Goal: Task Accomplishment & Management: Manage account settings

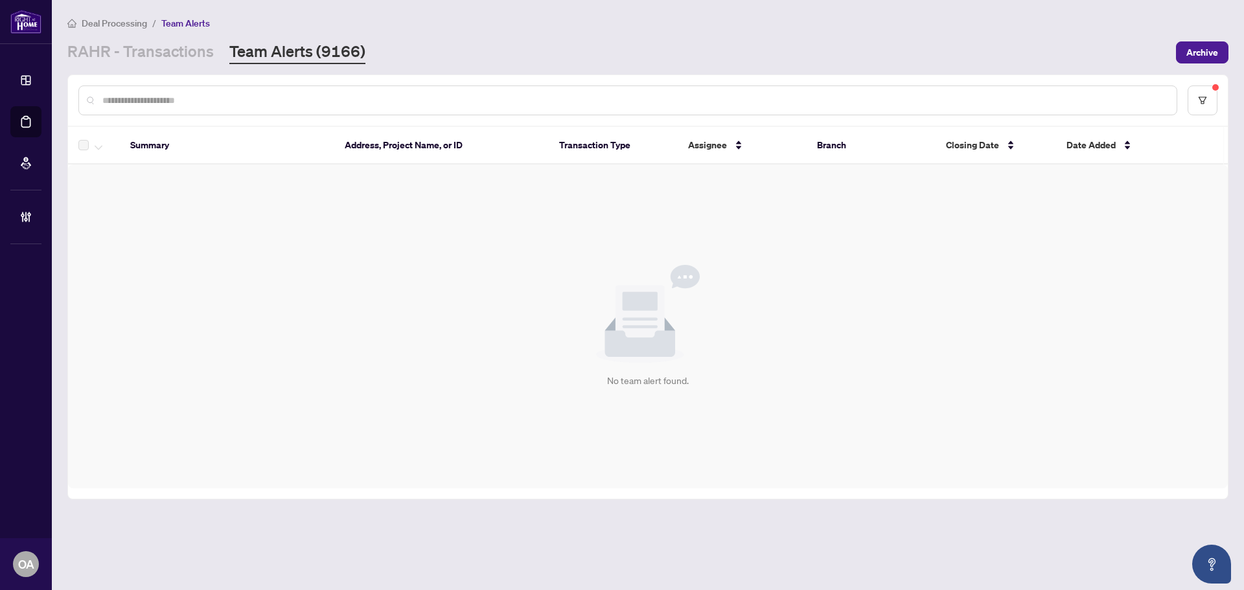
click at [308, 53] on link "Team Alerts (9166)" at bounding box center [297, 52] width 136 height 23
click at [1208, 106] on button "button" at bounding box center [1203, 101] width 30 height 30
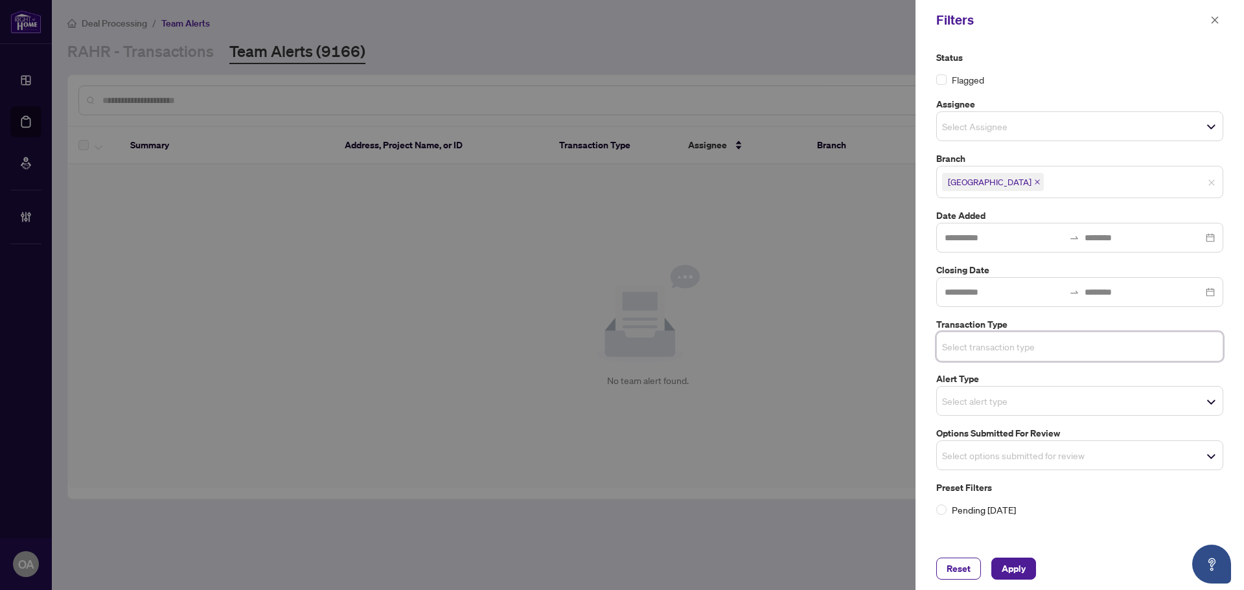
click at [1123, 477] on div "Status Flagged Assignee Select Assignee Branch Ottawa Date Added Closing Date T…" at bounding box center [1079, 284] width 295 height 466
click at [1013, 455] on input "search" at bounding box center [987, 456] width 91 height 16
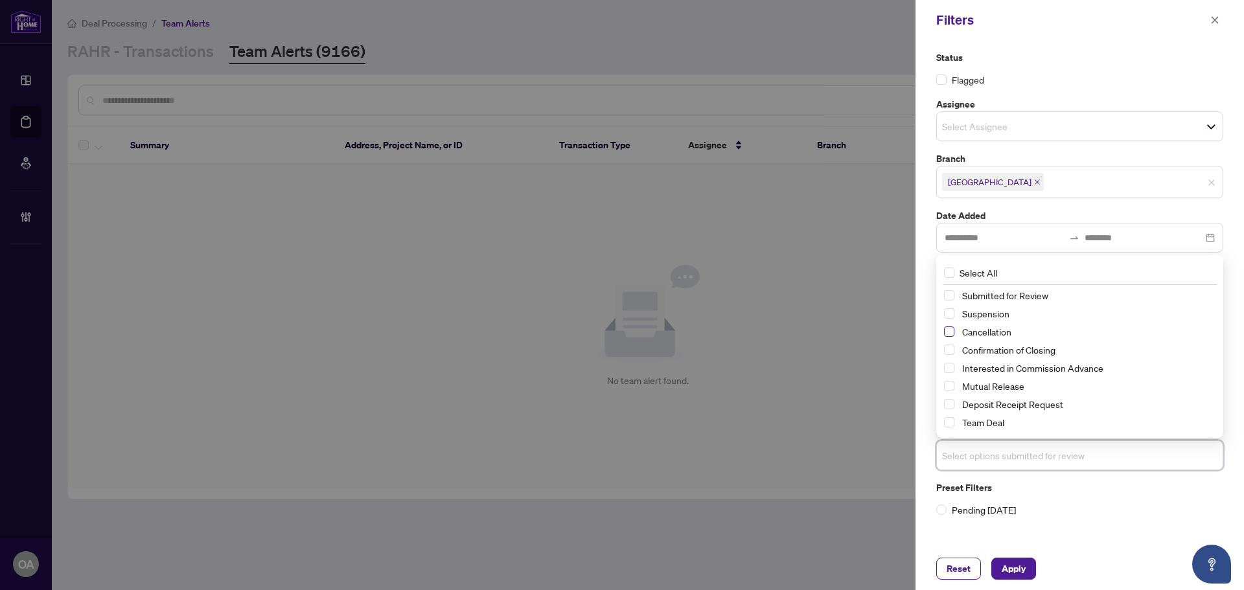
click at [952, 334] on span "Select Cancellation" at bounding box center [949, 332] width 10 height 10
click at [947, 312] on span "Select Suspension" at bounding box center [949, 314] width 10 height 10
click at [950, 385] on span "Select Mutual Release" at bounding box center [949, 387] width 10 height 10
click at [1022, 564] on span "Apply" at bounding box center [1014, 568] width 24 height 21
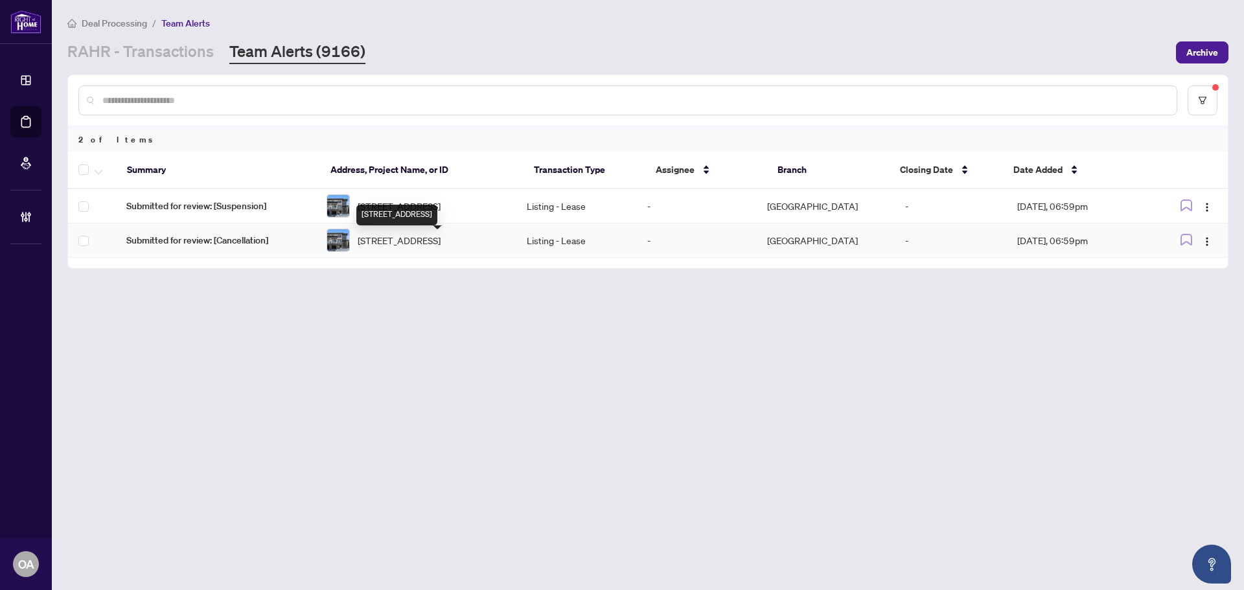
click at [434, 246] on span "574-574 Brunel St, Ottawa, Ontario K1K 2G6, Canada" at bounding box center [399, 240] width 83 height 14
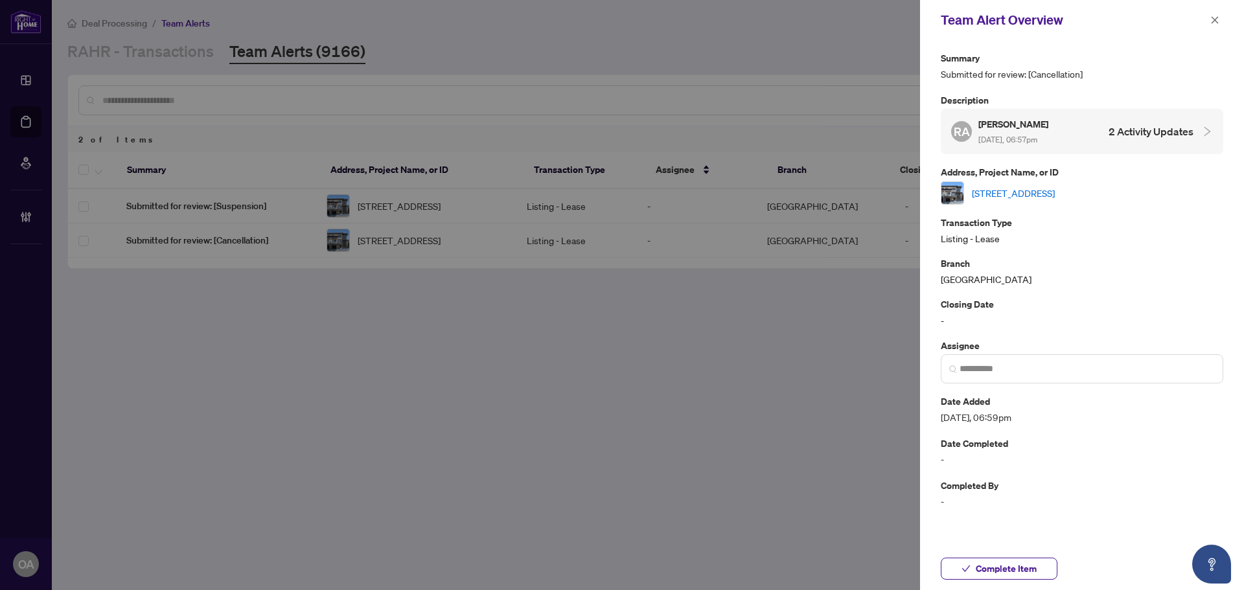
drag, startPoint x: 1216, startPoint y: 20, endPoint x: 1191, endPoint y: 33, distance: 27.8
click at [1216, 20] on icon "close" at bounding box center [1214, 20] width 9 height 9
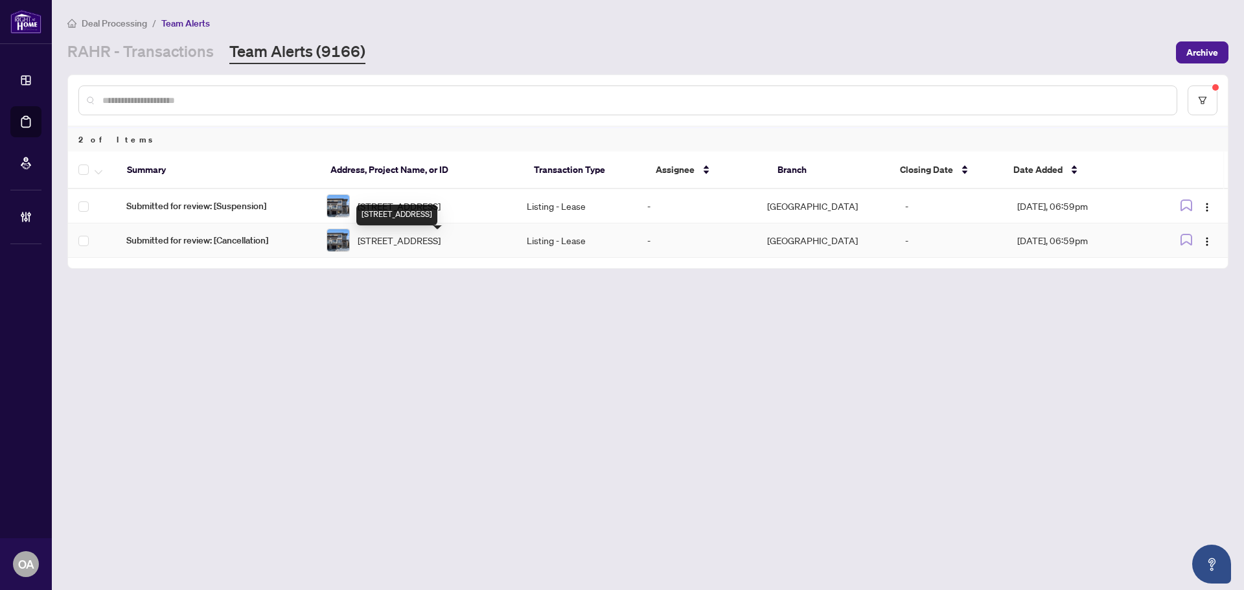
click at [410, 247] on span "574-574 Brunel St, Ottawa, Ontario K1K 2G6, Canada" at bounding box center [399, 240] width 83 height 14
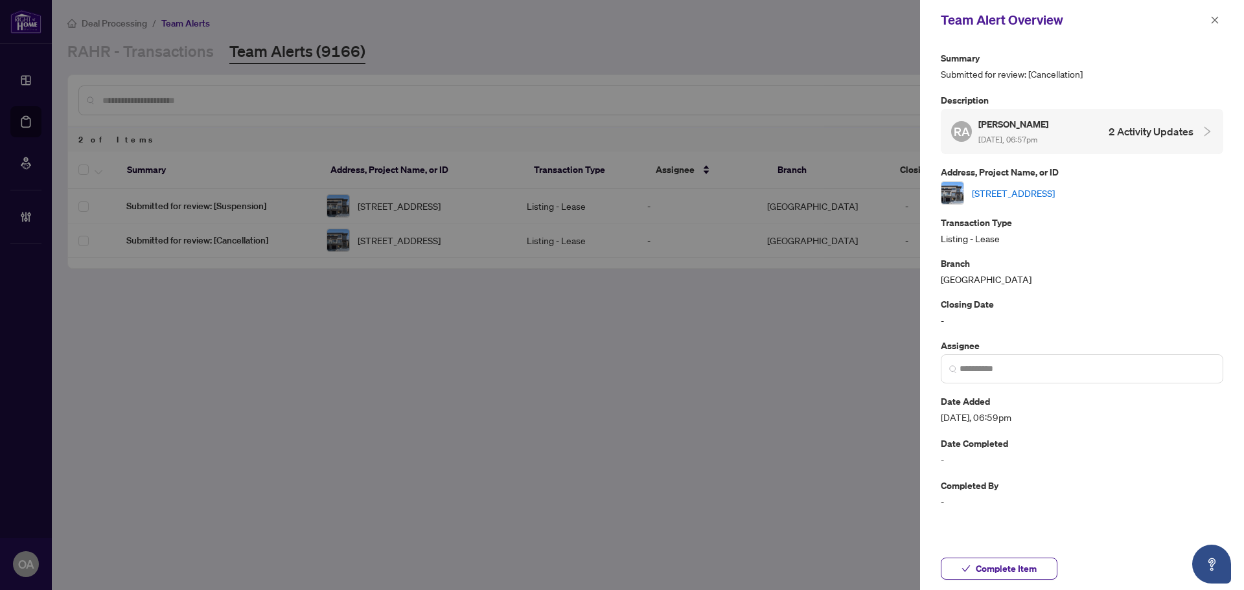
click at [991, 191] on link "574-574 Brunel St, Ottawa, Ontario K1K 2G6, Canada" at bounding box center [1013, 193] width 83 height 14
click at [1217, 19] on icon "close" at bounding box center [1214, 20] width 9 height 9
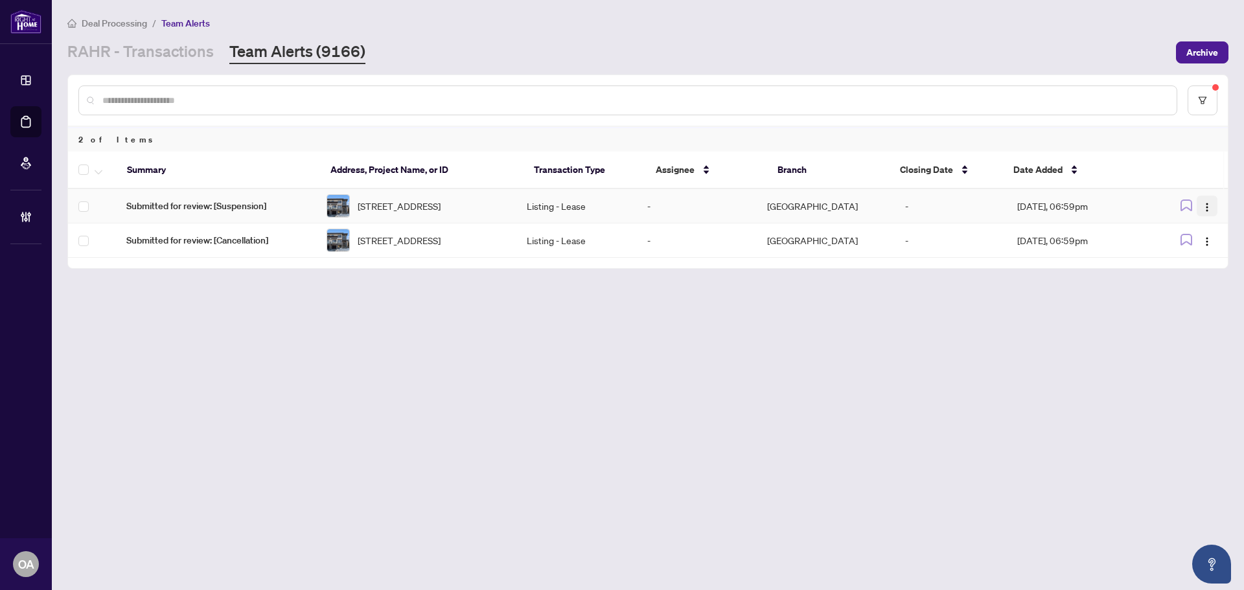
click at [1208, 205] on img "button" at bounding box center [1207, 207] width 10 height 10
click at [1202, 272] on span "Complete Item" at bounding box center [1177, 275] width 60 height 14
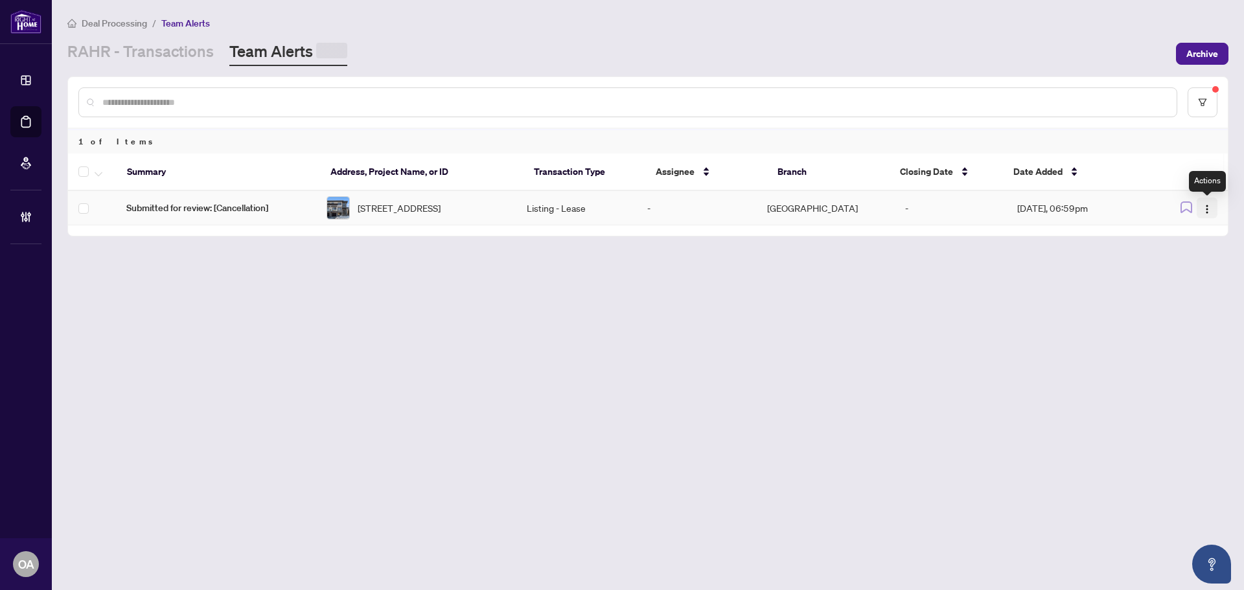
click at [1208, 208] on img "button" at bounding box center [1207, 209] width 10 height 10
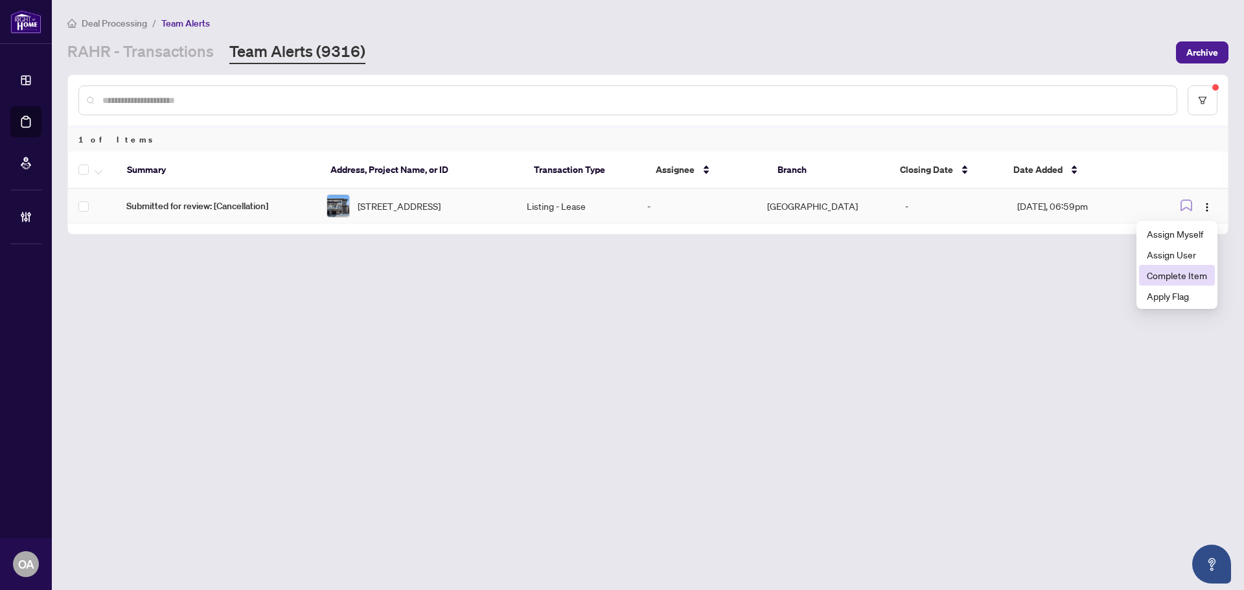
click at [1199, 273] on span "Complete Item" at bounding box center [1177, 275] width 60 height 14
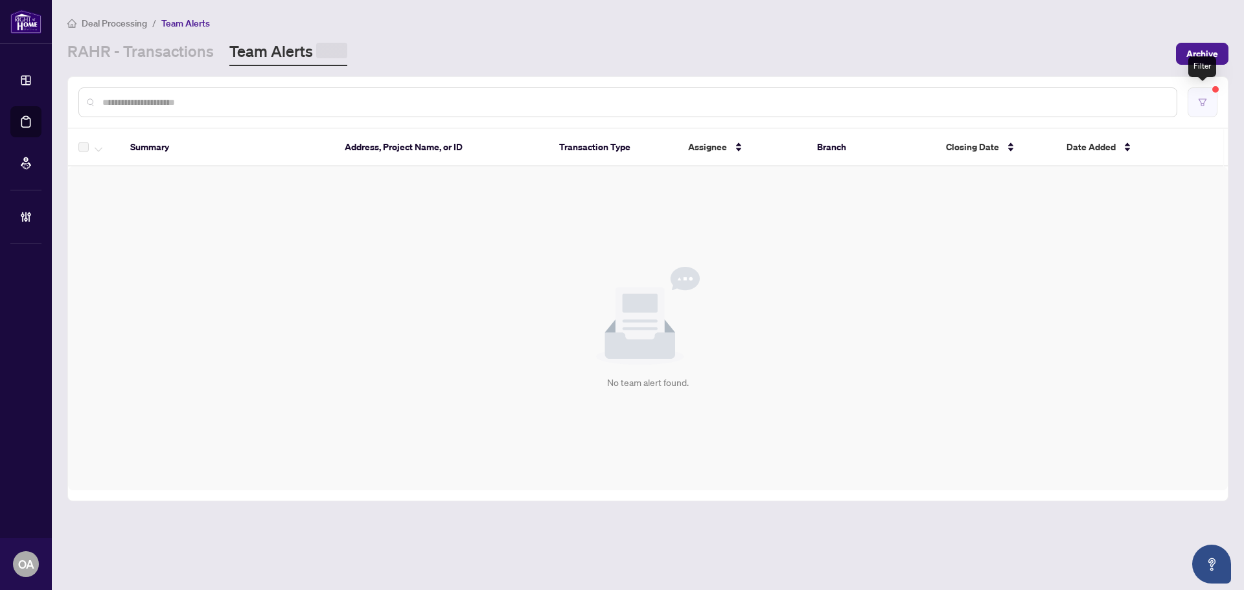
click at [1208, 98] on button "button" at bounding box center [1203, 102] width 30 height 30
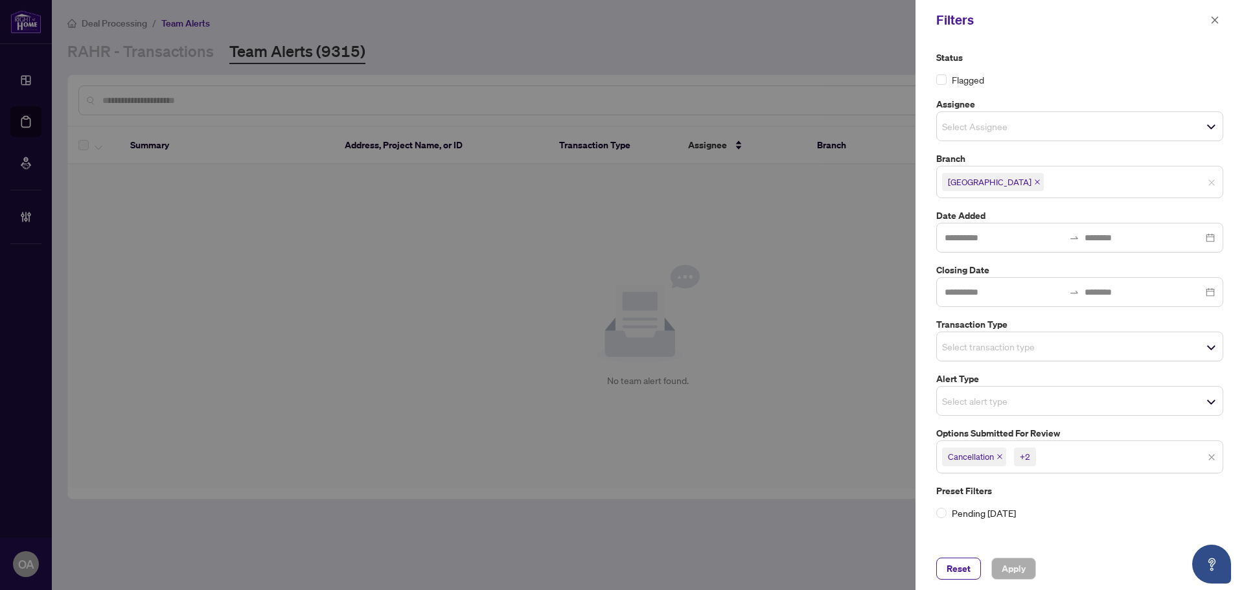
click at [1208, 455] on div "Cancellation +2 Select All null Submitted for Review Suspension Cancellation Co…" at bounding box center [1079, 457] width 287 height 32
click at [1010, 353] on input "search" at bounding box center [987, 347] width 91 height 16
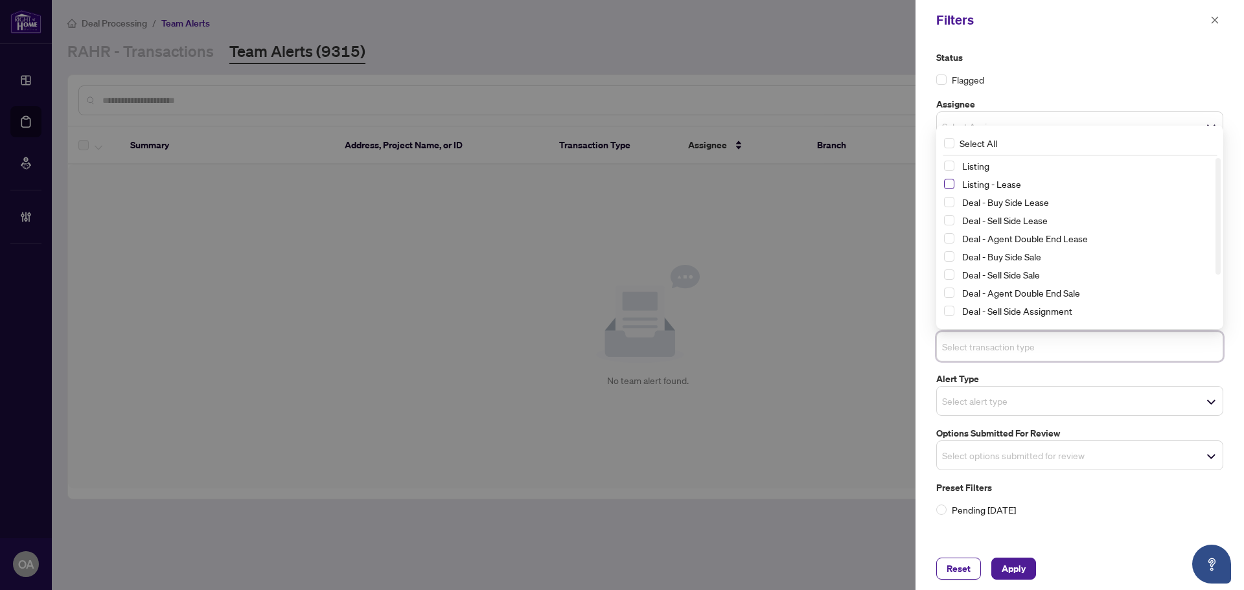
click at [949, 185] on span "Select Listing - Lease" at bounding box center [949, 184] width 10 height 10
click at [949, 170] on span "Select Listing" at bounding box center [949, 166] width 10 height 10
click at [1020, 556] on div "Reset Apply" at bounding box center [1079, 568] width 328 height 43
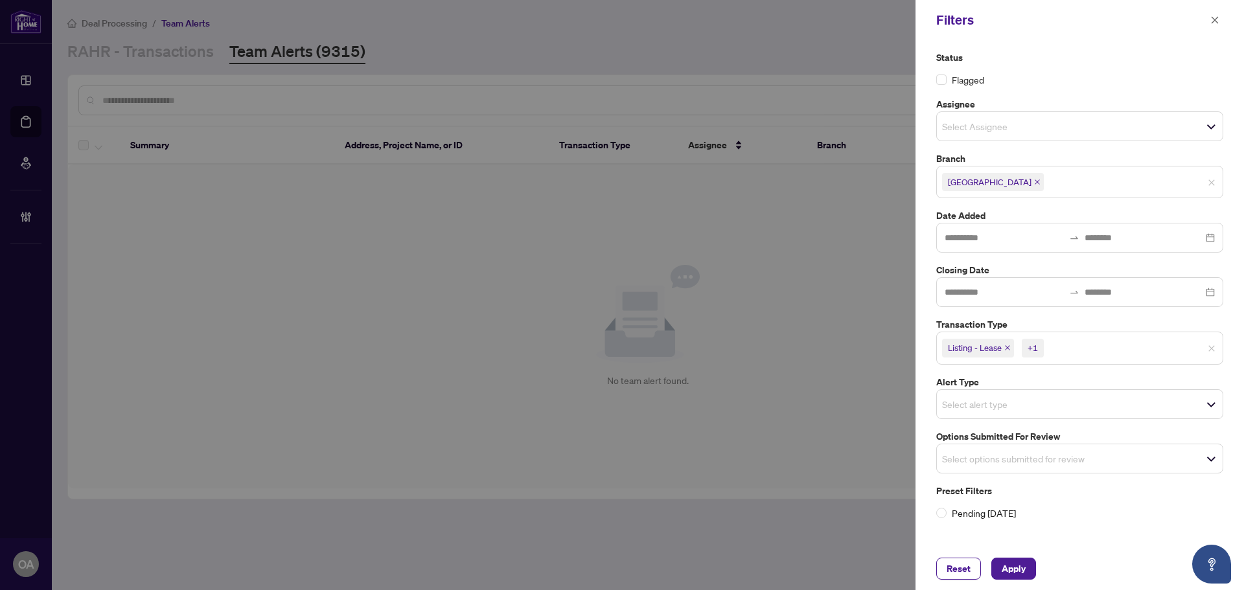
click at [1037, 573] on div "Reset Apply" at bounding box center [1079, 569] width 287 height 22
click at [1032, 573] on button "Apply" at bounding box center [1013, 569] width 45 height 22
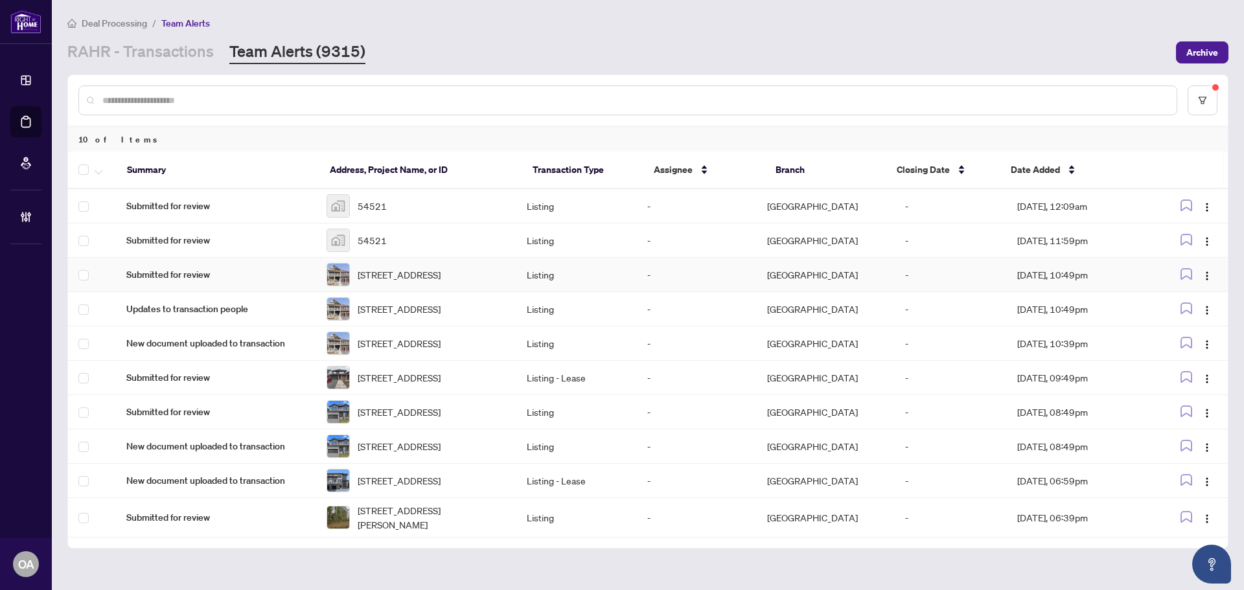
scroll to position [12, 0]
click at [1204, 487] on img "button" at bounding box center [1207, 482] width 10 height 10
click at [1180, 450] on span "Complete Item" at bounding box center [1173, 455] width 60 height 14
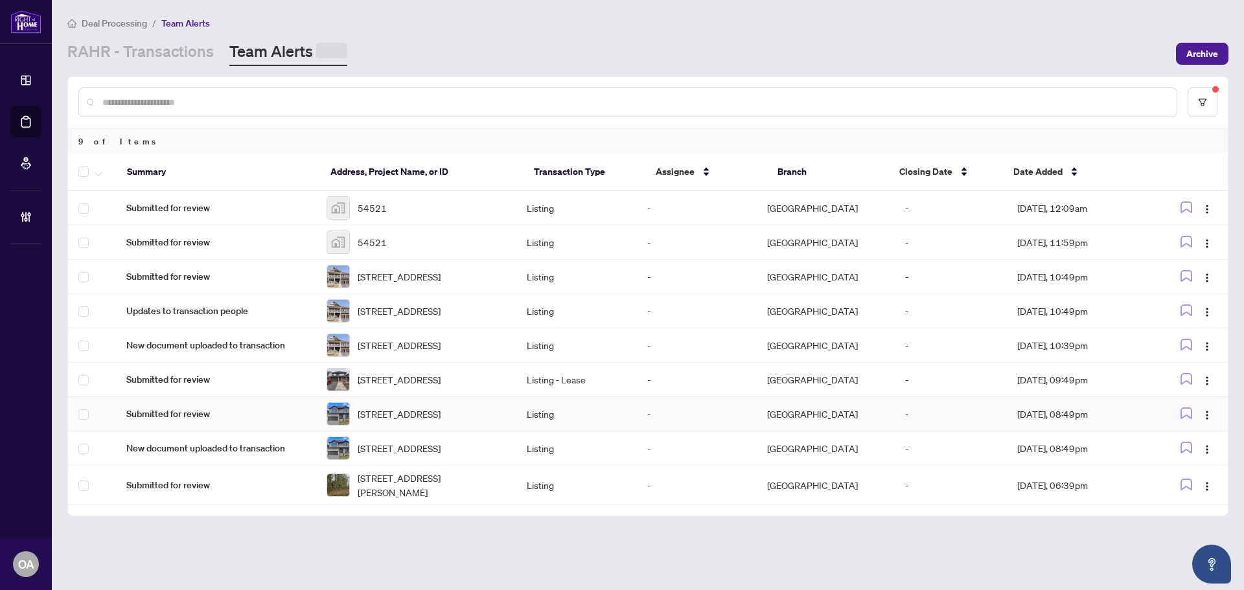
scroll to position [0, 0]
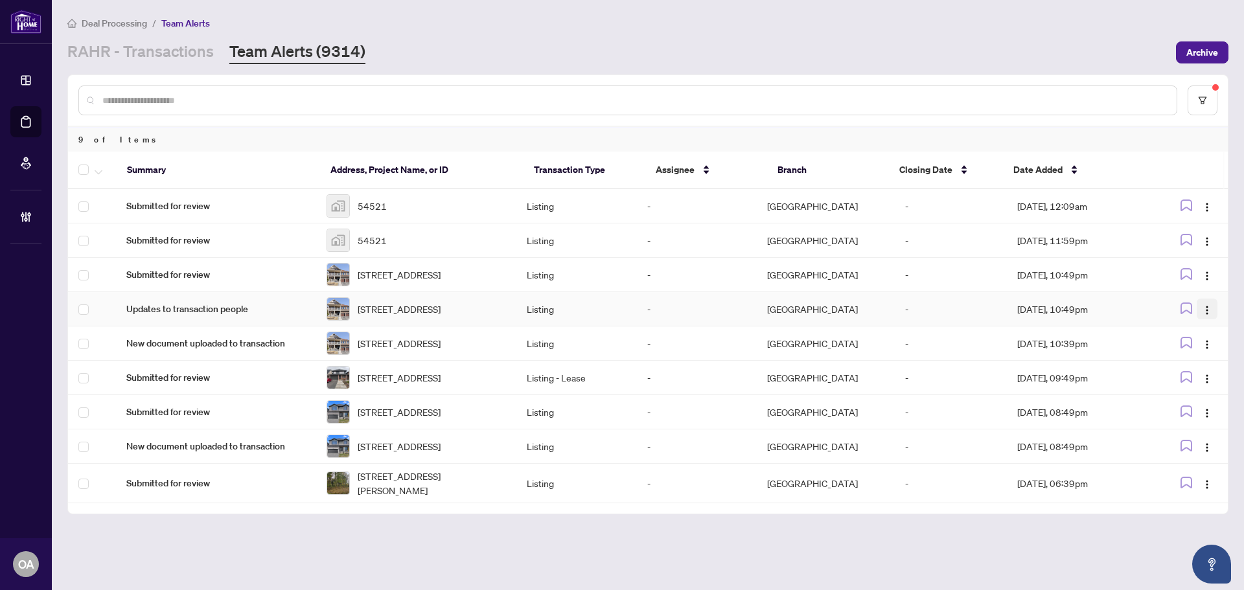
click at [1197, 312] on button "button" at bounding box center [1207, 309] width 21 height 21
click at [1188, 380] on span "Complete Item" at bounding box center [1177, 383] width 60 height 14
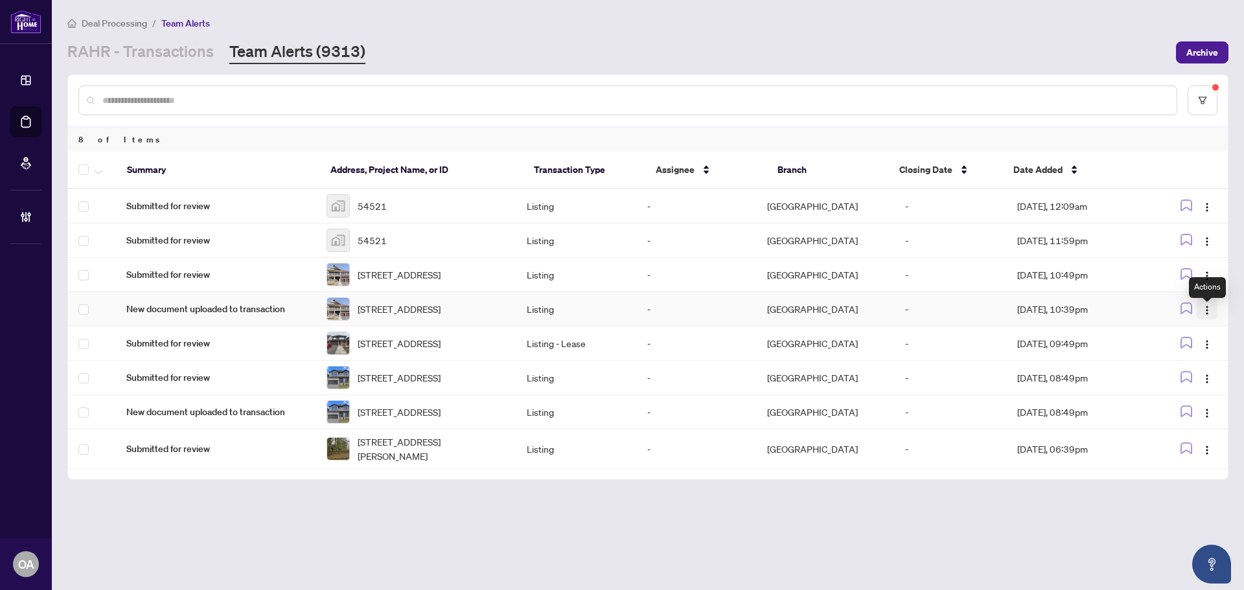
click at [1205, 316] on img "button" at bounding box center [1207, 310] width 10 height 10
click at [1200, 376] on li "Complete Item" at bounding box center [1177, 383] width 76 height 21
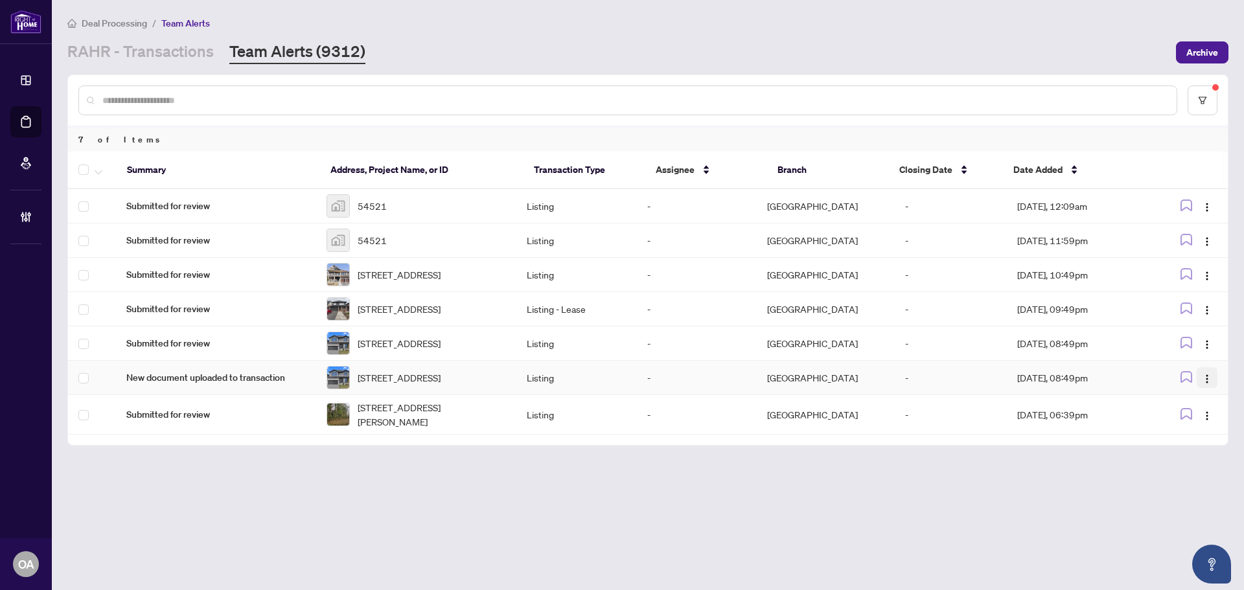
click at [1205, 384] on img "button" at bounding box center [1207, 379] width 10 height 10
click at [1198, 459] on span "Complete Item" at bounding box center [1177, 462] width 60 height 14
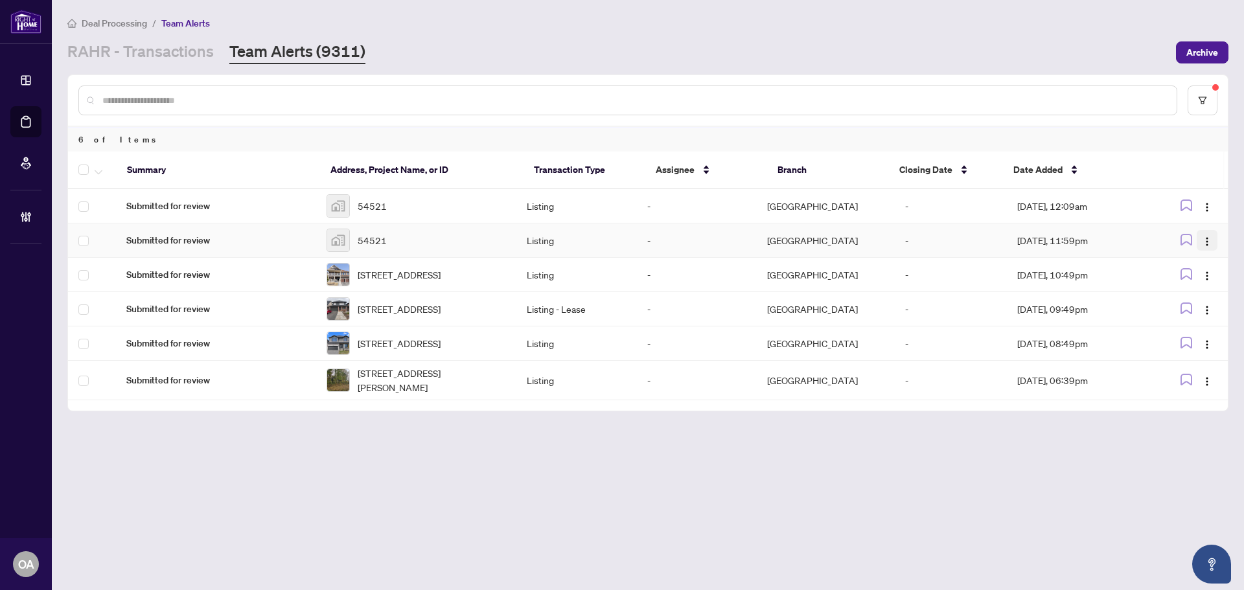
click at [1205, 243] on img "button" at bounding box center [1207, 241] width 10 height 10
click at [1185, 318] on li "Apply Flag" at bounding box center [1177, 327] width 76 height 21
click at [1188, 236] on icon "button" at bounding box center [1186, 240] width 10 height 10
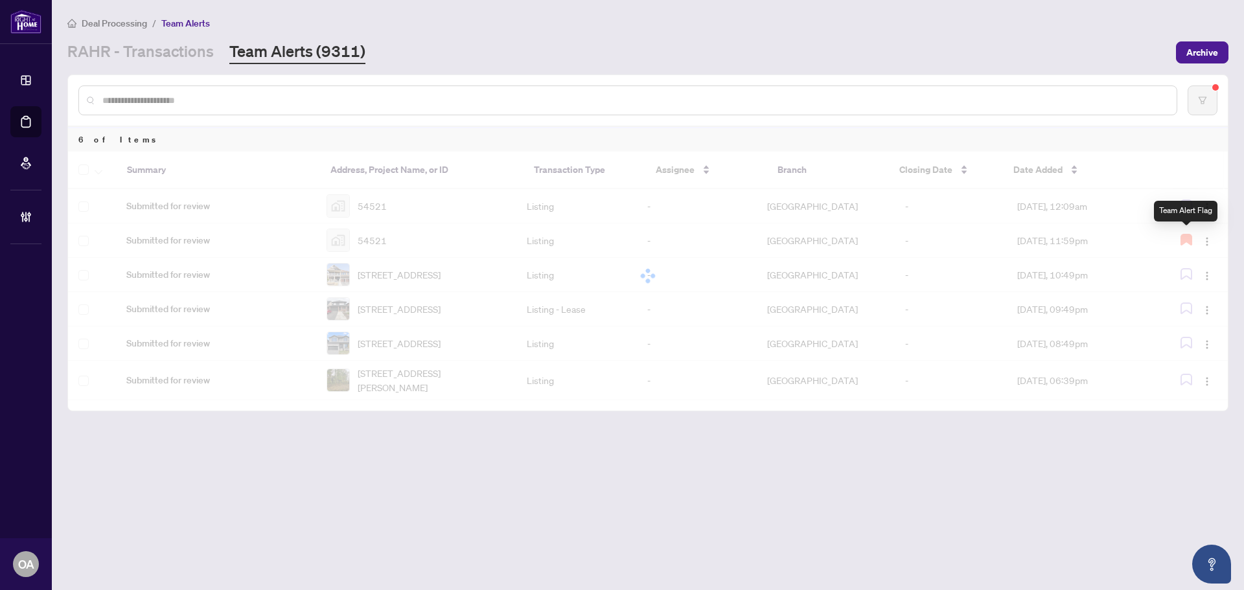
click at [1210, 240] on div at bounding box center [648, 276] width 1160 height 249
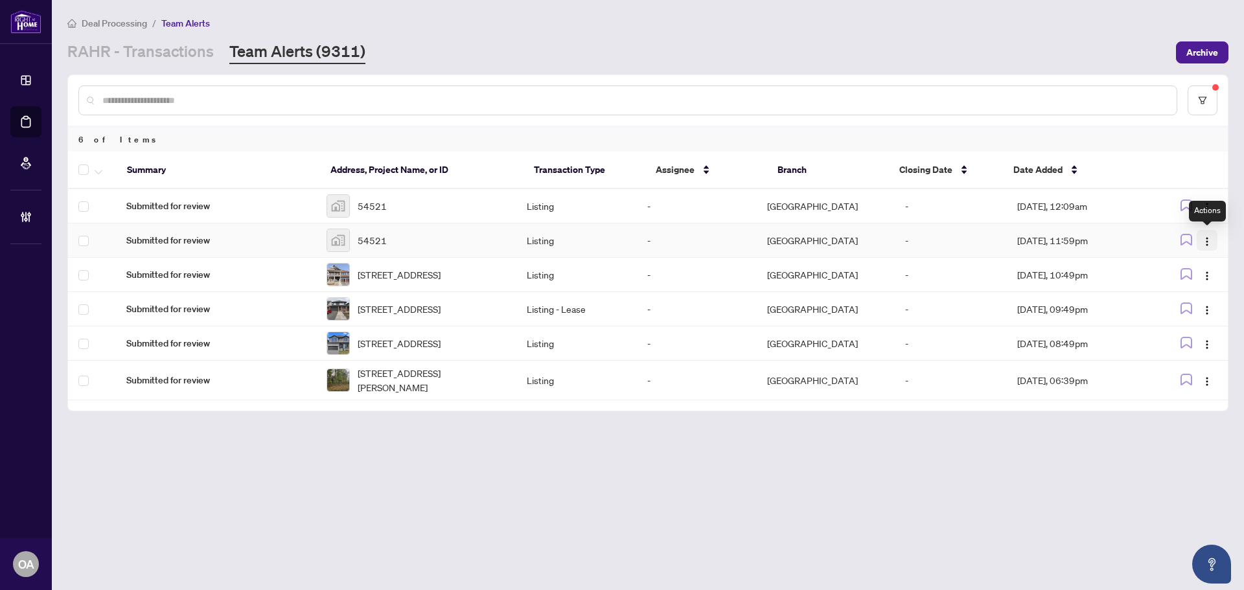
click at [1204, 243] on img "button" at bounding box center [1207, 241] width 10 height 10
click at [1195, 307] on span "Complete Item" at bounding box center [1177, 307] width 60 height 14
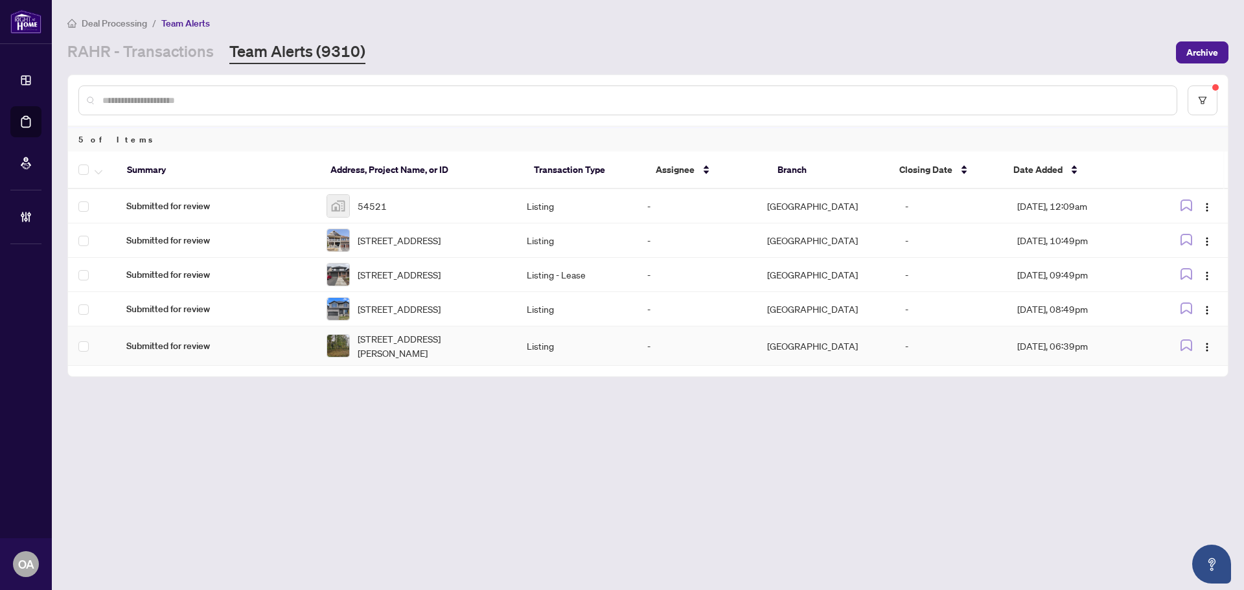
click at [419, 360] on span "[STREET_ADDRESS][PERSON_NAME]" at bounding box center [432, 346] width 148 height 29
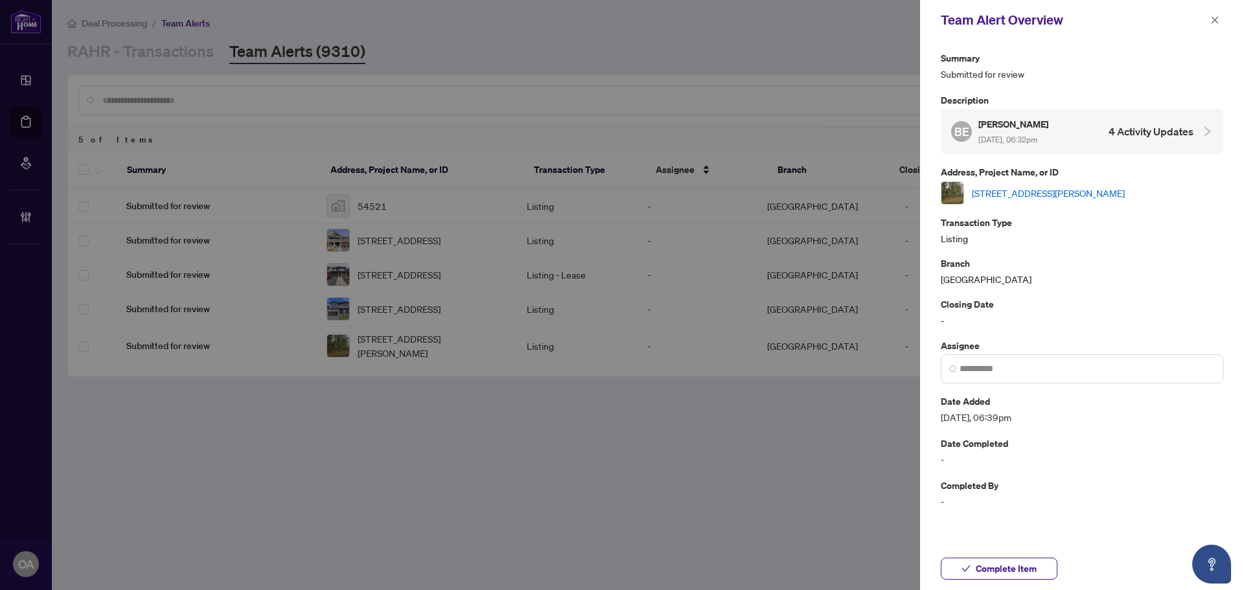
click at [1019, 191] on link "[STREET_ADDRESS][PERSON_NAME]" at bounding box center [1048, 193] width 153 height 14
click at [1213, 16] on icon "close" at bounding box center [1214, 20] width 9 height 9
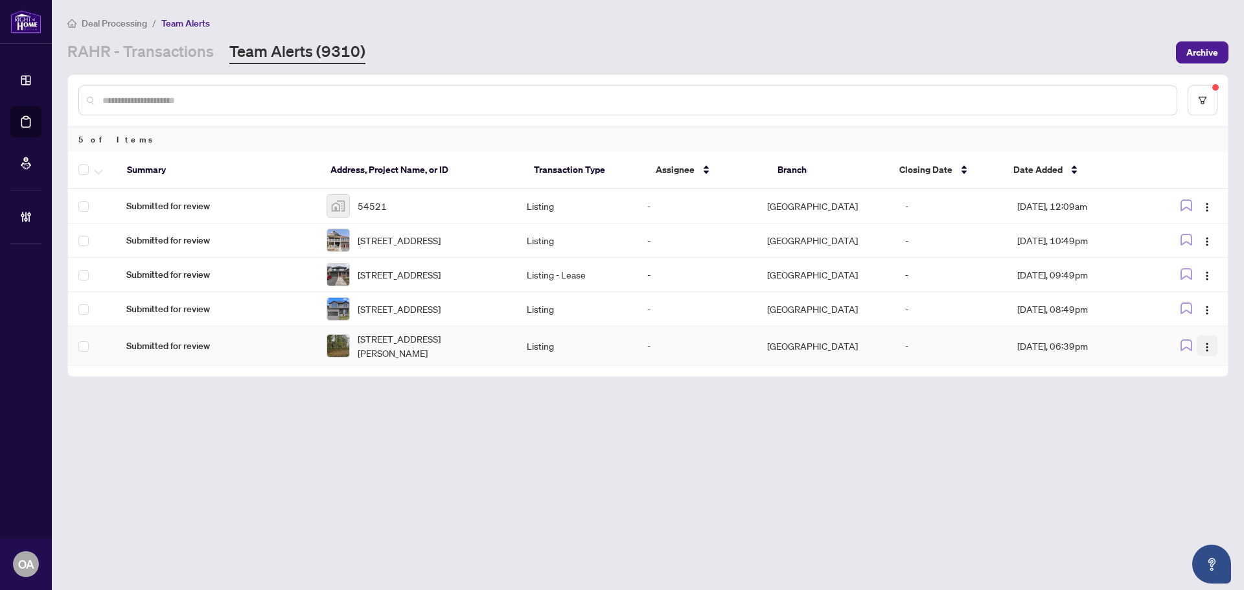
click at [1202, 352] on img "button" at bounding box center [1207, 347] width 10 height 10
click at [1199, 431] on span "Complete Item" at bounding box center [1177, 428] width 60 height 14
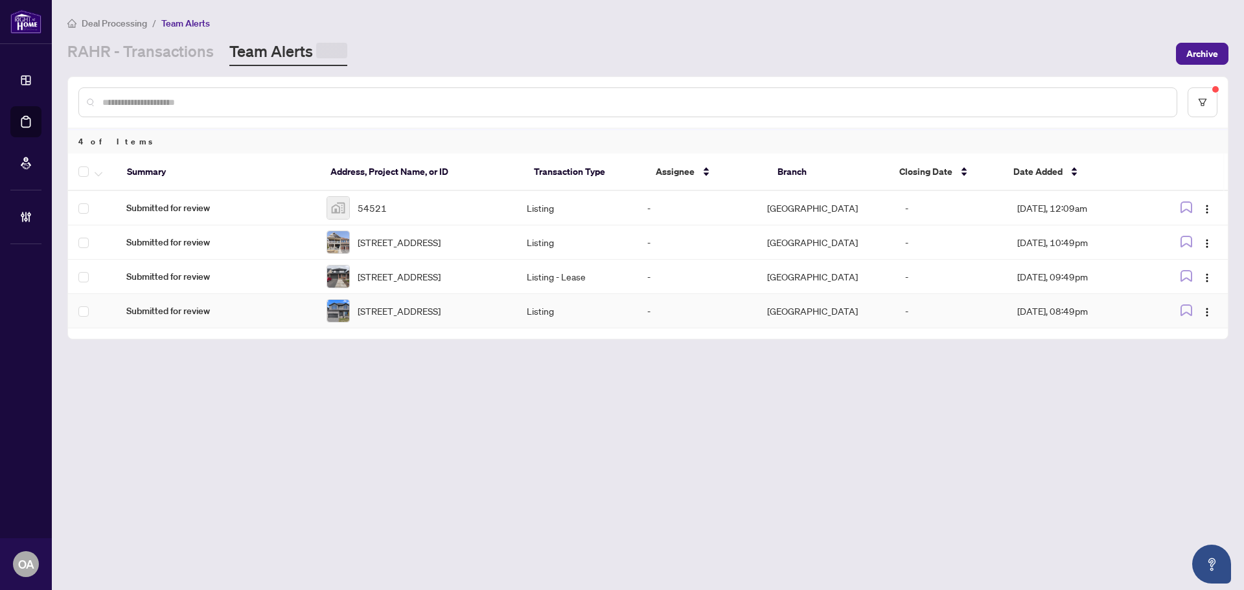
click at [401, 318] on span "[STREET_ADDRESS]" at bounding box center [399, 311] width 83 height 14
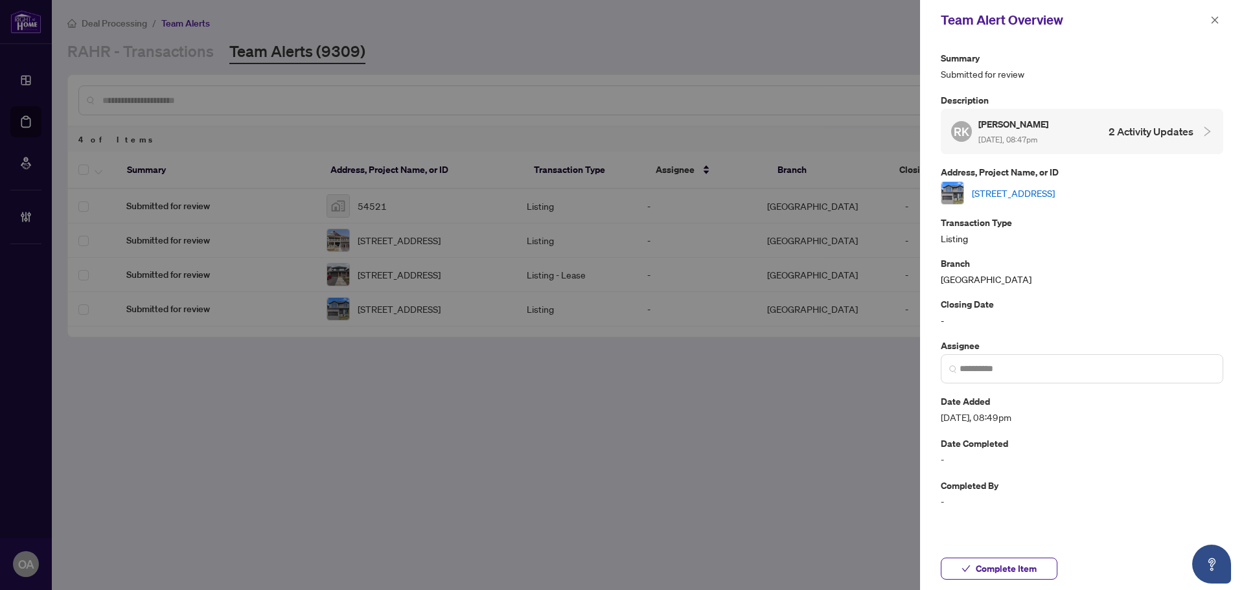
click at [1055, 187] on link "2020 ACOUSTIC Way, Ottawa, Ontario K4M 0L7, Canada" at bounding box center [1013, 193] width 83 height 14
click at [1217, 19] on icon "close" at bounding box center [1214, 20] width 9 height 9
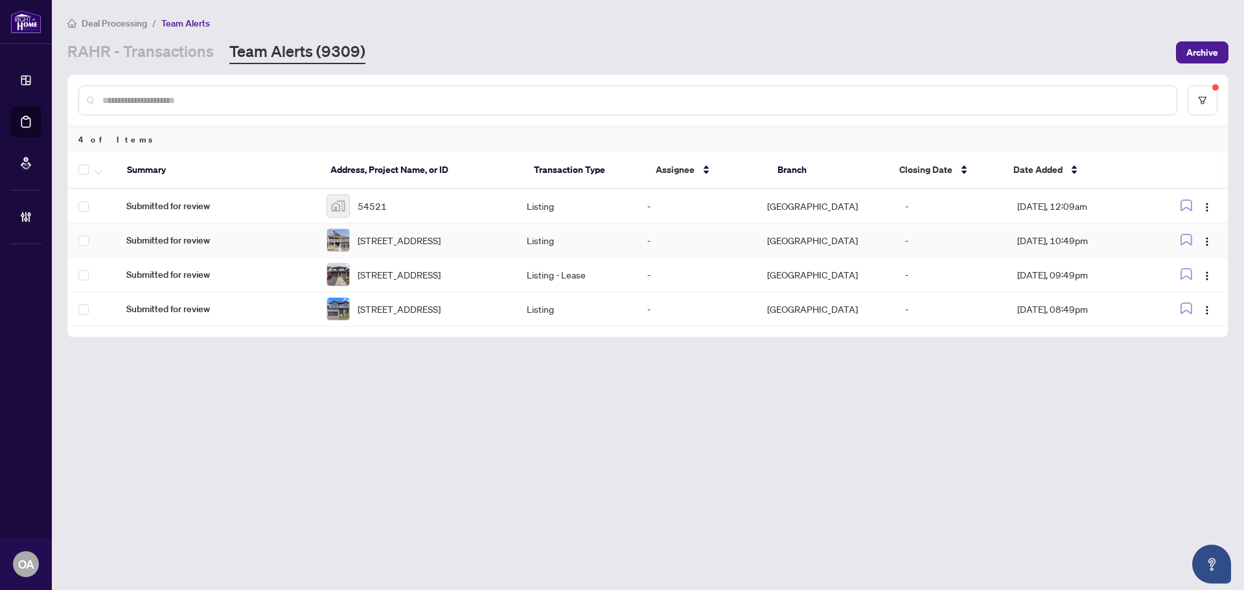
click at [383, 282] on span "[STREET_ADDRESS]" at bounding box center [399, 275] width 83 height 14
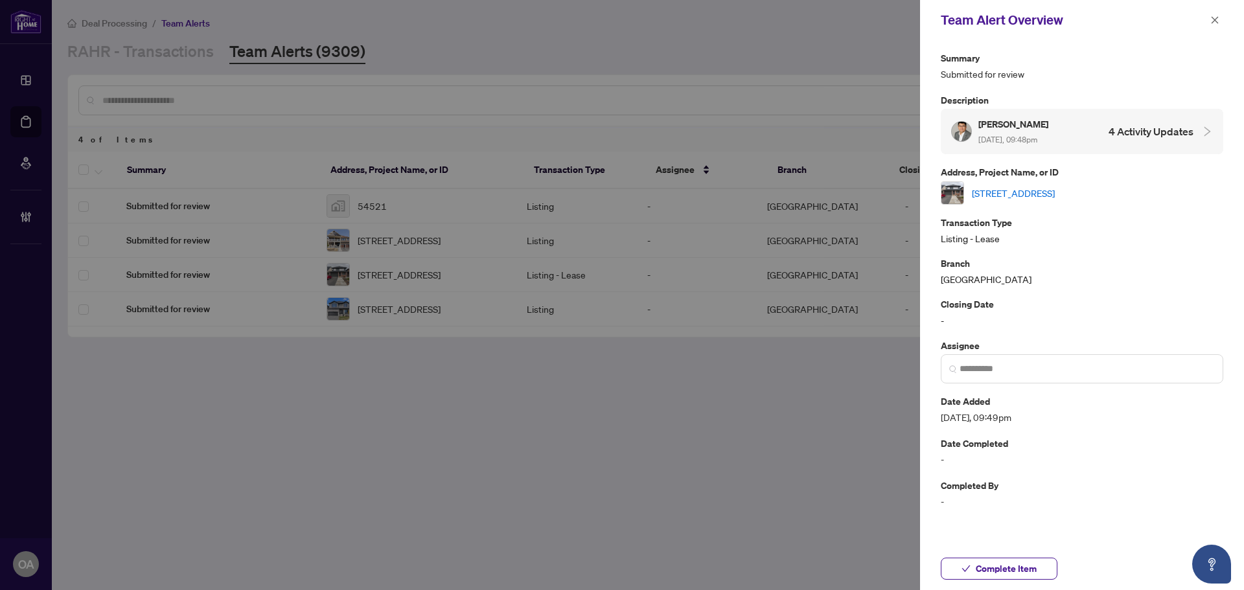
click at [1052, 189] on link "[STREET_ADDRESS]" at bounding box center [1013, 193] width 83 height 14
click at [1219, 18] on button "button" at bounding box center [1214, 20] width 17 height 16
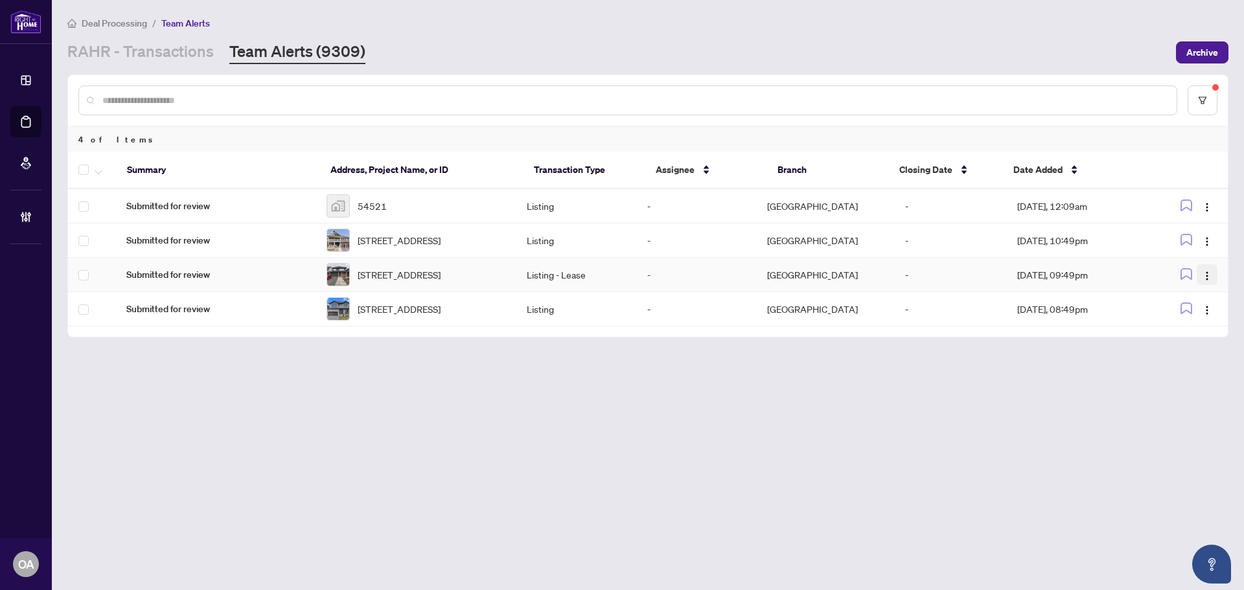
click at [1208, 277] on span "button" at bounding box center [1207, 275] width 10 height 14
click at [1193, 347] on span "Complete Item" at bounding box center [1177, 349] width 60 height 14
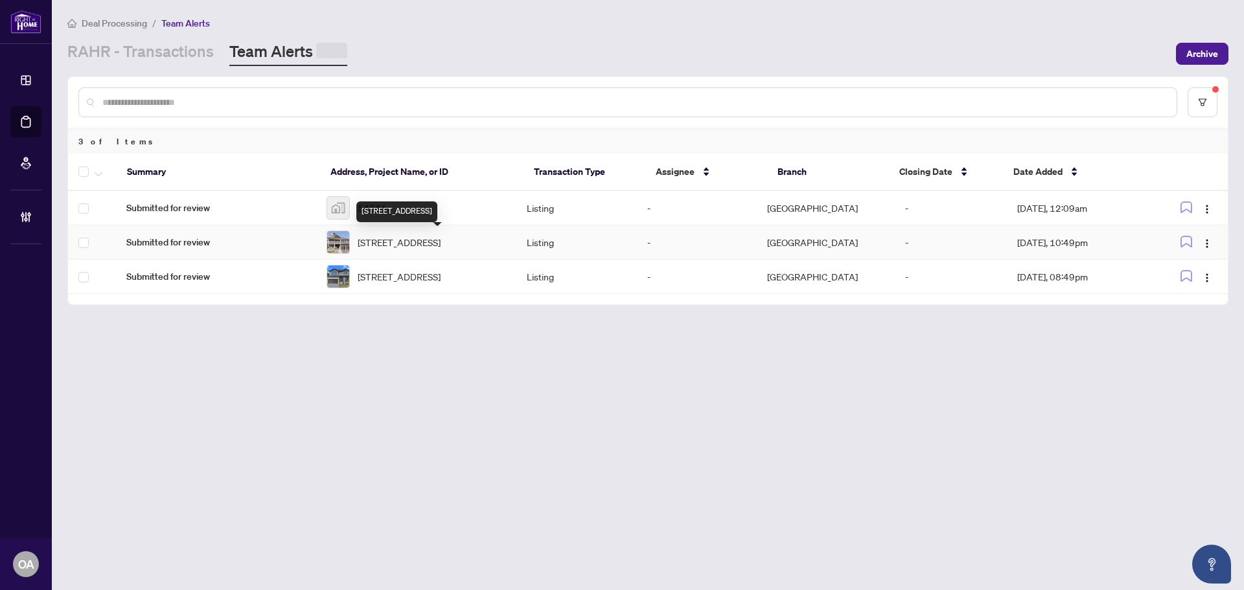
click at [395, 243] on span "204 Cooks Mill Cres, Ottawa, Ontario K1V 2N1, Canada" at bounding box center [399, 242] width 83 height 14
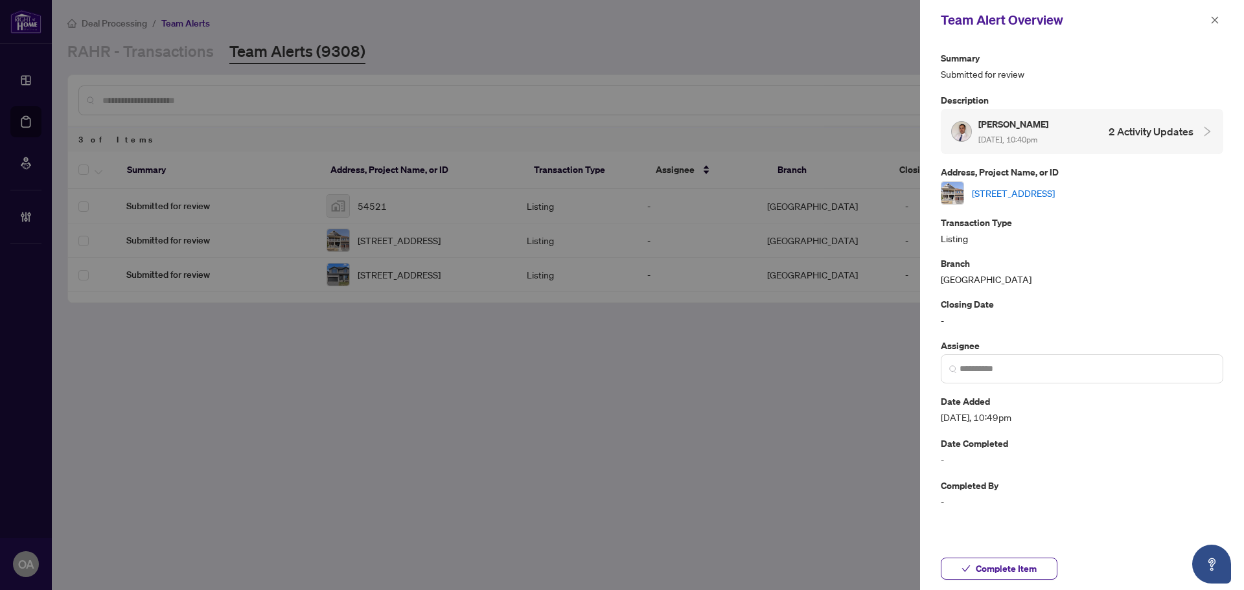
click at [1047, 194] on link "204 Cooks Mill Cres, Ottawa, Ontario K1V 2N1, Canada" at bounding box center [1013, 193] width 83 height 14
click at [1207, 19] on div "Team Alert Overview" at bounding box center [1082, 20] width 324 height 40
click at [1208, 19] on button "button" at bounding box center [1214, 20] width 17 height 16
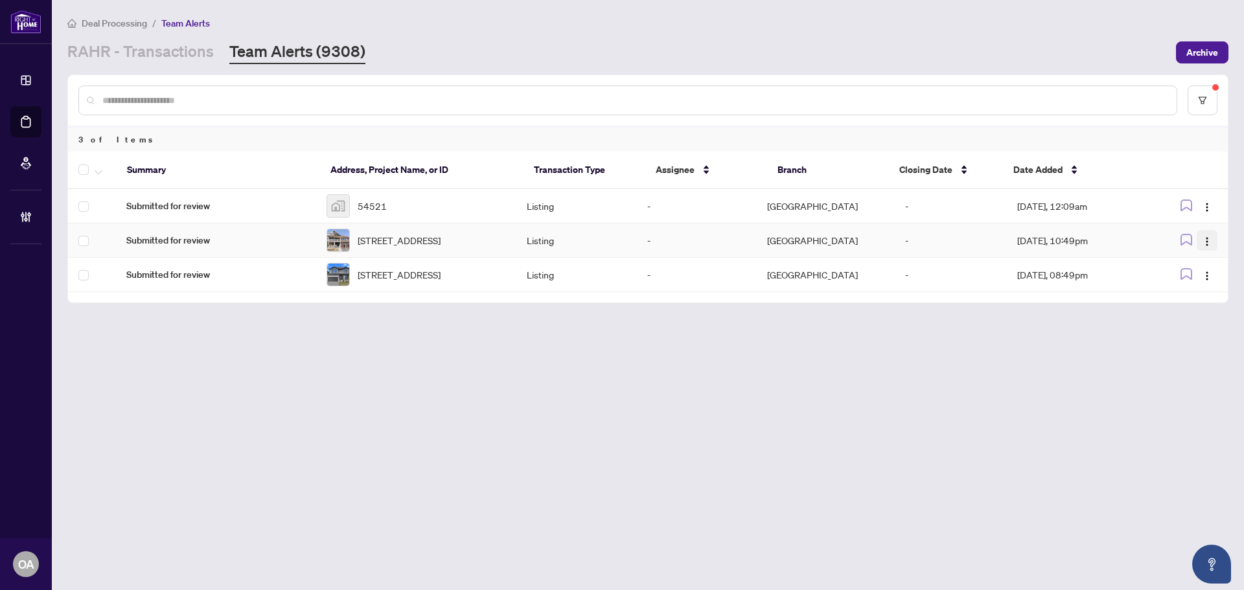
click at [1214, 233] on button "button" at bounding box center [1207, 240] width 21 height 21
click at [1200, 297] on li "Assign User" at bounding box center [1177, 289] width 76 height 21
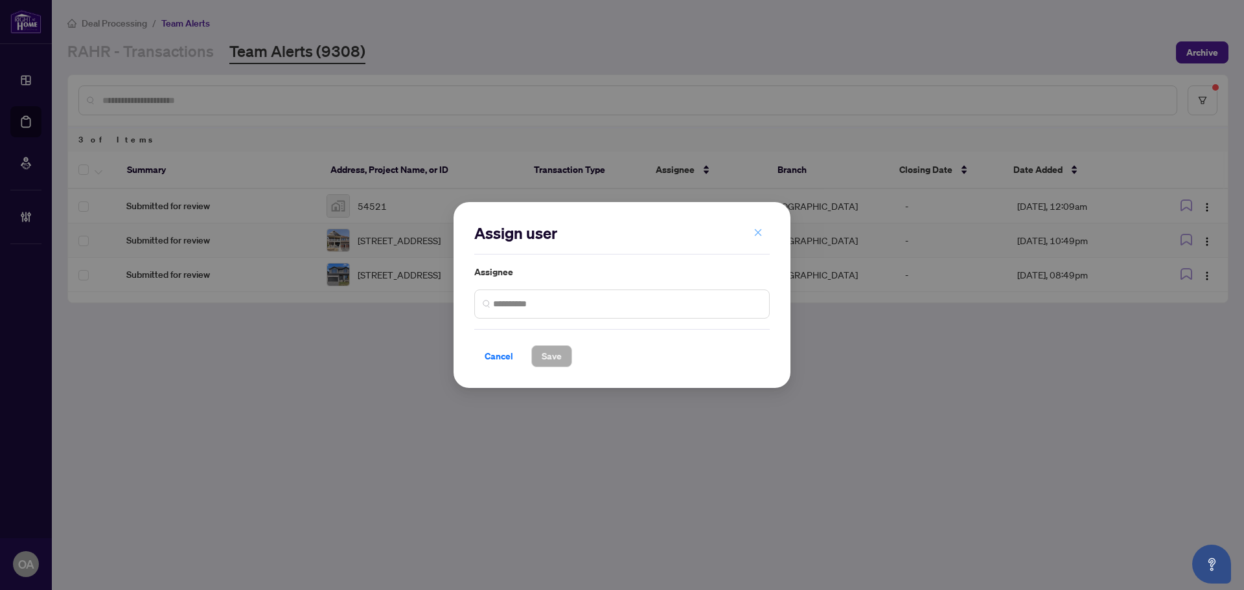
click at [754, 227] on span "button" at bounding box center [757, 232] width 9 height 21
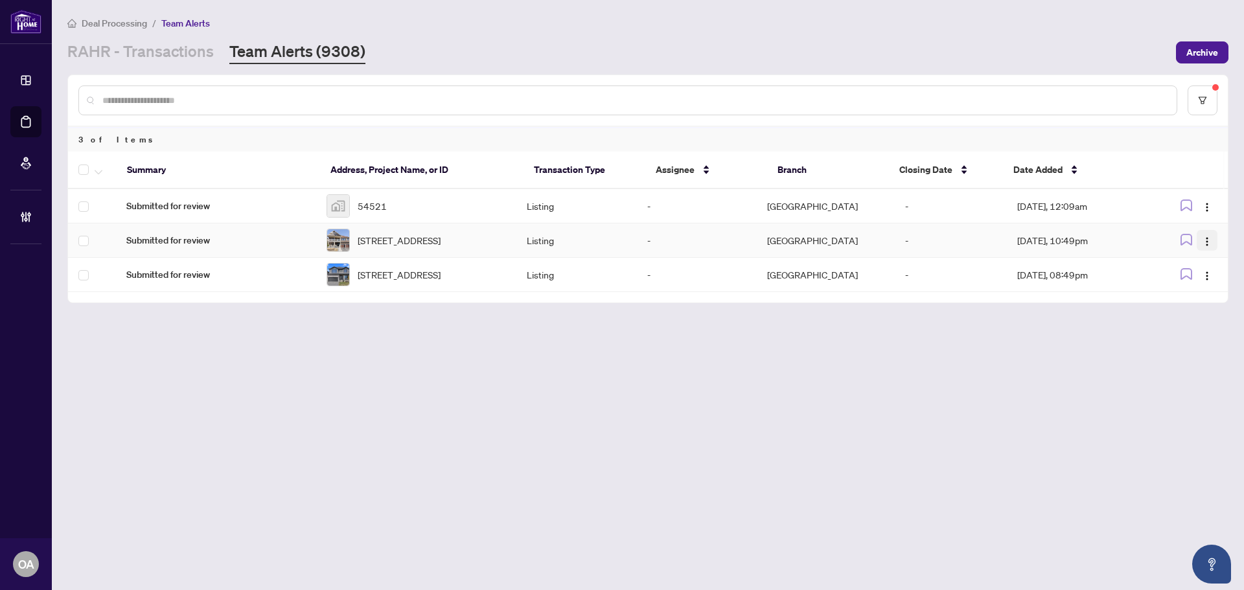
click at [1201, 239] on button "button" at bounding box center [1207, 240] width 21 height 21
click at [1175, 308] on span "Complete Item" at bounding box center [1177, 310] width 60 height 14
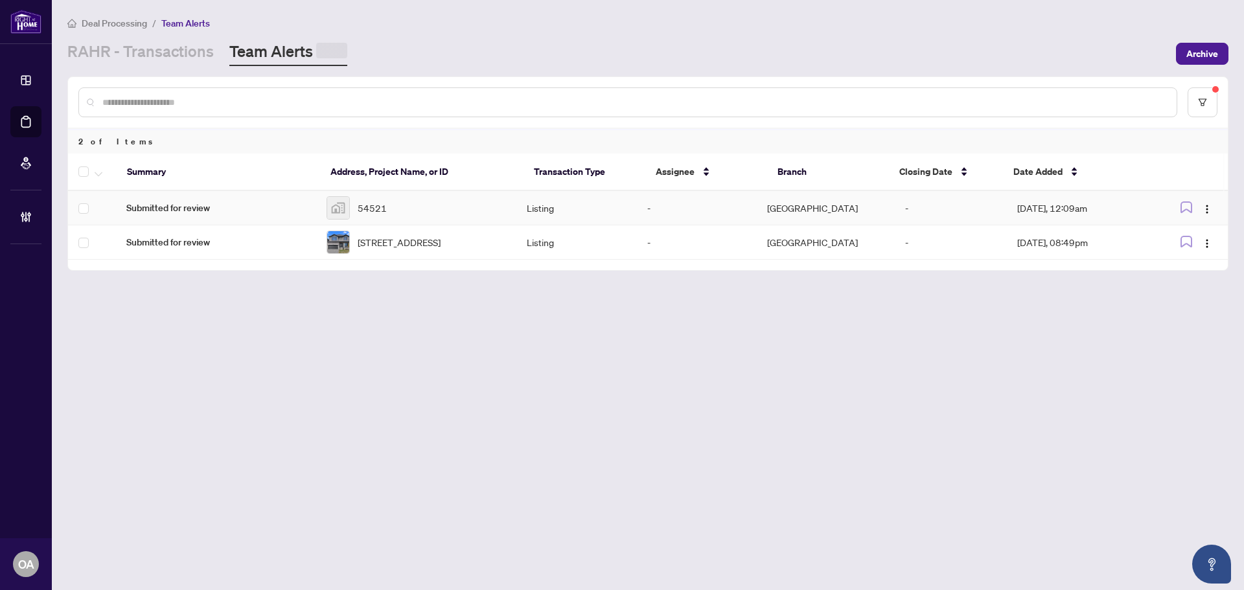
click at [379, 207] on span "54521" at bounding box center [372, 208] width 29 height 14
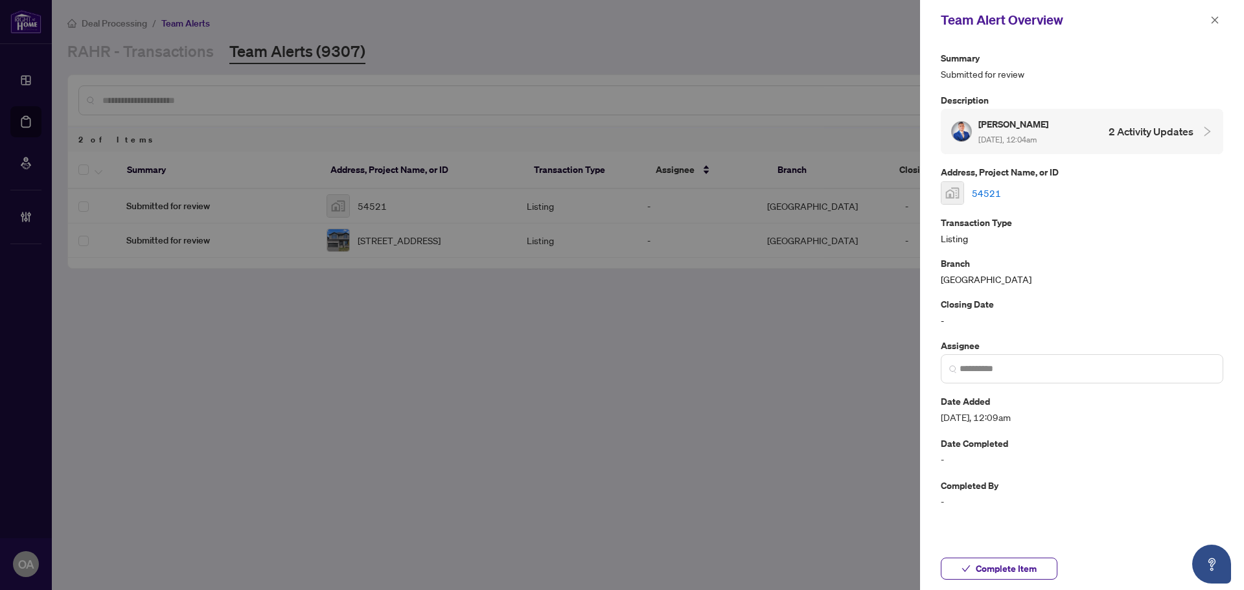
click at [992, 190] on link "54521" at bounding box center [986, 193] width 29 height 14
click at [1212, 21] on icon "close" at bounding box center [1214, 20] width 9 height 9
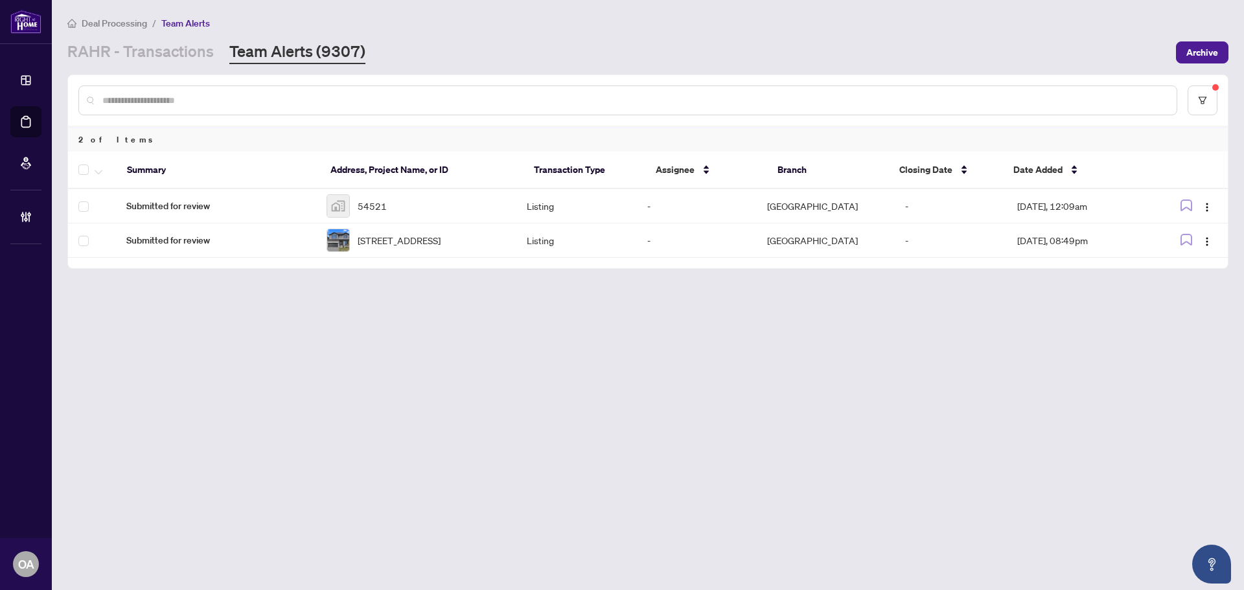
click at [414, 196] on div "54521" at bounding box center [416, 205] width 179 height 23
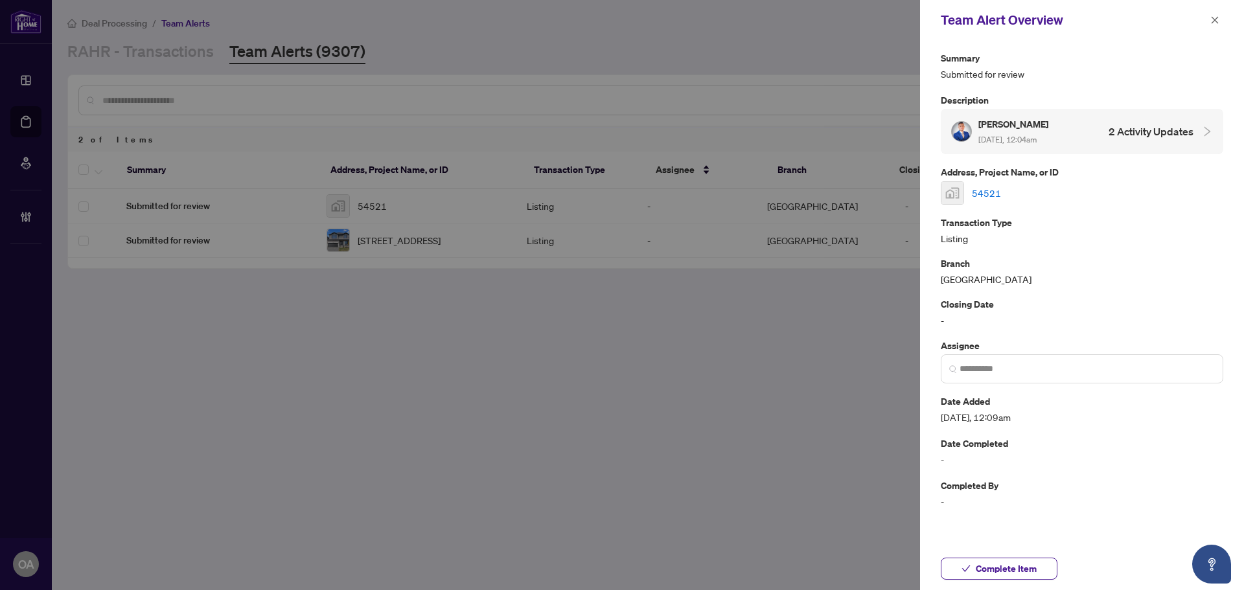
click at [989, 194] on link "54521" at bounding box center [986, 193] width 29 height 14
click at [1221, 23] on button "button" at bounding box center [1214, 20] width 17 height 16
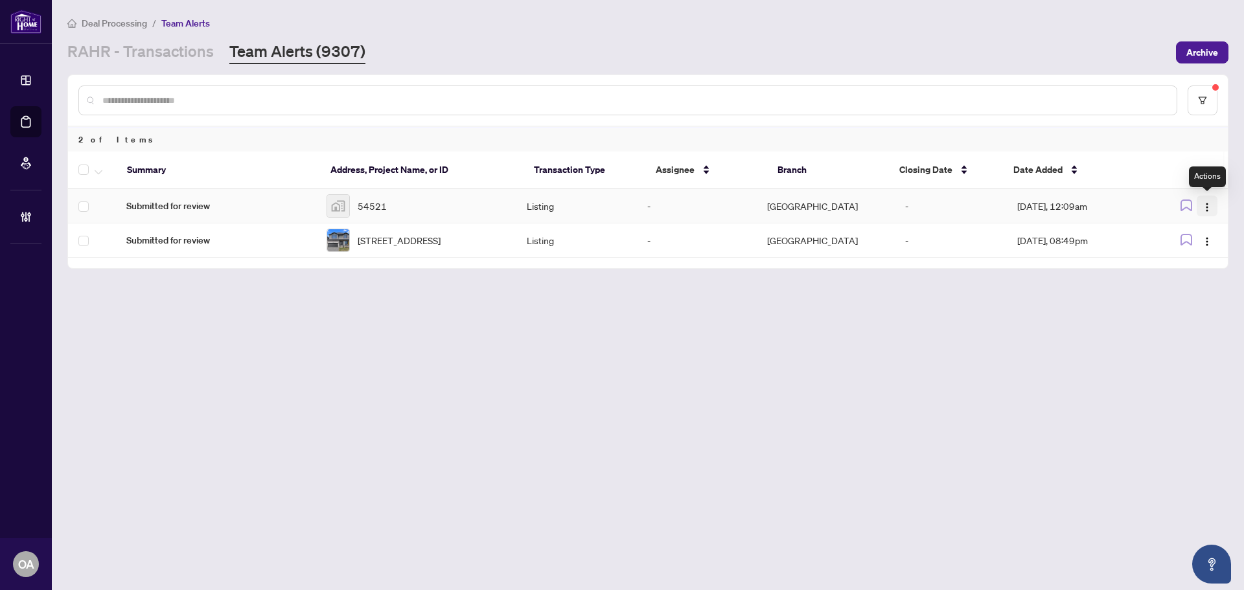
click at [1206, 200] on span "button" at bounding box center [1207, 206] width 10 height 14
click at [1201, 270] on span "Complete Item" at bounding box center [1177, 273] width 60 height 14
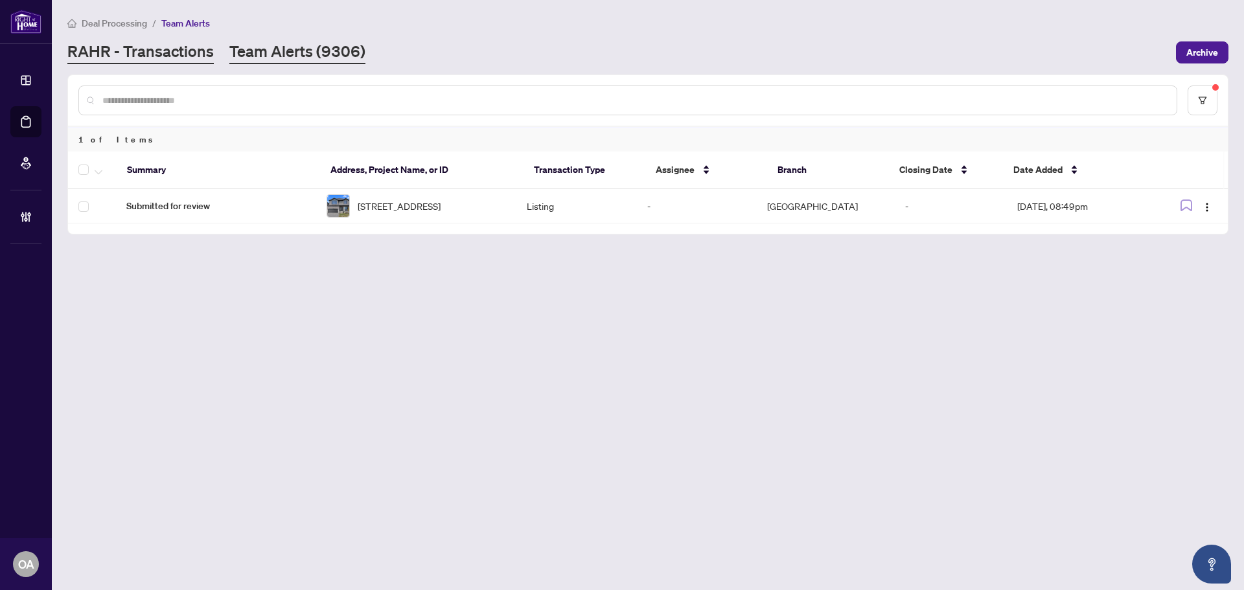
click at [135, 57] on link "RAHR - Transactions" at bounding box center [140, 52] width 146 height 23
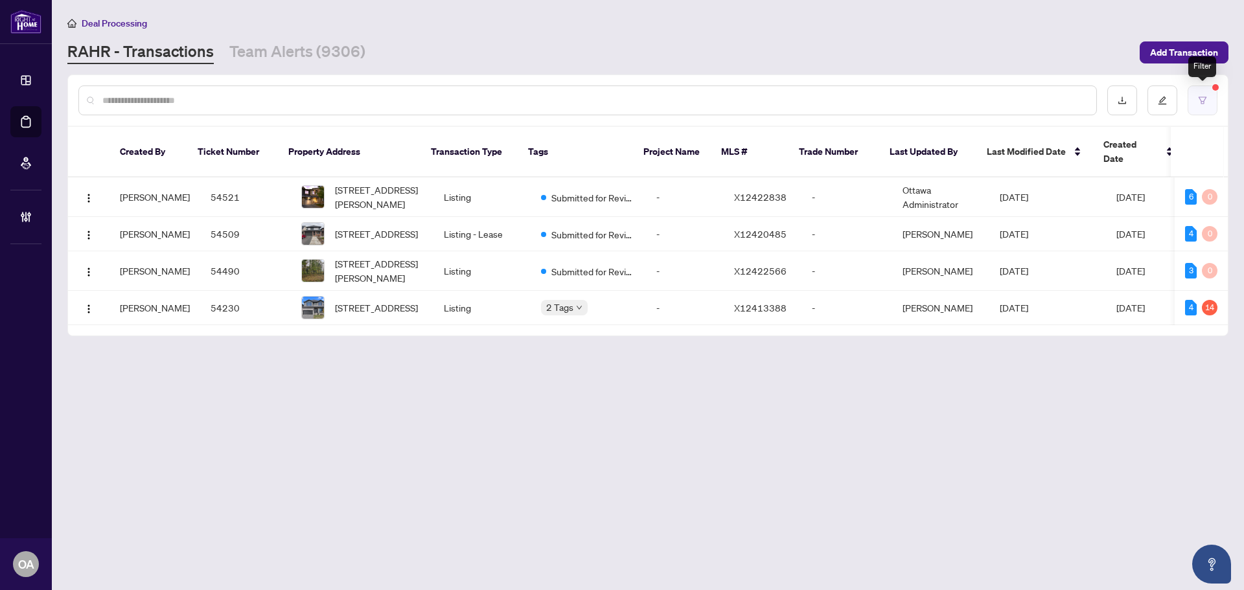
click at [1199, 92] on button "button" at bounding box center [1203, 101] width 30 height 30
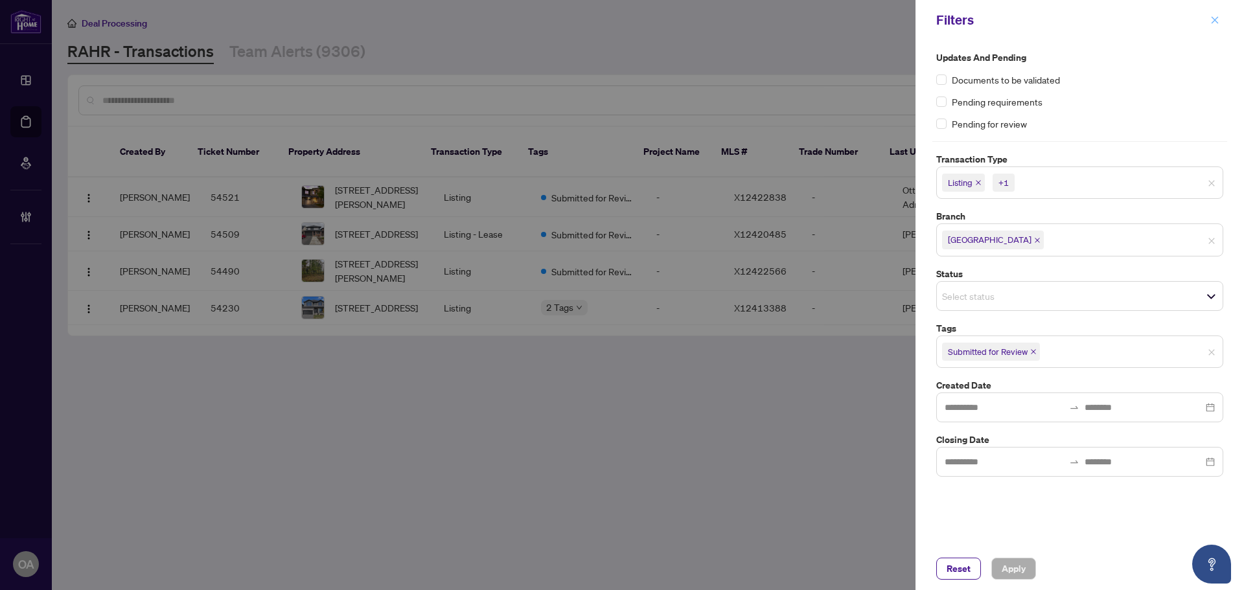
click at [1217, 13] on span "button" at bounding box center [1214, 20] width 9 height 21
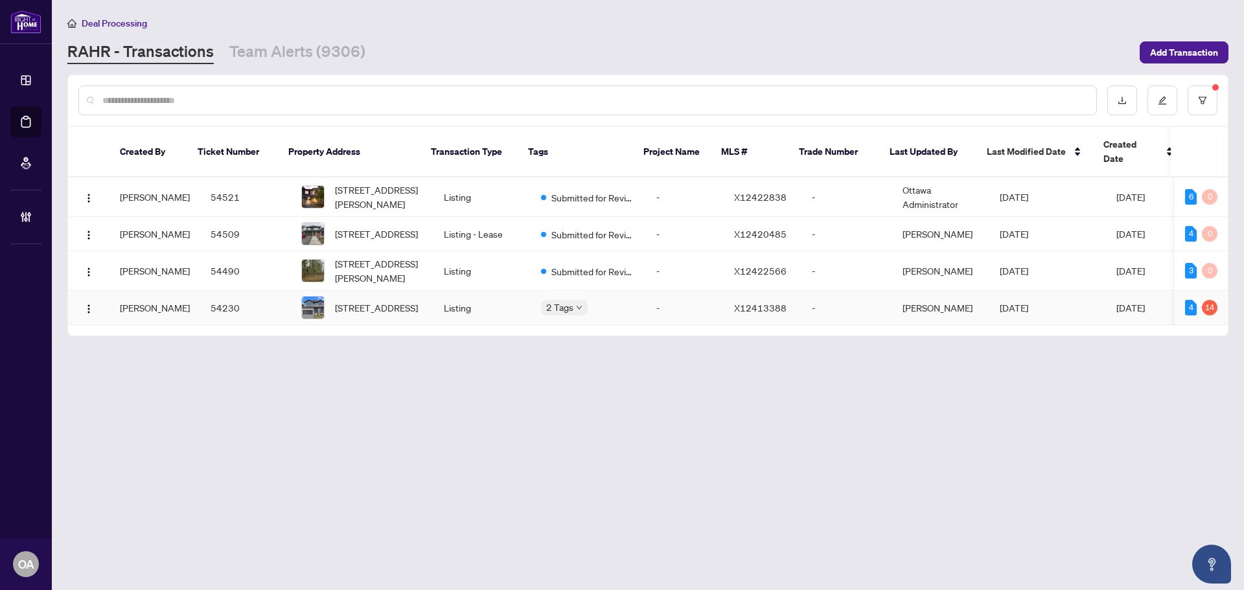
click at [369, 301] on span "2020 ACOUSTIC Way, Ottawa, Ontario K4M 0L7, Canada" at bounding box center [376, 308] width 83 height 14
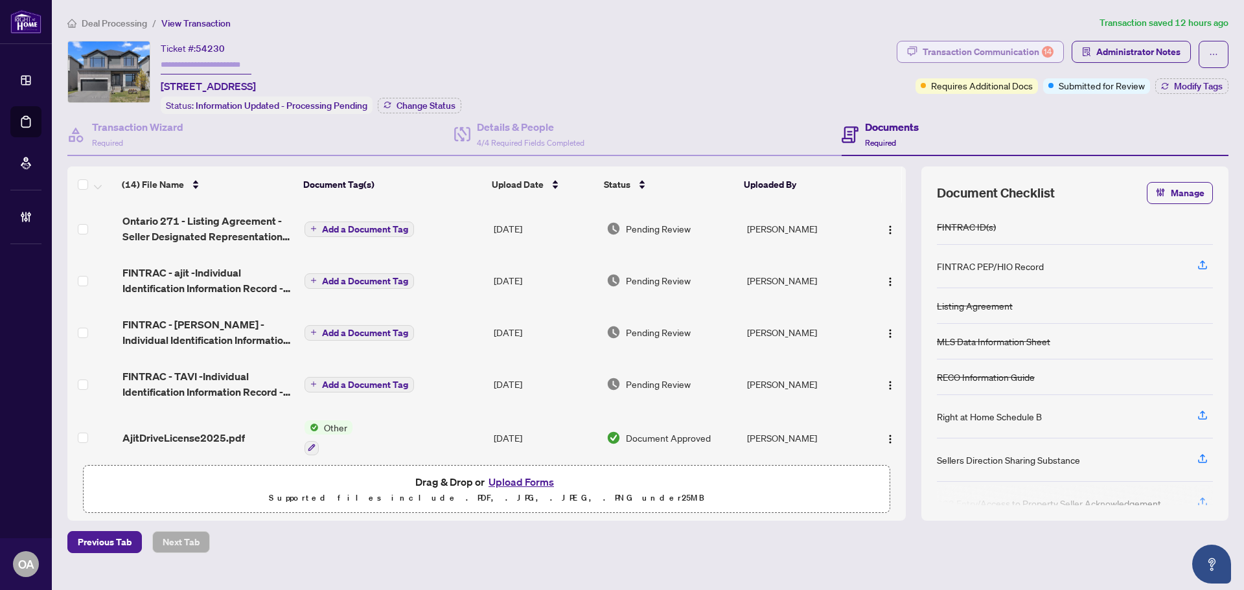
click at [965, 47] on div "Transaction Communication 14" at bounding box center [988, 51] width 131 height 21
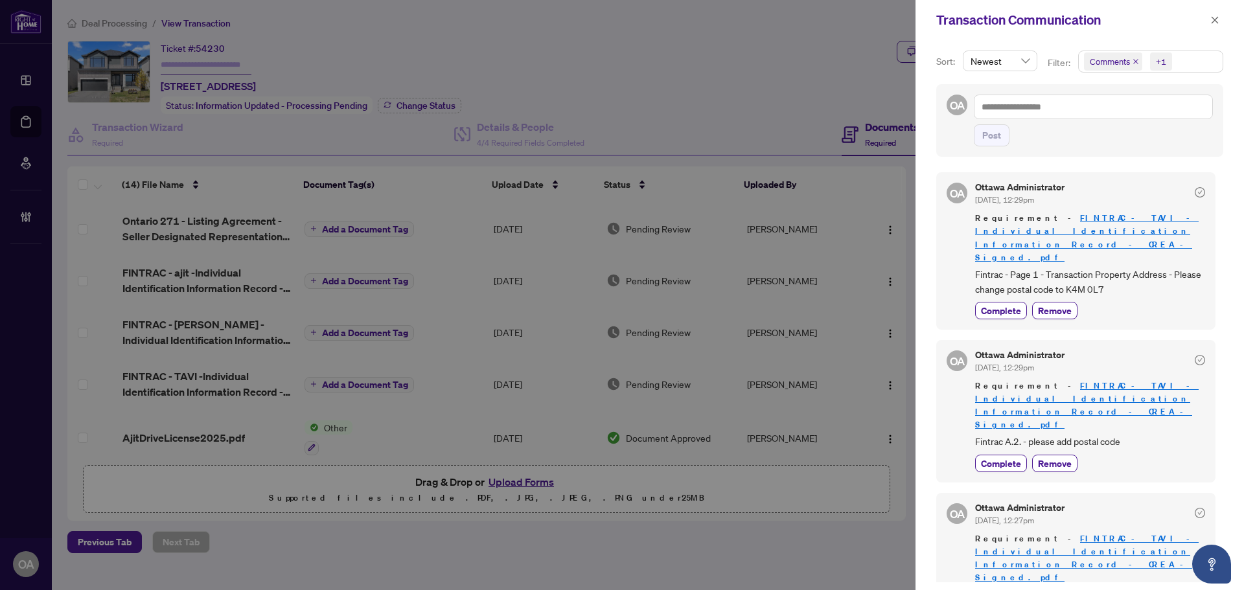
click at [1132, 62] on icon "close" at bounding box center [1135, 61] width 6 height 6
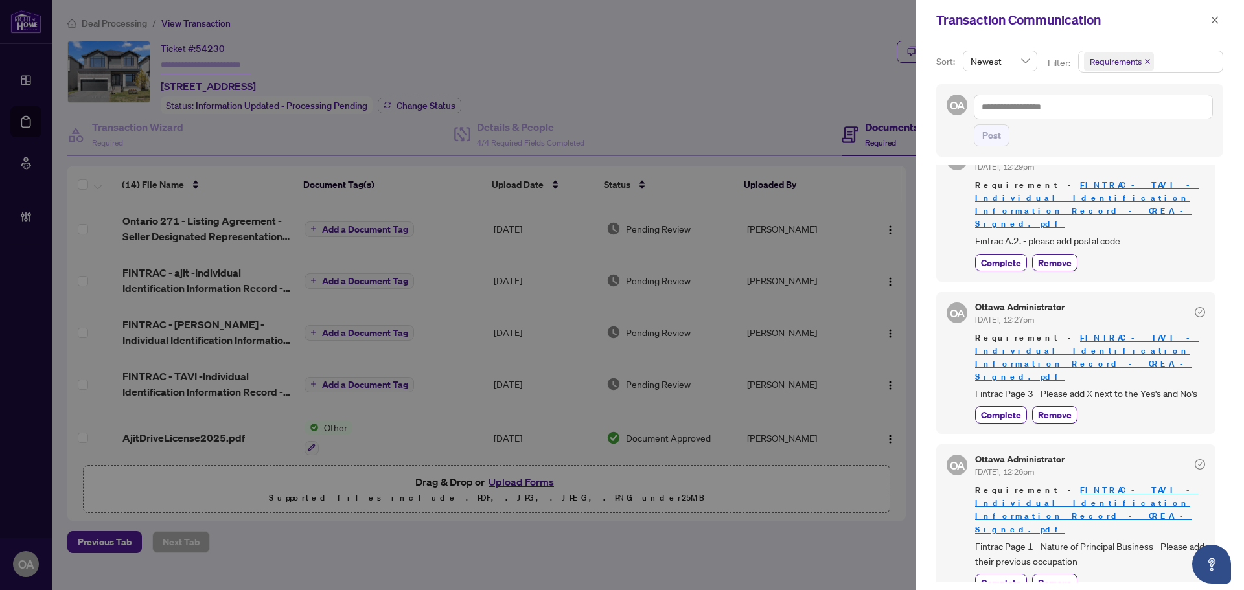
scroll to position [324, 0]
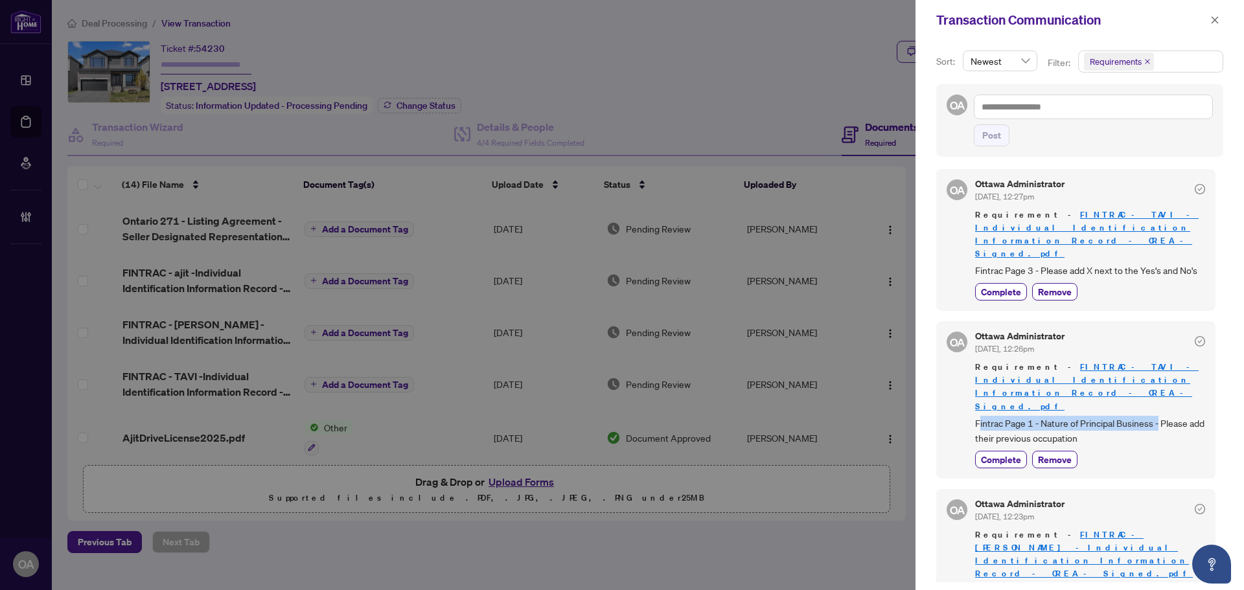
drag, startPoint x: 978, startPoint y: 323, endPoint x: 1159, endPoint y: 323, distance: 181.4
click at [1159, 416] on span "Fintrac Page 1 - Nature of Principal Business - Please add their previous occup…" at bounding box center [1090, 431] width 230 height 30
drag, startPoint x: 1055, startPoint y: 325, endPoint x: 1183, endPoint y: 325, distance: 128.3
click at [1183, 416] on span "Fintrac Page 1 - Nature of Principal Business - Please add their previous occup…" at bounding box center [1090, 431] width 230 height 30
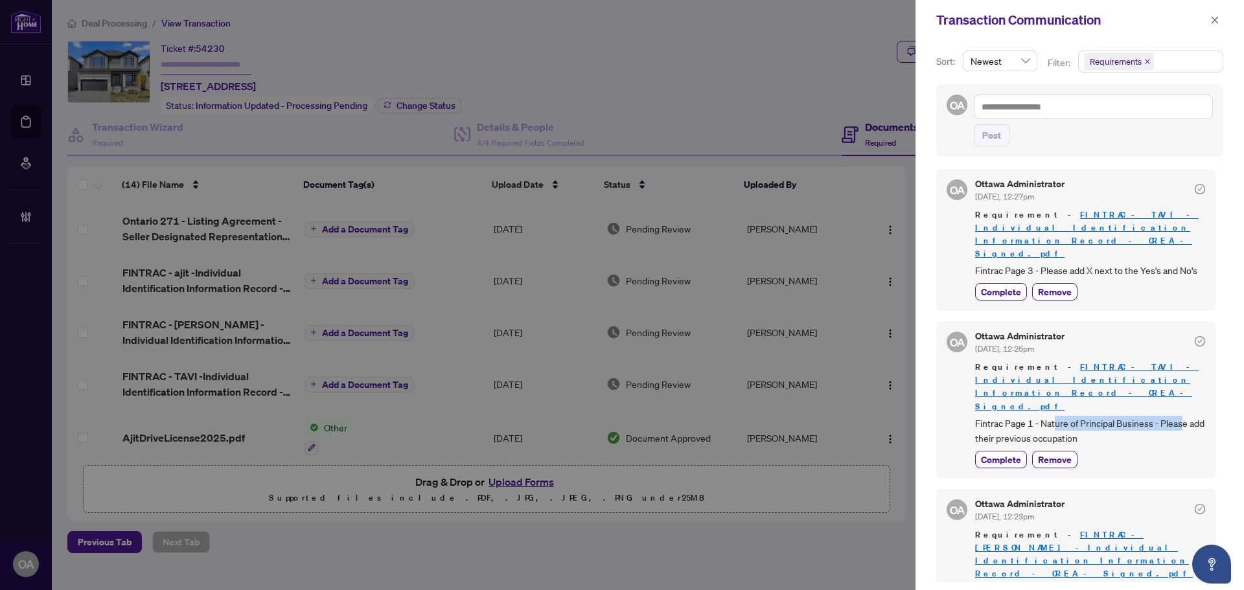
click at [1183, 416] on span "Fintrac Page 1 - Nature of Principal Business - Please add their previous occup…" at bounding box center [1090, 431] width 230 height 30
drag, startPoint x: 983, startPoint y: 336, endPoint x: 1097, endPoint y: 336, distance: 114.0
click at [1095, 416] on span "Fintrac Page 1 - Nature of Principal Business - Please add their previous occup…" at bounding box center [1090, 431] width 230 height 30
click at [1097, 416] on span "Fintrac Page 1 - Nature of Principal Business - Please add their previous occup…" at bounding box center [1090, 431] width 230 height 30
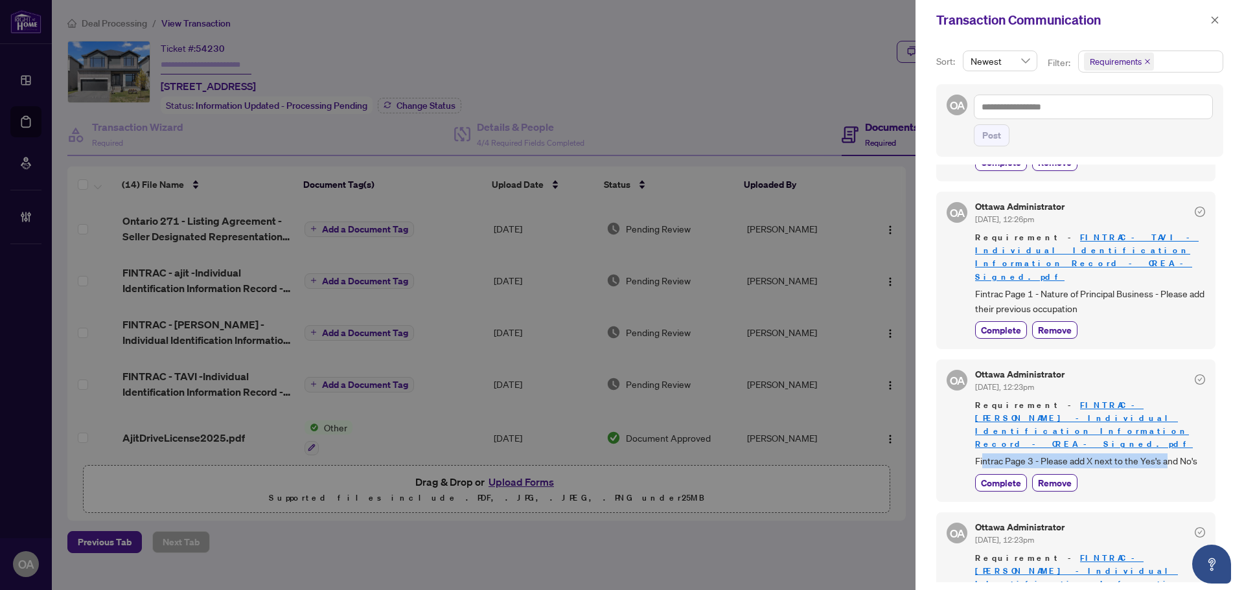
drag, startPoint x: 983, startPoint y: 331, endPoint x: 1184, endPoint y: 331, distance: 200.8
click at [1184, 454] on span "Fintrac Page 3 - Please add X next to the Yes's and No's" at bounding box center [1090, 461] width 230 height 15
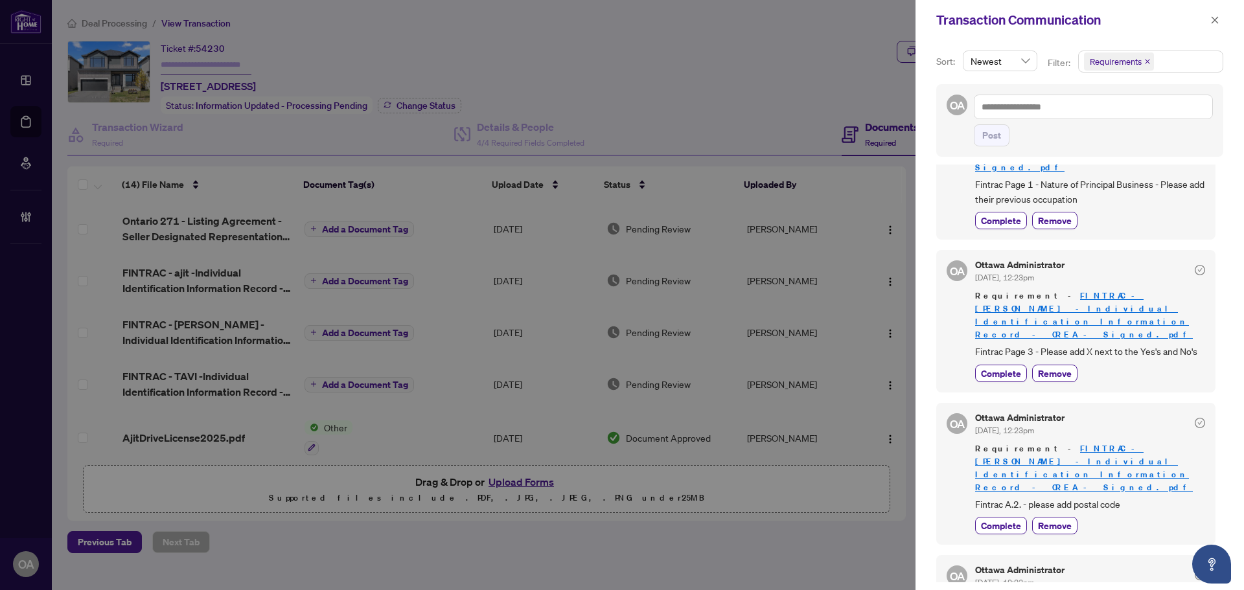
scroll to position [583, 0]
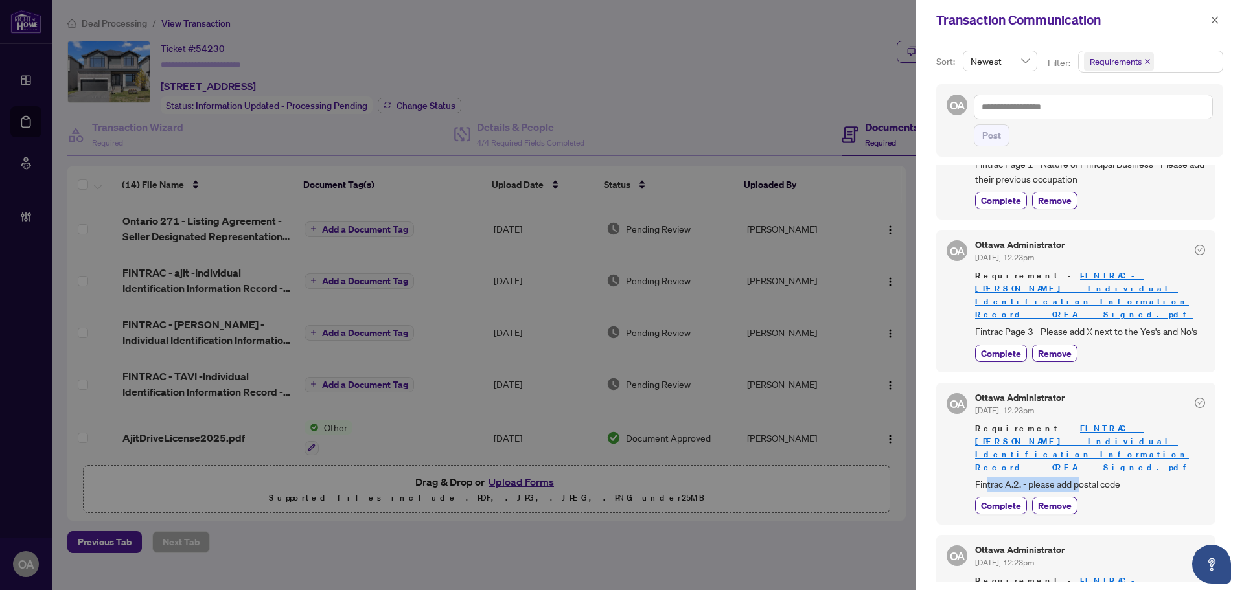
drag, startPoint x: 985, startPoint y: 330, endPoint x: 1120, endPoint y: 330, distance: 134.8
click at [1120, 477] on span "Fintrac A.2. - please add postal code" at bounding box center [1090, 484] width 230 height 15
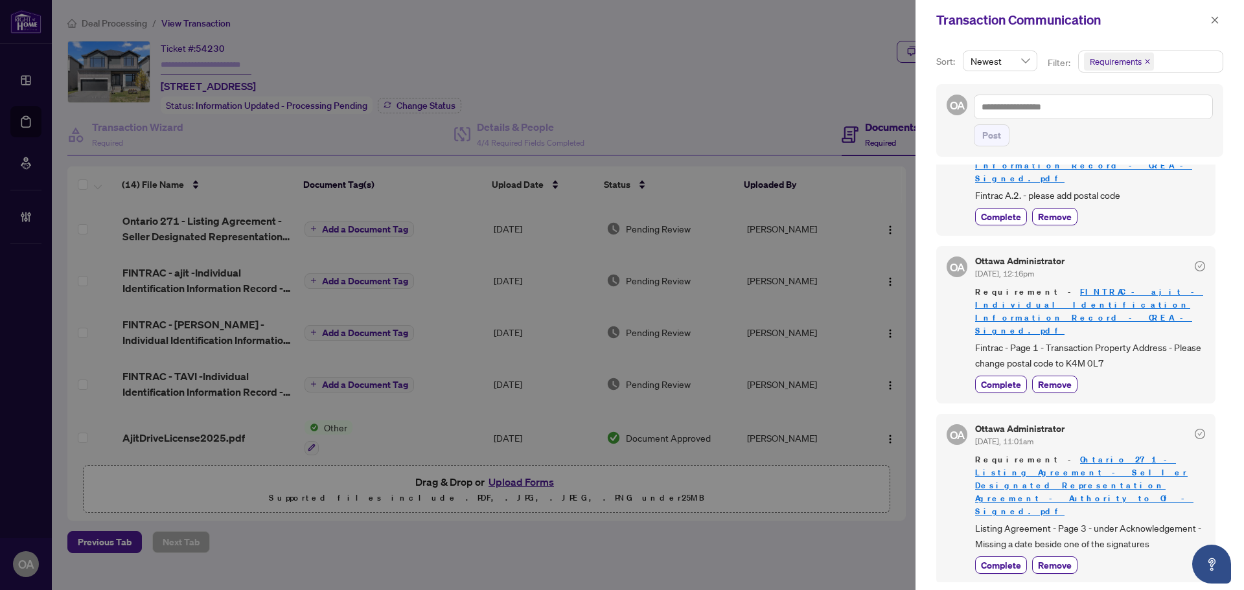
scroll to position [3, 0]
drag, startPoint x: 1004, startPoint y: 386, endPoint x: 1116, endPoint y: 386, distance: 112.1
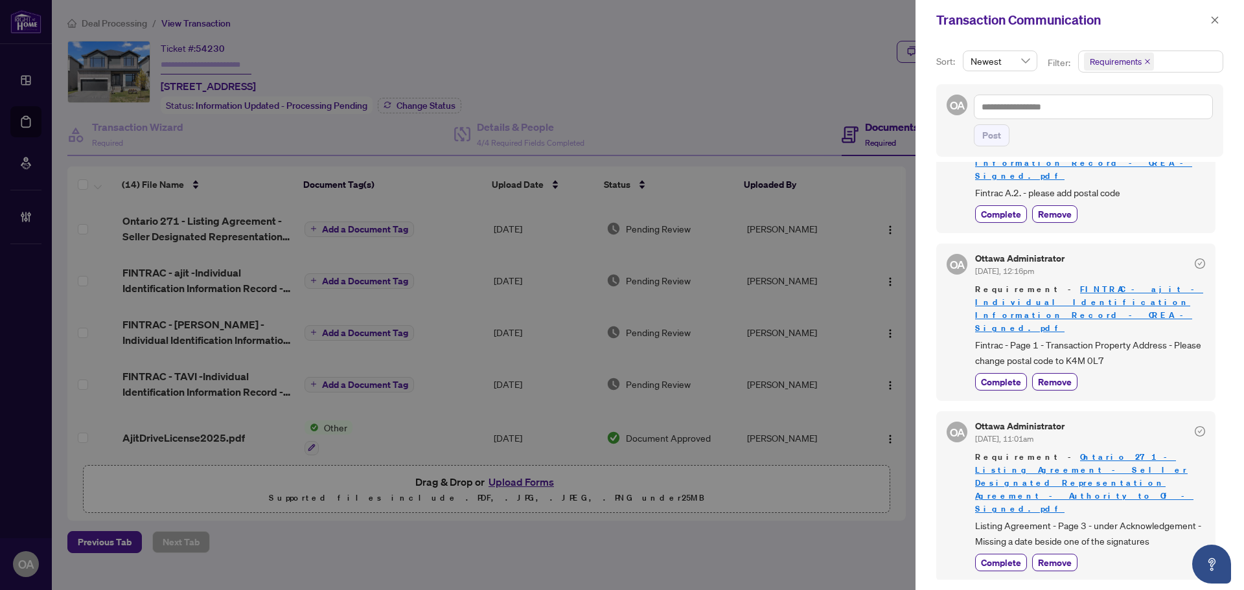
drag, startPoint x: 1099, startPoint y: 369, endPoint x: 1190, endPoint y: 368, distance: 90.7
drag, startPoint x: 981, startPoint y: 383, endPoint x: 1142, endPoint y: 383, distance: 161.3
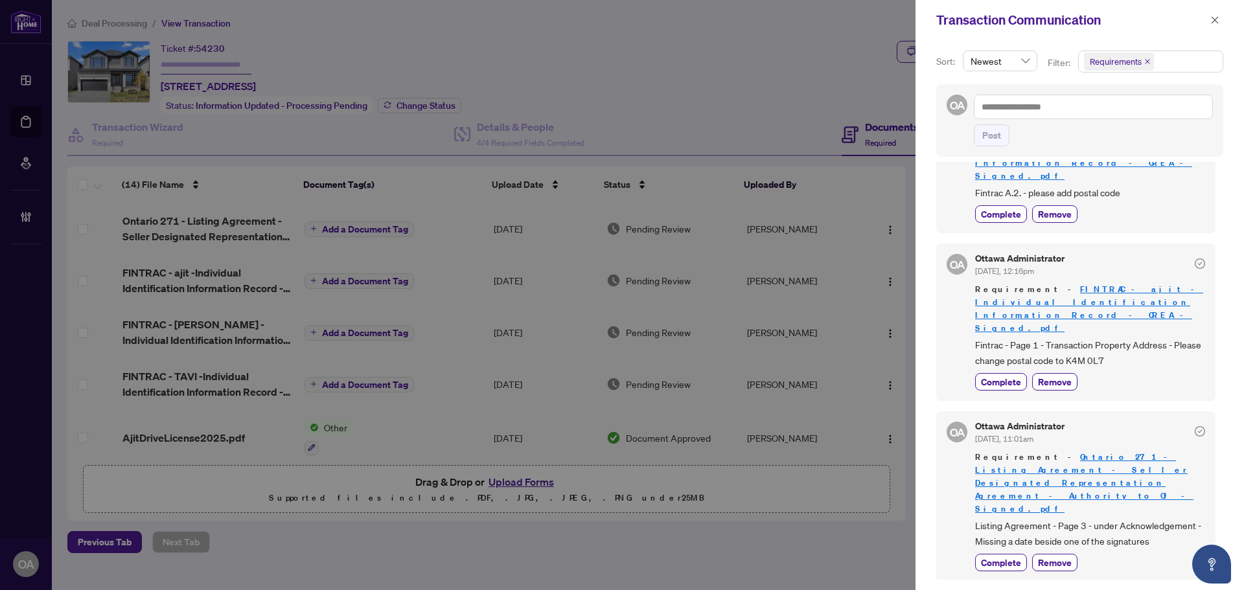
drag, startPoint x: 982, startPoint y: 526, endPoint x: 1159, endPoint y: 511, distance: 178.1
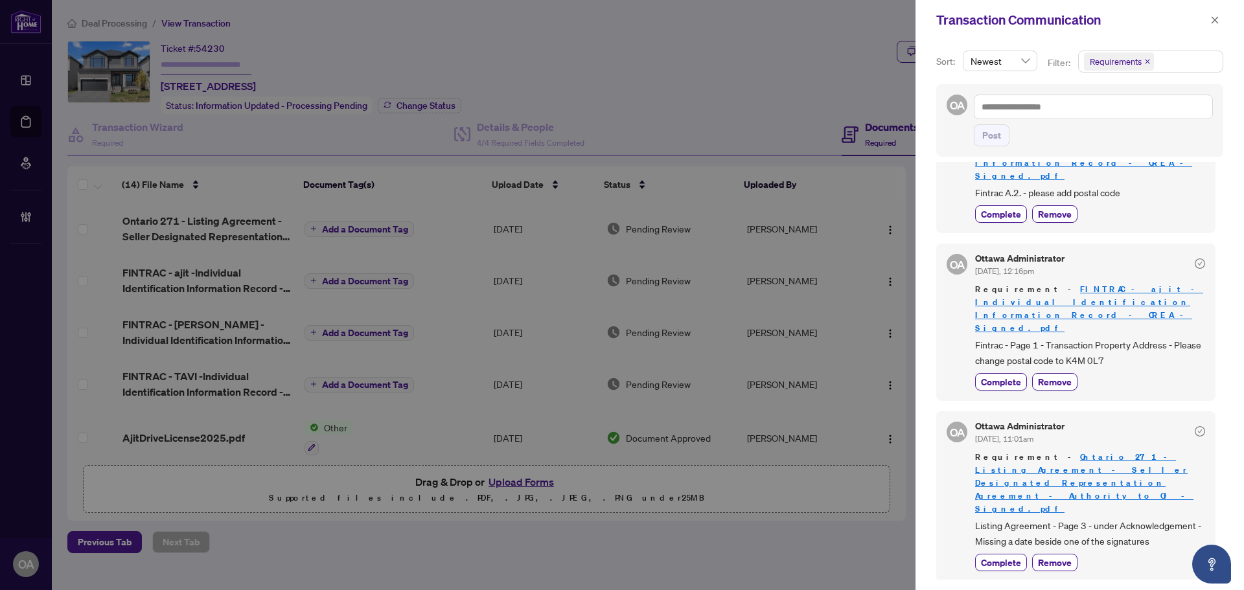
drag, startPoint x: 1046, startPoint y: 527, endPoint x: 1175, endPoint y: 527, distance: 128.3
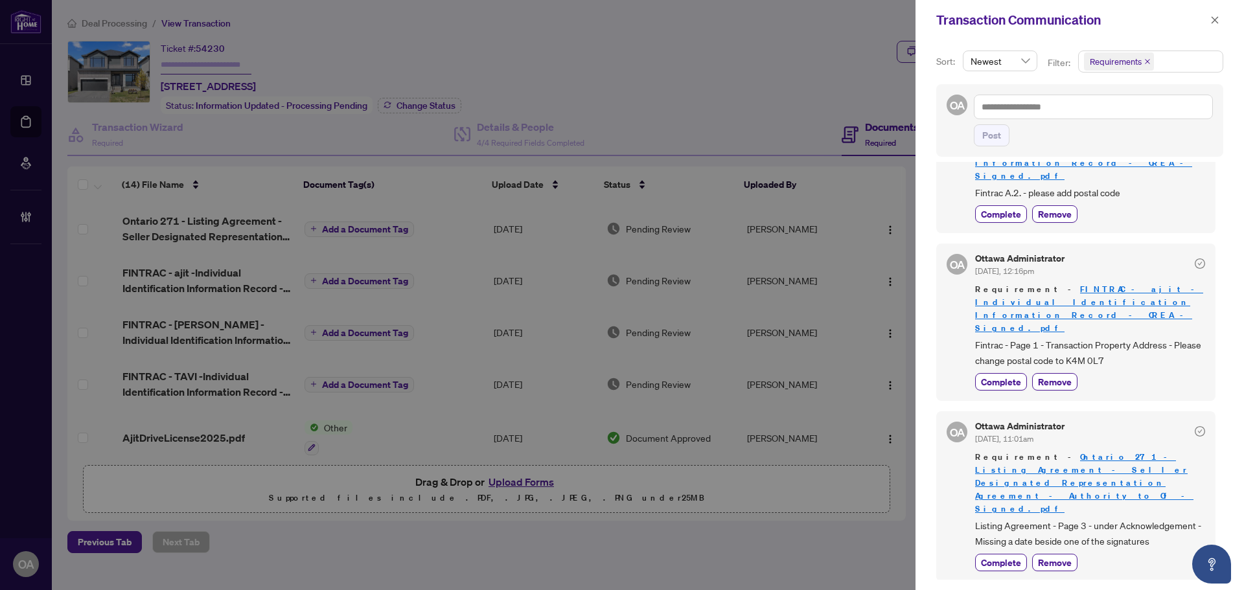
click at [1213, 14] on span "button" at bounding box center [1214, 20] width 9 height 21
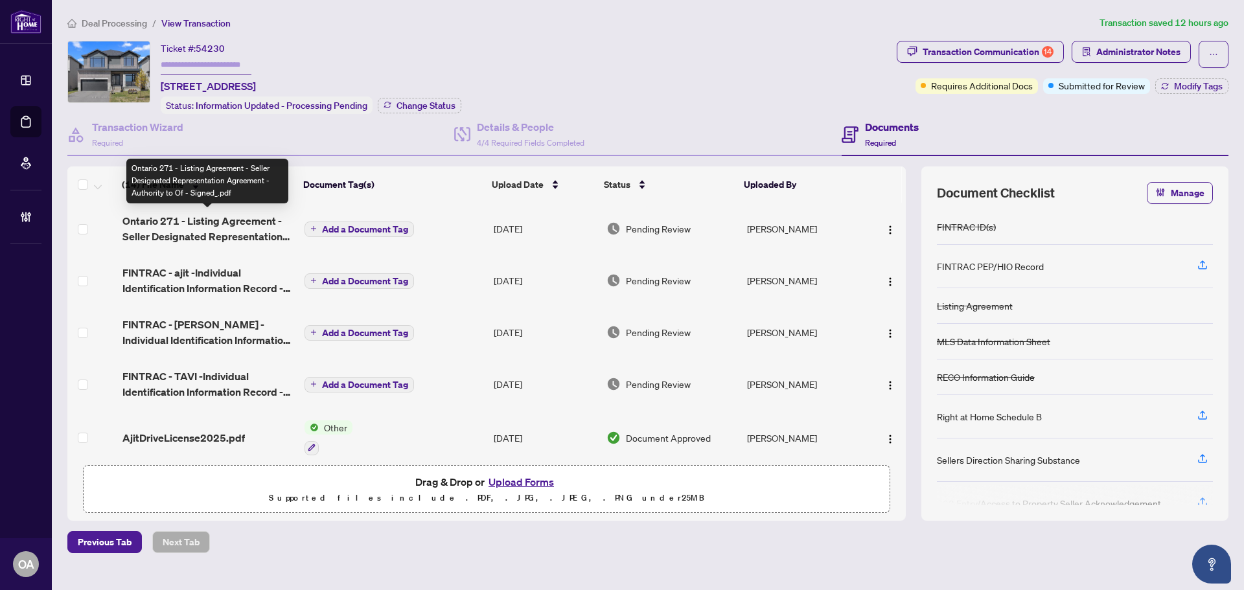
click at [212, 227] on span "Ontario 271 - Listing Agreement - Seller Designated Representation Agreement - …" at bounding box center [208, 228] width 172 height 31
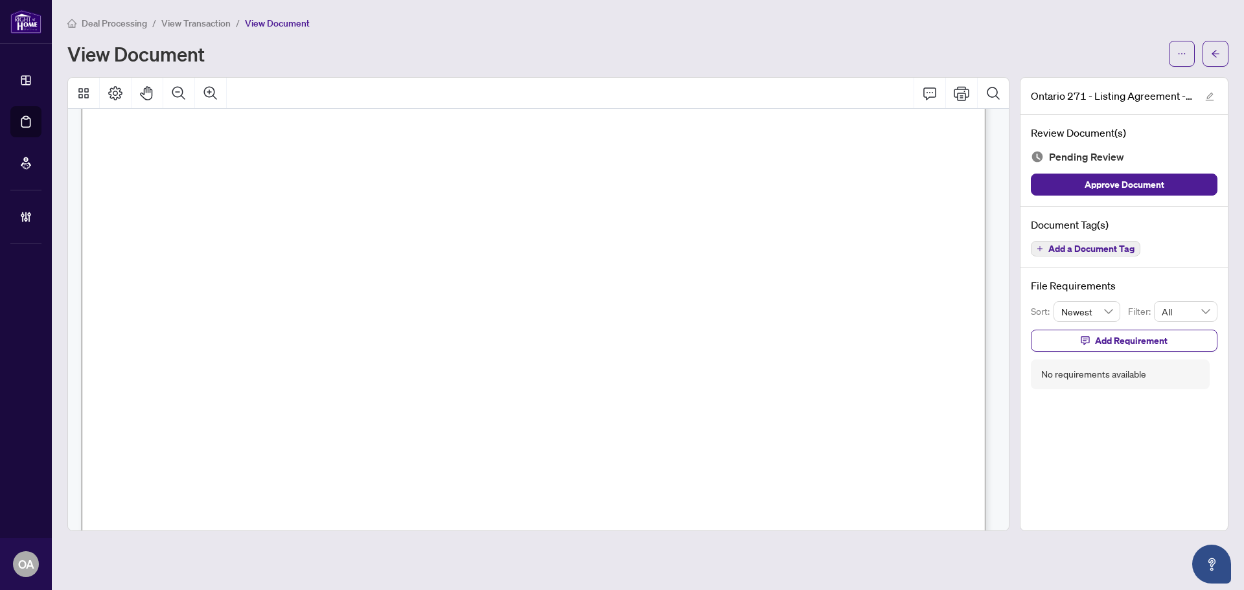
scroll to position [5313, 0]
click at [1083, 250] on span "Add a Document Tag" at bounding box center [1091, 248] width 86 height 9
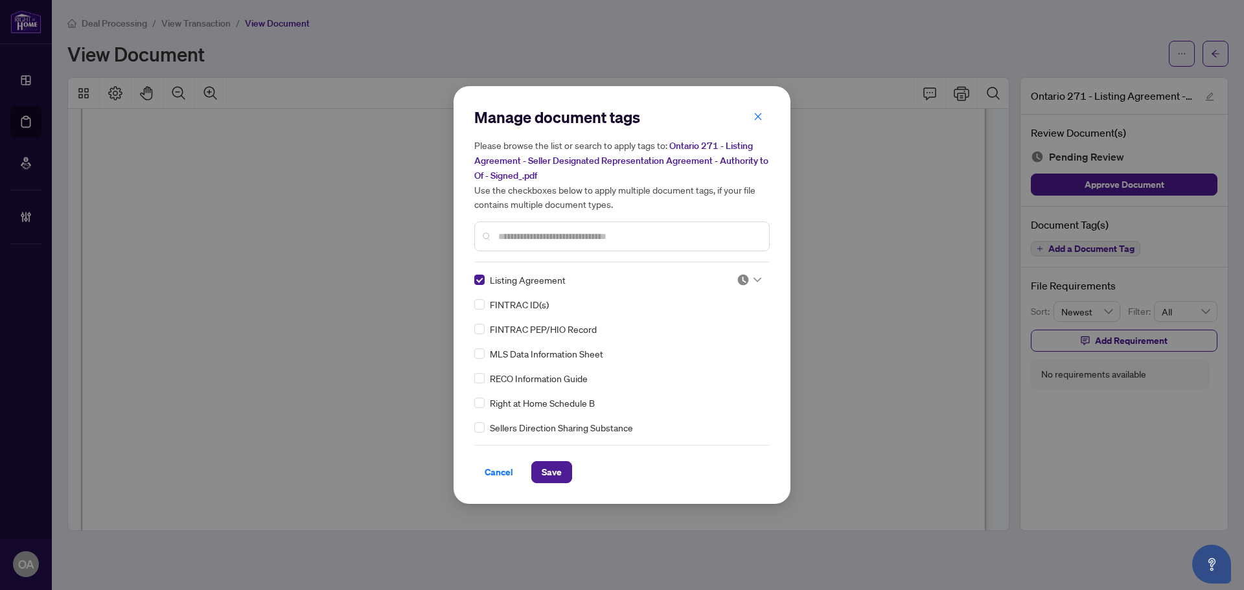
click at [751, 271] on span at bounding box center [749, 279] width 25 height 19
click at [712, 347] on div "Approved" at bounding box center [706, 343] width 83 height 14
click at [551, 462] on div "Cancel Save" at bounding box center [621, 464] width 295 height 38
click at [568, 476] on button "Save" at bounding box center [551, 472] width 41 height 22
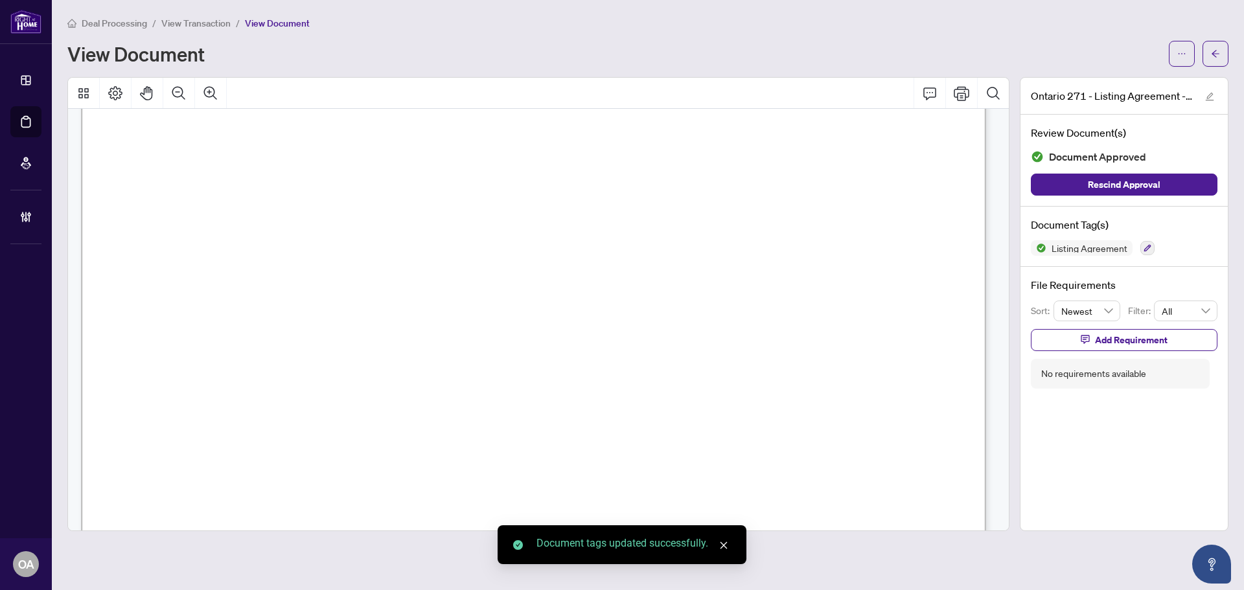
click at [1219, 55] on icon "arrow-left" at bounding box center [1215, 53] width 9 height 9
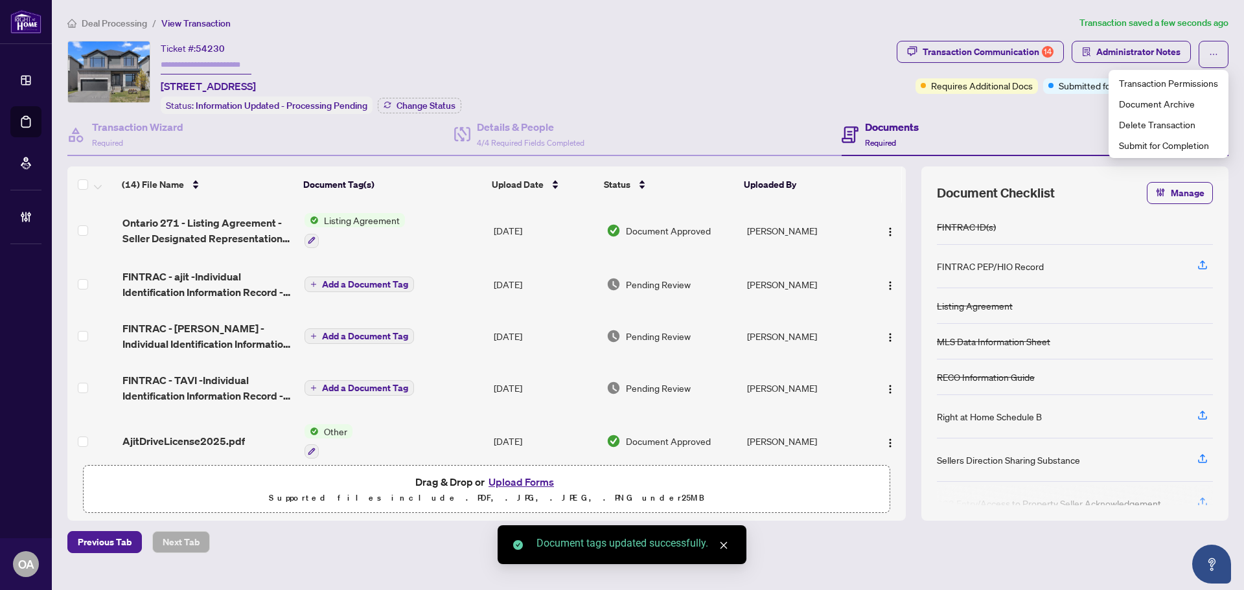
click at [994, 135] on div "Documents Required" at bounding box center [1035, 135] width 387 height 42
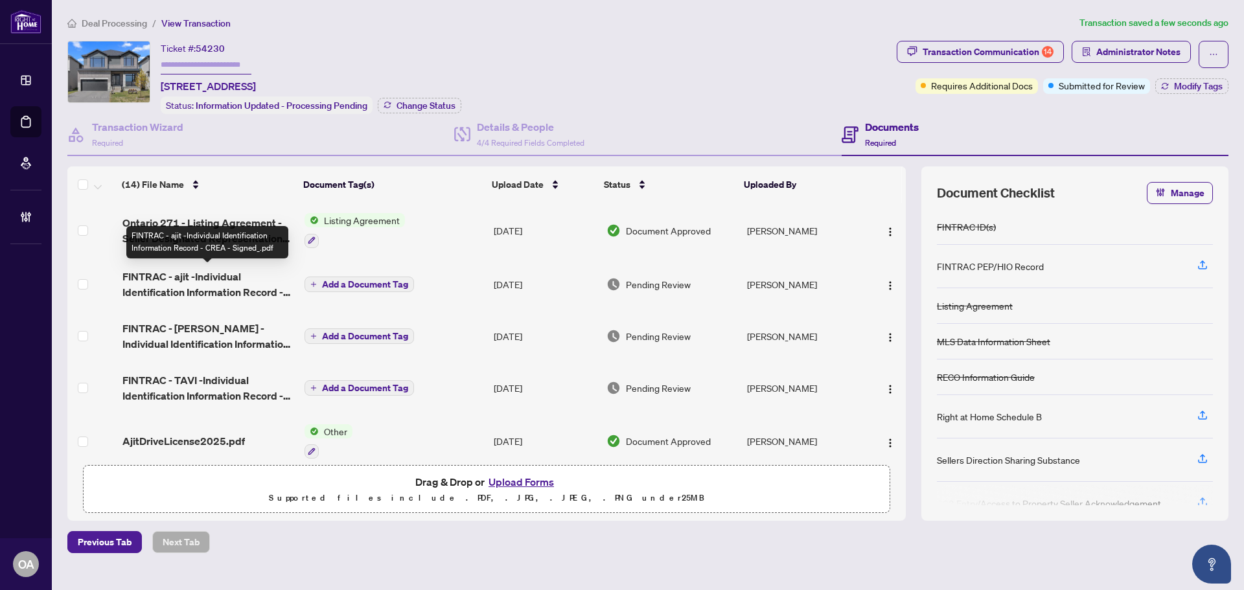
click at [208, 280] on span "FINTRAC - ajit -Individual Identification Information Record - CREA - Signed_.p…" at bounding box center [208, 284] width 172 height 31
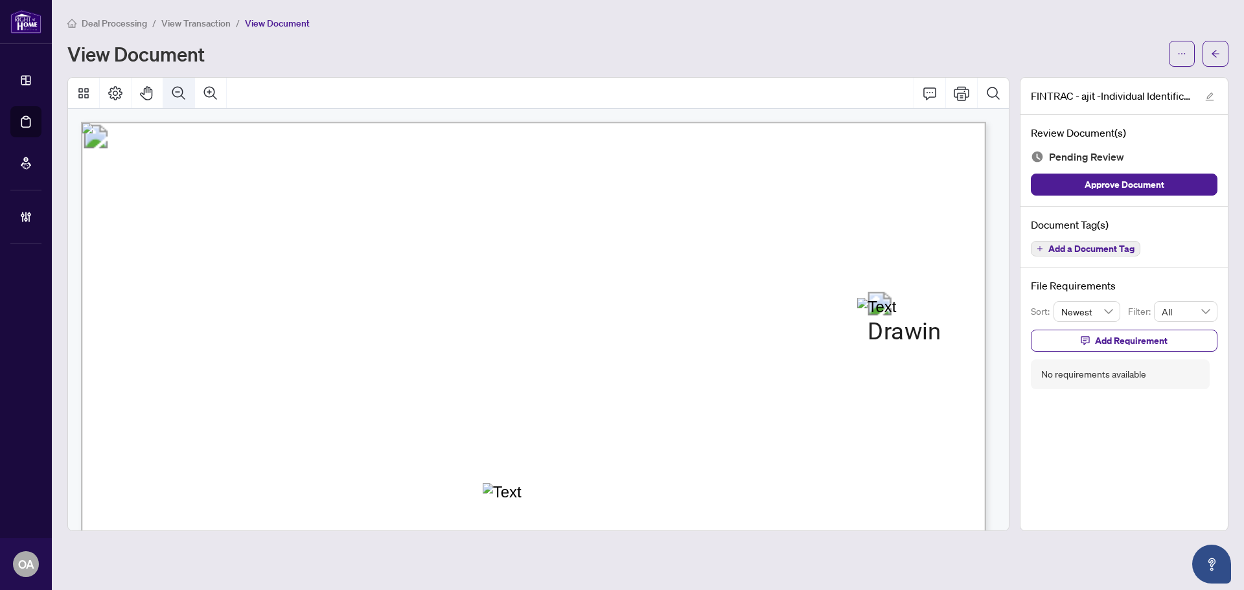
click at [188, 95] on button "Zoom Out" at bounding box center [178, 93] width 31 height 31
click at [187, 95] on button "Zoom Out" at bounding box center [178, 93] width 31 height 31
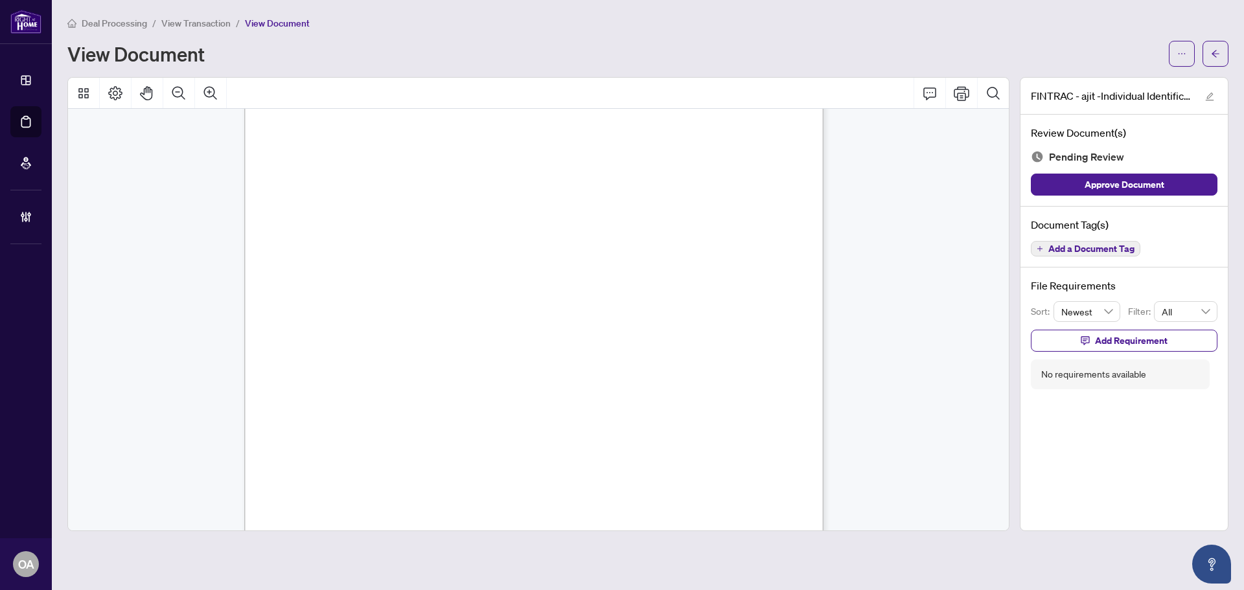
scroll to position [2660, 0]
click at [1102, 253] on span "Add a Document Tag" at bounding box center [1091, 248] width 86 height 9
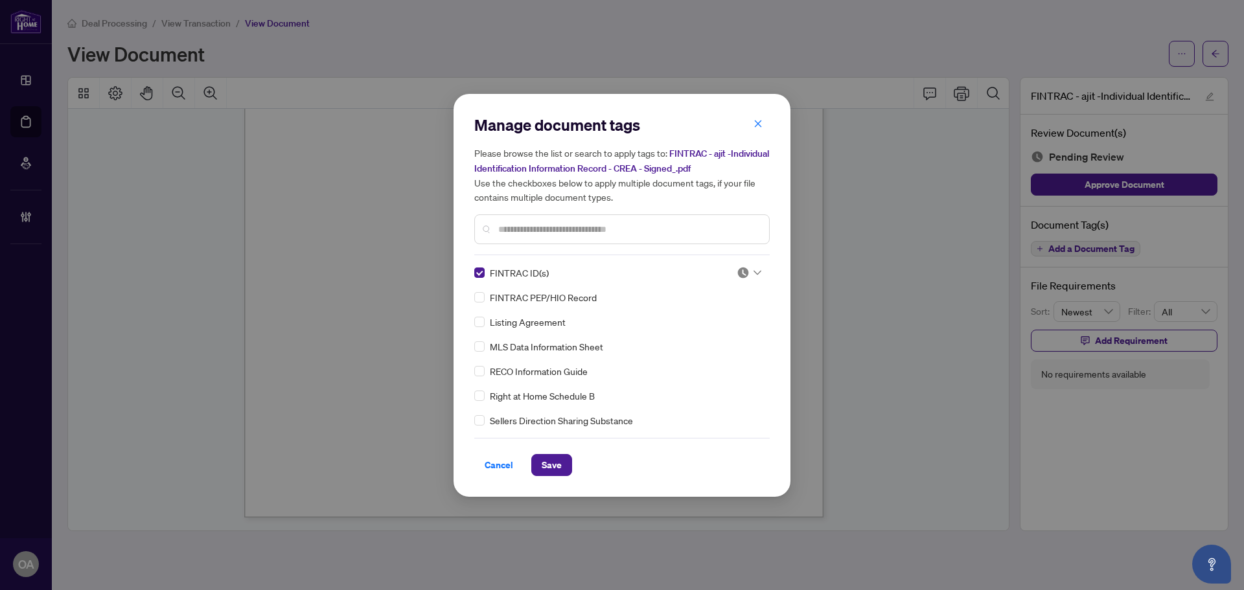
click at [738, 270] on img at bounding box center [743, 272] width 13 height 13
click at [713, 335] on div "Approved" at bounding box center [706, 335] width 83 height 14
click at [562, 452] on div "Cancel Save" at bounding box center [621, 457] width 295 height 38
click at [552, 465] on span "Save" at bounding box center [552, 465] width 20 height 21
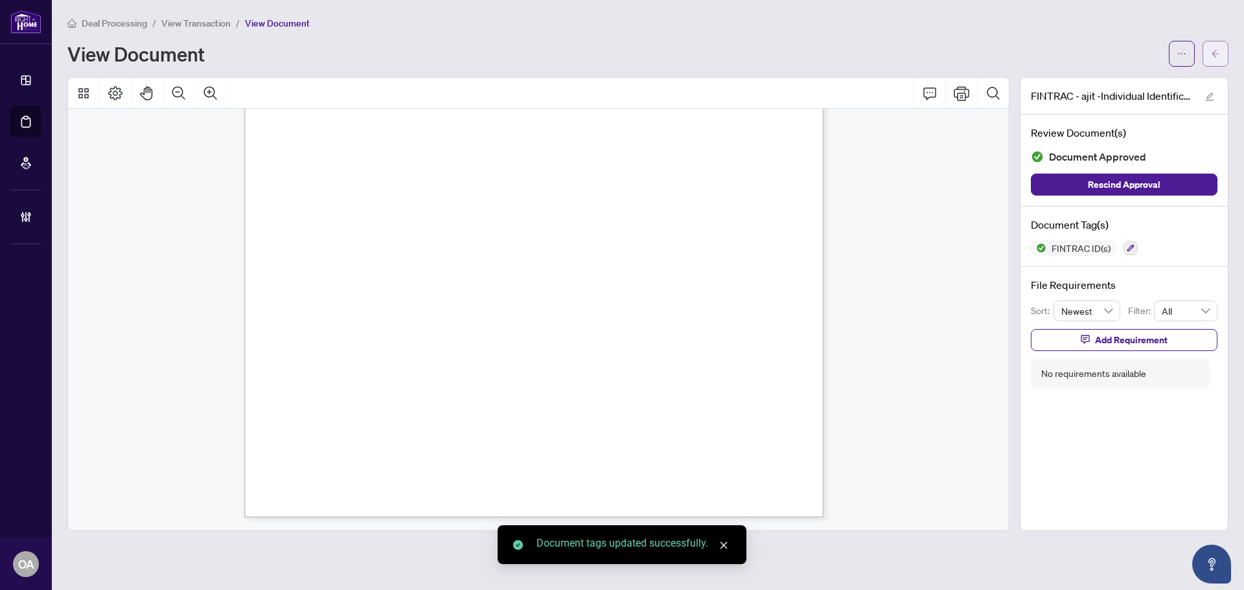
click at [1213, 57] on icon "arrow-left" at bounding box center [1215, 53] width 9 height 9
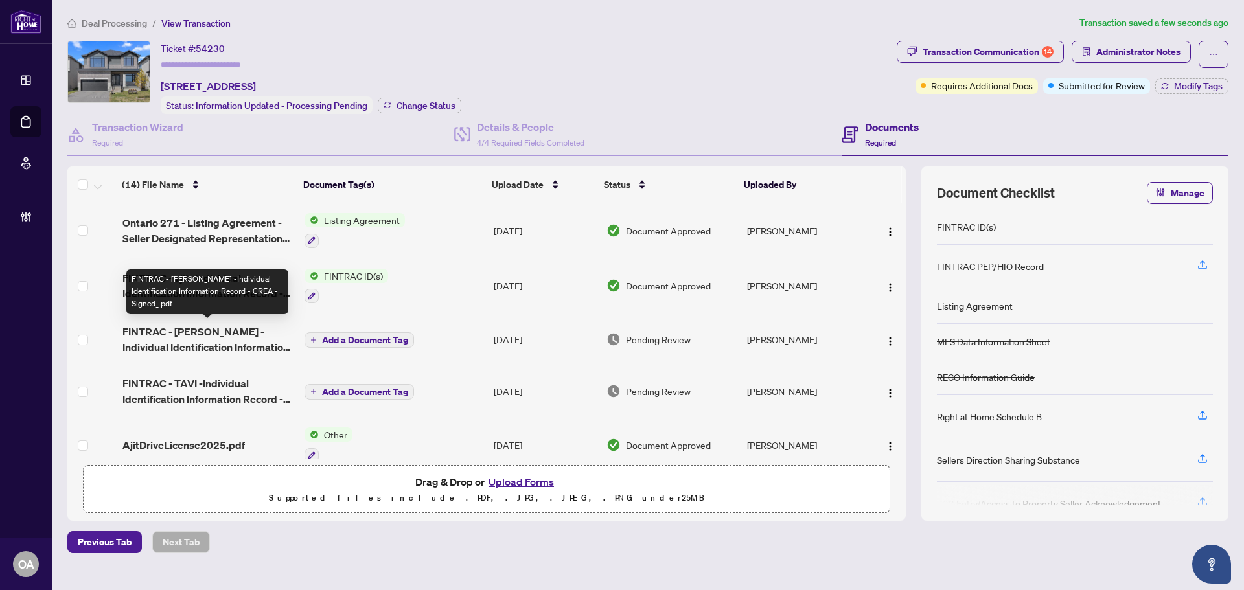
click at [201, 335] on span "FINTRAC - SIMRAN -Individual Identification Information Record - CREA - Signed_…" at bounding box center [208, 339] width 172 height 31
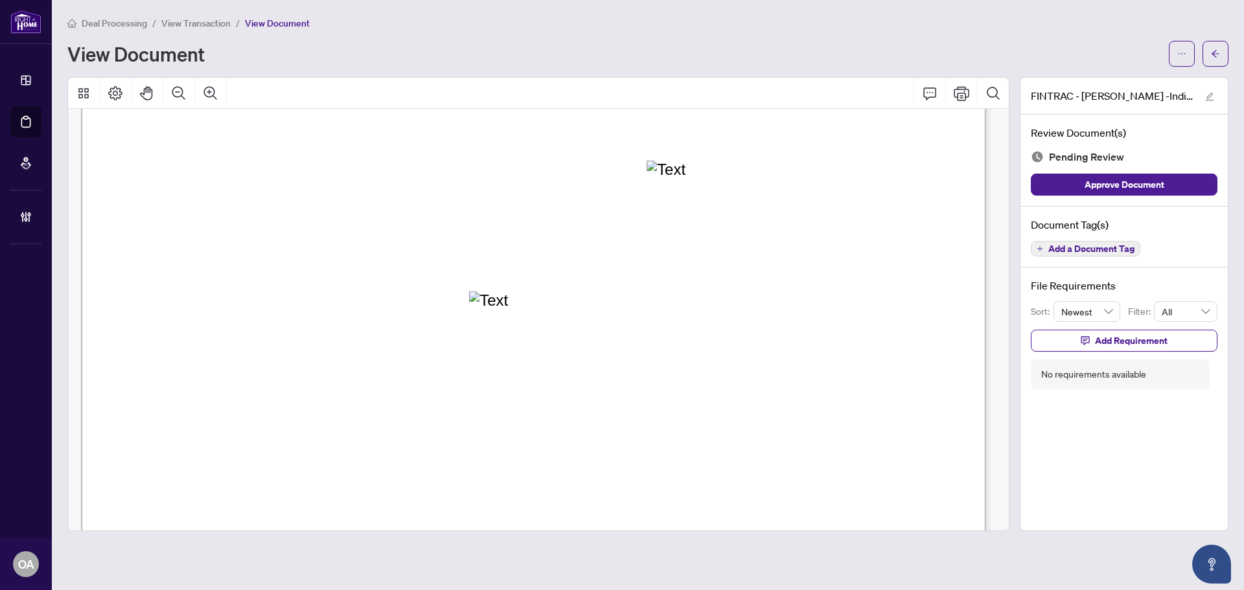
scroll to position [130, 0]
drag, startPoint x: 879, startPoint y: 178, endPoint x: 925, endPoint y: 178, distance: 45.4
click at [816, 178] on span "ON" at bounding box center [809, 179] width 16 height 14
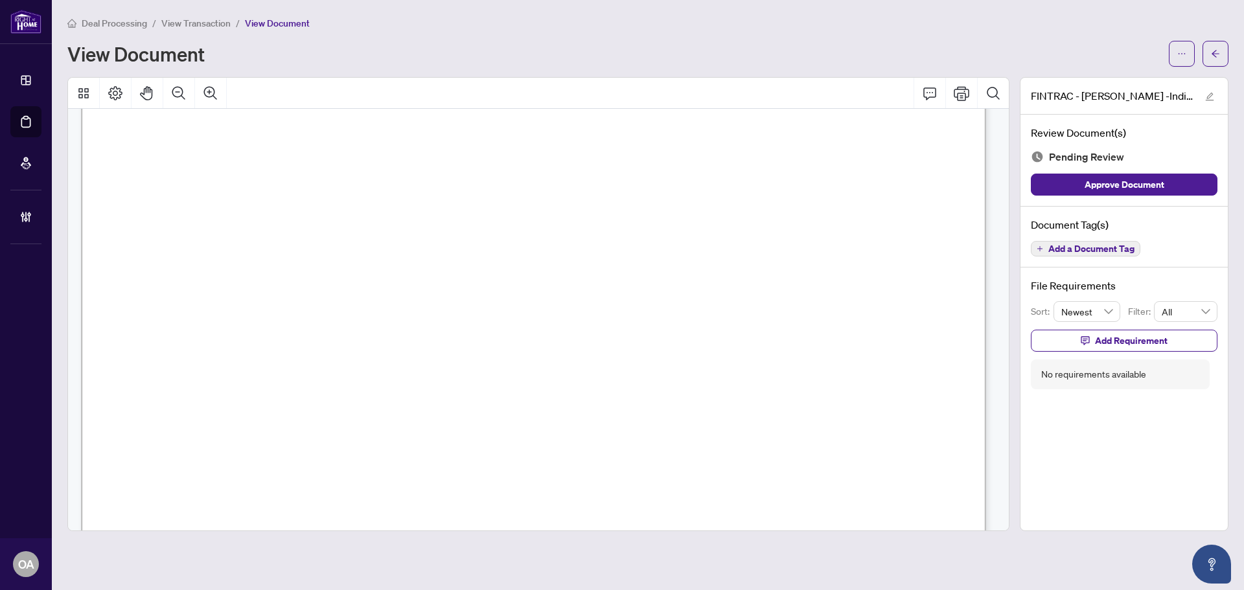
click at [1068, 244] on span "Add a Document Tag" at bounding box center [1091, 248] width 86 height 9
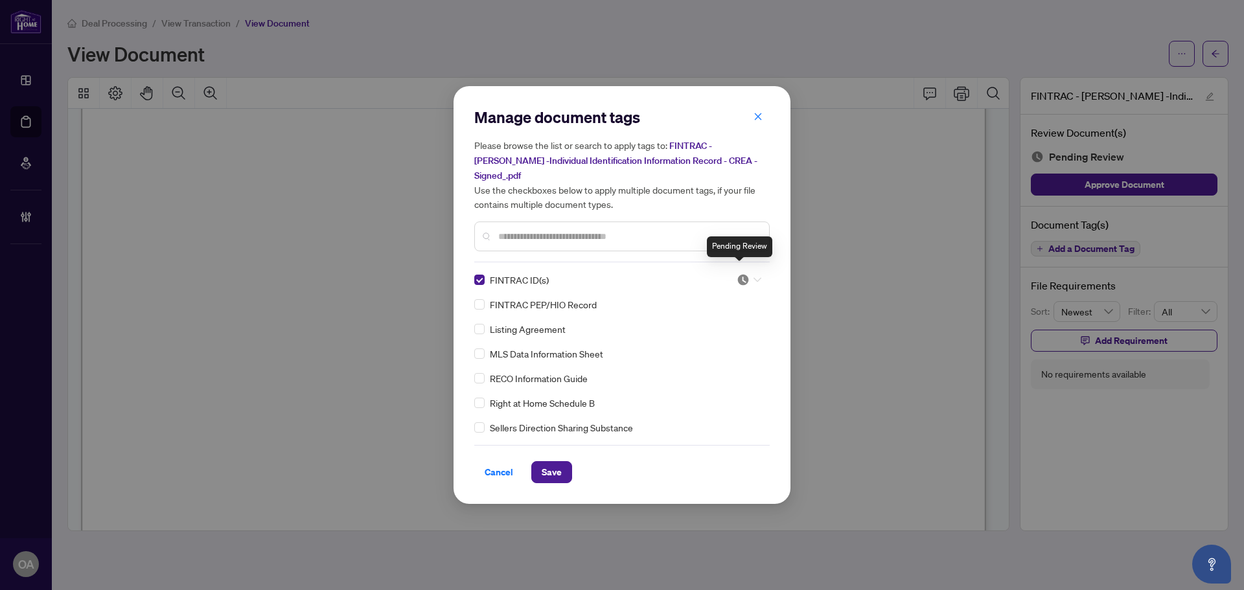
click at [745, 273] on img at bounding box center [743, 279] width 13 height 13
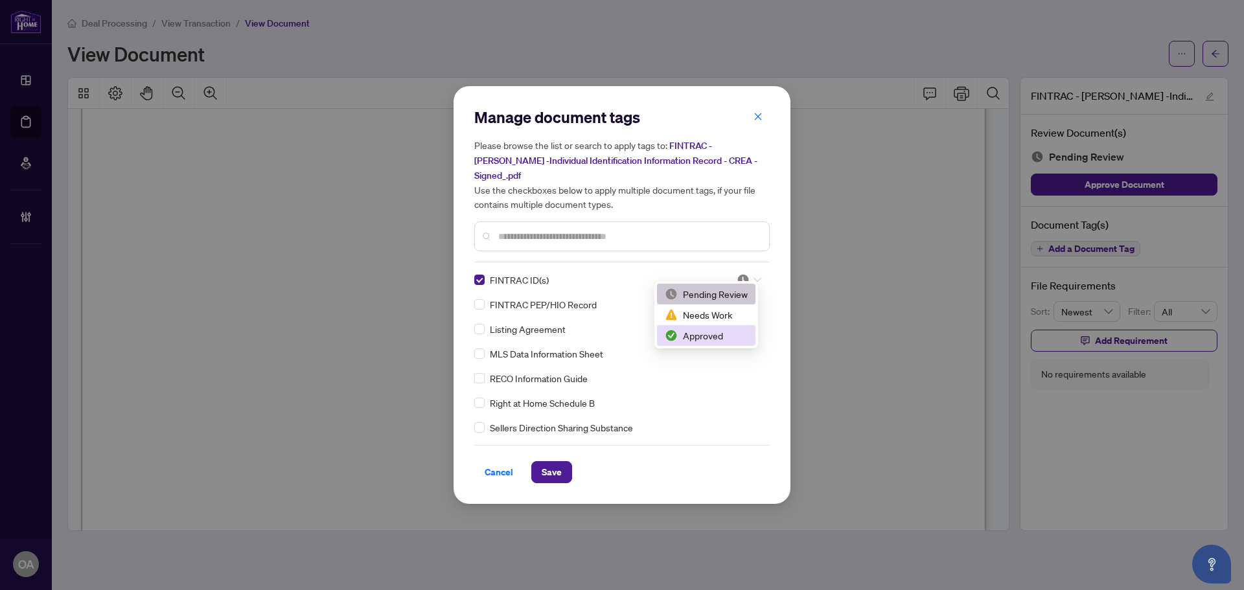
click at [715, 326] on div "Approved" at bounding box center [706, 335] width 98 height 21
click at [551, 462] on span "Save" at bounding box center [552, 472] width 20 height 21
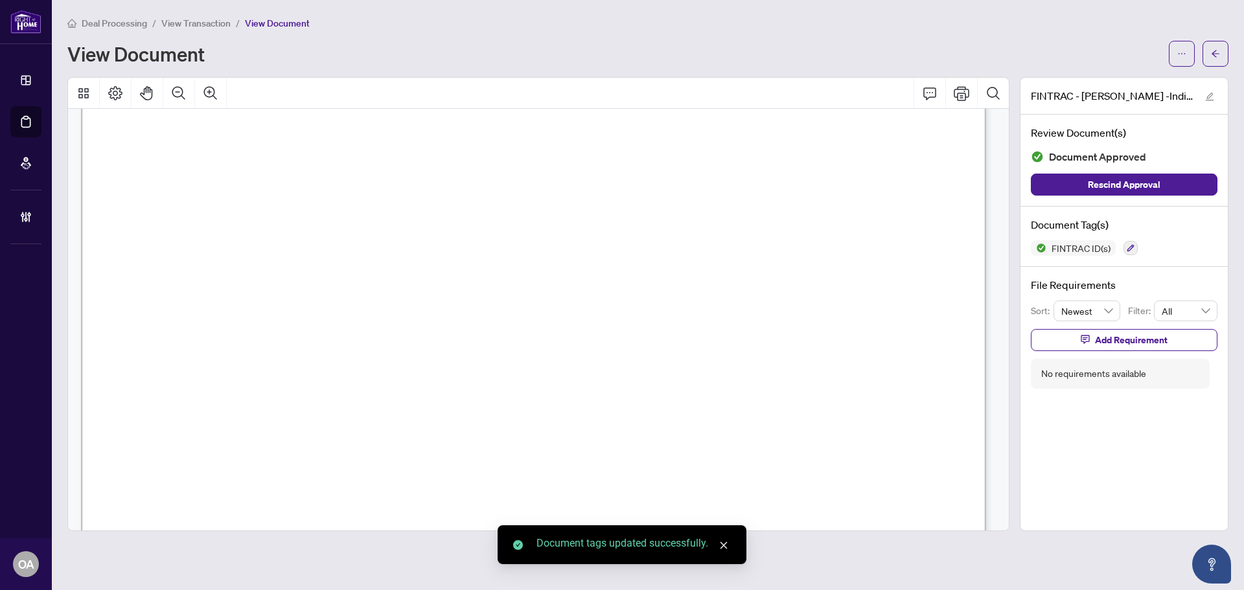
click at [1217, 52] on div "Manage document tags Please browse the list or search to apply tags to: FINTRAC…" at bounding box center [622, 295] width 1244 height 590
click at [1217, 56] on icon "arrow-left" at bounding box center [1215, 53] width 9 height 9
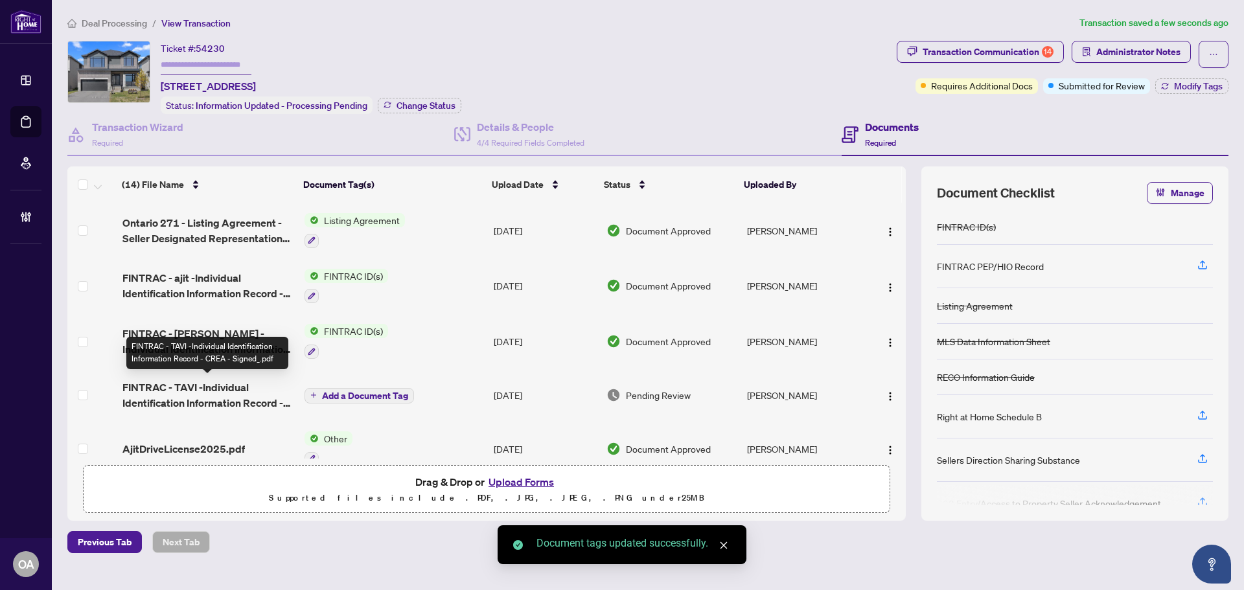
click at [210, 391] on span "FINTRAC - TAVI -Individual Identification Information Record - CREA - Signed_.p…" at bounding box center [208, 395] width 172 height 31
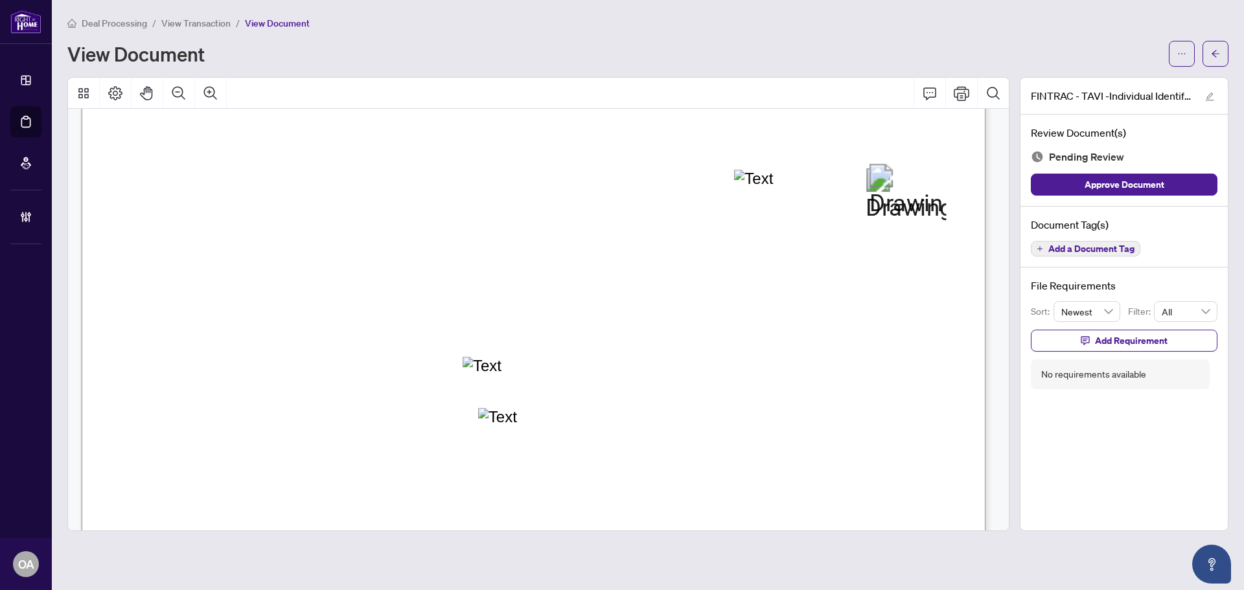
scroll to position [324, 0]
drag, startPoint x: 507, startPoint y: 225, endPoint x: 693, endPoint y: 218, distance: 186.1
click at [687, 220] on div "Individual Identification Information Record NOTE: An Individual Identification…" at bounding box center [533, 383] width 905 height 1171
click at [693, 218] on span "RETIRED" at bounding box center [686, 224] width 56 height 14
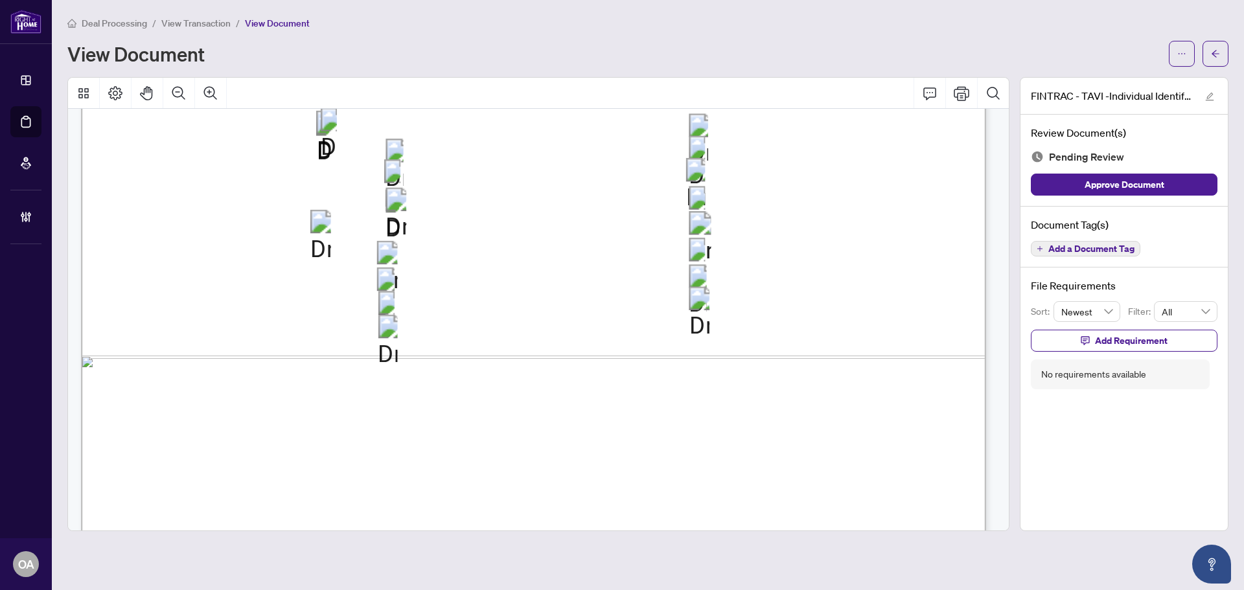
scroll to position [3304, 0]
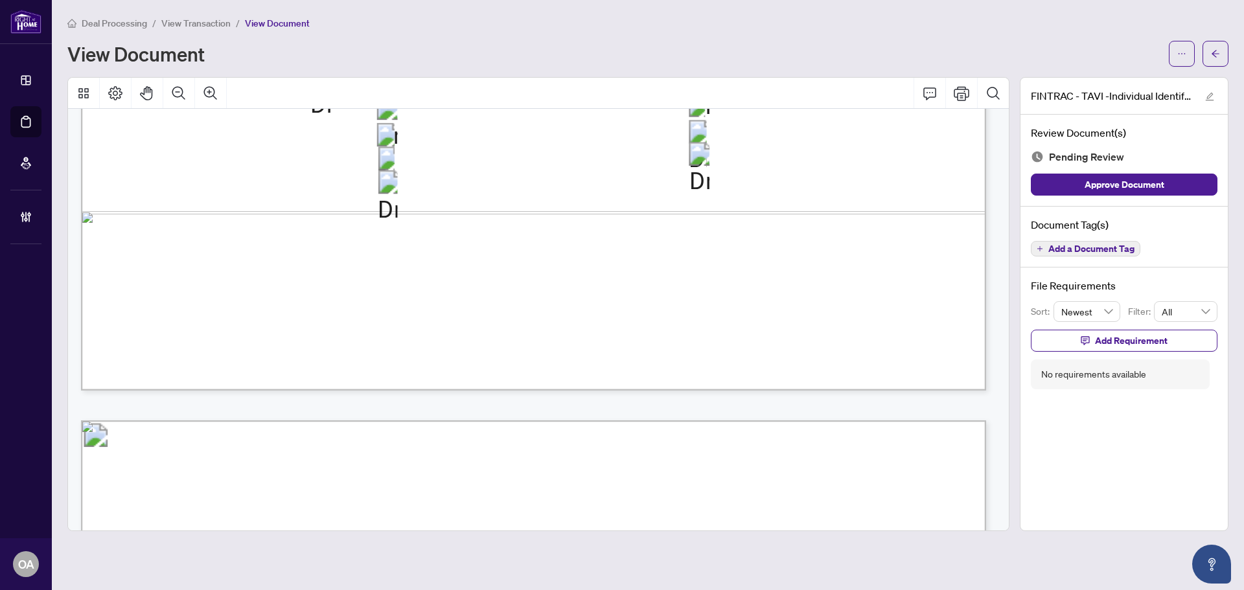
click at [1094, 252] on span "Add a Document Tag" at bounding box center [1091, 248] width 86 height 9
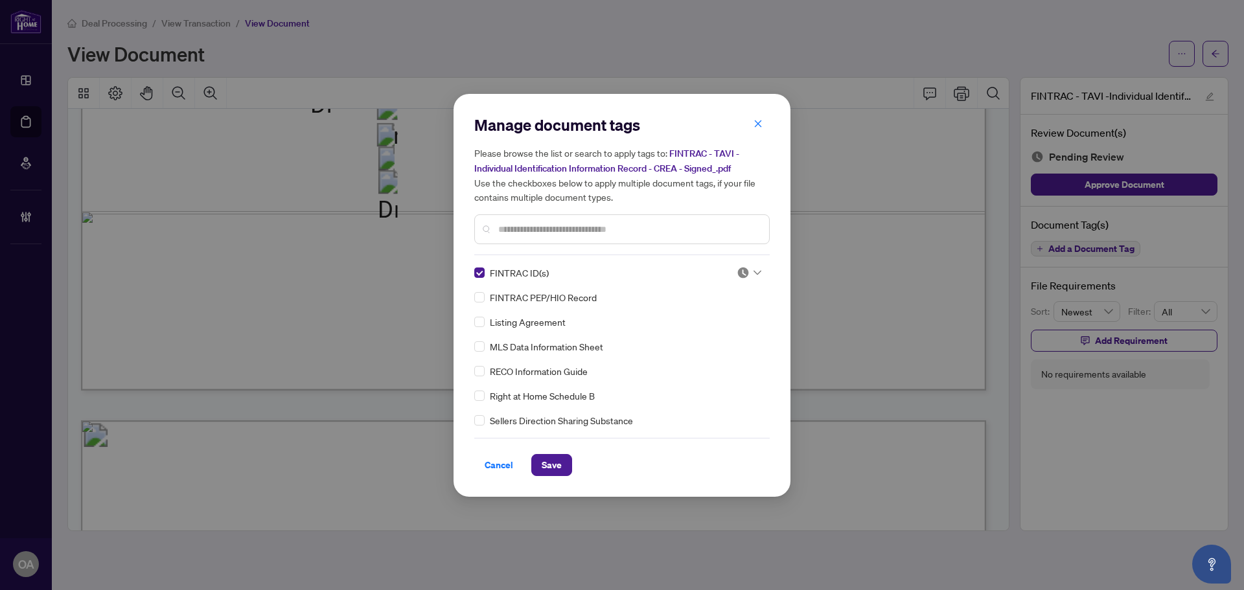
click at [756, 272] on icon at bounding box center [757, 272] width 8 height 5
click at [715, 340] on div "Approved" at bounding box center [706, 335] width 83 height 14
click at [550, 469] on span "Save" at bounding box center [552, 465] width 20 height 21
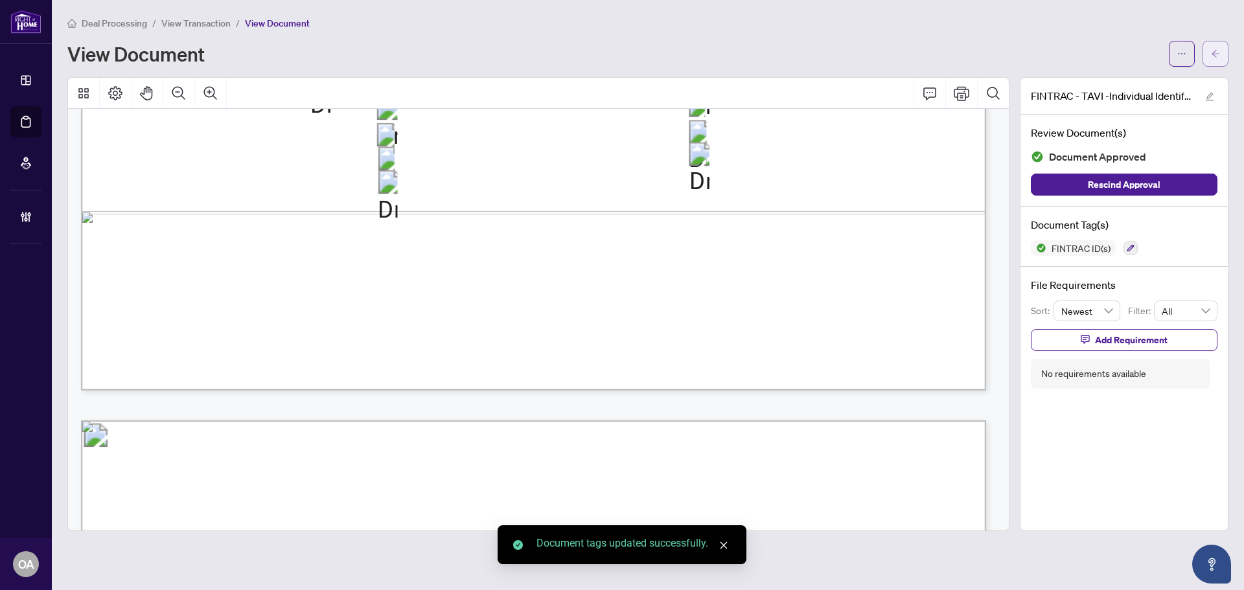
click at [1221, 65] on button "button" at bounding box center [1215, 54] width 26 height 26
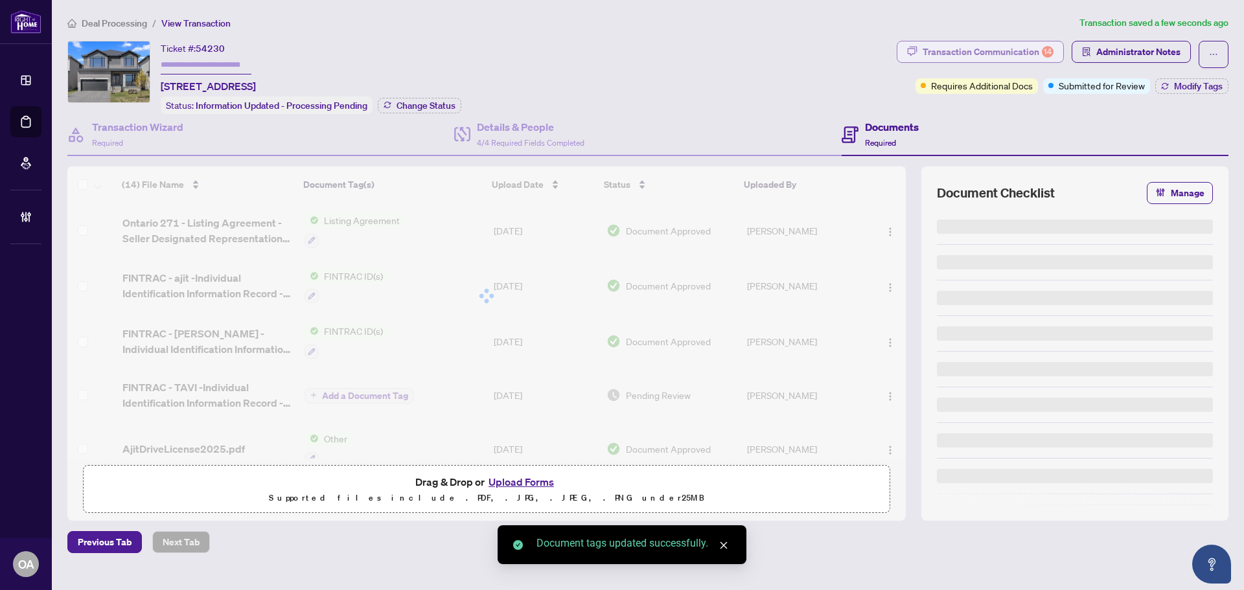
click at [1022, 50] on div "Transaction Communication 14" at bounding box center [988, 51] width 131 height 21
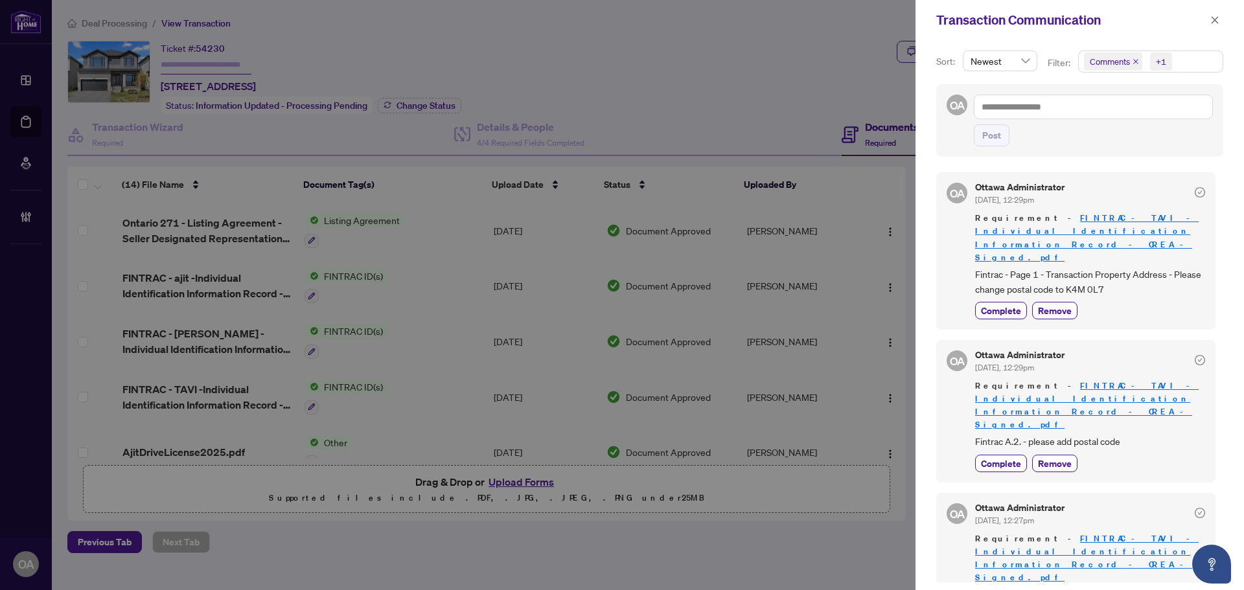
click at [1138, 60] on span "Comments" at bounding box center [1113, 61] width 58 height 18
click at [1132, 60] on icon "close" at bounding box center [1135, 61] width 6 height 6
click at [1024, 144] on div "Post" at bounding box center [1093, 135] width 239 height 22
click at [1000, 304] on span "Complete" at bounding box center [1001, 311] width 40 height 14
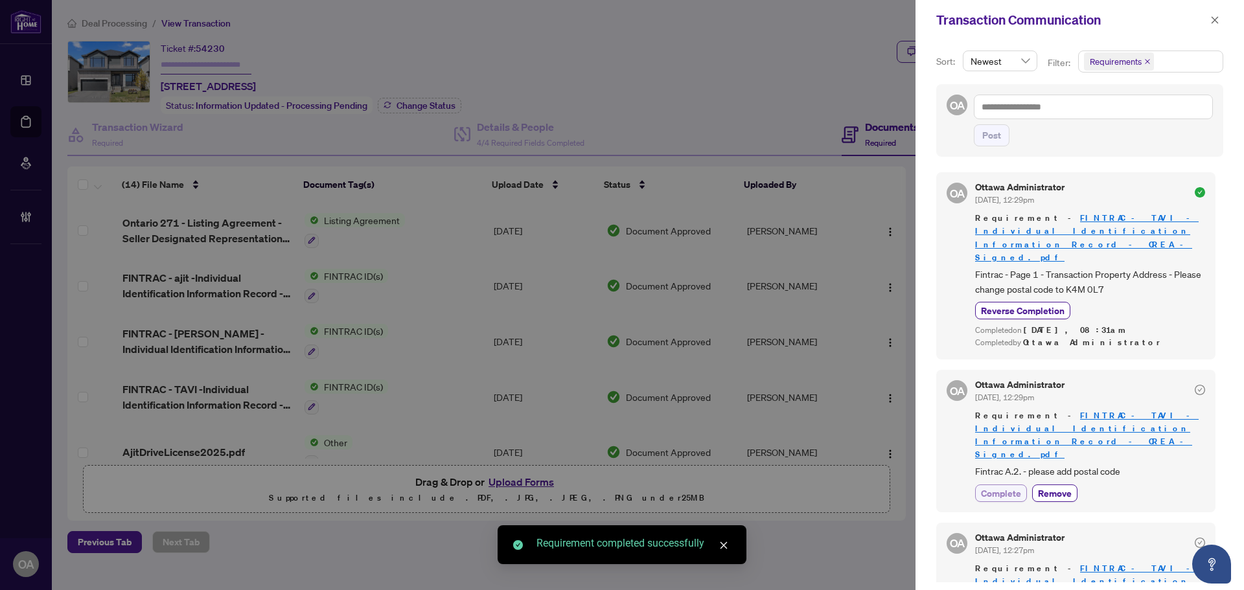
click at [1011, 487] on span "Complete" at bounding box center [1001, 494] width 40 height 14
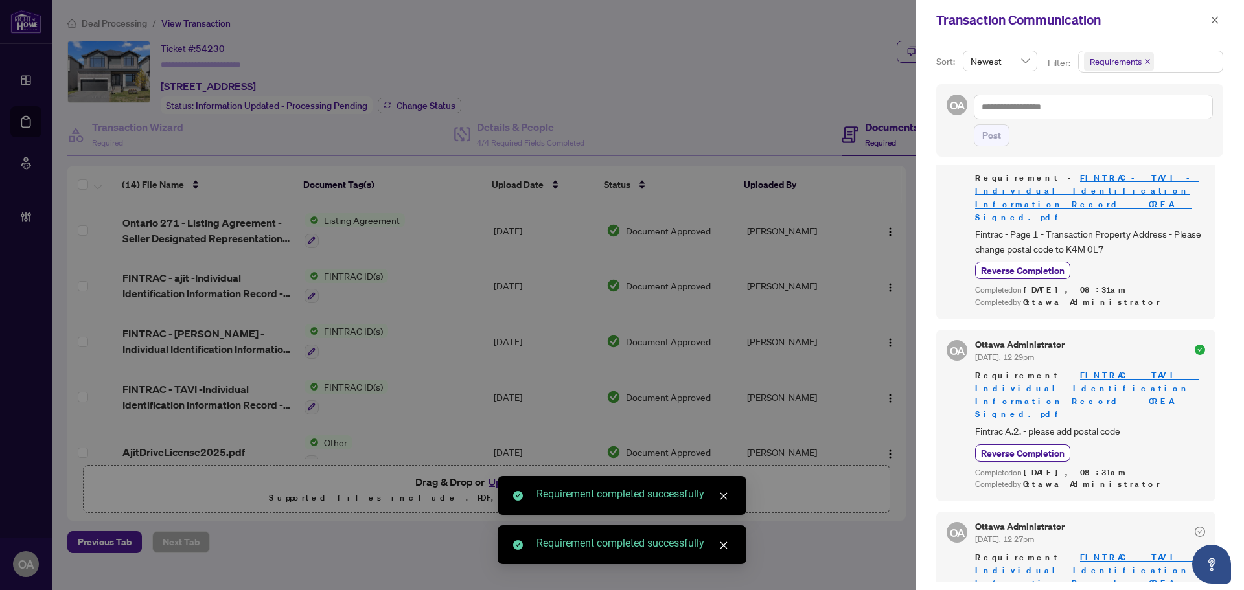
scroll to position [194, 0]
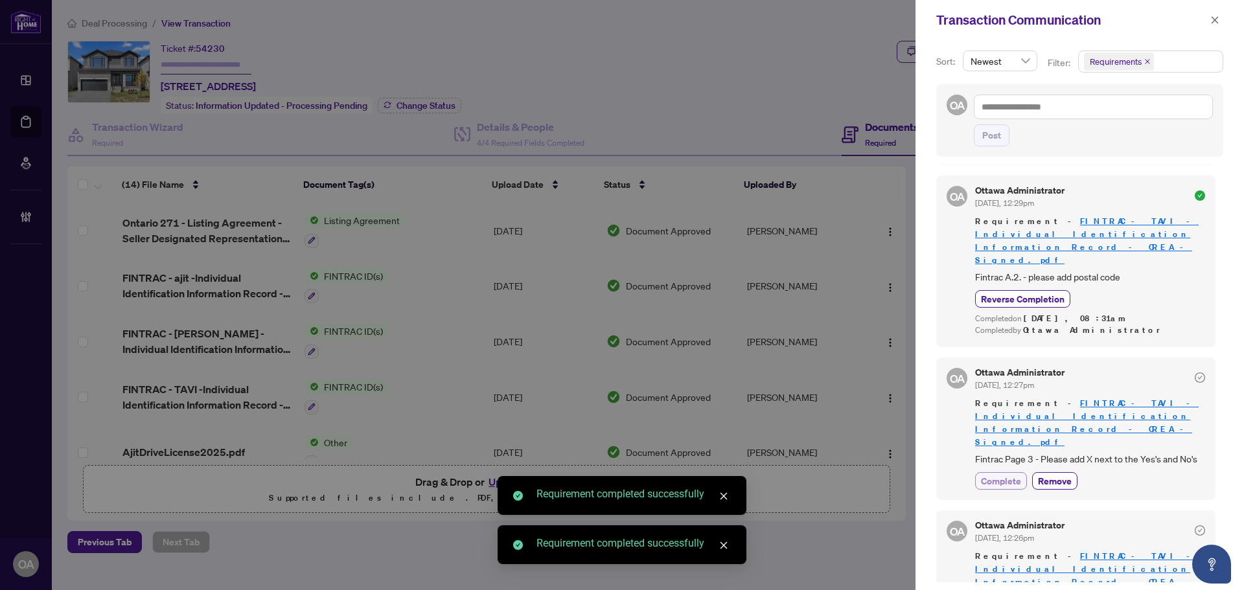
click at [1010, 474] on span "Complete" at bounding box center [1001, 481] width 40 height 14
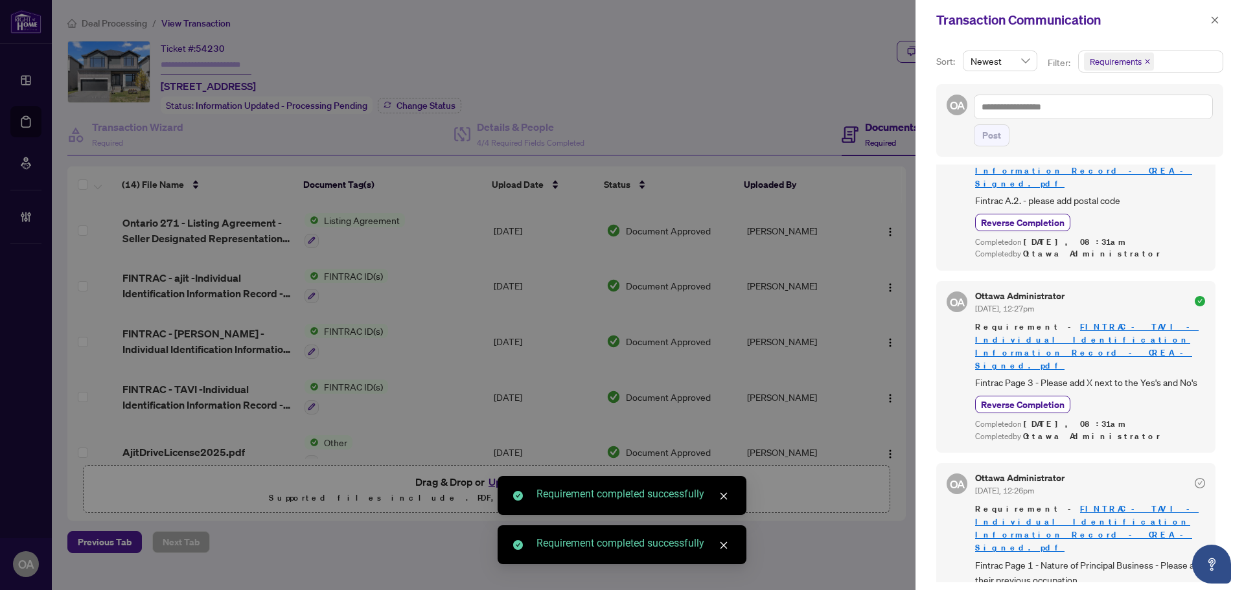
scroll to position [389, 0]
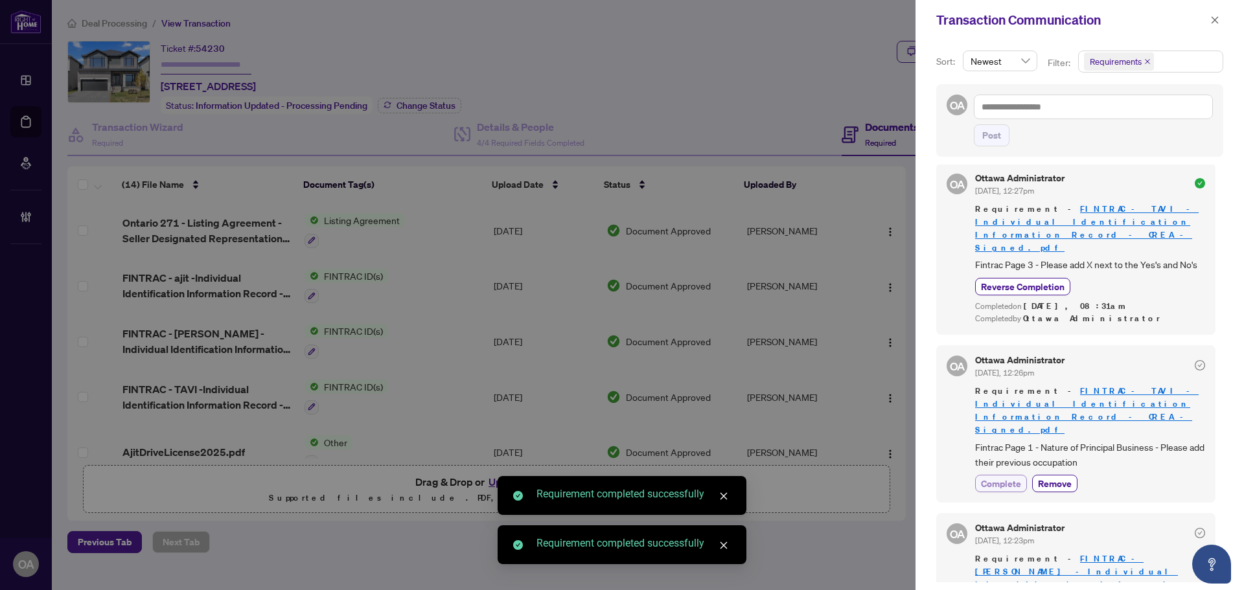
click at [1010, 477] on span "Complete" at bounding box center [1001, 484] width 40 height 14
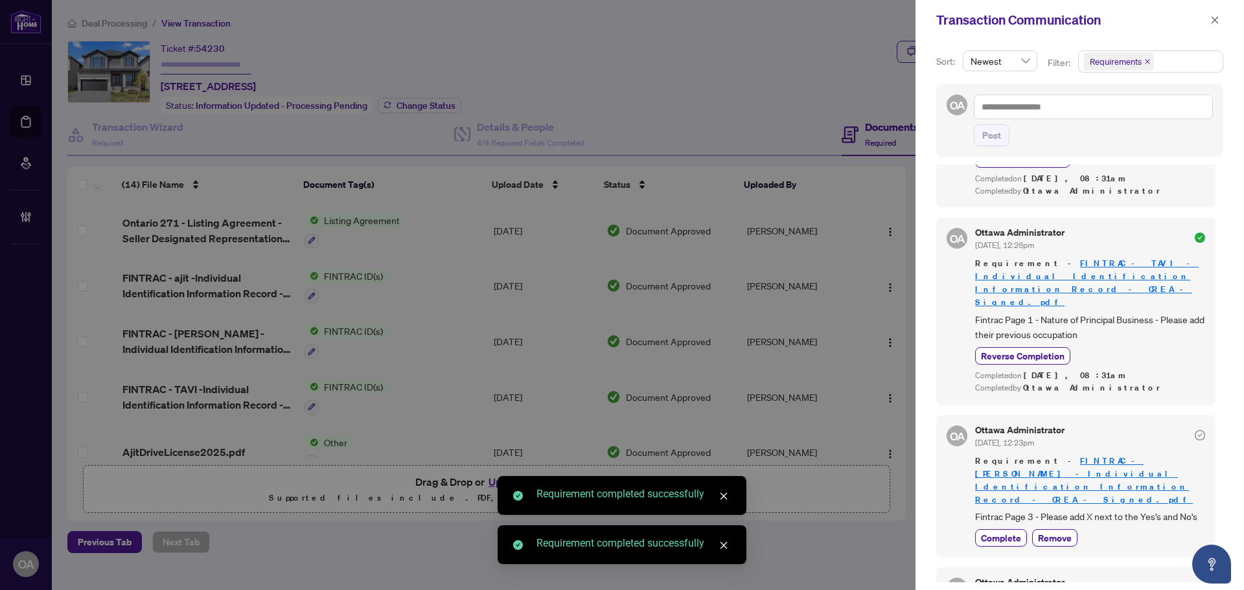
scroll to position [648, 0]
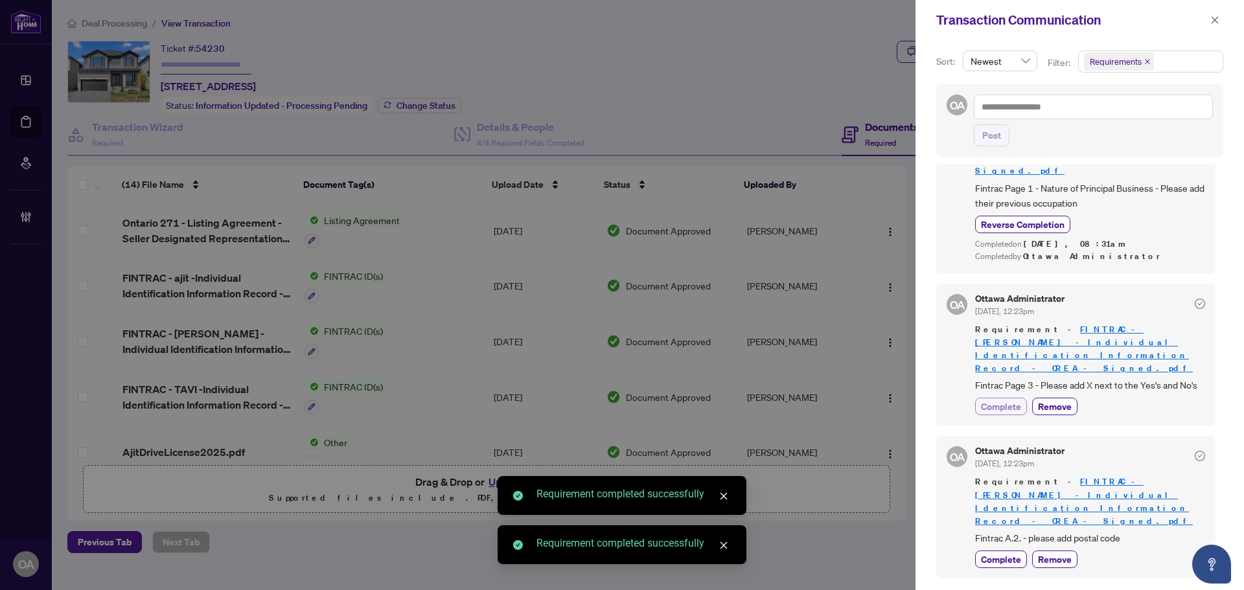
click at [1013, 400] on span "Complete" at bounding box center [1001, 407] width 40 height 14
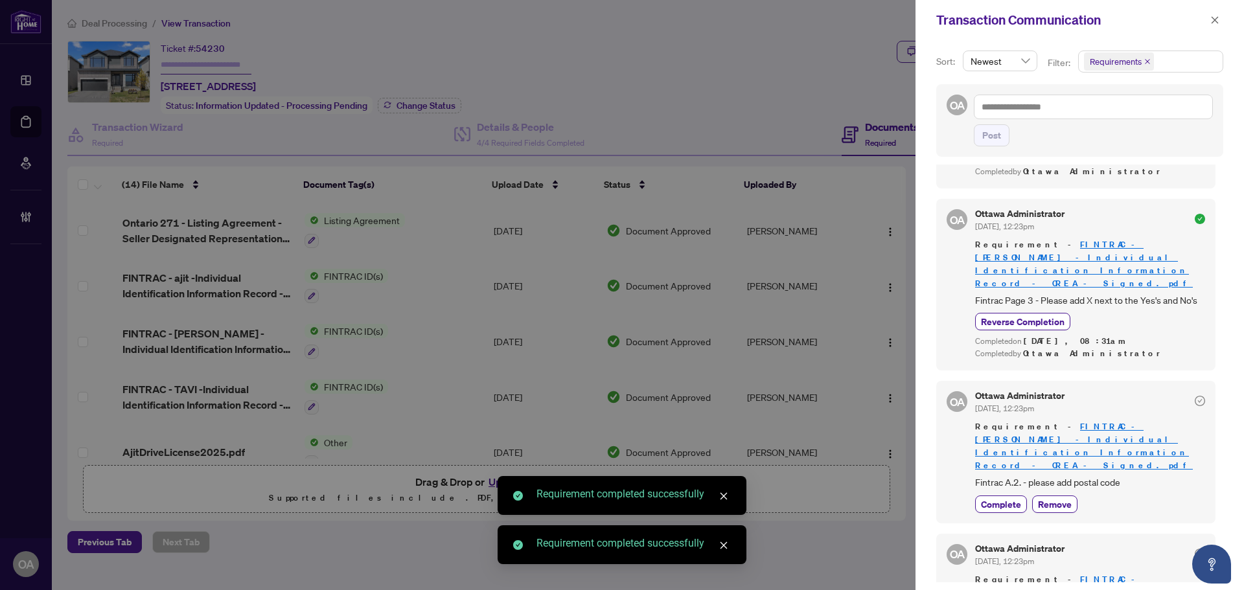
scroll to position [842, 0]
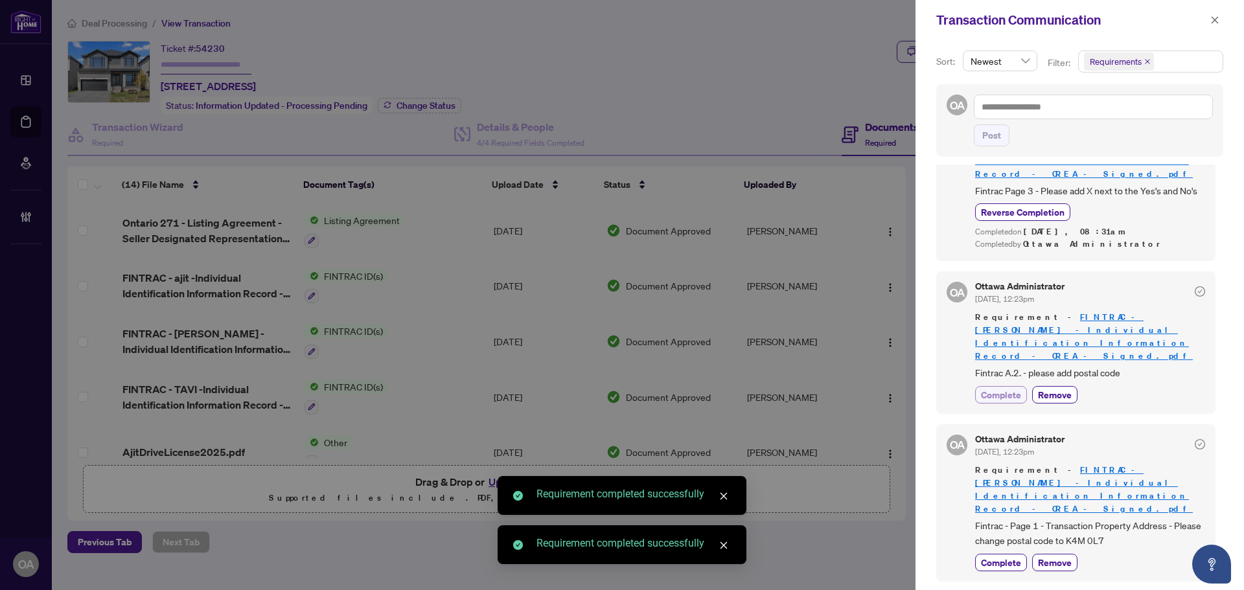
click at [1017, 388] on span "Complete" at bounding box center [1001, 395] width 40 height 14
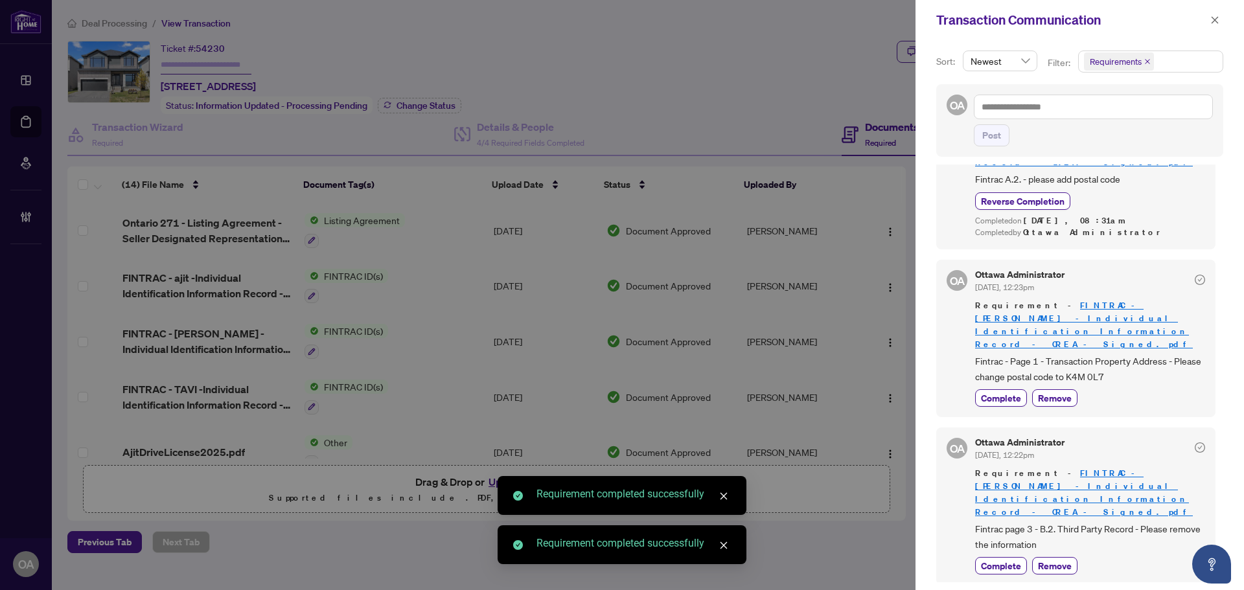
scroll to position [1037, 0]
click at [1001, 391] on span "Complete" at bounding box center [1001, 398] width 40 height 14
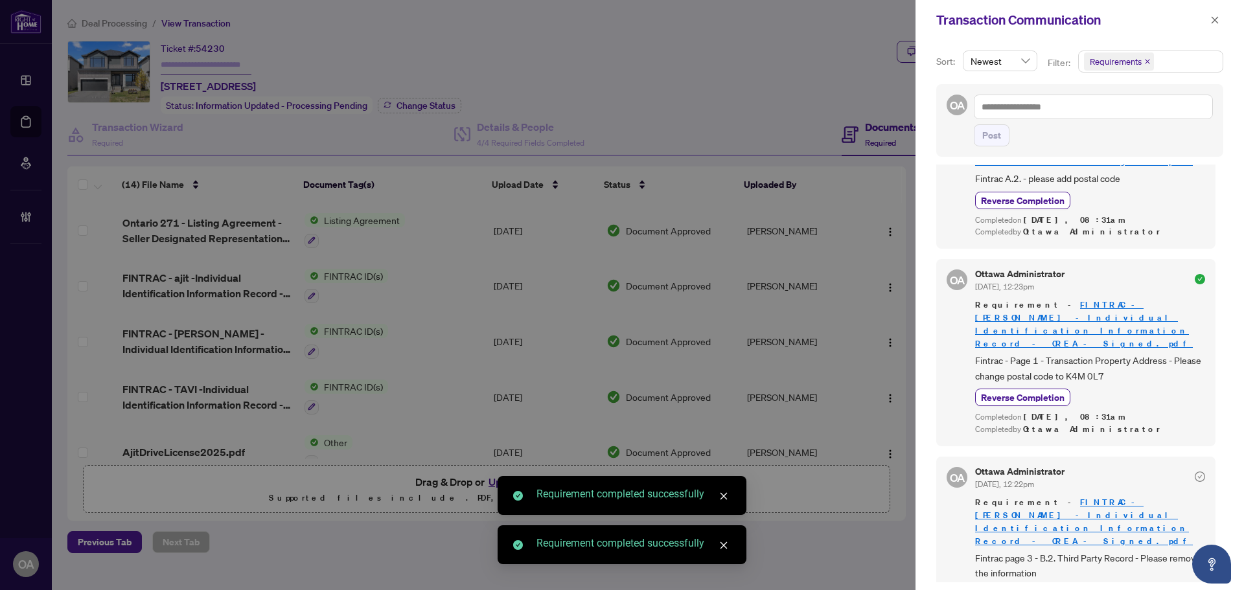
click at [1004, 588] on span "Complete" at bounding box center [1001, 595] width 40 height 14
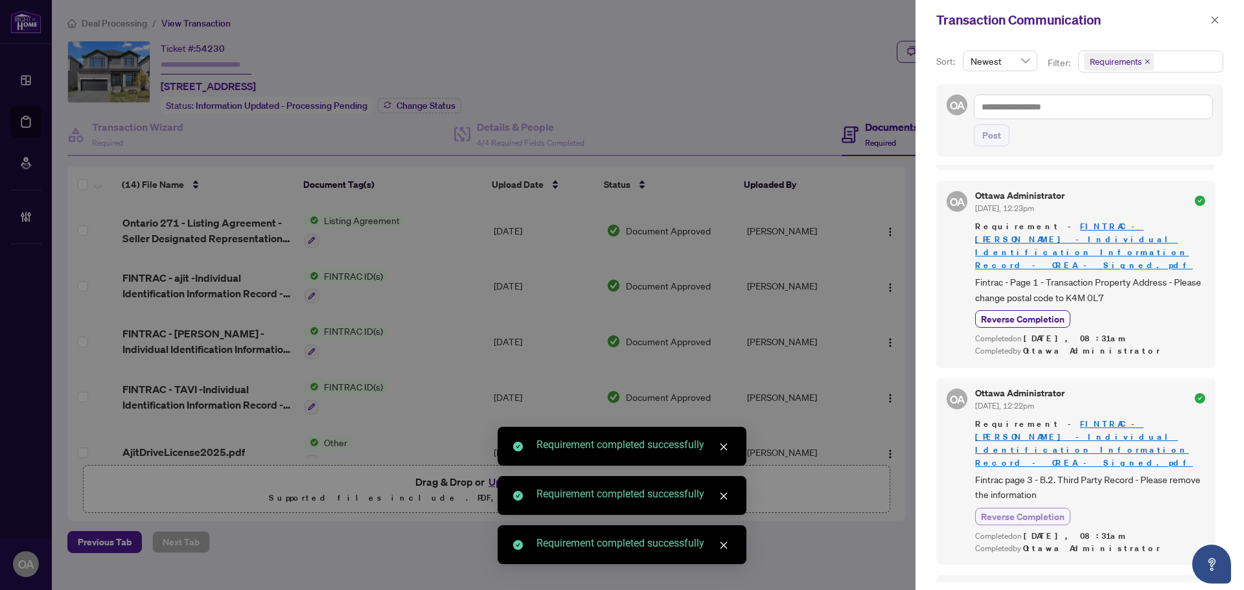
scroll to position [1361, 0]
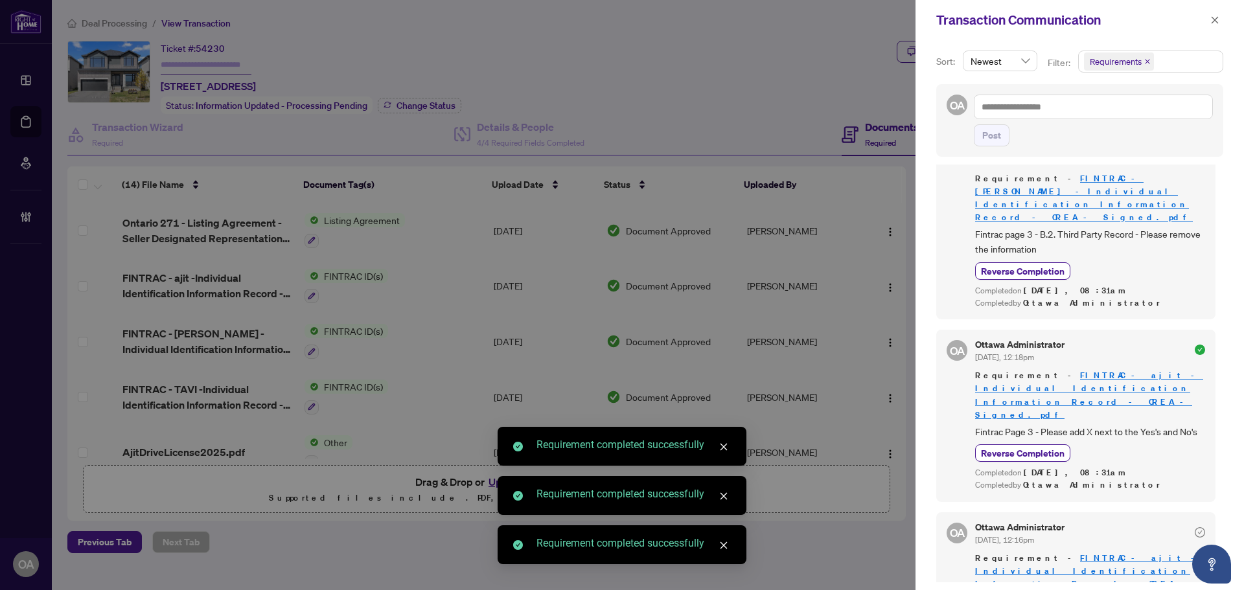
click at [1004, 512] on div "OA Ottawa Administrator Sep/23/2025, 12:16pm Requirement - FINTRAC - ajit -Indi…" at bounding box center [1075, 583] width 279 height 143
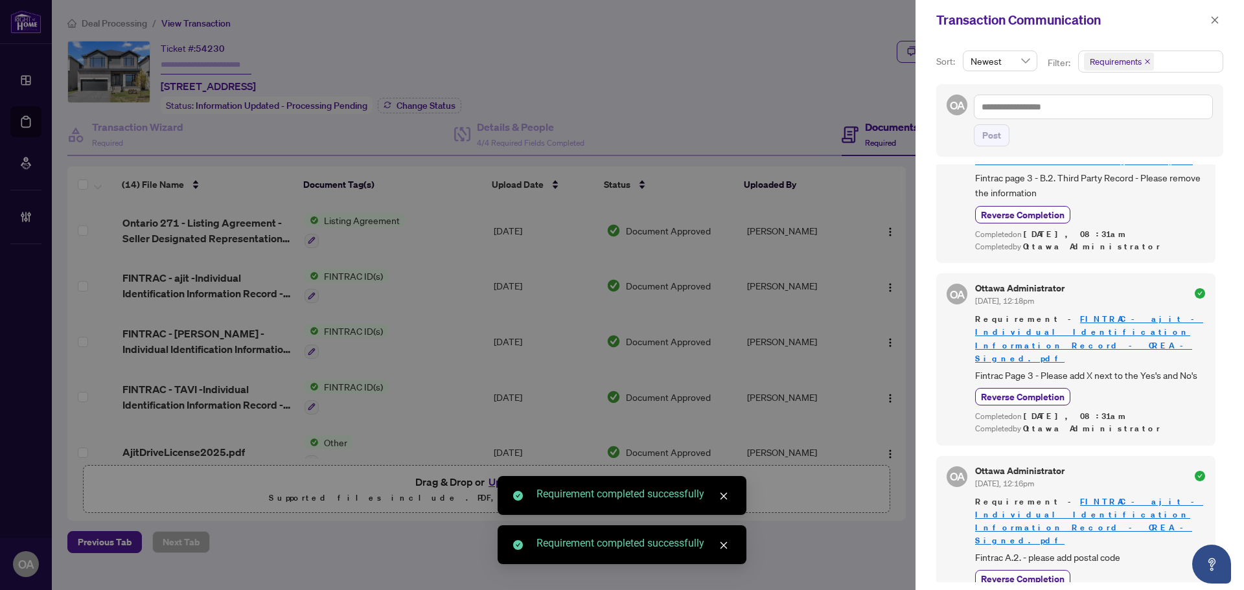
scroll to position [1620, 0]
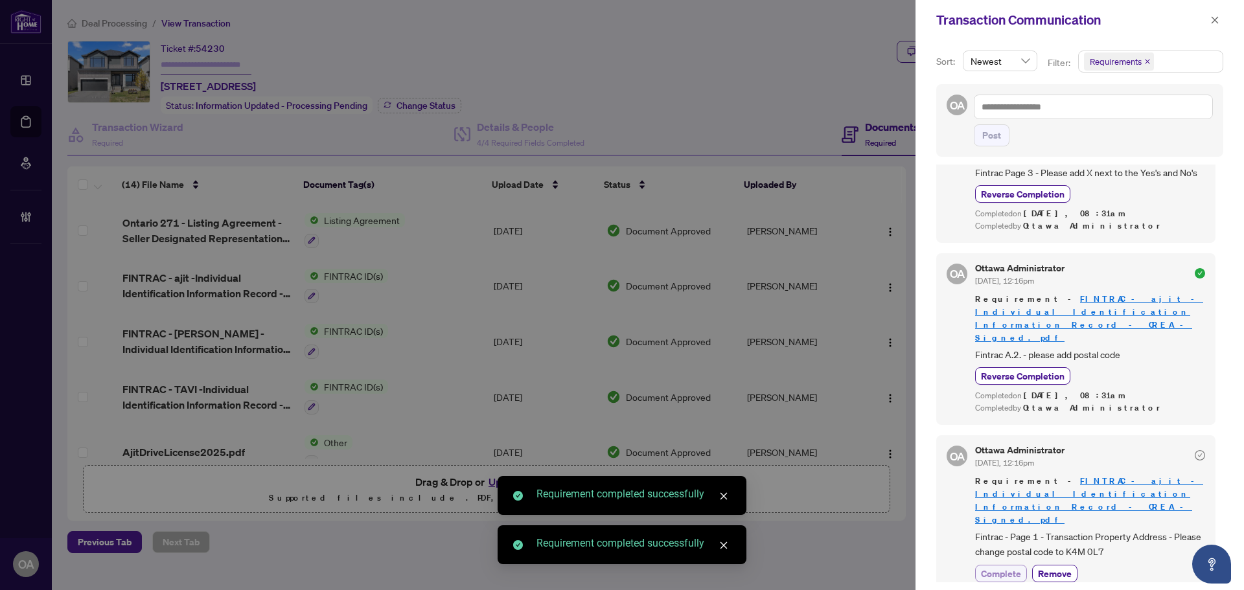
click at [1007, 567] on span "Complete" at bounding box center [1001, 574] width 40 height 14
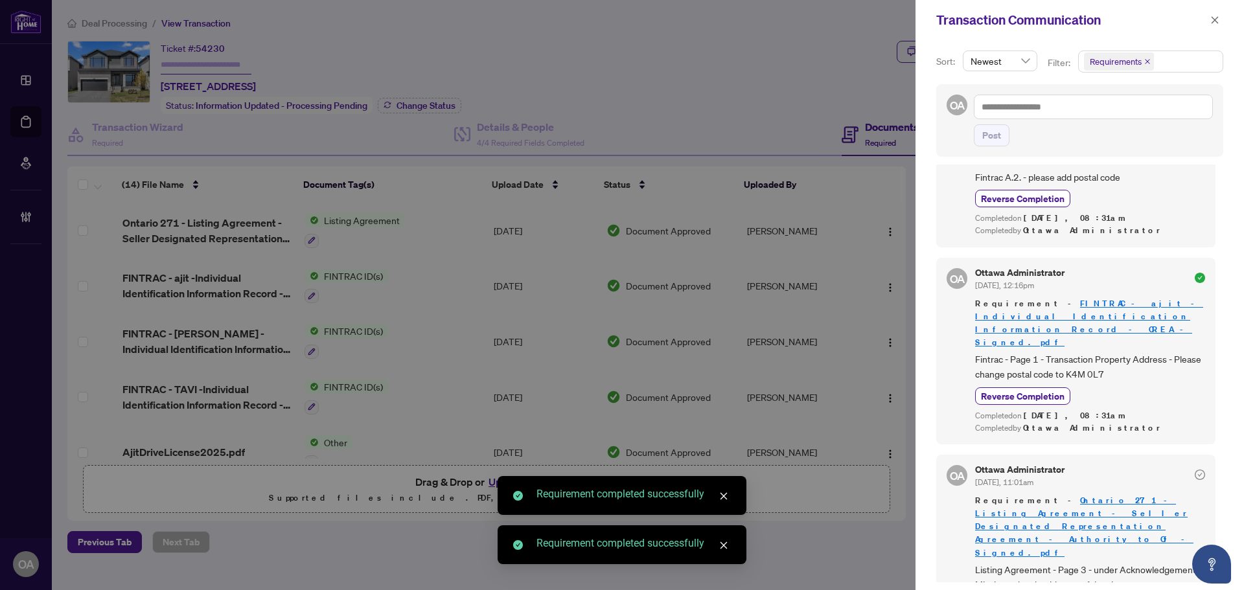
scroll to position [1814, 0]
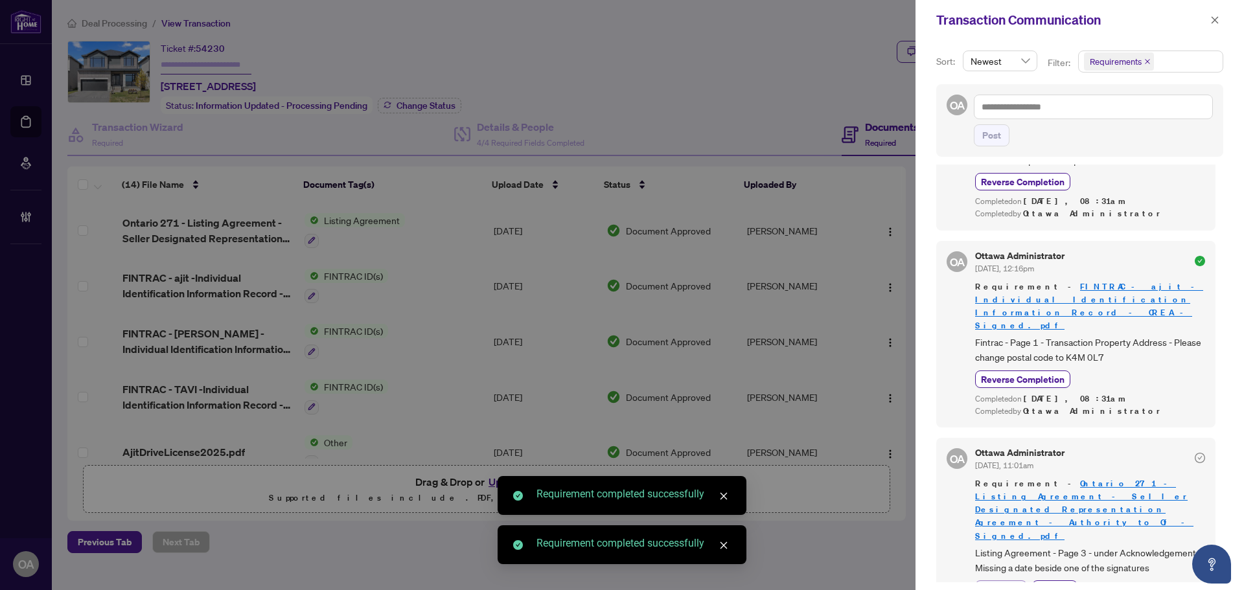
click at [1006, 582] on span "Complete" at bounding box center [1001, 589] width 40 height 14
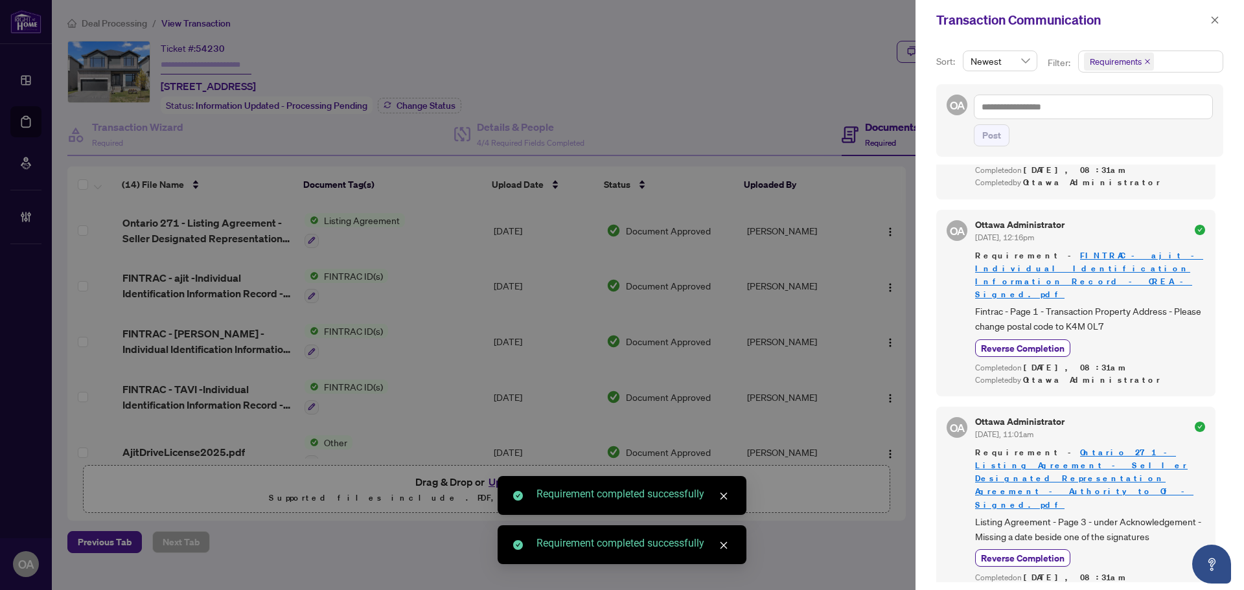
scroll to position [1868, 0]
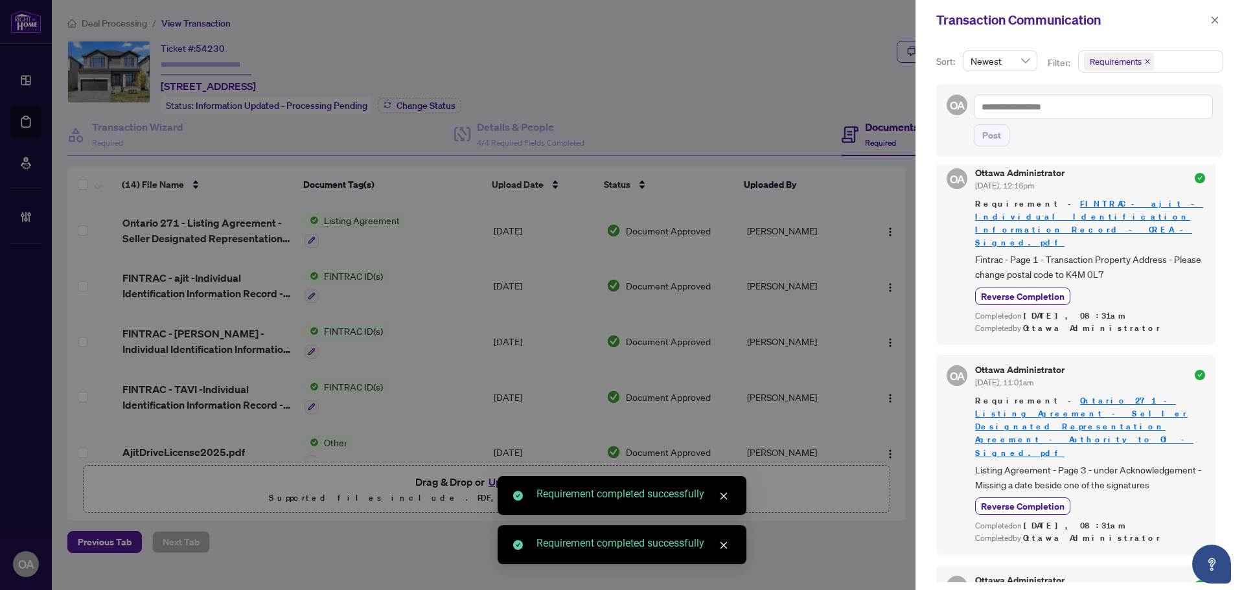
drag, startPoint x: 1007, startPoint y: 562, endPoint x: 1007, endPoint y: 554, distance: 7.8
click at [1215, 19] on icon "close" at bounding box center [1214, 20] width 9 height 9
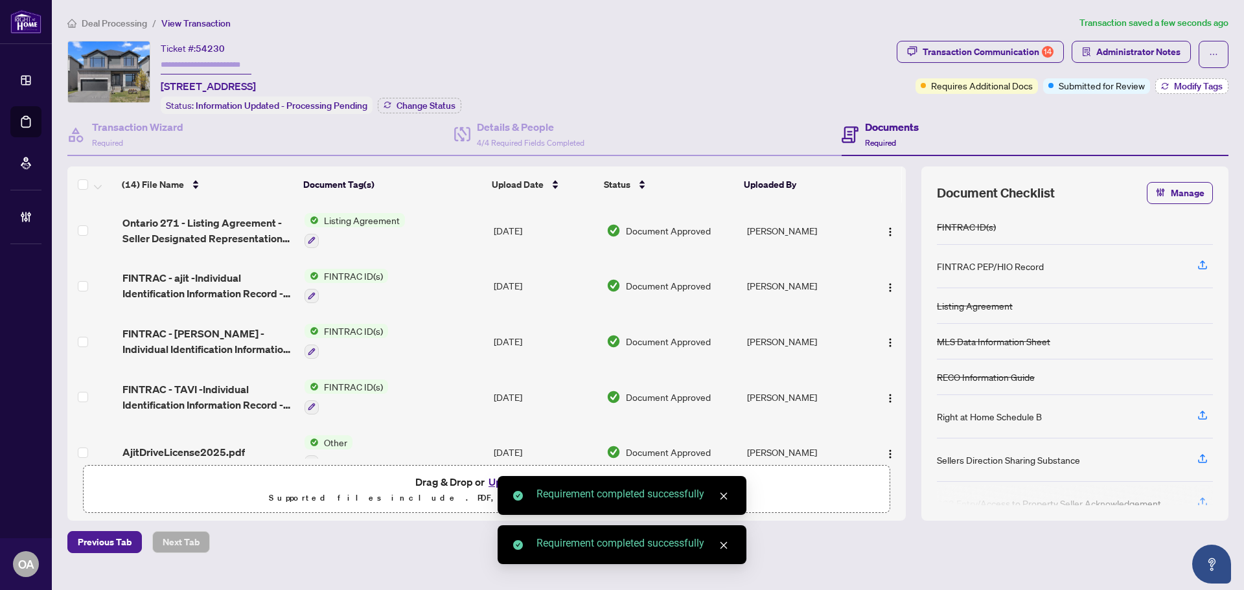
click at [1195, 84] on span "Modify Tags" at bounding box center [1198, 86] width 49 height 9
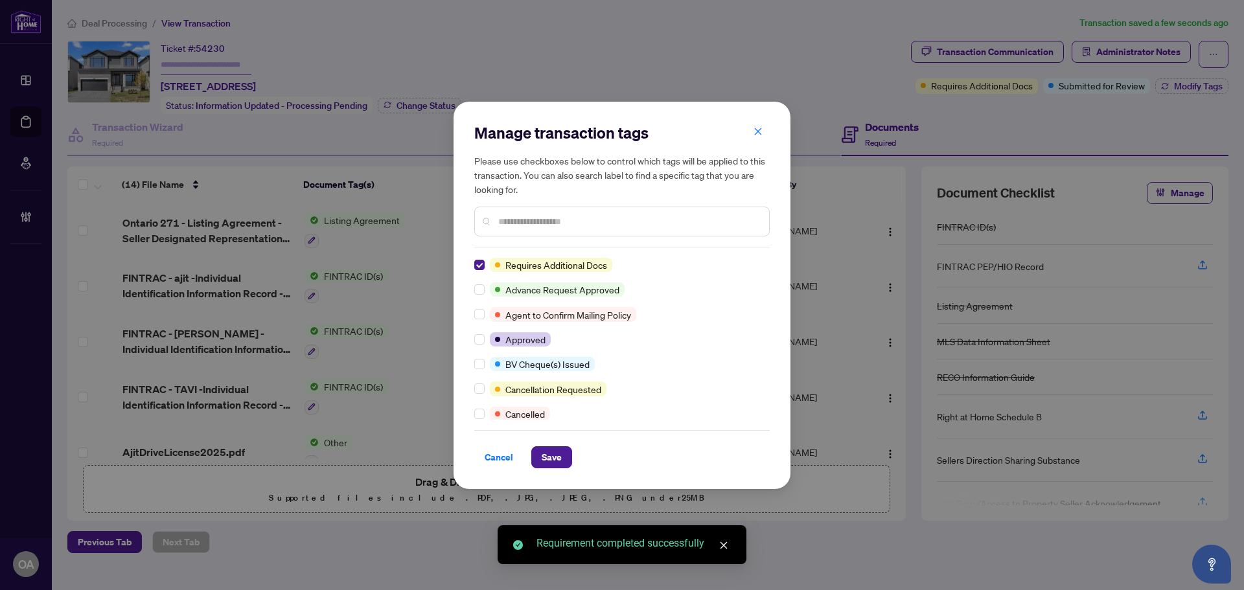
scroll to position [0, 0]
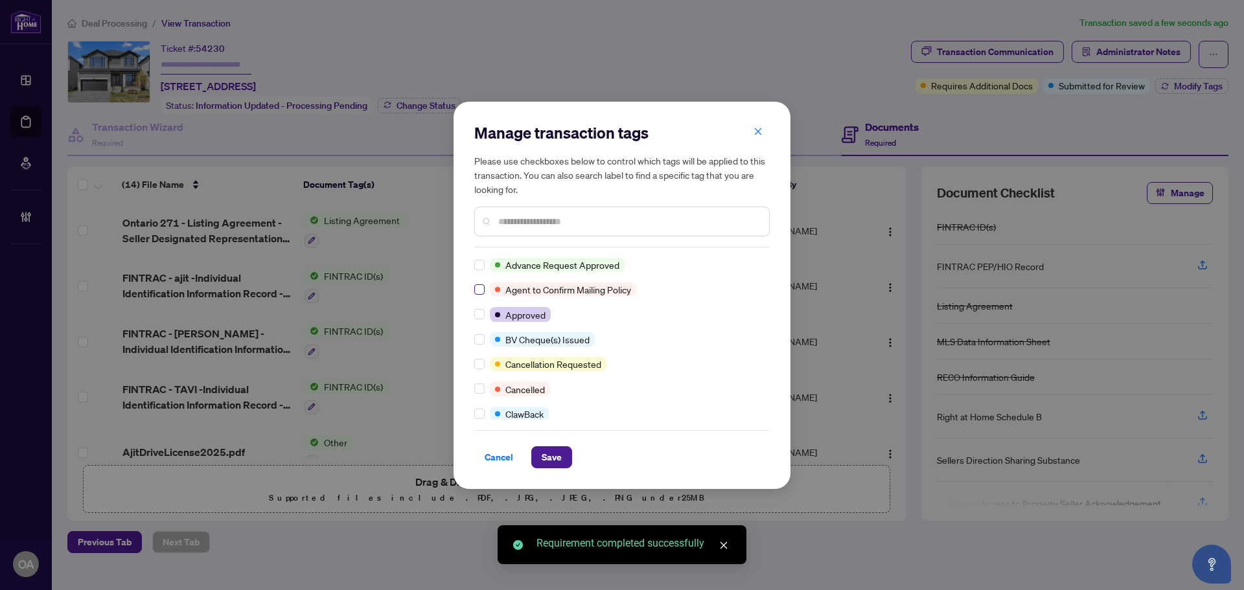
click at [483, 321] on label at bounding box center [479, 314] width 10 height 14
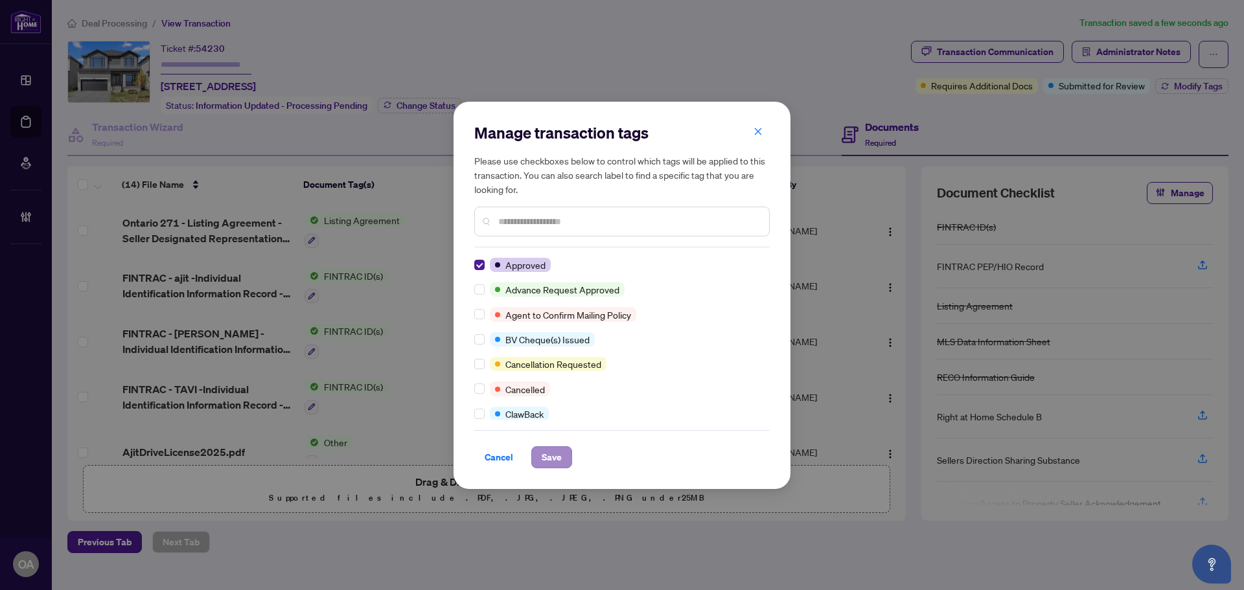
click at [545, 441] on div "Cancel Save" at bounding box center [621, 449] width 295 height 38
click at [551, 453] on span "Save" at bounding box center [552, 457] width 20 height 21
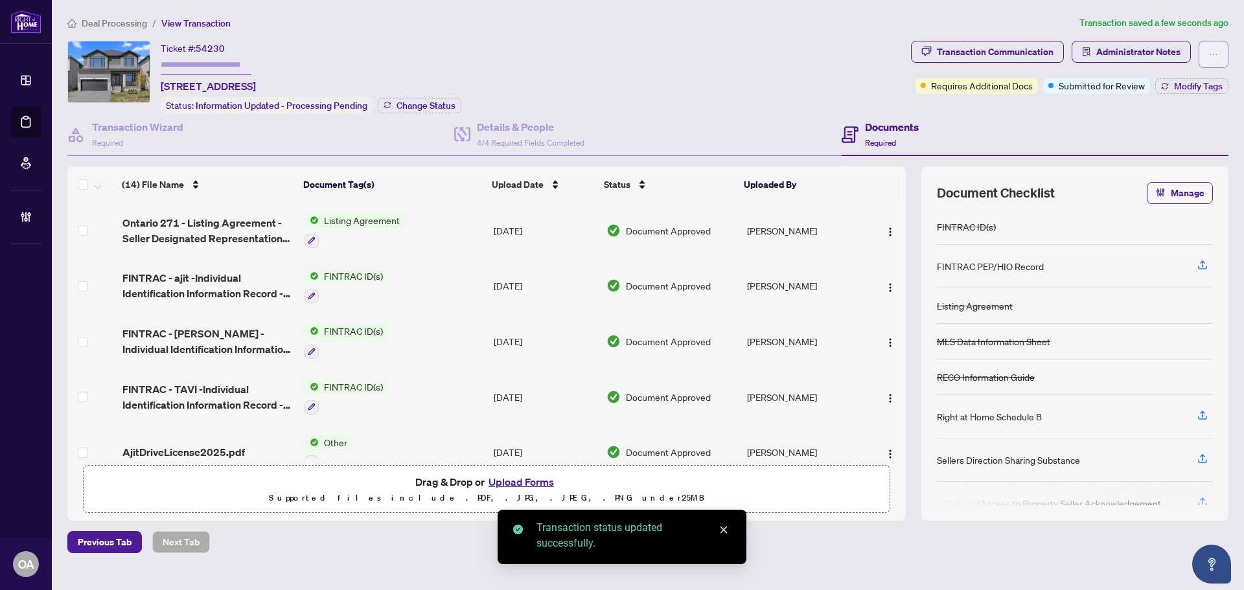
click at [1212, 60] on span "button" at bounding box center [1213, 54] width 9 height 21
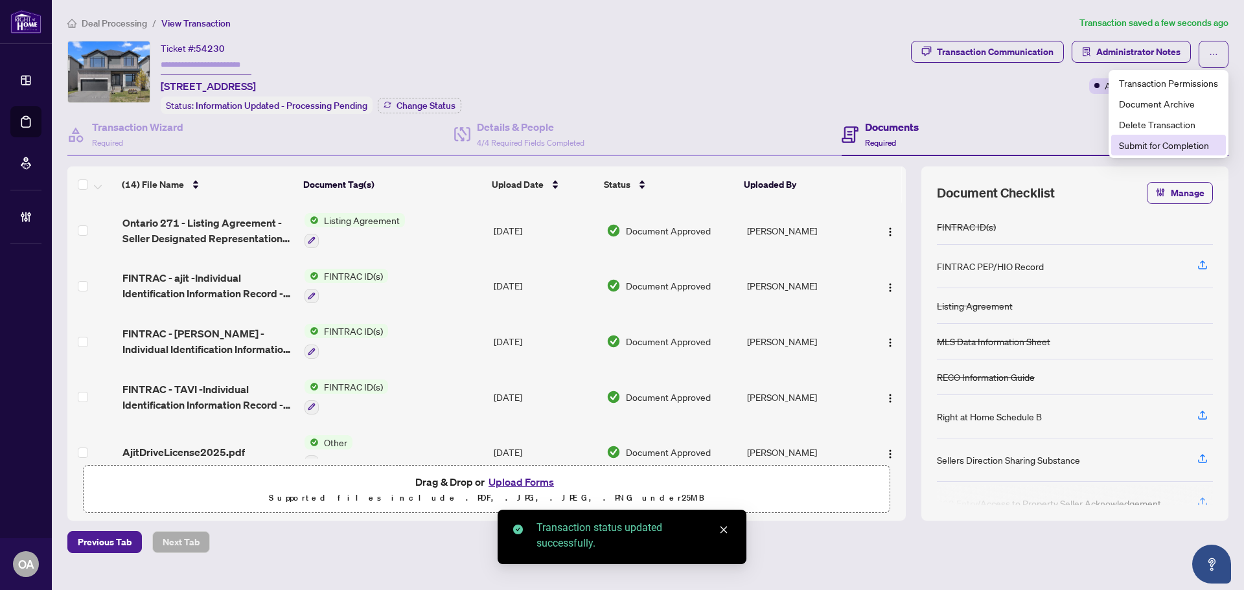
click at [1160, 144] on span "Submit for Completion" at bounding box center [1168, 145] width 99 height 14
type textarea "**********"
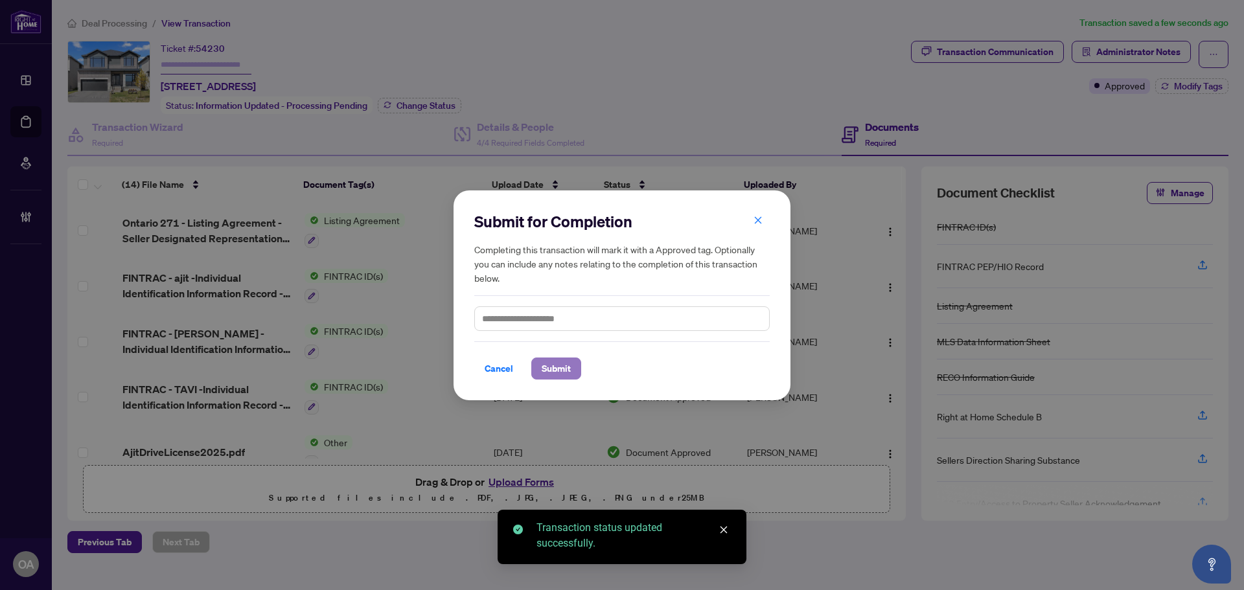
click at [549, 375] on span "Submit" at bounding box center [556, 368] width 29 height 21
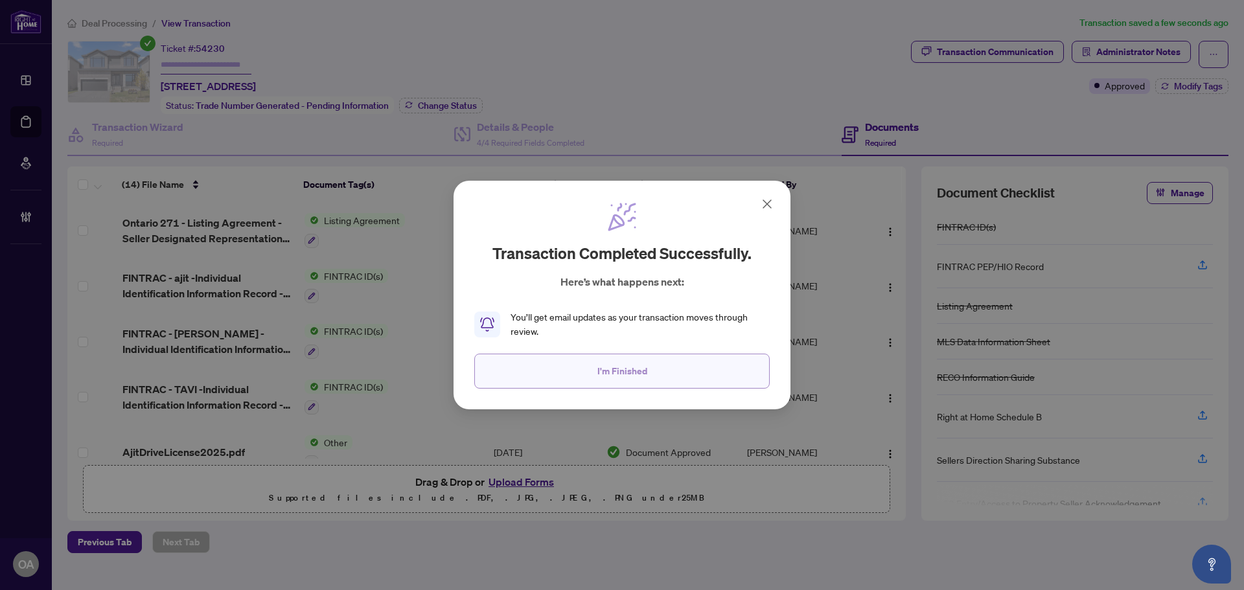
click at [636, 376] on span "I'm Finished" at bounding box center [622, 371] width 50 height 21
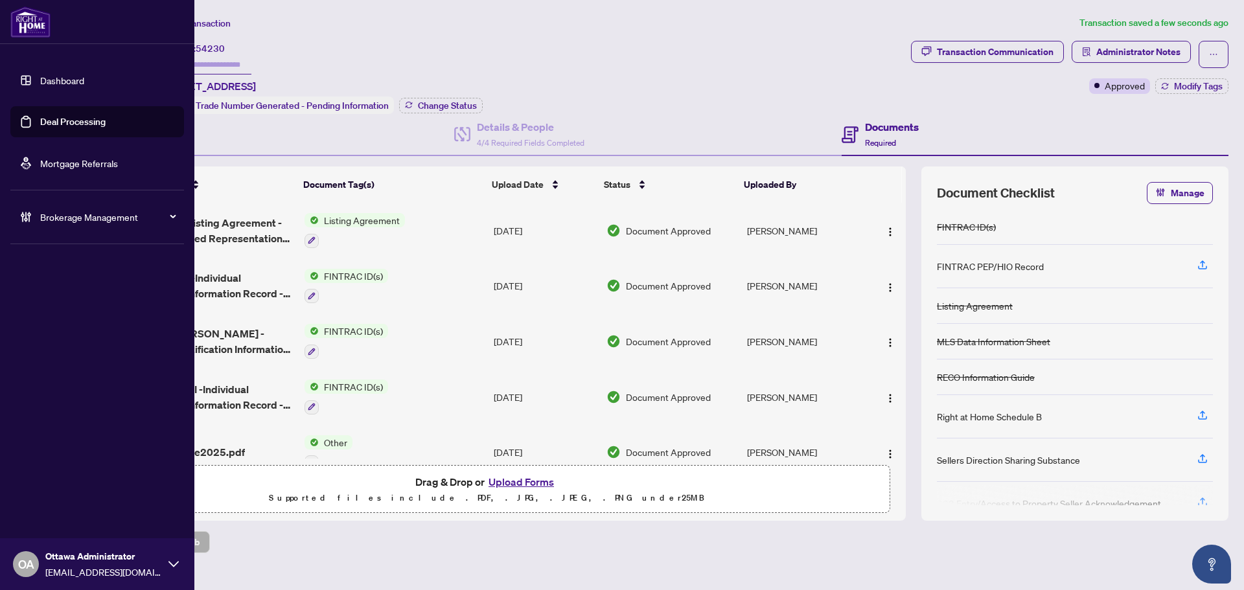
click at [63, 119] on link "Deal Processing" at bounding box center [72, 122] width 65 height 12
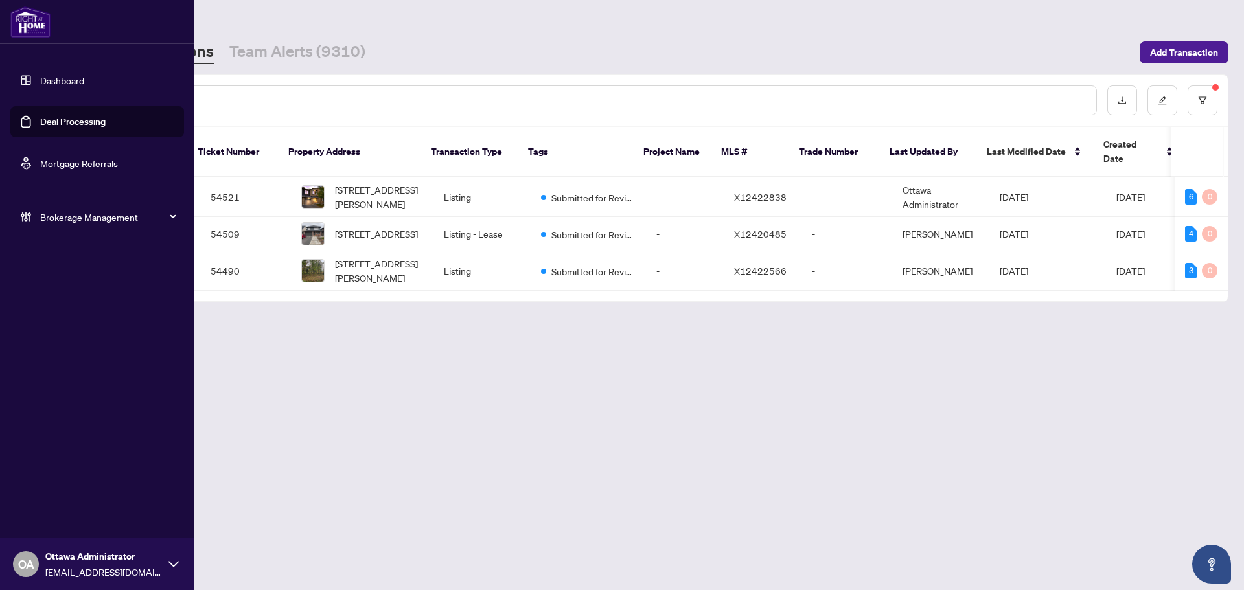
drag, startPoint x: 36, startPoint y: 118, endPoint x: 177, endPoint y: 118, distance: 141.2
click at [40, 118] on link "Deal Processing" at bounding box center [72, 122] width 65 height 12
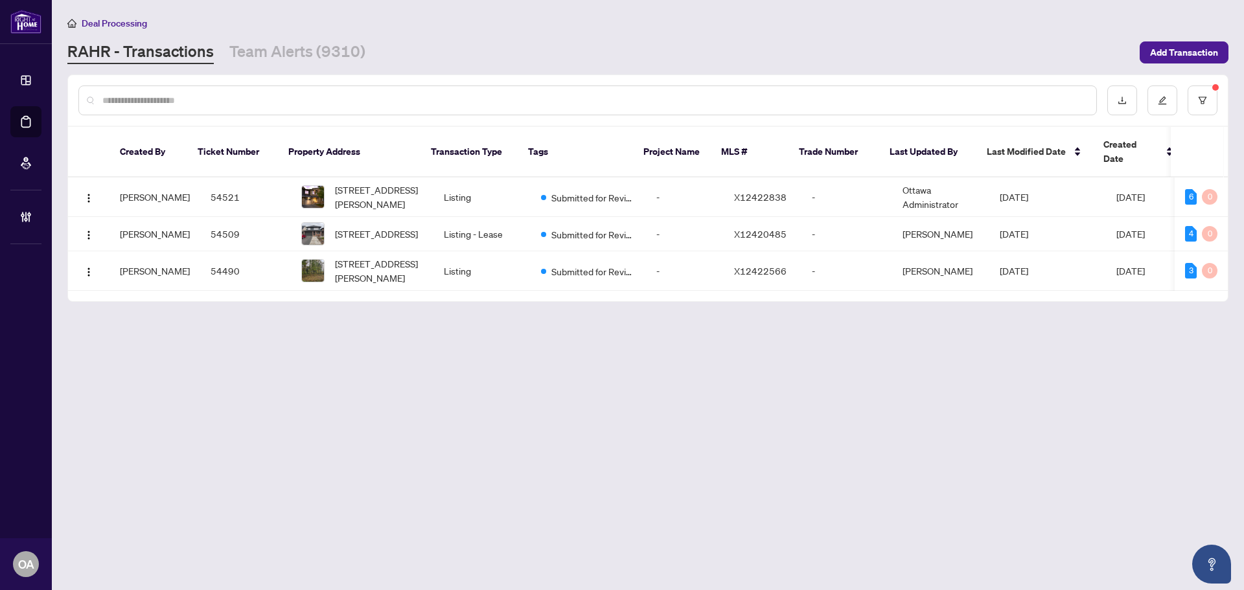
click at [189, 102] on input "text" at bounding box center [593, 100] width 983 height 14
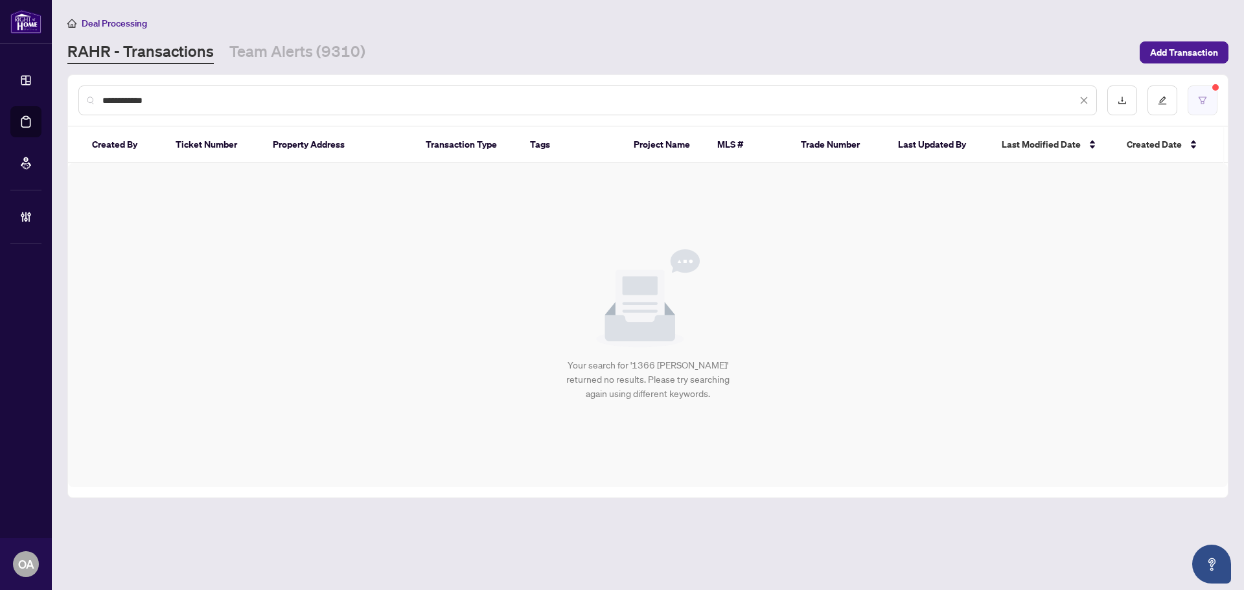
type input "**********"
click at [1195, 98] on button "button" at bounding box center [1203, 101] width 30 height 30
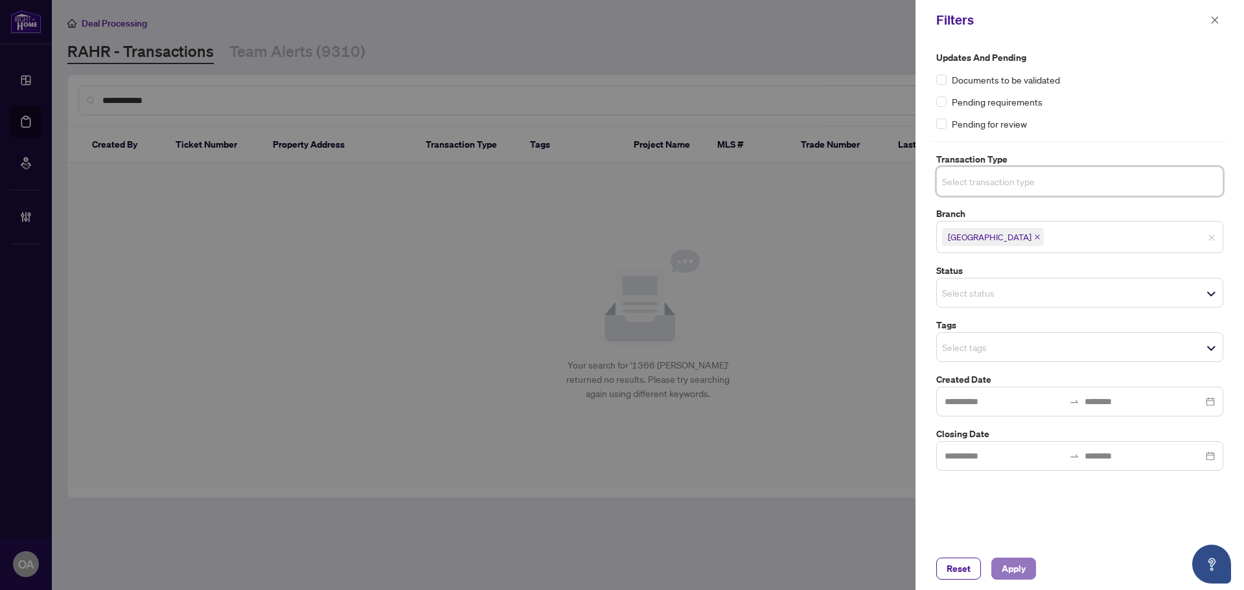
click at [1018, 573] on span "Apply" at bounding box center [1014, 568] width 24 height 21
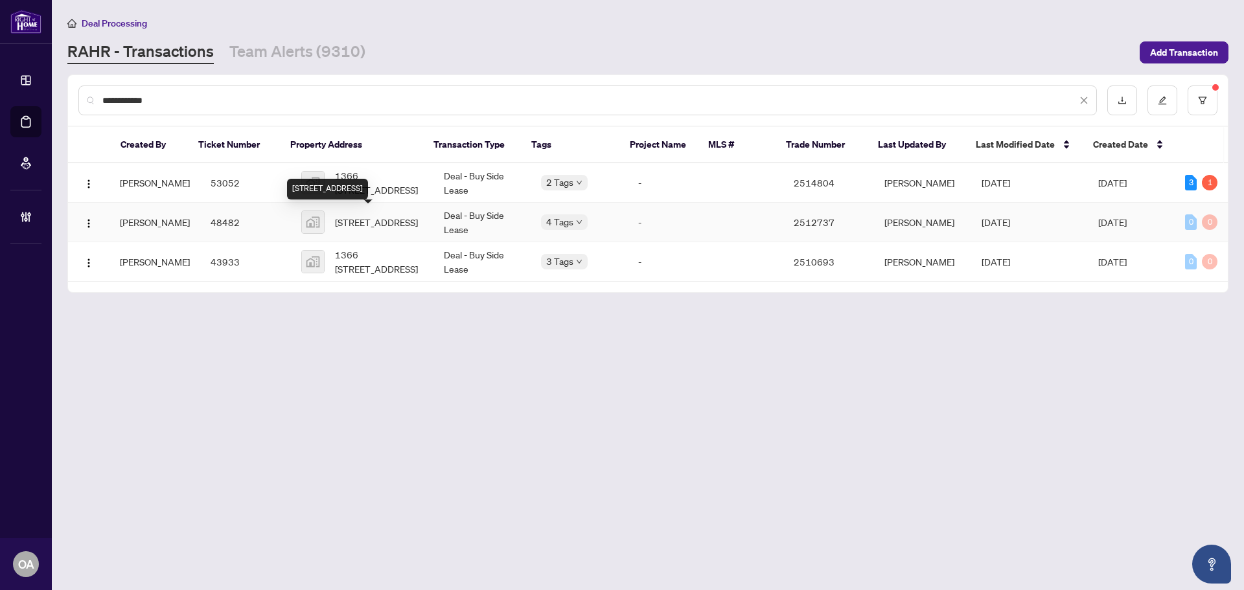
click at [371, 215] on span "1366 Carling Ave #509, Ottawa, Ontario, Canada" at bounding box center [376, 222] width 83 height 14
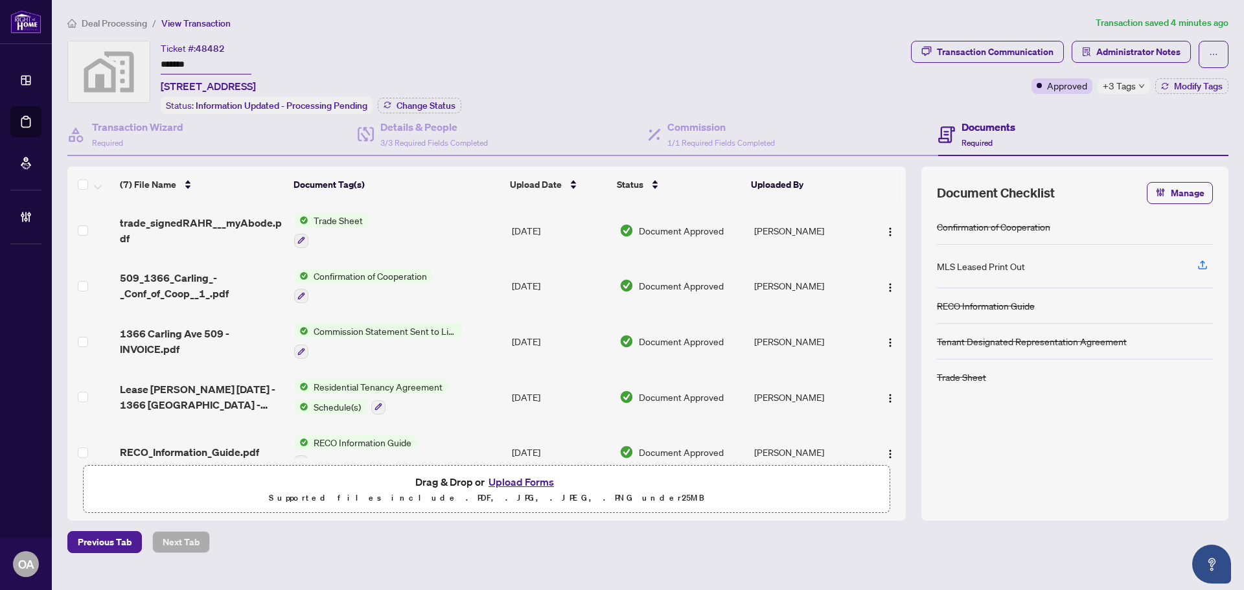
click at [1136, 91] on div "+3 Tags" at bounding box center [1124, 86] width 52 height 16
click at [1055, 114] on div "Documents Required" at bounding box center [1083, 135] width 290 height 42
click at [124, 132] on h4 "Transaction Wizard" at bounding box center [137, 127] width 91 height 16
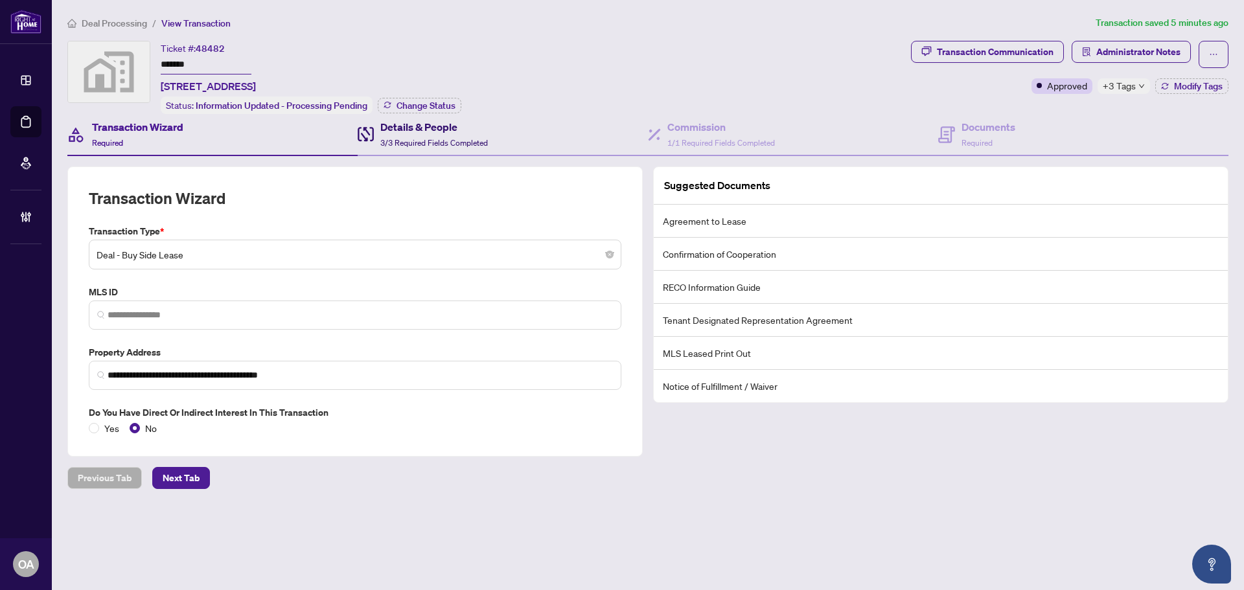
click at [457, 130] on h4 "Details & People" at bounding box center [434, 127] width 108 height 16
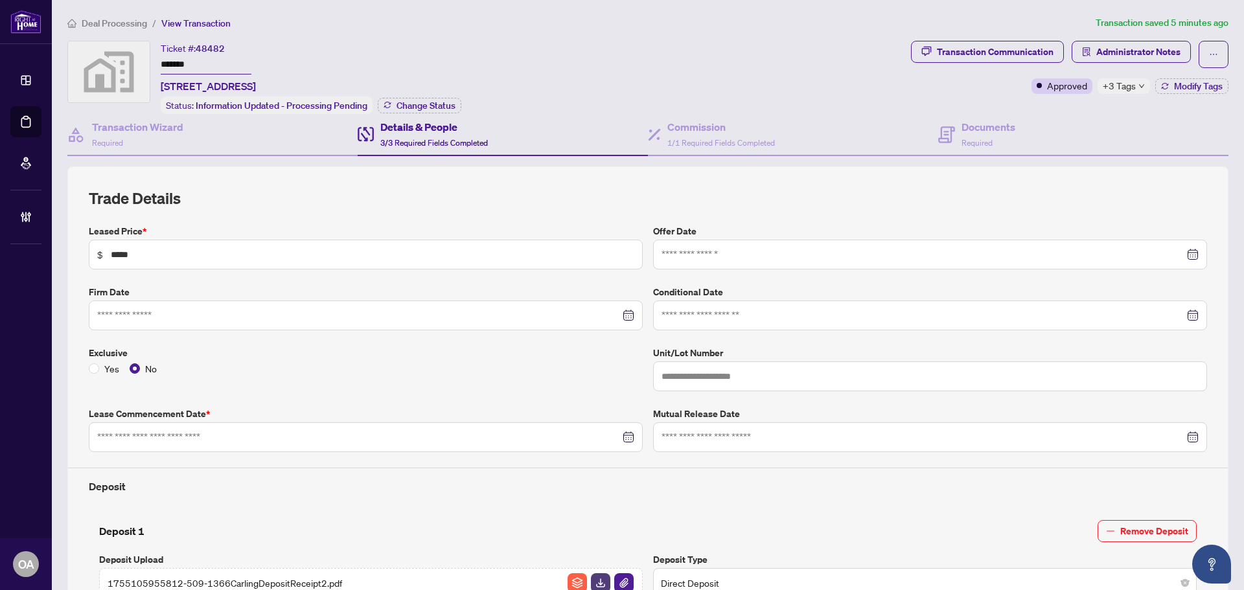
type input "**********"
click at [213, 132] on div "Transaction Wizard Required" at bounding box center [212, 135] width 290 height 42
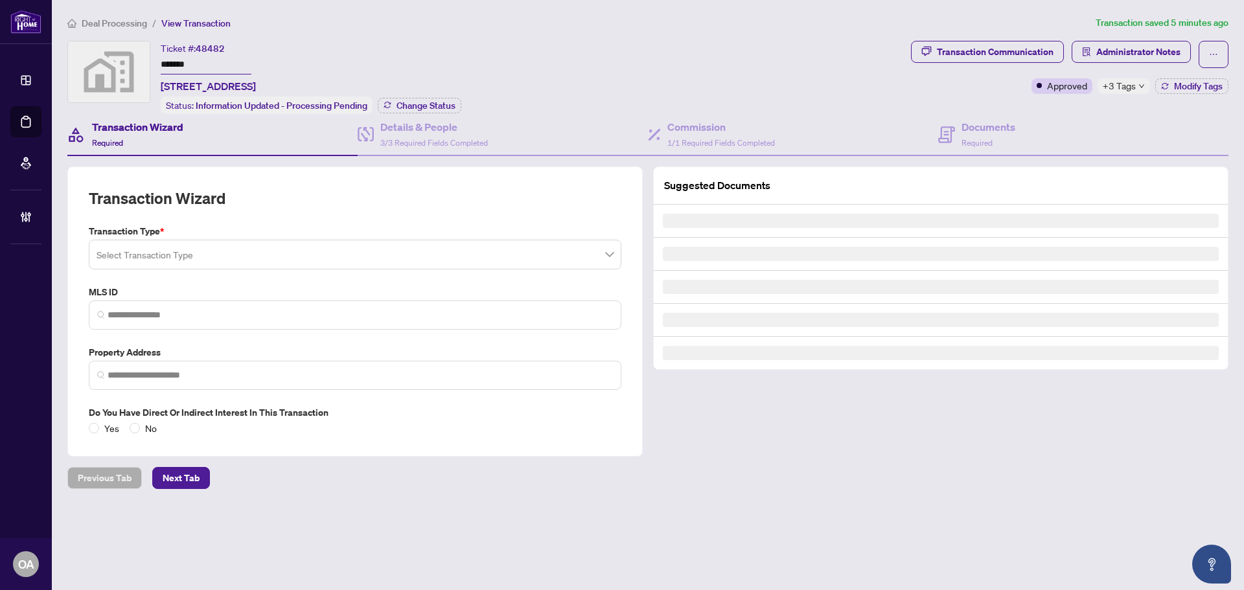
type input "**********"
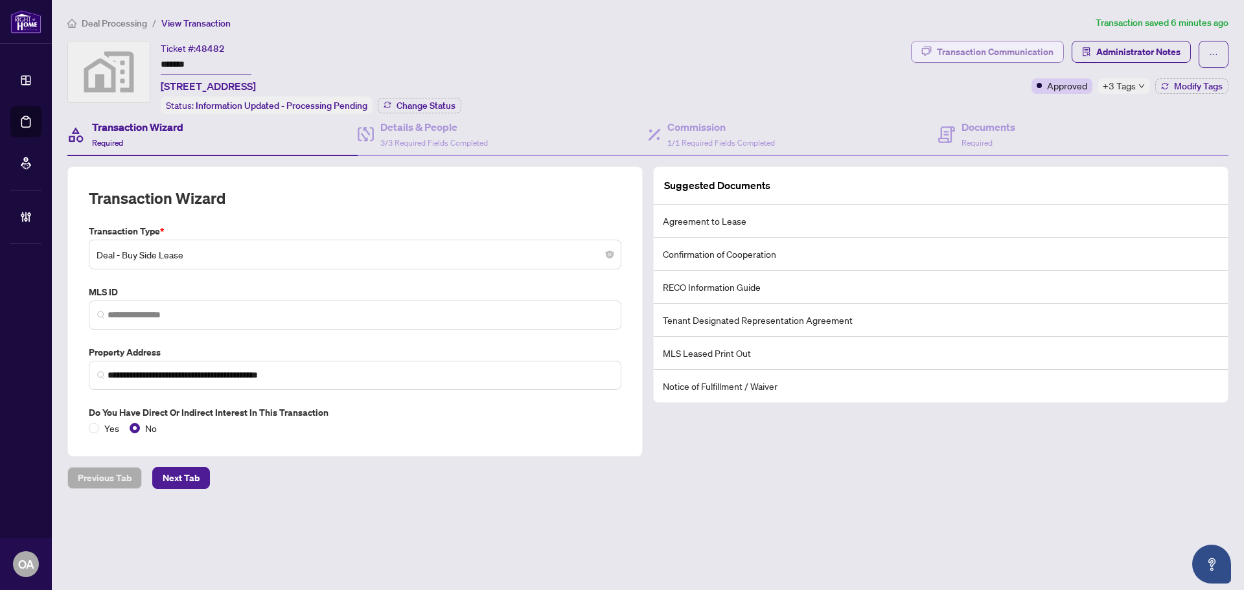
click at [1014, 46] on div "Transaction Communication" at bounding box center [995, 51] width 117 height 21
type textarea "**********"
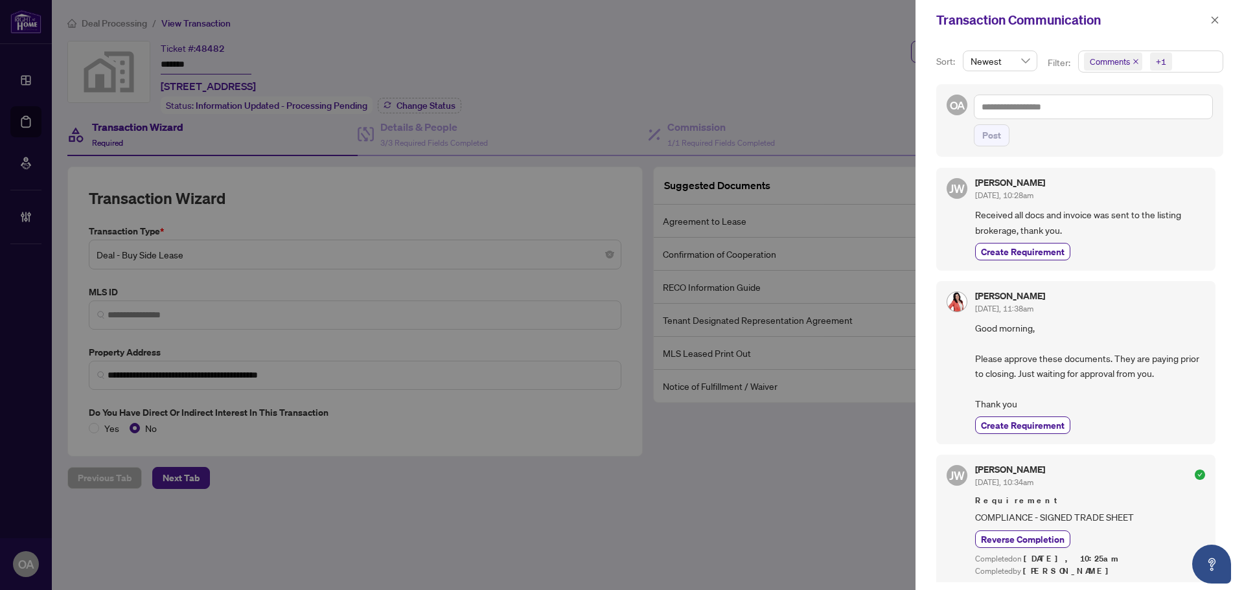
scroll to position [324, 0]
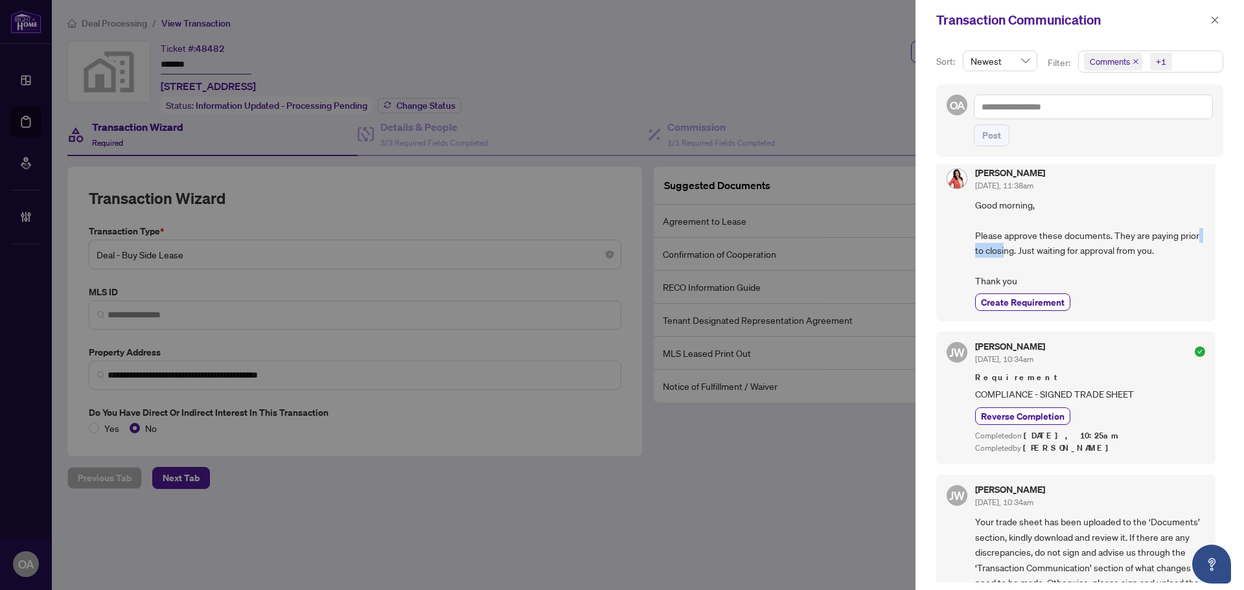
drag, startPoint x: 994, startPoint y: 264, endPoint x: 1079, endPoint y: 264, distance: 84.2
click at [1064, 264] on span "Good morning, Please approve these documents. They are paying prior to closing.…" at bounding box center [1090, 243] width 230 height 91
click at [1085, 264] on span "Good morning, Please approve these documents. They are paying prior to closing.…" at bounding box center [1090, 243] width 230 height 91
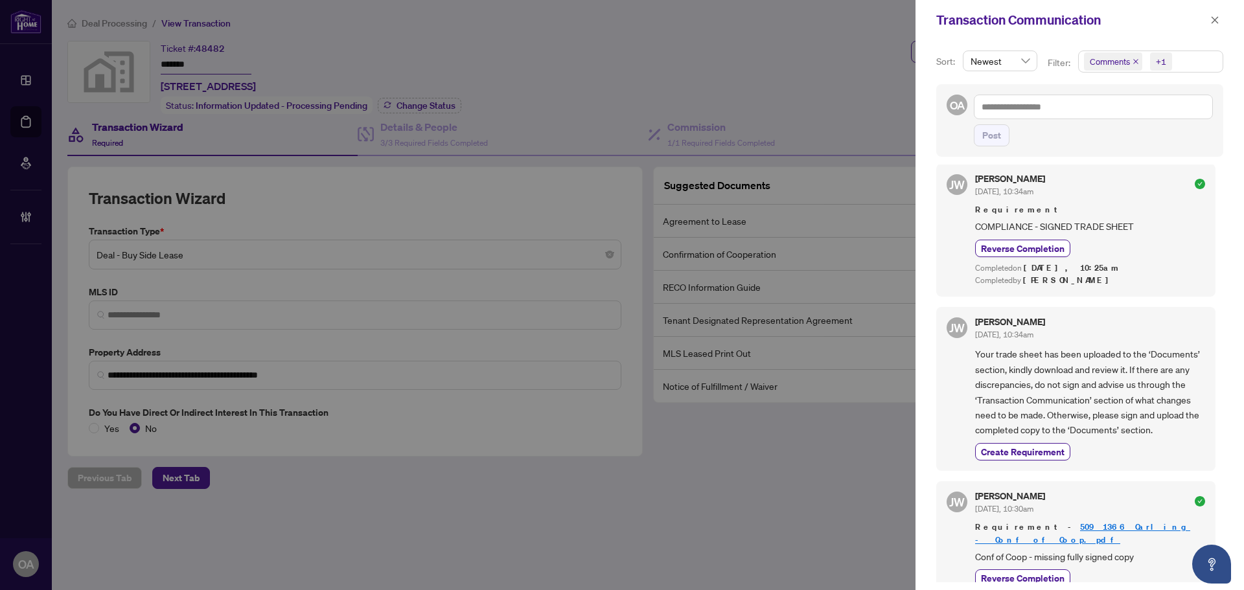
scroll to position [518, 0]
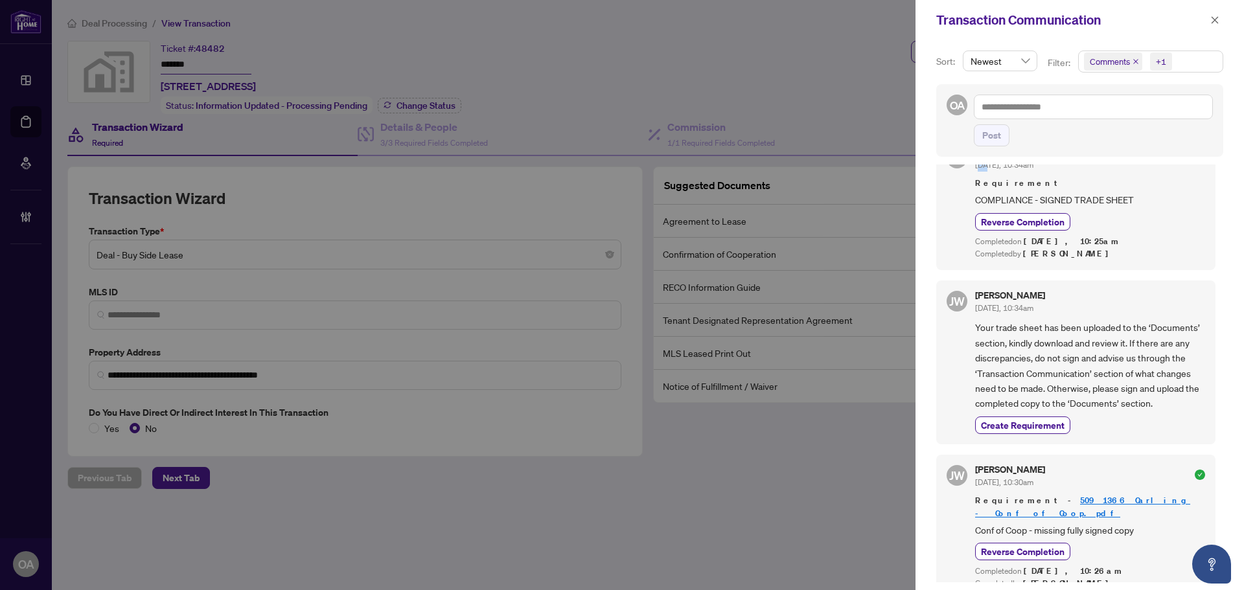
click at [1033, 170] on span "Aug/19/2025, 10:34am" at bounding box center [1004, 165] width 58 height 10
click at [1110, 231] on div "Reverse Completion" at bounding box center [1090, 221] width 230 height 17
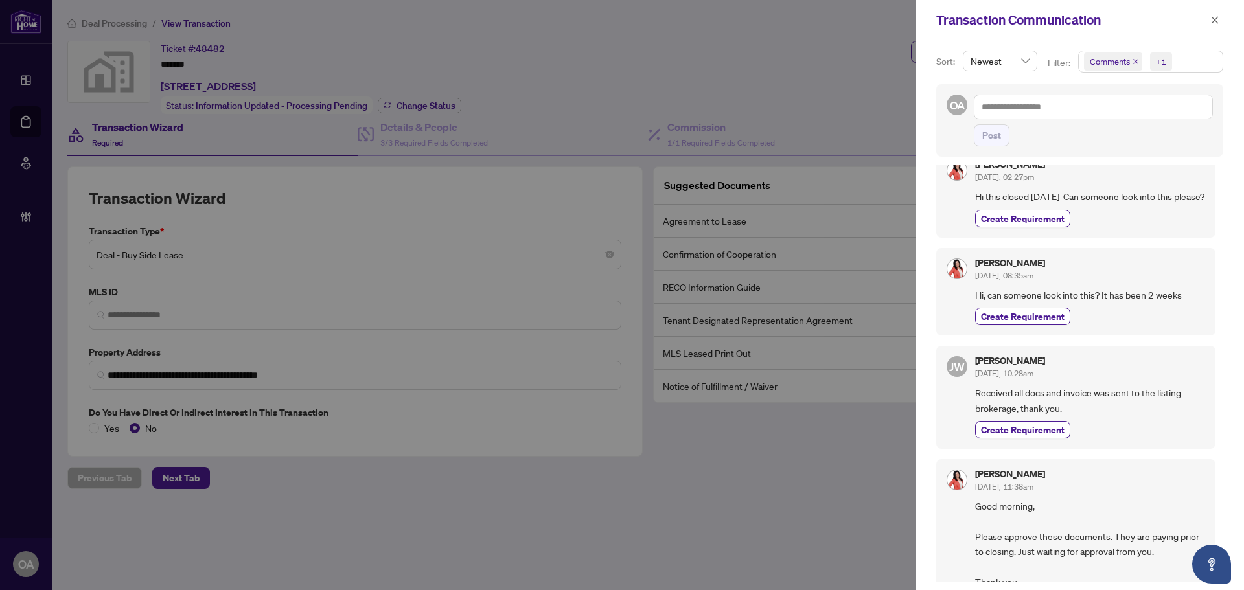
scroll to position [0, 0]
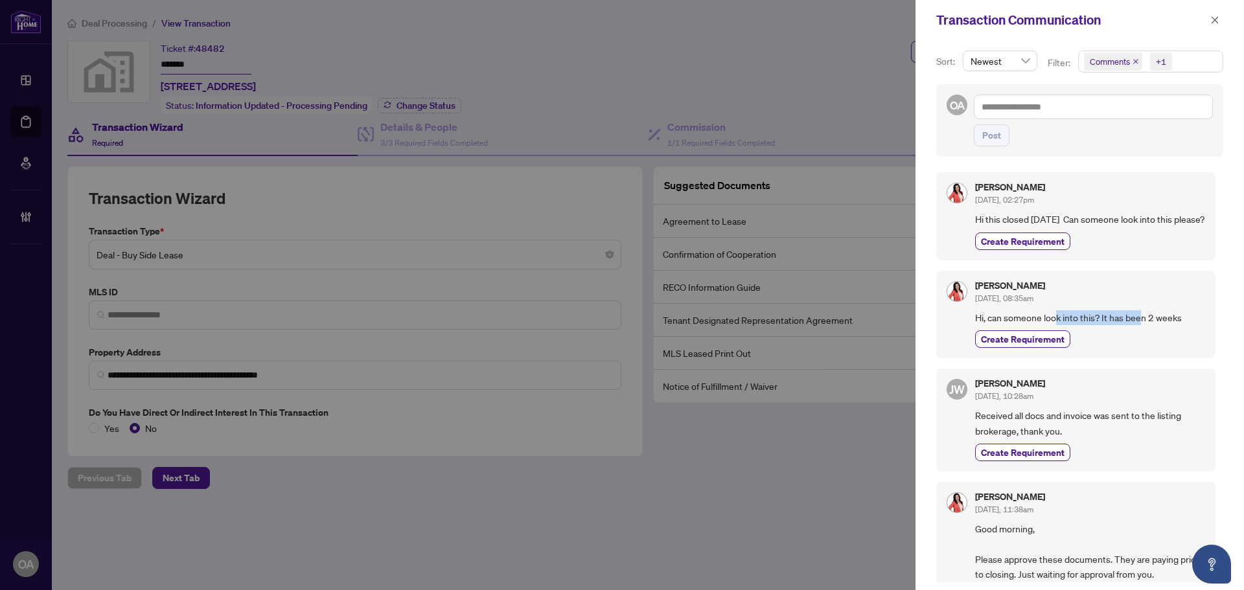
drag, startPoint x: 1057, startPoint y: 334, endPoint x: 1164, endPoint y: 334, distance: 107.5
click at [1164, 325] on span "Hi, can someone look into this? It has been 2 weeks" at bounding box center [1090, 317] width 230 height 15
drag, startPoint x: 988, startPoint y: 220, endPoint x: 1146, endPoint y: 220, distance: 158.1
click at [1145, 220] on span "Hi this closed September 1st Can someone look into this please?" at bounding box center [1090, 219] width 230 height 15
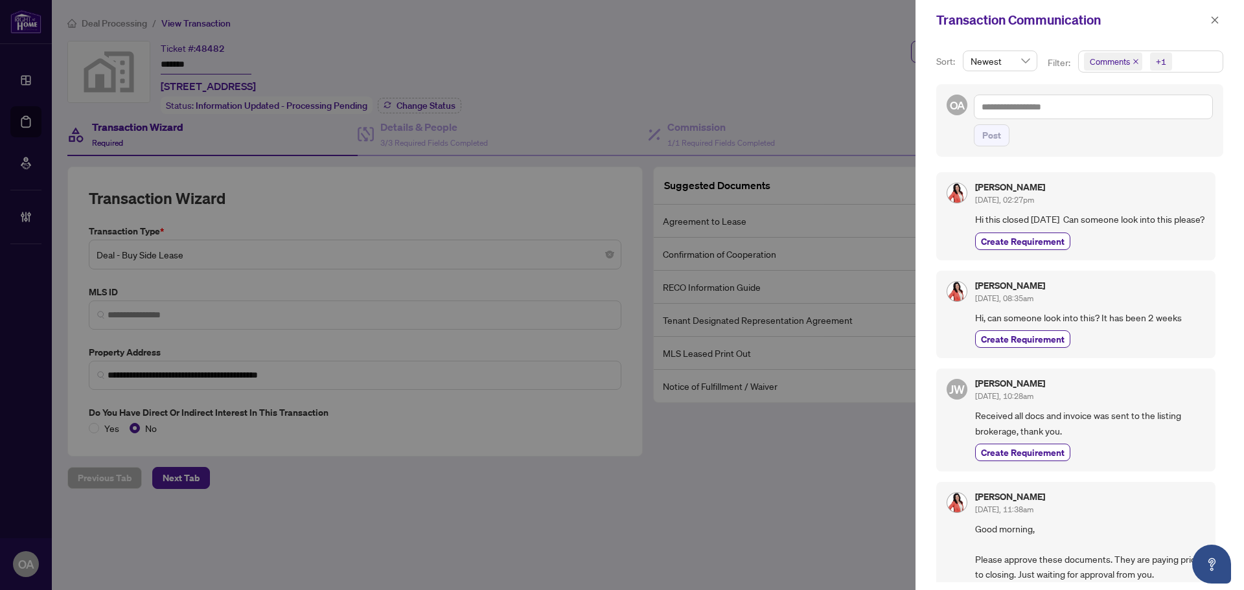
click at [1149, 220] on span "Hi this closed September 1st Can someone look into this please?" at bounding box center [1090, 219] width 230 height 15
drag, startPoint x: 1167, startPoint y: 220, endPoint x: 1043, endPoint y: 222, distance: 124.4
click at [1043, 222] on span "Hi this closed September 1st Can someone look into this please?" at bounding box center [1090, 219] width 230 height 15
click at [1214, 13] on span "button" at bounding box center [1214, 20] width 9 height 21
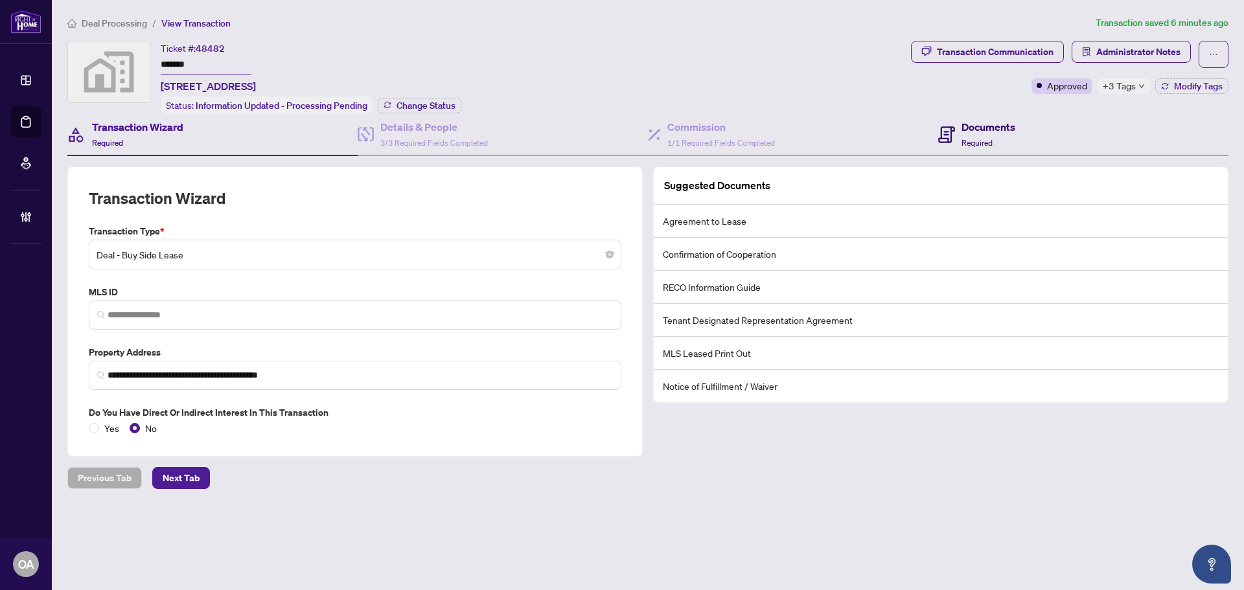
click at [1003, 141] on div "Documents Required" at bounding box center [988, 134] width 54 height 30
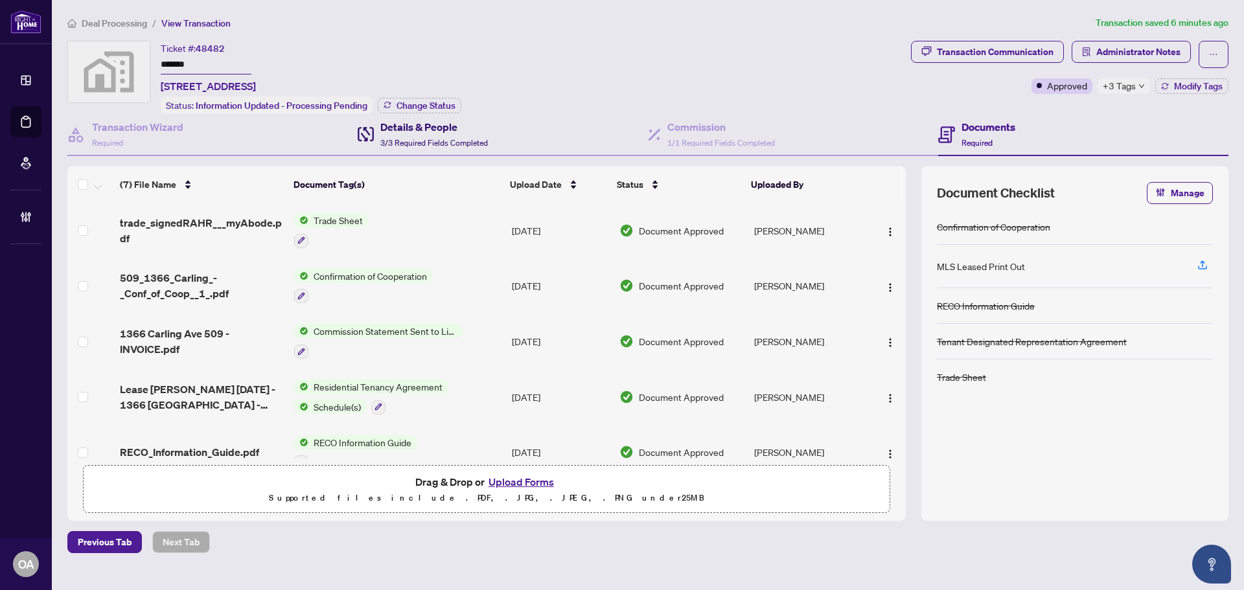
click at [389, 138] on span "3/3 Required Fields Completed" at bounding box center [434, 143] width 108 height 10
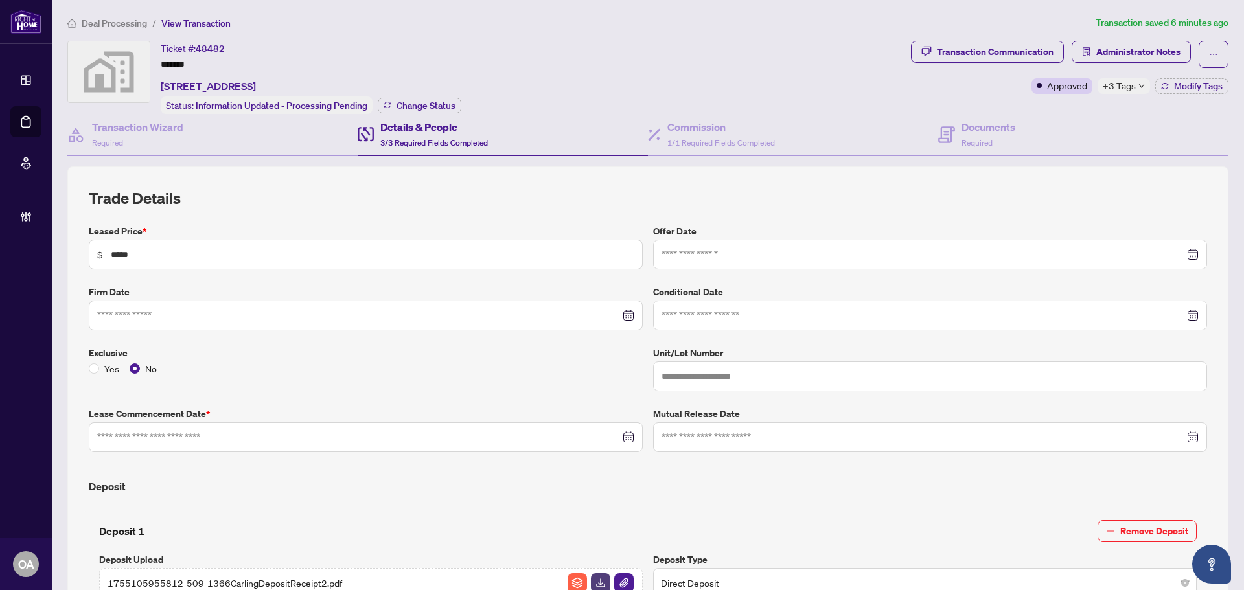
type input "**********"
click at [723, 122] on h4 "Commission" at bounding box center [721, 127] width 108 height 16
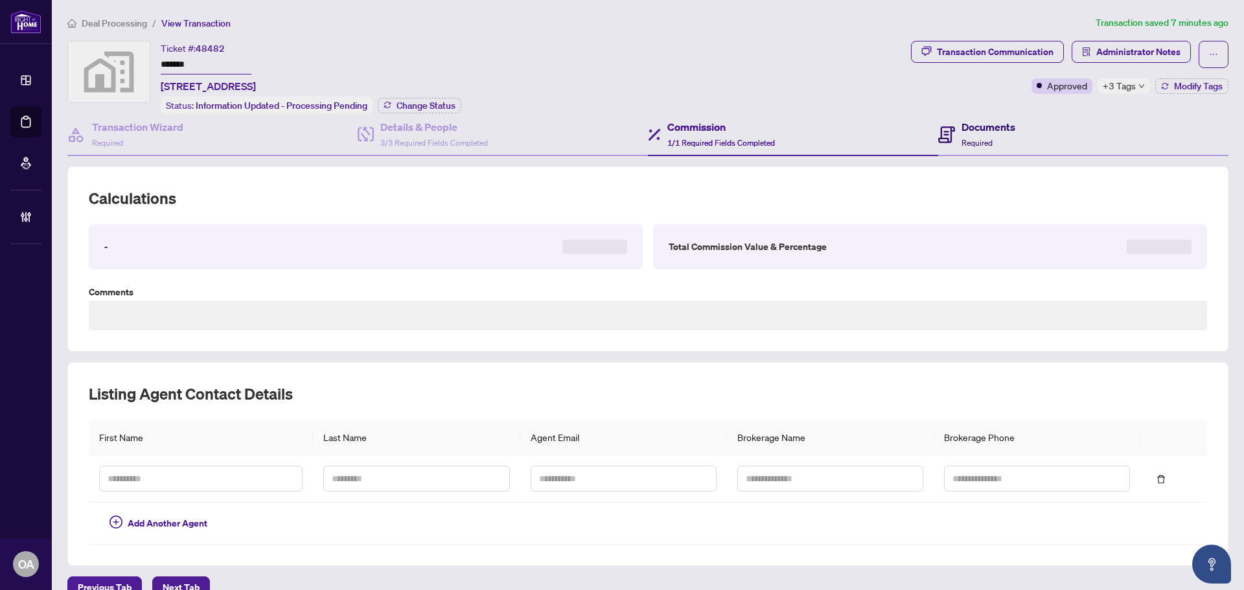
click at [961, 121] on h4 "Documents" at bounding box center [988, 127] width 54 height 16
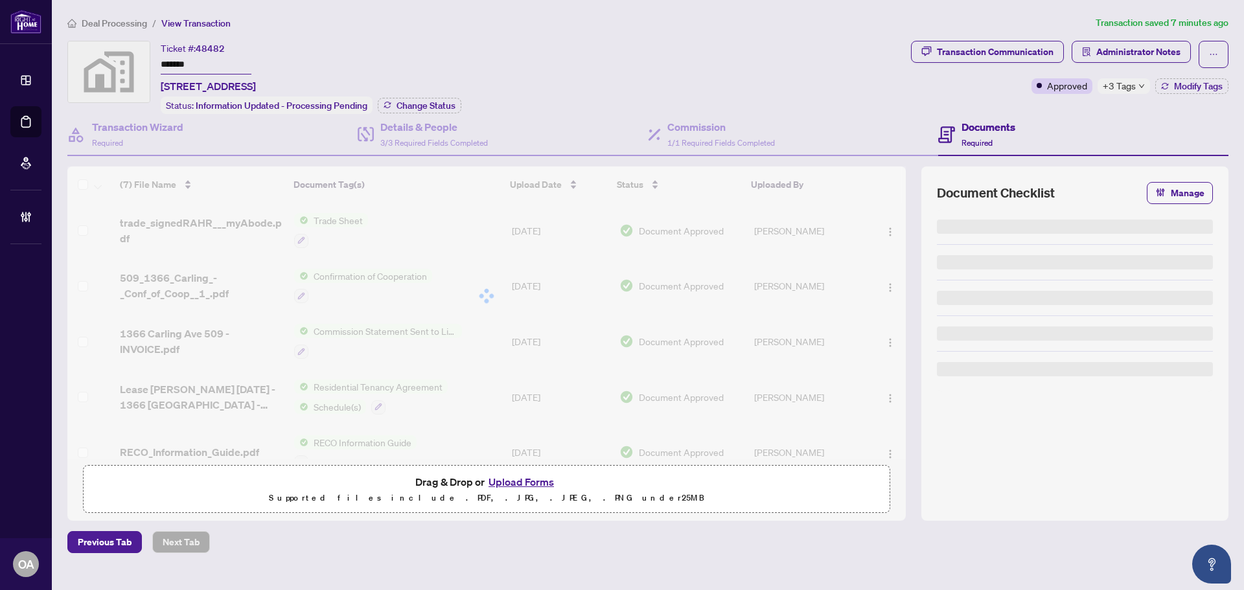
click at [1127, 75] on div "Transaction Communication Administrator Notes Approved +3 Tags Modify Tags" at bounding box center [1069, 67] width 317 height 53
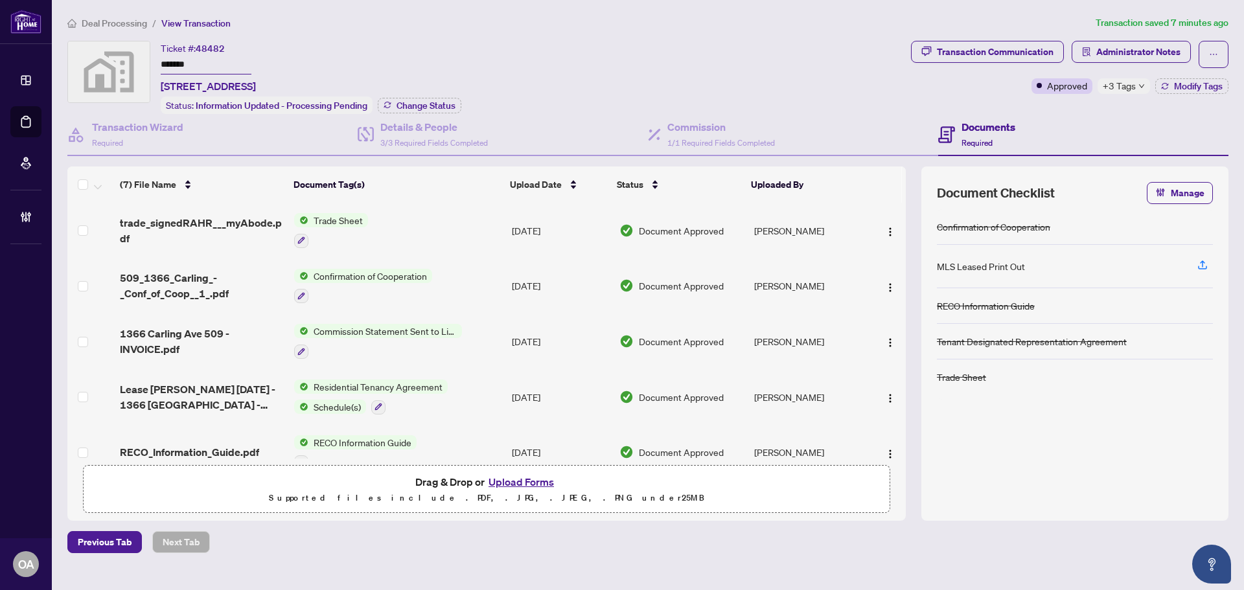
click at [1121, 87] on span "+3 Tags" at bounding box center [1119, 85] width 33 height 15
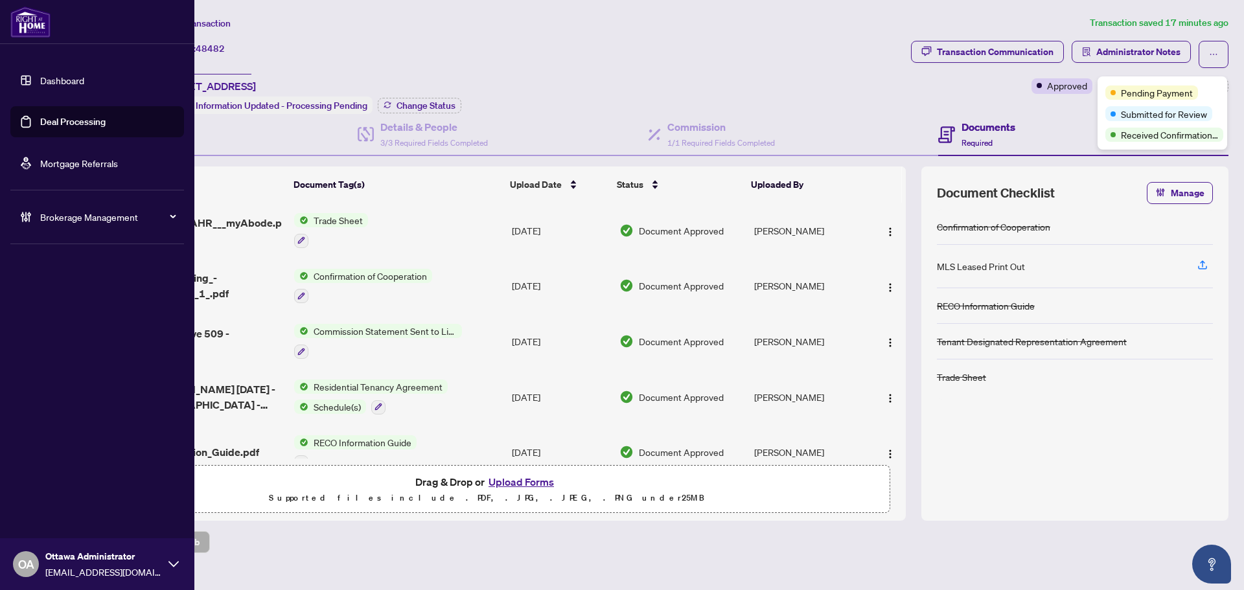
click at [40, 126] on link "Deal Processing" at bounding box center [72, 122] width 65 height 12
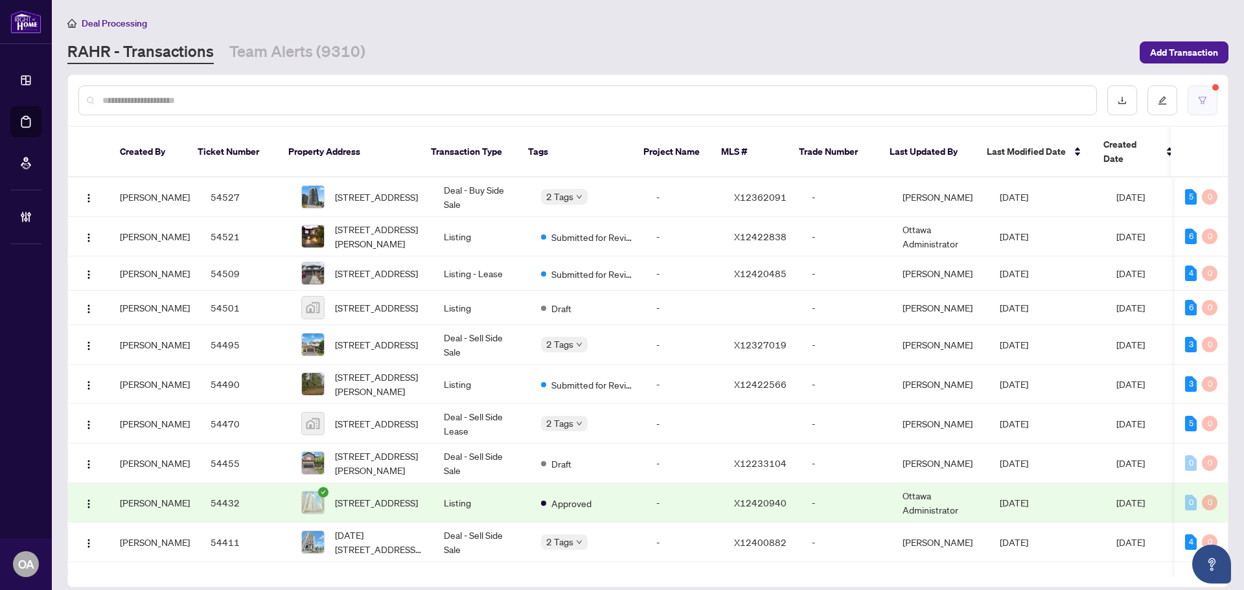
click at [1197, 97] on button "button" at bounding box center [1203, 101] width 30 height 30
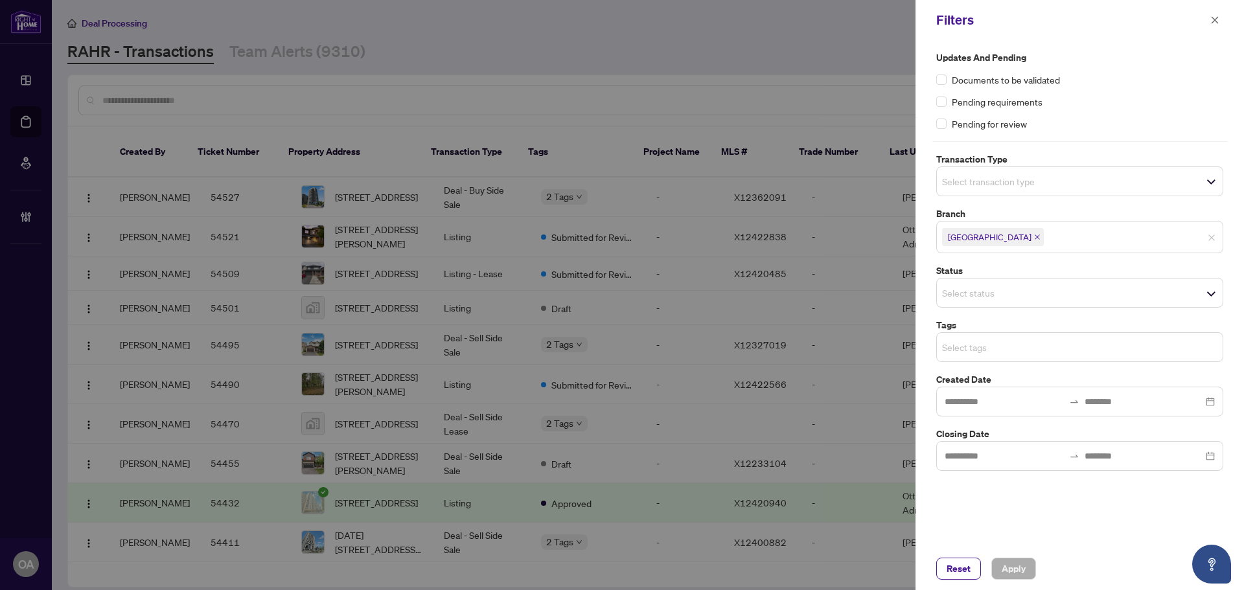
click at [1005, 340] on input "search" at bounding box center [987, 347] width 91 height 16
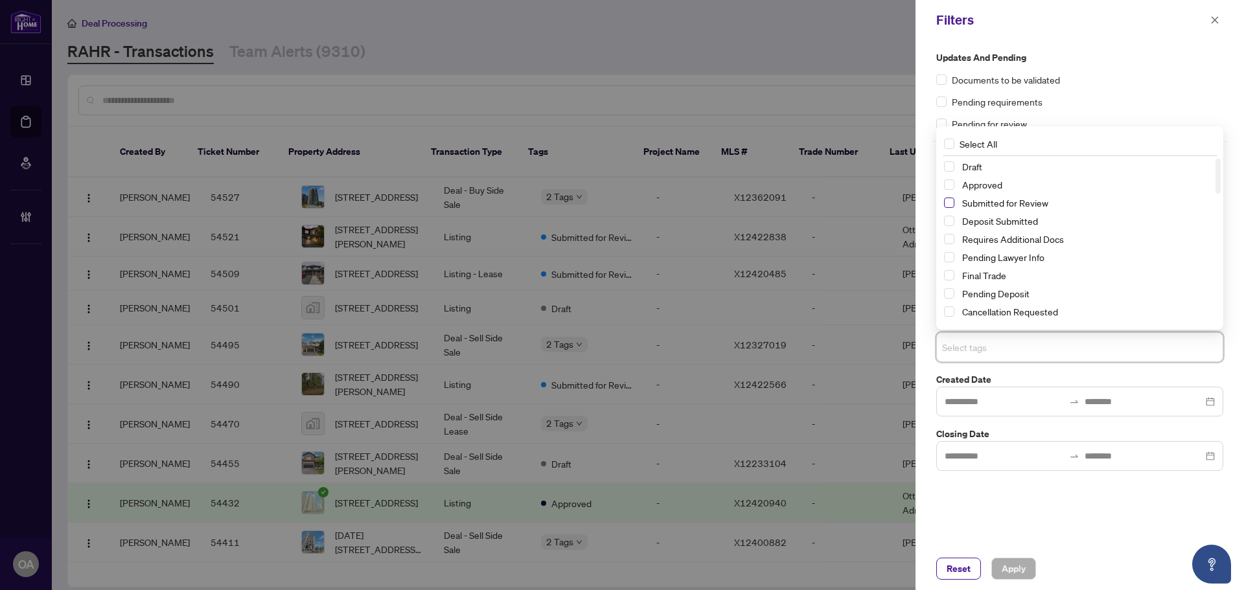
click at [950, 203] on span "Select Submitted for Review" at bounding box center [949, 203] width 10 height 10
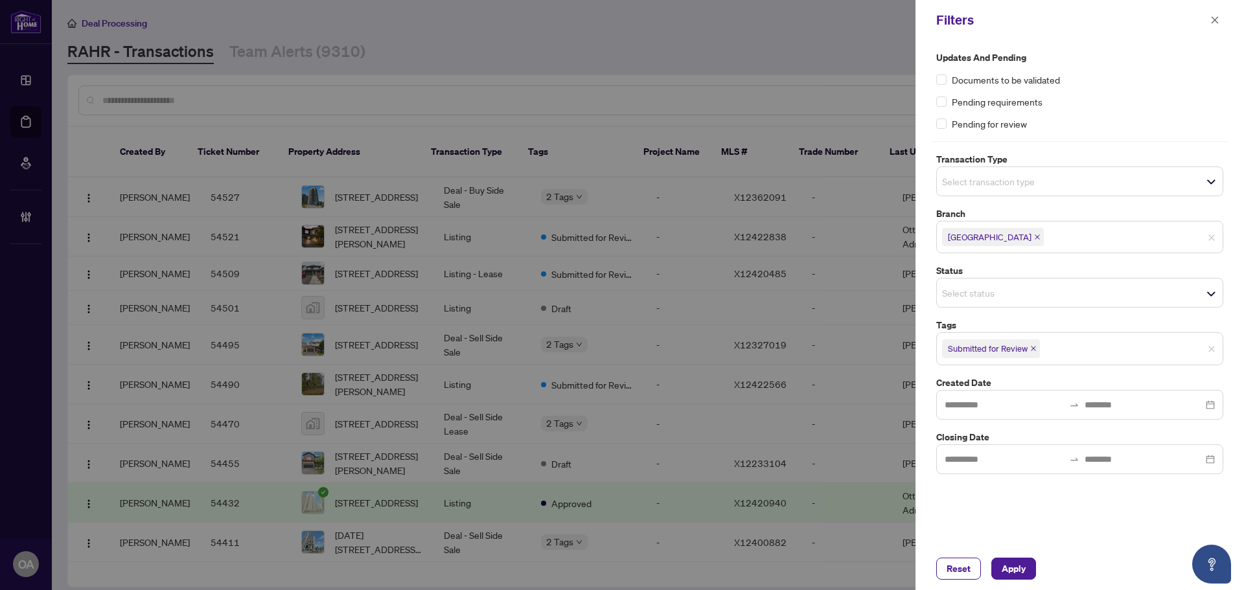
click at [1090, 73] on div "Documents to be validated" at bounding box center [1079, 80] width 287 height 14
click at [1005, 186] on input "search" at bounding box center [987, 182] width 91 height 16
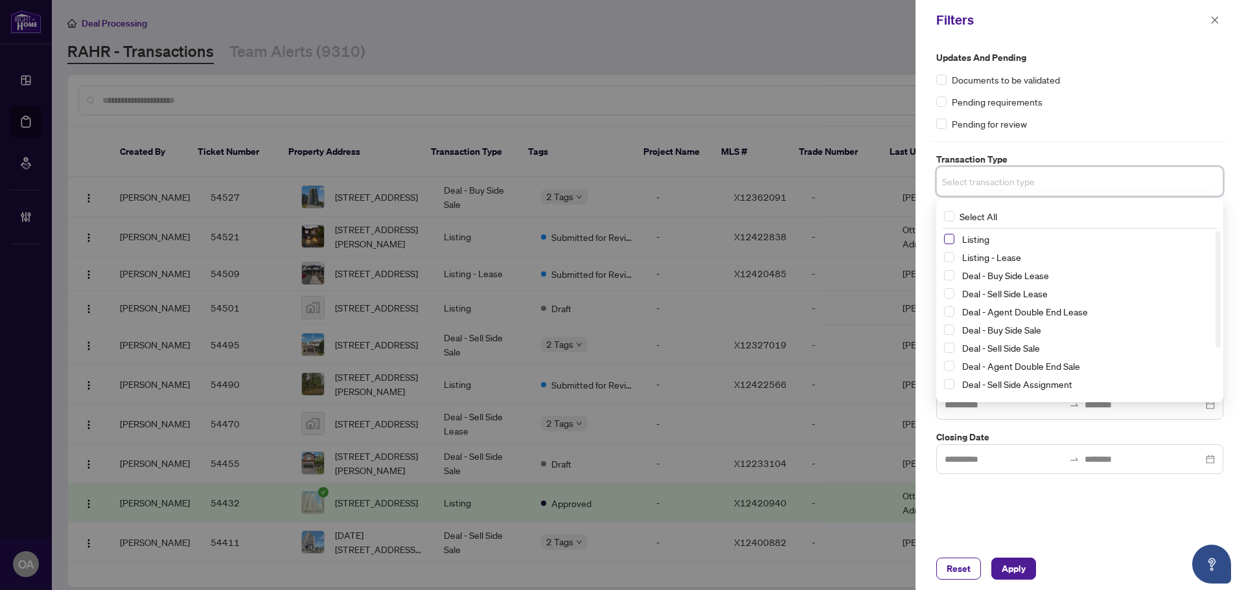
click at [948, 241] on span "Select Listing" at bounding box center [949, 239] width 10 height 10
click at [947, 257] on span "Select Listing - Lease" at bounding box center [949, 260] width 10 height 10
click at [1008, 568] on span "Apply" at bounding box center [1014, 568] width 24 height 21
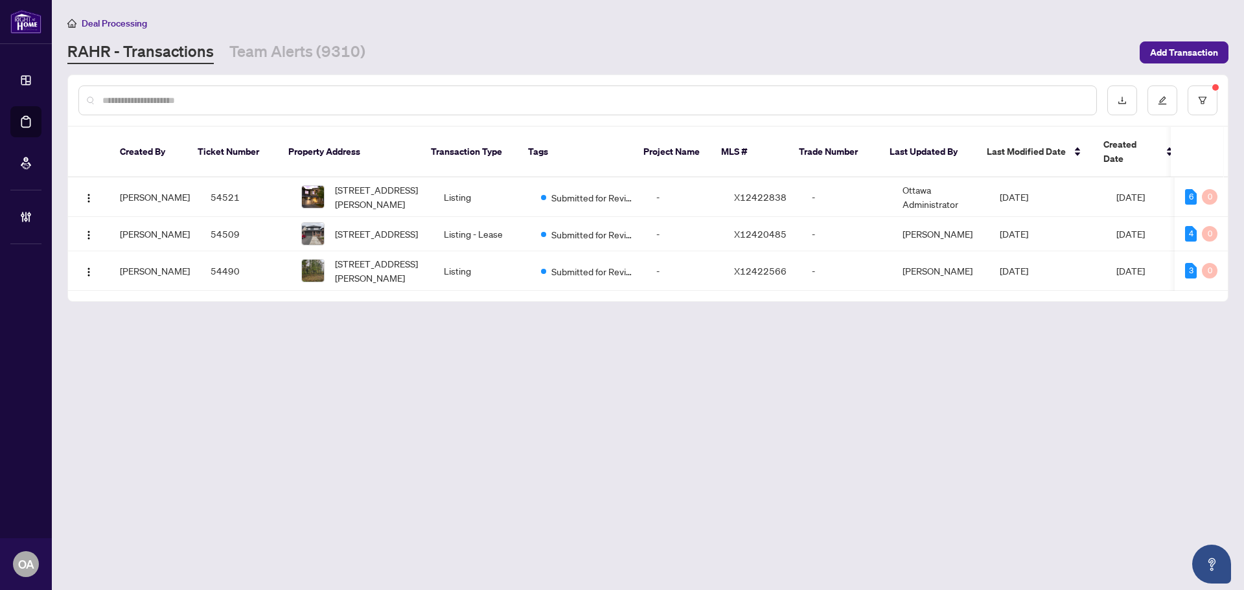
click at [586, 412] on main "Deal Processing RAHR - Transactions Team Alerts (9310) Add Transaction Created …" at bounding box center [648, 295] width 1192 height 590
click at [185, 98] on input "text" at bounding box center [593, 100] width 983 height 14
click at [257, 97] on input "text" at bounding box center [593, 100] width 983 height 14
paste input "********"
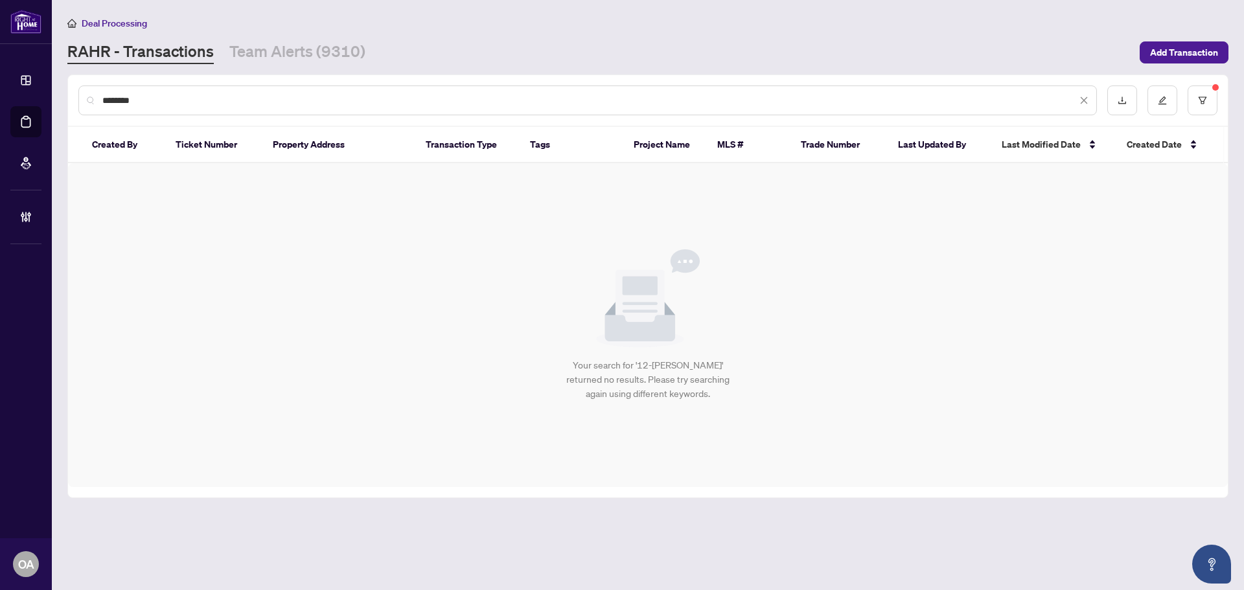
click at [228, 103] on input "********" at bounding box center [589, 100] width 974 height 14
click at [228, 101] on input "********" at bounding box center [589, 100] width 974 height 14
paste input "*****"
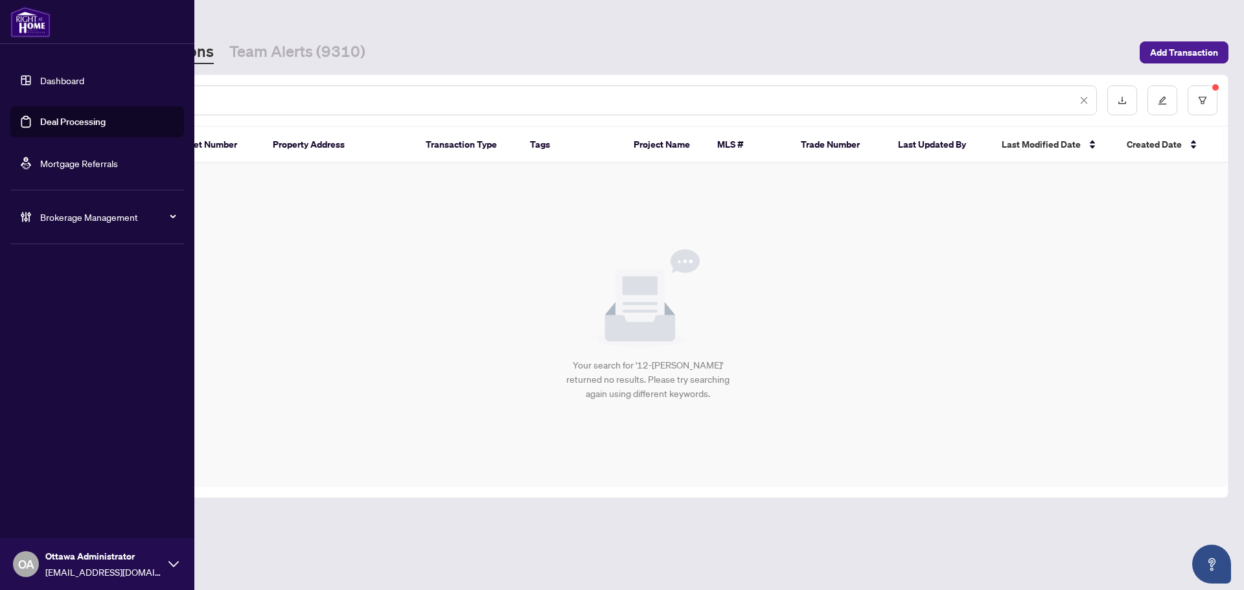
drag, startPoint x: 228, startPoint y: 101, endPoint x: -6, endPoint y: 100, distance: 234.5
click at [0, 100] on html "**********" at bounding box center [622, 295] width 1244 height 590
paste input "text"
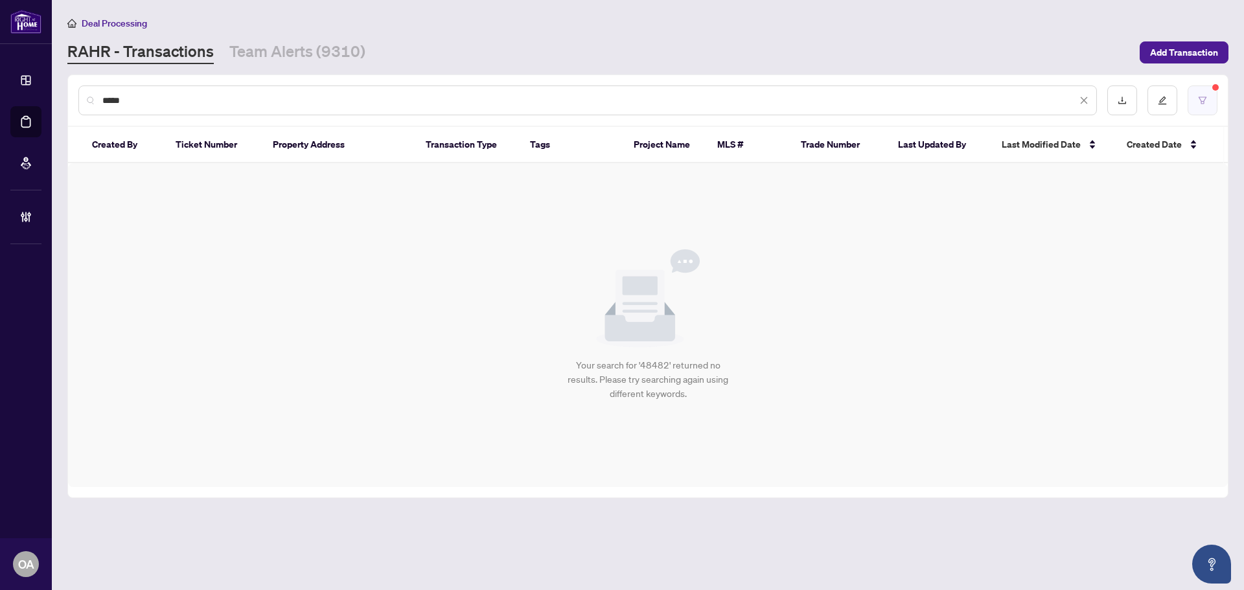
type input "*****"
click at [1215, 98] on button "button" at bounding box center [1203, 101] width 30 height 30
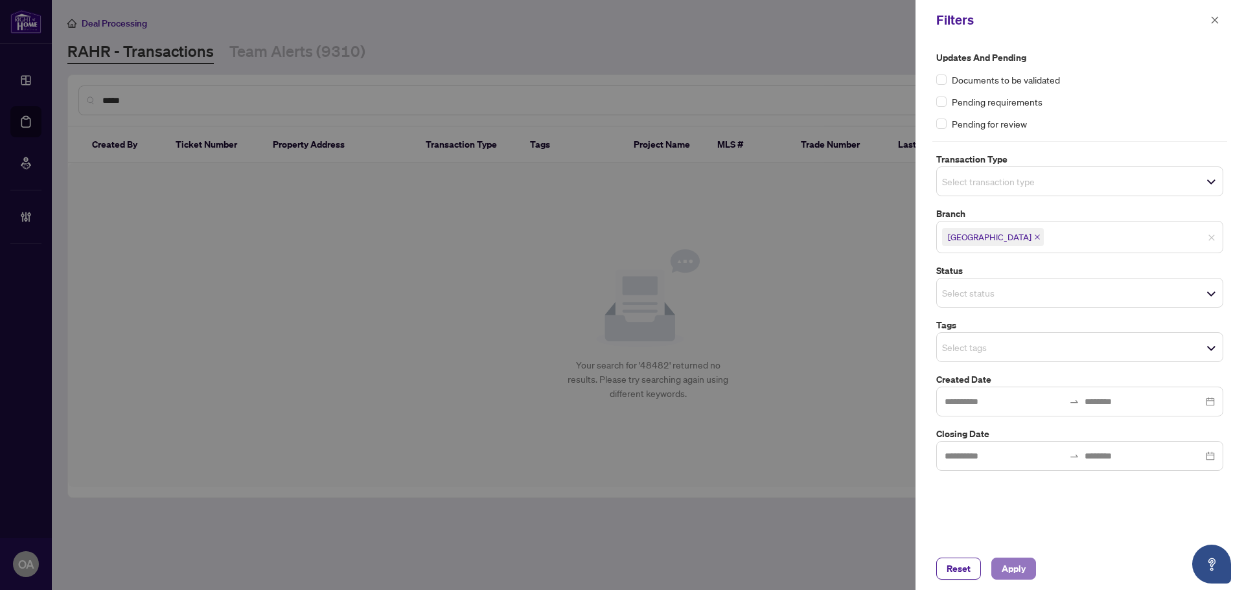
click at [1018, 572] on span "Apply" at bounding box center [1014, 568] width 24 height 21
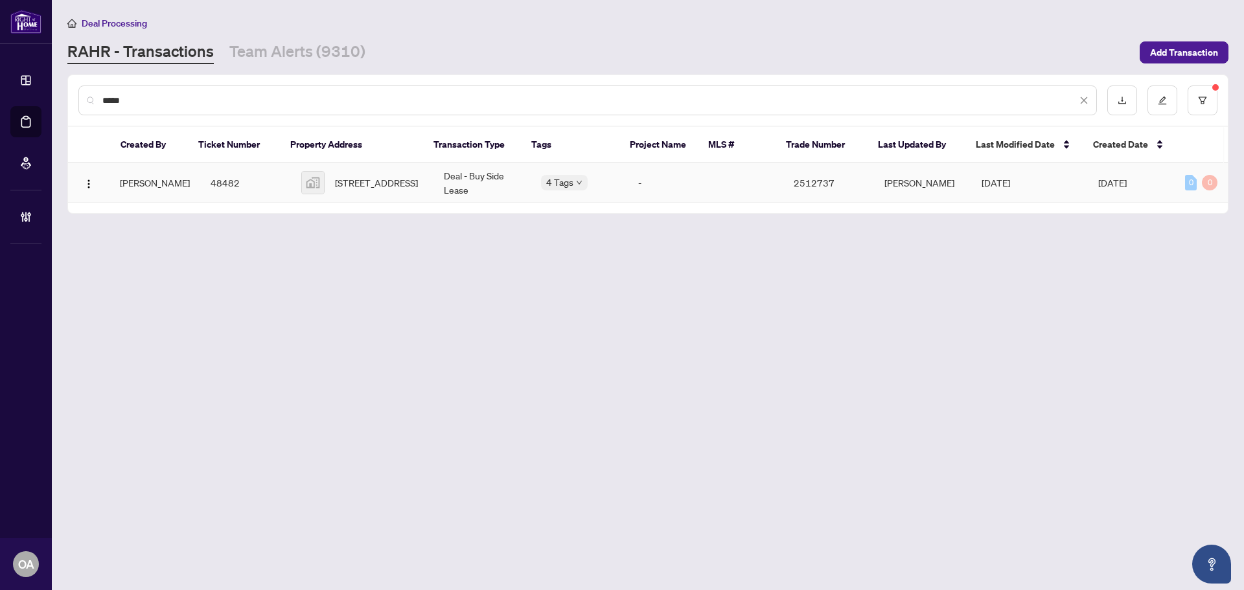
click at [924, 184] on td "Tania Kohl" at bounding box center [922, 183] width 97 height 40
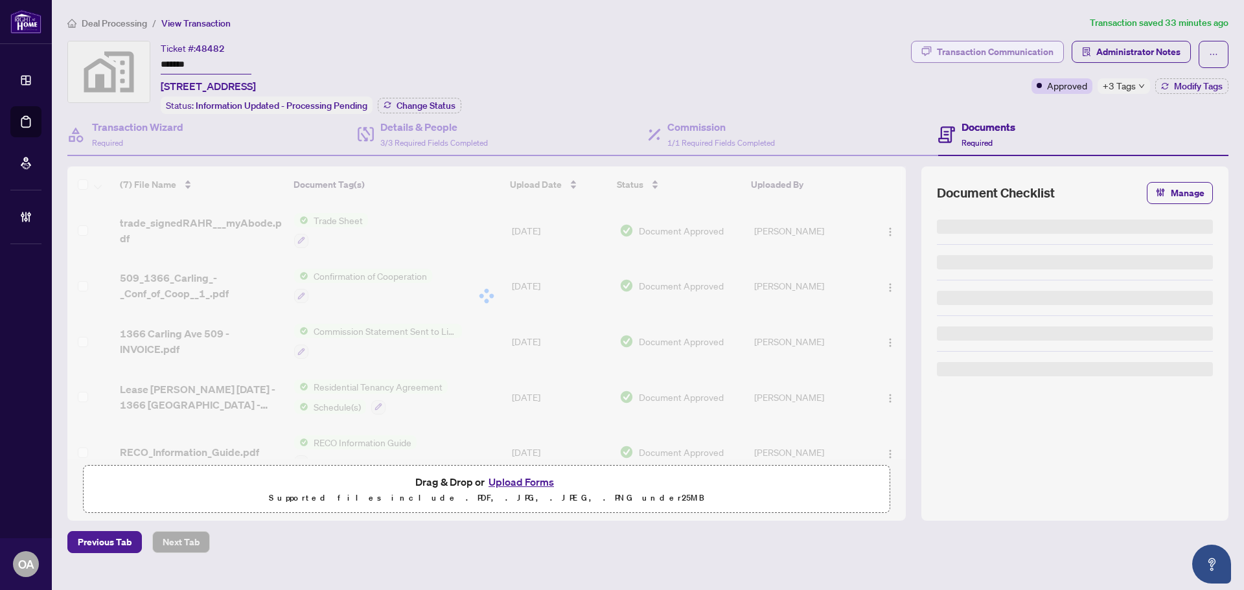
click at [1004, 51] on div "Transaction Communication" at bounding box center [995, 51] width 117 height 21
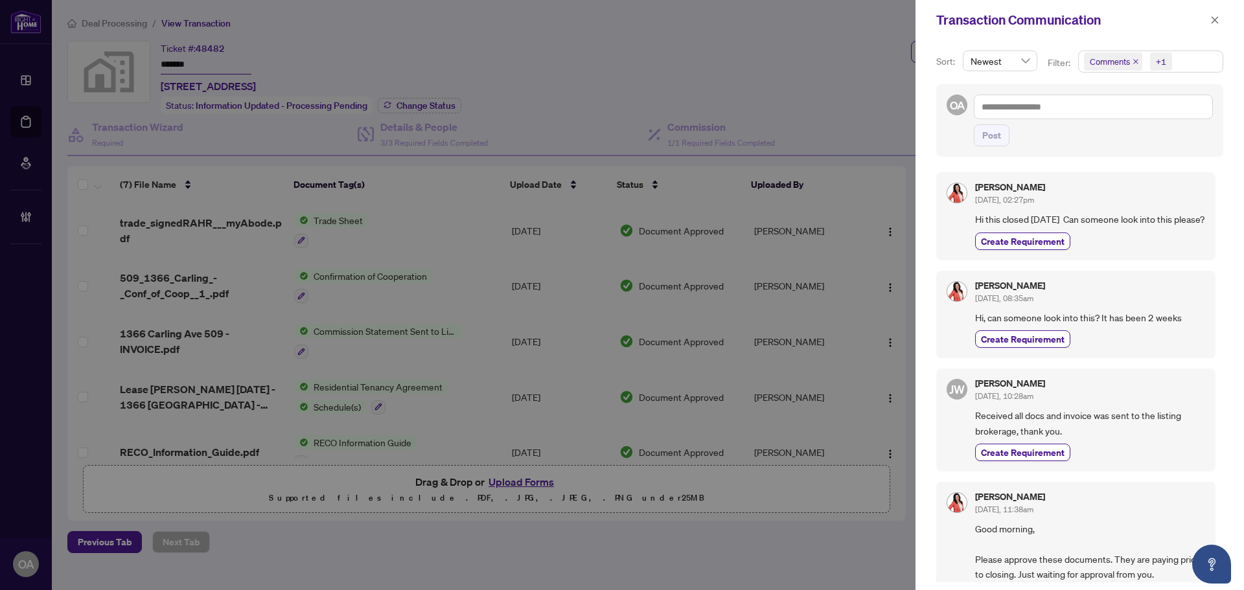
click at [1135, 59] on icon "close" at bounding box center [1135, 61] width 6 height 6
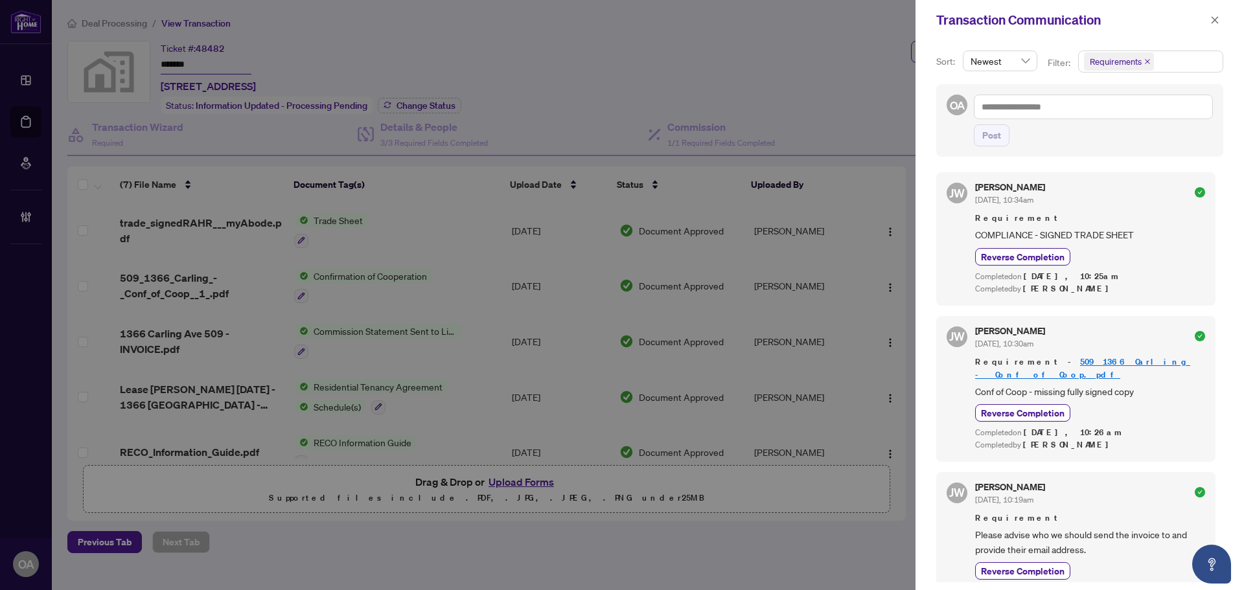
click at [1145, 59] on icon "close" at bounding box center [1147, 61] width 6 height 6
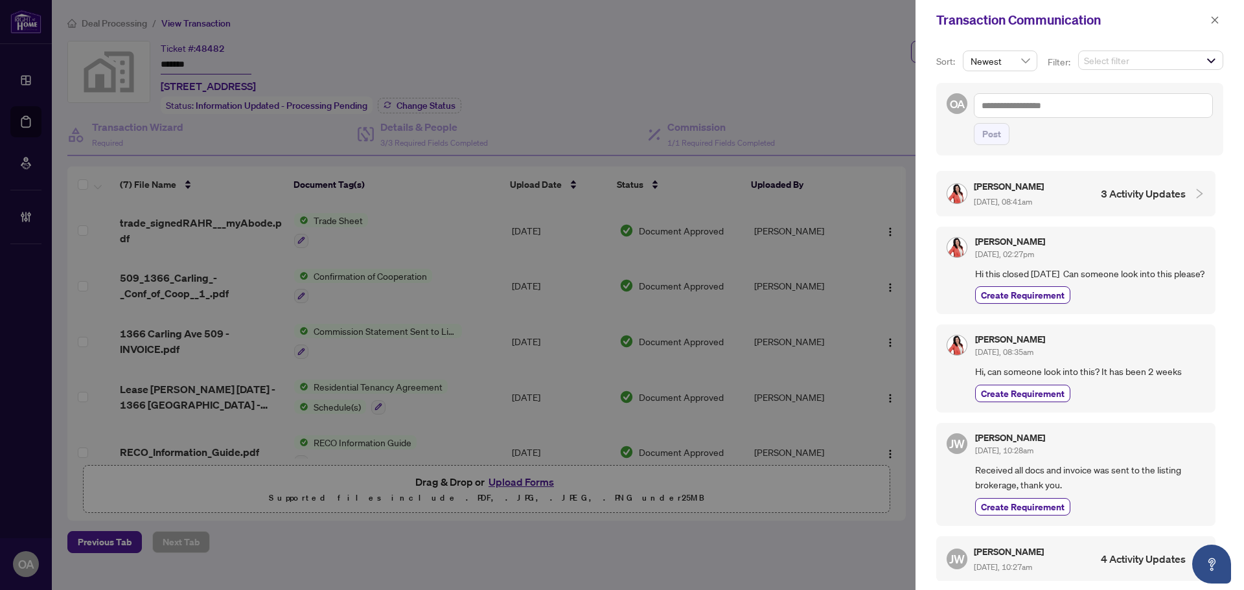
click at [1105, 63] on span "Select filter" at bounding box center [1151, 60] width 144 height 18
click at [1090, 113] on span "Select Comments" at bounding box center [1091, 113] width 10 height 10
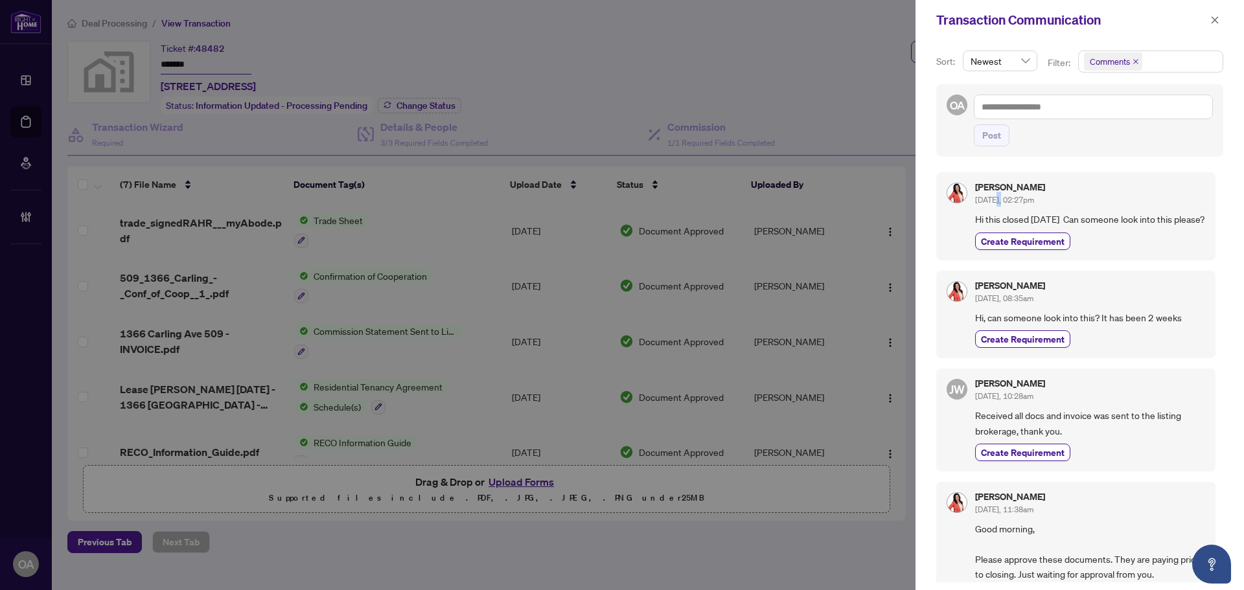
drag, startPoint x: 1035, startPoint y: 205, endPoint x: 1082, endPoint y: 205, distance: 47.3
click at [1070, 205] on div "Tania Kohl Sep/19/2025, 02:27pm" at bounding box center [1090, 195] width 230 height 24
drag, startPoint x: 1020, startPoint y: 318, endPoint x: 1085, endPoint y: 317, distance: 64.8
click at [1078, 317] on div "Tania Kohl Sep/16/2025, 08:35am Hi, can someone look into this? It has been 2 w…" at bounding box center [1075, 314] width 279 height 87
click at [1077, 413] on div "JW Jackie Wu Aug/25/2025, 10:28am Received all docs and invoice was sent to the…" at bounding box center [1075, 420] width 279 height 103
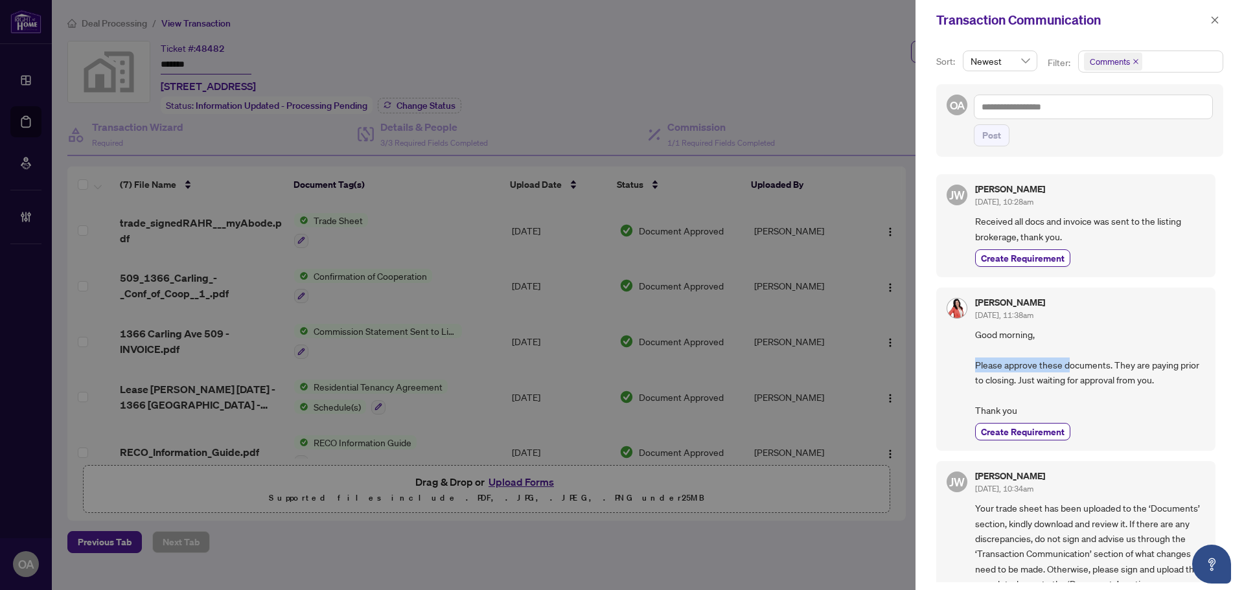
drag, startPoint x: 1035, startPoint y: 383, endPoint x: 1120, endPoint y: 381, distance: 84.9
click at [1110, 382] on span "Good morning, Please approve these documents. They are paying prior to closing.…" at bounding box center [1090, 372] width 230 height 91
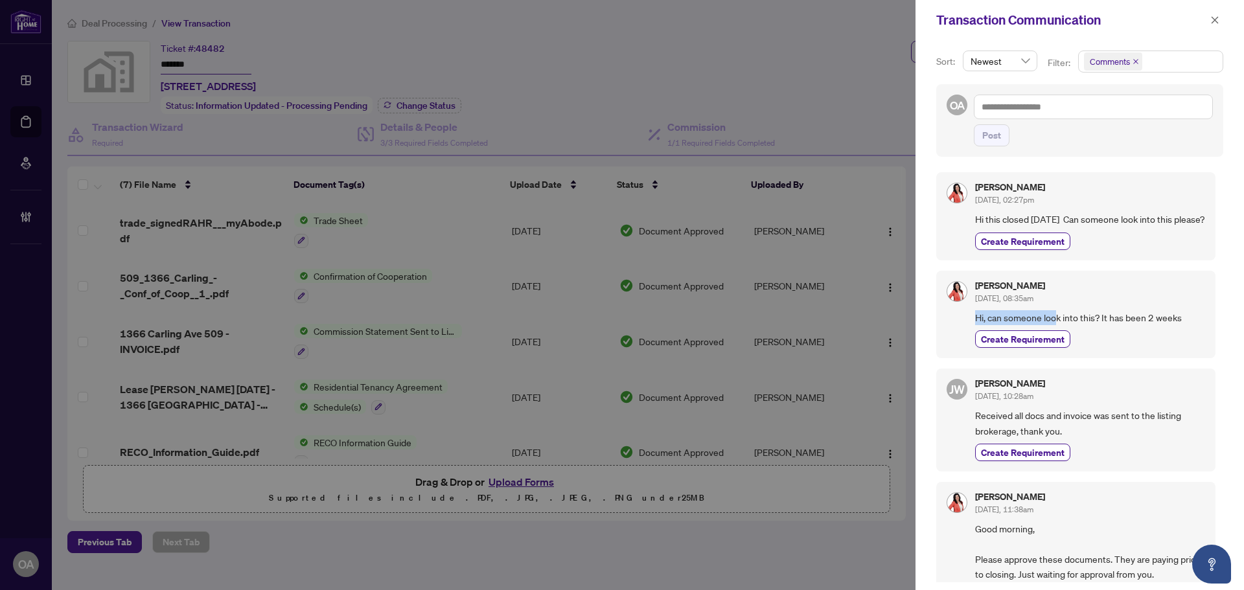
drag, startPoint x: 975, startPoint y: 323, endPoint x: 1128, endPoint y: 323, distance: 152.9
click at [1088, 323] on div "Tania Kohl Sep/16/2025, 08:35am Hi, can someone look into this? It has been 2 w…" at bounding box center [1090, 314] width 230 height 67
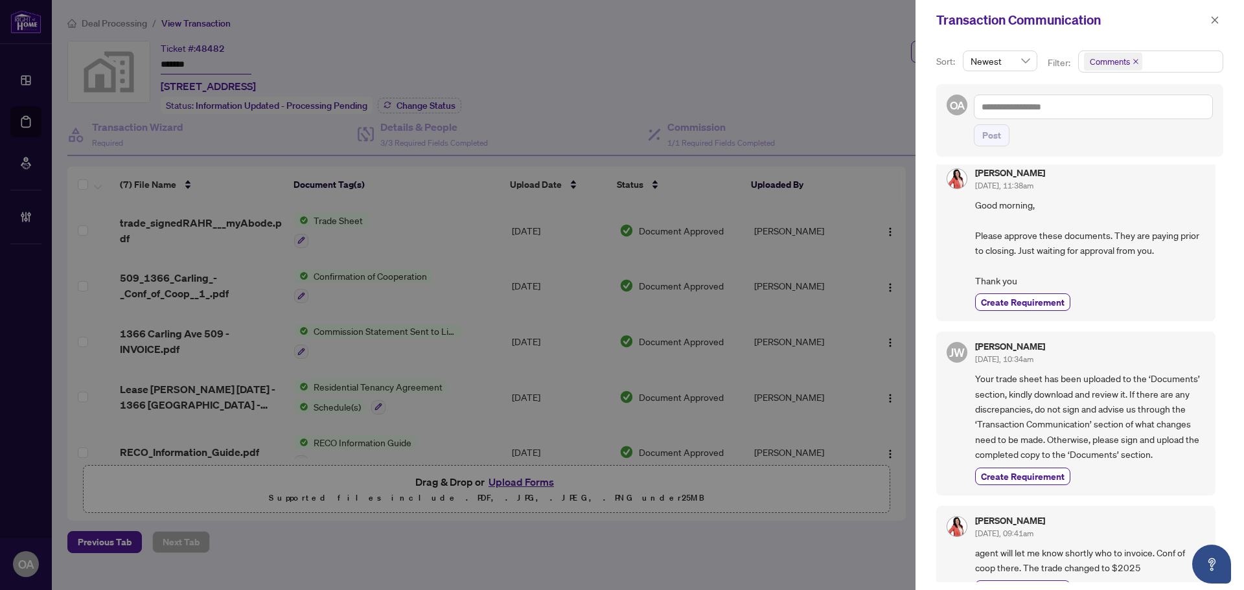
scroll to position [518, 0]
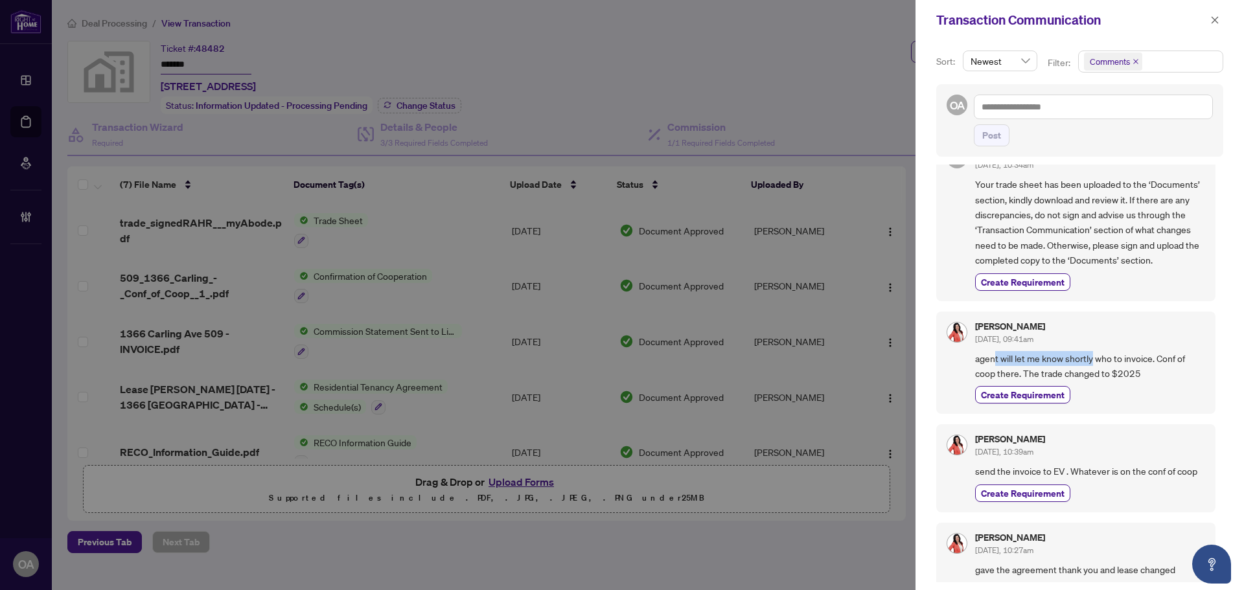
drag, startPoint x: 996, startPoint y: 370, endPoint x: 1177, endPoint y: 370, distance: 180.1
click at [1164, 370] on span "agent will let me know shortly who to invoice. Conf of coop there. The trade ch…" at bounding box center [1090, 366] width 230 height 30
click at [1177, 370] on span "agent will let me know shortly who to invoice. Conf of coop there. The trade ch…" at bounding box center [1090, 366] width 230 height 30
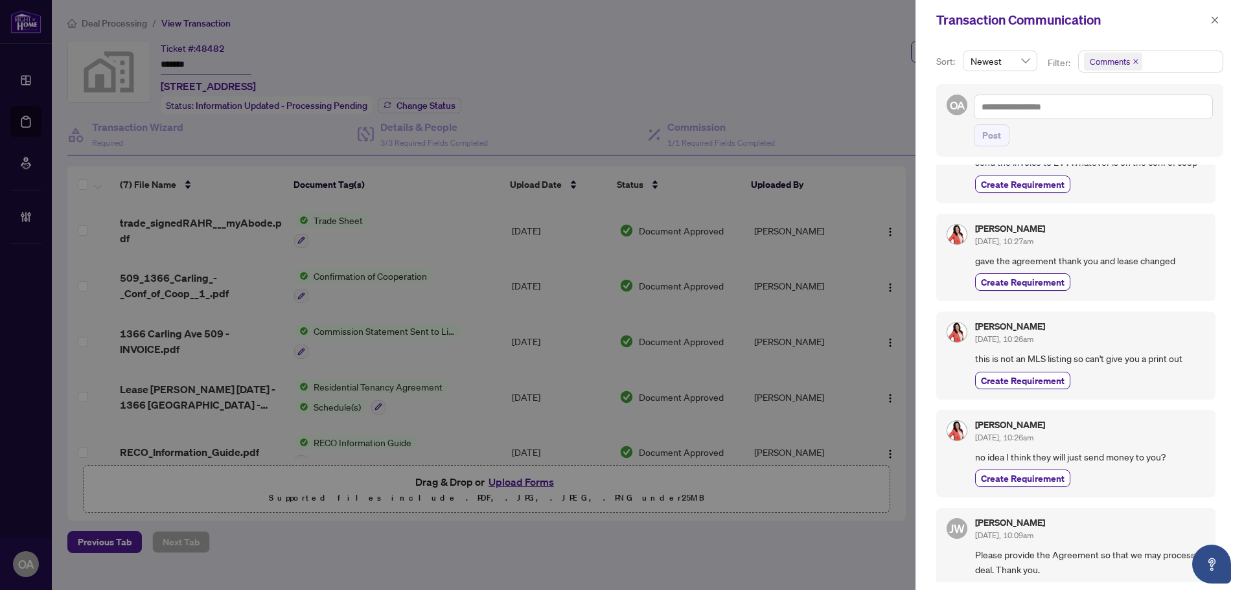
scroll to position [871, 0]
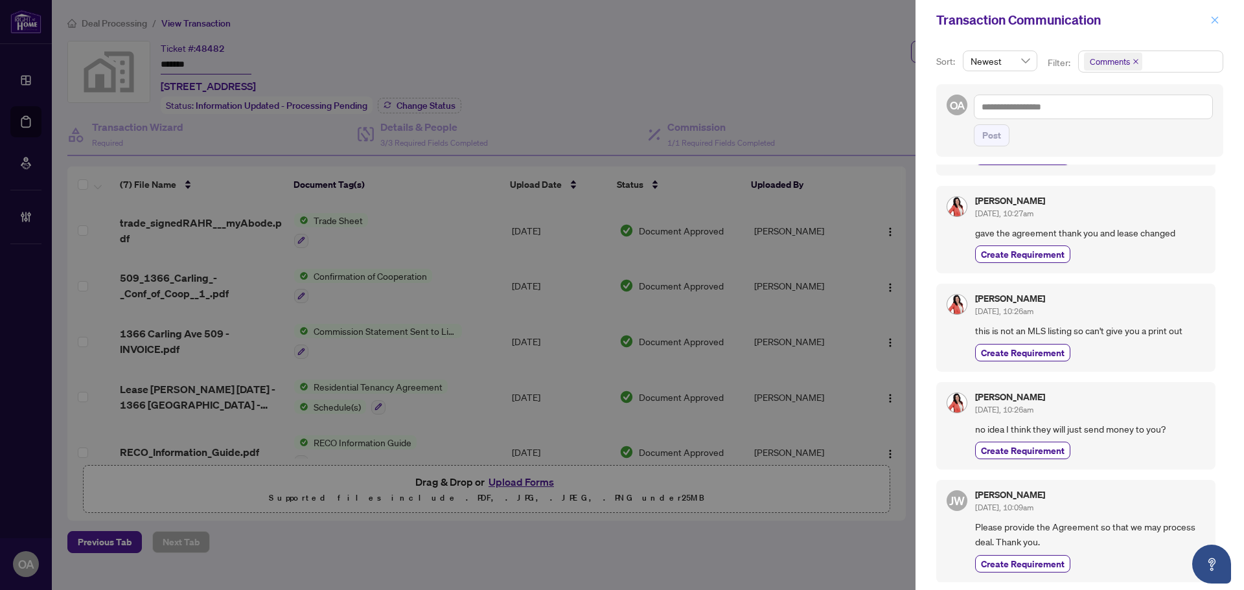
click at [1215, 22] on icon "close" at bounding box center [1214, 20] width 9 height 9
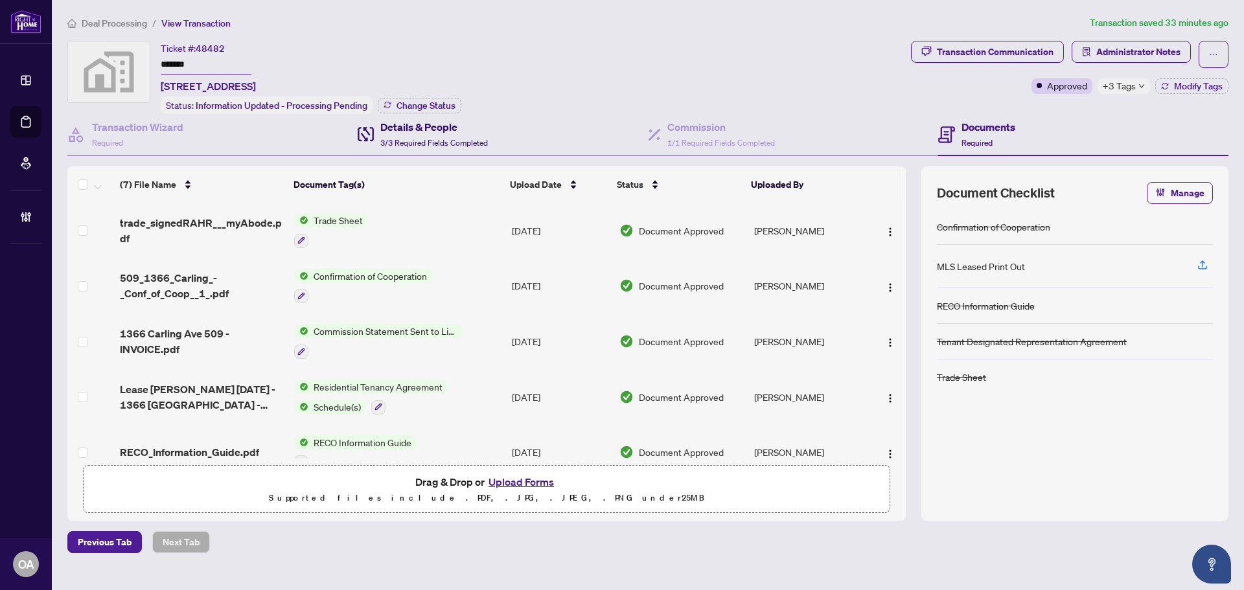
click at [430, 135] on div "Details & People 3/3 Required Fields Completed" at bounding box center [434, 134] width 108 height 30
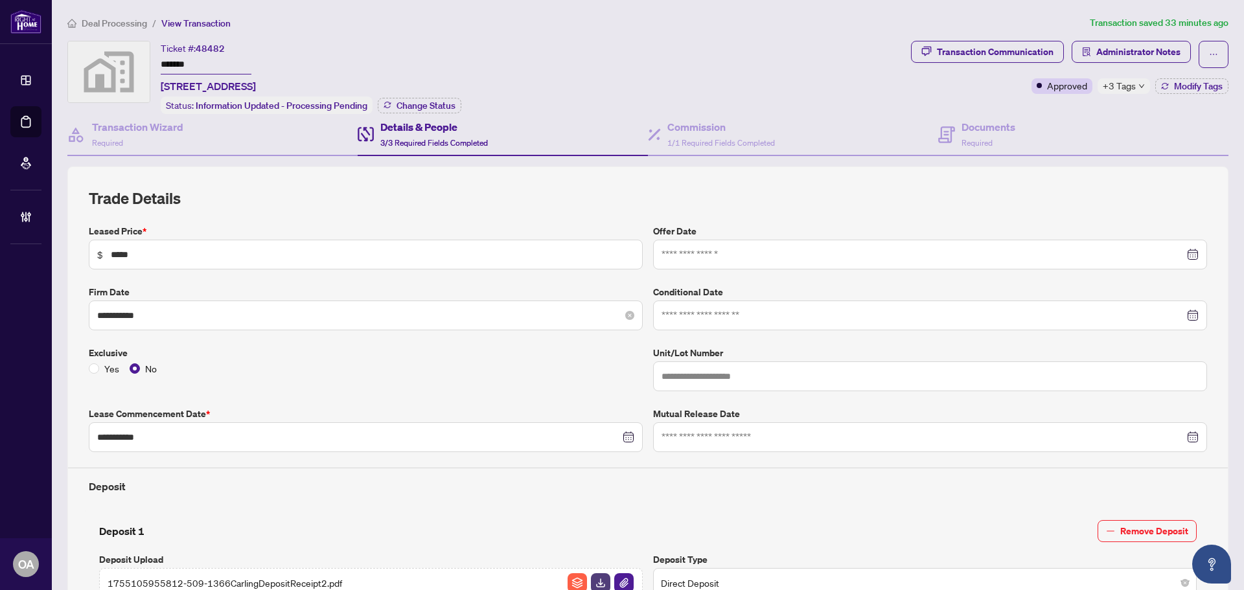
drag, startPoint x: 102, startPoint y: 316, endPoint x: 212, endPoint y: 323, distance: 110.3
click at [196, 319] on div "**********" at bounding box center [366, 316] width 554 height 30
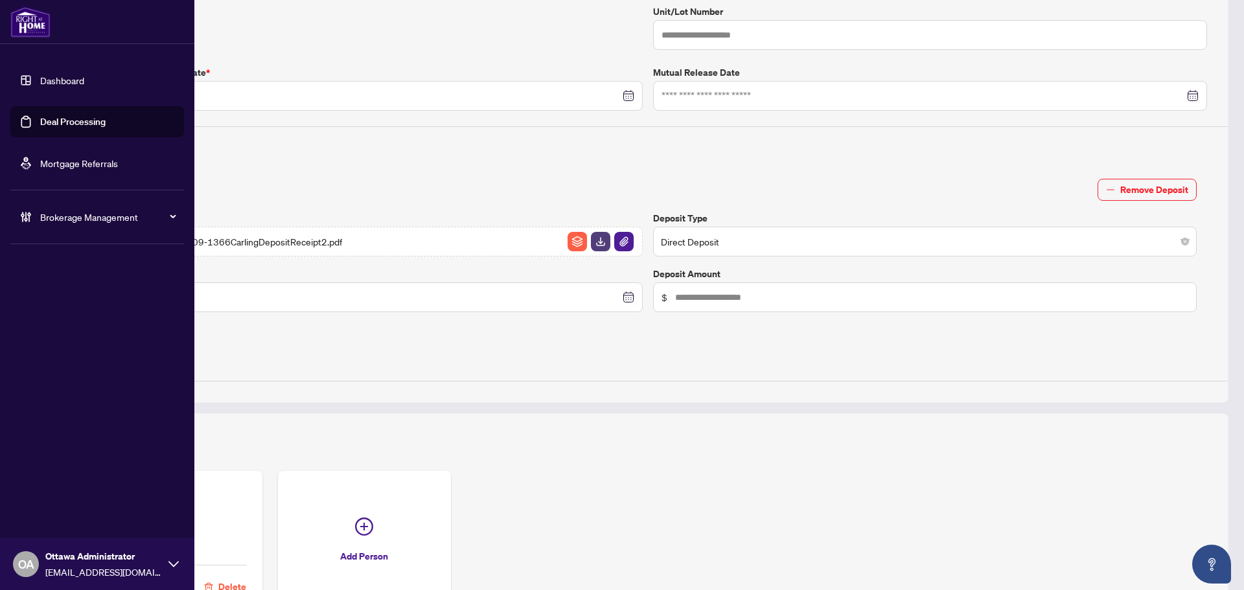
click at [40, 124] on link "Deal Processing" at bounding box center [72, 122] width 65 height 12
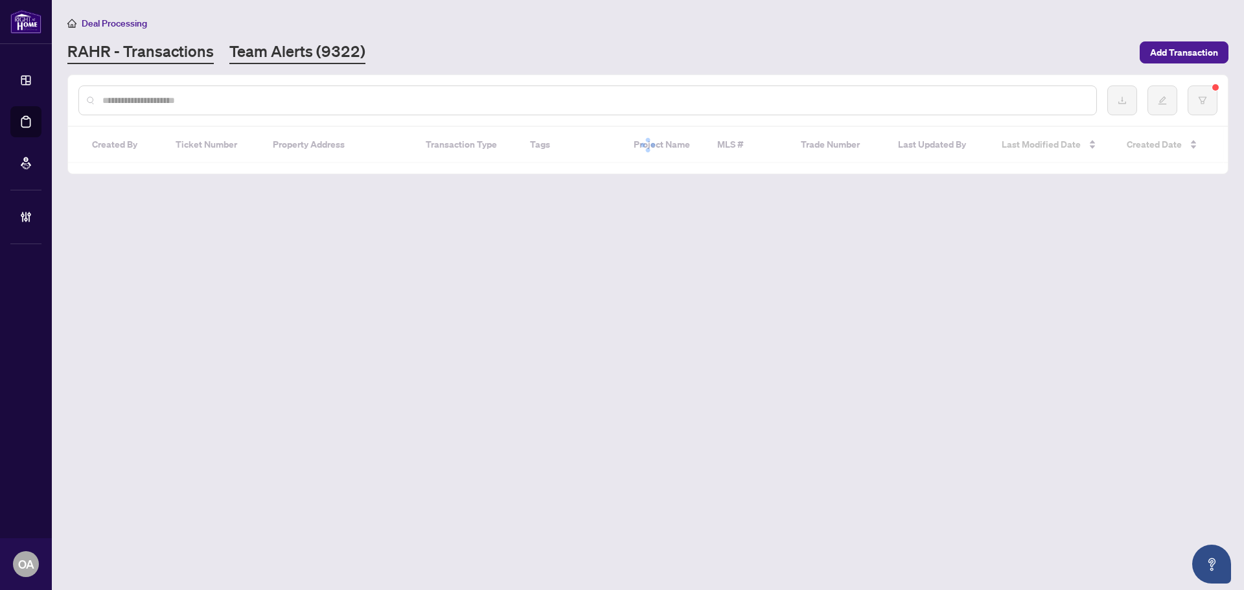
click at [265, 45] on link "Team Alerts (9322)" at bounding box center [297, 52] width 136 height 23
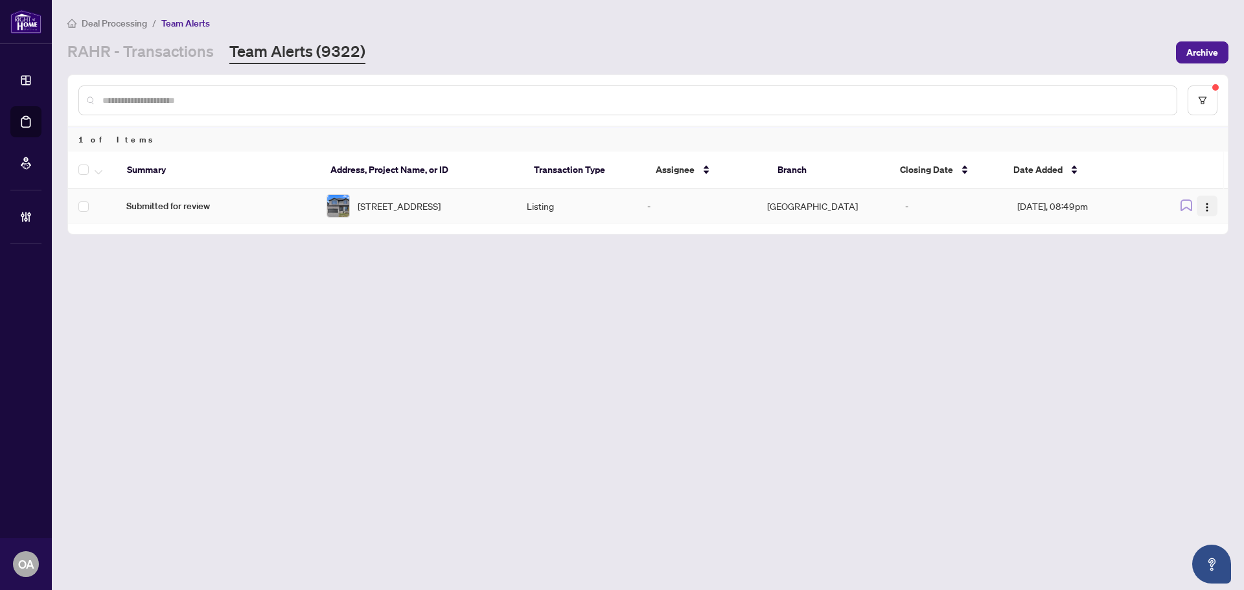
click at [1205, 211] on img "button" at bounding box center [1207, 207] width 10 height 10
click at [1196, 281] on span "Complete Item" at bounding box center [1177, 275] width 60 height 14
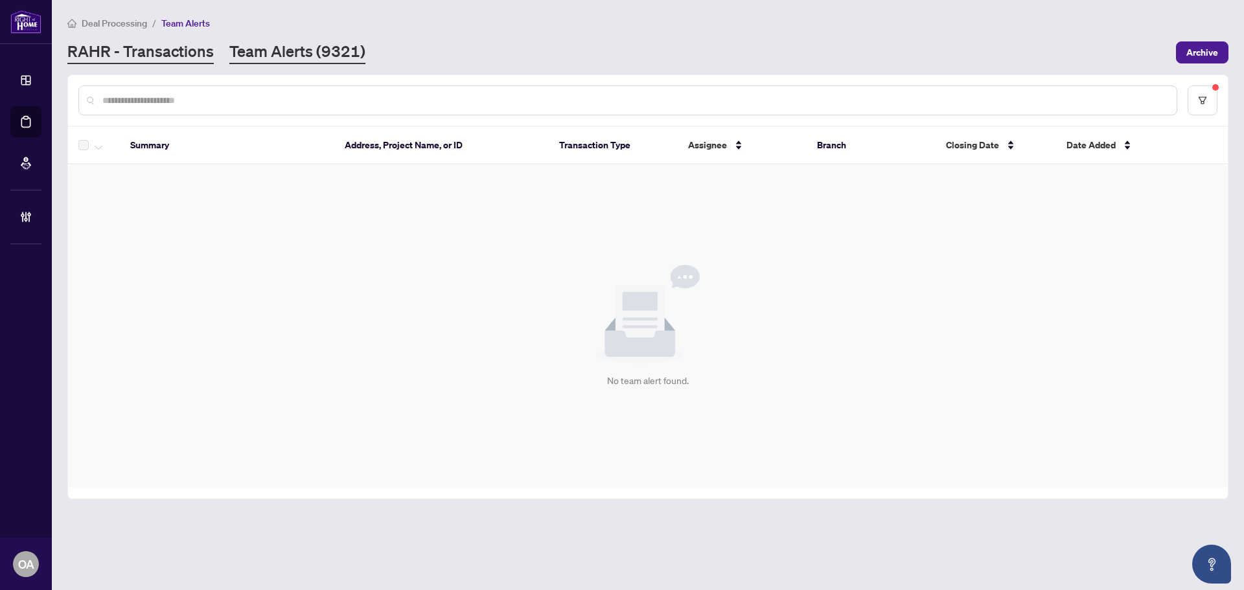
click at [183, 56] on link "RAHR - Transactions" at bounding box center [140, 52] width 146 height 23
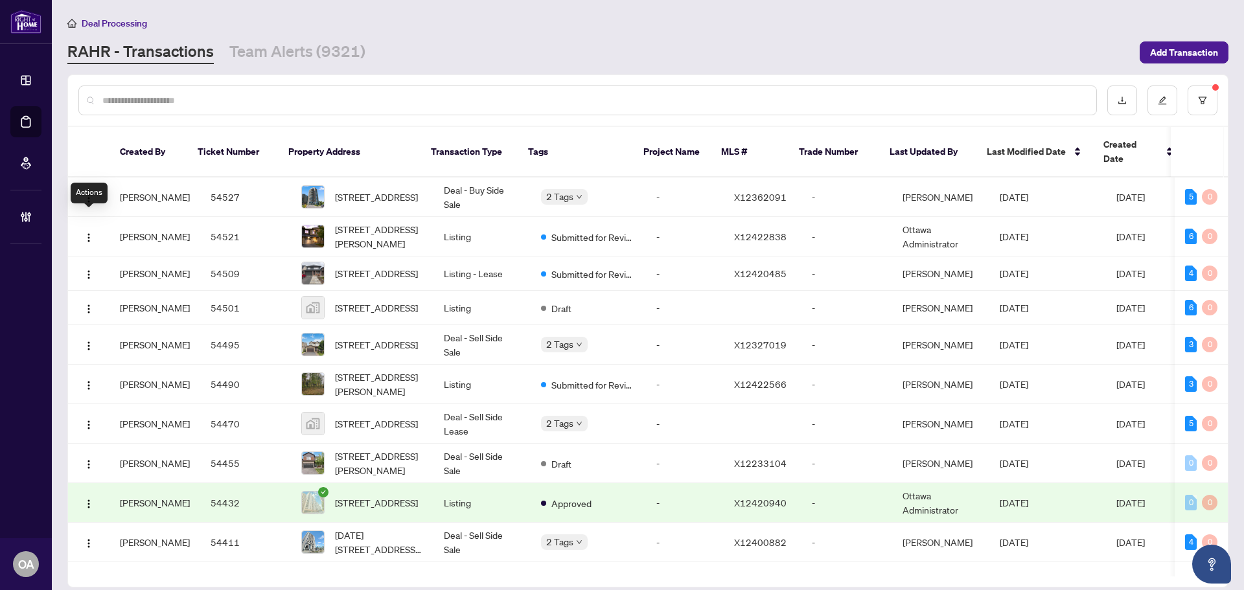
click at [8, 221] on ul "Dashboard Deal Processing Mortgage Referrals Brokerage Management" at bounding box center [26, 148] width 52 height 189
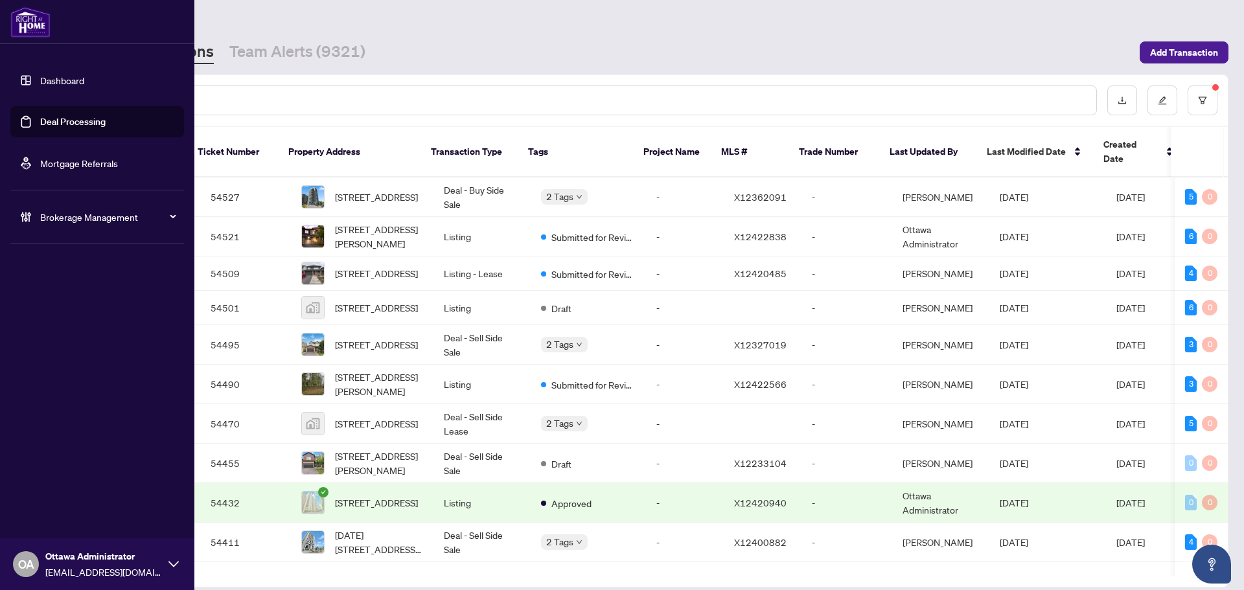
click at [105, 217] on span "Brokerage Management" at bounding box center [107, 217] width 135 height 14
click at [89, 311] on link "Manage Agents" at bounding box center [59, 311] width 64 height 12
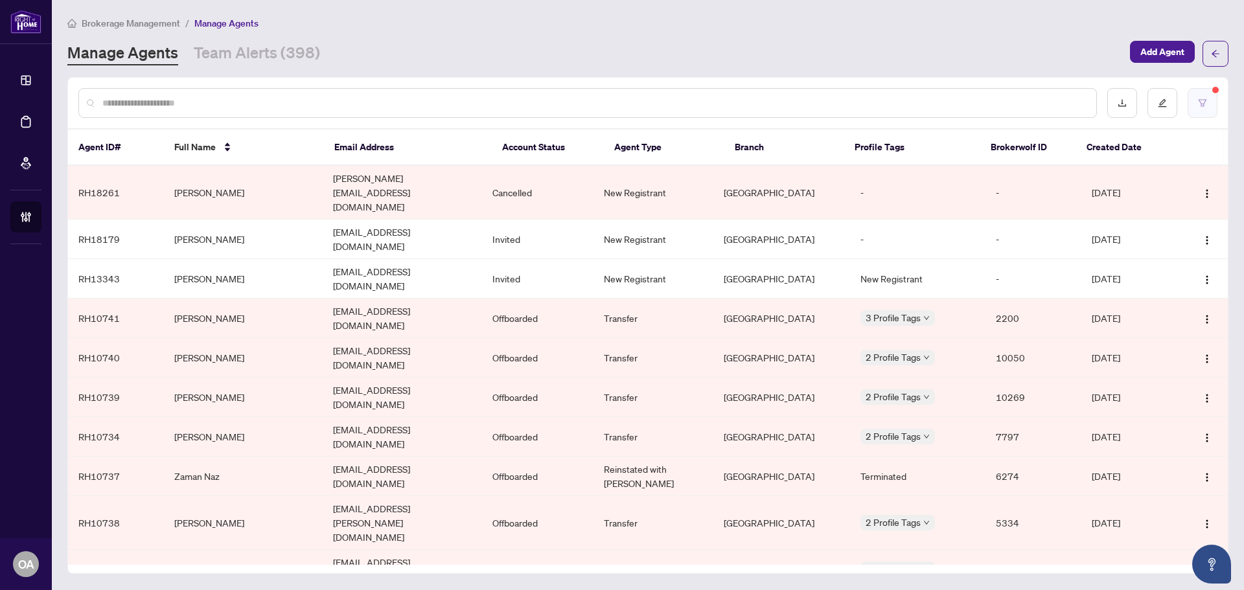
click at [1212, 108] on button "button" at bounding box center [1203, 103] width 30 height 30
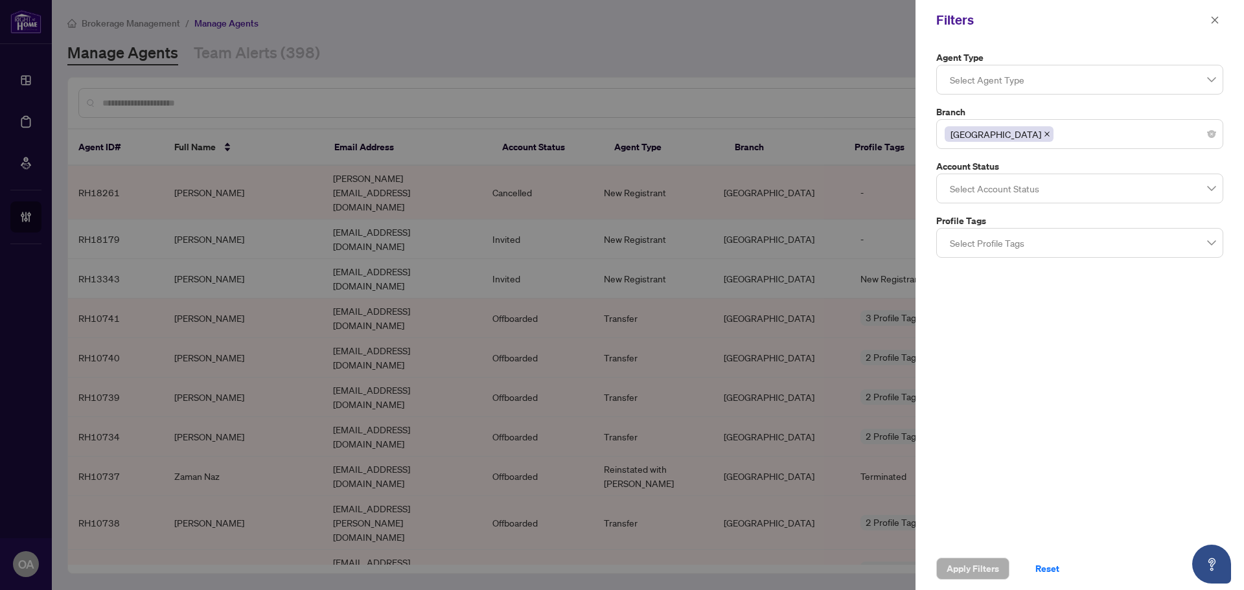
click at [1074, 187] on div at bounding box center [1080, 188] width 270 height 23
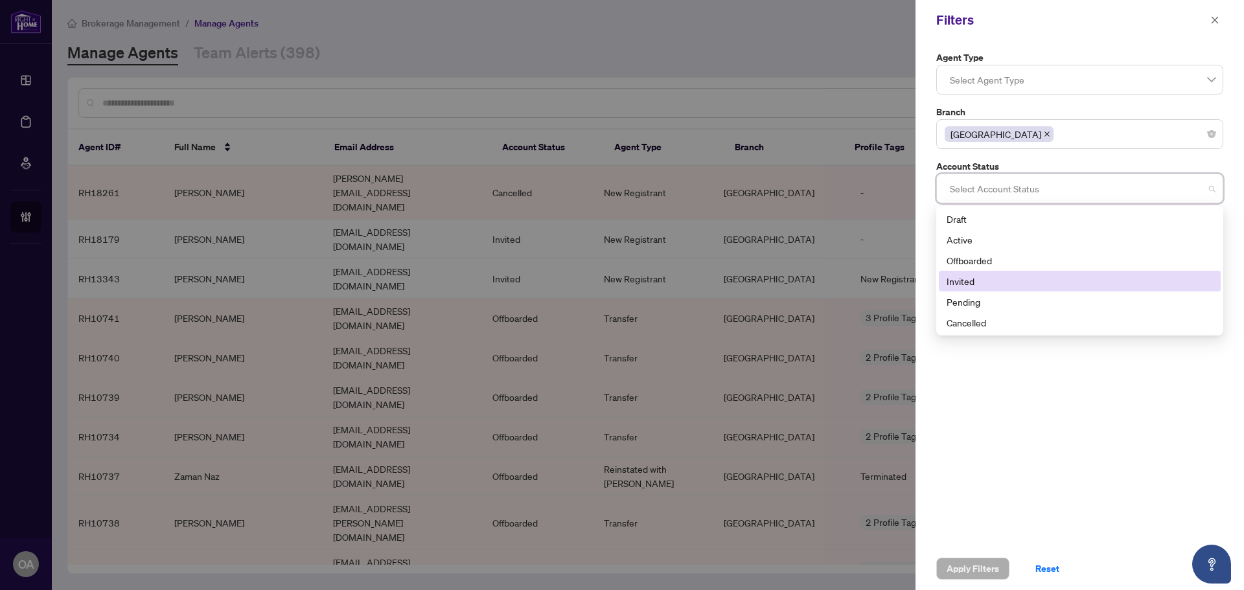
click at [982, 277] on div "Invited" at bounding box center [1080, 281] width 266 height 14
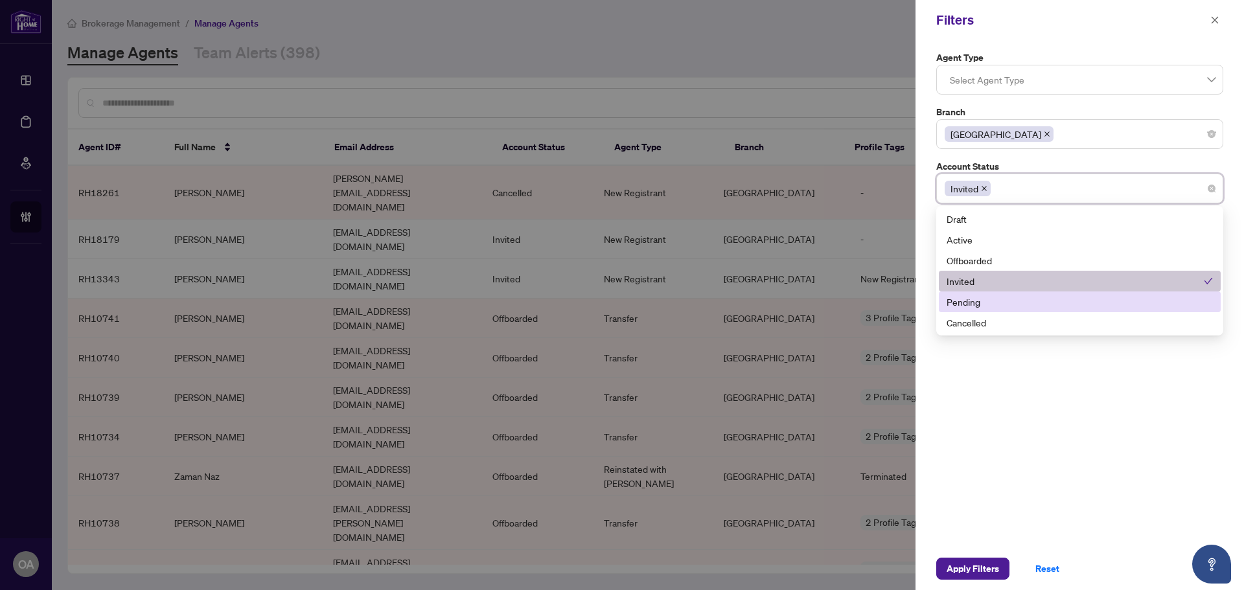
click at [984, 301] on div "Pending" at bounding box center [1080, 302] width 266 height 14
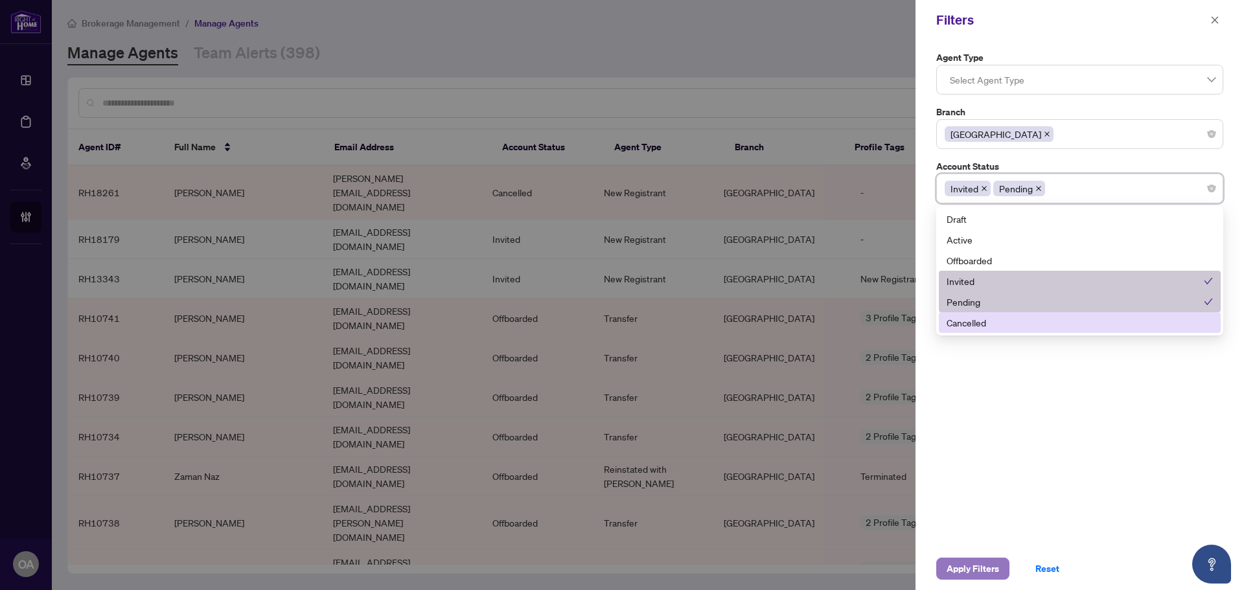
click at [983, 568] on span "Apply Filters" at bounding box center [973, 568] width 52 height 21
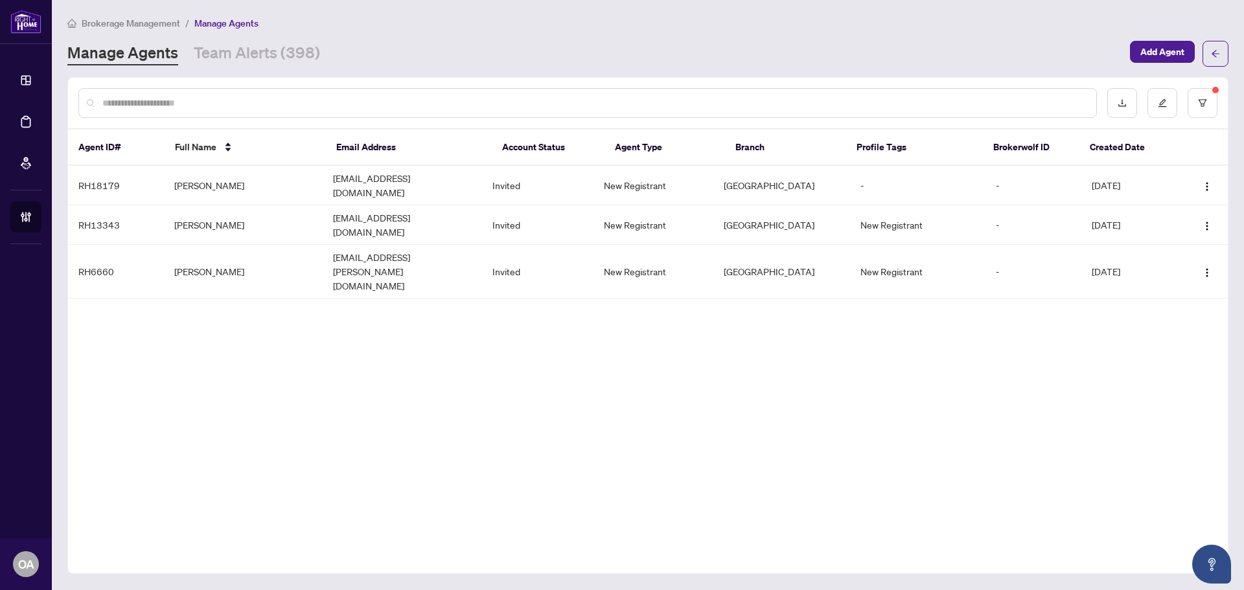
click at [247, 101] on input "text" at bounding box center [593, 103] width 983 height 14
click at [1210, 102] on button "button" at bounding box center [1203, 103] width 30 height 30
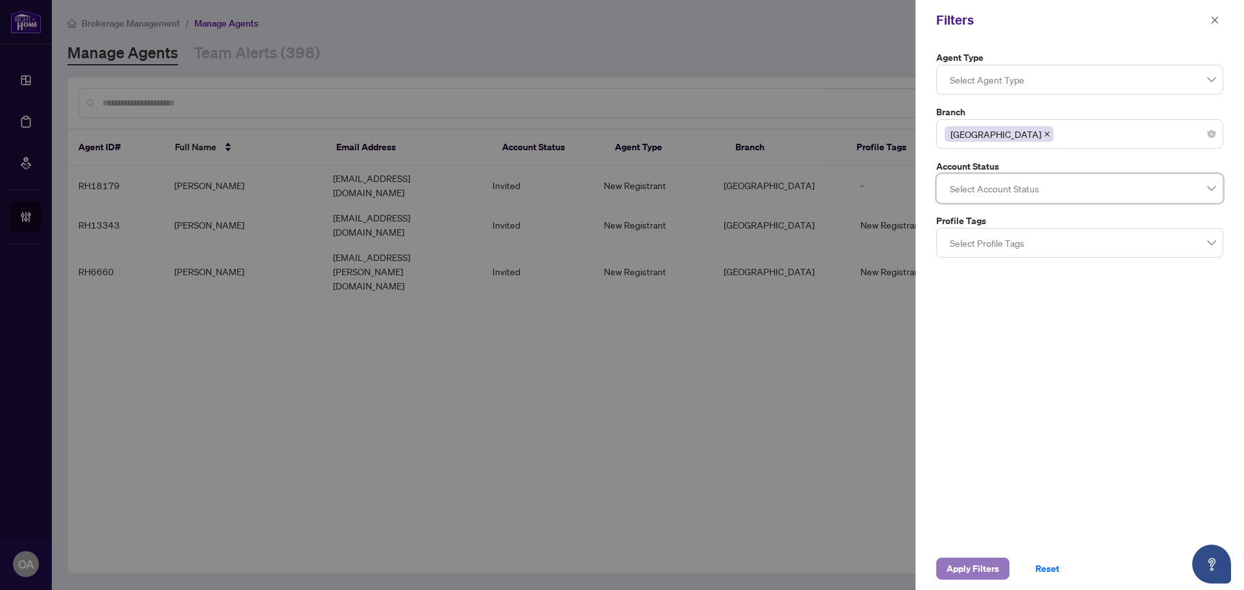
click at [988, 573] on span "Apply Filters" at bounding box center [973, 568] width 52 height 21
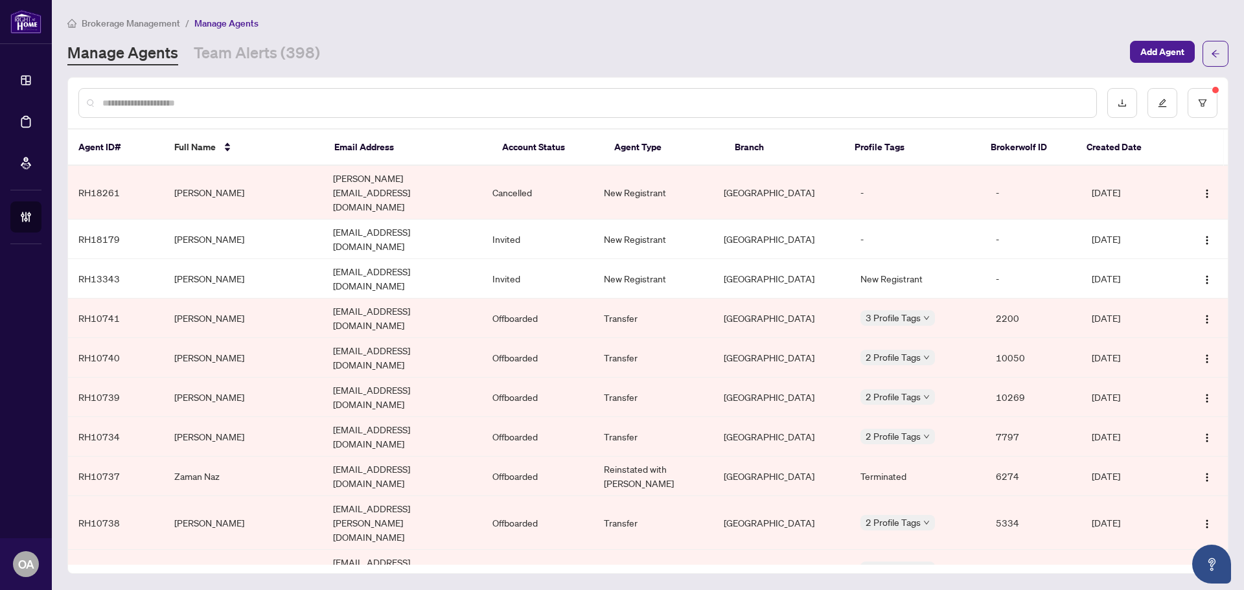
click at [273, 104] on input "text" at bounding box center [593, 103] width 983 height 14
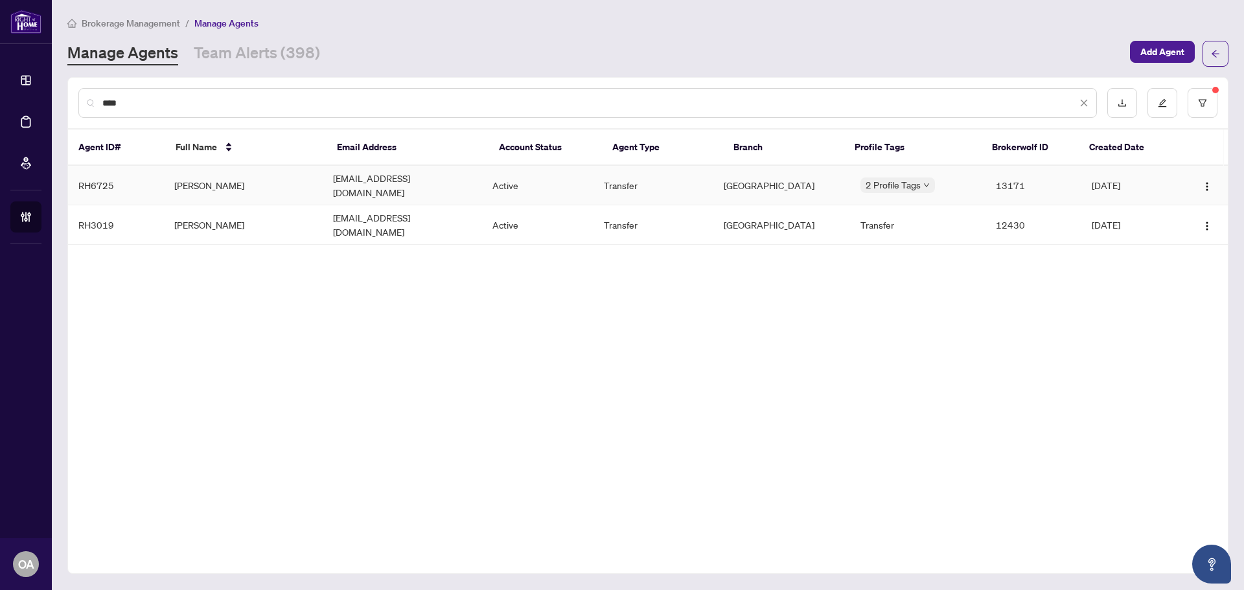
type input "****"
click at [273, 179] on td "Emma Ilbeygi" at bounding box center [243, 186] width 159 height 40
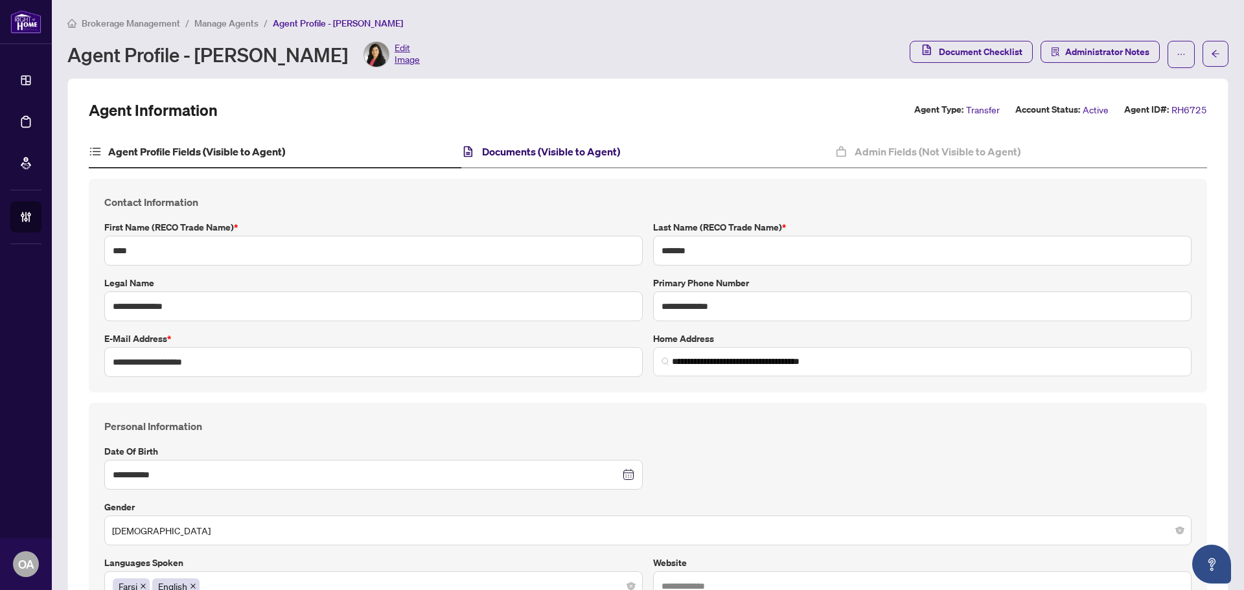
click at [516, 149] on h4 "Documents (Visible to Agent)" at bounding box center [551, 152] width 138 height 16
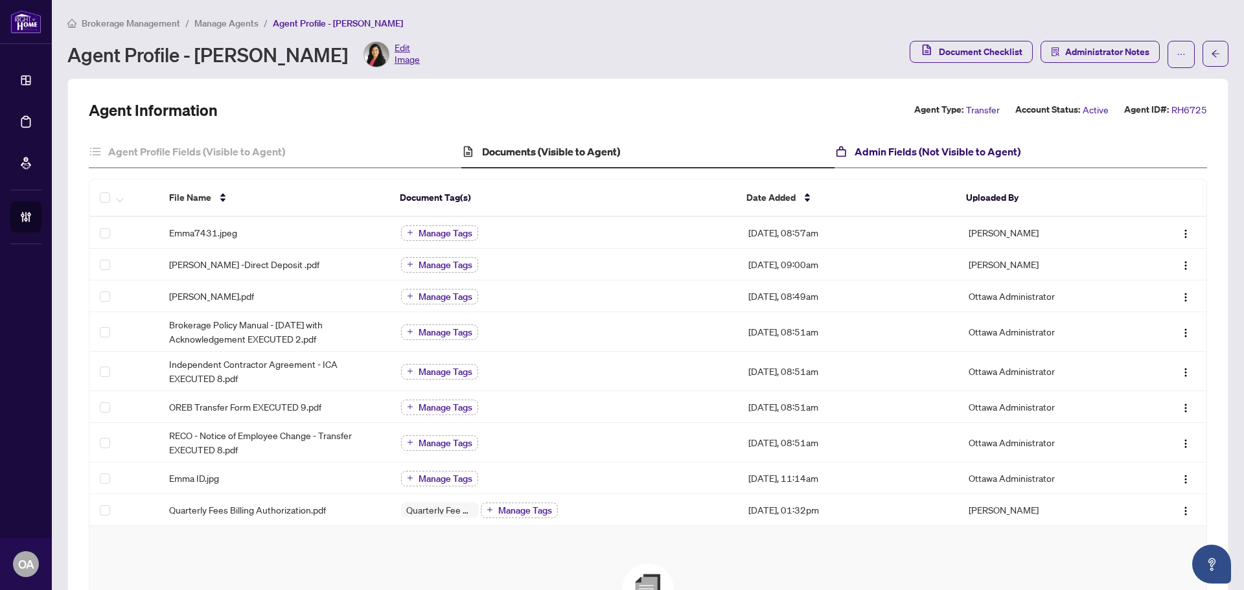
click at [936, 148] on h4 "Admin Fields (Not Visible to Agent)" at bounding box center [938, 152] width 166 height 16
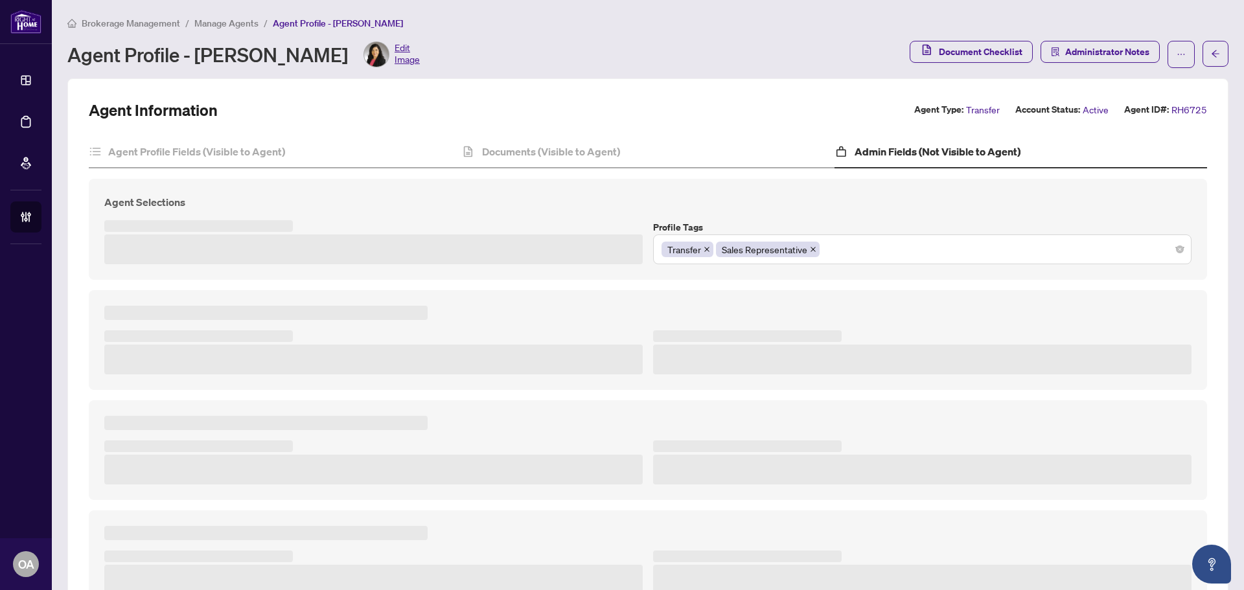
type textarea "**********"
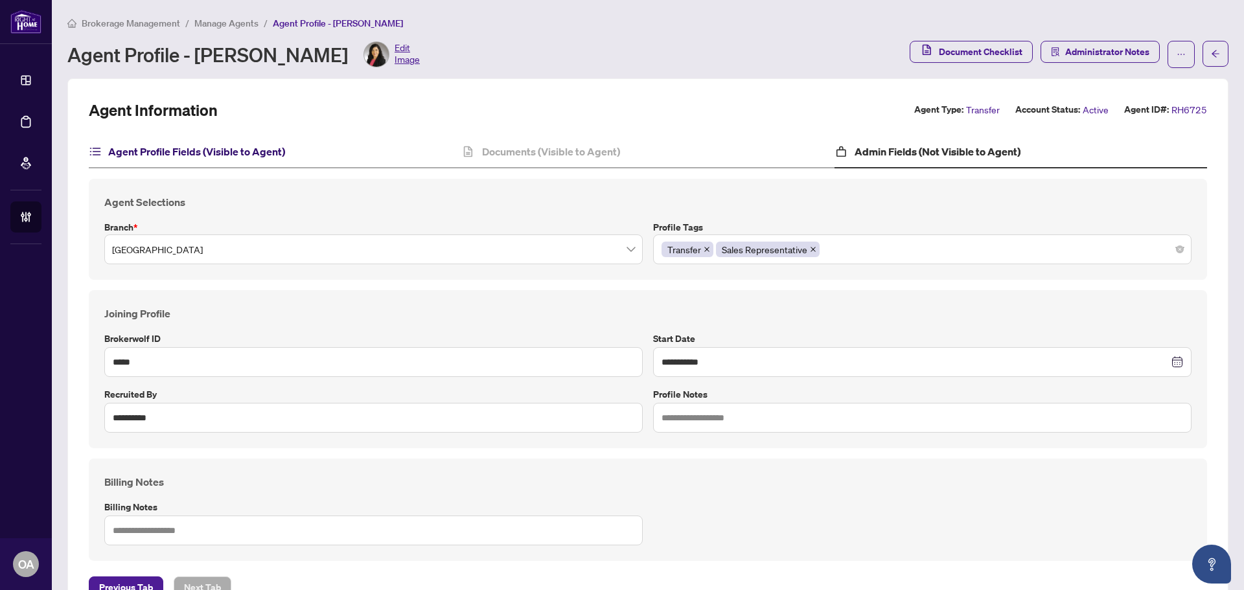
click at [244, 152] on h4 "Agent Profile Fields (Visible to Agent)" at bounding box center [196, 152] width 177 height 16
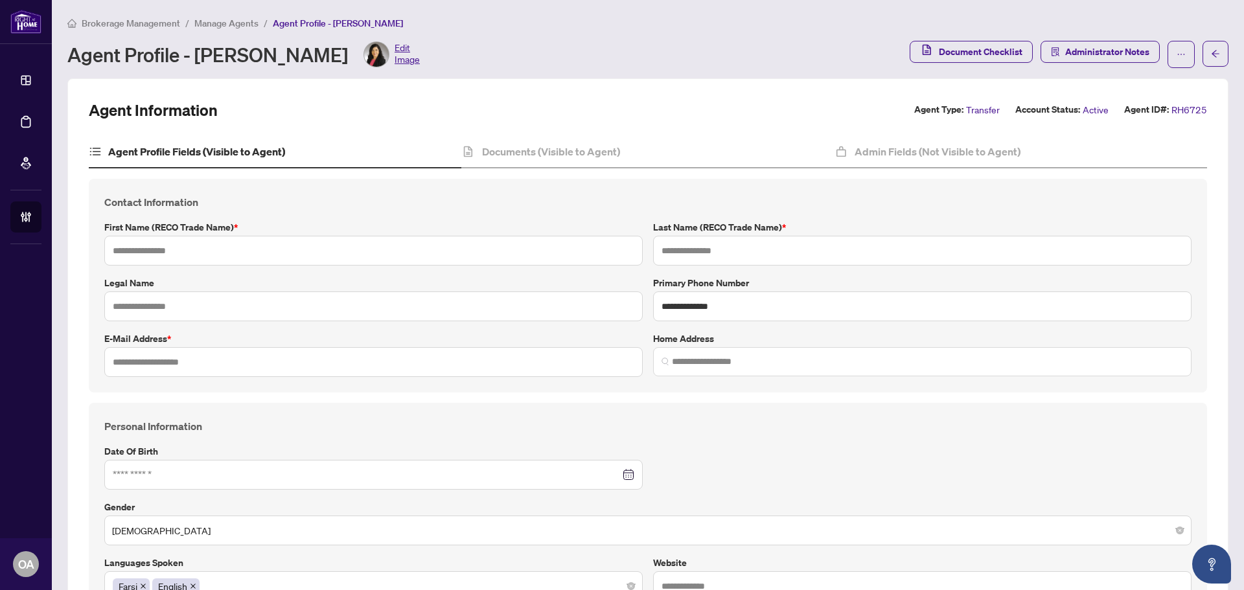
type input "****"
type input "*******"
type input "**********"
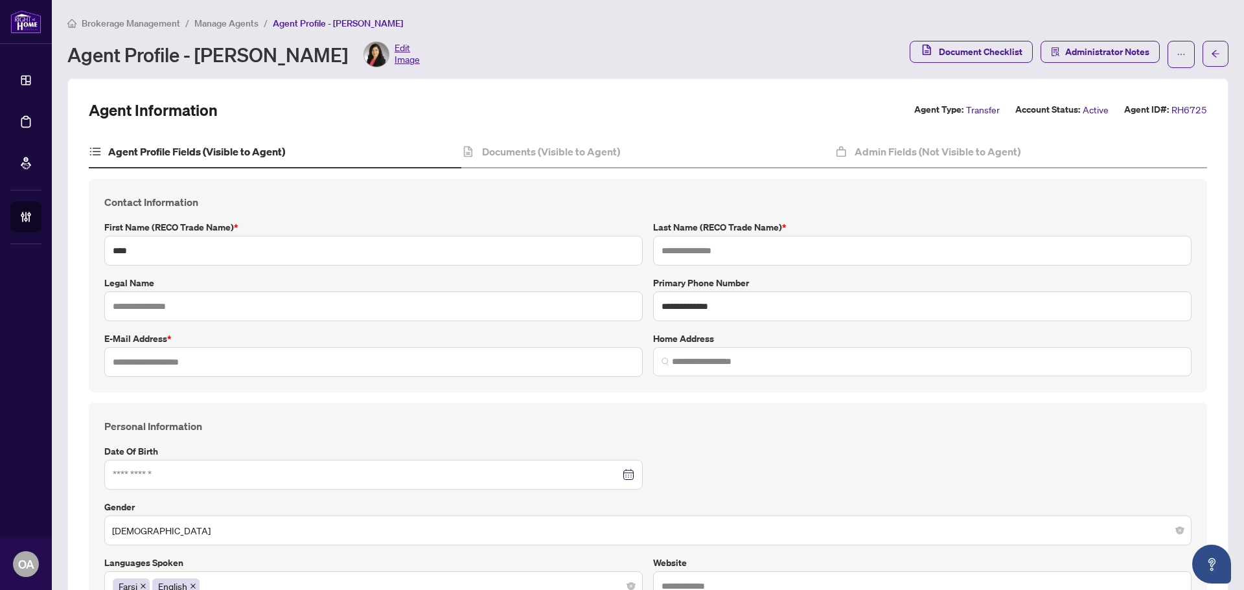
type input "*********"
type input "**********"
type input "*"
type input "*****"
type input "*******"
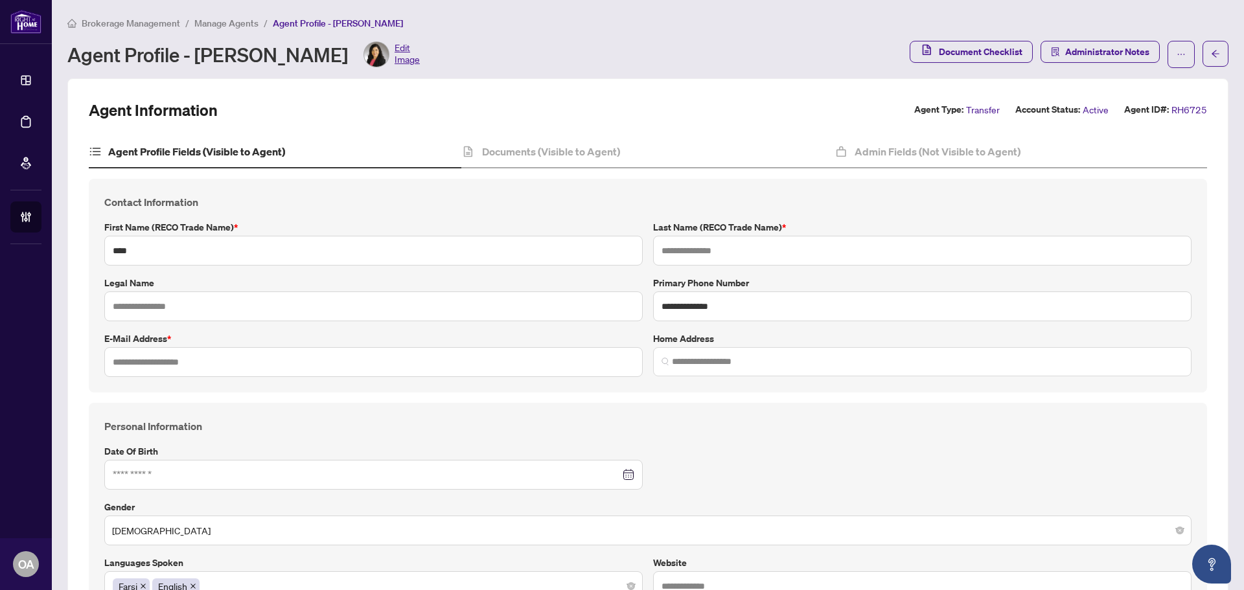
type input "*******"
type input "**********"
type input "****"
type input "**********"
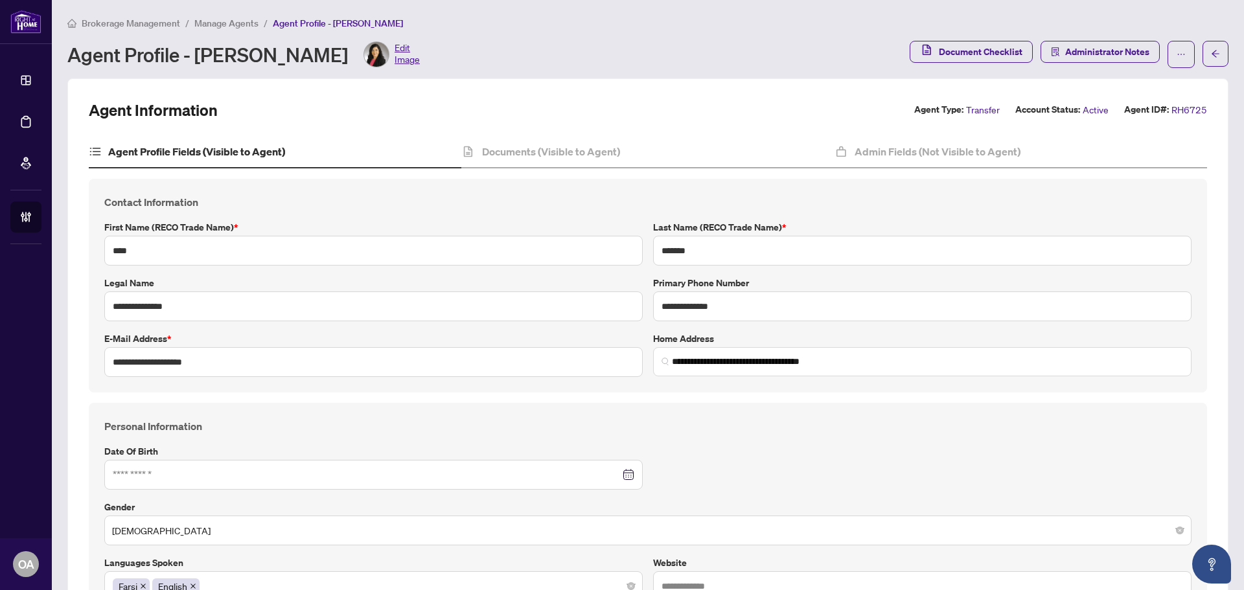
type input "**********"
click at [1211, 51] on icon "arrow-left" at bounding box center [1215, 53] width 9 height 9
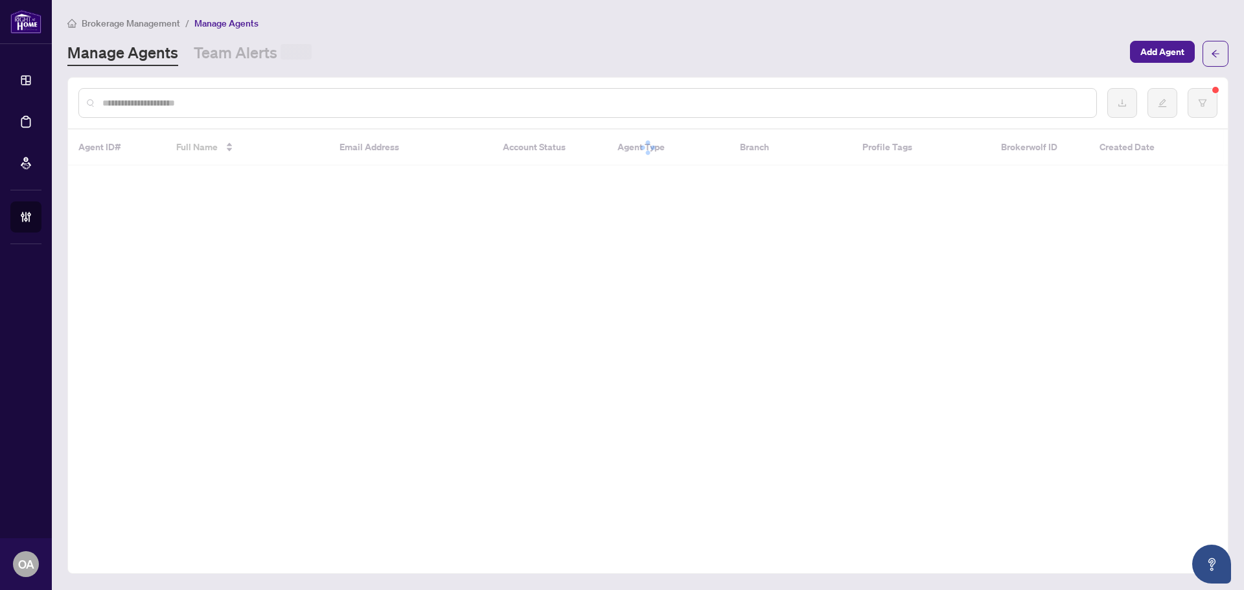
click at [259, 105] on input "text" at bounding box center [593, 103] width 983 height 14
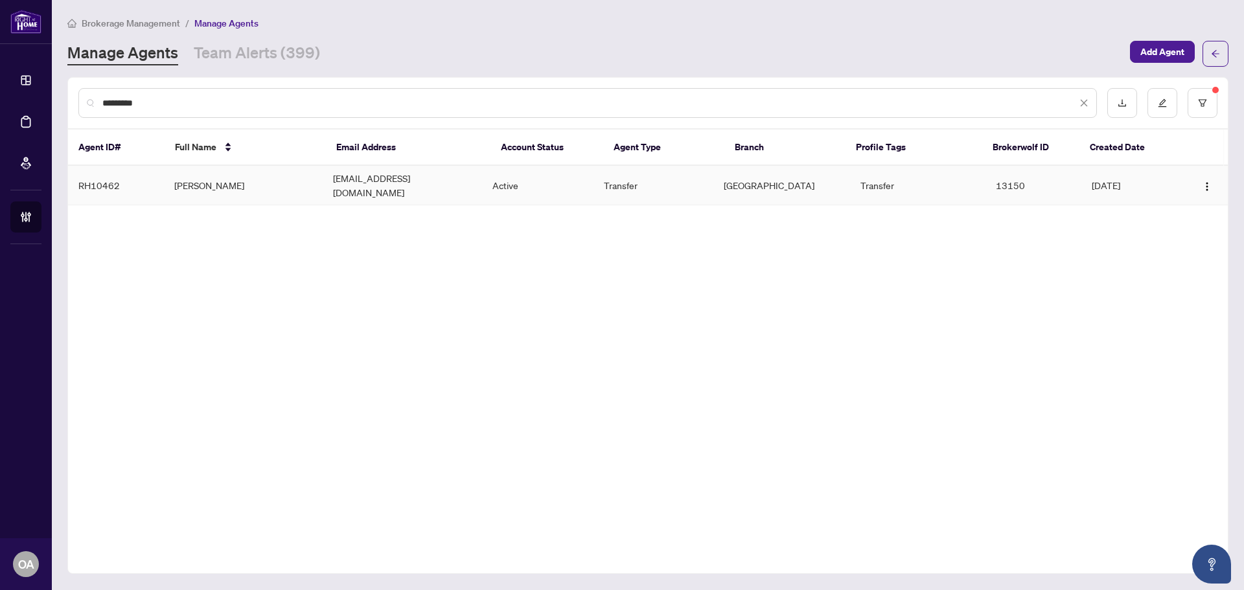
type input "*********"
click at [373, 174] on td "denisroyrealtor@gmail.com" at bounding box center [402, 186] width 159 height 40
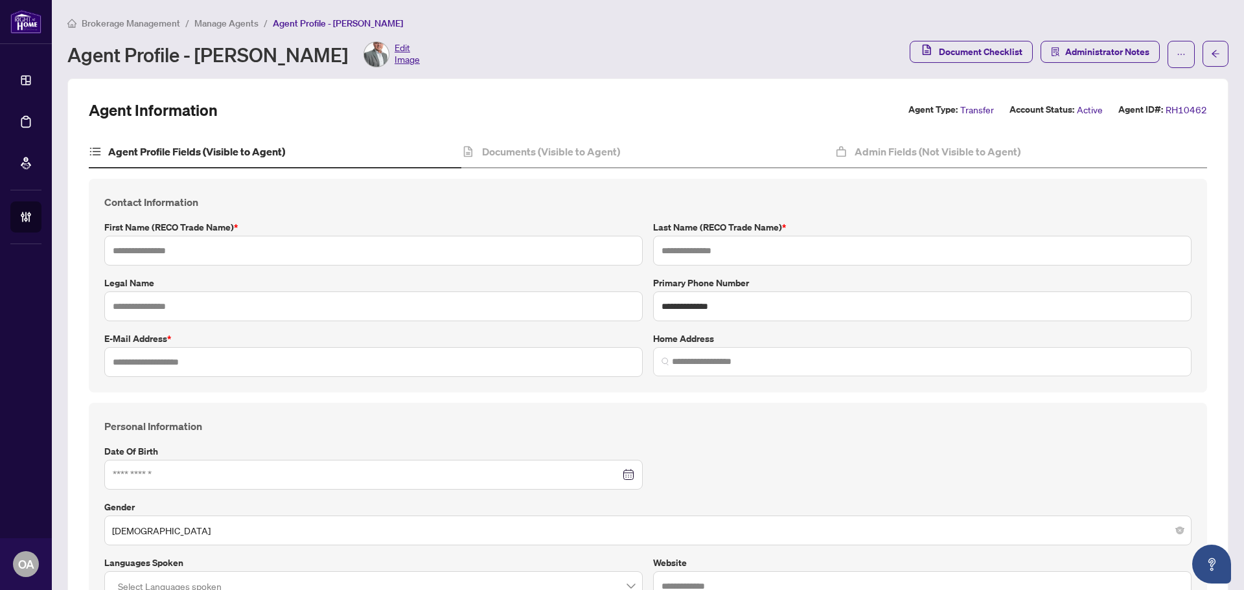
type input "*****"
type input "***"
type input "**********"
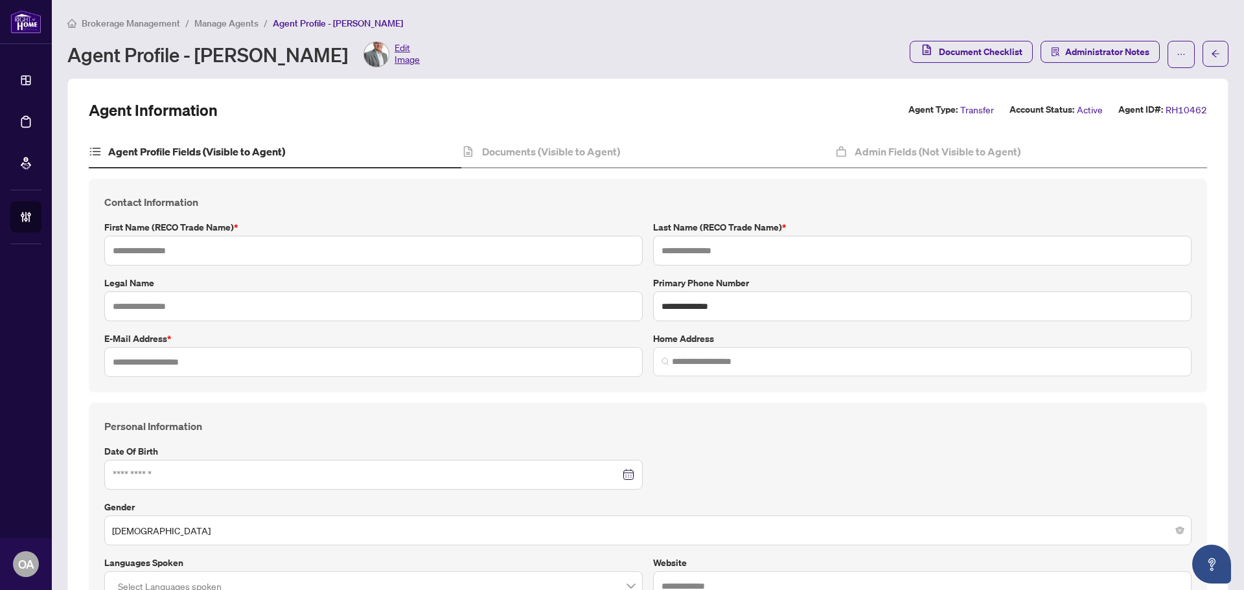
type input "**********"
type input "*****"
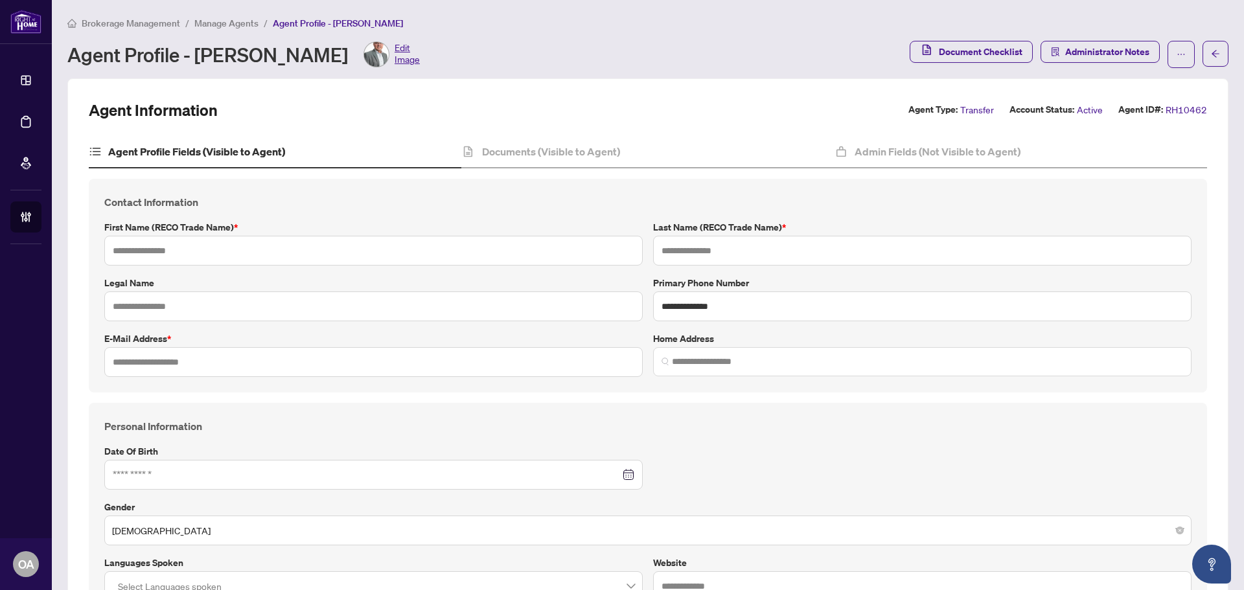
type input "*******"
type input "**********"
type input "****"
type input "**********"
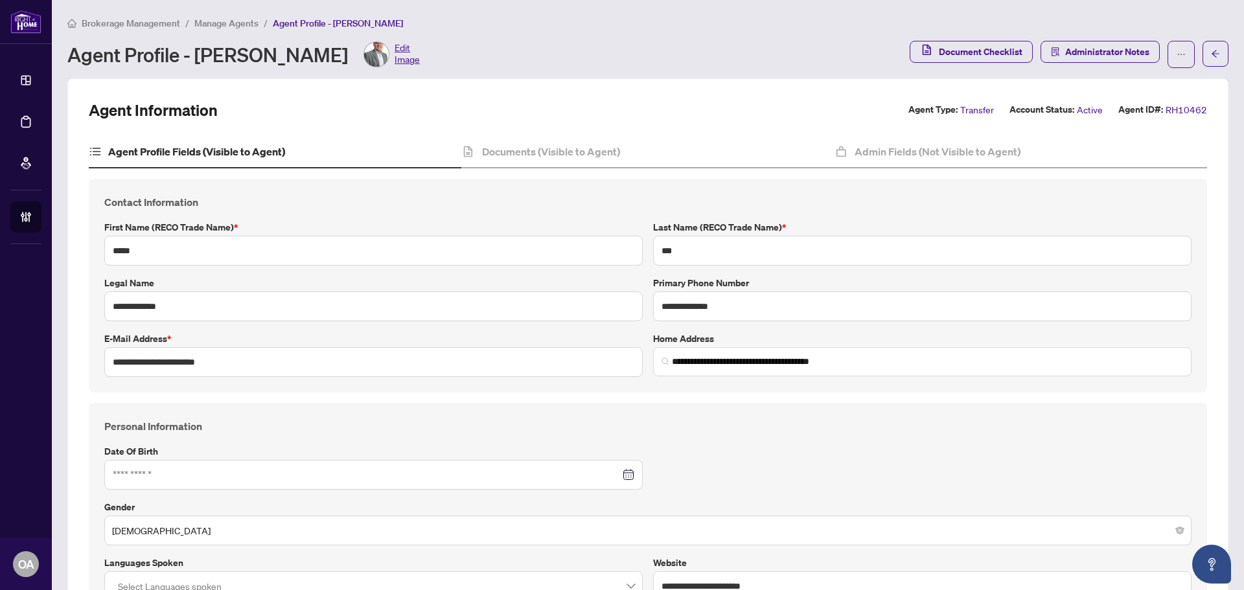
type input "**********"
drag, startPoint x: 518, startPoint y: 168, endPoint x: 519, endPoint y: 157, distance: 11.1
click at [519, 155] on h4 "Documents (Visible to Agent)" at bounding box center [551, 152] width 138 height 16
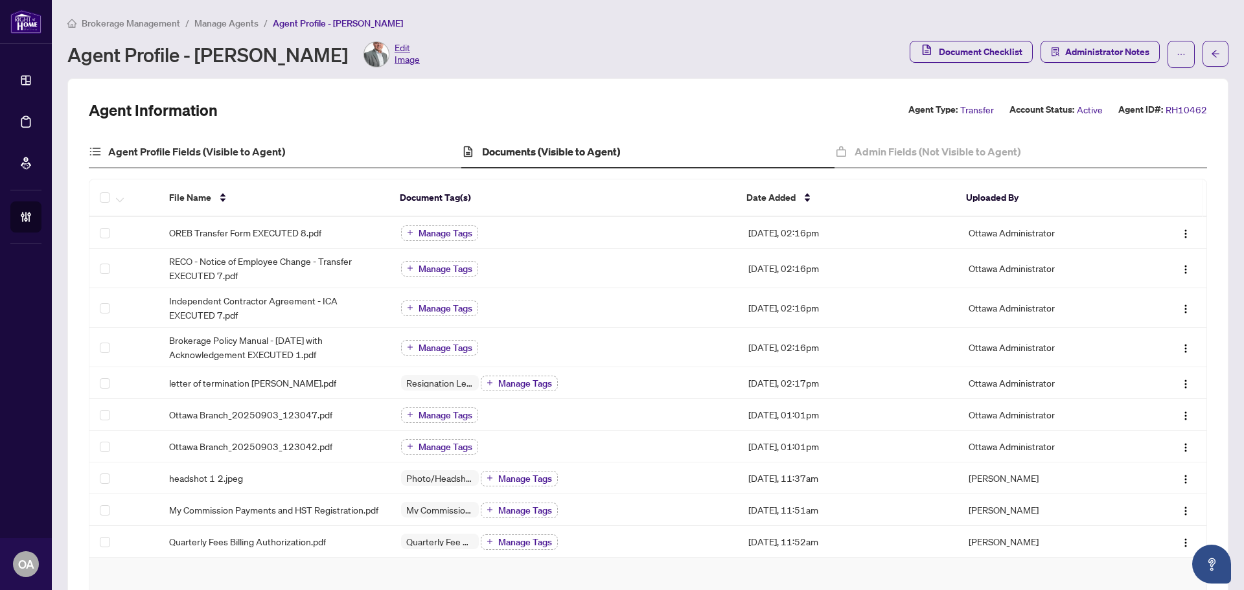
click at [314, 151] on div "Agent Profile Fields (Visible to Agent)" at bounding box center [275, 152] width 373 height 32
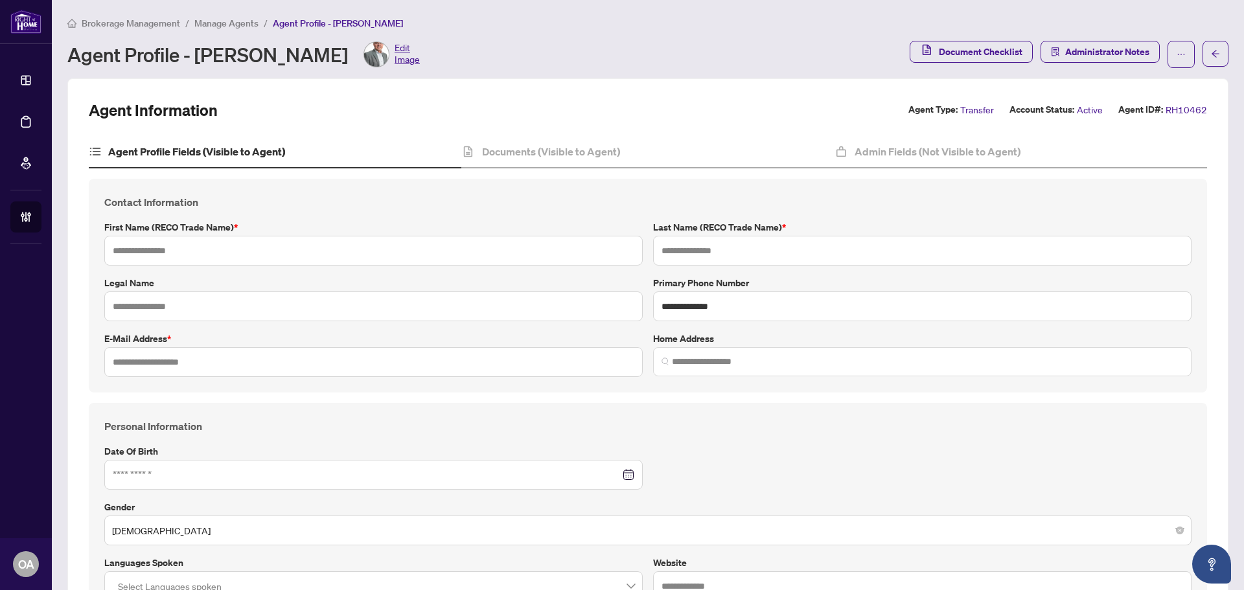
type input "*****"
type input "***"
type input "**********"
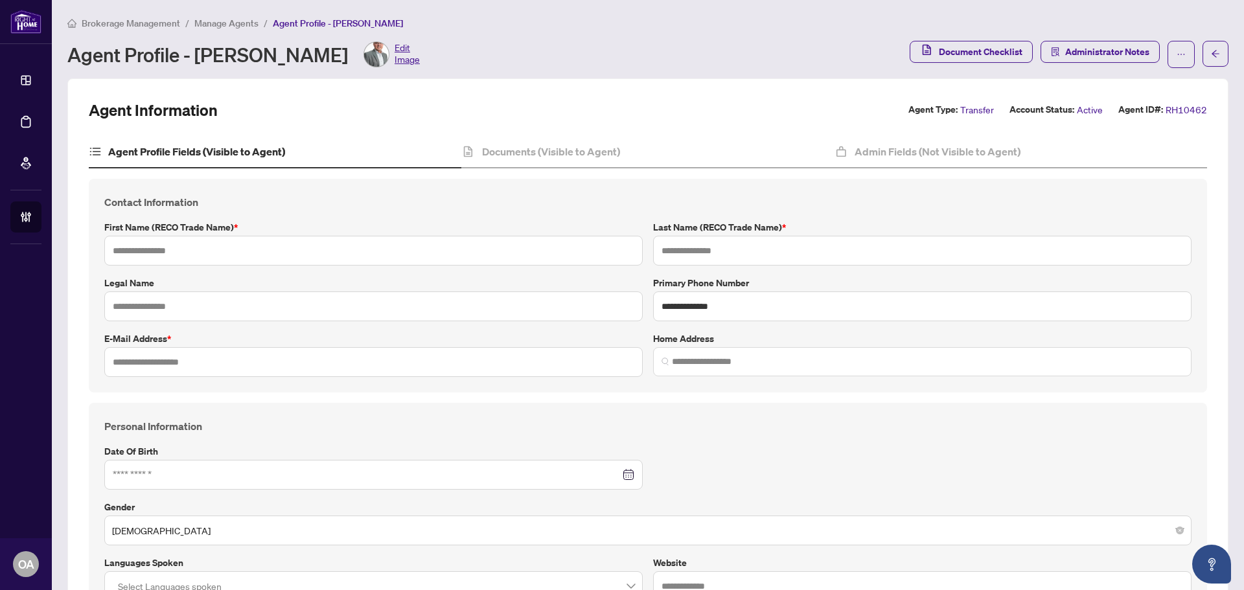
type input "**********"
type input "*****"
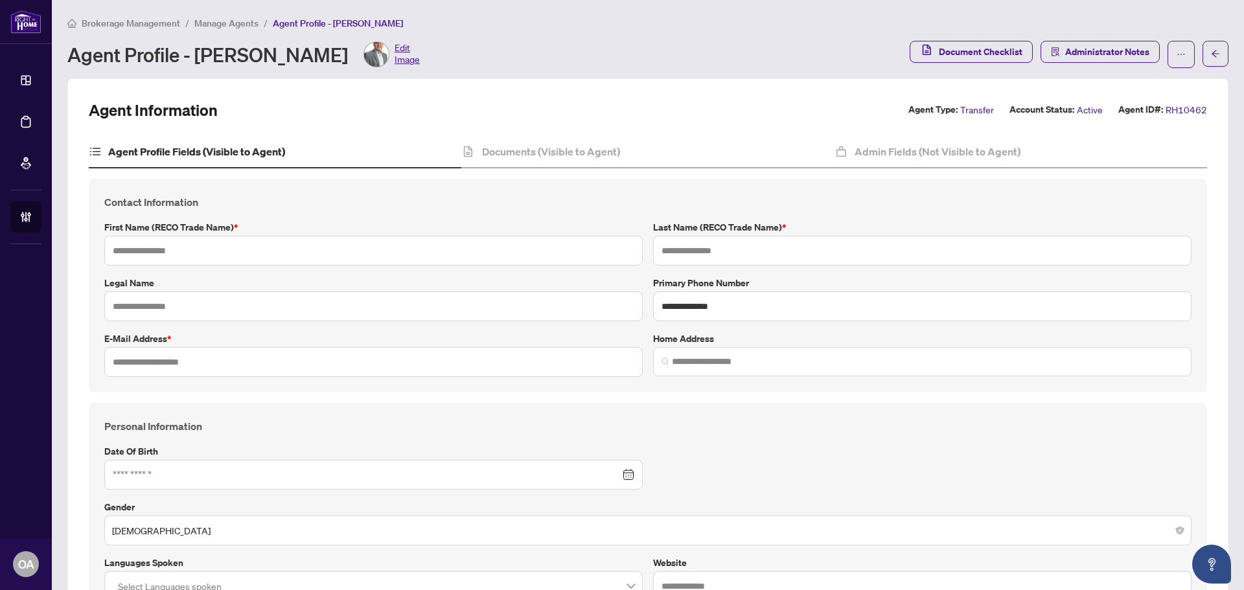
type input "*******"
type input "**********"
type input "****"
type input "**********"
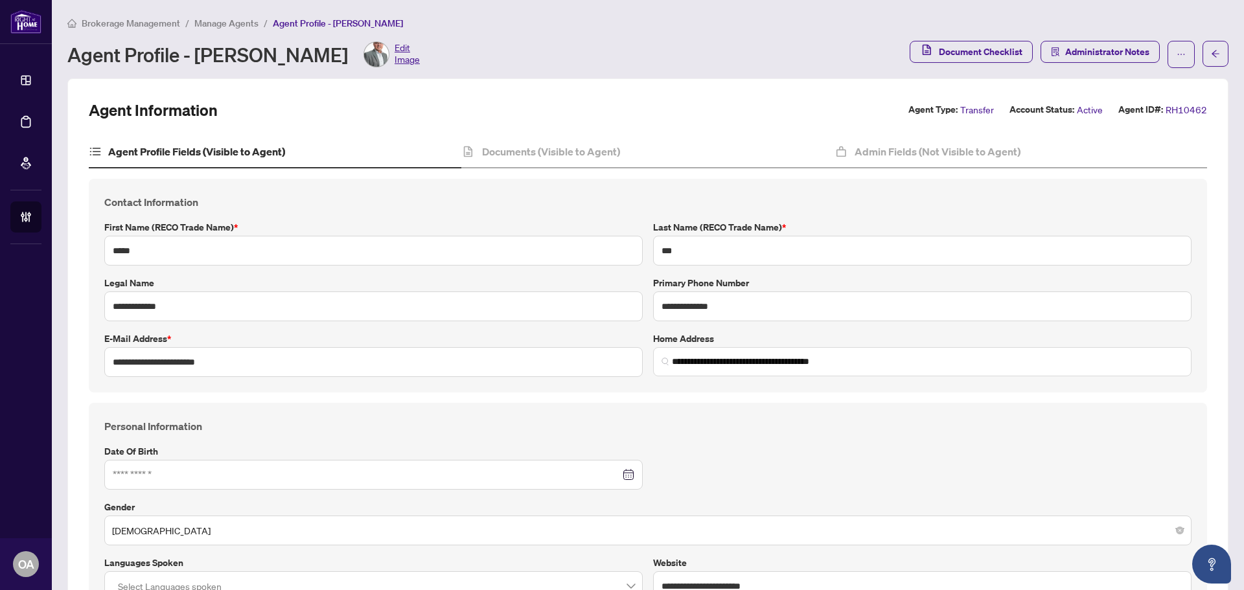
type input "**********"
click at [594, 148] on h4 "Documents (Visible to Agent)" at bounding box center [551, 152] width 138 height 16
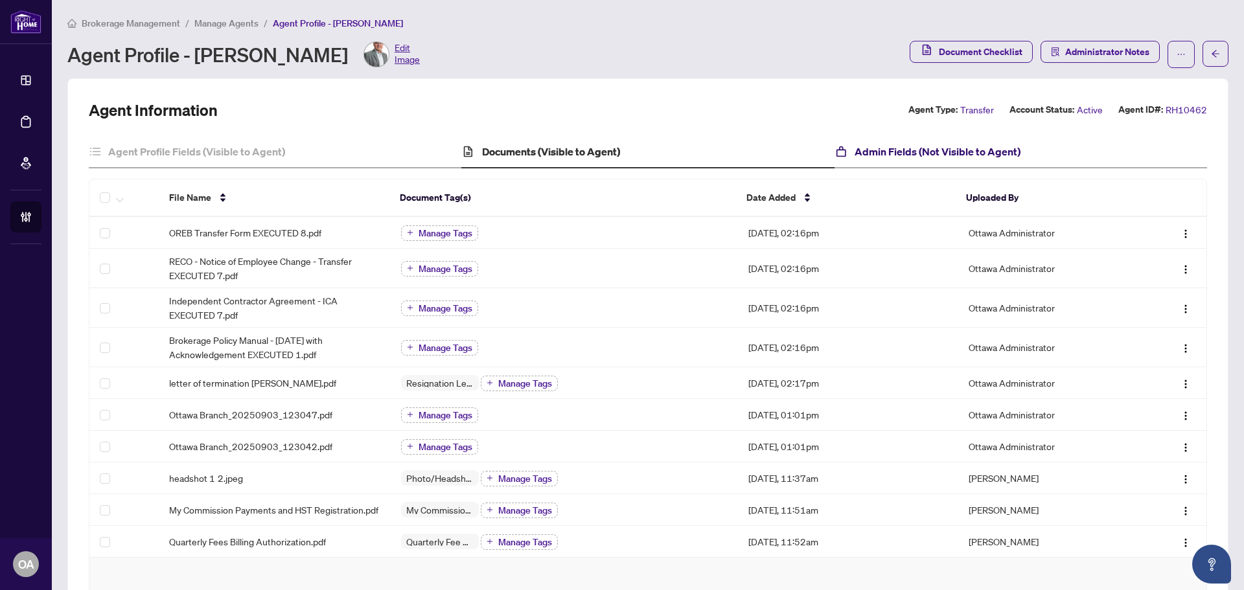
click at [901, 155] on h4 "Admin Fields (Not Visible to Agent)" at bounding box center [938, 152] width 166 height 16
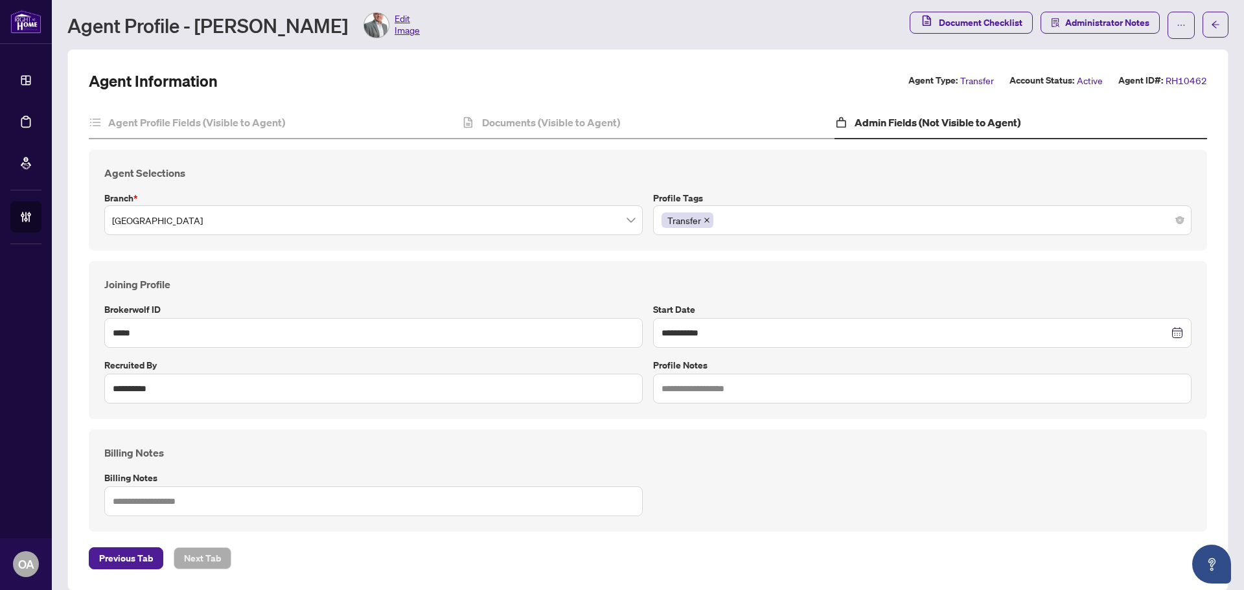
scroll to position [45, 0]
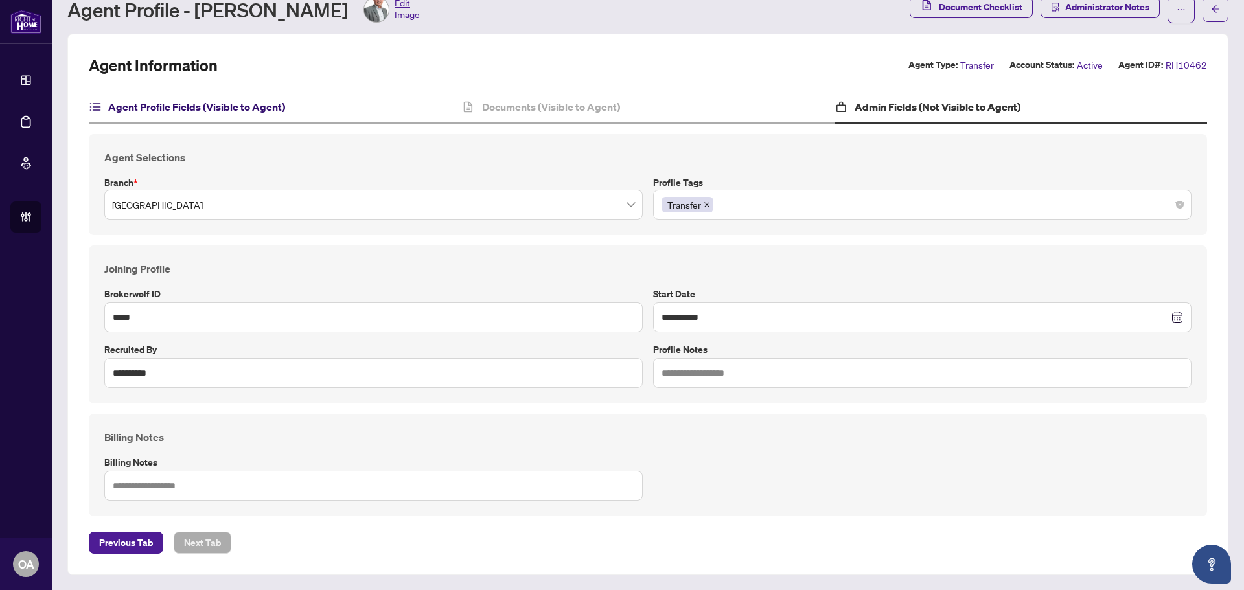
click at [275, 111] on h4 "Agent Profile Fields (Visible to Agent)" at bounding box center [196, 107] width 177 height 16
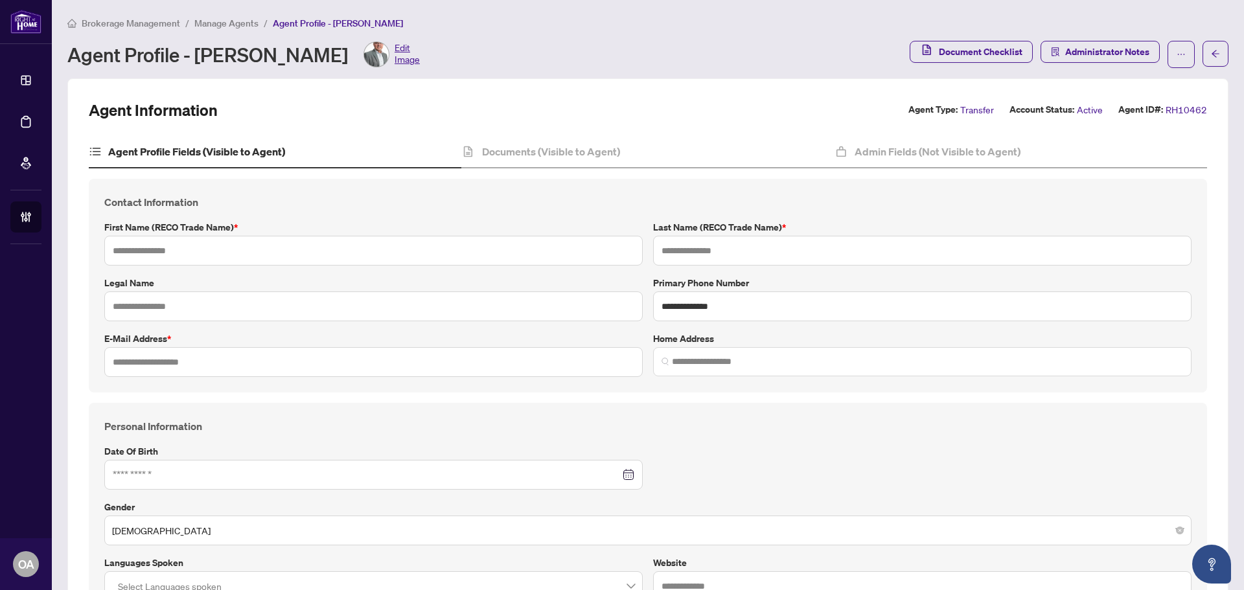
type input "*****"
type input "***"
type input "**********"
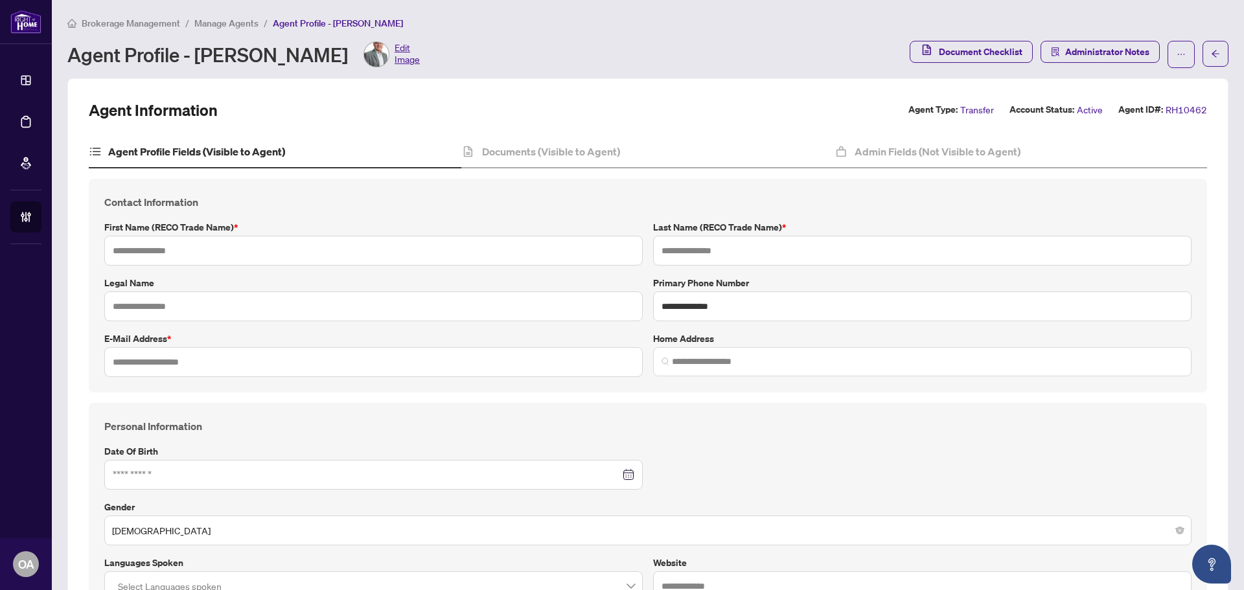
type input "**********"
type input "*****"
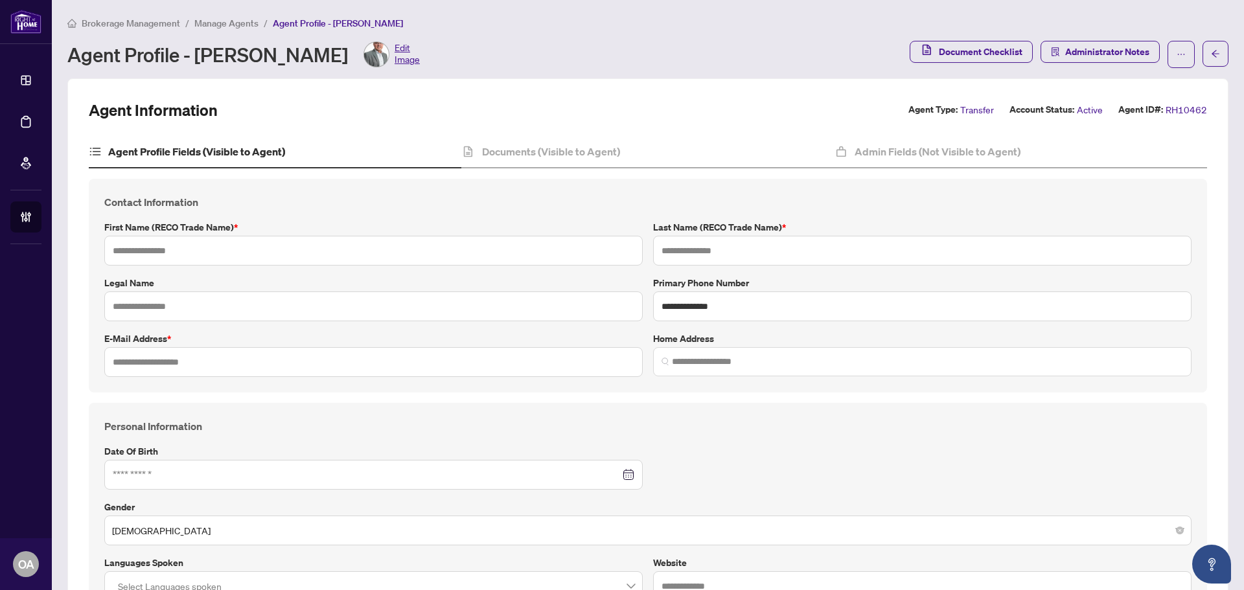
type input "*******"
type input "**********"
type input "****"
type input "**********"
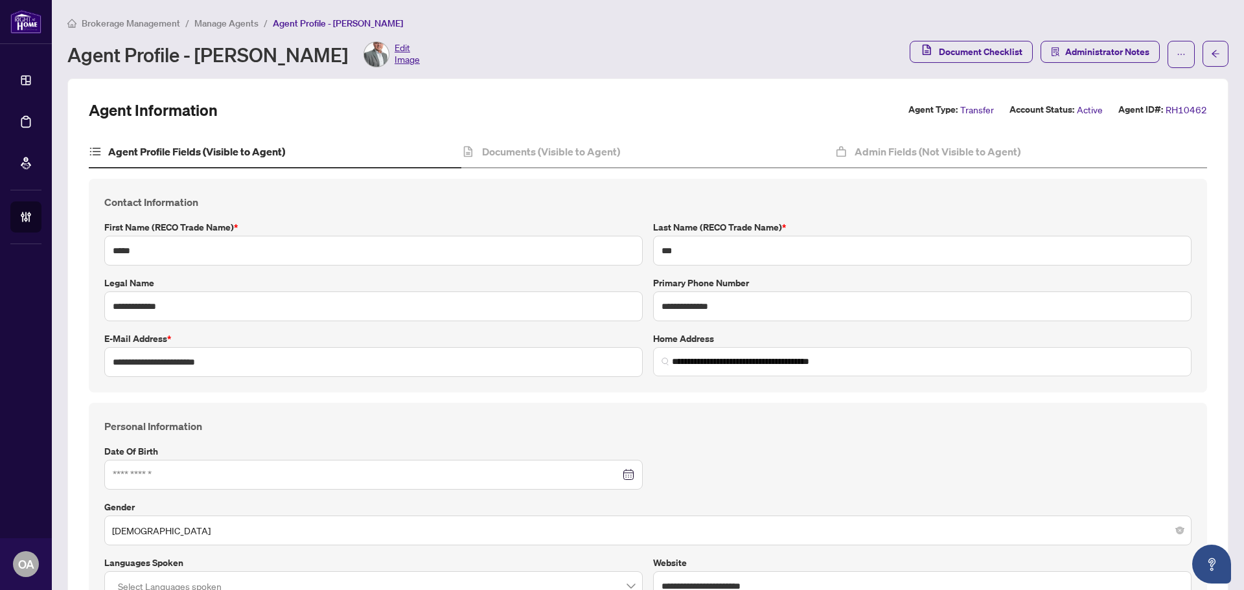
type input "**********"
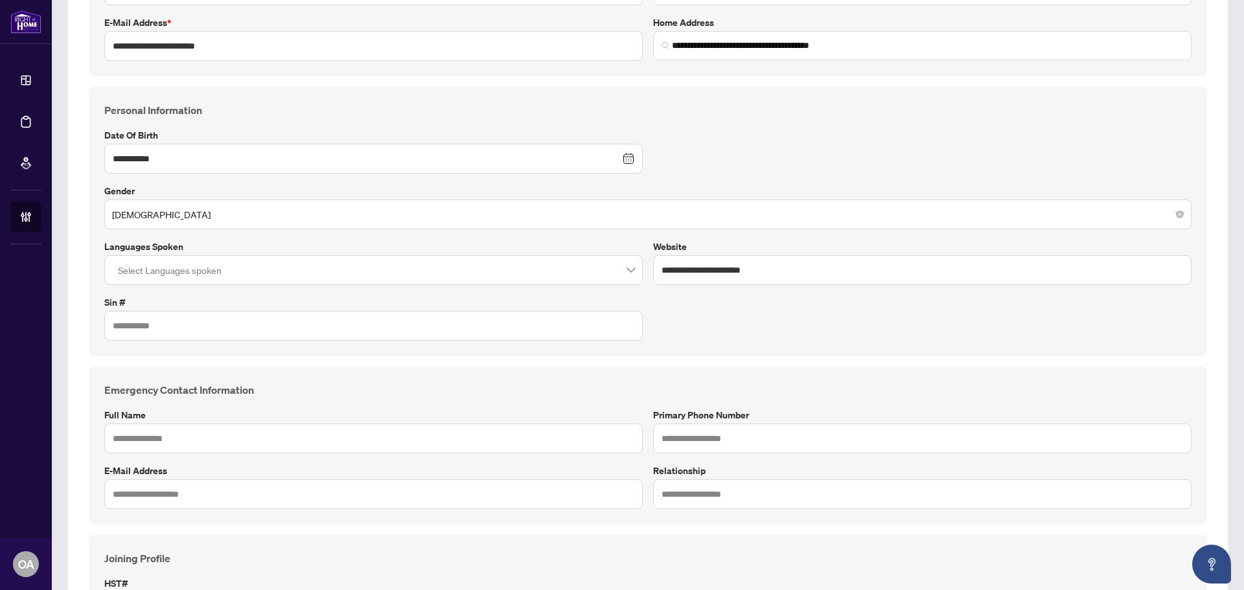
scroll to position [324, 0]
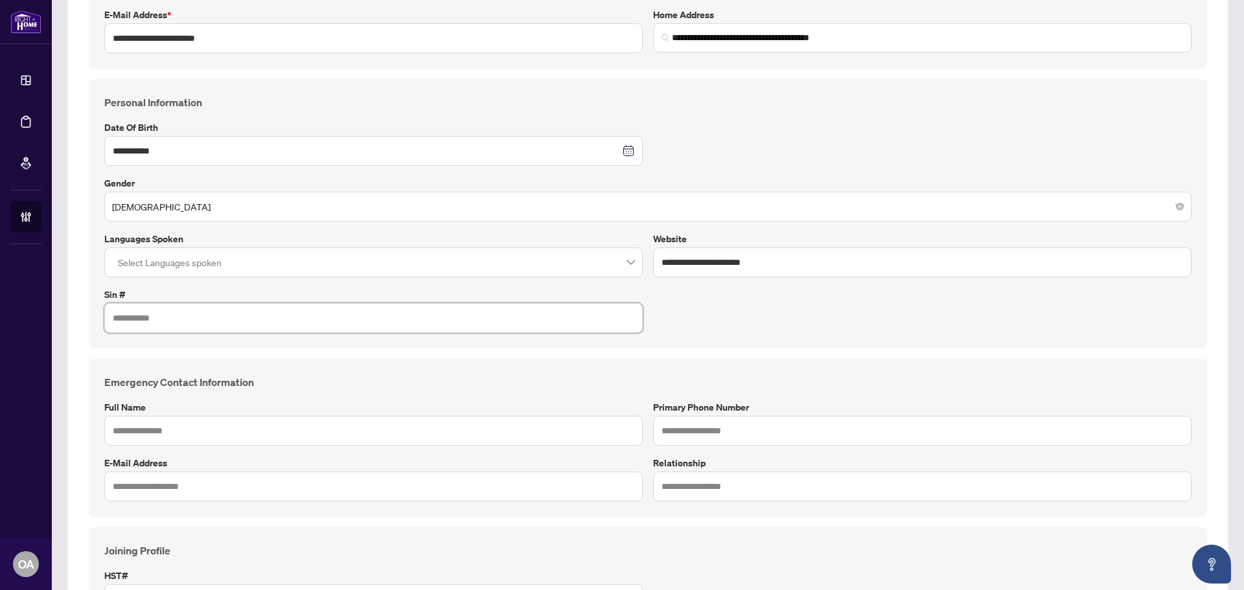
click at [149, 316] on input "text" at bounding box center [373, 318] width 538 height 30
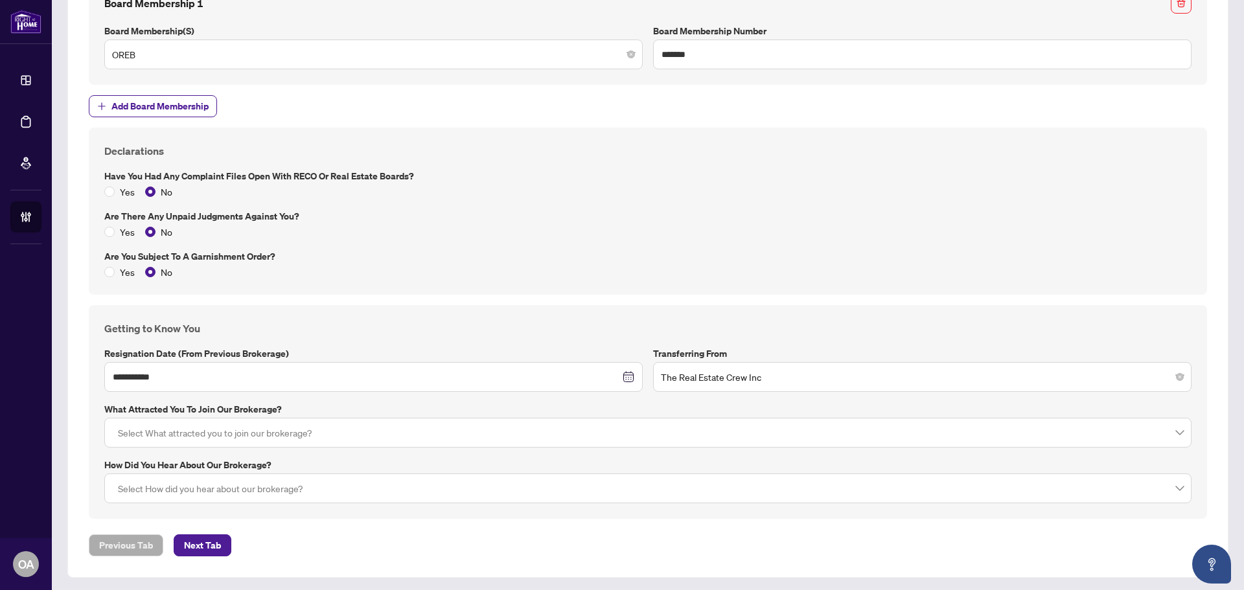
scroll to position [1696, 0]
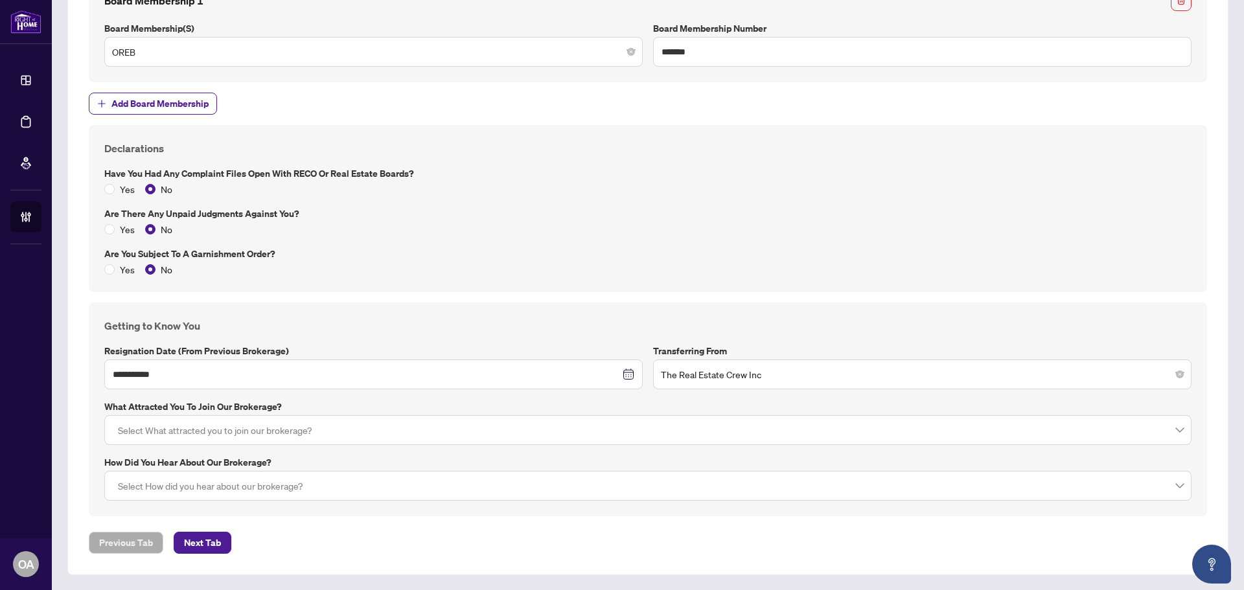
click at [660, 247] on label "Are you subject to a Garnishment Order?" at bounding box center [647, 254] width 1087 height 14
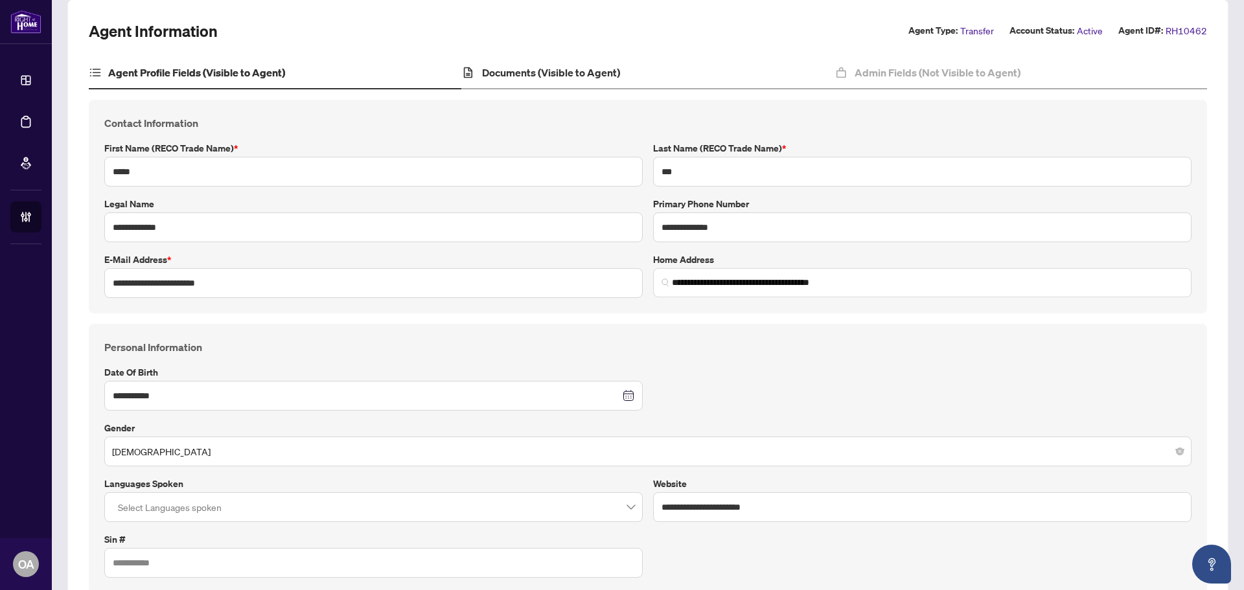
scroll to position [0, 0]
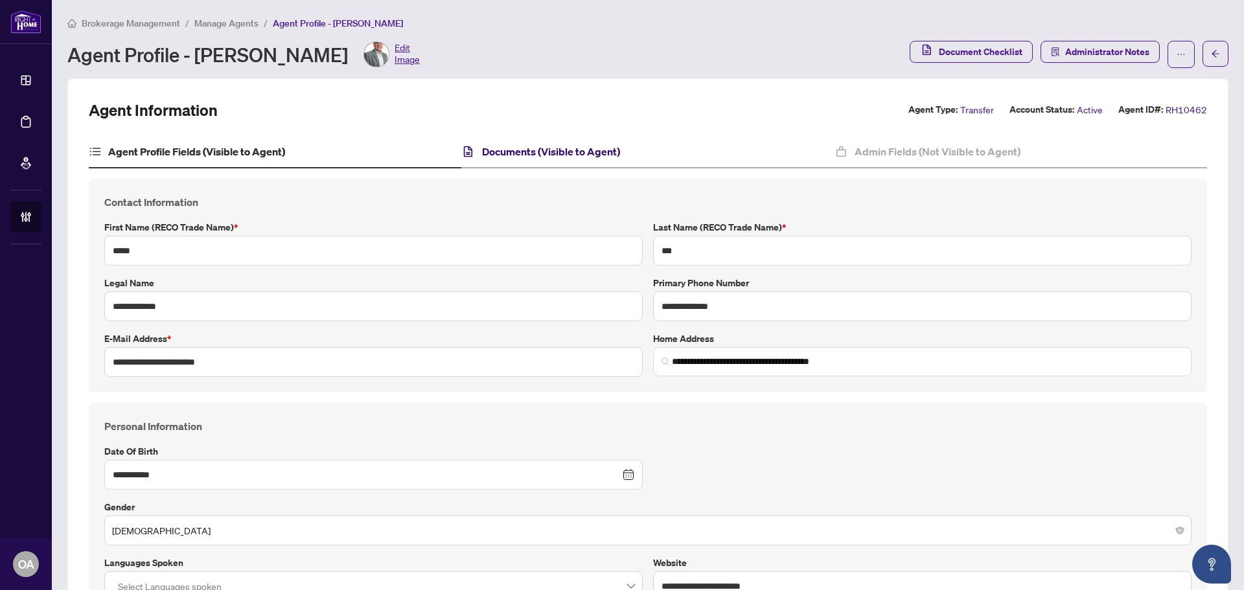
click at [591, 151] on h4 "Documents (Visible to Agent)" at bounding box center [551, 152] width 138 height 16
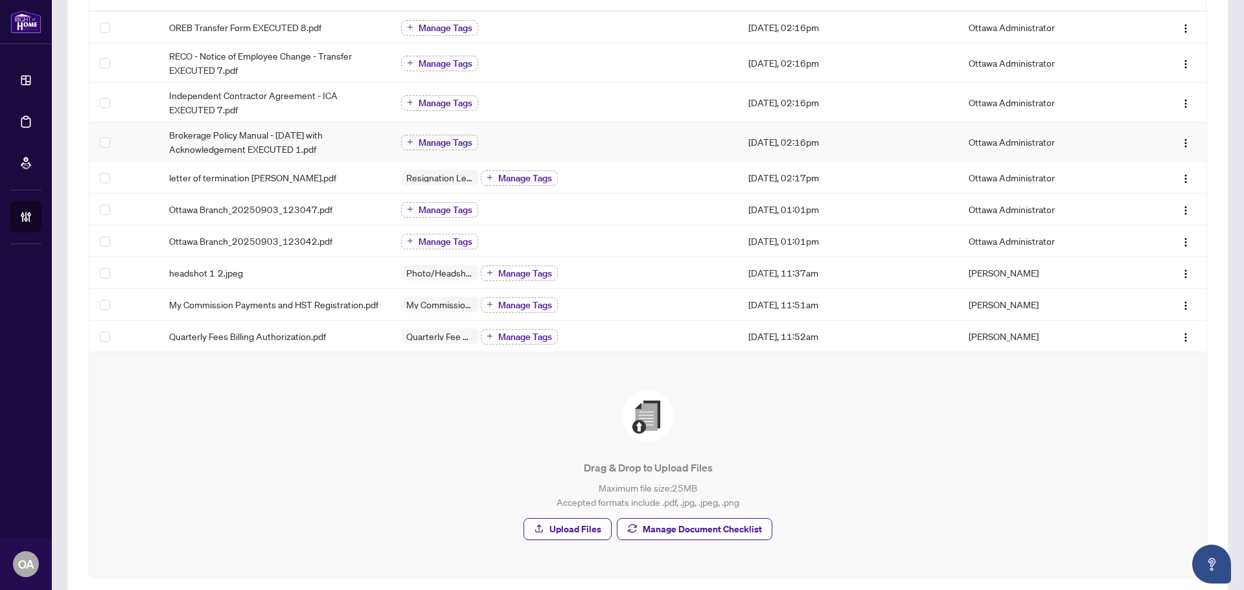
scroll to position [275, 0]
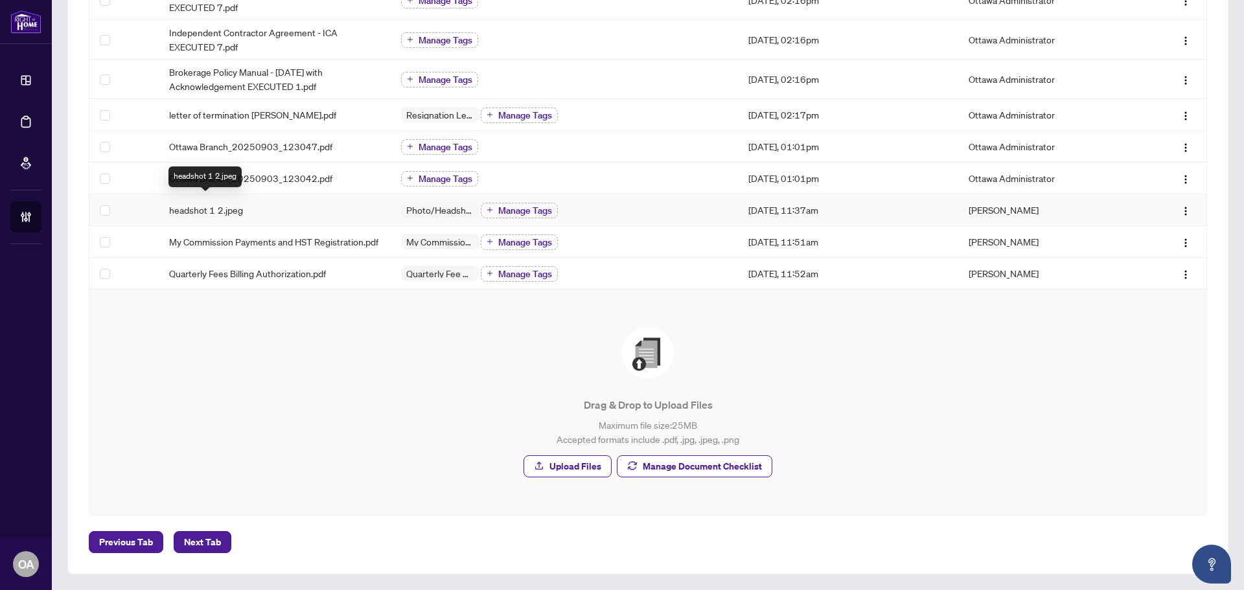
click at [237, 203] on span "headshot 1 2.jpeg" at bounding box center [206, 210] width 74 height 14
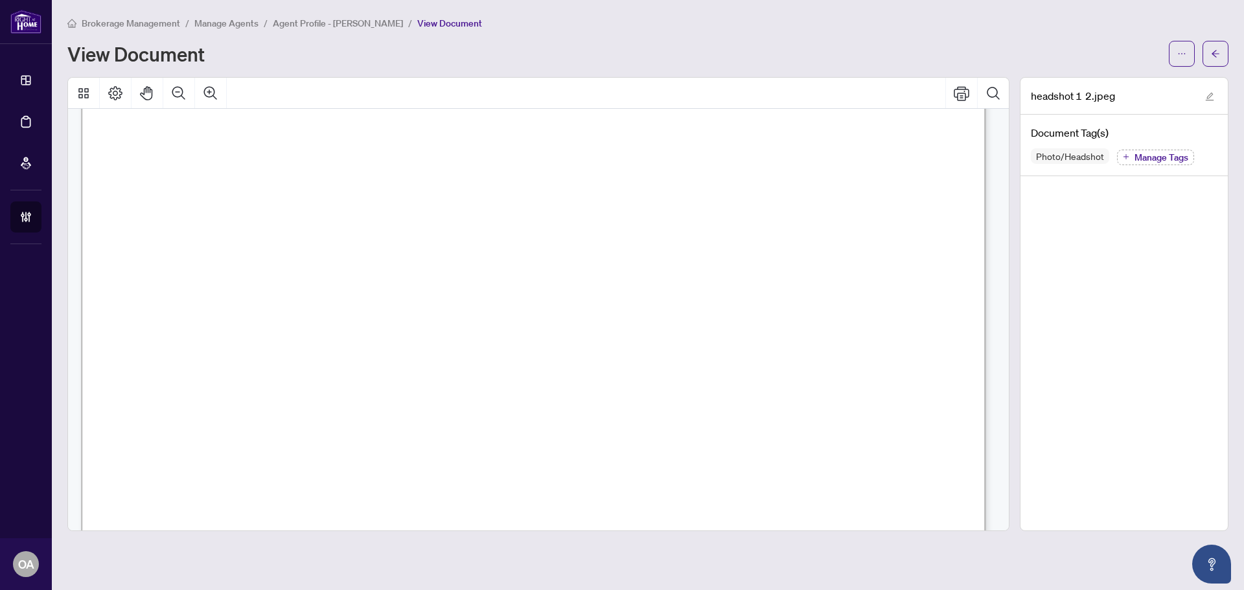
click at [176, 94] on icon "Zoom Out" at bounding box center [179, 94] width 16 height 16
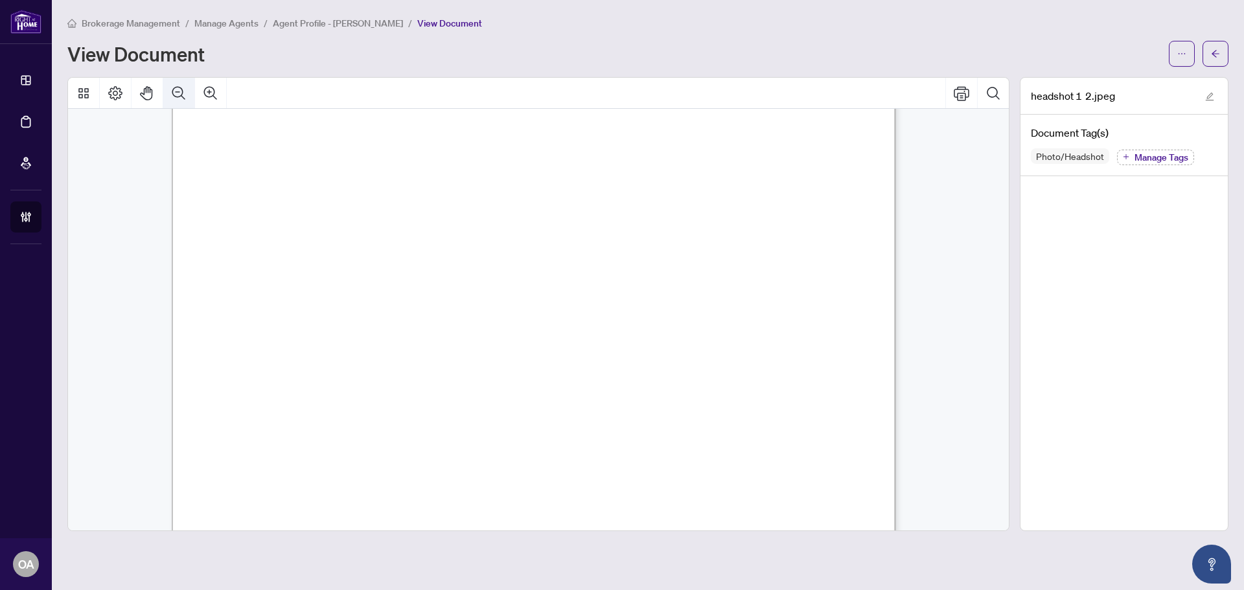
click at [176, 94] on icon "Zoom Out" at bounding box center [179, 94] width 16 height 16
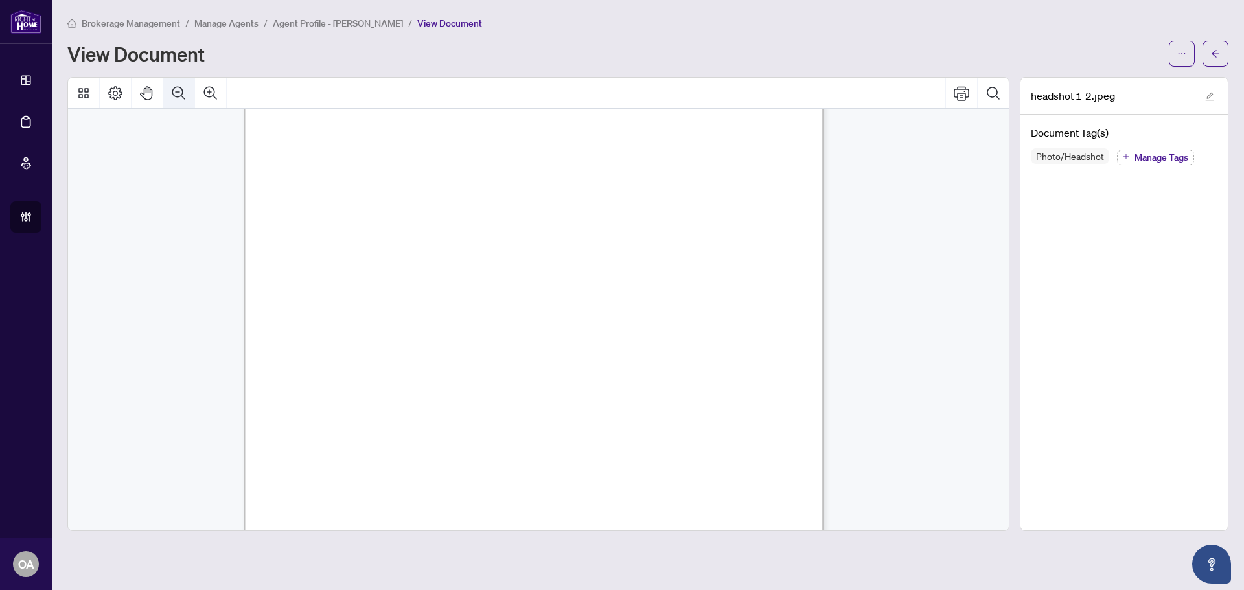
click at [176, 94] on icon "Zoom Out" at bounding box center [179, 94] width 16 height 16
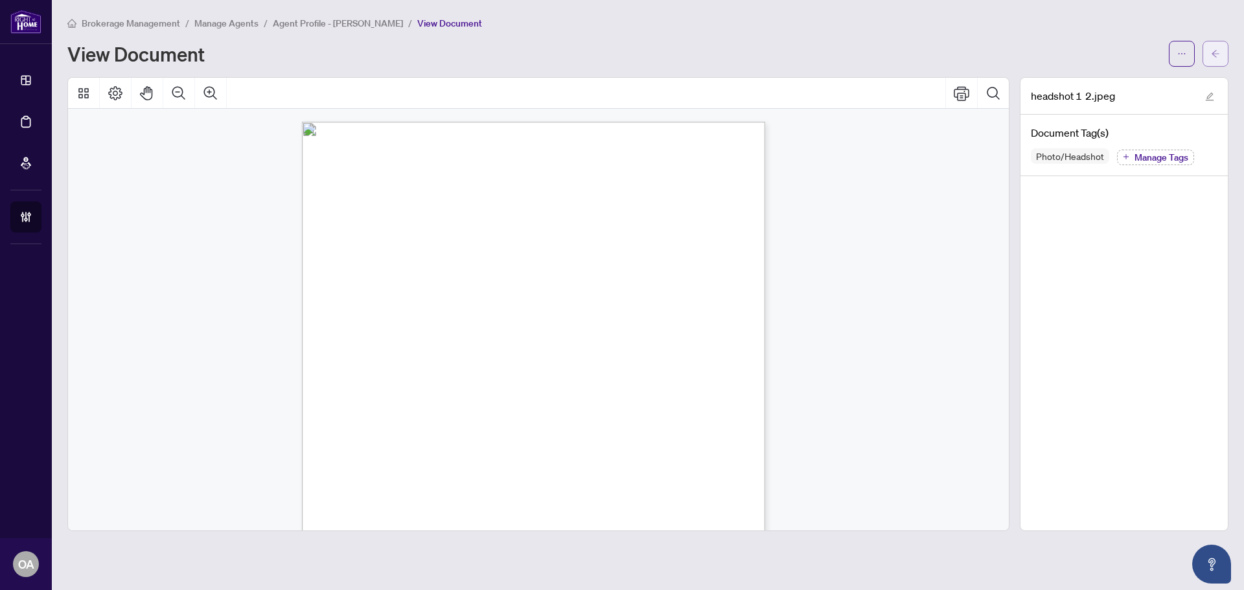
click at [1217, 53] on icon "arrow-left" at bounding box center [1215, 53] width 9 height 9
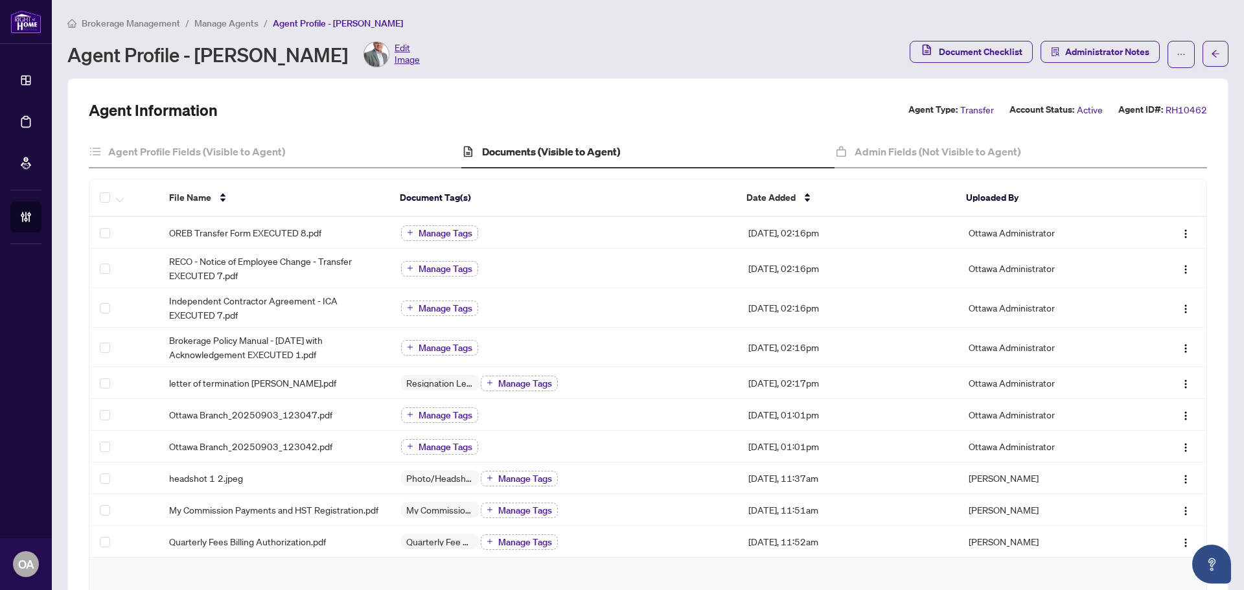
click at [364, 54] on img at bounding box center [376, 54] width 25 height 25
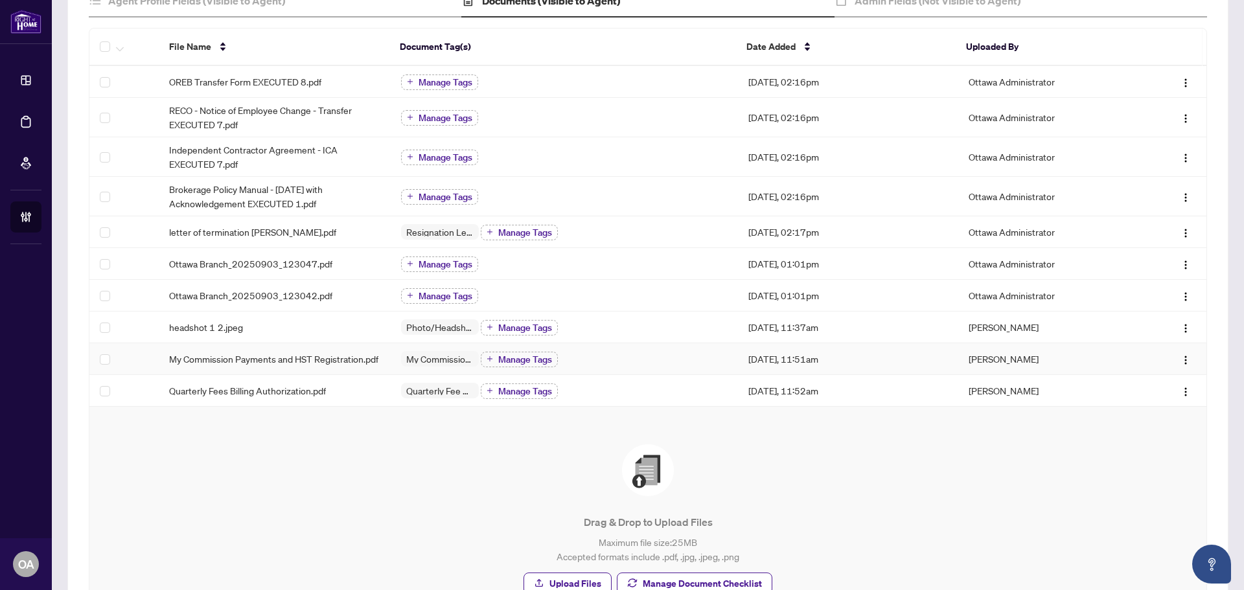
scroll to position [275, 0]
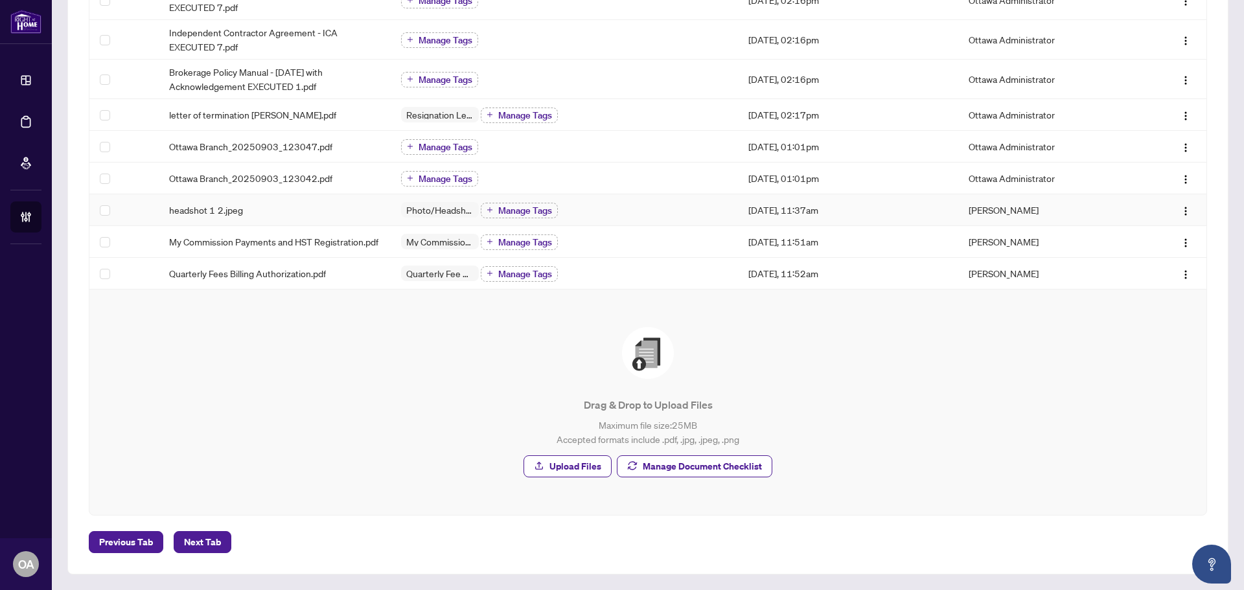
click at [202, 203] on span "headshot 1 2.jpeg" at bounding box center [206, 210] width 74 height 14
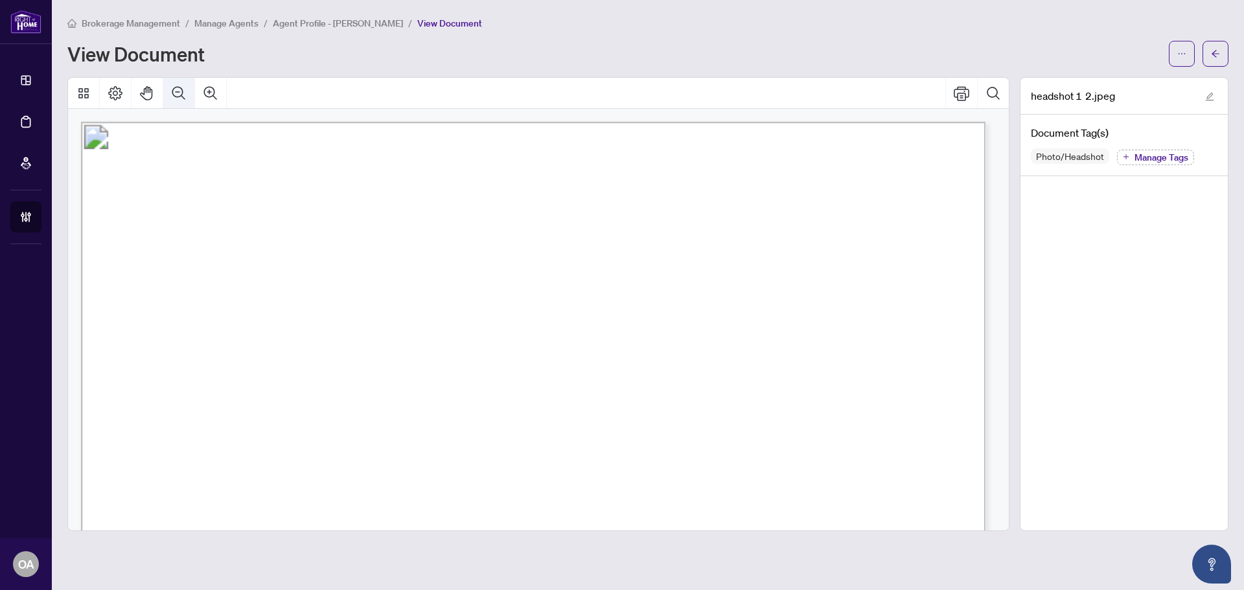
click at [187, 90] on button "Zoom Out" at bounding box center [178, 93] width 31 height 31
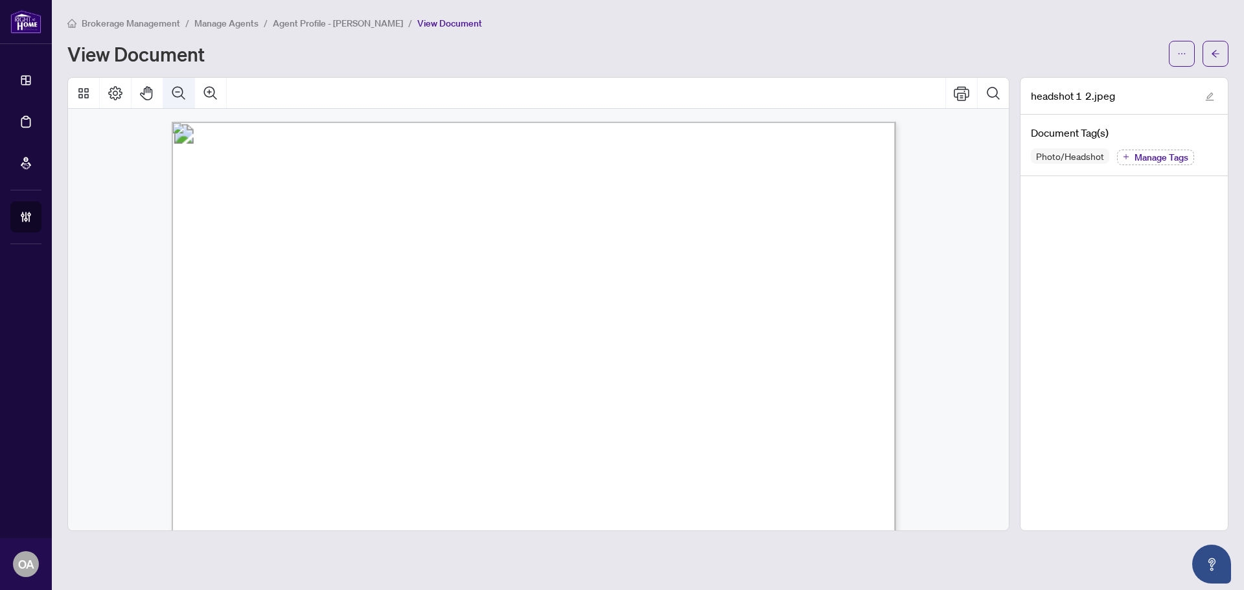
click at [187, 90] on button "Zoom Out" at bounding box center [178, 93] width 31 height 31
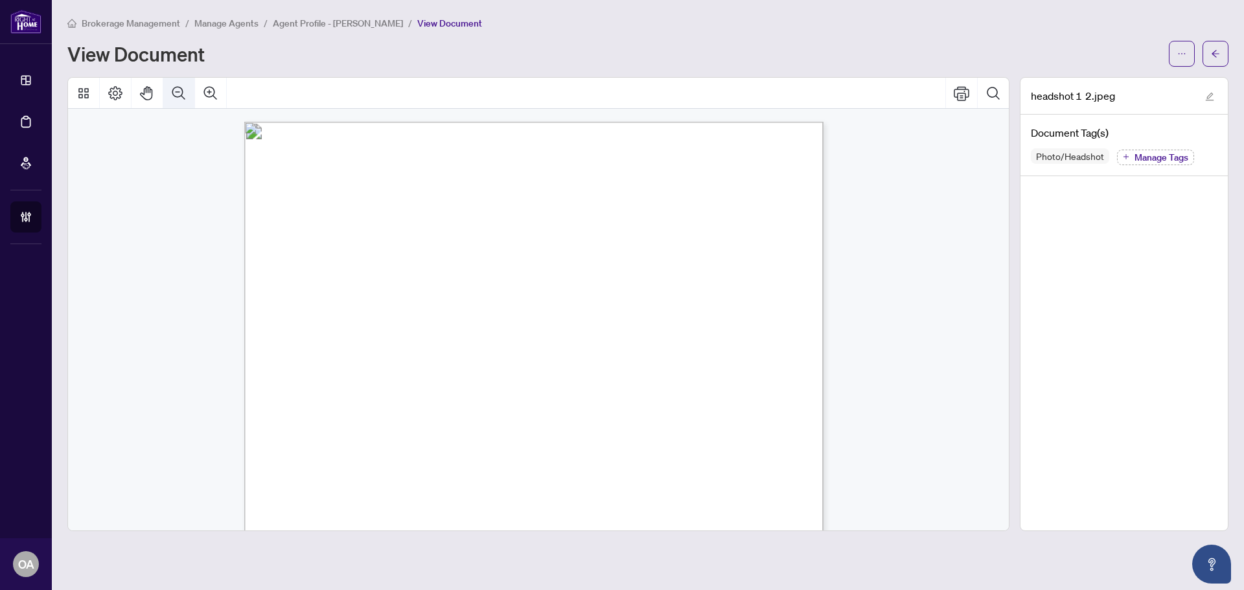
click at [187, 90] on button "Zoom Out" at bounding box center [178, 93] width 31 height 31
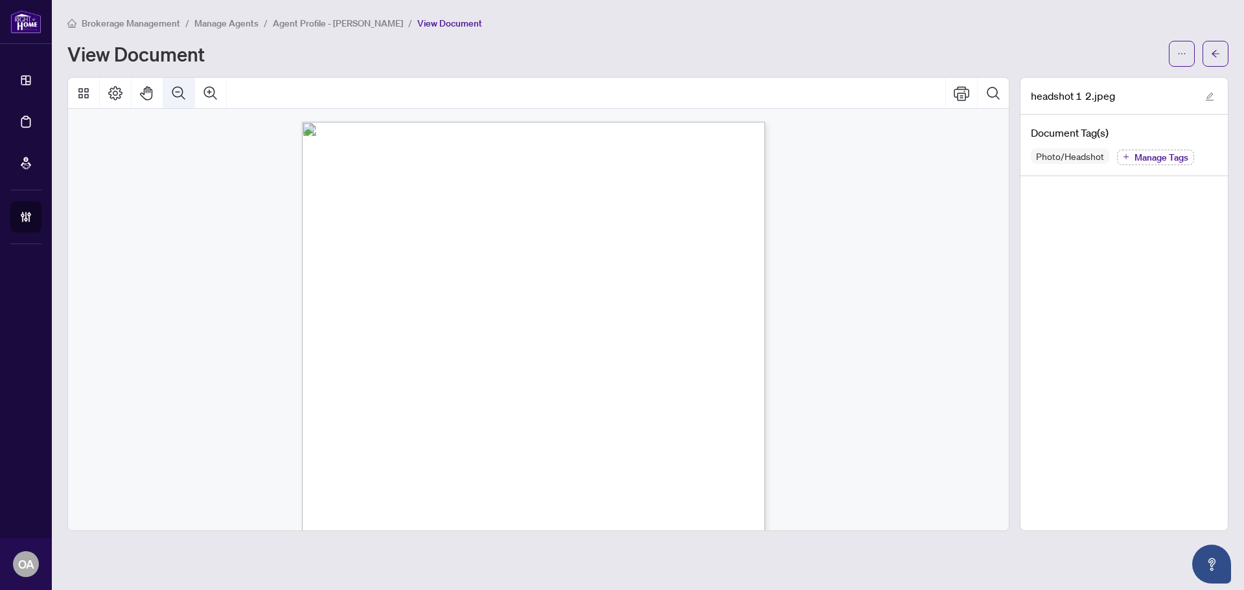
click at [187, 90] on button "Zoom Out" at bounding box center [178, 93] width 31 height 31
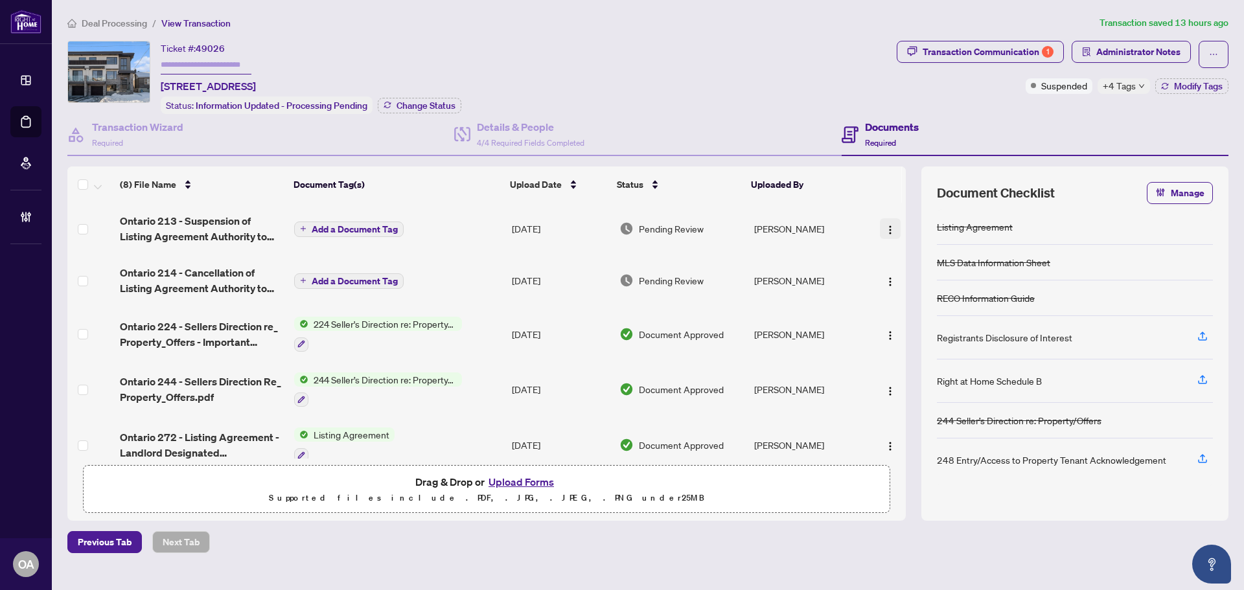
drag, startPoint x: 882, startPoint y: 226, endPoint x: 886, endPoint y: 235, distance: 9.0
click at [885, 226] on img "button" at bounding box center [890, 230] width 10 height 10
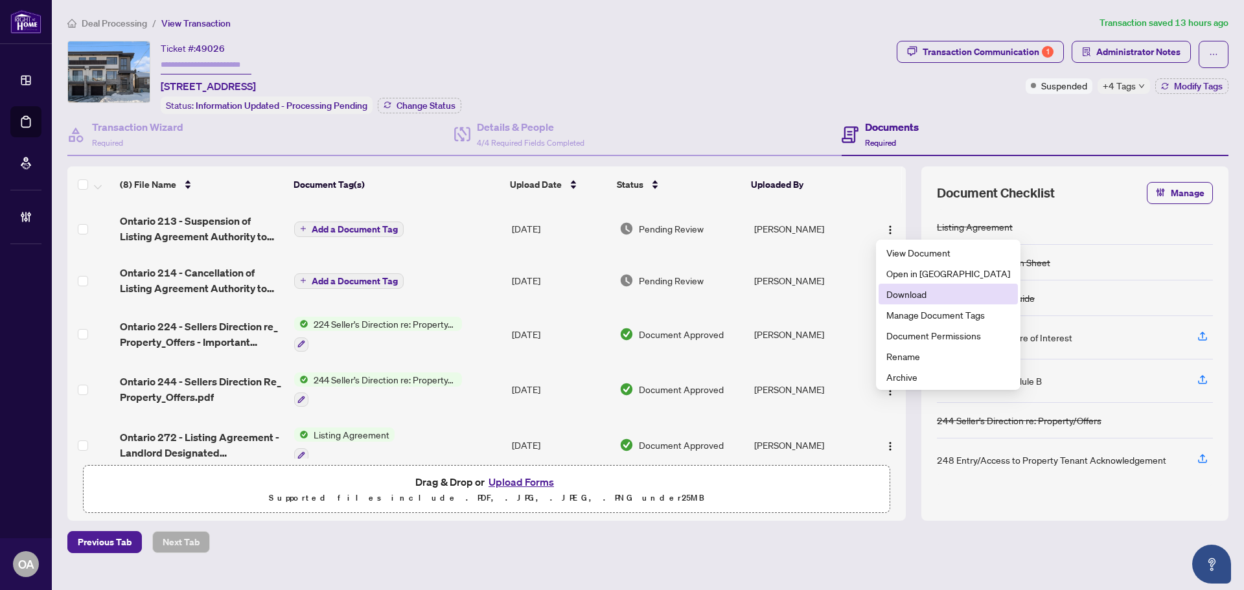
click at [926, 298] on span "Download" at bounding box center [948, 294] width 124 height 14
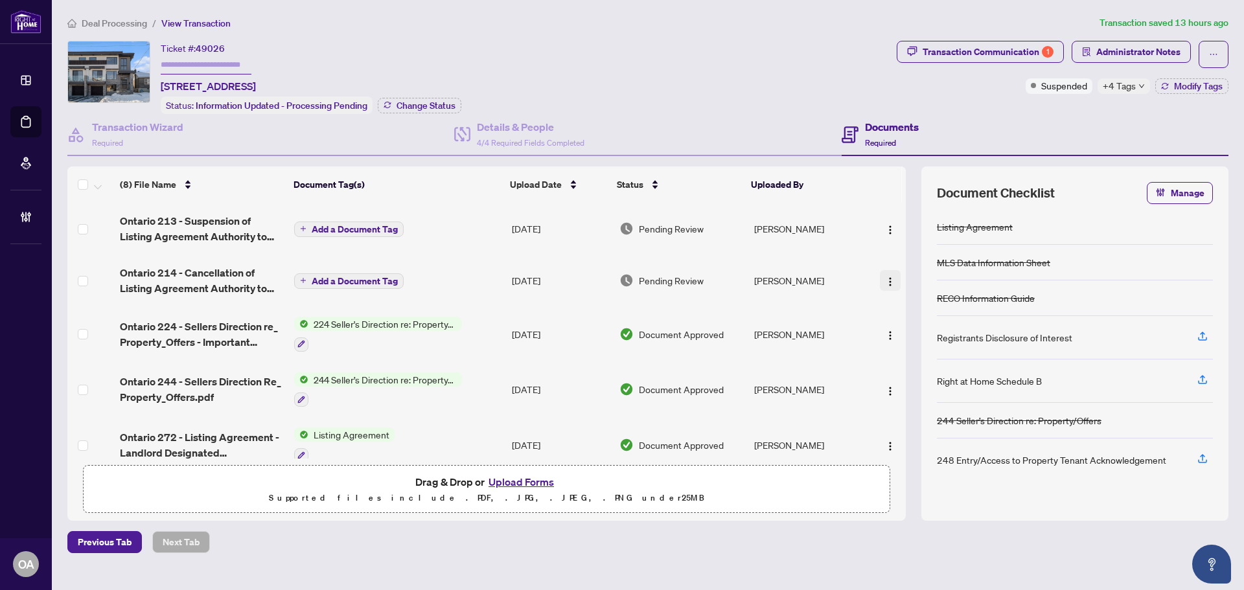
click at [886, 280] on img "button" at bounding box center [890, 282] width 10 height 10
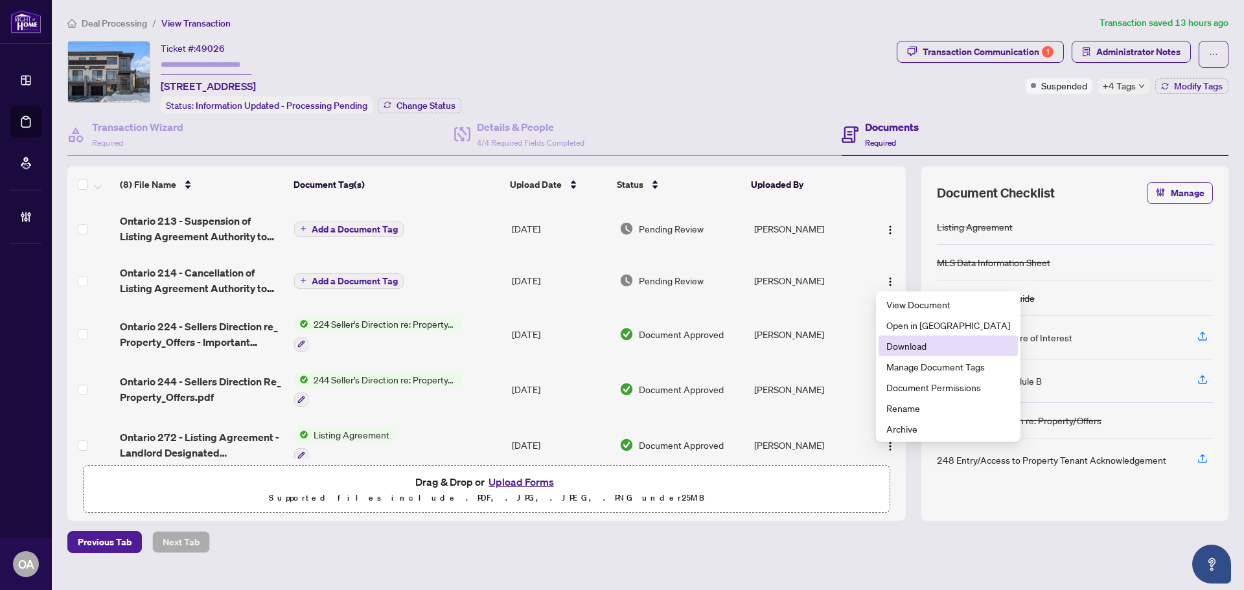
click at [901, 345] on span "Download" at bounding box center [948, 346] width 124 height 14
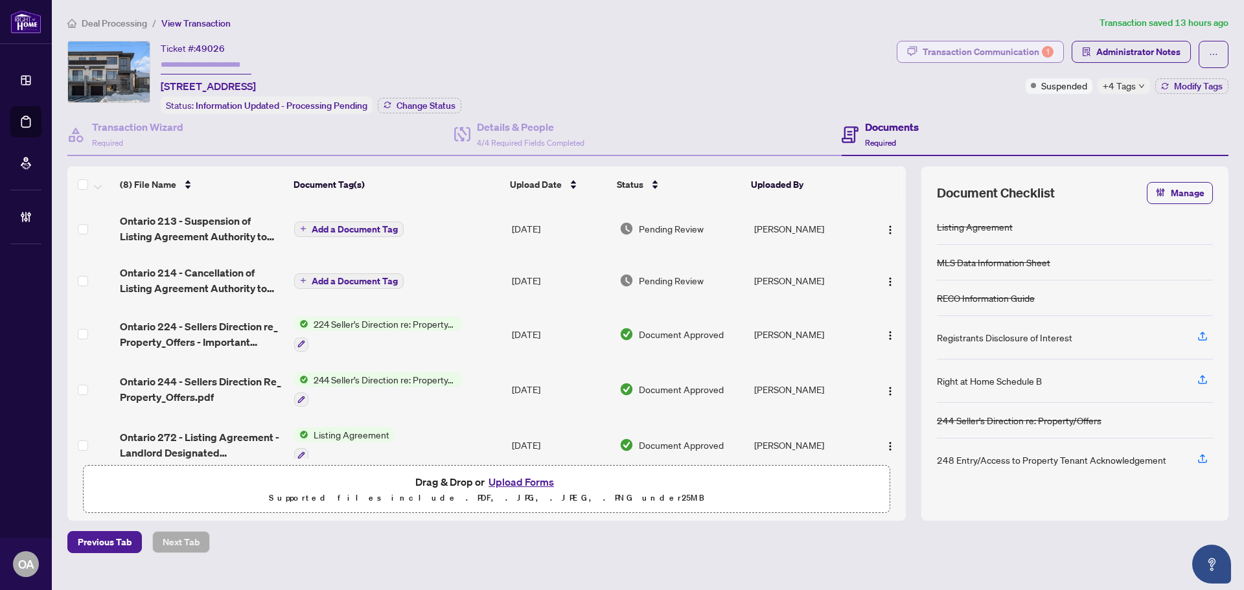
click at [967, 59] on body "Dashboard Deal Processing Mortgage Referrals Brokerage Management OA Ottawa Adm…" at bounding box center [622, 295] width 1244 height 590
click at [964, 42] on div "Transaction Communication 1" at bounding box center [988, 51] width 131 height 21
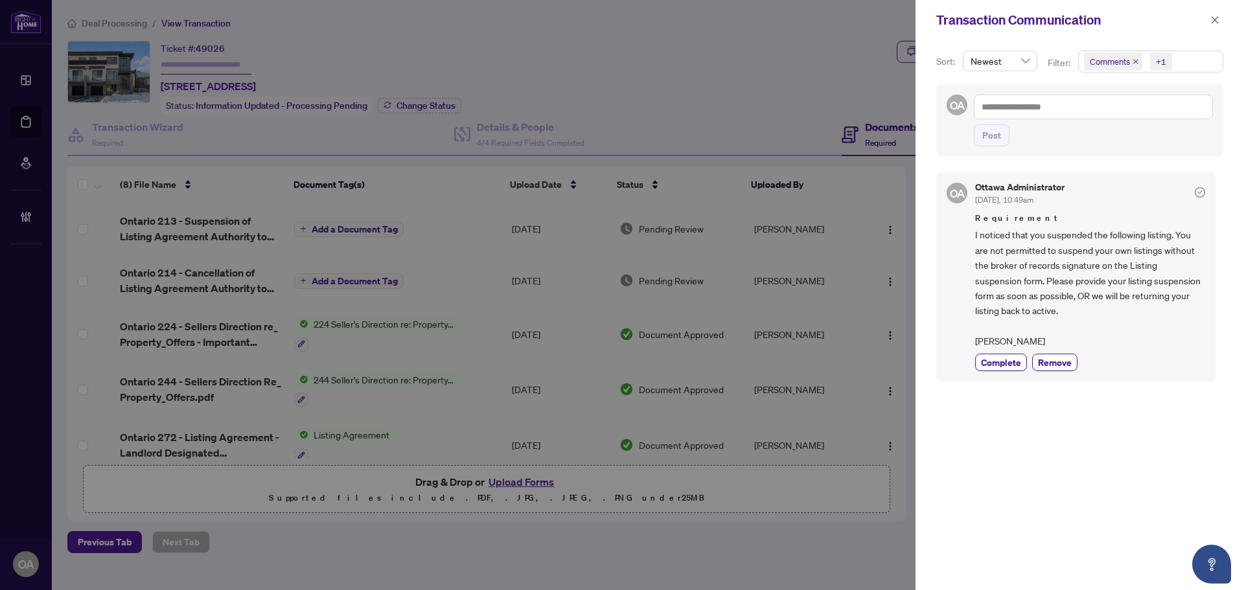
click at [1133, 60] on icon "close" at bounding box center [1135, 61] width 6 height 6
click at [1217, 20] on icon "close" at bounding box center [1214, 20] width 9 height 9
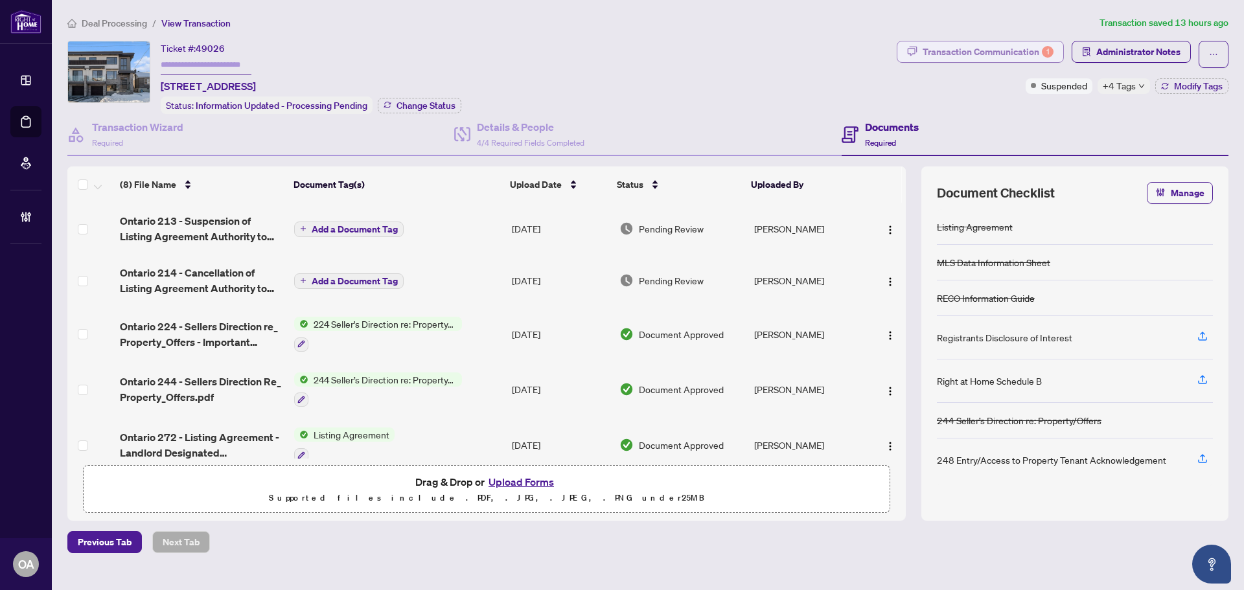
click at [1038, 51] on div "Transaction Communication 1" at bounding box center [988, 51] width 131 height 21
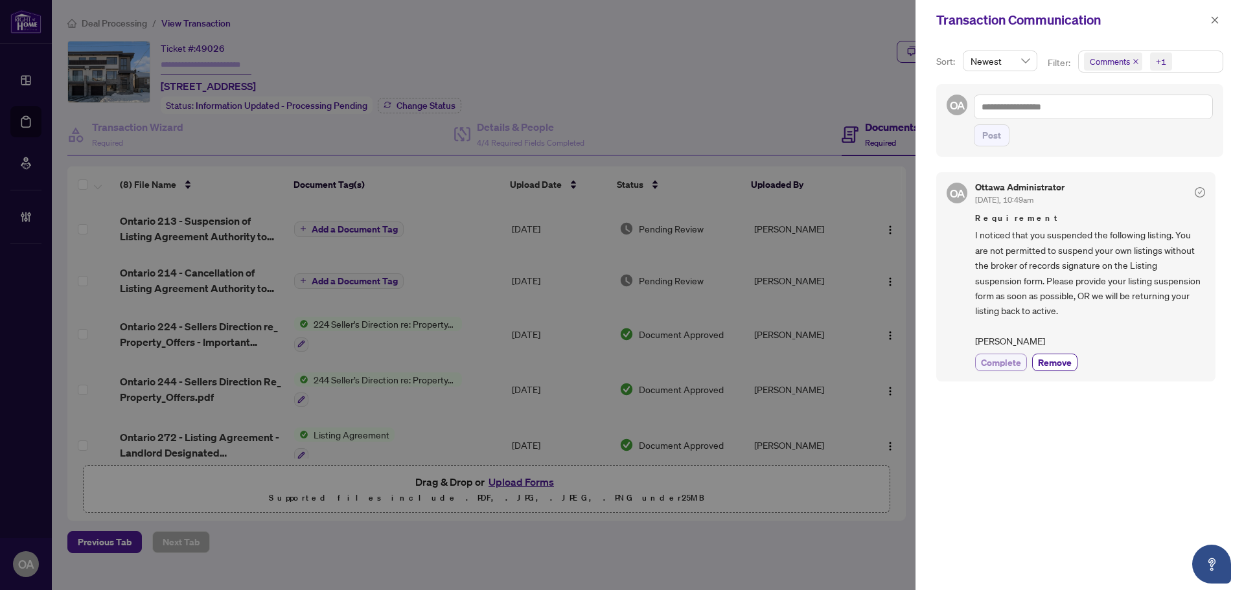
click at [1013, 364] on span "Complete" at bounding box center [1001, 363] width 40 height 14
click at [1213, 17] on icon "close" at bounding box center [1214, 20] width 9 height 9
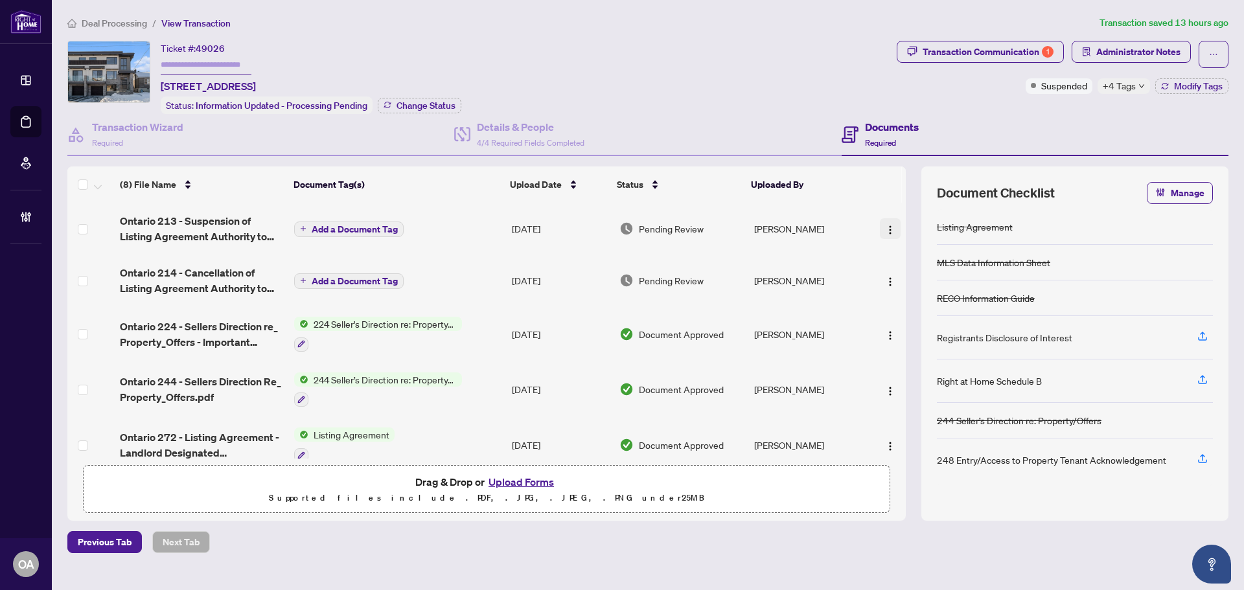
click at [885, 227] on img "button" at bounding box center [890, 230] width 10 height 10
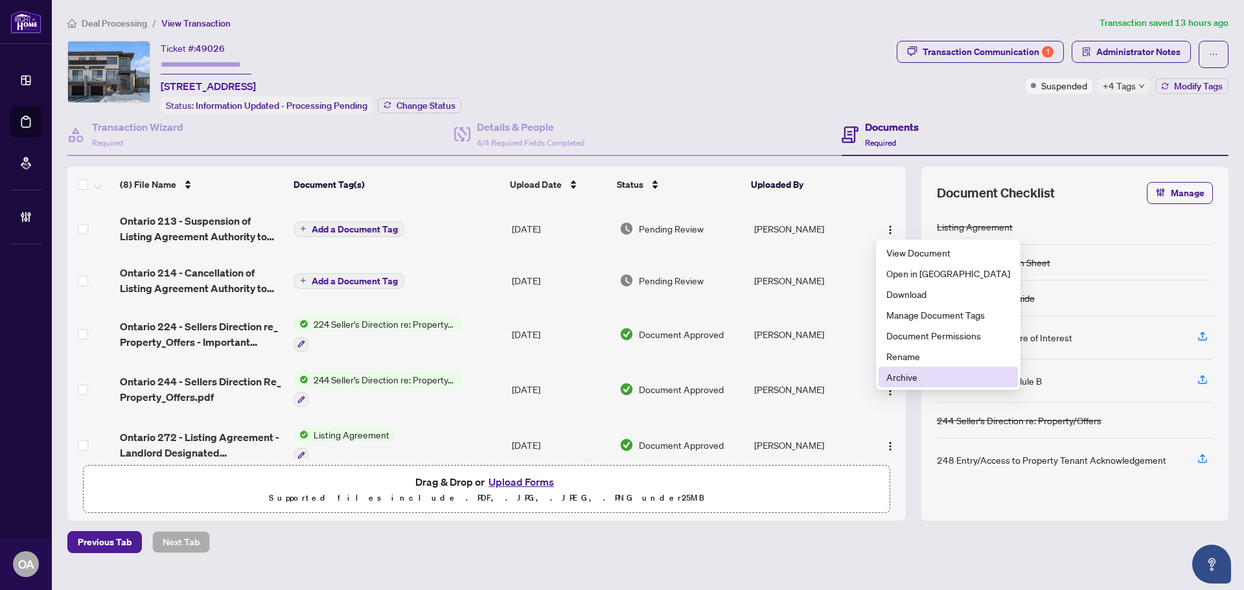
click at [899, 383] on span "Archive" at bounding box center [948, 377] width 124 height 14
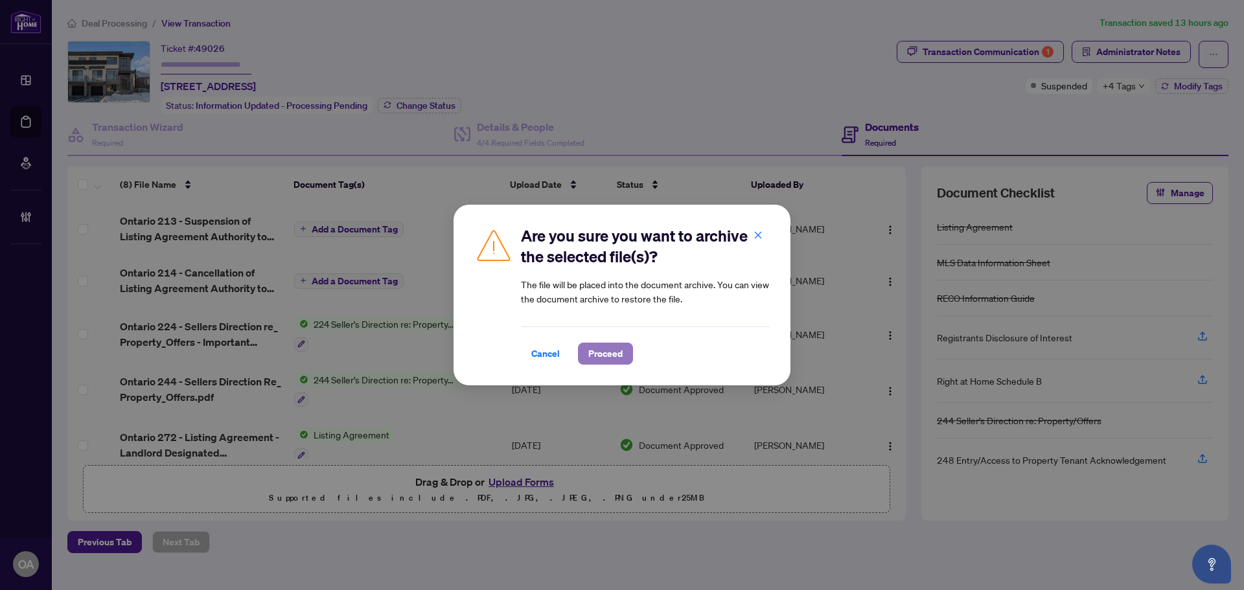
click at [612, 349] on span "Proceed" at bounding box center [605, 353] width 34 height 21
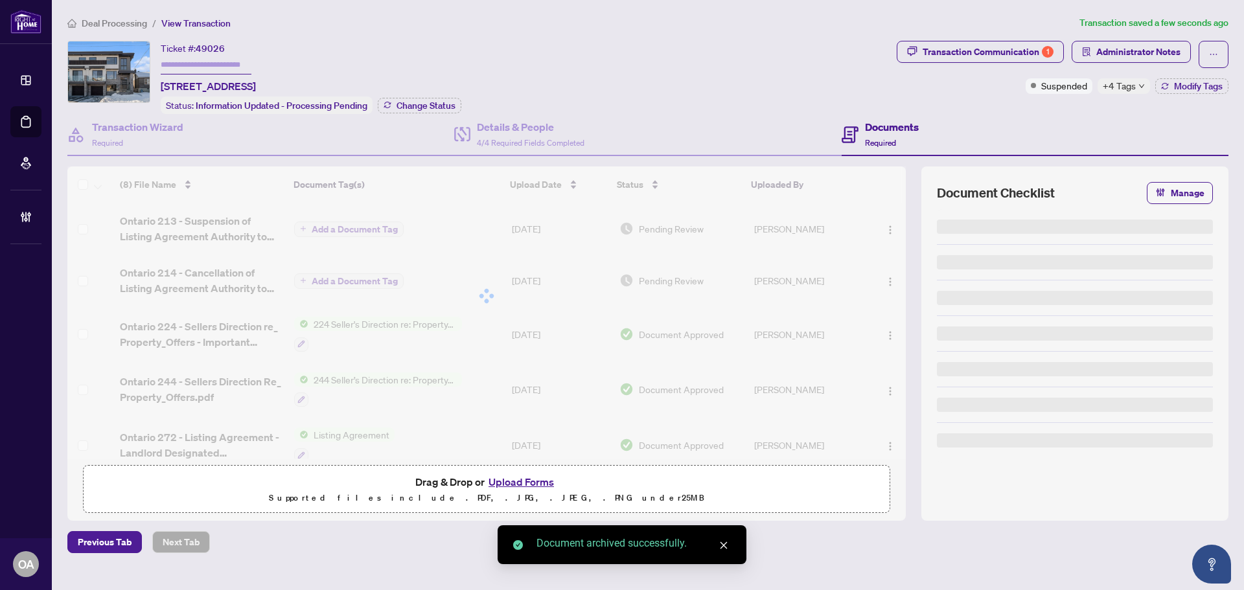
click at [888, 225] on div at bounding box center [486, 296] width 838 height 259
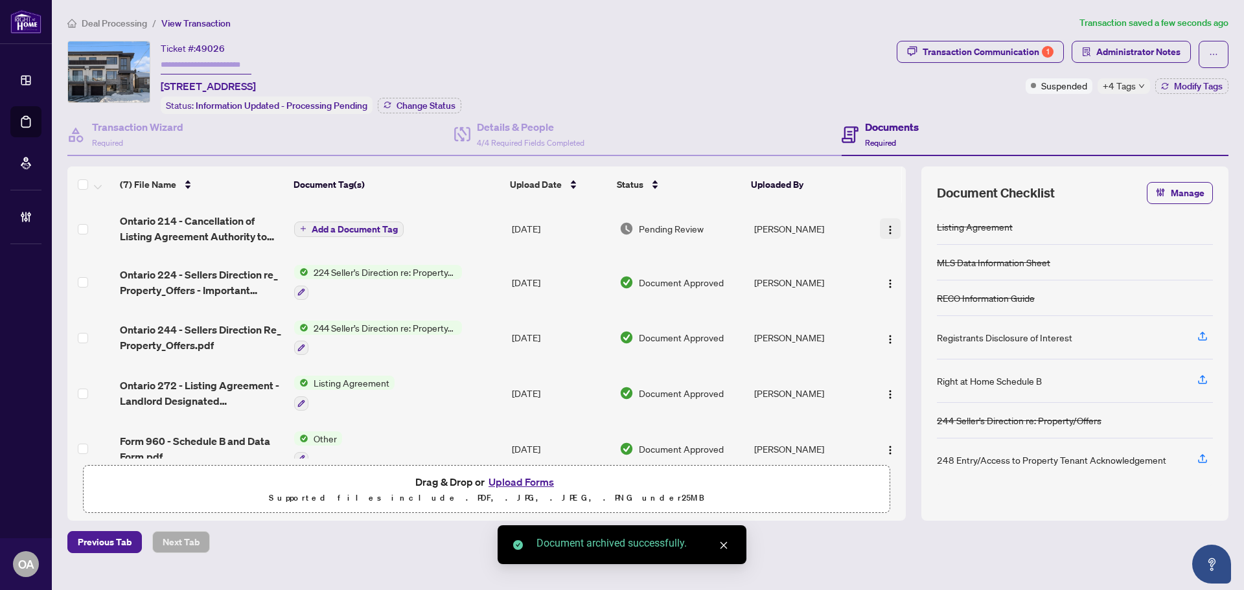
click at [885, 225] on img "button" at bounding box center [890, 230] width 10 height 10
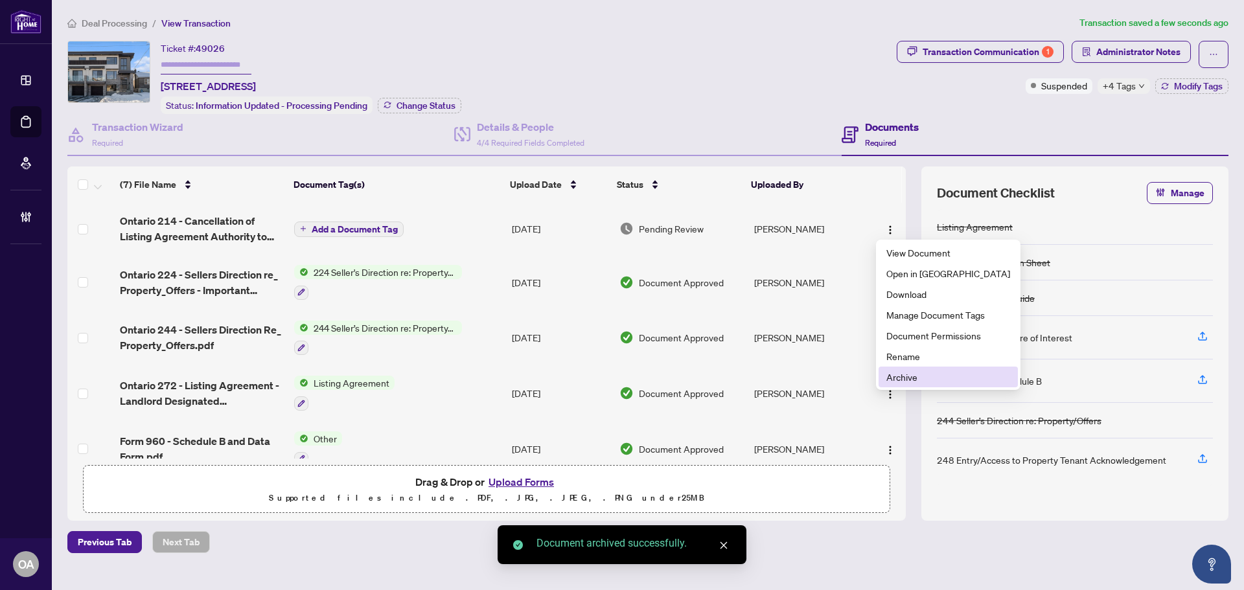
click at [901, 383] on span "Archive" at bounding box center [948, 377] width 124 height 14
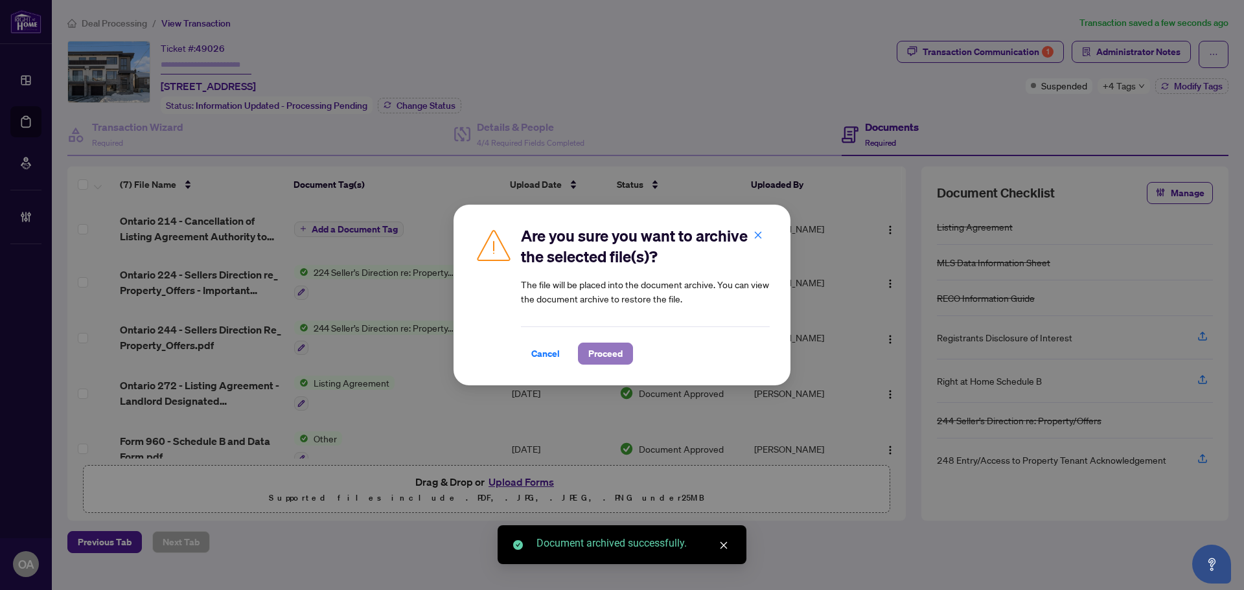
click at [615, 352] on span "Proceed" at bounding box center [605, 353] width 34 height 21
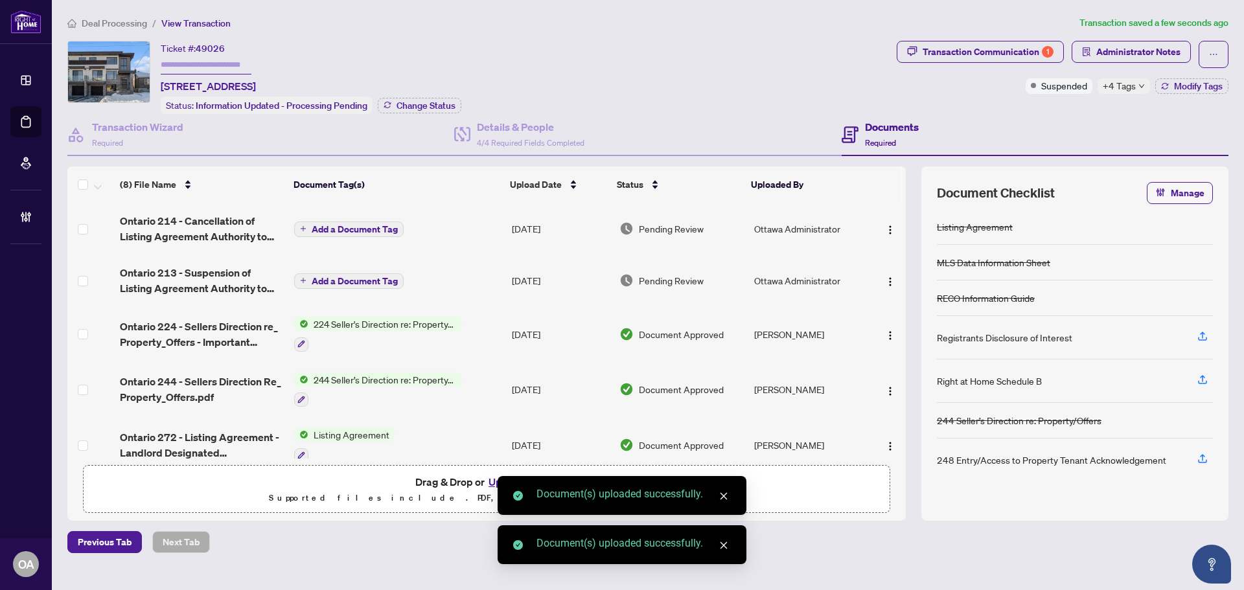
click at [323, 222] on button "Add a Document Tag" at bounding box center [348, 230] width 109 height 16
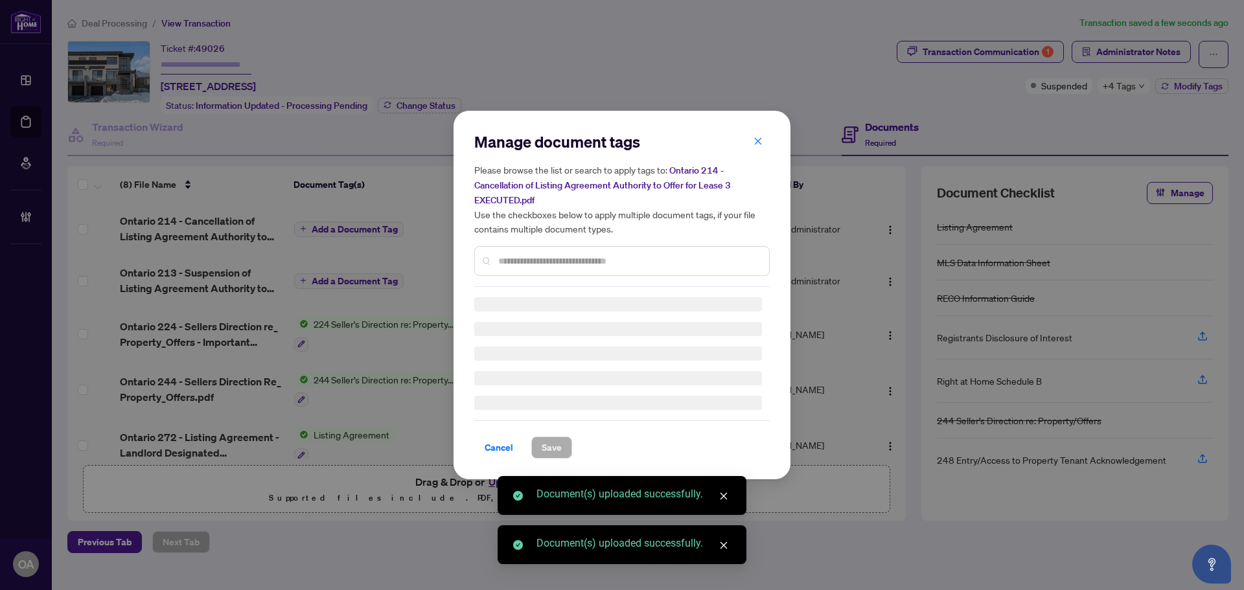
click at [520, 259] on div "Manage document tags Please browse the list or search to apply tags to: Ontario…" at bounding box center [621, 209] width 295 height 155
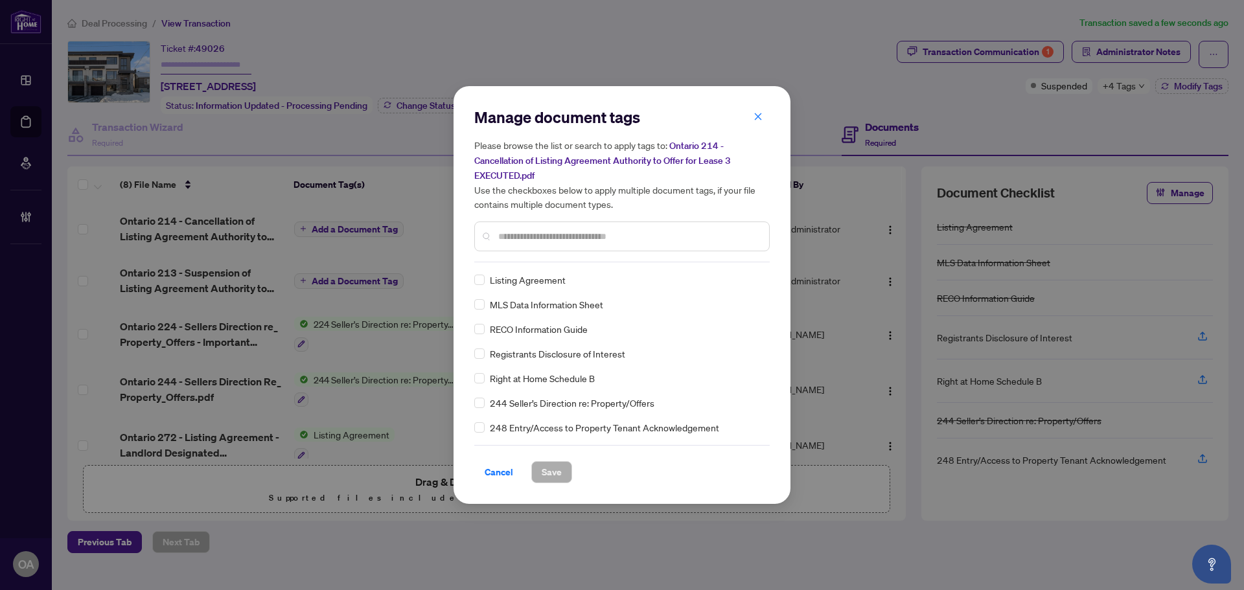
click at [523, 238] on input "text" at bounding box center [628, 236] width 260 height 14
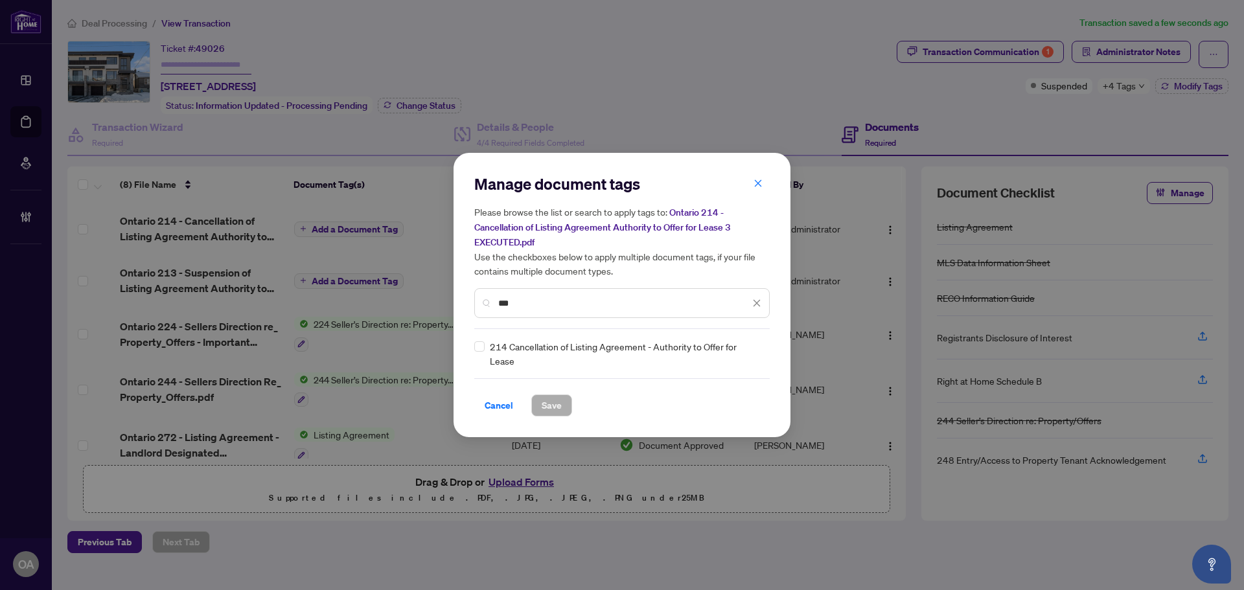
type input "***"
click at [467, 351] on div "Manage document tags Please browse the list or search to apply tags to: Ontario…" at bounding box center [622, 295] width 337 height 284
click at [474, 355] on div "Manage document tags Please browse the list or search to apply tags to: Ontario…" at bounding box center [622, 295] width 337 height 284
click at [751, 353] on div at bounding box center [749, 353] width 25 height 13
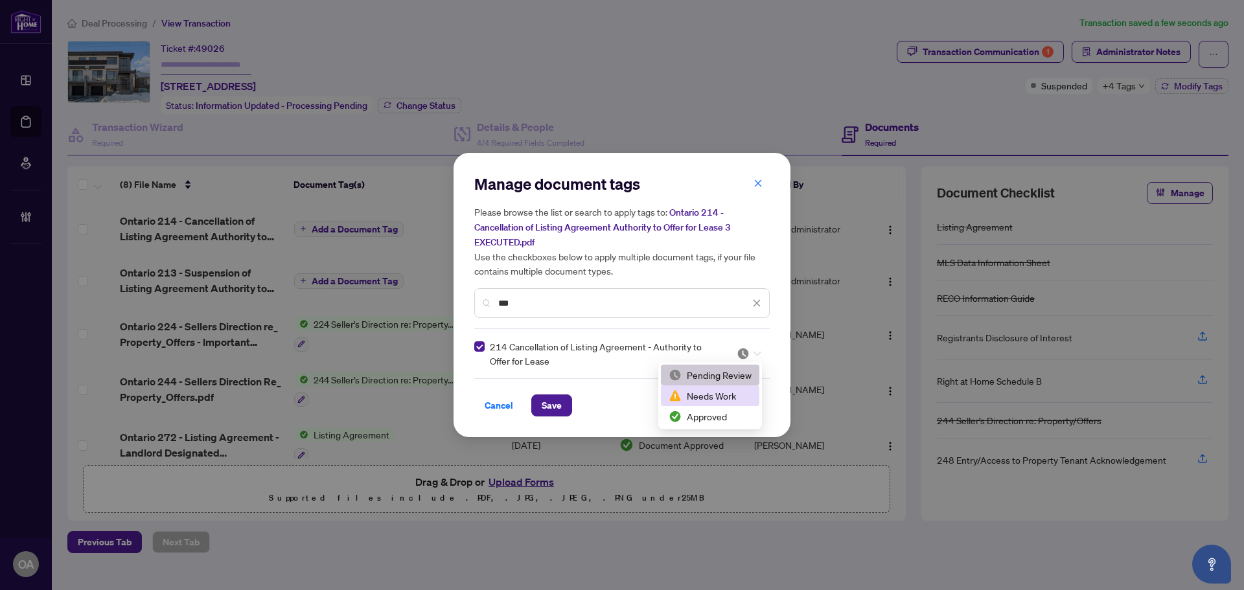
click at [722, 430] on div "Manage document tags Please browse the list or search to apply tags to: Ontario…" at bounding box center [622, 295] width 337 height 284
click at [744, 351] on img at bounding box center [743, 353] width 13 height 13
drag, startPoint x: 728, startPoint y: 419, endPoint x: 718, endPoint y: 414, distance: 10.7
click at [727, 419] on div "Approved" at bounding box center [710, 416] width 83 height 14
click at [568, 413] on button "Save" at bounding box center [551, 406] width 41 height 22
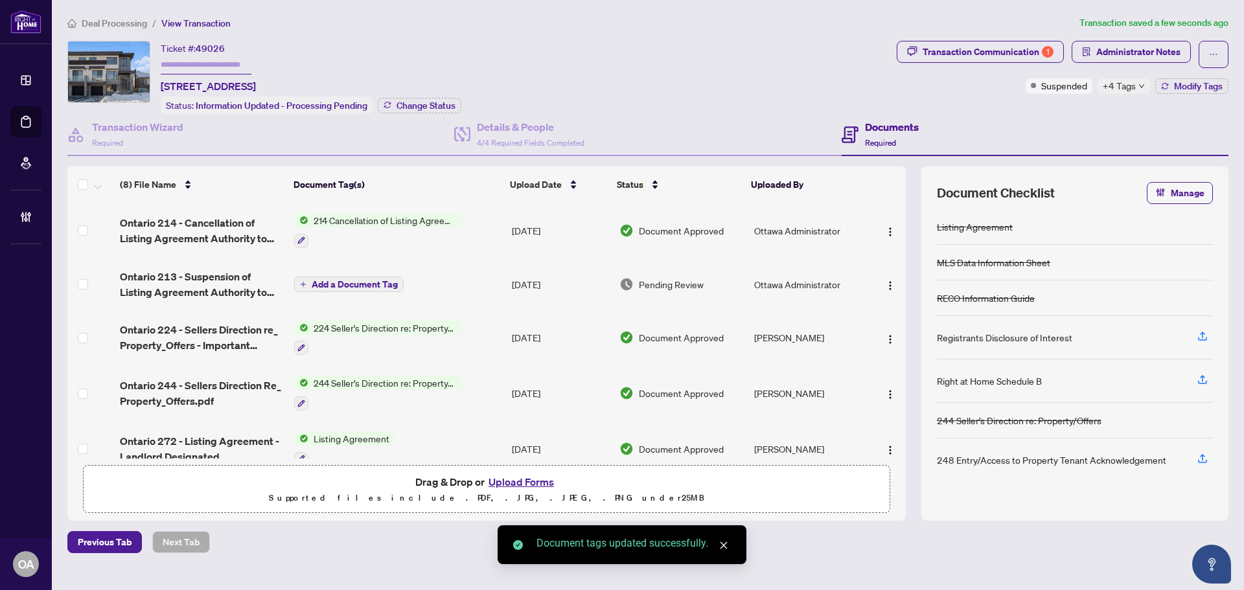
click at [354, 280] on span "Add a Document Tag" at bounding box center [355, 284] width 86 height 9
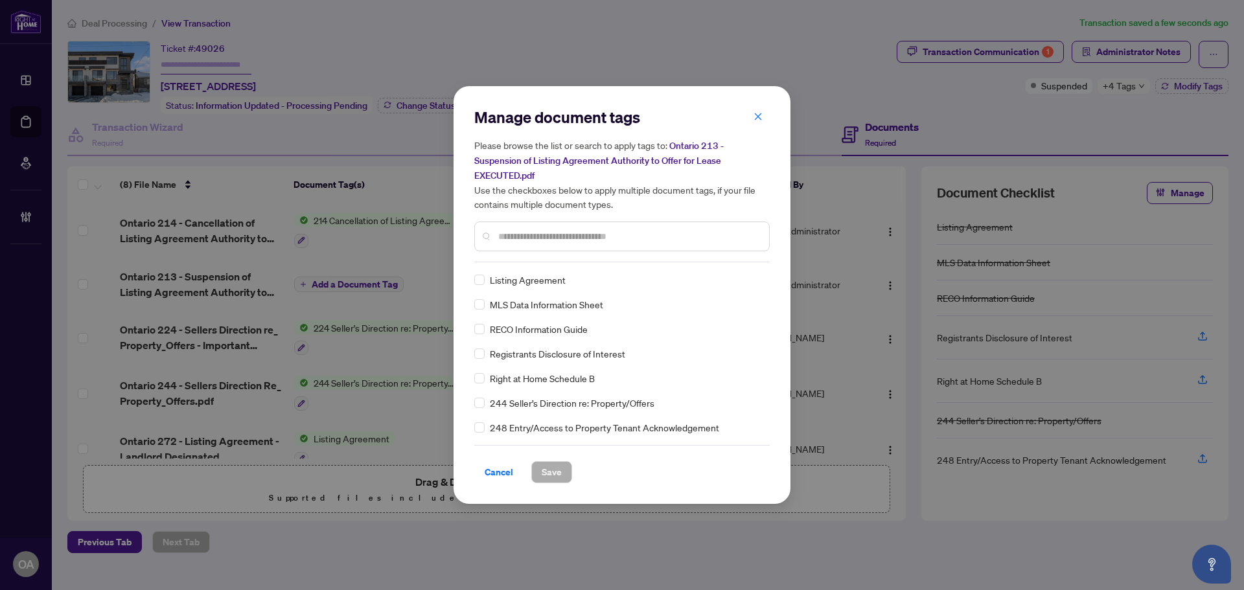
click at [517, 259] on div "Manage document tags Please browse the list or search to apply tags to: Ontario…" at bounding box center [621, 184] width 295 height 155
click at [512, 238] on input "text" at bounding box center [628, 236] width 260 height 14
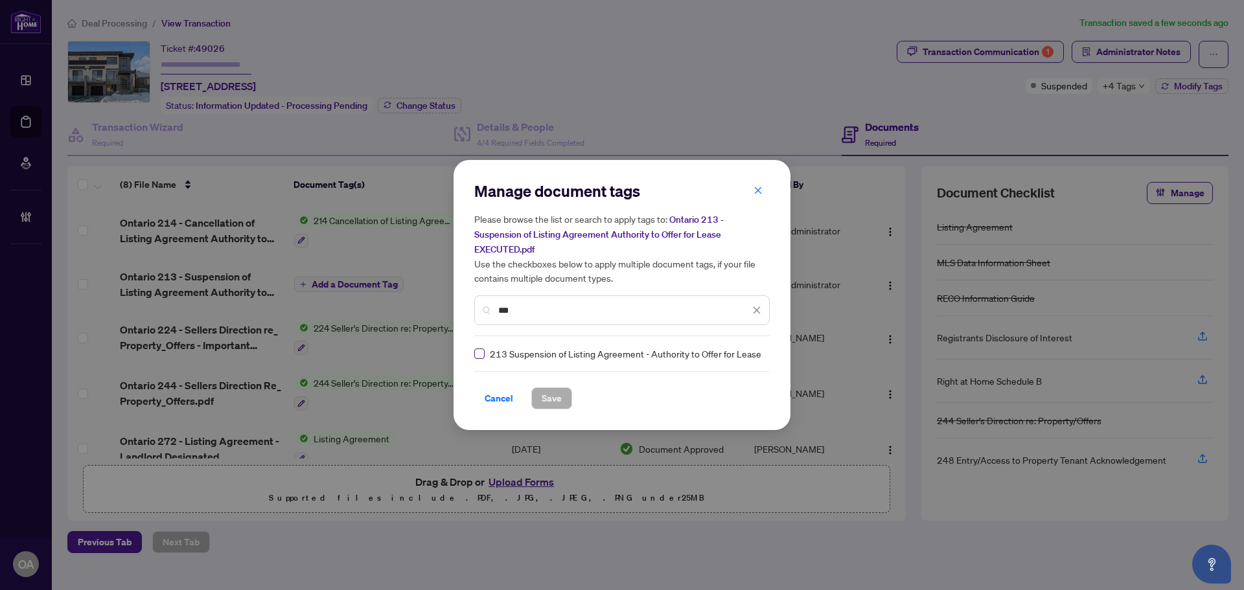
type input "***"
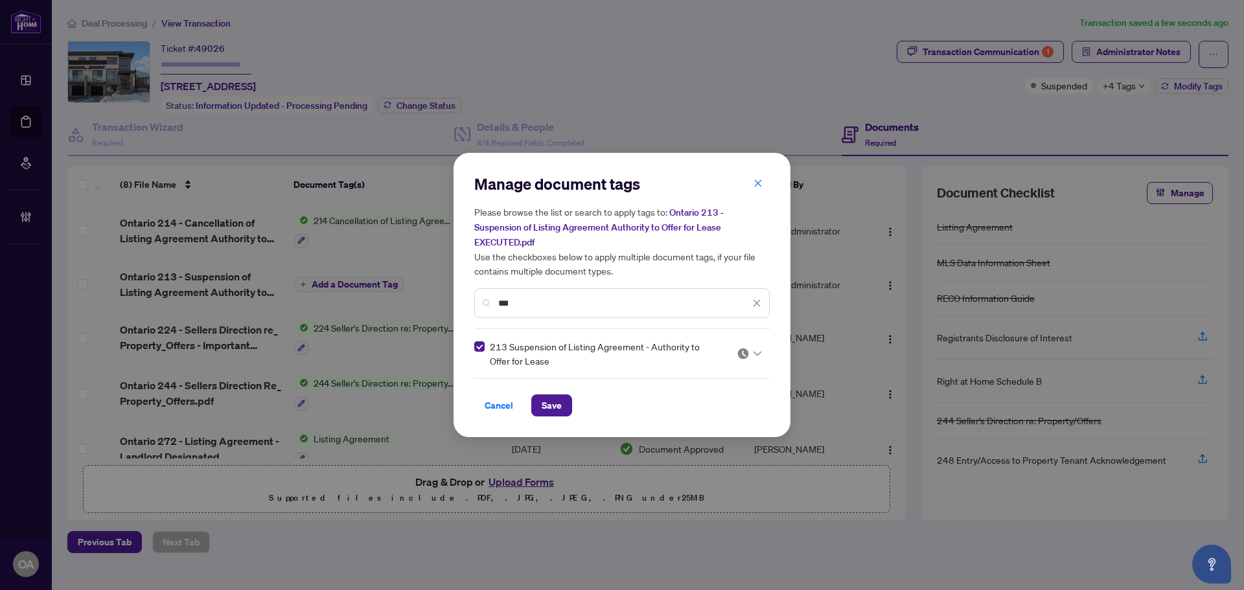
click at [746, 349] on img at bounding box center [743, 353] width 13 height 13
click at [725, 413] on div "Approved" at bounding box center [710, 416] width 83 height 14
click at [566, 404] on button "Save" at bounding box center [551, 406] width 41 height 22
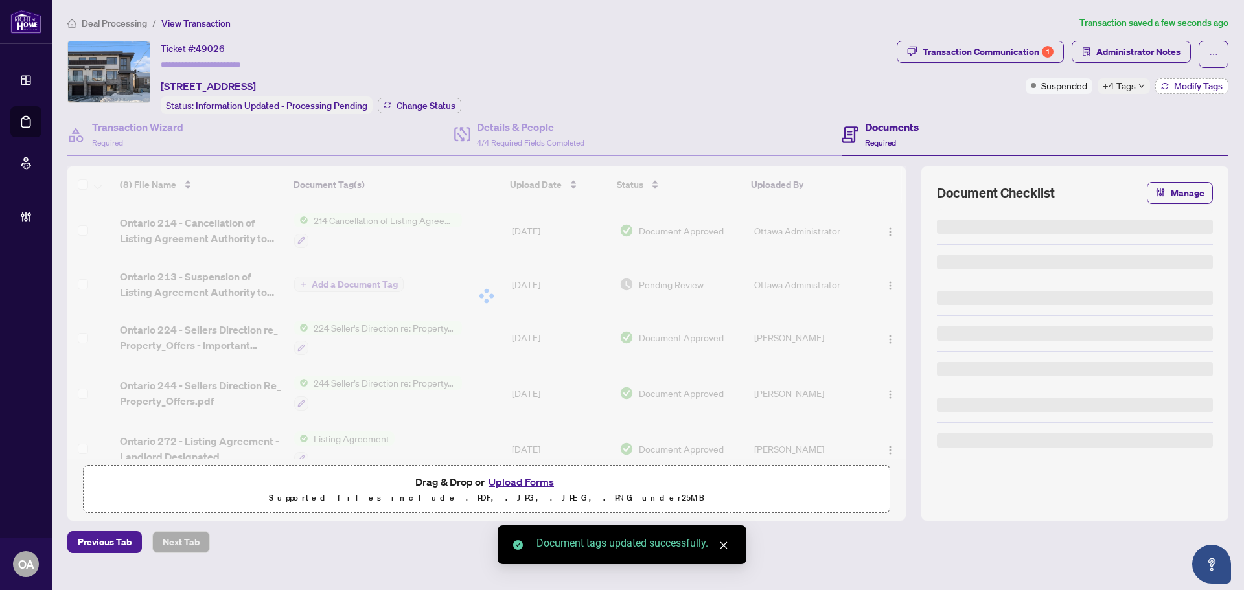
click at [1191, 87] on span "Modify Tags" at bounding box center [1198, 86] width 49 height 9
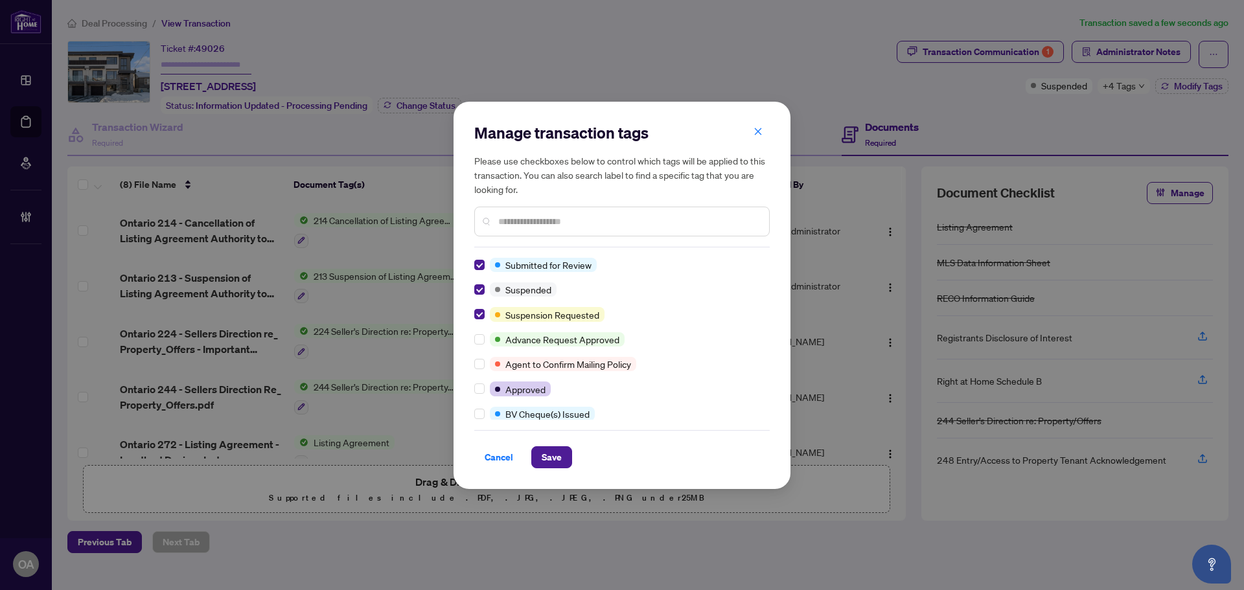
click at [477, 275] on div "Submitted for Review Suspended Suspension Requested Advance Request Approved Ag…" at bounding box center [621, 339] width 295 height 162
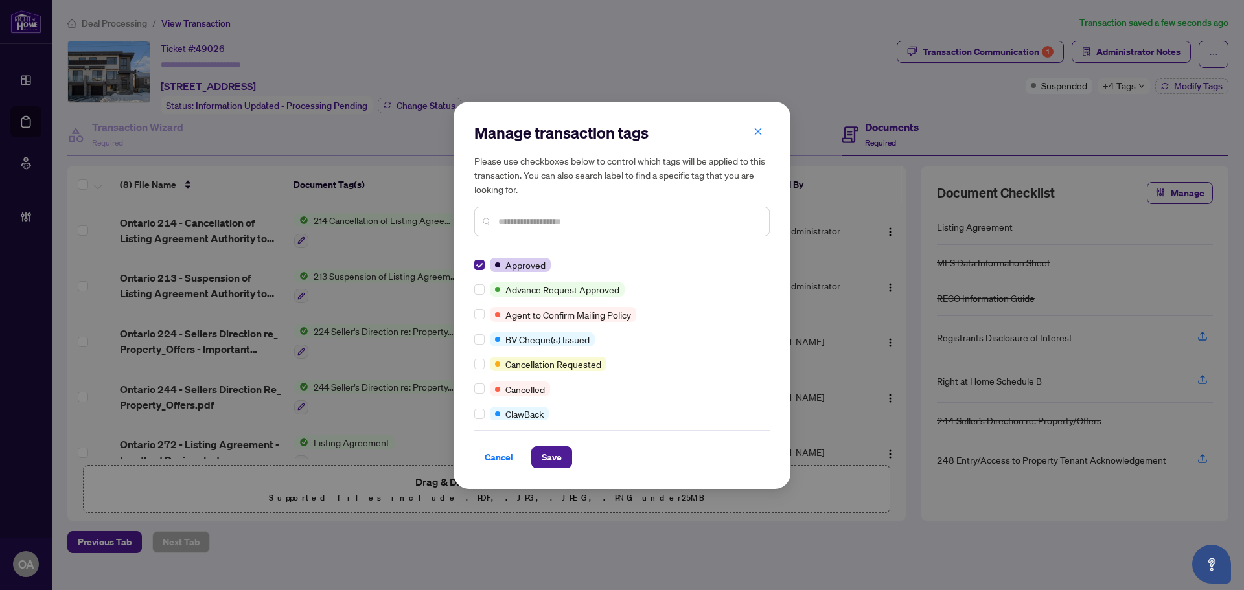
click at [479, 401] on div "Approved Advance Request Approved Agent to Confirm Mailing Policy BV Cheque(s) …" at bounding box center [621, 339] width 295 height 162
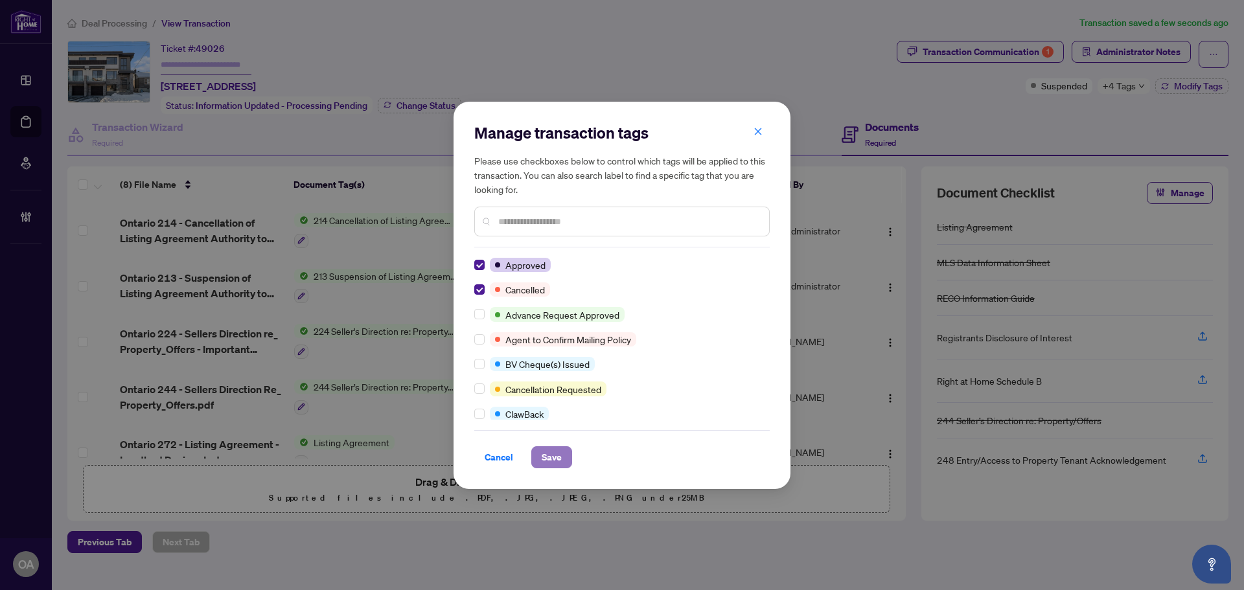
click at [549, 454] on span "Save" at bounding box center [552, 457] width 20 height 21
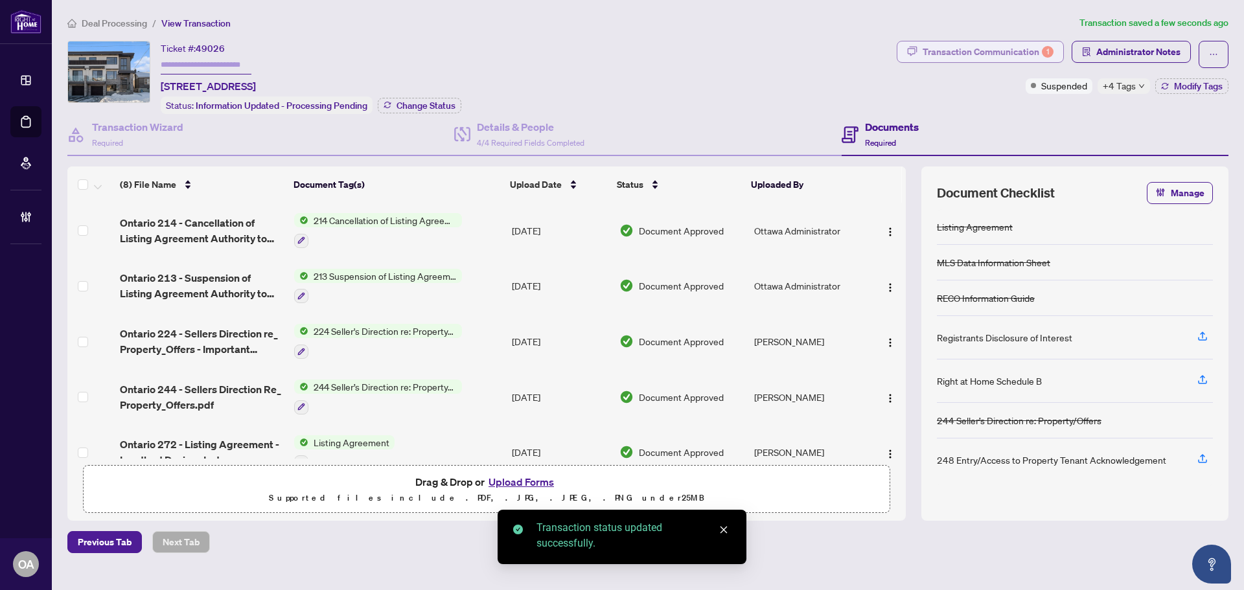
click at [1004, 51] on div "Transaction Communication 1" at bounding box center [988, 51] width 131 height 21
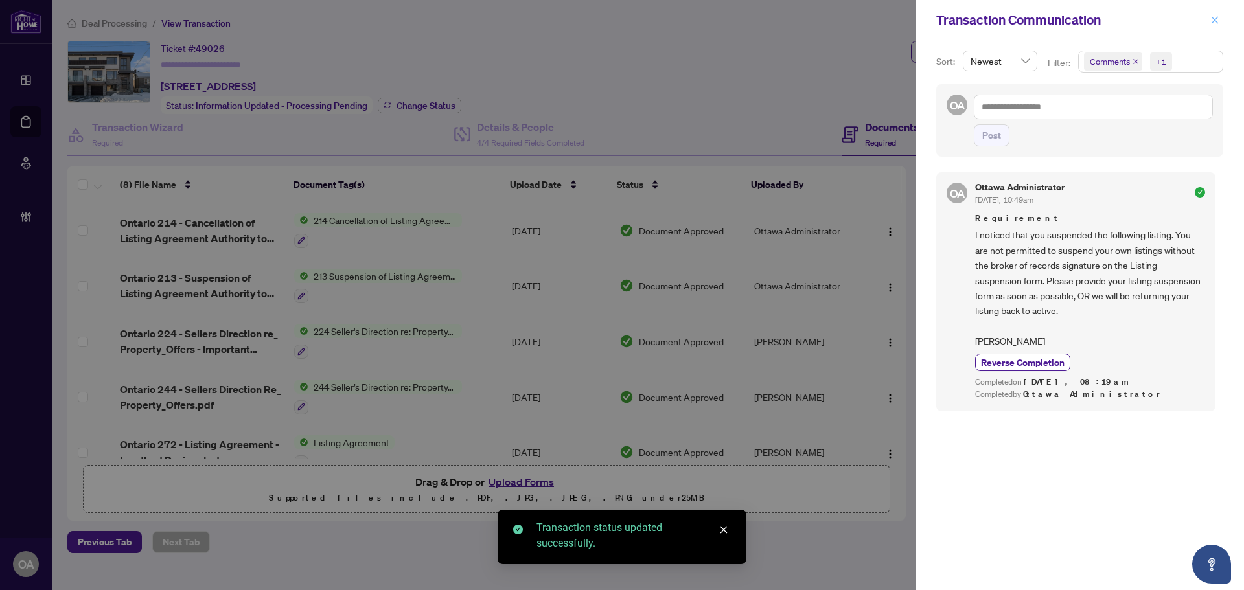
click at [1216, 19] on icon "close" at bounding box center [1215, 19] width 7 height 7
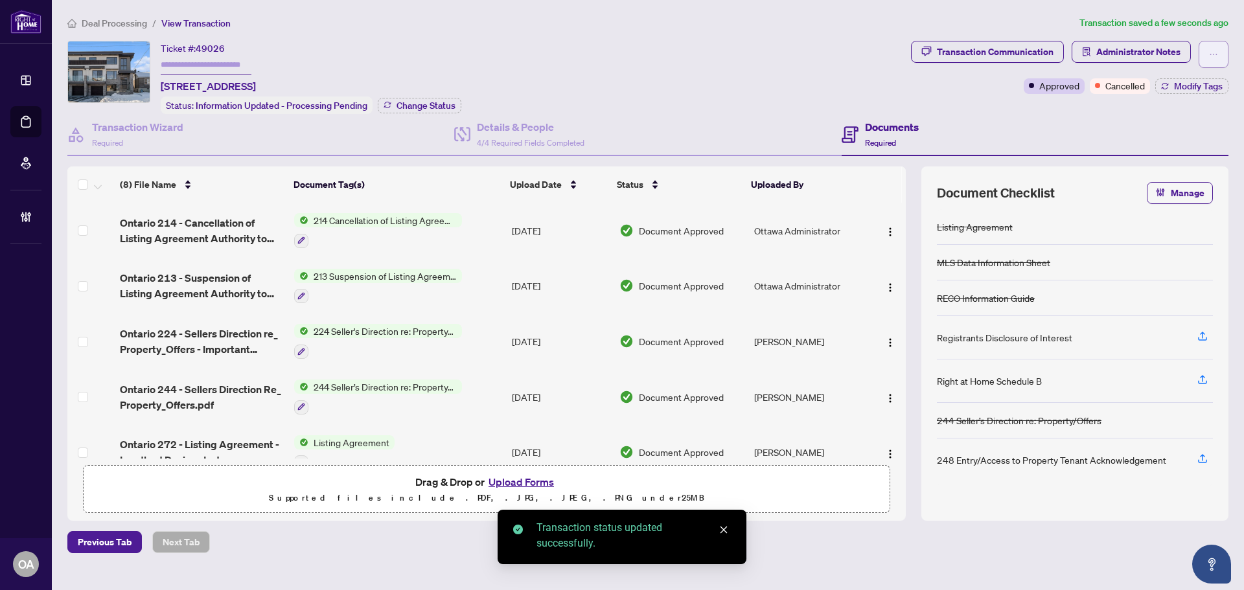
click at [1217, 55] on icon "ellipsis" at bounding box center [1213, 54] width 9 height 9
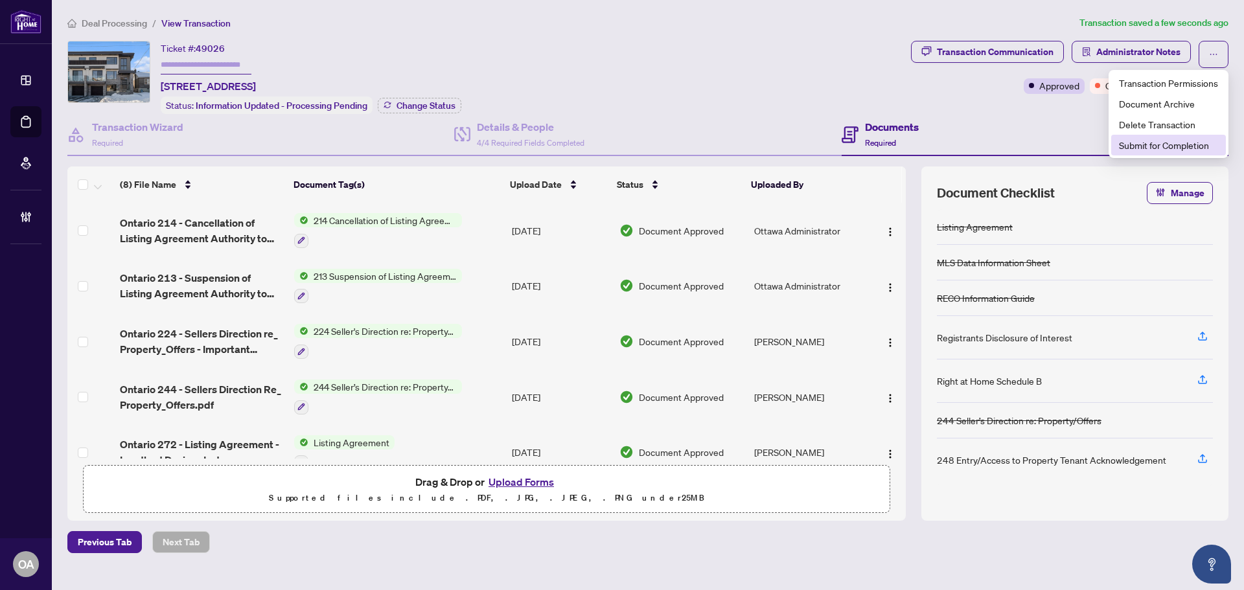
click at [1182, 148] on span "Submit for Completion" at bounding box center [1168, 145] width 99 height 14
type textarea "**********"
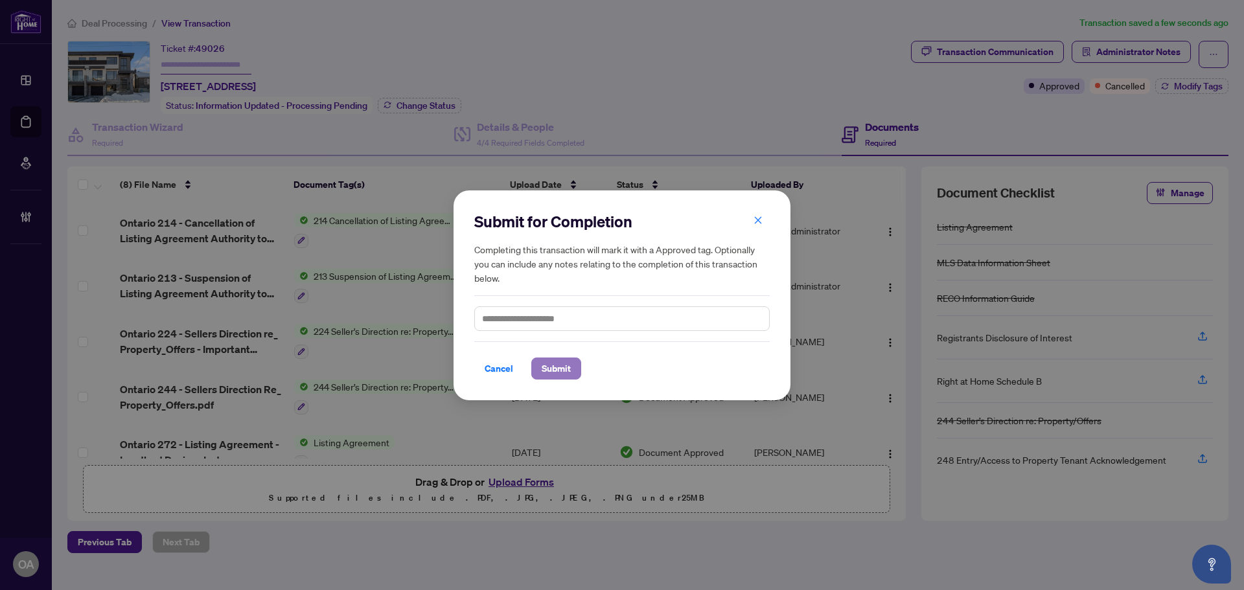
click at [563, 369] on span "Submit" at bounding box center [556, 368] width 29 height 21
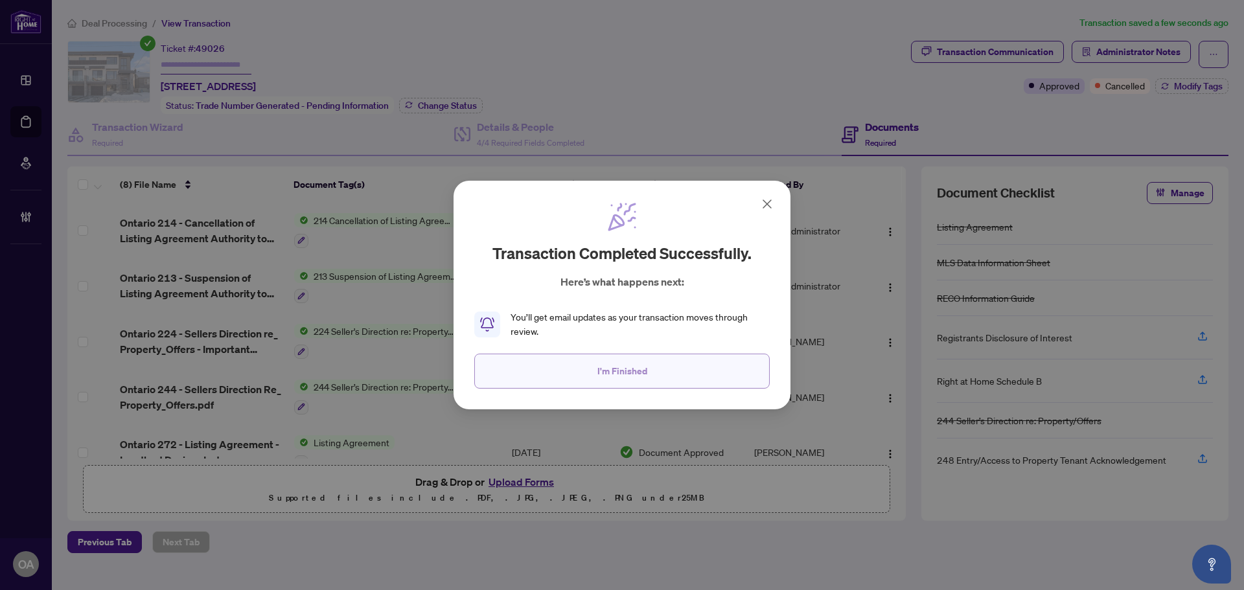
click at [622, 369] on span "I'm Finished" at bounding box center [622, 371] width 50 height 21
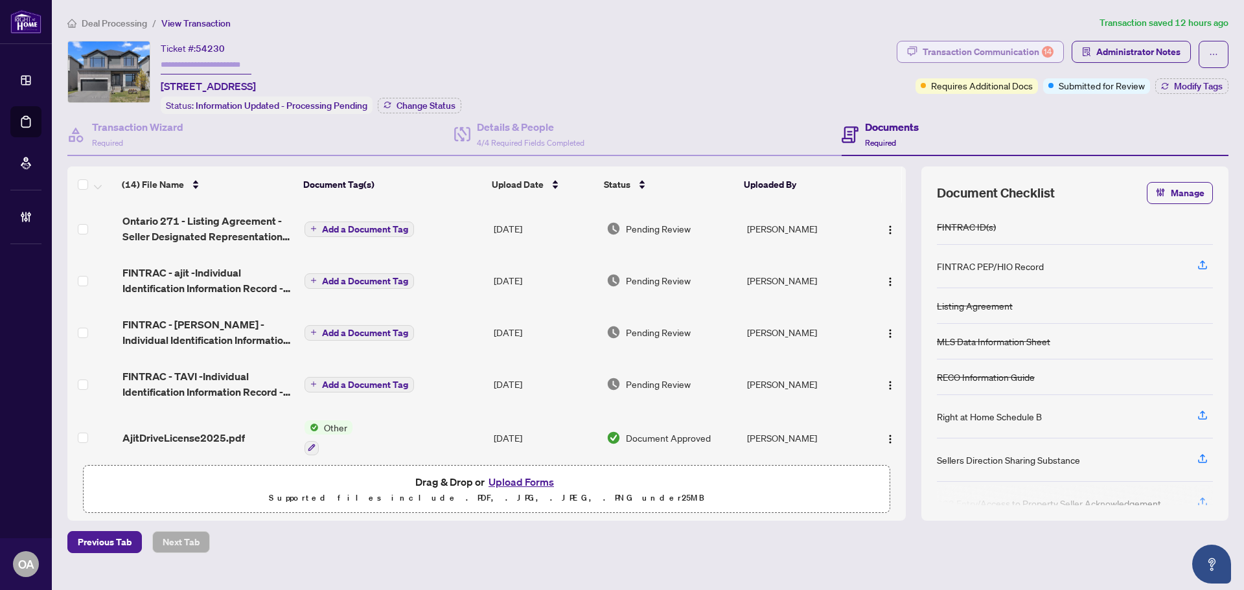
click at [968, 53] on div "Transaction Communication 14" at bounding box center [988, 51] width 131 height 21
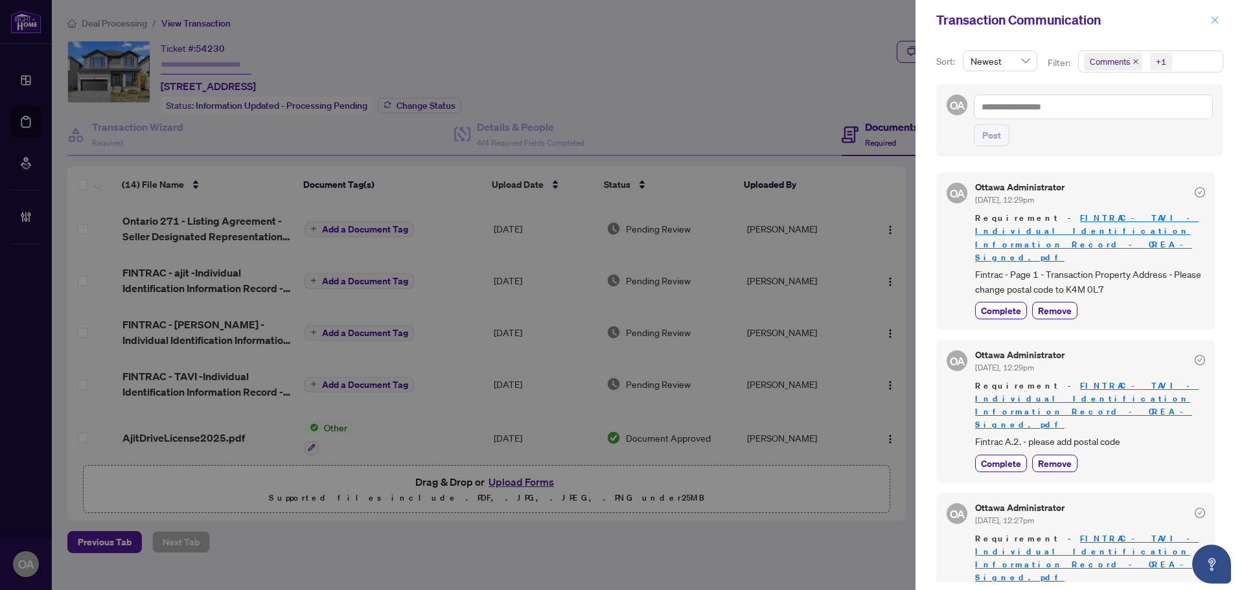
click at [1219, 17] on icon "close" at bounding box center [1214, 20] width 9 height 9
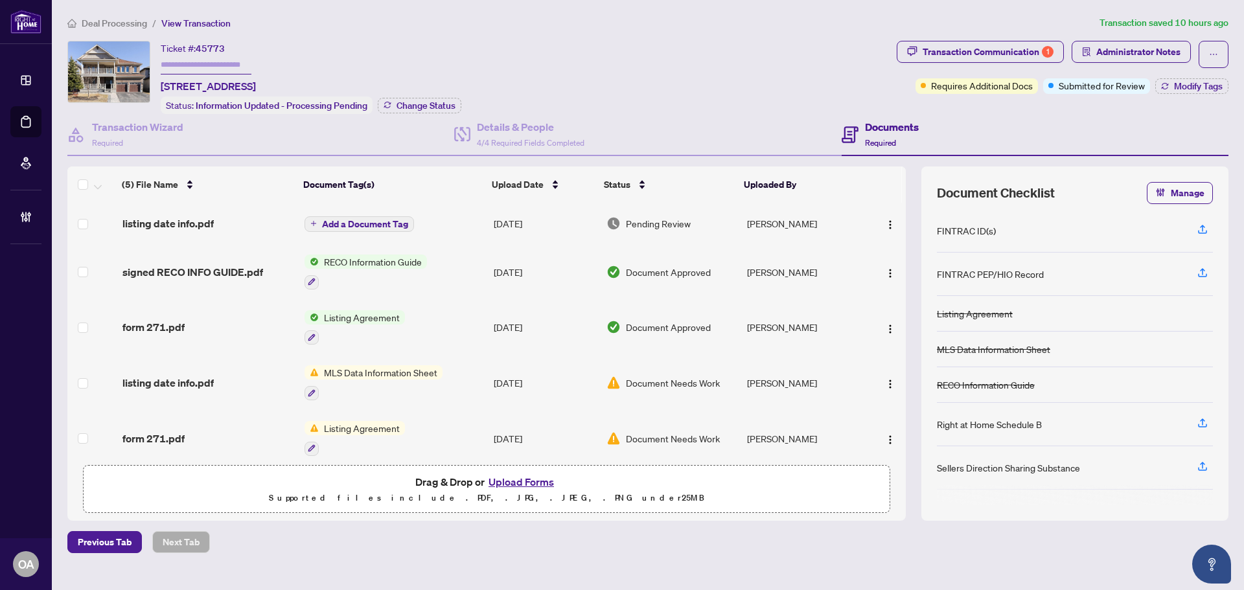
click at [996, 40] on div "Deal Processing / View Transaction Transaction saved 10 hours ago Ticket #: 457…" at bounding box center [647, 285] width 1171 height 538
click at [998, 42] on div "Transaction Communication 1" at bounding box center [988, 51] width 131 height 21
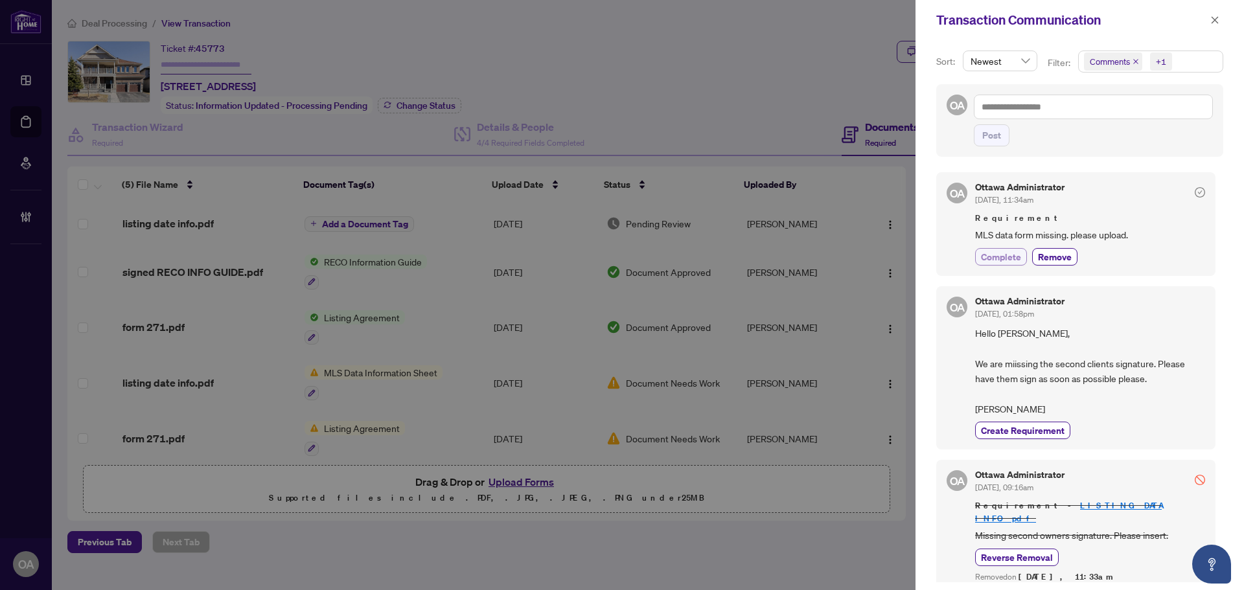
click at [1005, 259] on span "Complete" at bounding box center [1001, 257] width 40 height 14
click at [1218, 21] on icon "close" at bounding box center [1214, 20] width 9 height 9
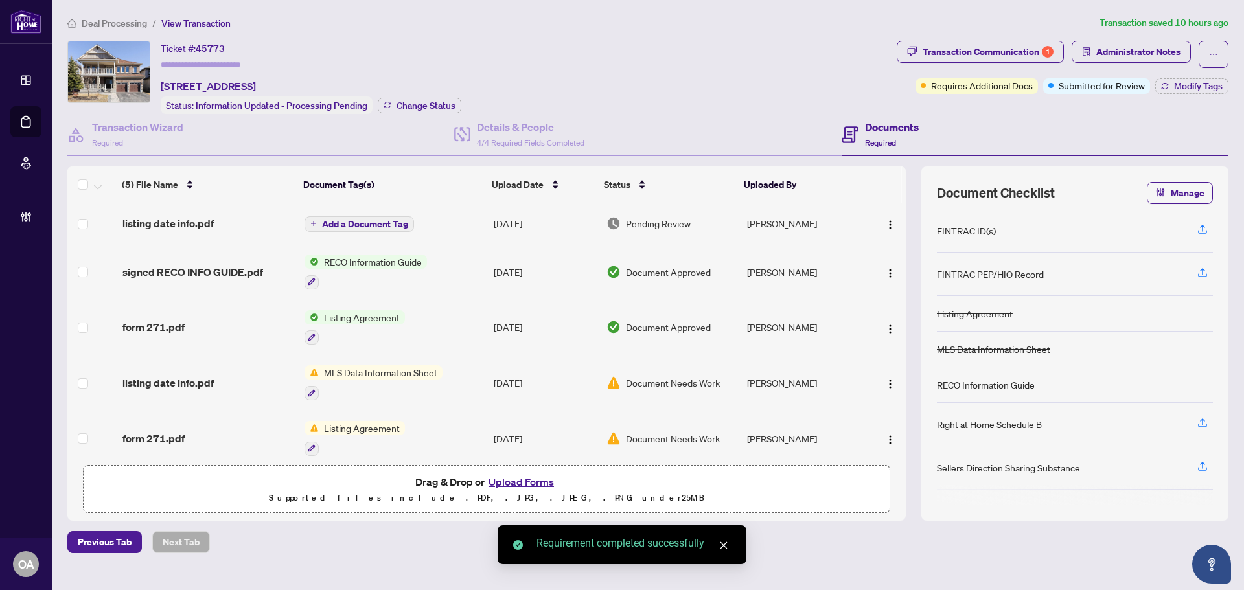
click at [201, 224] on span "listing date info.pdf" at bounding box center [167, 224] width 91 height 16
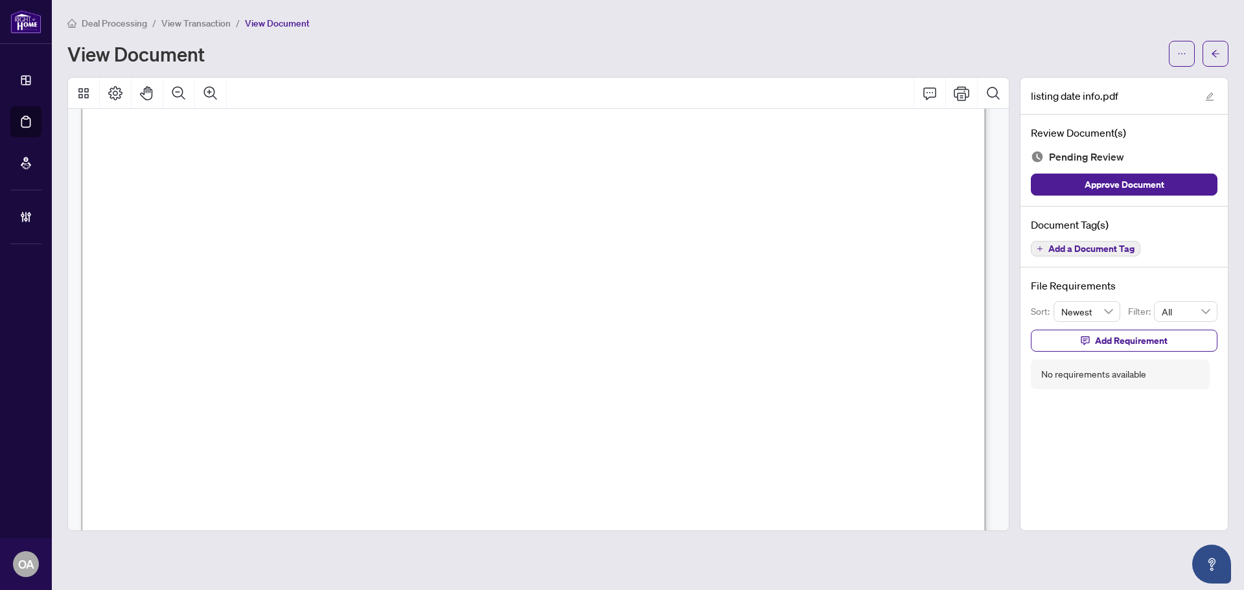
scroll to position [1425, 0]
click at [1118, 247] on span "Add a Document Tag" at bounding box center [1091, 248] width 86 height 9
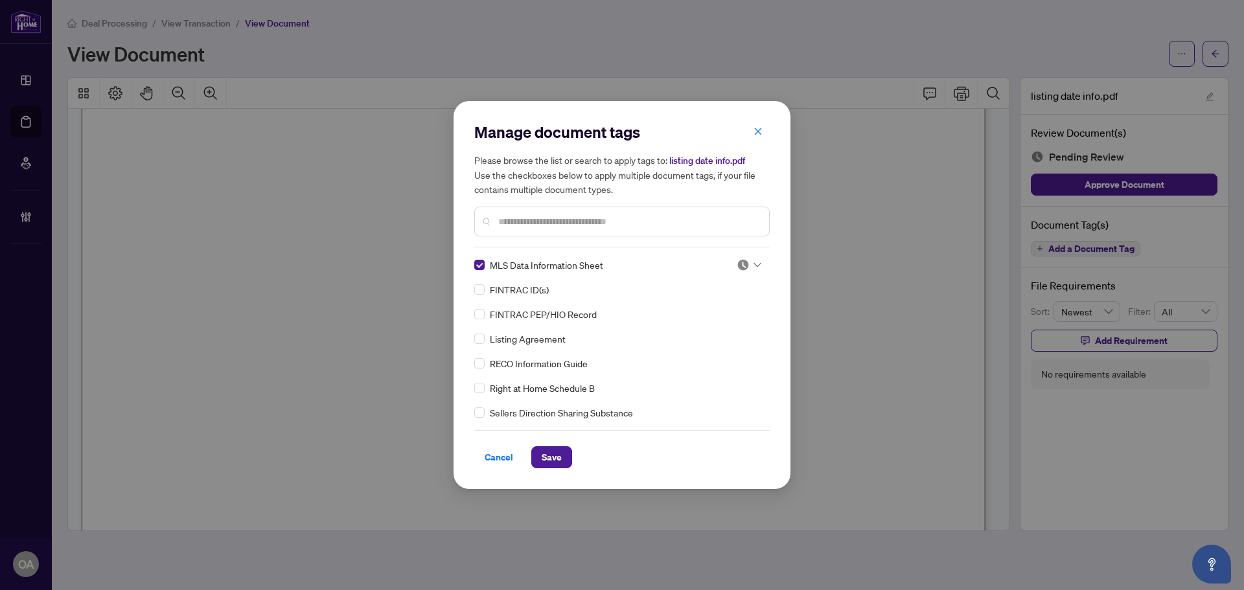
click at [744, 261] on img at bounding box center [743, 265] width 13 height 13
drag, startPoint x: 717, startPoint y: 333, endPoint x: 615, endPoint y: 356, distance: 104.4
click at [716, 333] on div "Approved" at bounding box center [706, 328] width 83 height 14
click at [531, 456] on button "Save" at bounding box center [551, 457] width 41 height 22
click at [575, 455] on div "Cancel Save" at bounding box center [621, 457] width 295 height 22
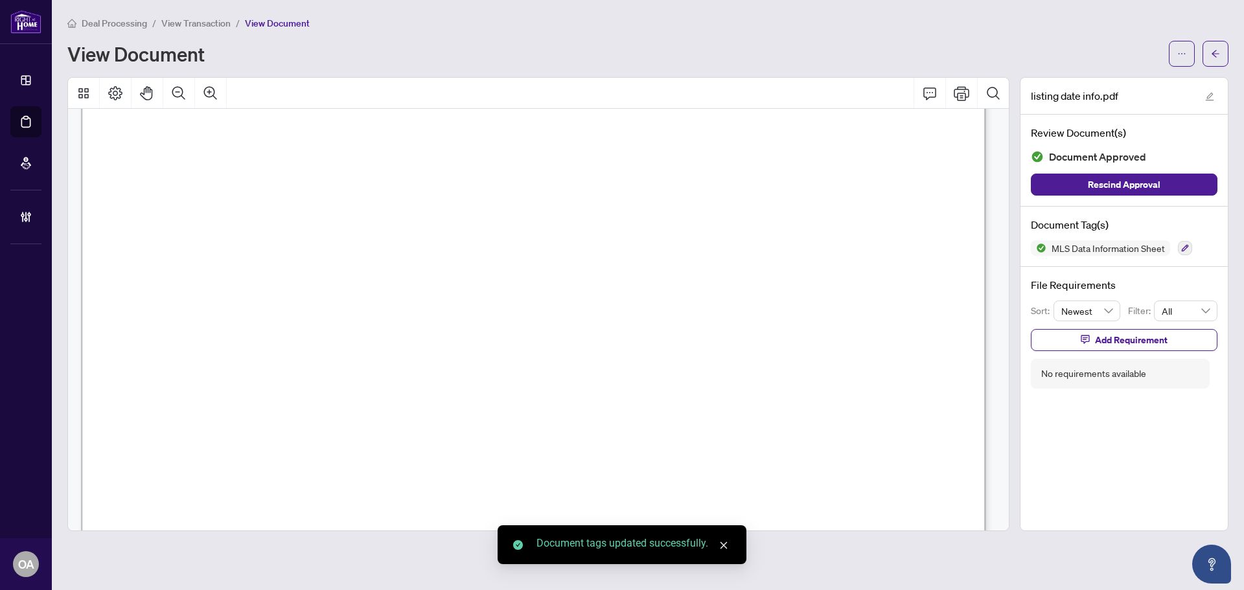
click at [1216, 57] on div "Manage document tags Please browse the list or search to apply tags to: listing…" at bounding box center [622, 295] width 1244 height 590
click at [1217, 53] on icon "arrow-left" at bounding box center [1215, 53] width 9 height 9
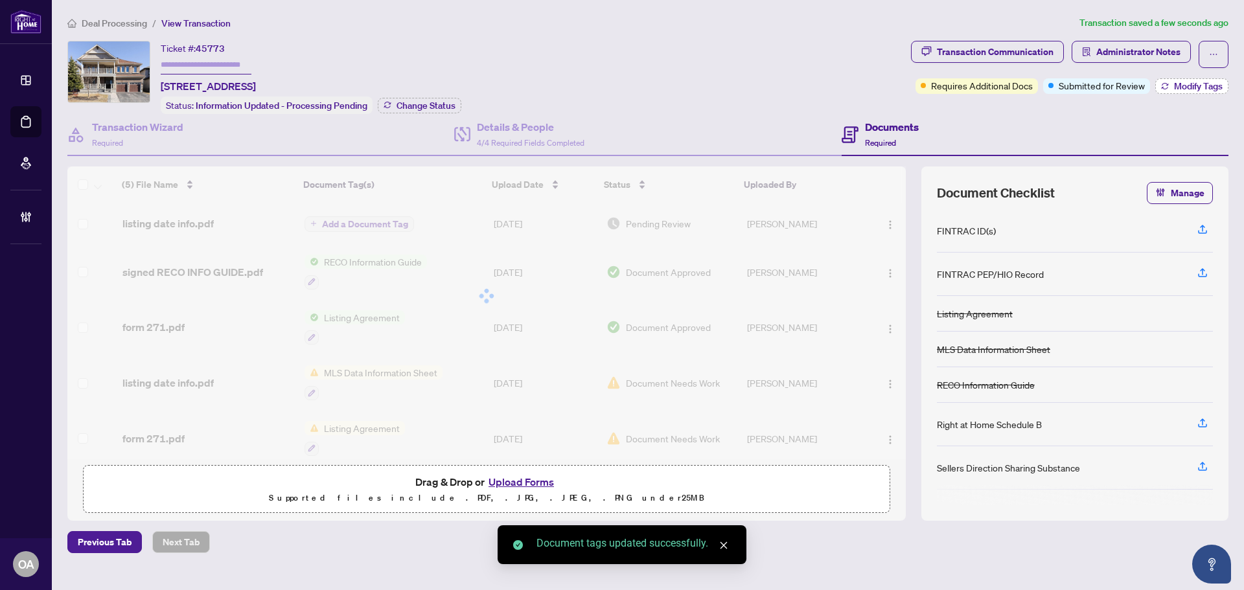
click at [1178, 86] on span "Modify Tags" at bounding box center [1198, 86] width 49 height 9
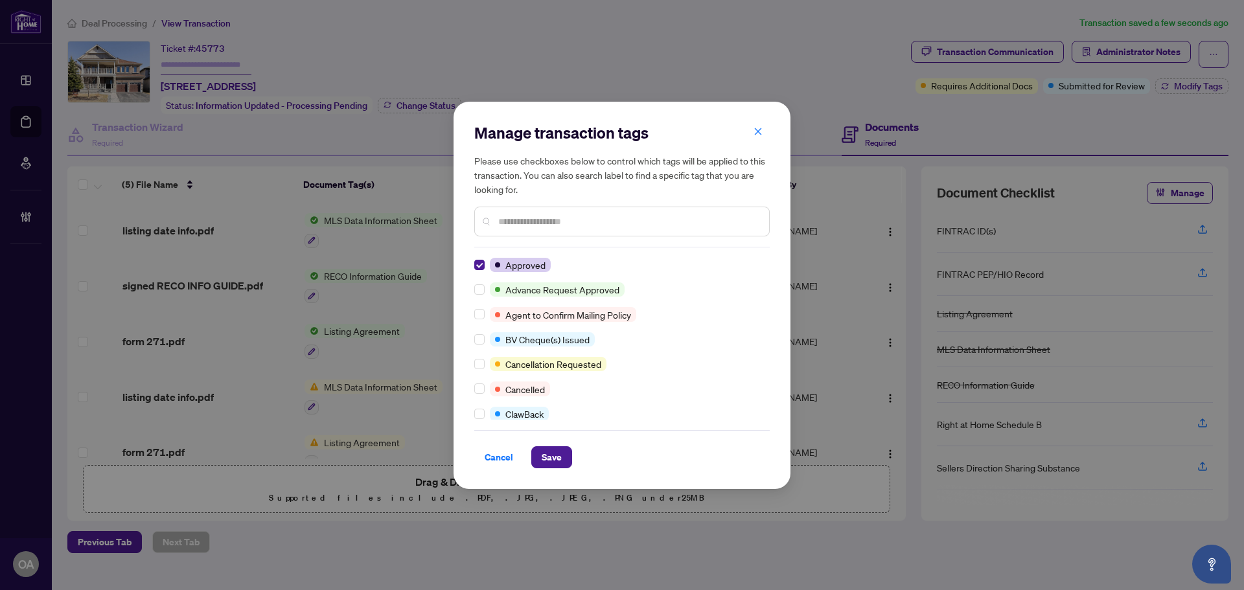
click at [571, 487] on div "Manage transaction tags Please use checkboxes below to control which tags will …" at bounding box center [622, 295] width 337 height 387
click at [549, 459] on span "Save" at bounding box center [552, 457] width 20 height 21
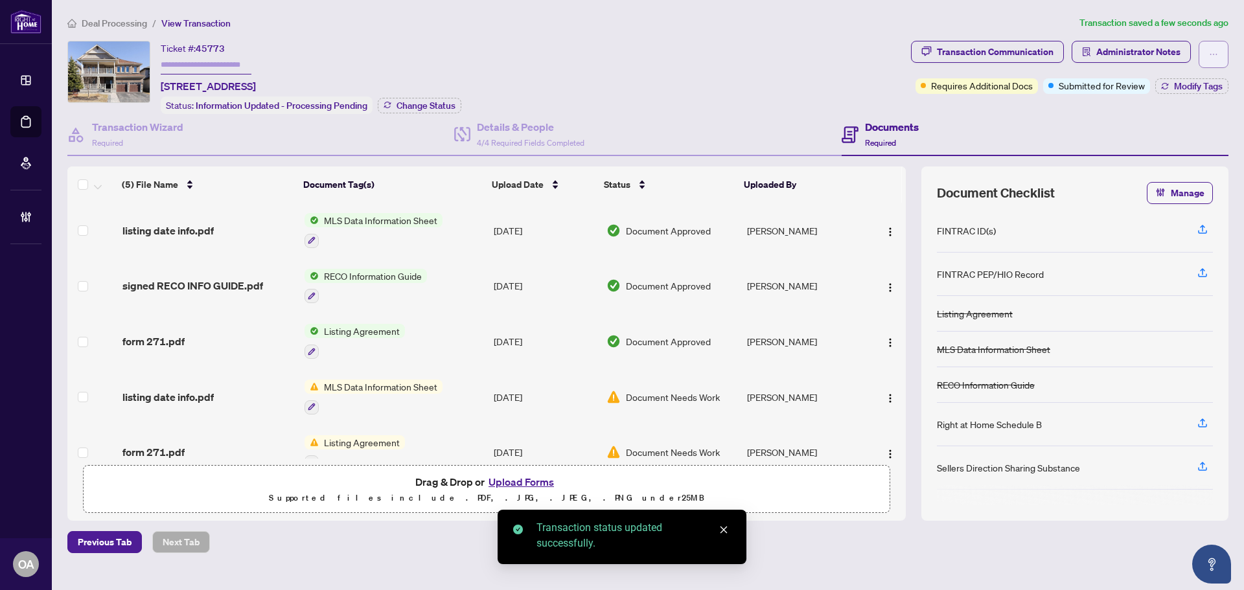
click at [1220, 53] on button "button" at bounding box center [1214, 54] width 30 height 27
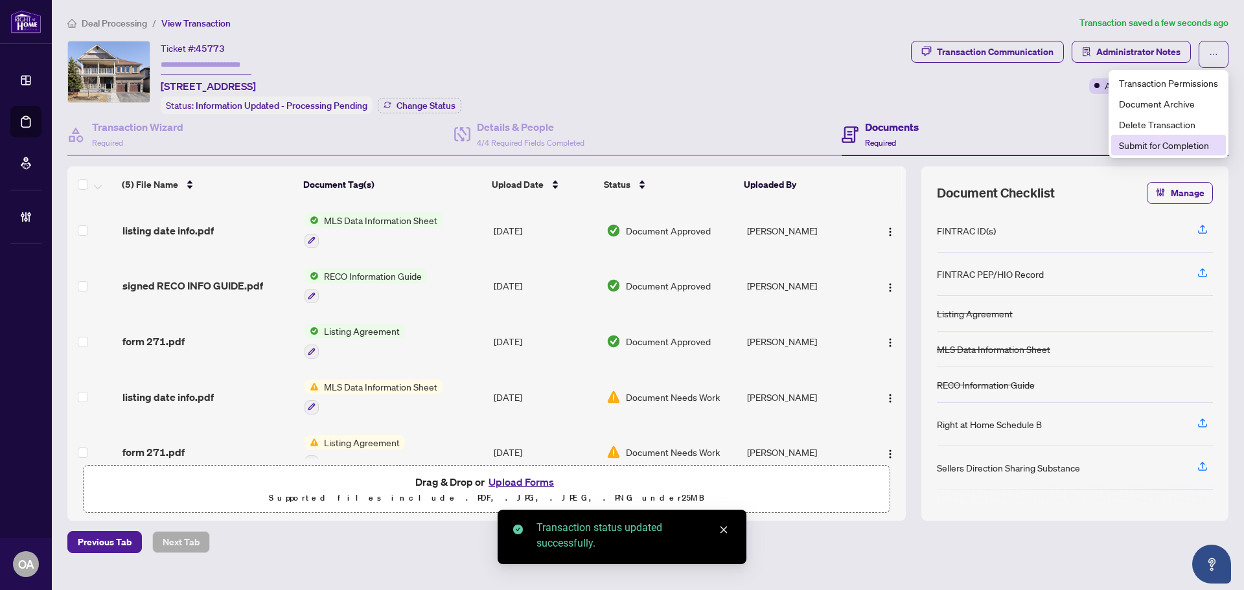
click at [1184, 139] on span "Submit for Completion" at bounding box center [1168, 145] width 99 height 14
type textarea "**********"
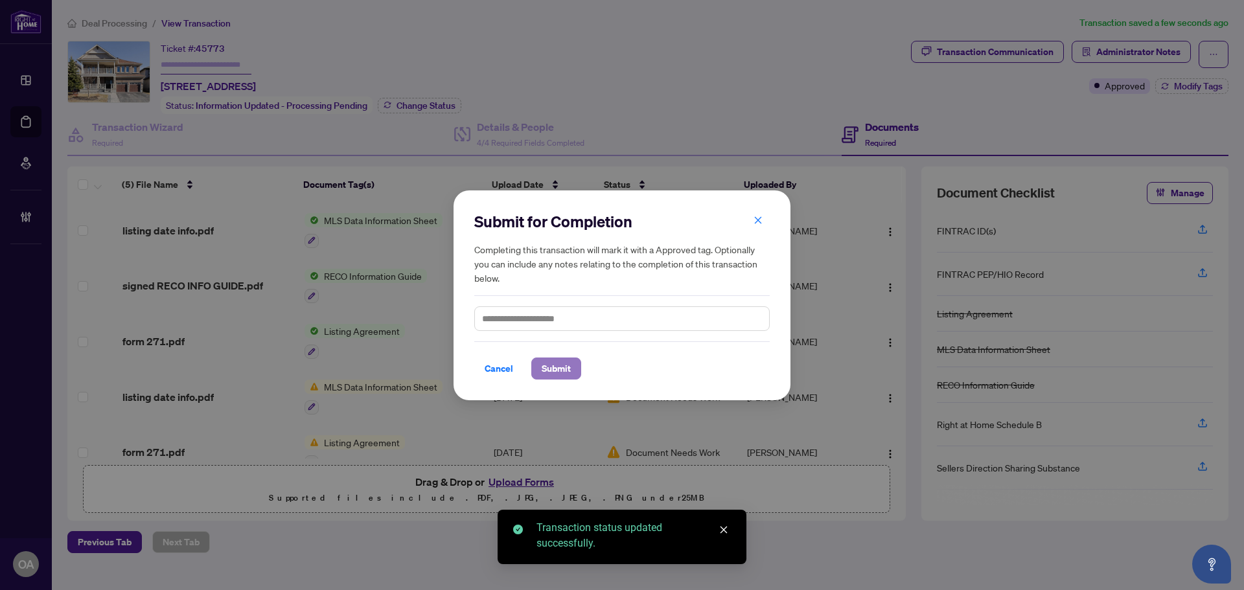
click at [568, 371] on span "Submit" at bounding box center [556, 368] width 29 height 21
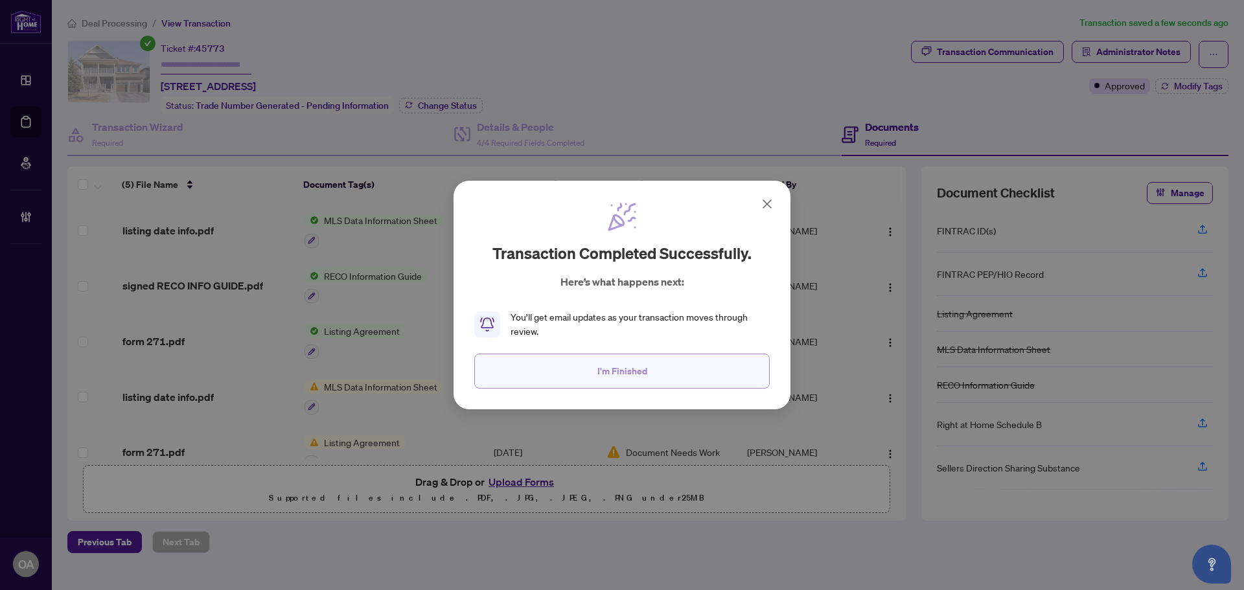
drag, startPoint x: 628, startPoint y: 387, endPoint x: 621, endPoint y: 371, distance: 18.0
click at [627, 387] on button "I'm Finished" at bounding box center [621, 371] width 295 height 35
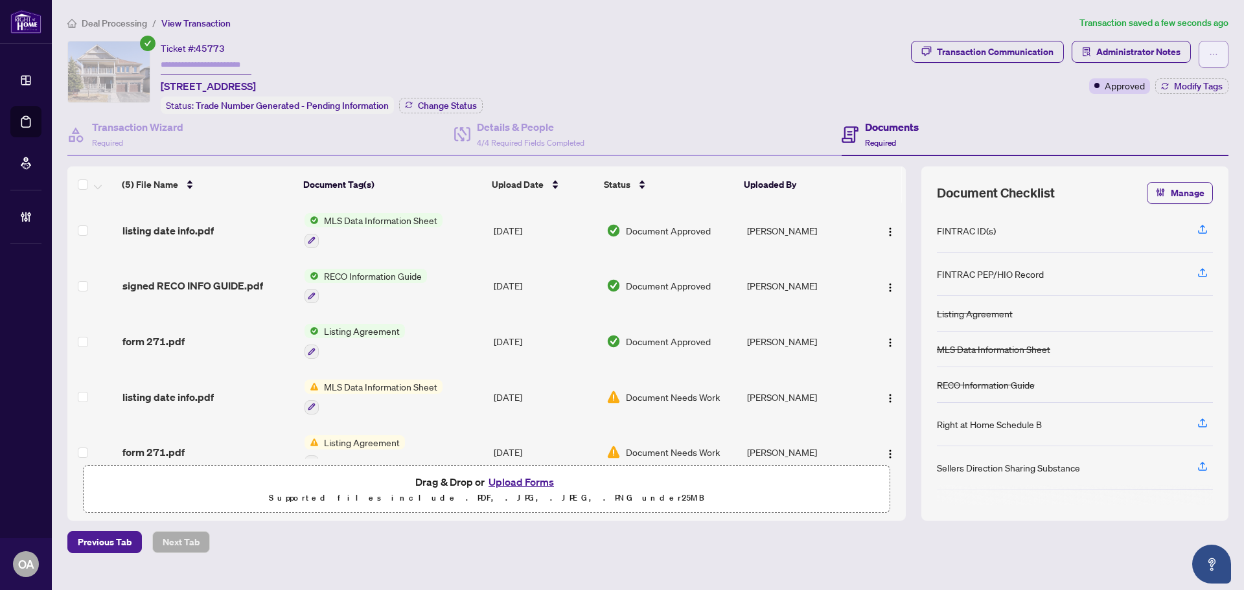
click at [1221, 52] on button "button" at bounding box center [1214, 54] width 30 height 27
click at [689, 90] on div "Ticket #: 45773 204 Cooks Mill Cres, Ottawa, Ontario K1V 2N1, Canada Status: Tr…" at bounding box center [486, 77] width 838 height 73
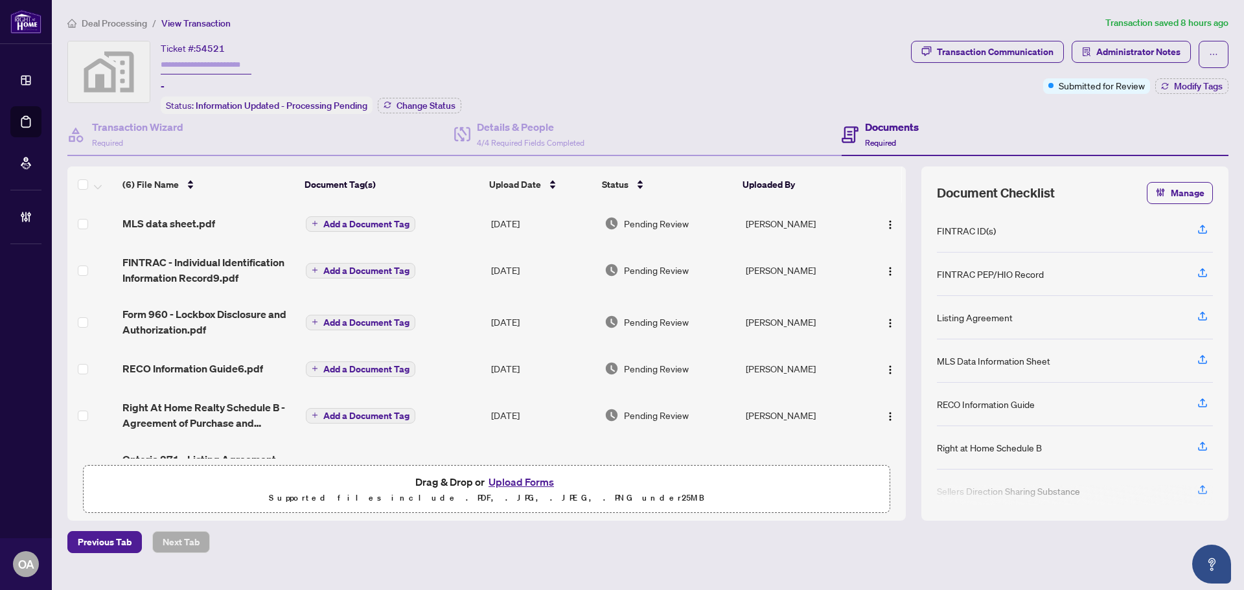
scroll to position [39, 0]
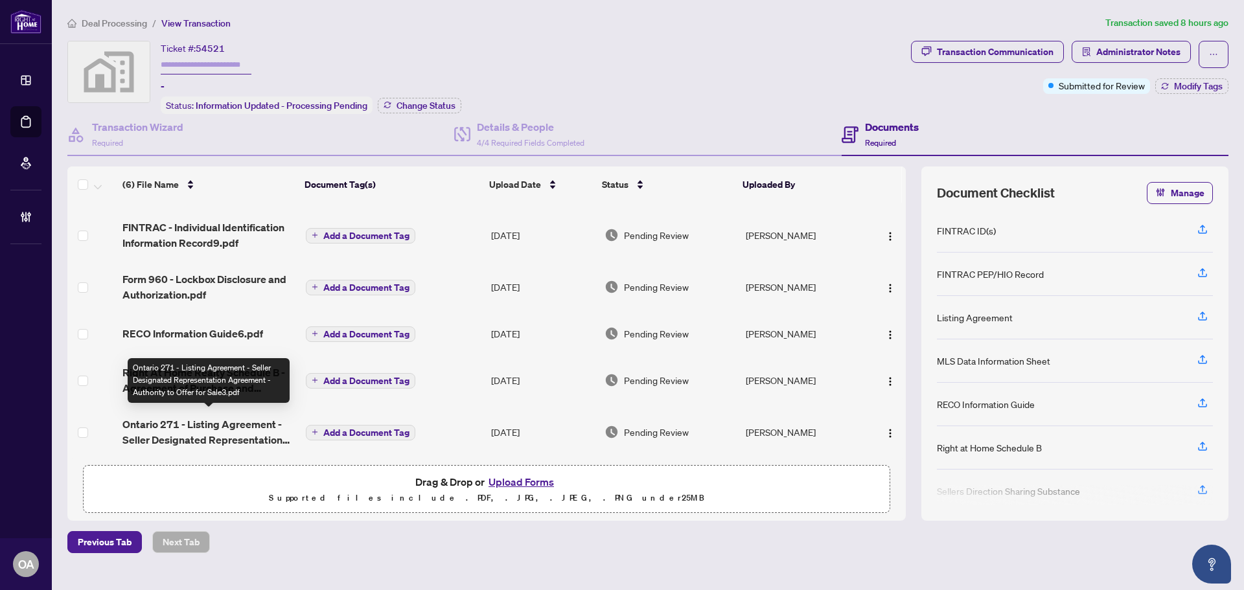
click at [226, 417] on span "Ontario 271 - Listing Agreement - Seller Designated Representation Agreement - …" at bounding box center [208, 432] width 173 height 31
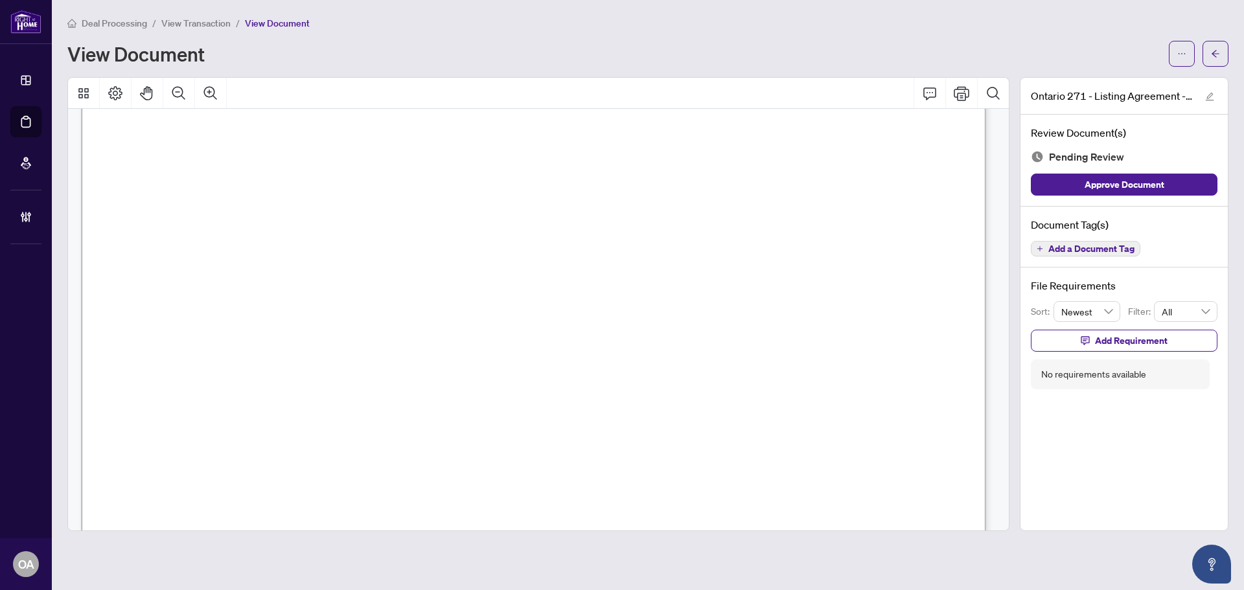
scroll to position [194, 0]
click at [1211, 58] on icon "arrow-left" at bounding box center [1215, 53] width 9 height 9
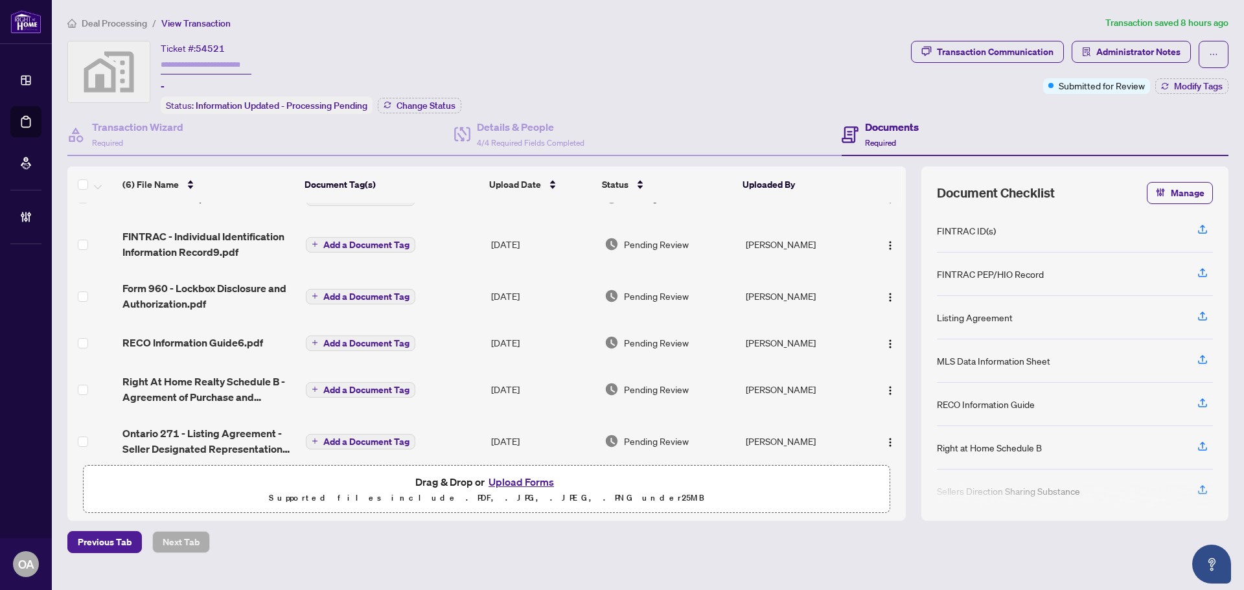
scroll to position [39, 0]
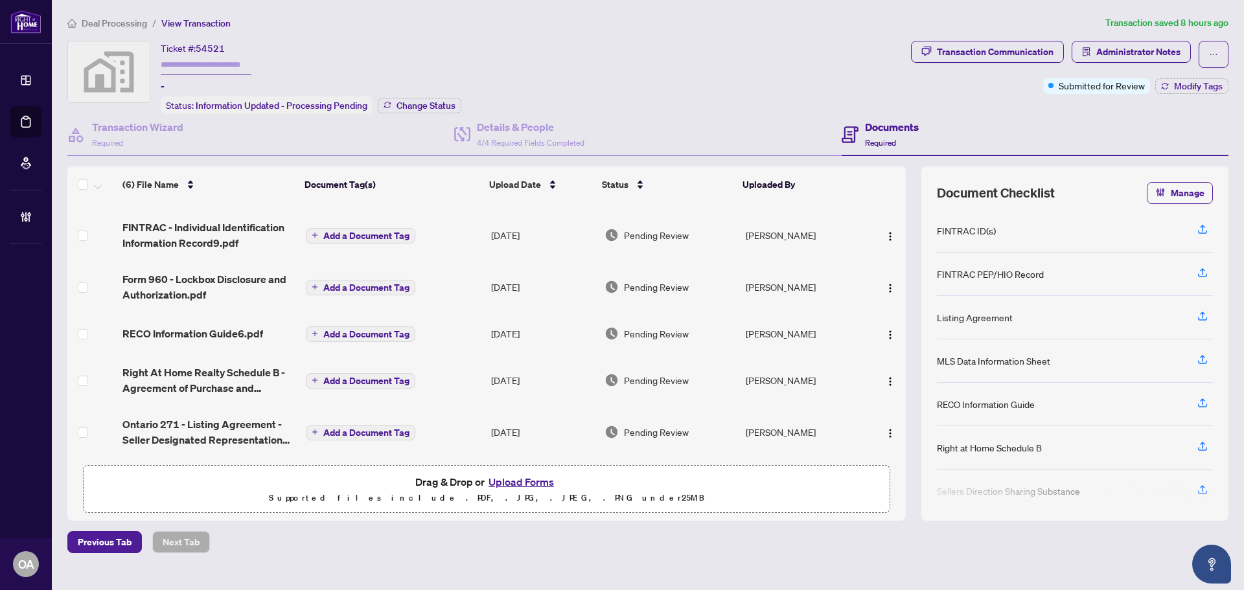
click at [209, 430] on span "Ontario 271 - Listing Agreement - Seller Designated Representation Agreement - …" at bounding box center [208, 432] width 173 height 31
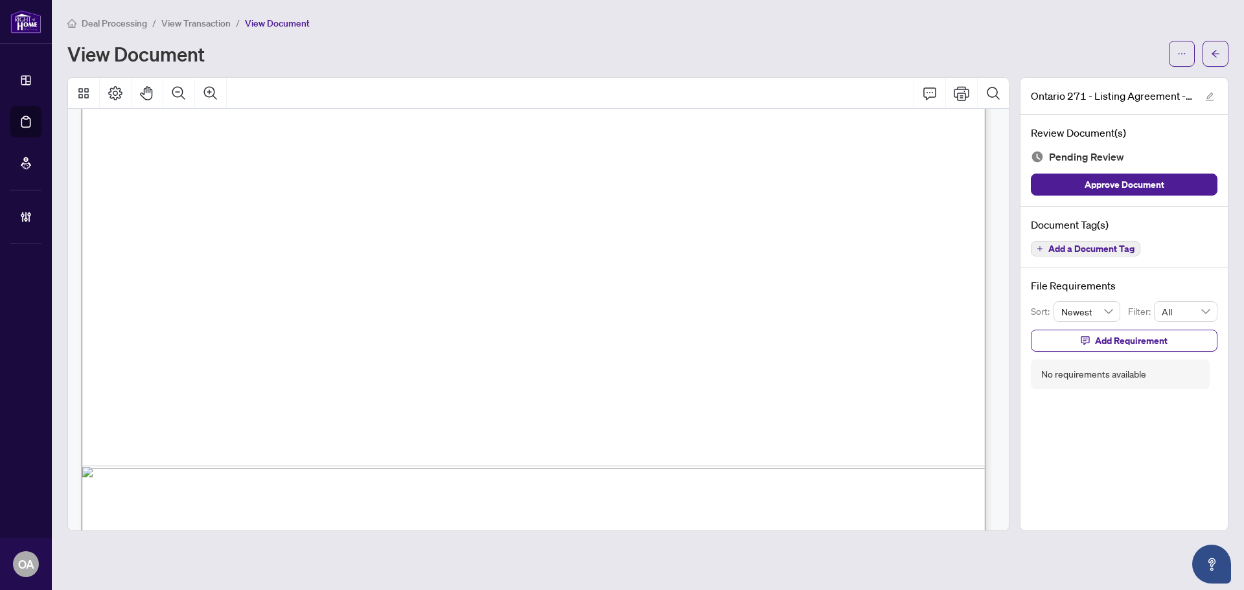
scroll to position [130, 0]
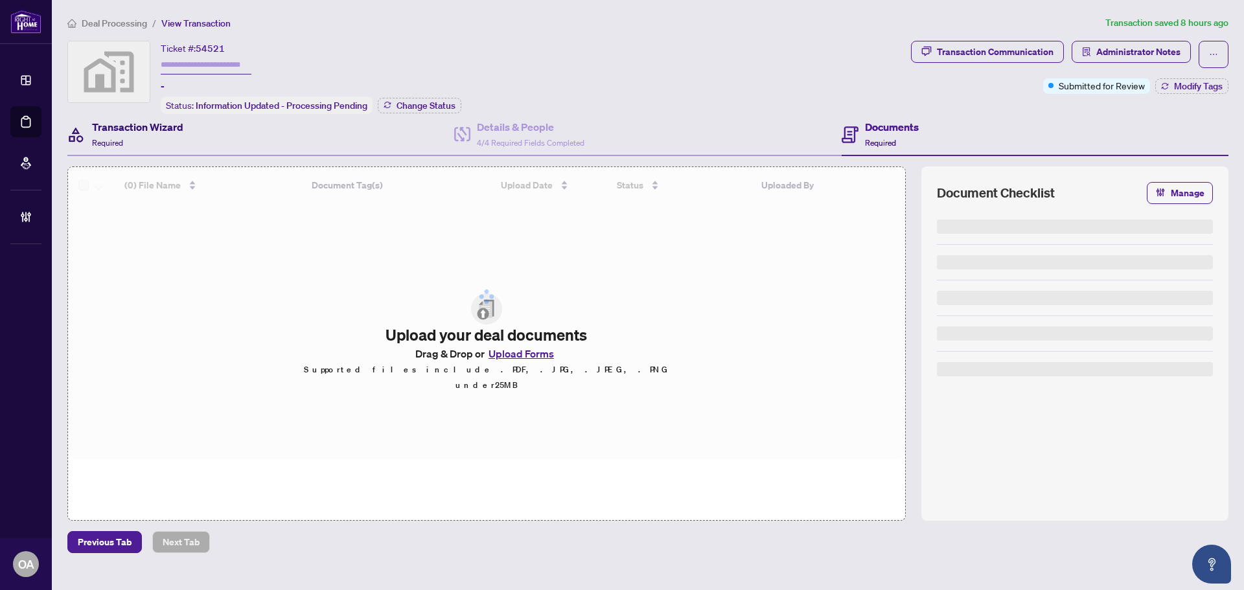
click at [148, 135] on div "Transaction Wizard Required" at bounding box center [137, 134] width 91 height 30
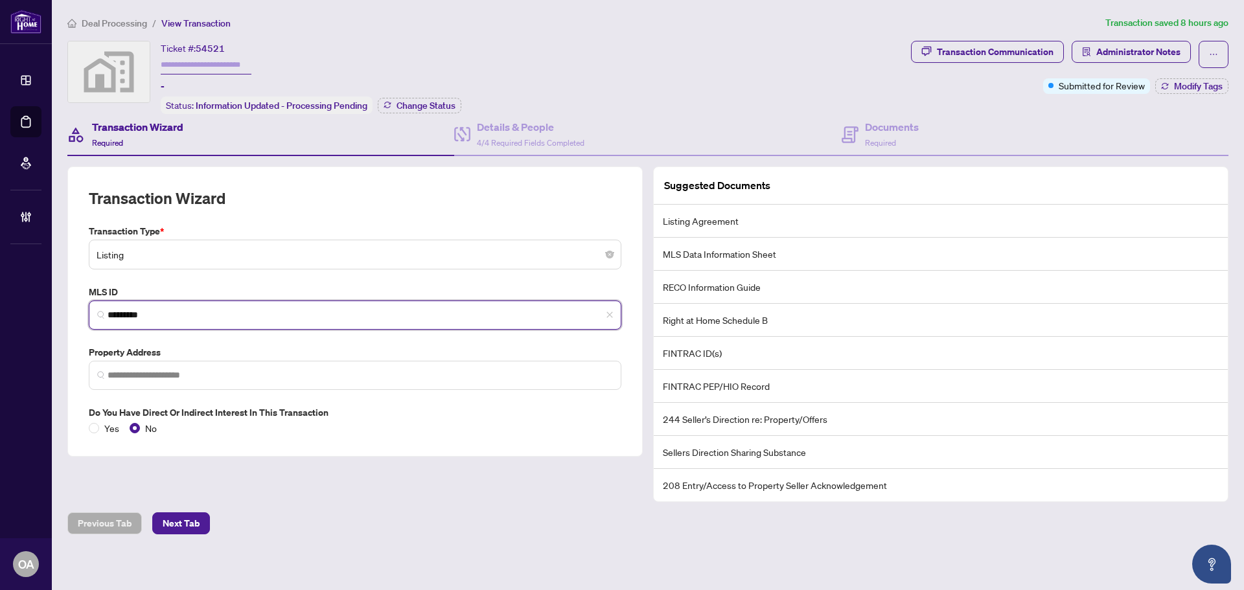
click at [170, 317] on input "*********" at bounding box center [360, 315] width 505 height 14
click at [170, 316] on input "*********" at bounding box center [360, 315] width 505 height 14
click at [205, 260] on span "Listing" at bounding box center [355, 254] width 517 height 25
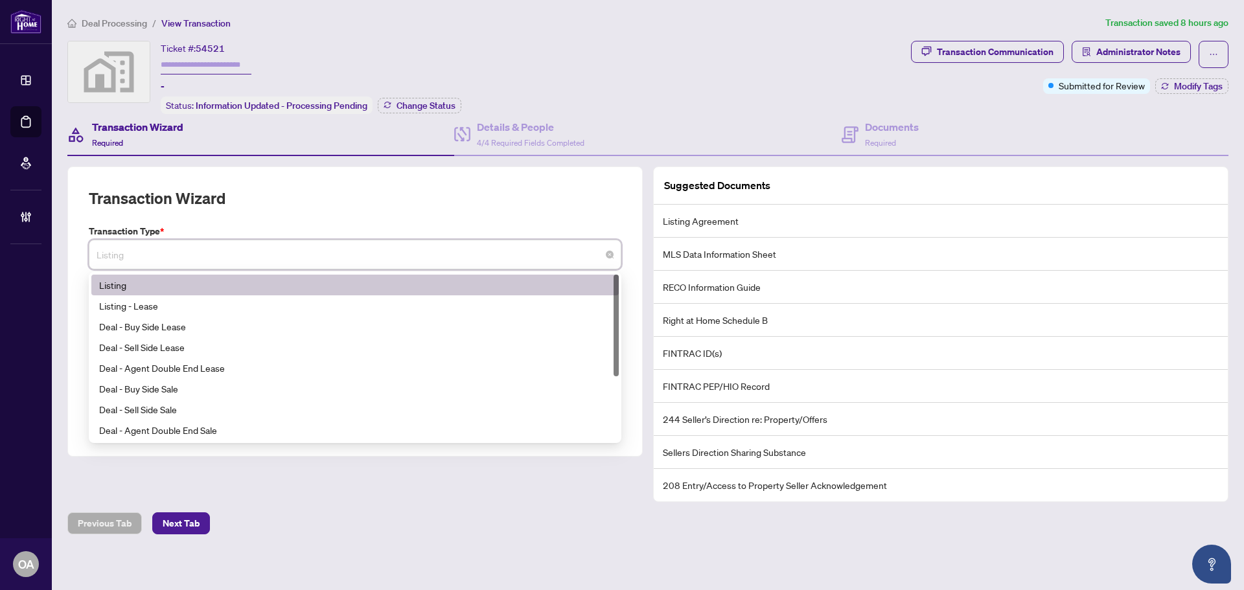
click at [233, 231] on label "Transaction Type *" at bounding box center [355, 231] width 533 height 14
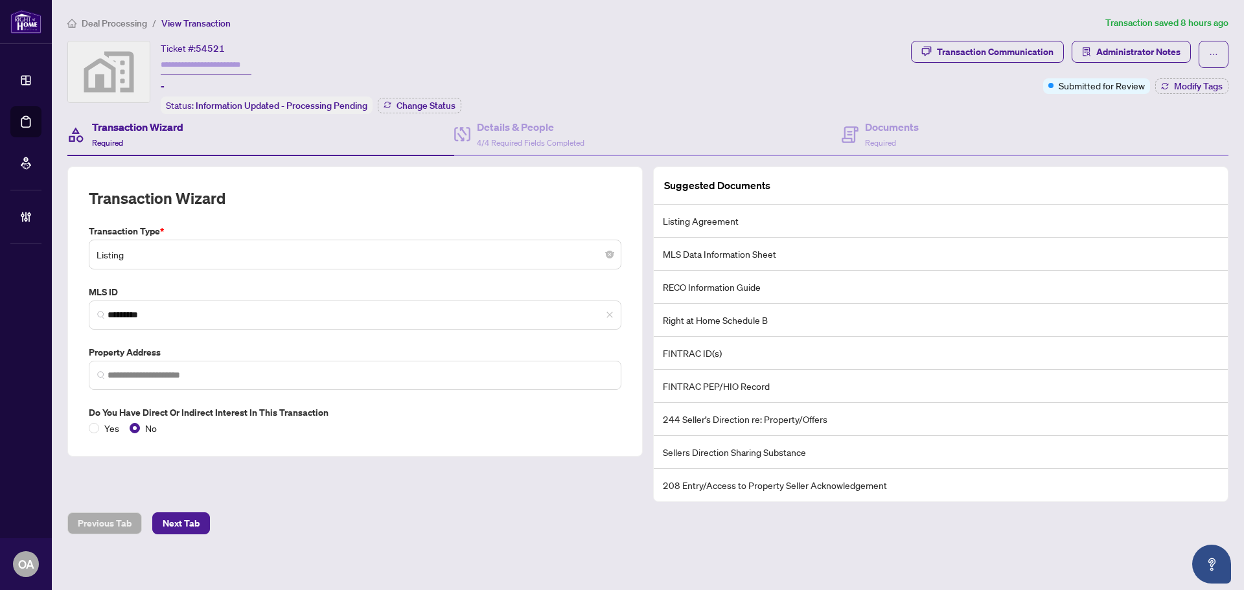
click at [208, 330] on div "Transaction Type * Listing 13 14 Listing Listing - Lease Deal - Buy Side Lease …" at bounding box center [355, 329] width 543 height 211
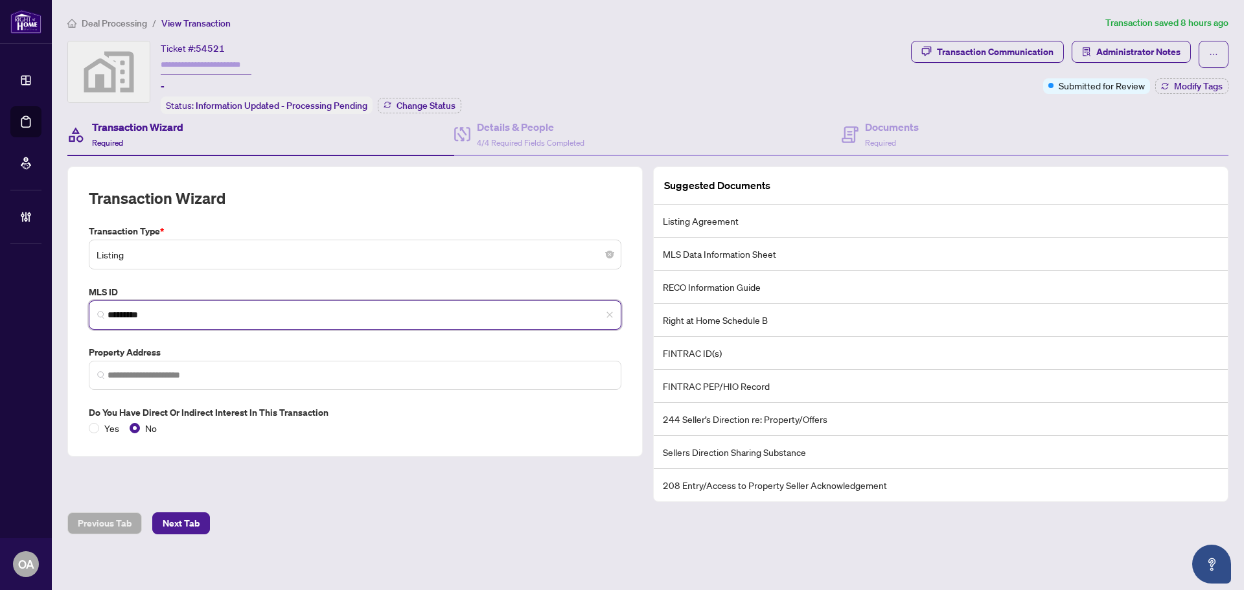
click at [209, 316] on input "*********" at bounding box center [360, 315] width 505 height 14
type input "*********"
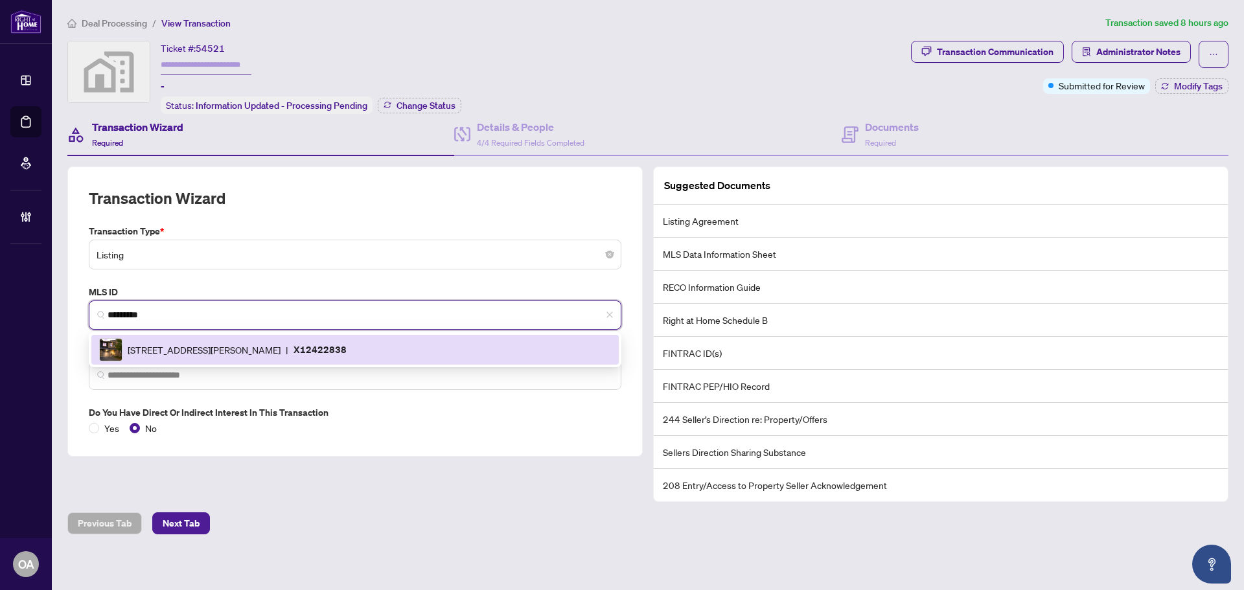
click at [210, 343] on span "[STREET_ADDRESS][PERSON_NAME]" at bounding box center [204, 350] width 153 height 14
type input "**********"
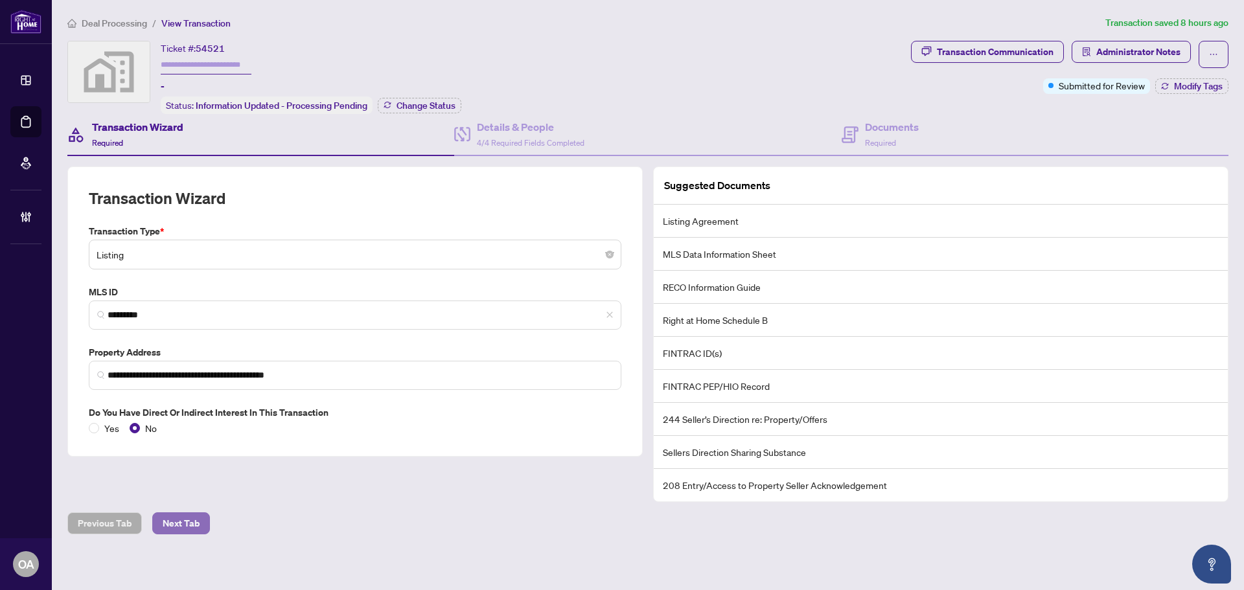
click at [191, 523] on span "Next Tab" at bounding box center [181, 523] width 37 height 21
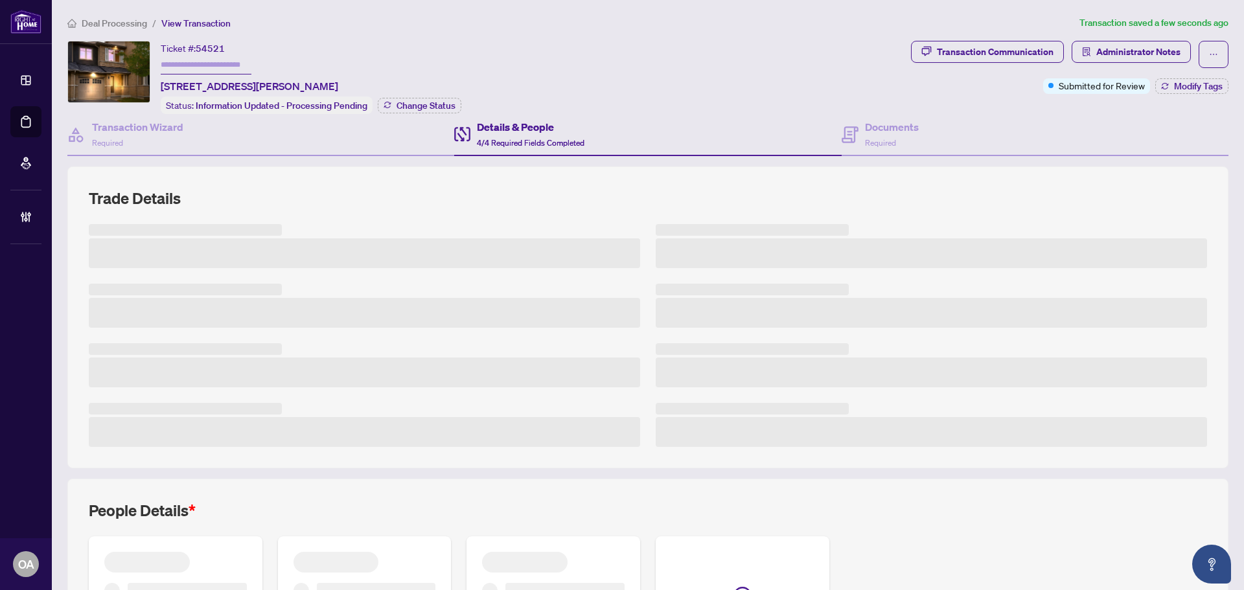
click at [507, 132] on h4 "Details & People" at bounding box center [531, 127] width 108 height 16
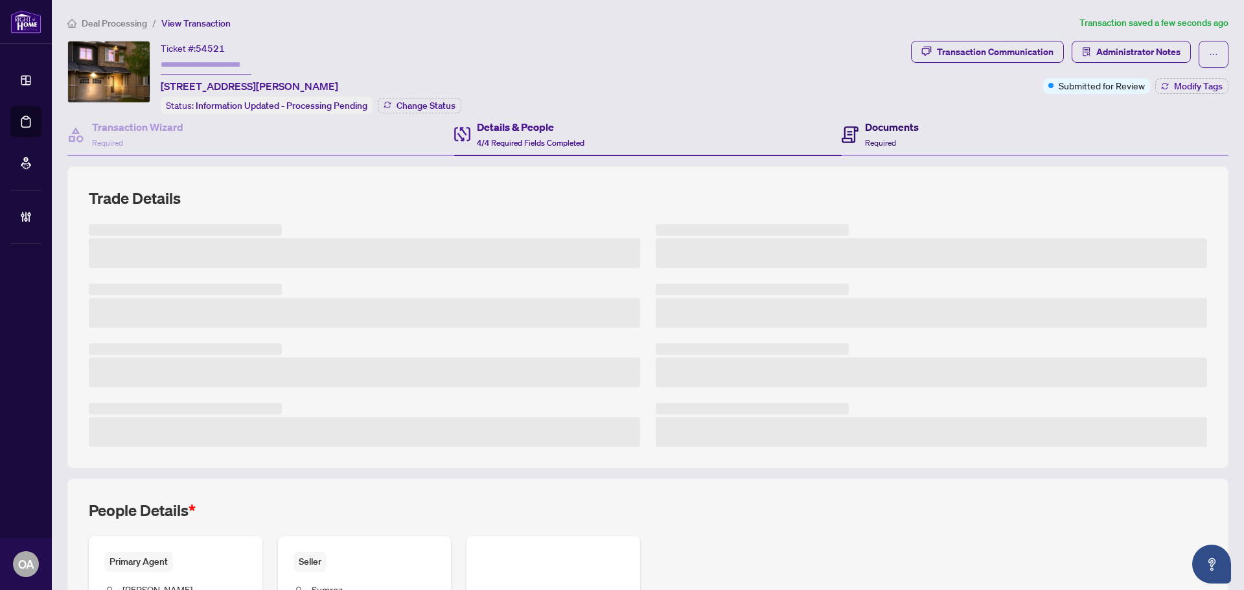
click at [868, 130] on h4 "Documents" at bounding box center [892, 127] width 54 height 16
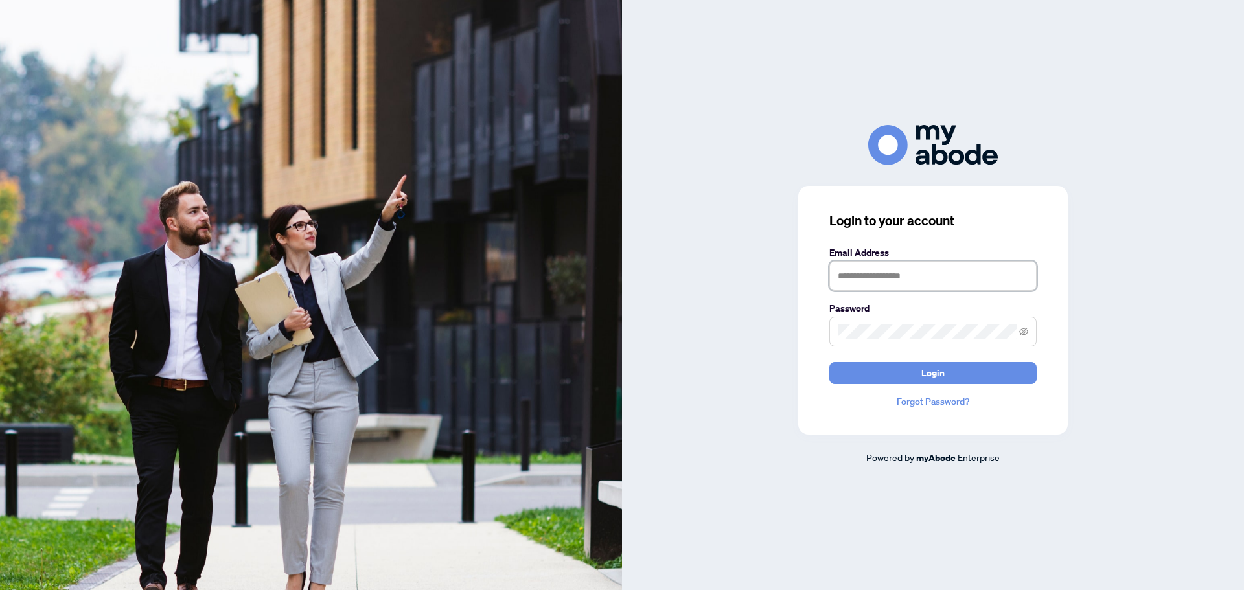
type input "**********"
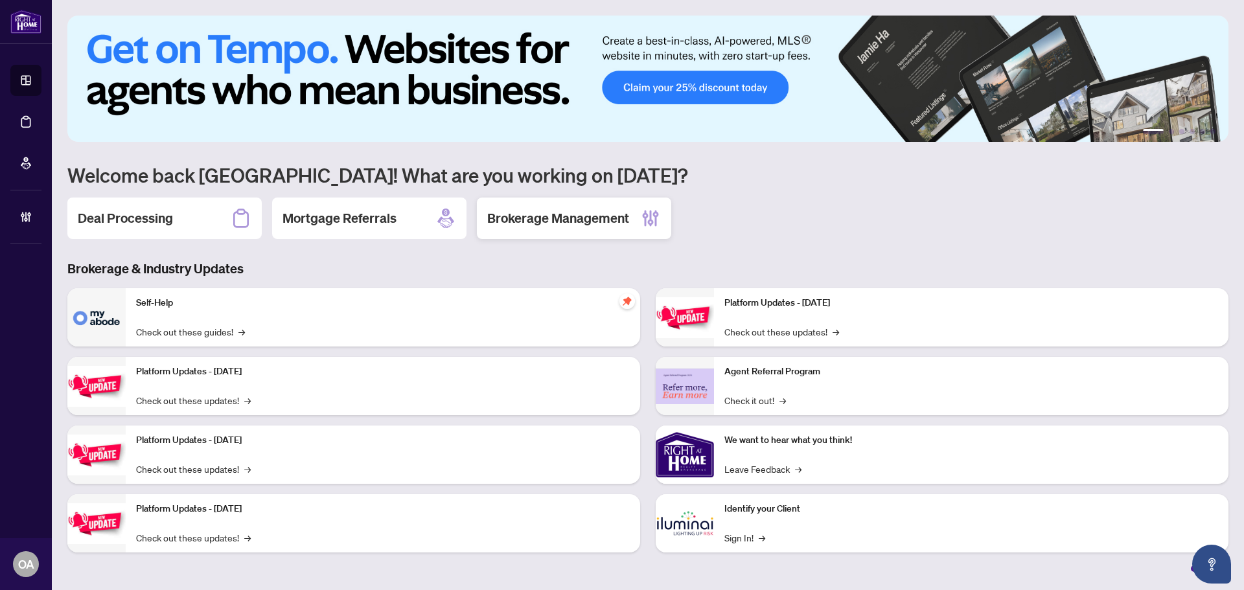
click at [505, 215] on h2 "Brokerage Management" at bounding box center [558, 218] width 142 height 18
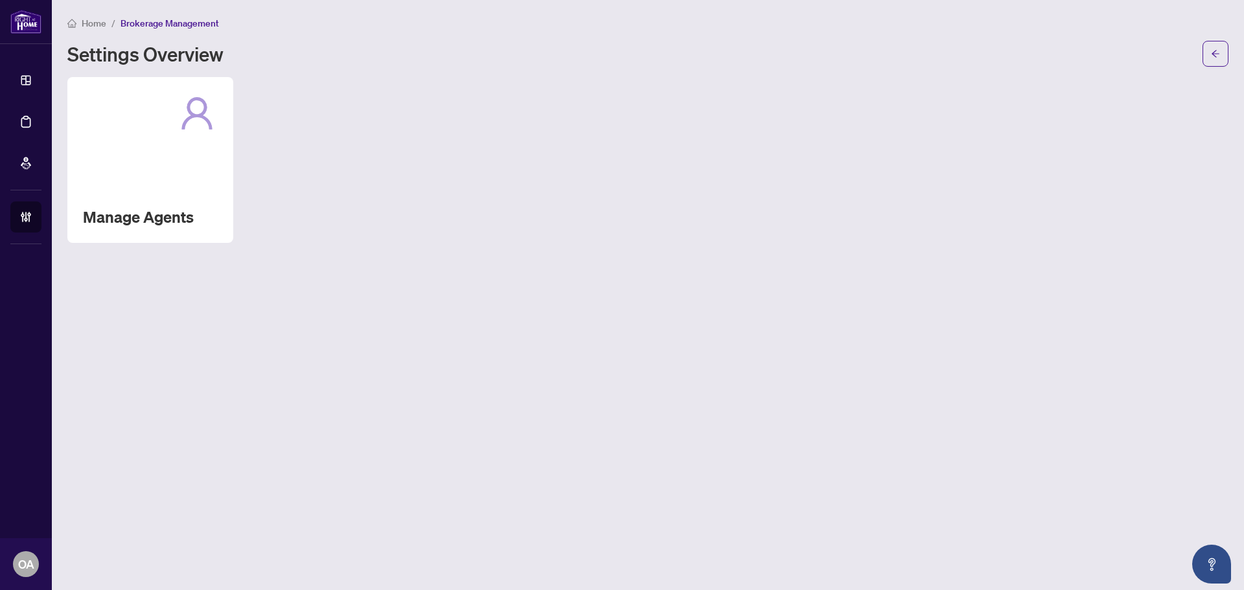
click at [166, 187] on div "Manage Agents" at bounding box center [150, 160] width 166 height 166
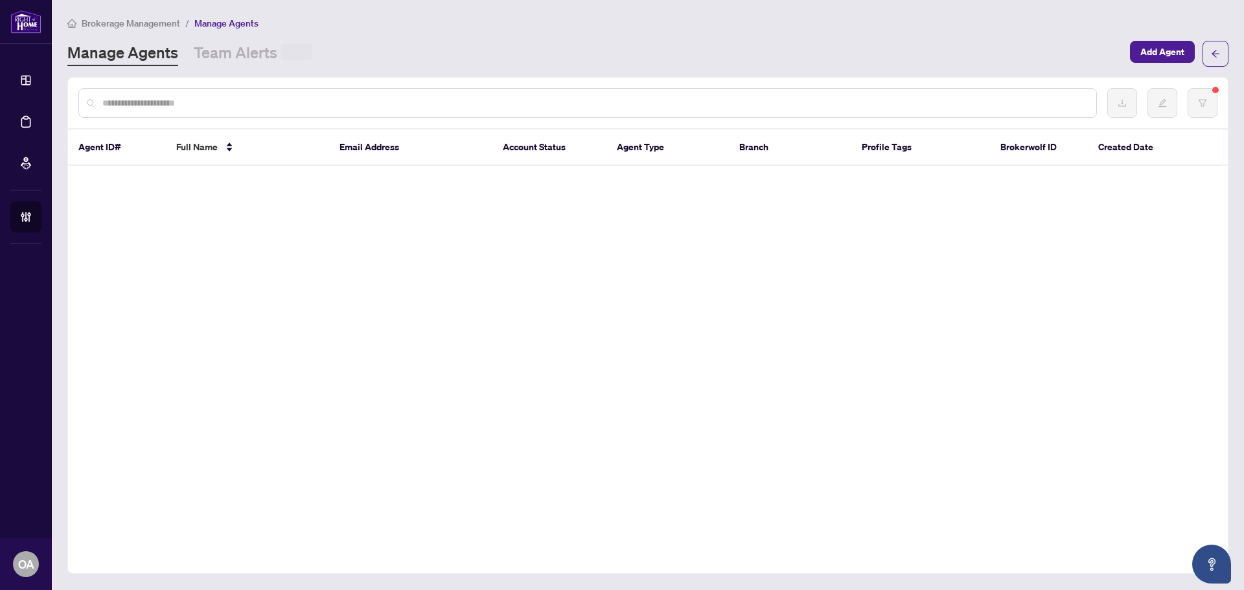
click at [185, 91] on div at bounding box center [587, 103] width 1018 height 30
click at [183, 105] on input "text" at bounding box center [593, 103] width 983 height 14
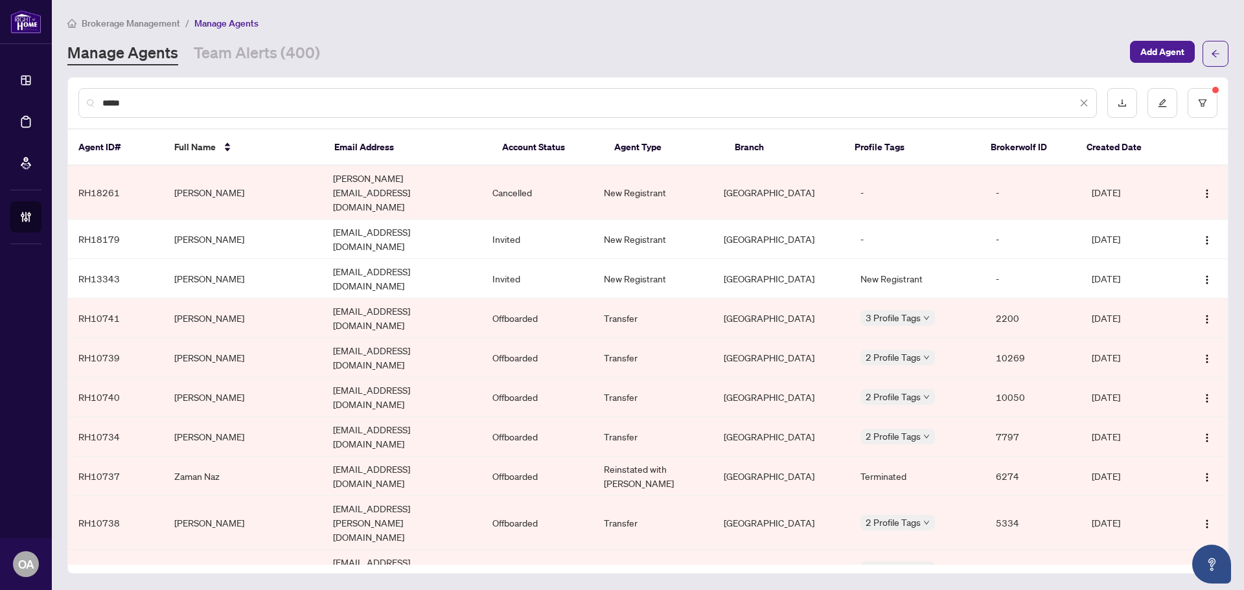
type input "*****"
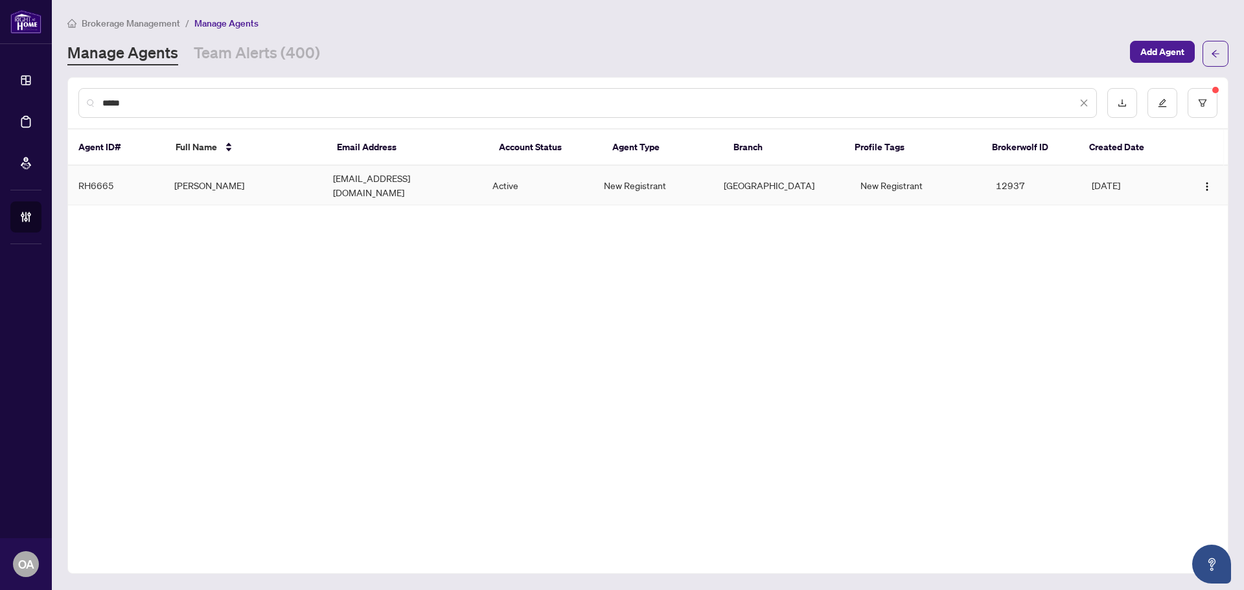
click at [227, 172] on td "[PERSON_NAME]" at bounding box center [243, 186] width 159 height 40
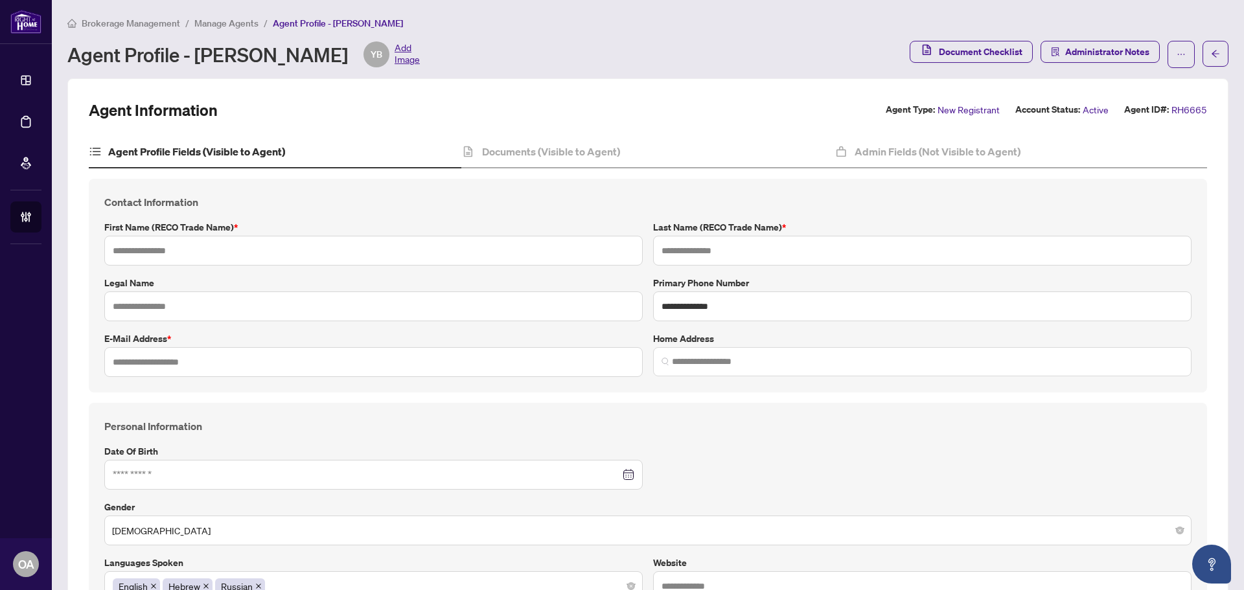
type input "*****"
type input "********"
type input "**********"
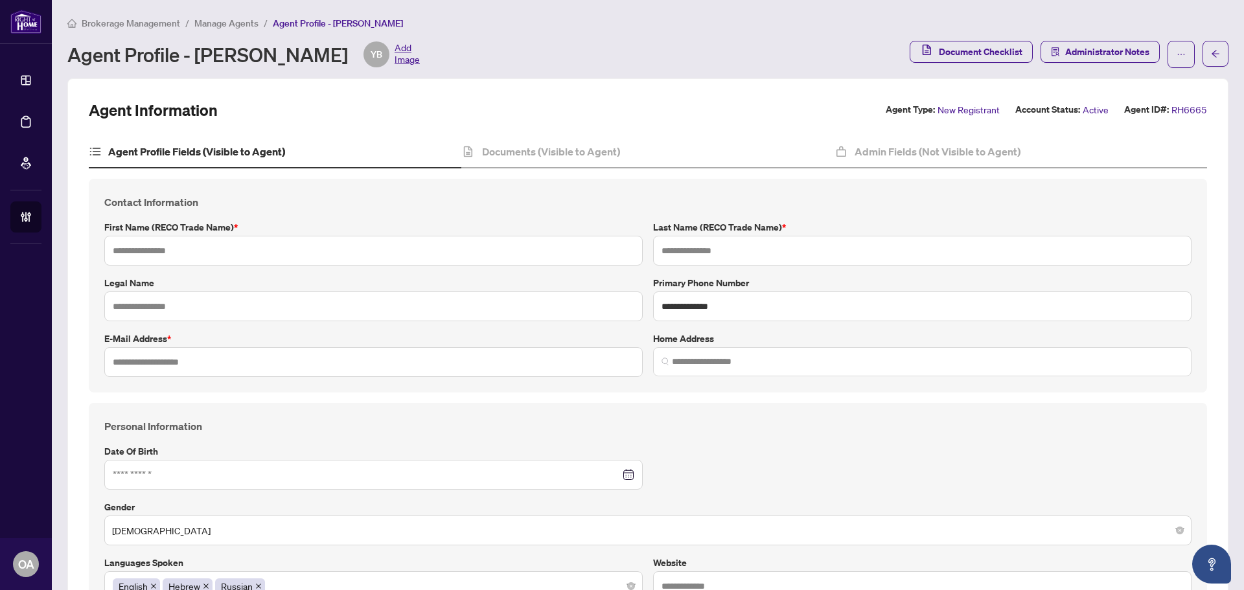
type input "*********"
type input "**********"
type input "*"
type input "*********"
type input "**********"
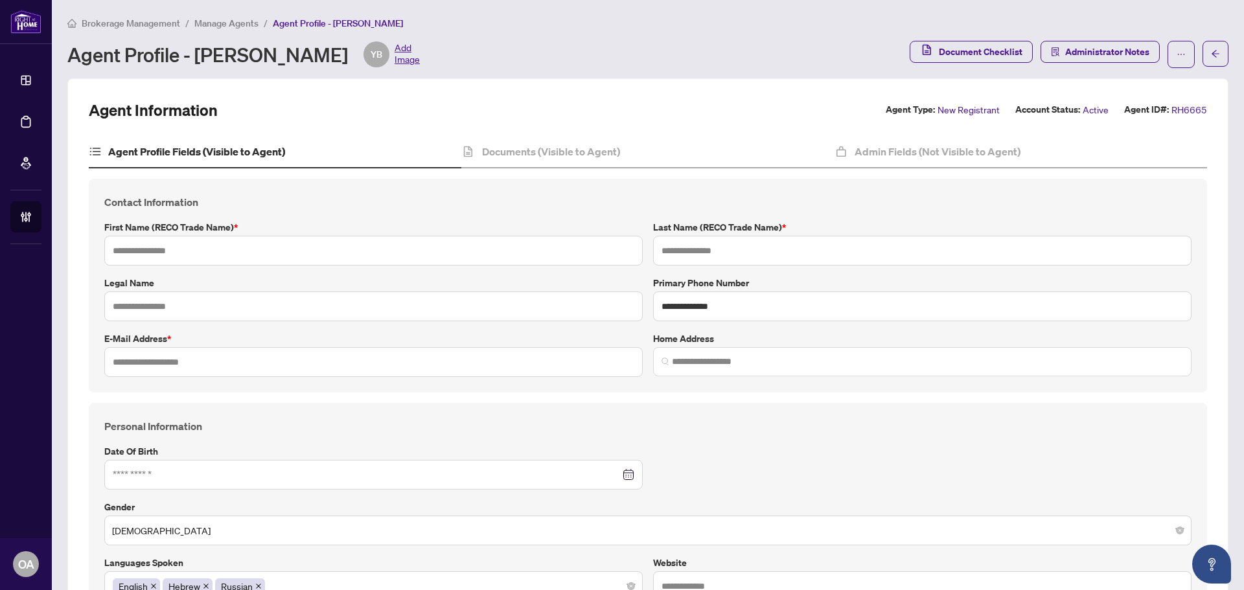
type input "*****"
type input "*******"
type input "**********"
type input "****"
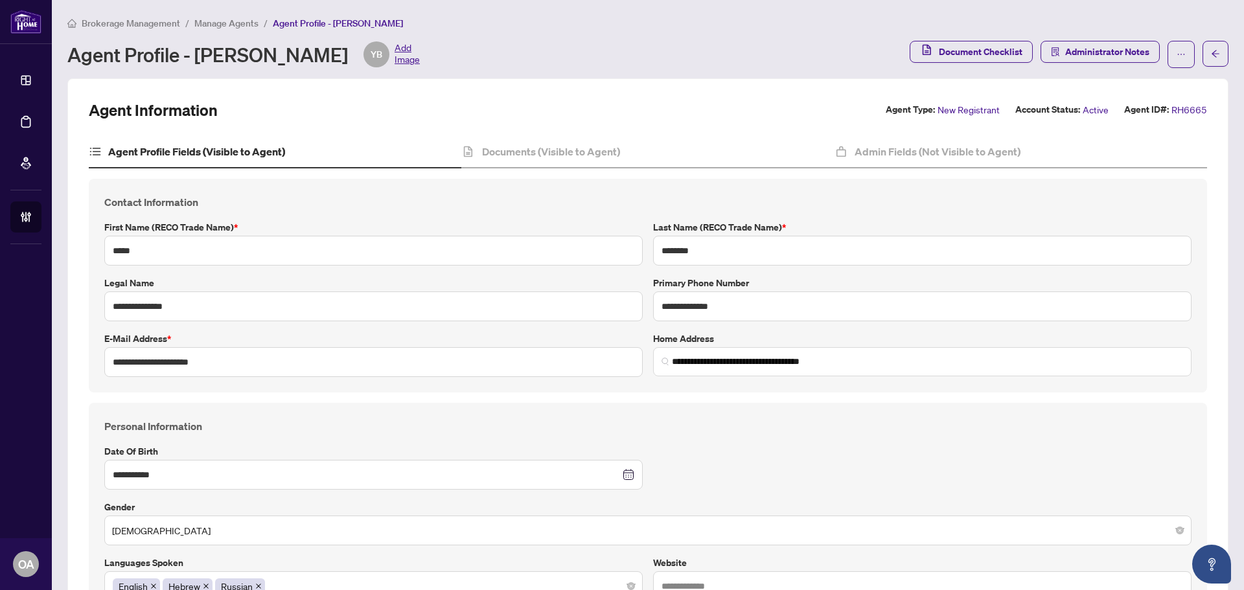
type input "**********"
click at [1211, 51] on icon "arrow-left" at bounding box center [1215, 53] width 9 height 9
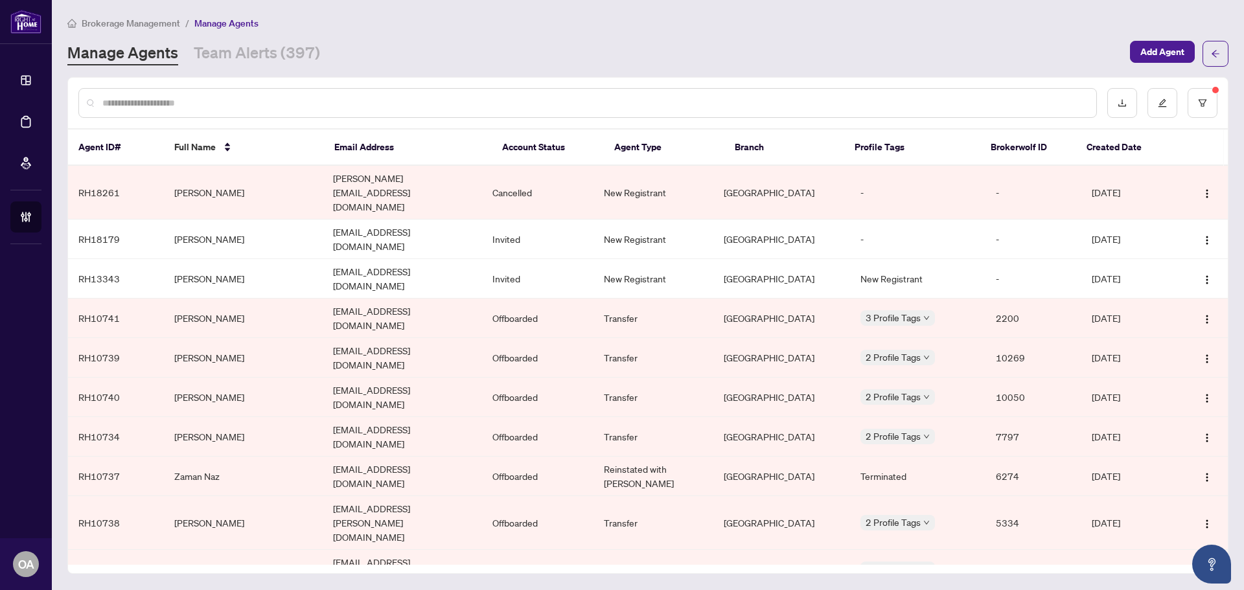
click at [208, 102] on input "text" at bounding box center [593, 103] width 983 height 14
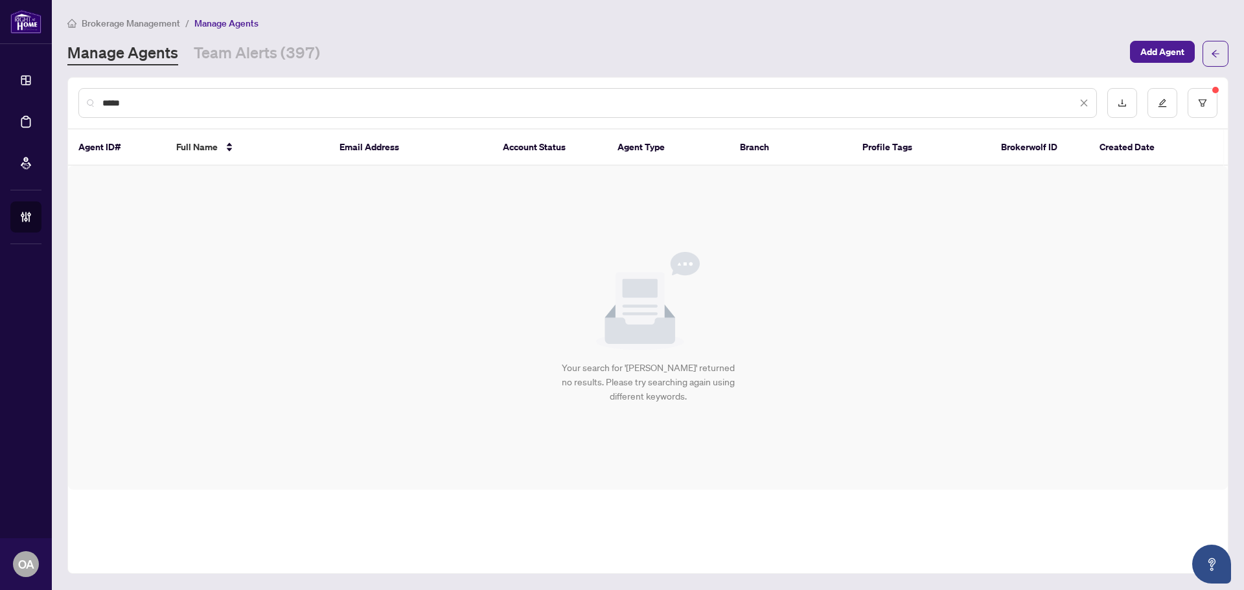
type input "*****"
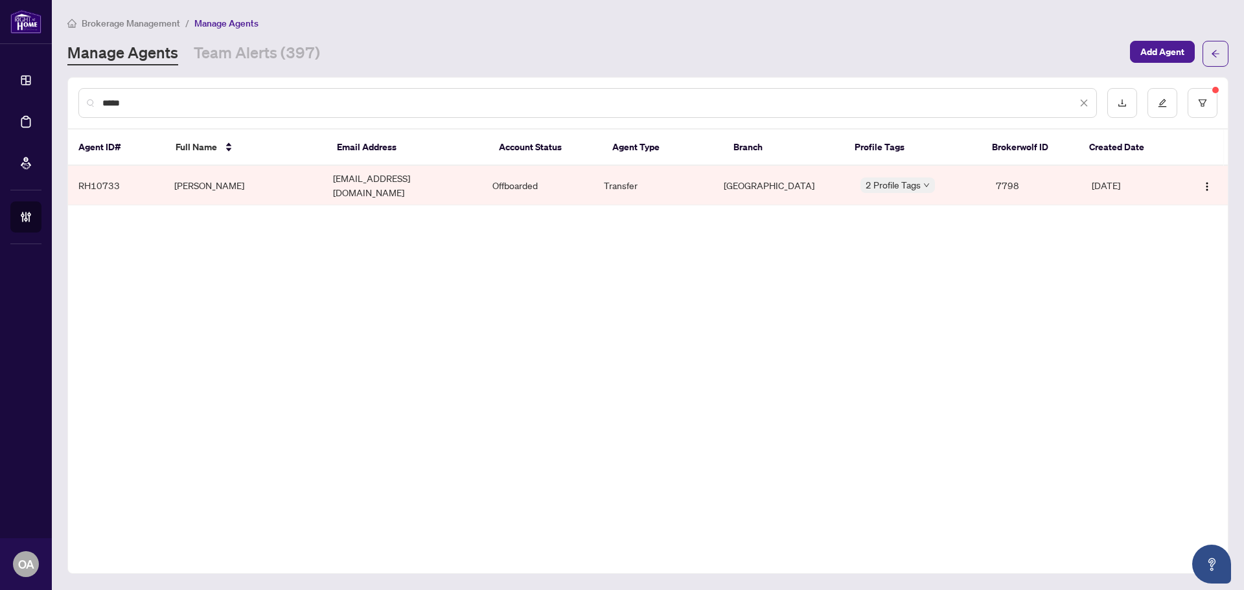
click at [300, 187] on td "[PERSON_NAME]" at bounding box center [243, 186] width 159 height 40
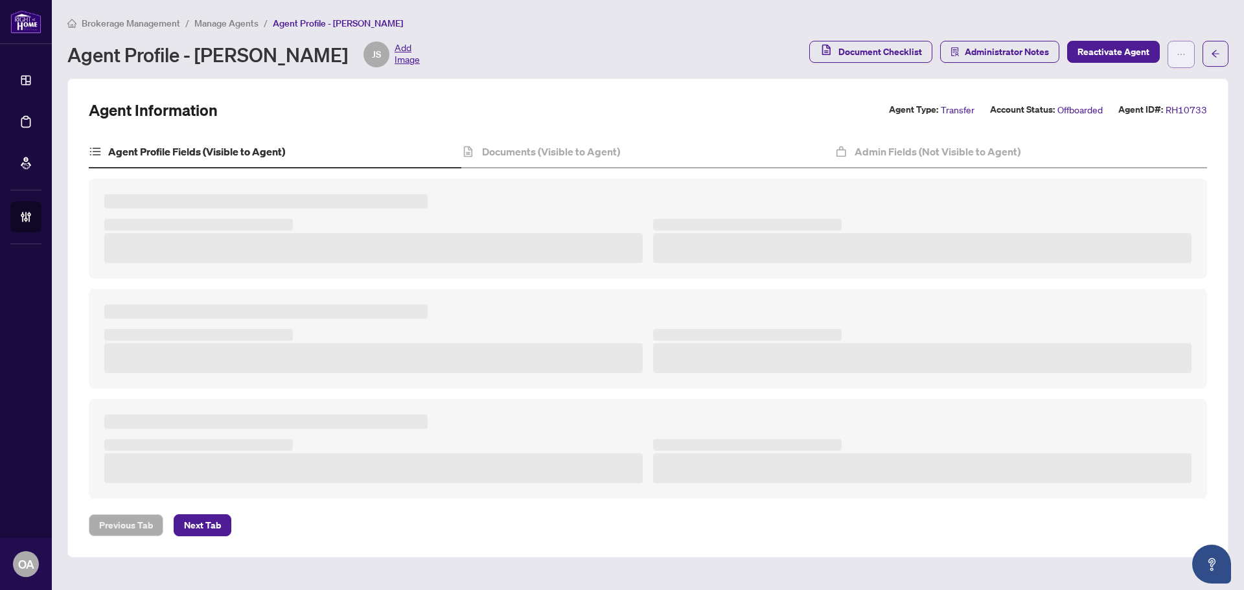
click at [1227, 48] on main "Brokerage Management / Manage Agents / Agent Profile - [PERSON_NAME] Agent Prof…" at bounding box center [648, 295] width 1192 height 590
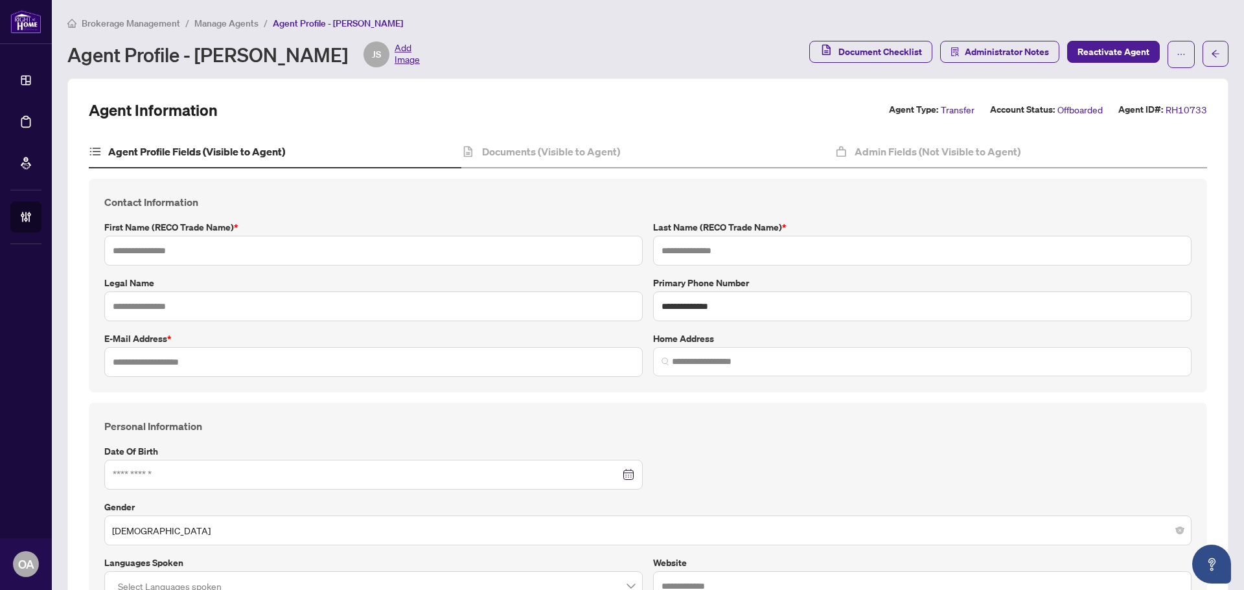
type input "******"
type input "*******"
type input "**********"
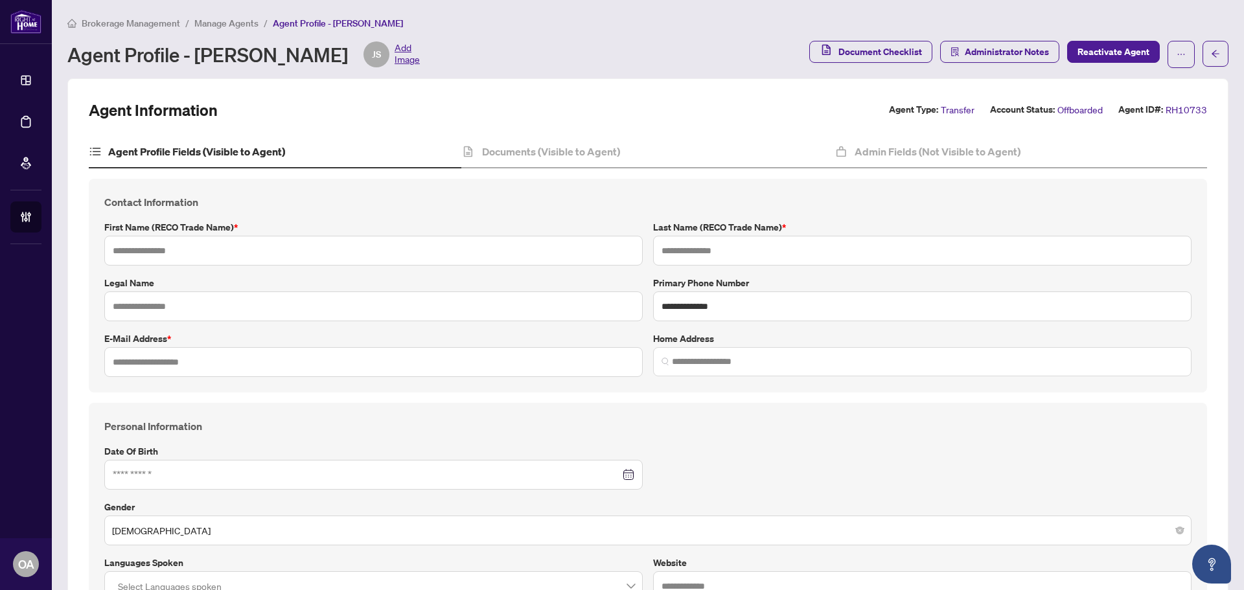
type input "*********"
type input "*"
type input "*******"
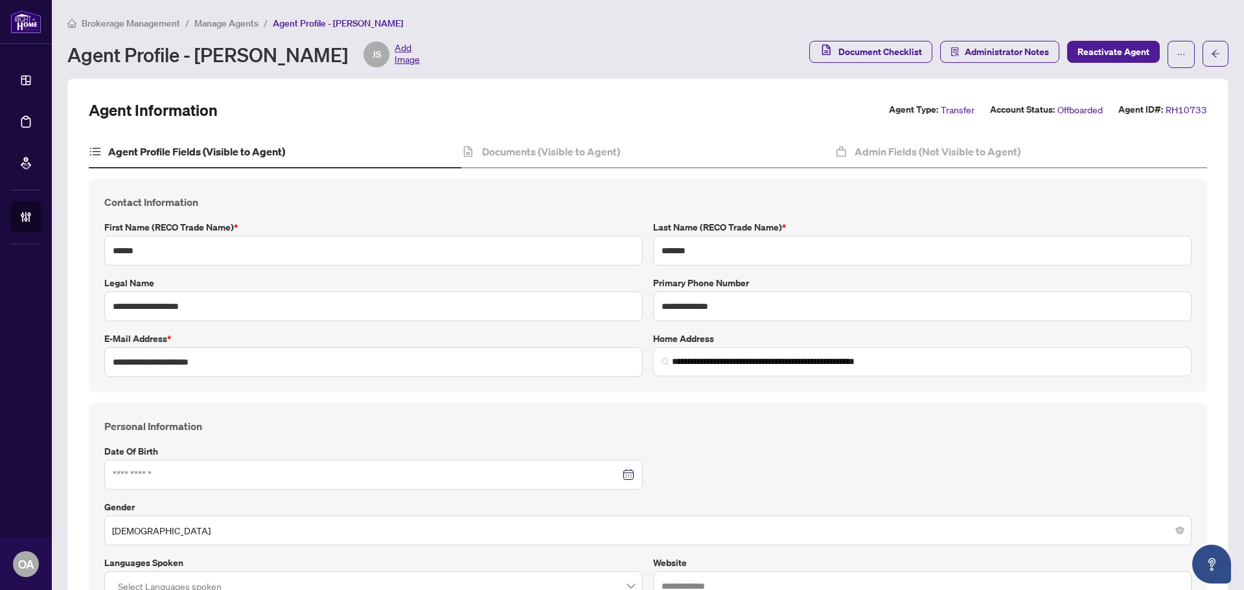
type input "**********"
click at [1212, 54] on button "button" at bounding box center [1215, 54] width 26 height 26
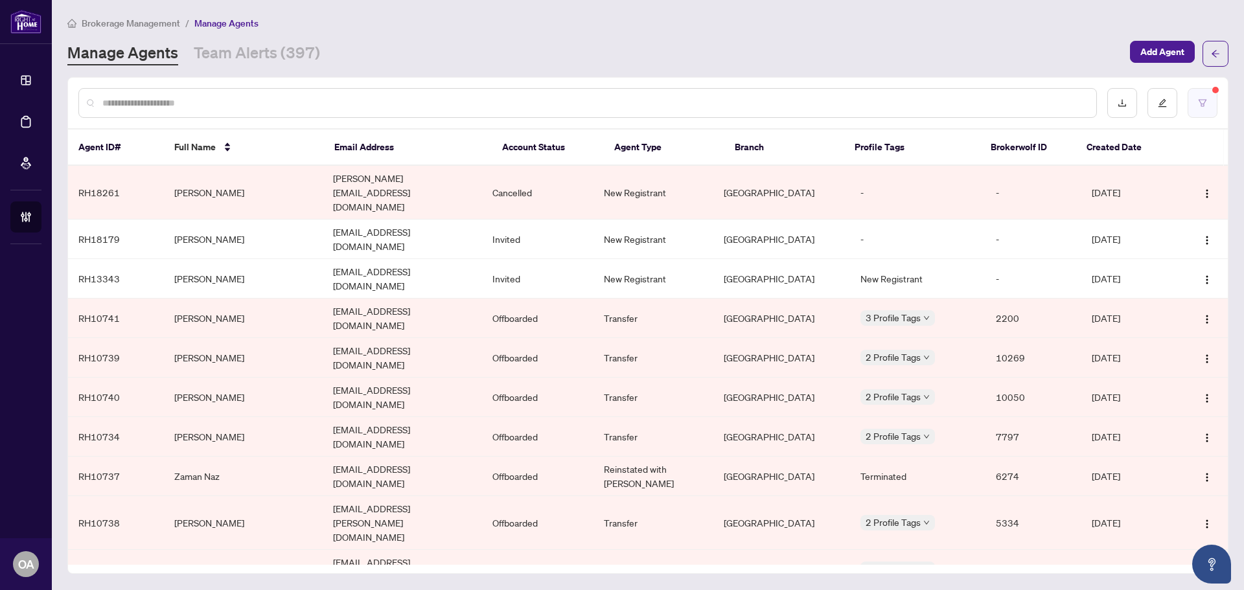
click at [1190, 104] on button "button" at bounding box center [1203, 103] width 30 height 30
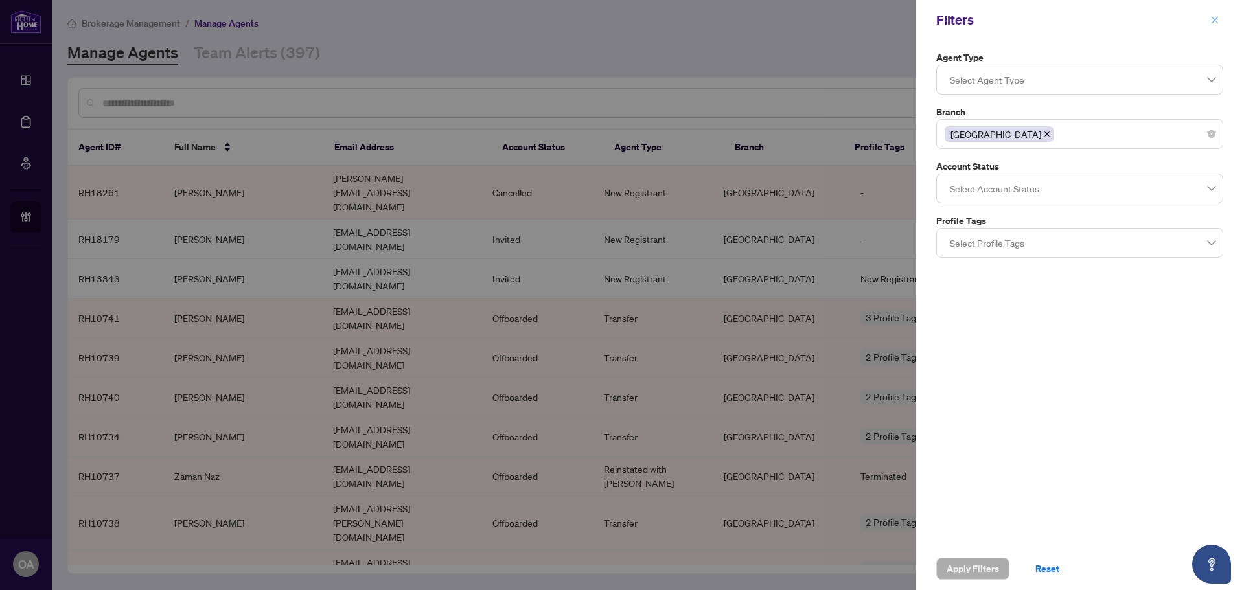
click at [1217, 16] on icon "close" at bounding box center [1214, 20] width 9 height 9
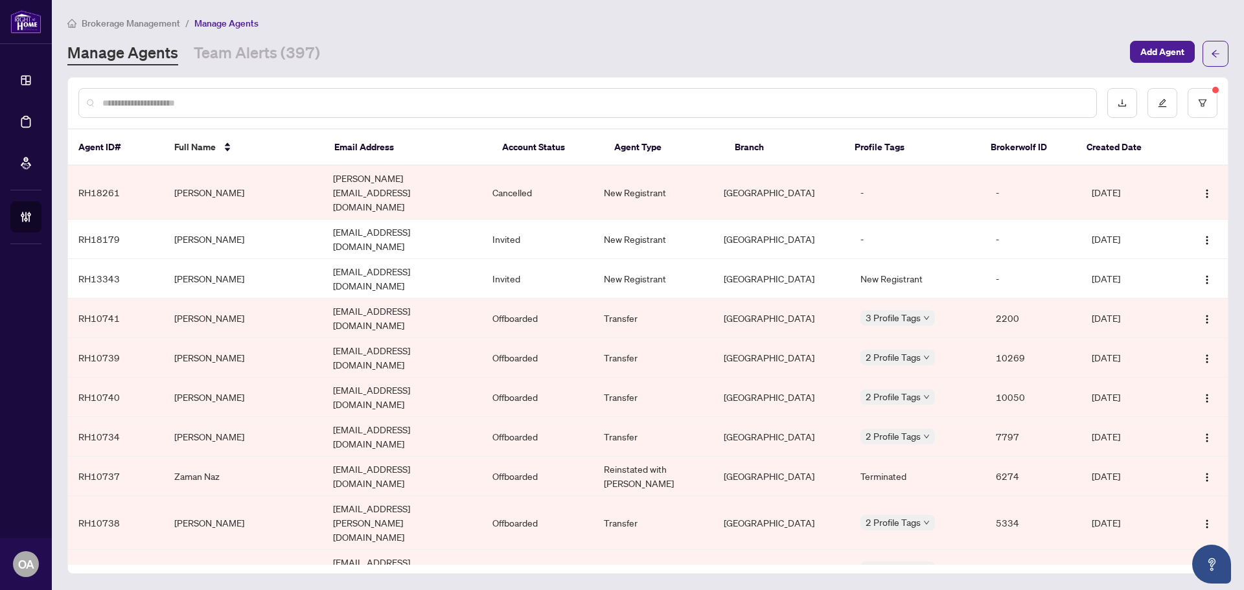
click at [253, 97] on input "text" at bounding box center [593, 103] width 983 height 14
type input "******"
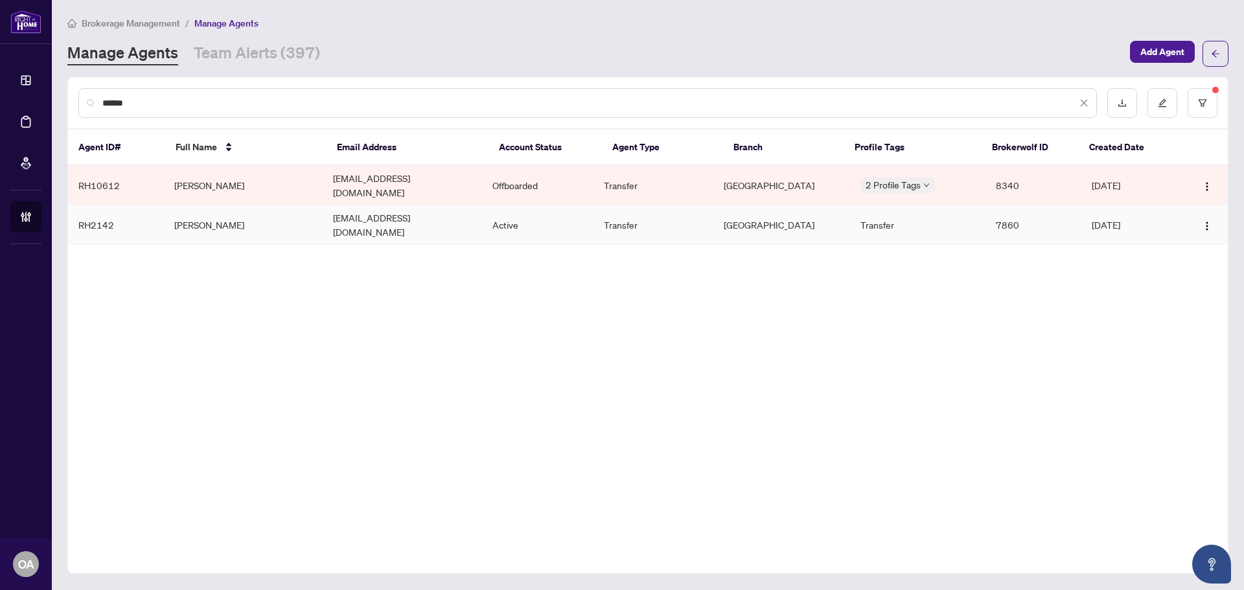
click at [229, 210] on td "[PERSON_NAME]" at bounding box center [243, 225] width 159 height 40
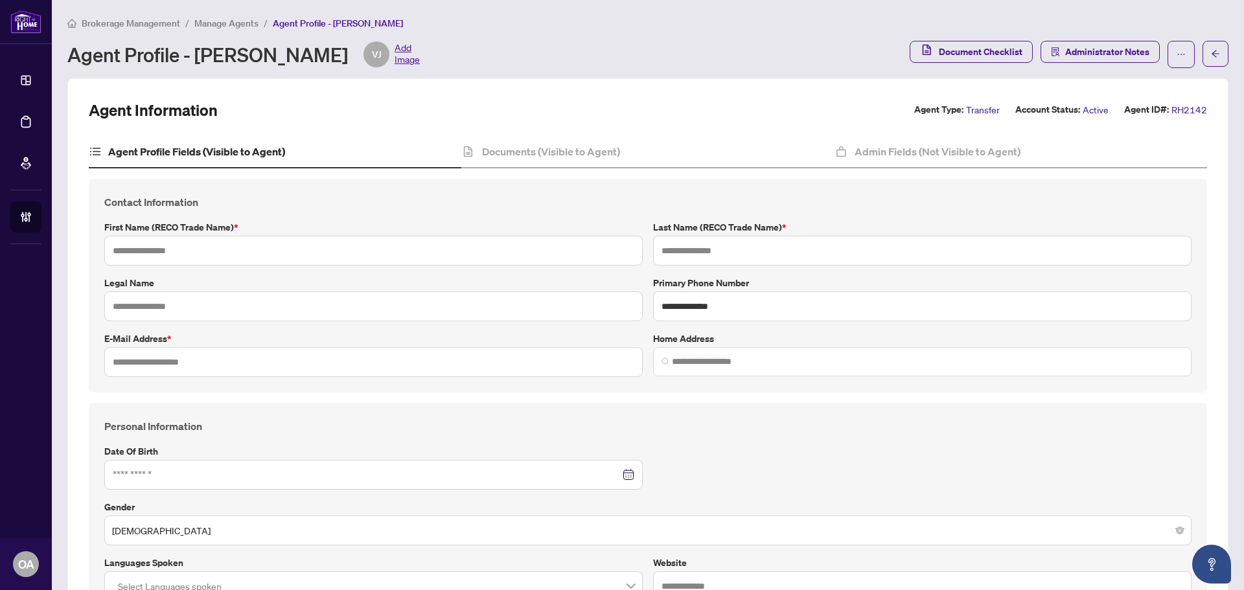
type input "******"
type input "**********"
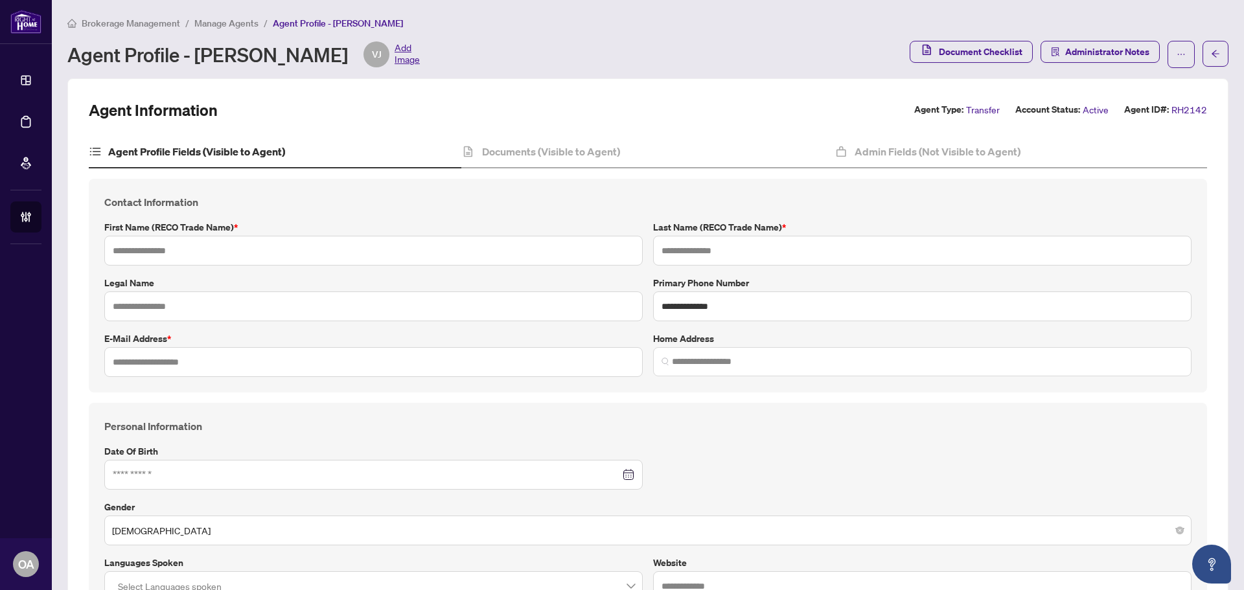
type input "*********"
type input "*"
type input "*******"
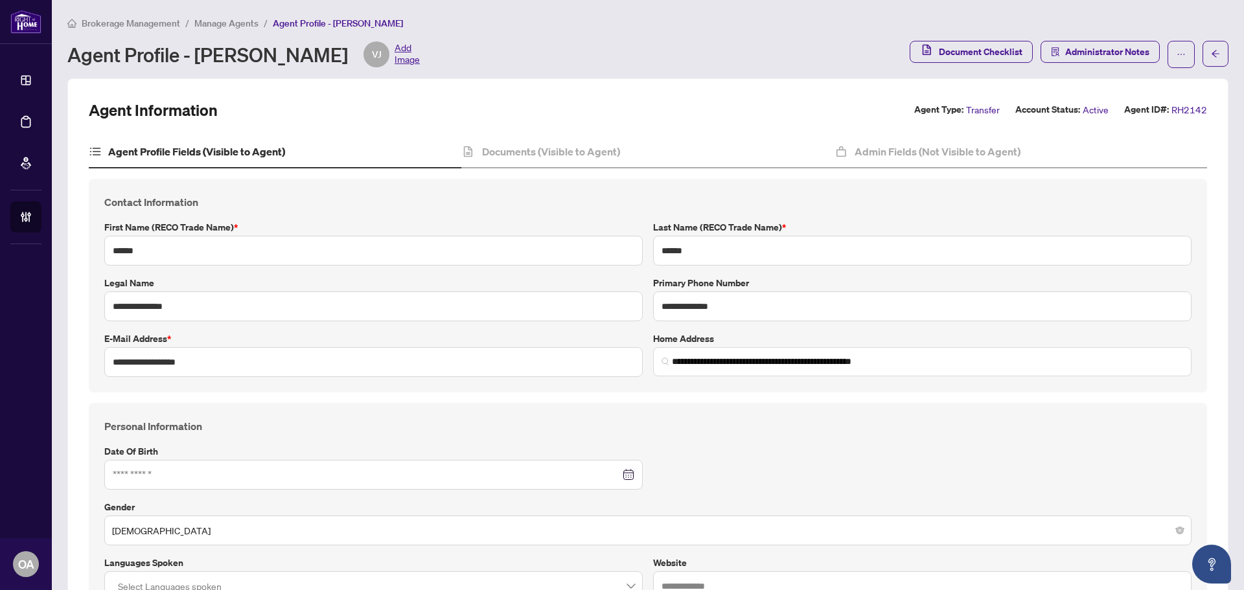
type input "**********"
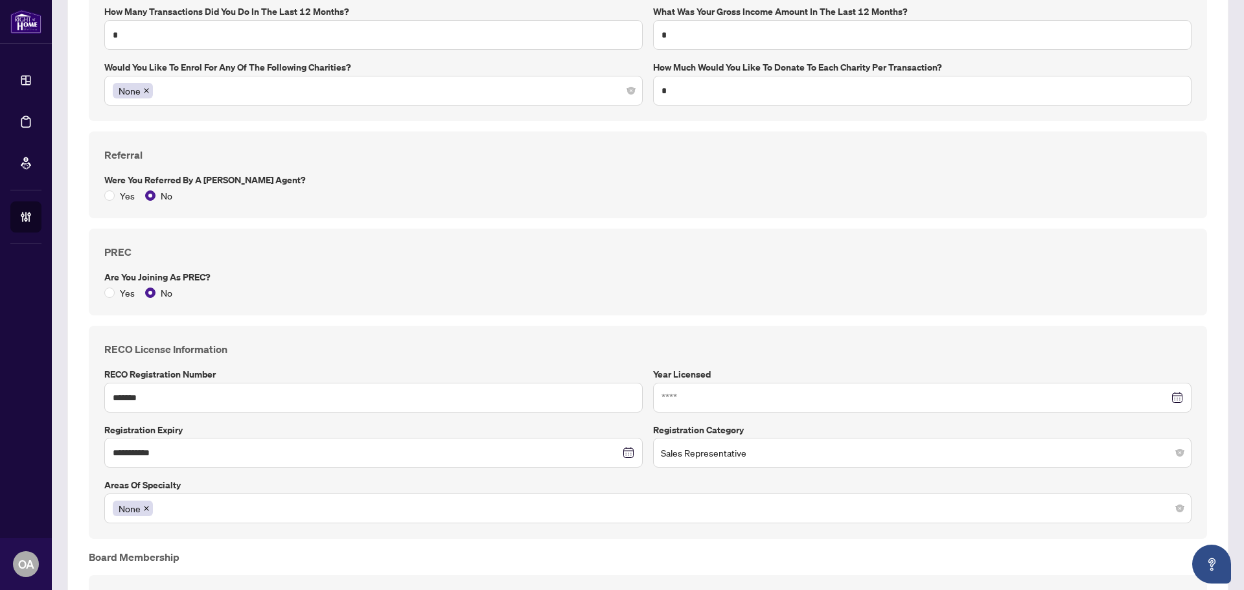
scroll to position [1101, 0]
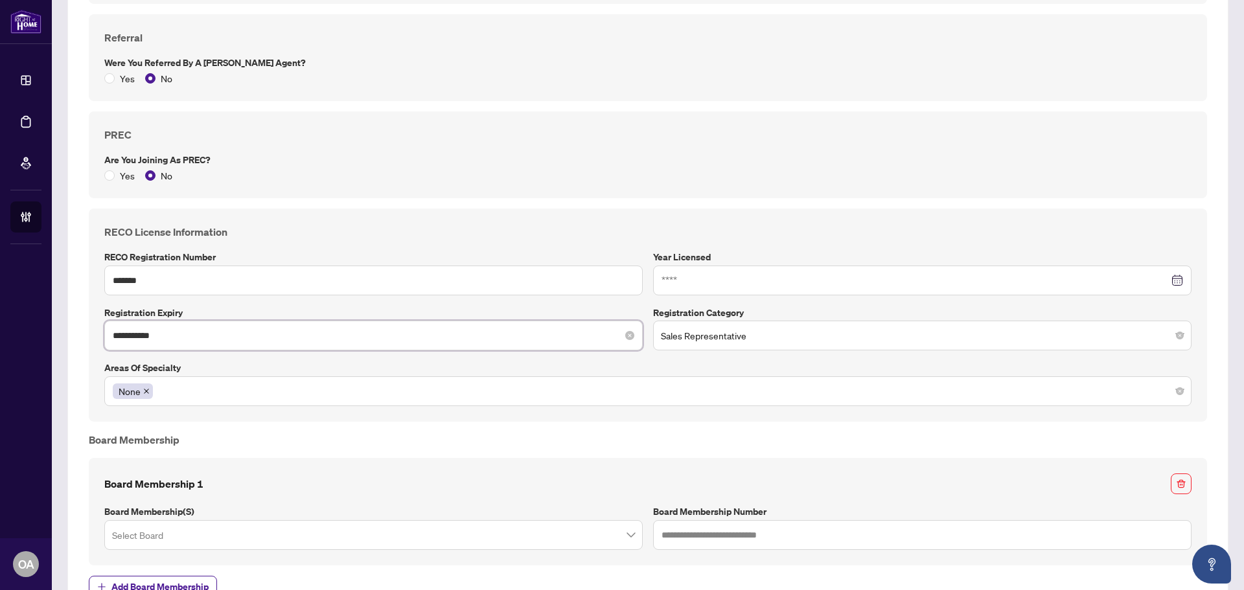
click at [209, 341] on input "**********" at bounding box center [366, 335] width 507 height 14
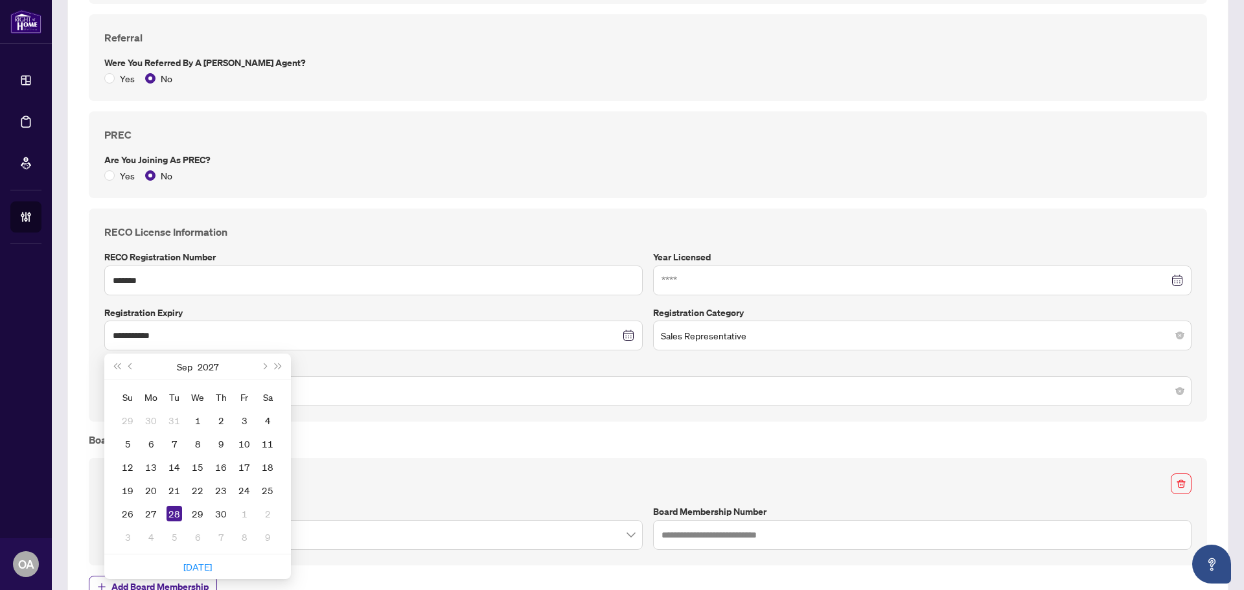
click at [463, 162] on label "Are you joining as PREC?" at bounding box center [647, 160] width 1087 height 14
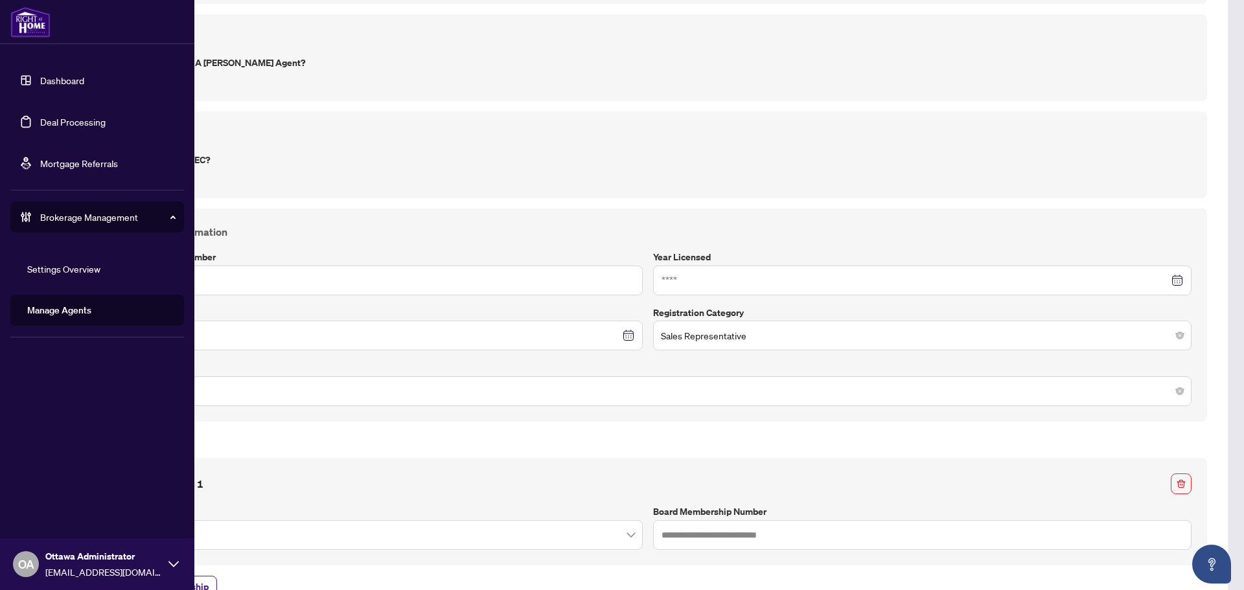
click at [41, 126] on link "Deal Processing" at bounding box center [72, 122] width 65 height 12
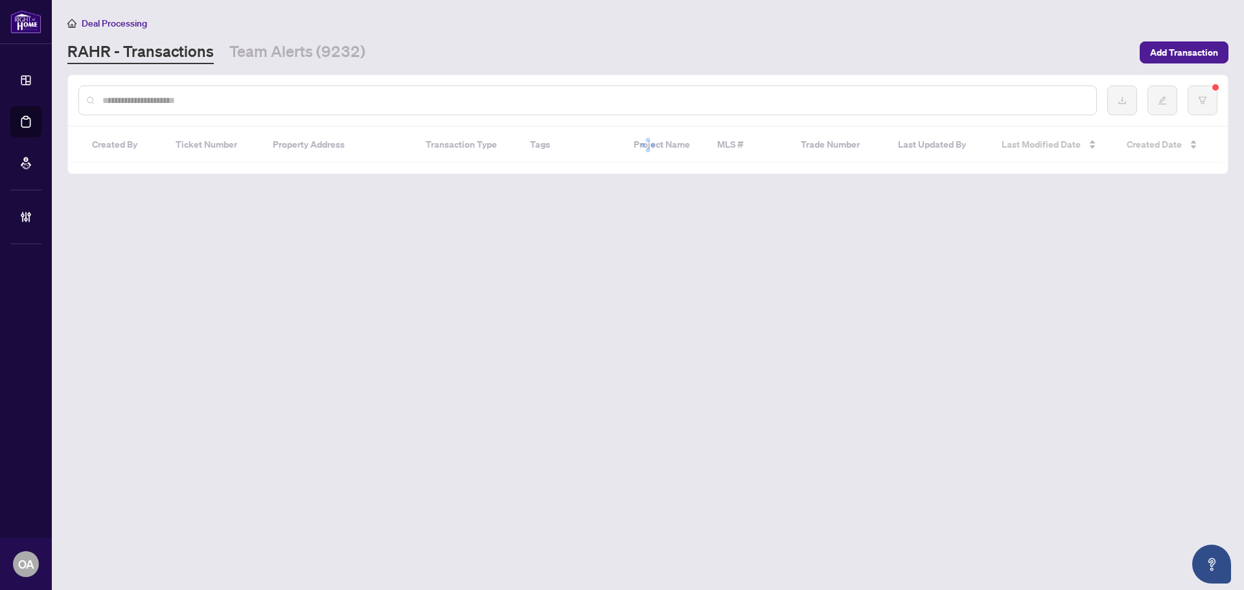
click at [252, 98] on input "text" at bounding box center [593, 100] width 983 height 14
paste input "*******"
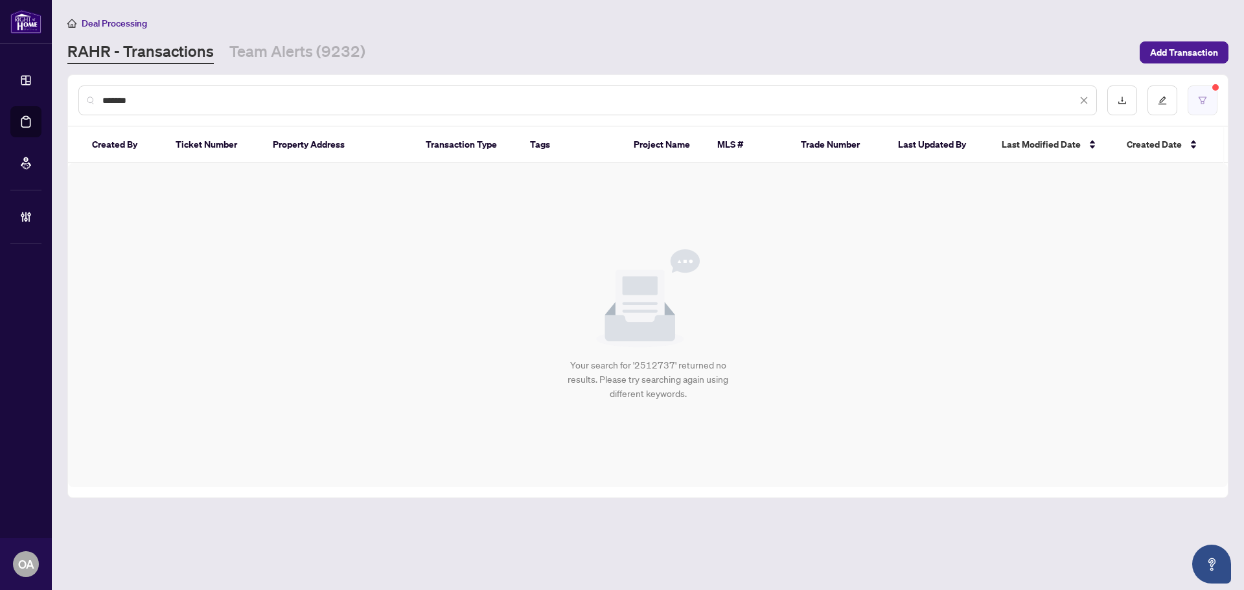
type input "*******"
click at [1204, 101] on icon "filter" at bounding box center [1202, 100] width 9 height 9
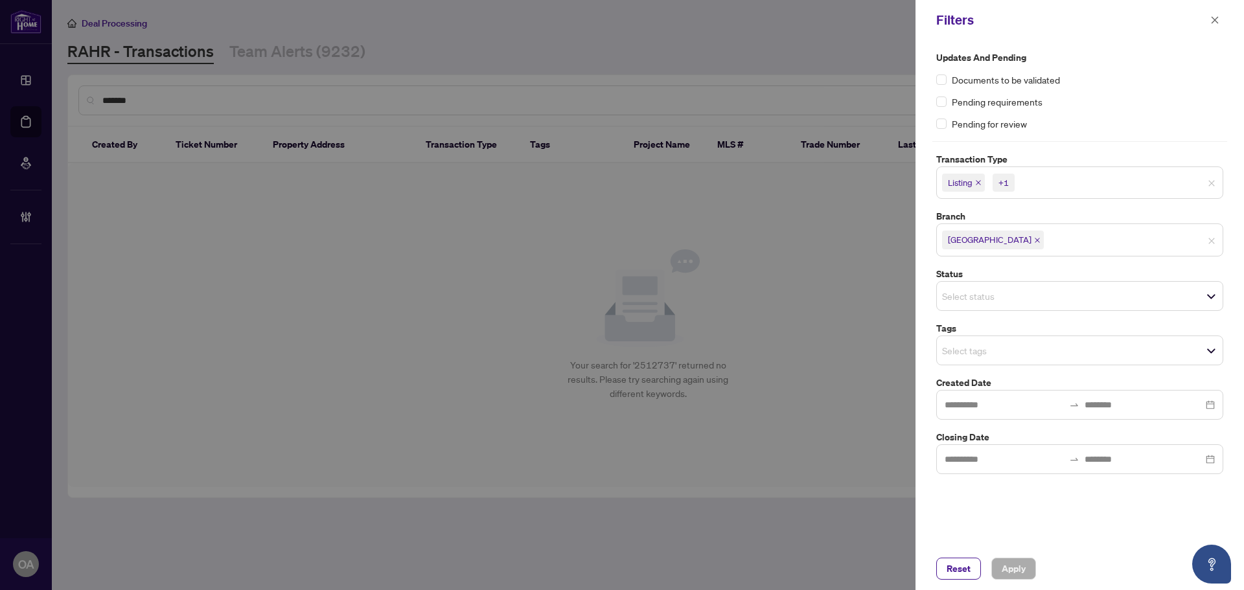
click at [1219, 181] on span "Listing +1" at bounding box center [1080, 182] width 286 height 21
click at [1022, 569] on span "Apply" at bounding box center [1014, 568] width 24 height 21
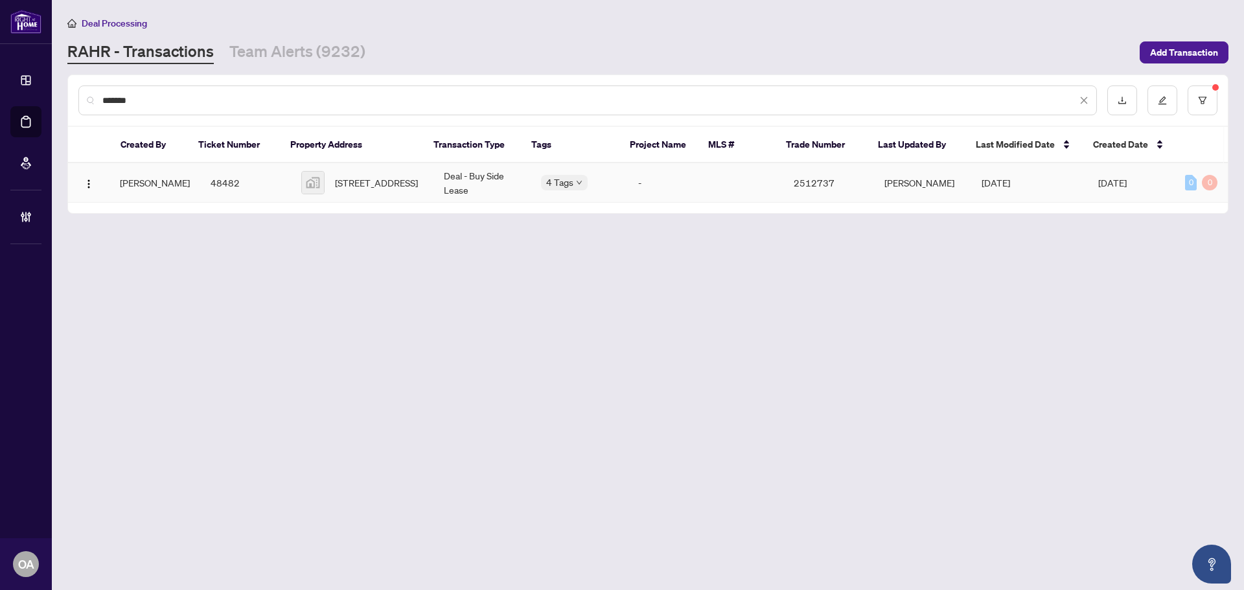
click at [367, 189] on span "[STREET_ADDRESS]" at bounding box center [376, 183] width 83 height 14
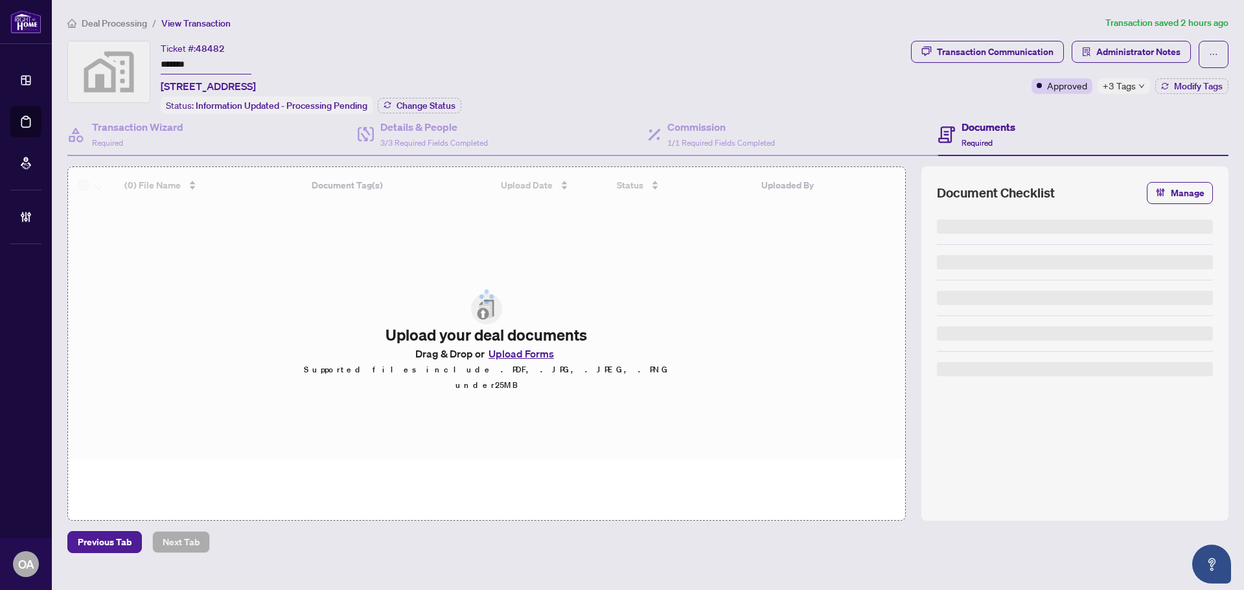
click at [1132, 74] on div "Transaction Communication Administrator Notes Approved +3 Tags Modify Tags" at bounding box center [1069, 67] width 317 height 53
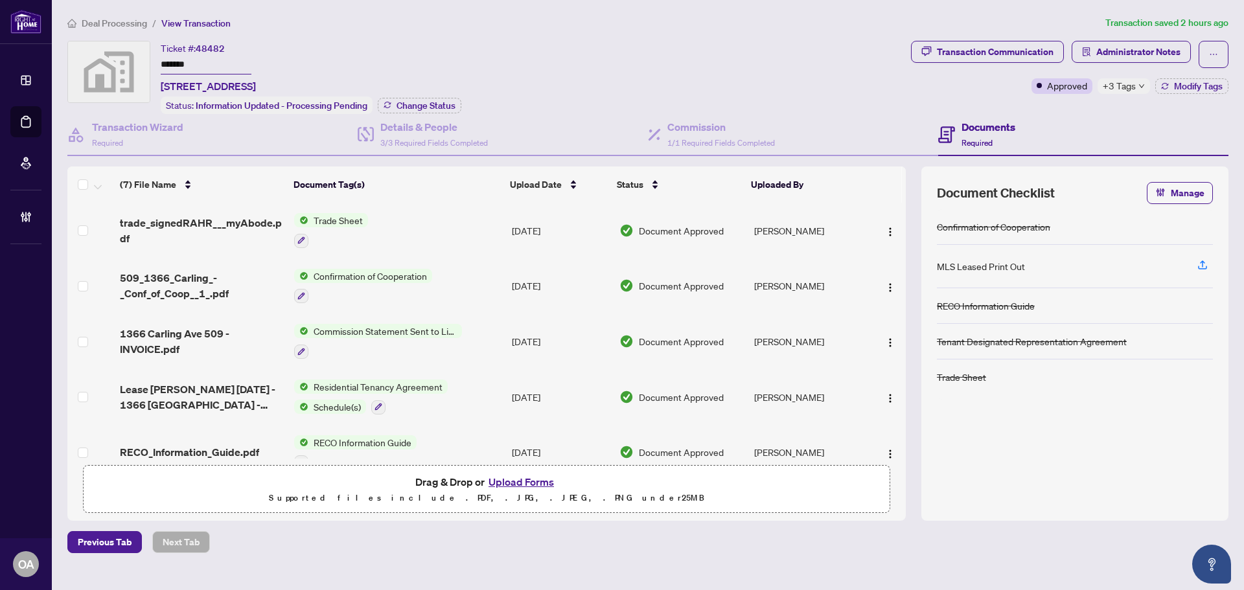
click at [1130, 87] on span "+3 Tags" at bounding box center [1119, 85] width 33 height 15
click at [824, 91] on div "Ticket #: 48482 ******* [STREET_ADDRESS] Status: Information Updated - Processi…" at bounding box center [486, 77] width 838 height 73
click at [960, 40] on div "Deal Processing / View Transaction Transaction saved 2 hours ago Ticket #: 4848…" at bounding box center [647, 285] width 1171 height 538
click at [969, 41] on div "Transaction Communication" at bounding box center [995, 51] width 117 height 21
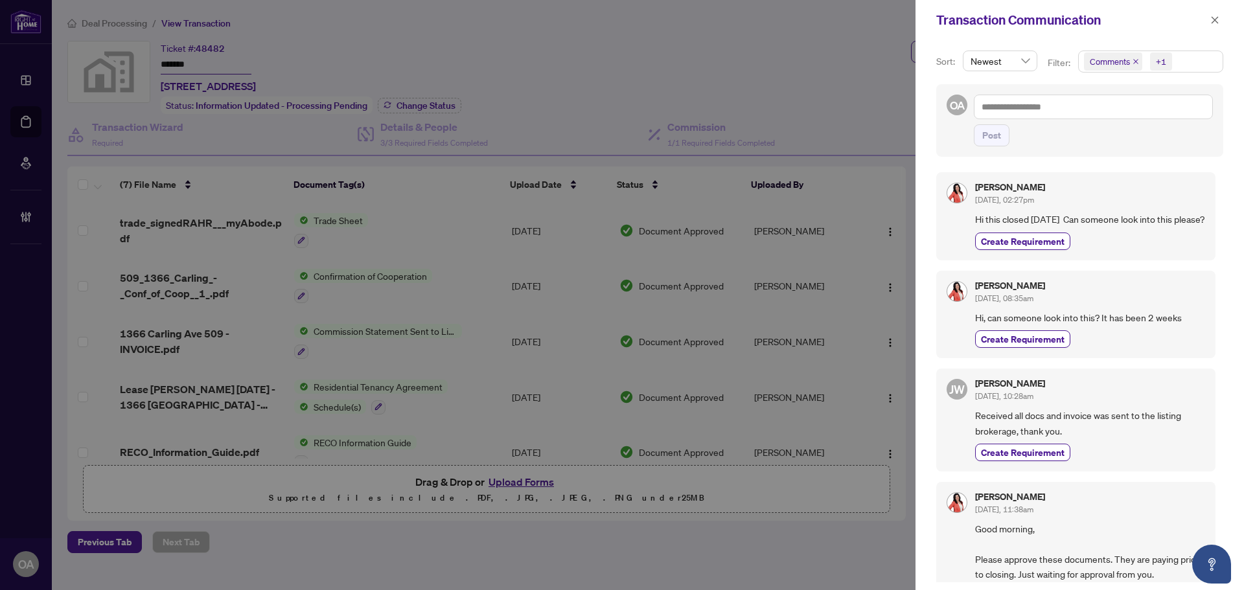
drag, startPoint x: 1044, startPoint y: 238, endPoint x: 978, endPoint y: 222, distance: 67.4
click at [979, 222] on span "Hi this closed [DATE] Can someone look into this please?" at bounding box center [1090, 219] width 230 height 15
click at [978, 222] on span "Hi this closed [DATE] Can someone look into this please?" at bounding box center [1090, 219] width 230 height 15
drag, startPoint x: 1075, startPoint y: 239, endPoint x: 956, endPoint y: 214, distance: 121.9
click at [952, 213] on div "Tania Kohl Sep/19/2025, 02:27pm Hi this closed September 1st Can someone look i…" at bounding box center [1075, 215] width 279 height 87
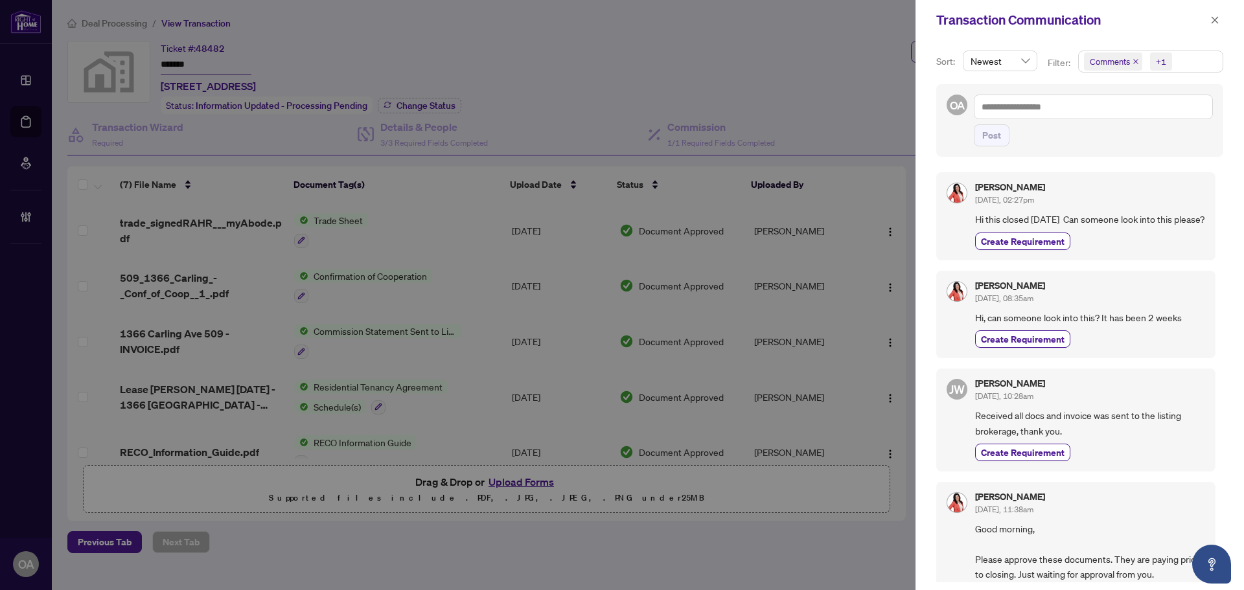
click at [1057, 223] on span "Hi this closed [DATE] Can someone look into this please?" at bounding box center [1090, 219] width 230 height 15
click at [1153, 348] on div "Create Requirement" at bounding box center [1090, 338] width 230 height 17
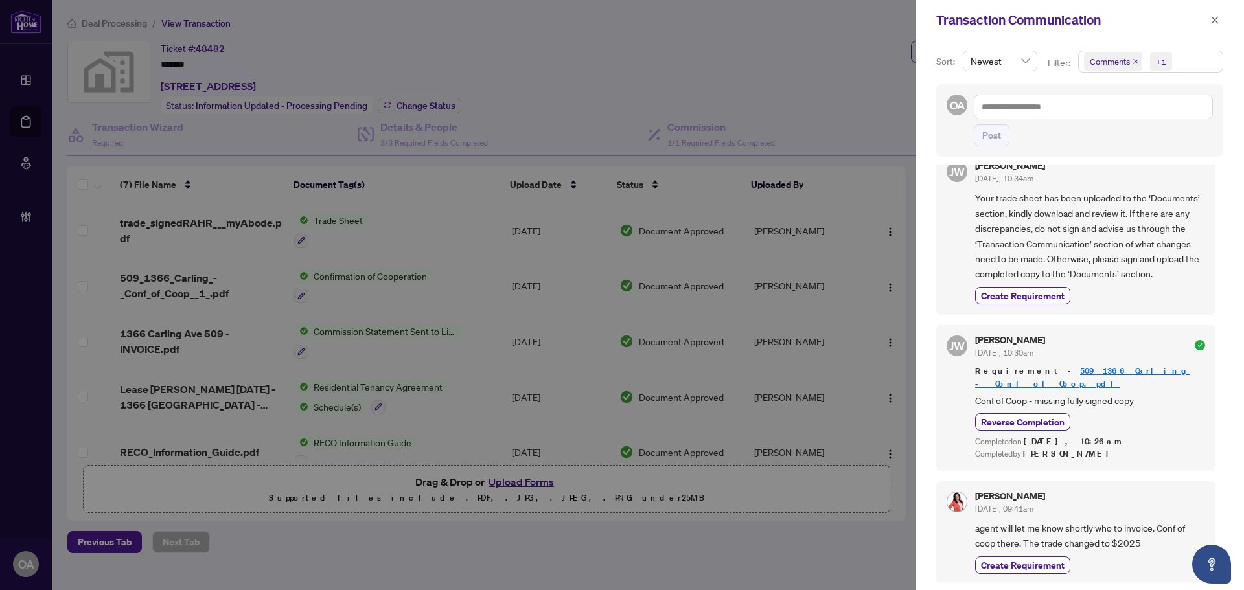
scroll to position [907, 0]
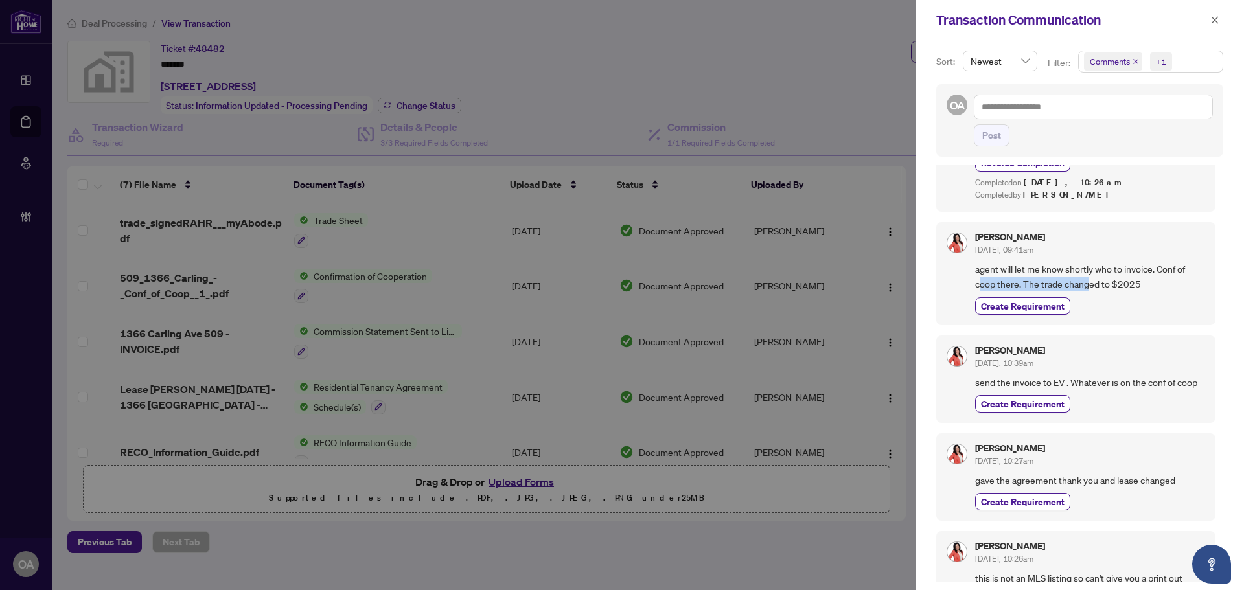
drag, startPoint x: 989, startPoint y: 287, endPoint x: 1096, endPoint y: 287, distance: 106.9
click at [1096, 287] on span "agent will let me know shortly who to invoice. Conf of coop there. The trade ch…" at bounding box center [1090, 277] width 230 height 30
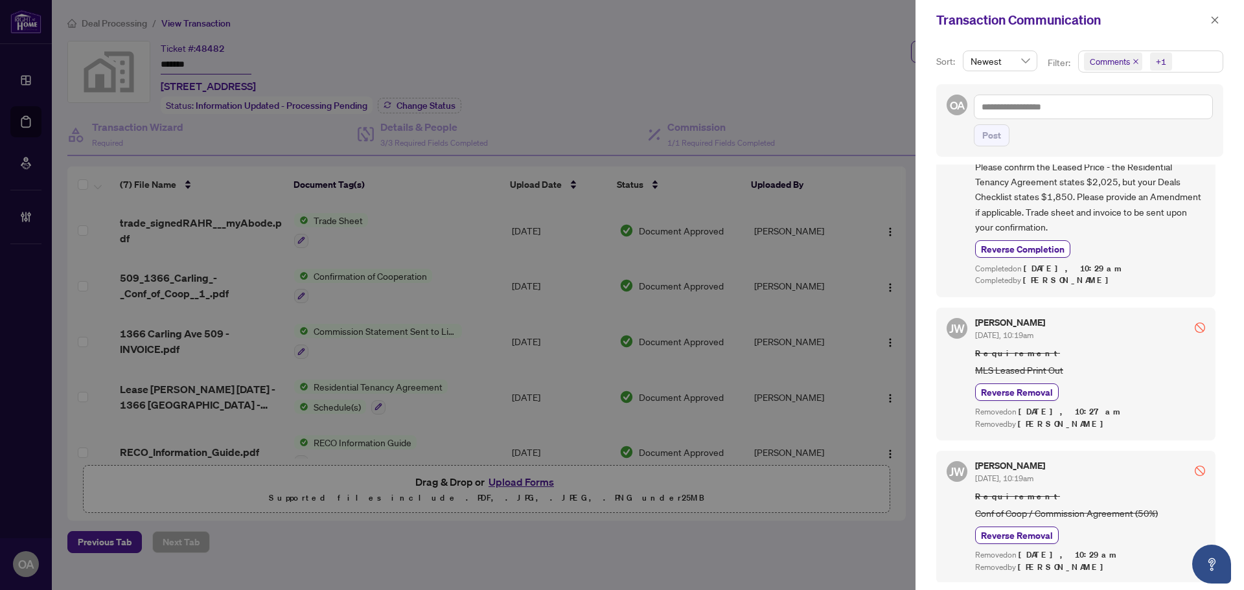
scroll to position [1806, 0]
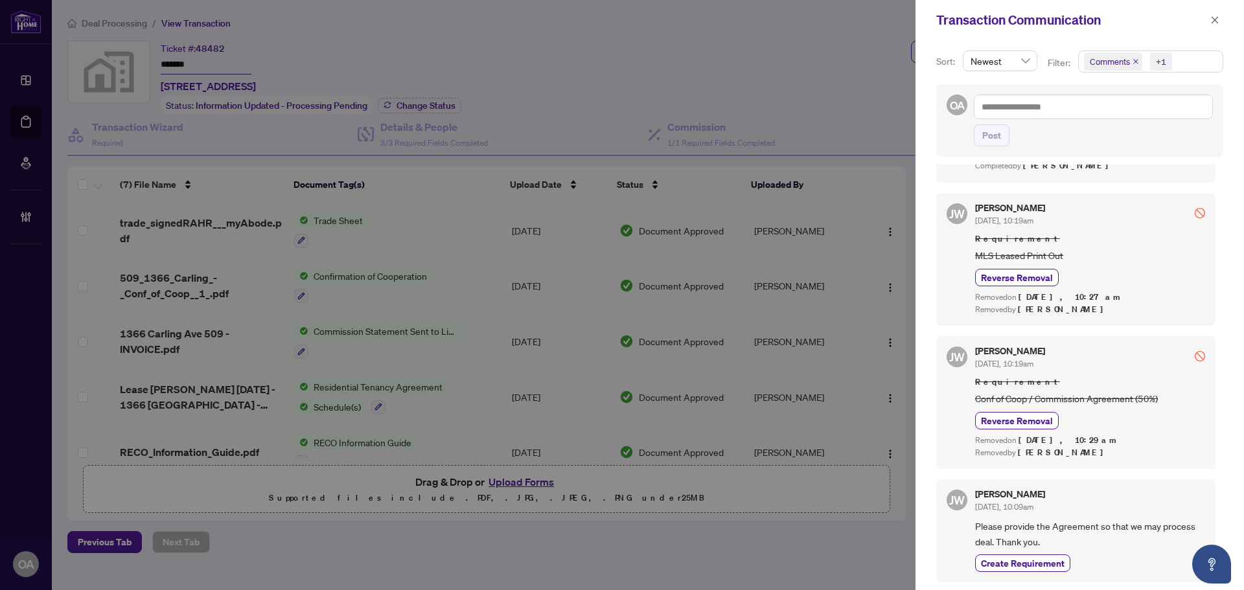
click at [1219, 19] on button "button" at bounding box center [1214, 20] width 17 height 16
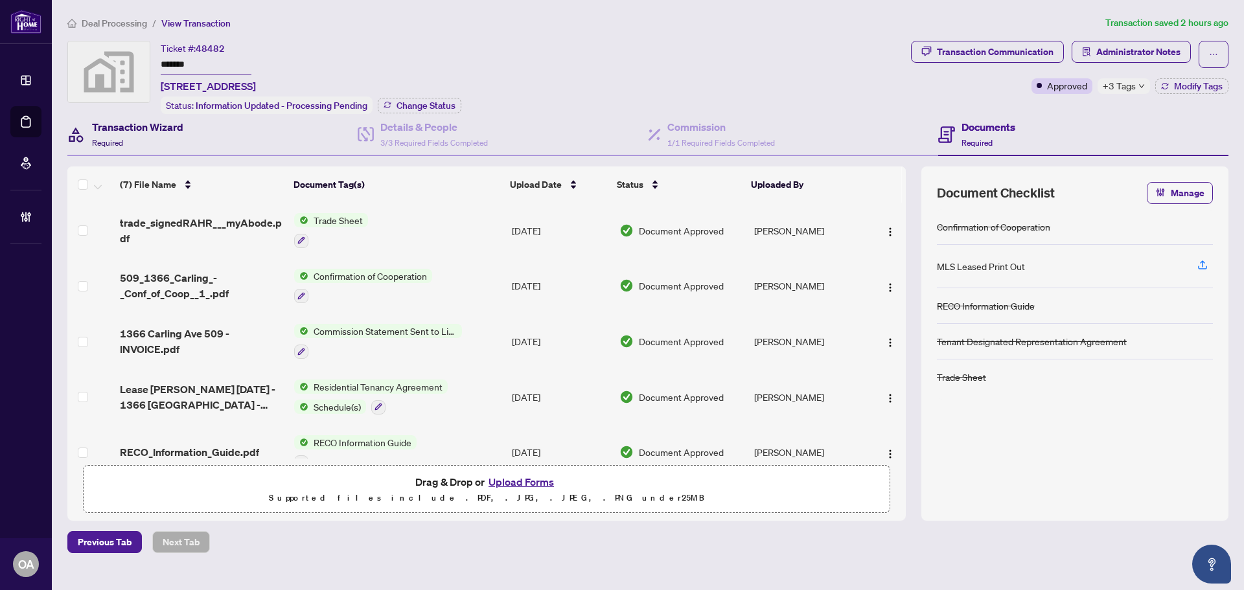
click at [84, 139] on icon at bounding box center [76, 135] width 18 height 18
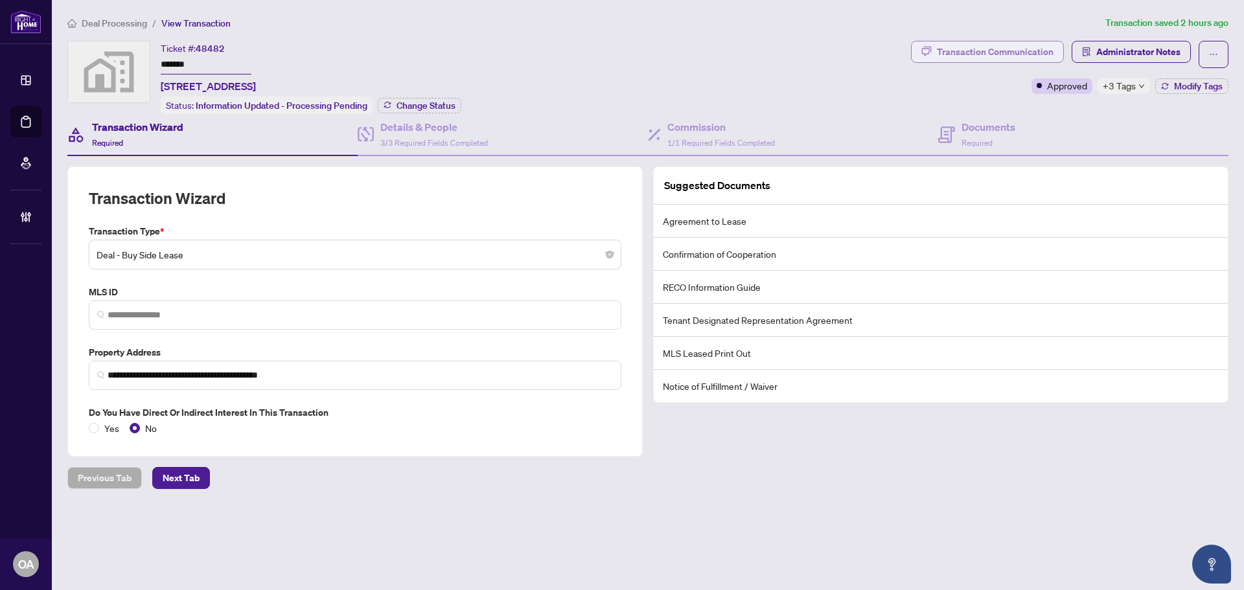
click at [998, 50] on div "Transaction Communication" at bounding box center [995, 51] width 117 height 21
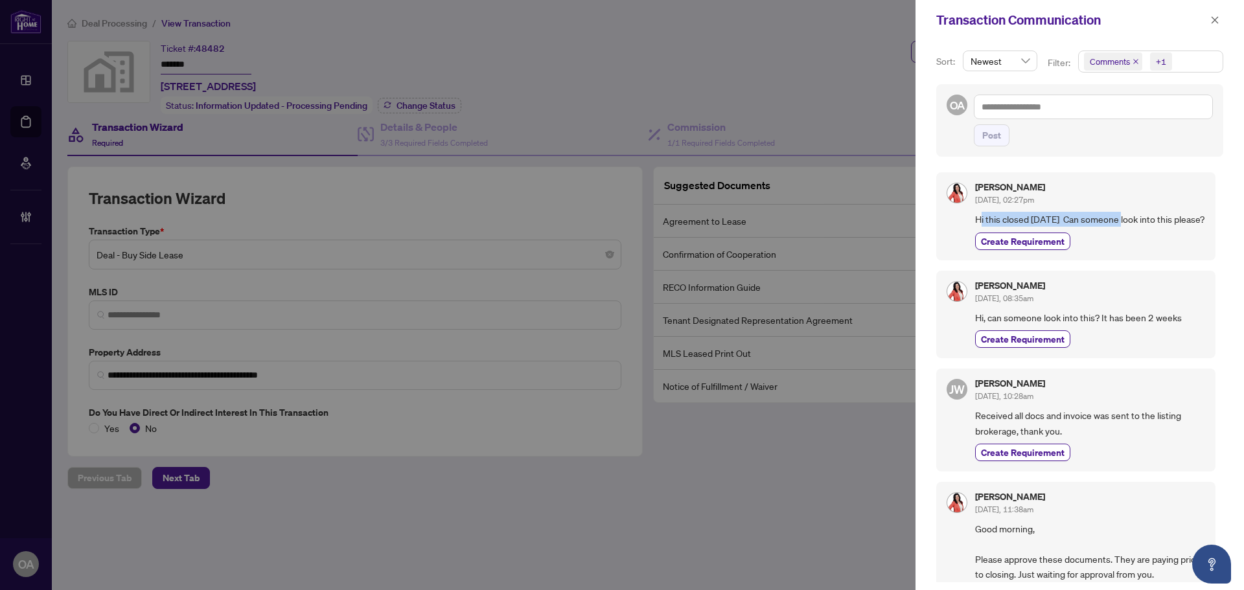
drag, startPoint x: 1029, startPoint y: 224, endPoint x: 1134, endPoint y: 224, distance: 104.3
click at [1129, 224] on span "Hi this closed [DATE] Can someone look into this please?" at bounding box center [1090, 219] width 230 height 15
click at [1134, 224] on span "Hi this closed [DATE] Can someone look into this please?" at bounding box center [1090, 219] width 230 height 15
click at [1199, 126] on div "Post" at bounding box center [1093, 135] width 239 height 22
click at [1216, 23] on icon "close" at bounding box center [1214, 20] width 9 height 9
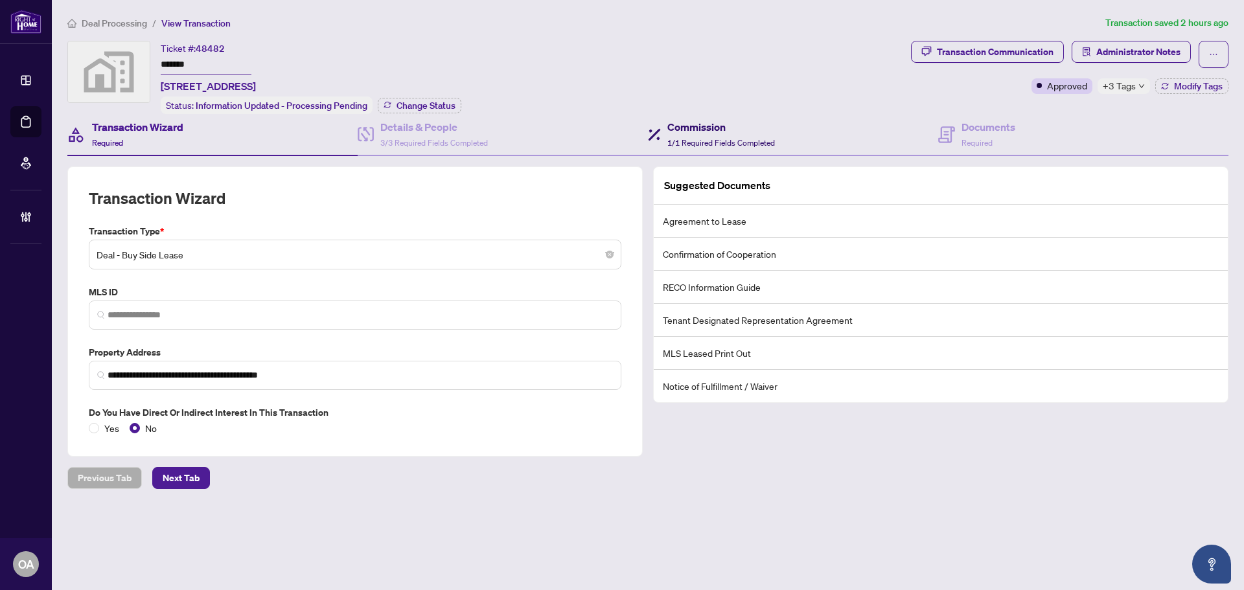
click at [730, 122] on h4 "Commission" at bounding box center [721, 127] width 108 height 16
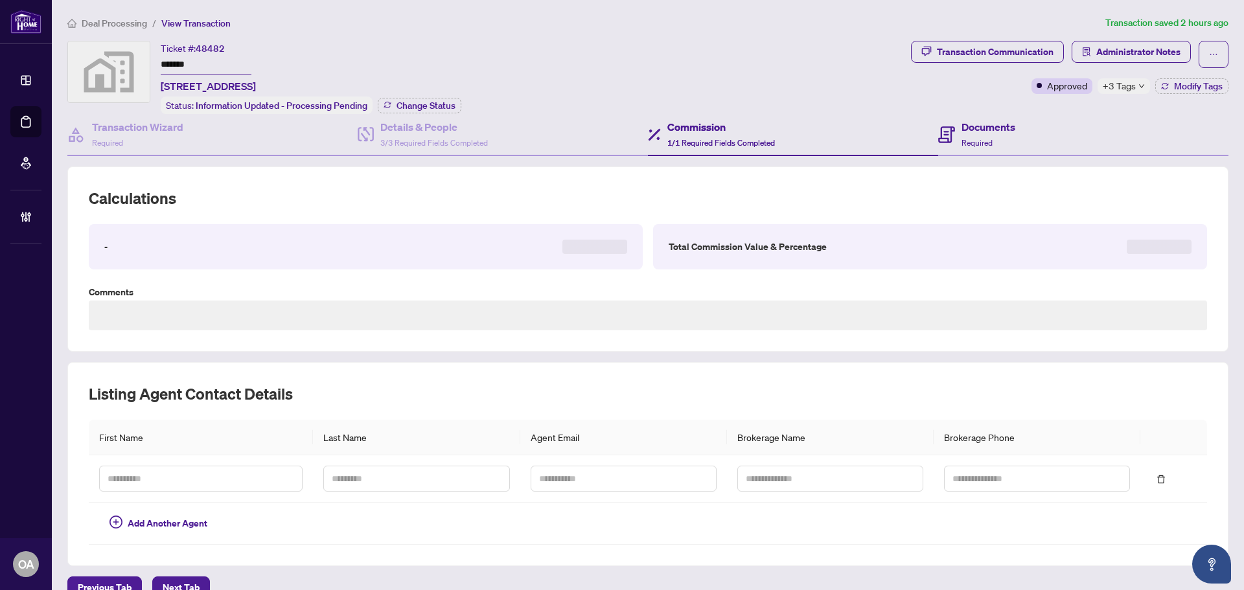
click at [1044, 125] on div "Documents Required" at bounding box center [1083, 135] width 290 height 42
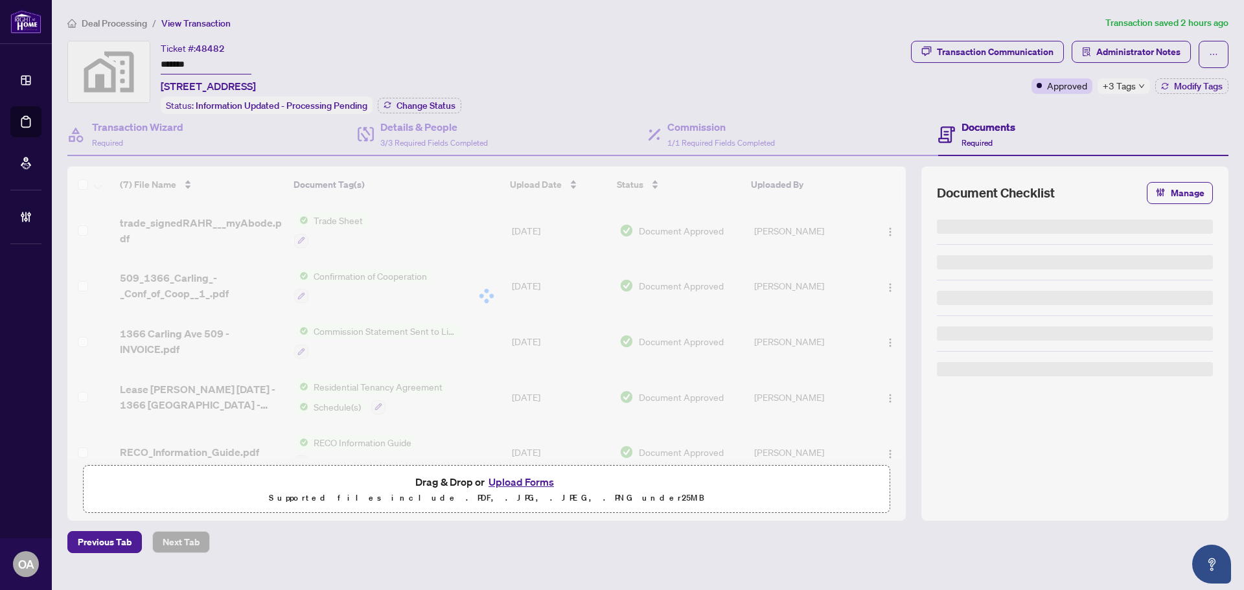
click at [1120, 89] on span "+3 Tags" at bounding box center [1119, 85] width 33 height 15
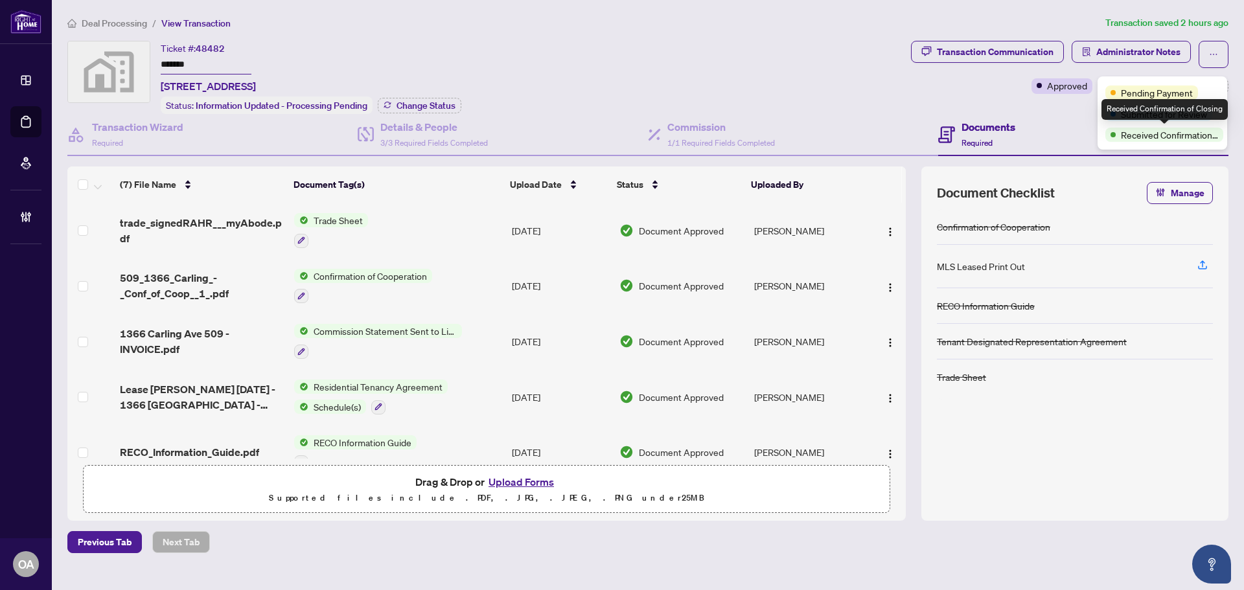
click at [1045, 97] on div "Transaction Communication Administrator Notes Approved +3 Tags Modify Tags" at bounding box center [1069, 77] width 323 height 73
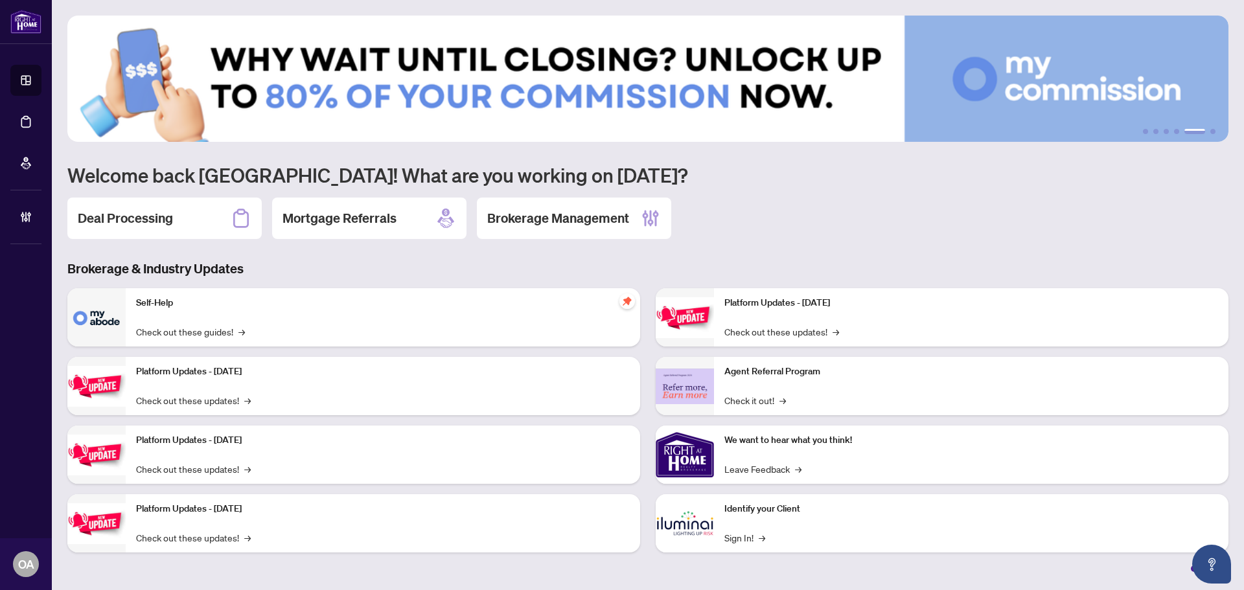
click at [129, 216] on h2 "Deal Processing" at bounding box center [125, 218] width 95 height 18
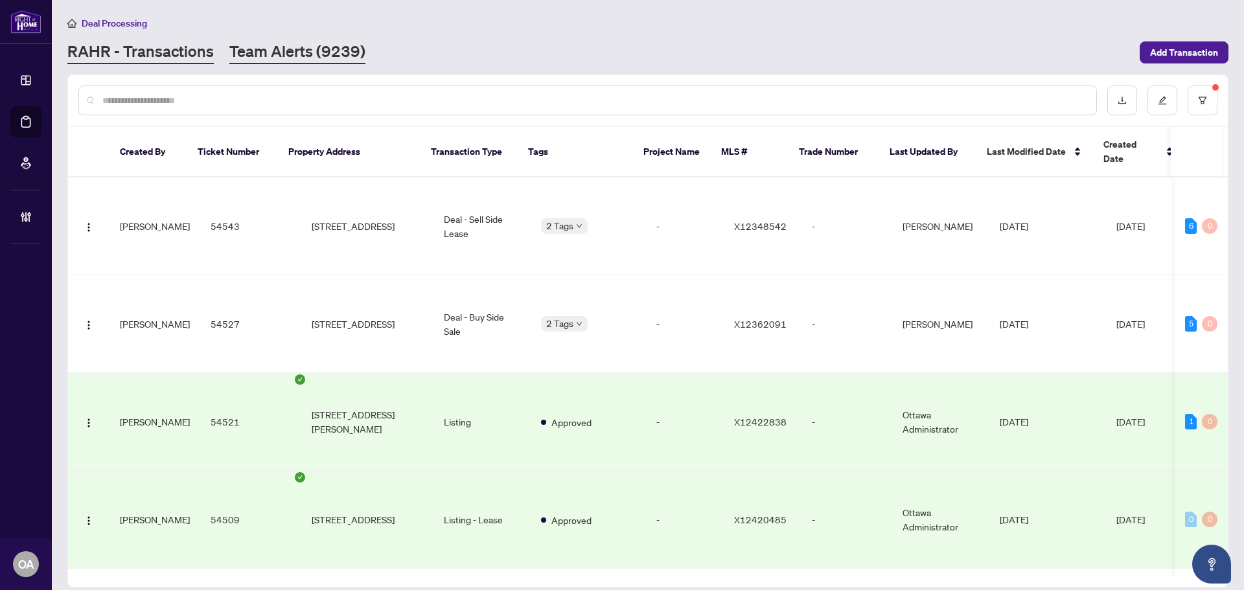
click at [263, 62] on link "Team Alerts (9239)" at bounding box center [297, 52] width 136 height 23
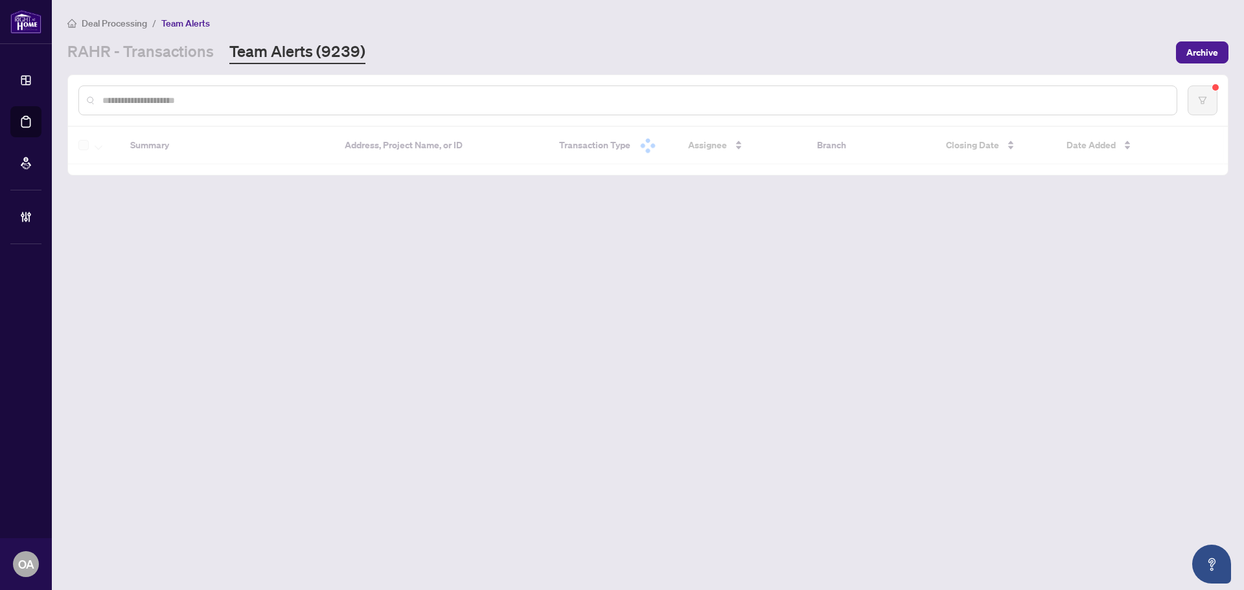
click at [168, 34] on div "Deal Processing / Team Alerts [PERSON_NAME] - Transactions Team Alerts (9239) A…" at bounding box center [647, 40] width 1161 height 49
click at [175, 56] on link "RAHR - Transactions" at bounding box center [140, 52] width 146 height 23
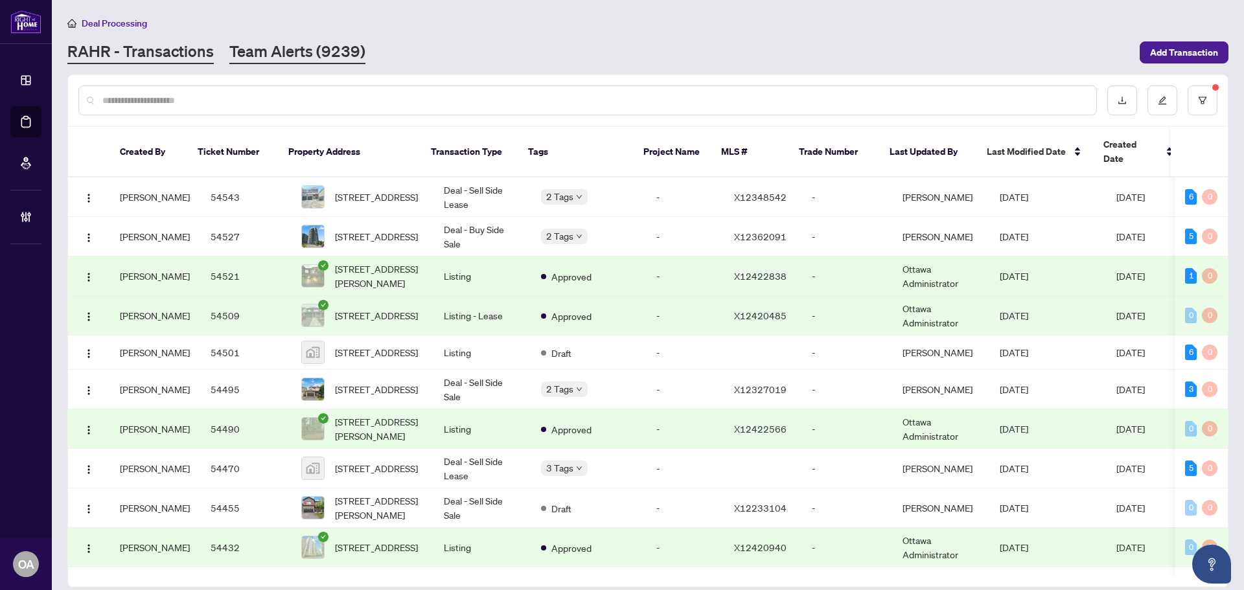
click at [271, 52] on link "Team Alerts (9239)" at bounding box center [297, 52] width 136 height 23
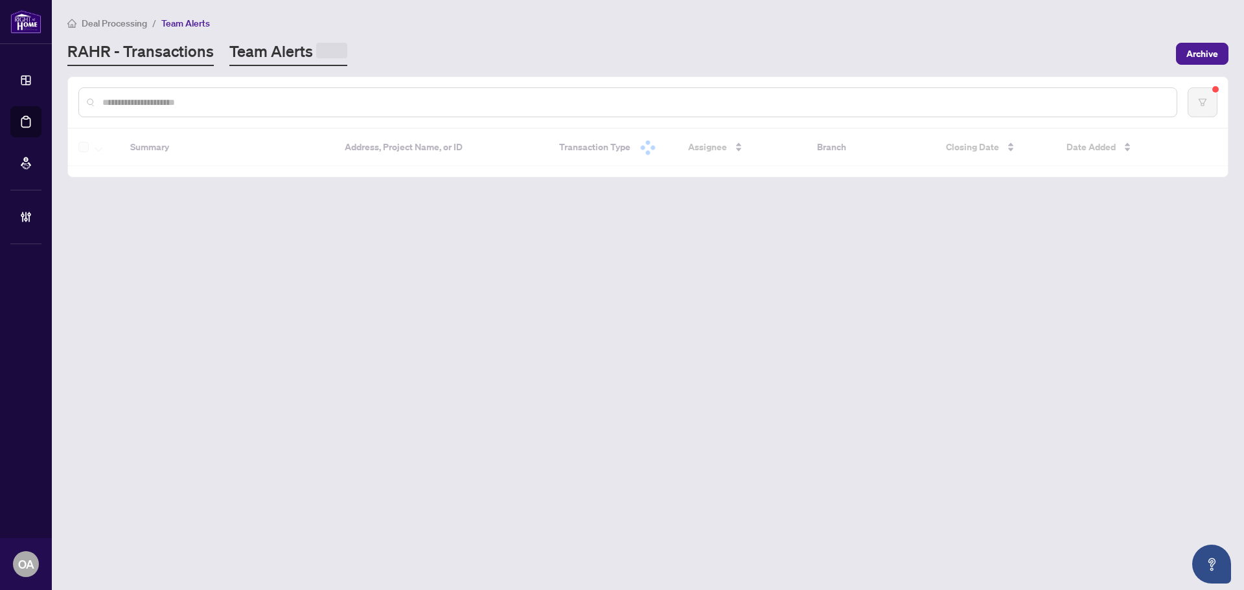
click at [169, 56] on link "RAHR - Transactions" at bounding box center [140, 53] width 146 height 25
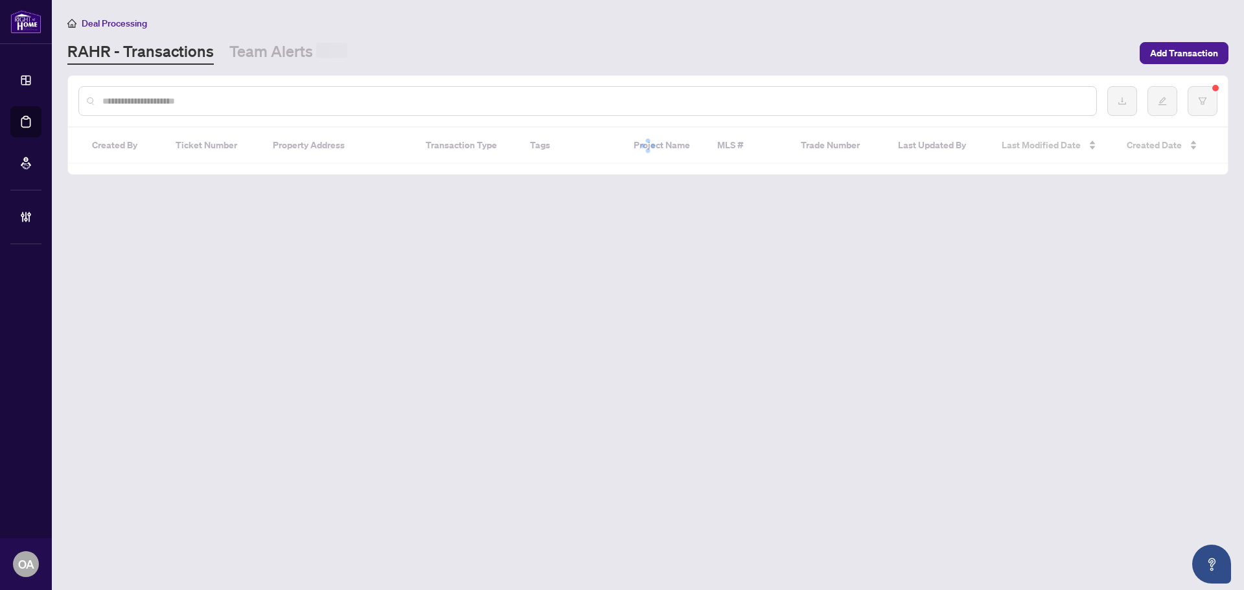
click at [271, 56] on link "Team Alerts" at bounding box center [288, 53] width 118 height 24
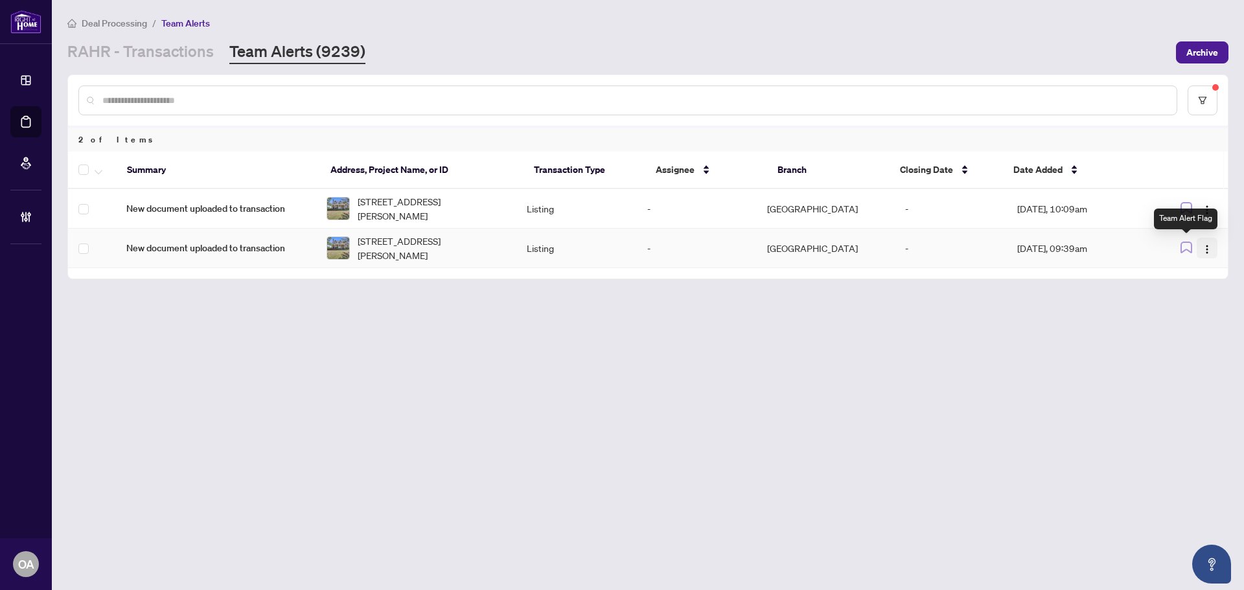
click at [1207, 246] on img "button" at bounding box center [1207, 249] width 10 height 10
click at [1201, 314] on span "Complete Item" at bounding box center [1177, 315] width 60 height 14
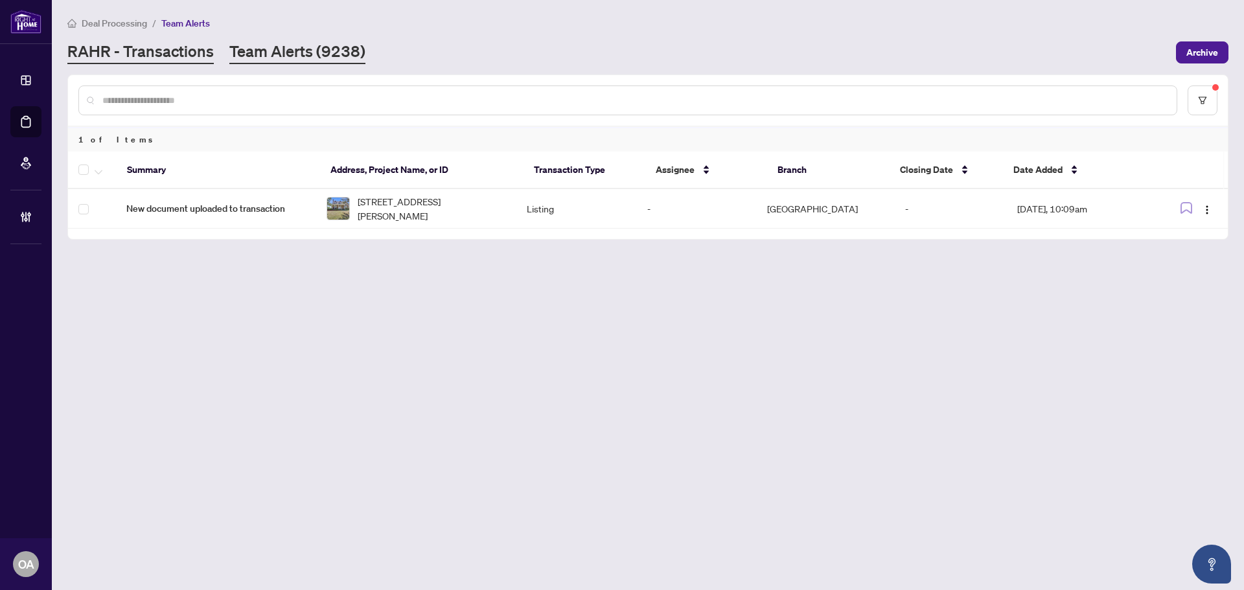
click at [195, 42] on link "RAHR - Transactions" at bounding box center [140, 52] width 146 height 23
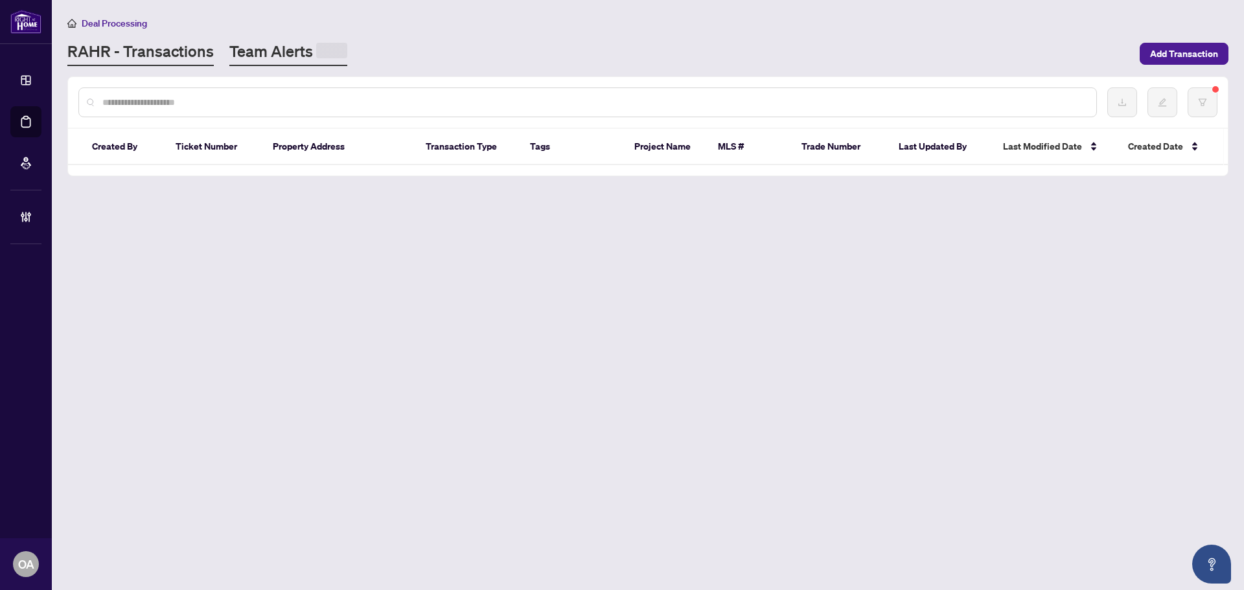
click at [299, 45] on link "Team Alerts" at bounding box center [288, 53] width 118 height 25
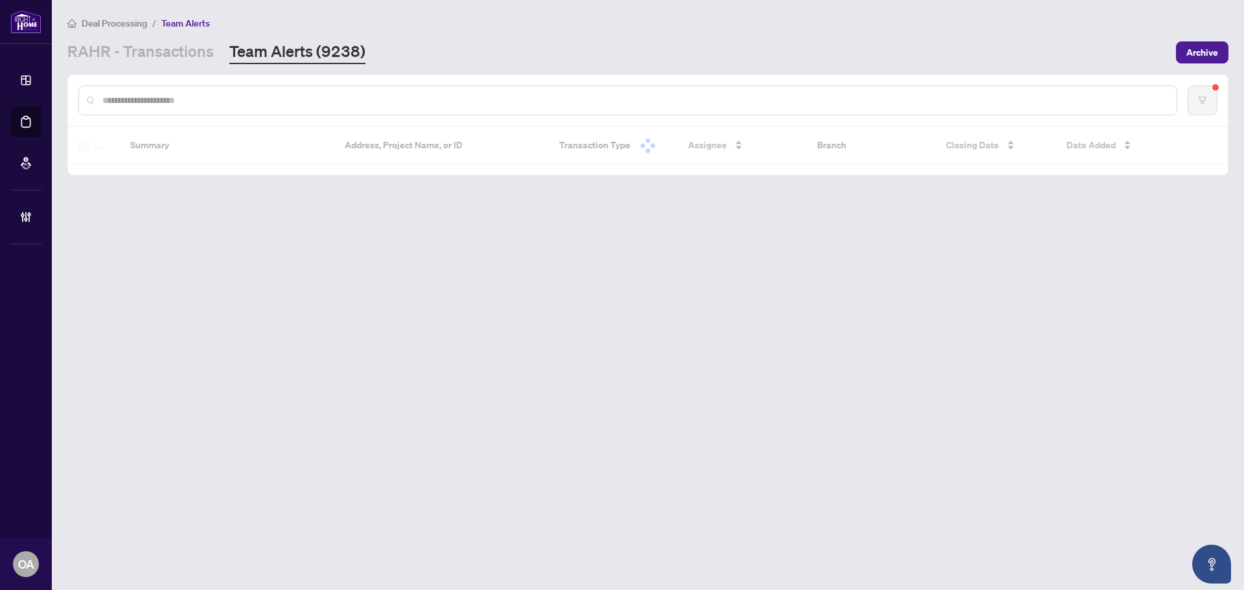
click at [427, 306] on main "Deal Processing / Team Alerts [PERSON_NAME] - Transactions Team Alerts (9238) A…" at bounding box center [648, 295] width 1192 height 590
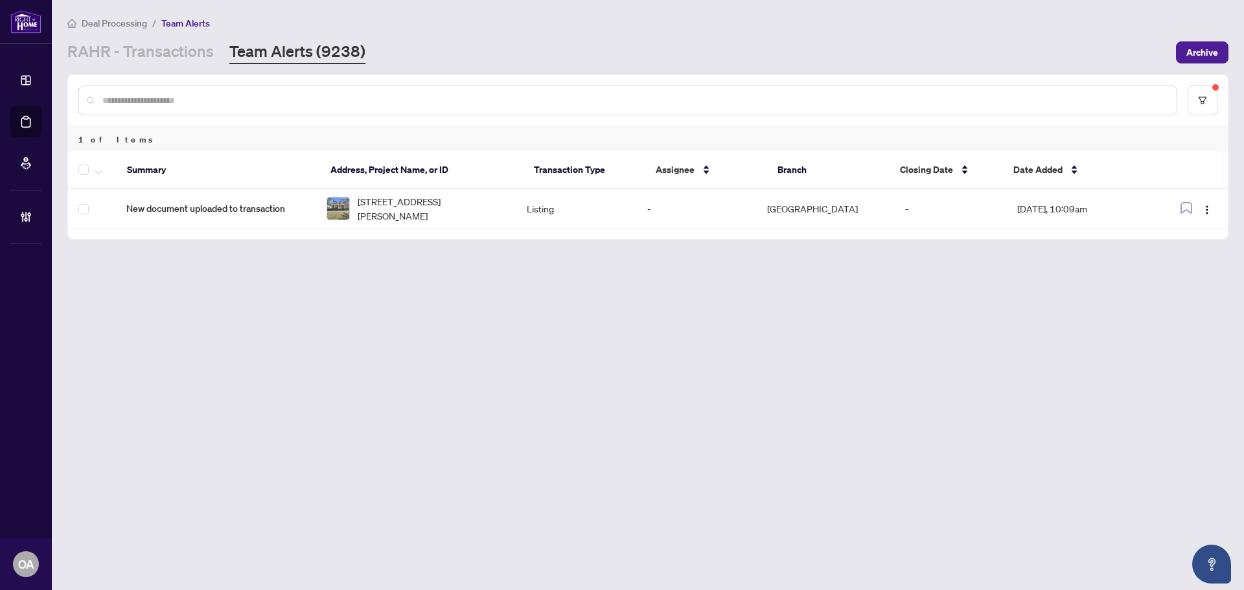
click at [154, 73] on main "Deal Processing / Team Alerts [PERSON_NAME] - Transactions Team Alerts (9238) A…" at bounding box center [648, 295] width 1192 height 590
click at [172, 58] on link "RAHR - Transactions" at bounding box center [140, 52] width 146 height 23
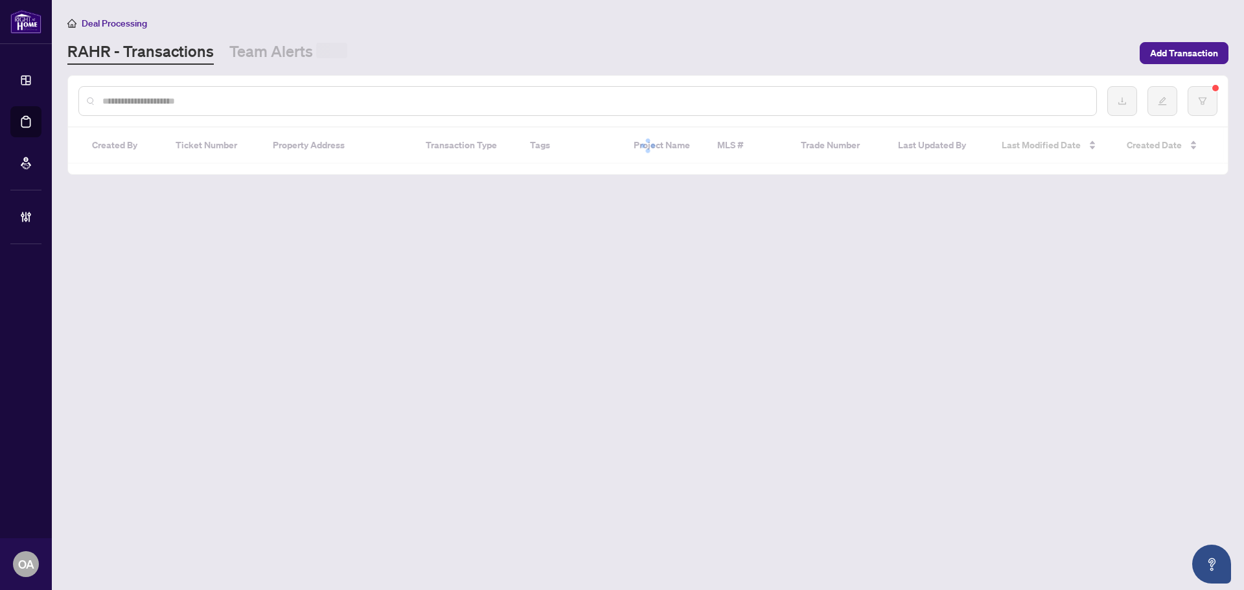
click at [163, 108] on div at bounding box center [587, 101] width 1018 height 30
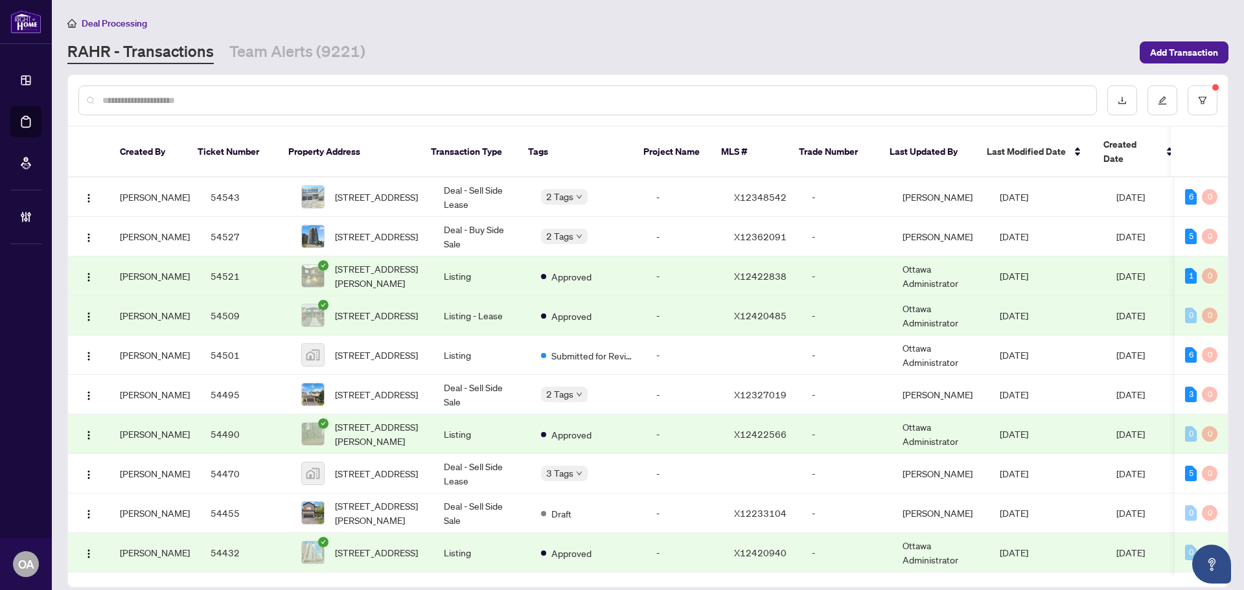
click at [274, 97] on input "text" at bounding box center [593, 100] width 983 height 14
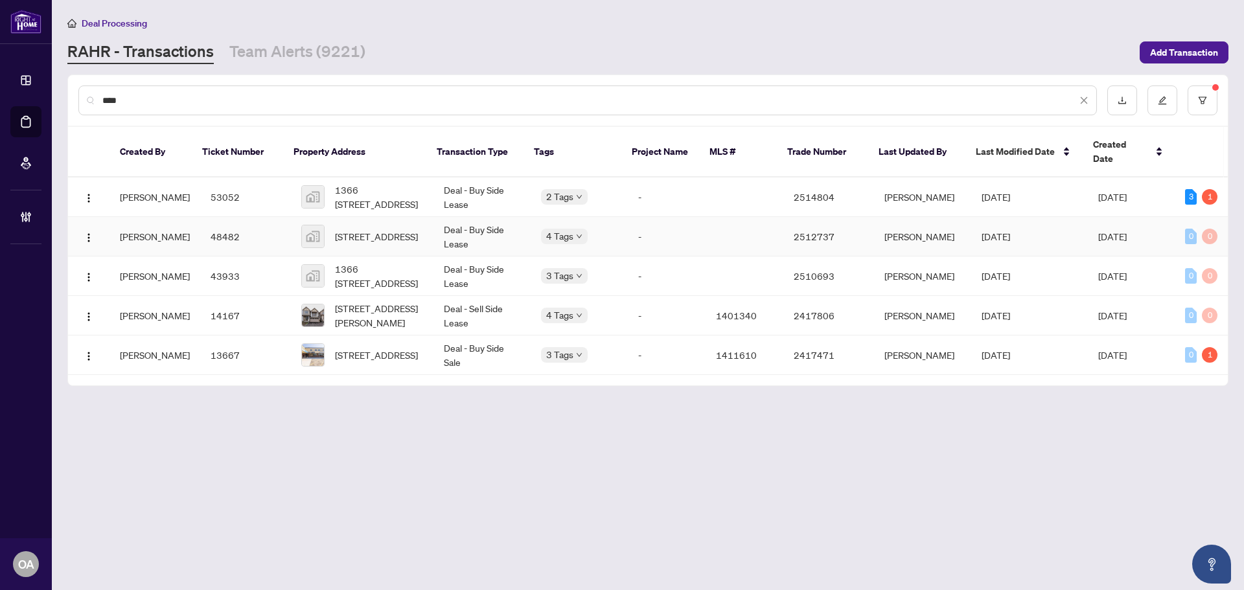
type input "****"
click at [392, 229] on span "[STREET_ADDRESS]" at bounding box center [376, 236] width 83 height 14
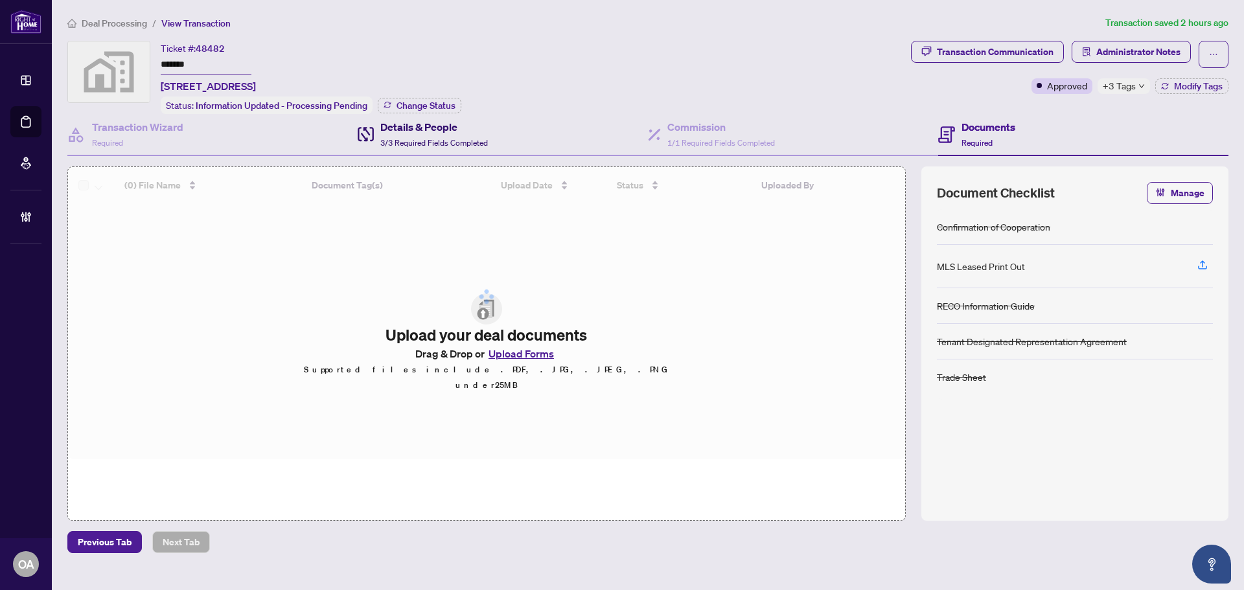
click at [450, 139] on span "3/3 Required Fields Completed" at bounding box center [434, 143] width 108 height 10
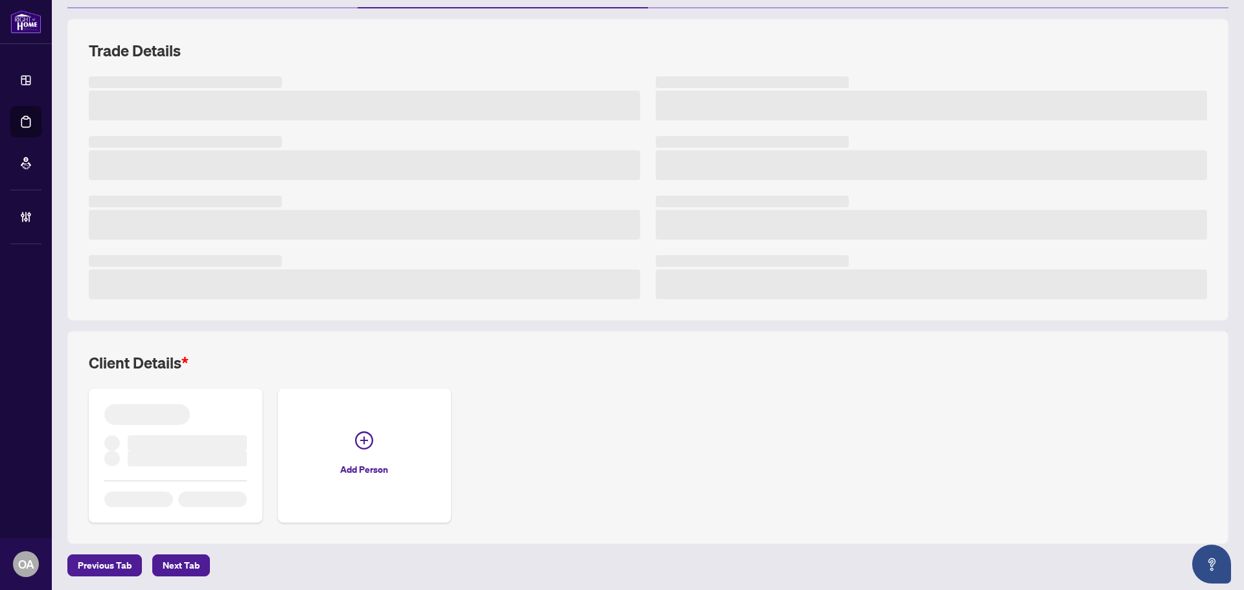
scroll to position [156, 0]
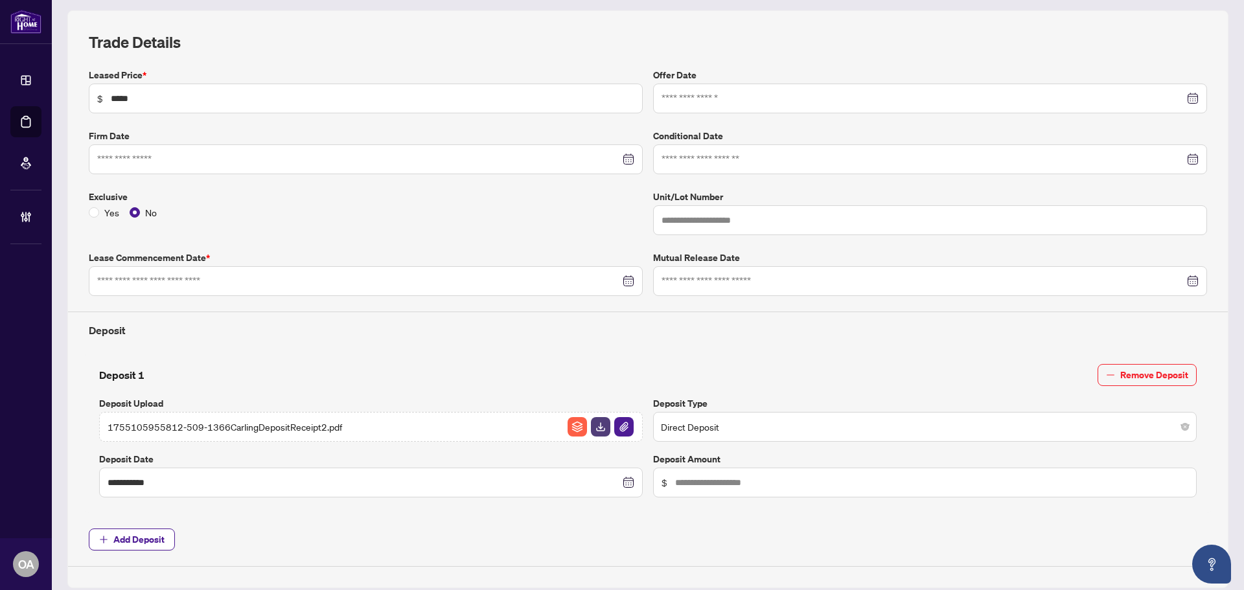
type input "**********"
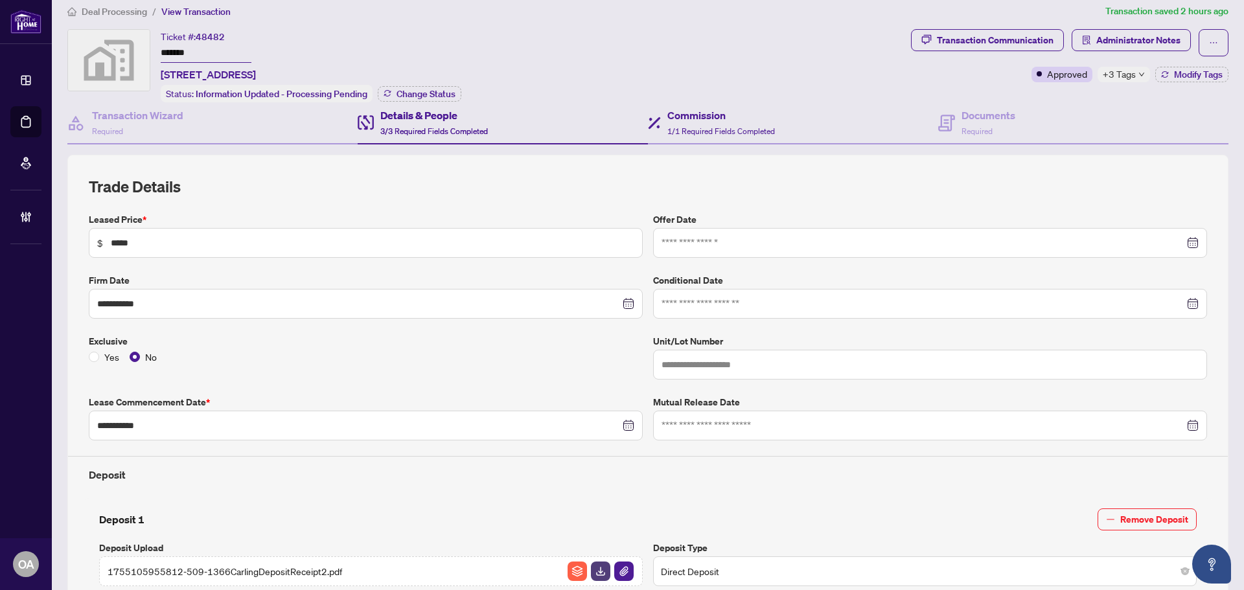
scroll to position [0, 0]
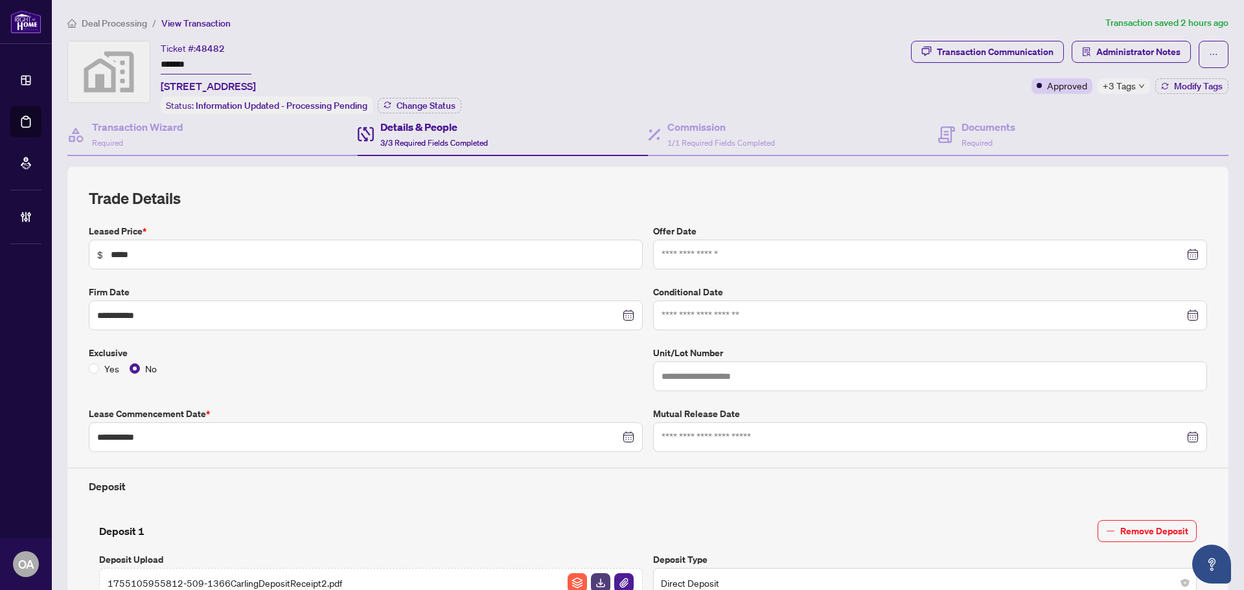
click at [686, 110] on div "Ticket #: 48482 ******* [STREET_ADDRESS] Status: Information Updated - Processi…" at bounding box center [486, 77] width 838 height 73
click at [724, 141] on span "1/1 Required Fields Completed" at bounding box center [721, 143] width 108 height 10
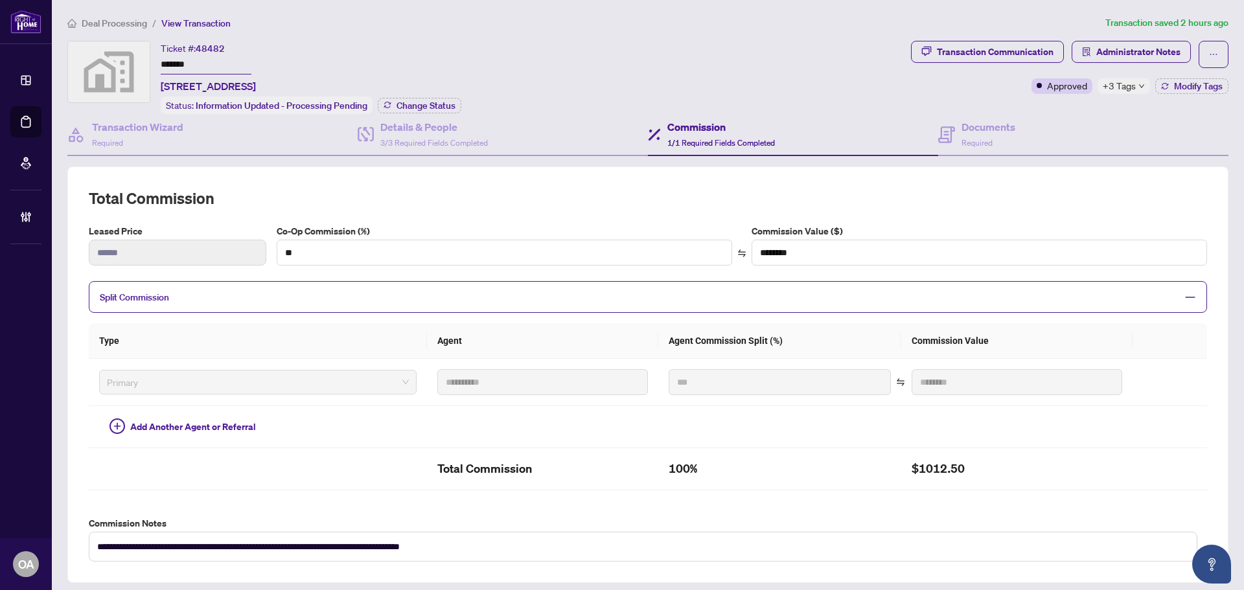
click at [590, 60] on div "Ticket #: 48482 ******* [STREET_ADDRESS] Status: Information Updated - Processi…" at bounding box center [486, 77] width 838 height 73
click at [971, 130] on h4 "Documents" at bounding box center [988, 127] width 54 height 16
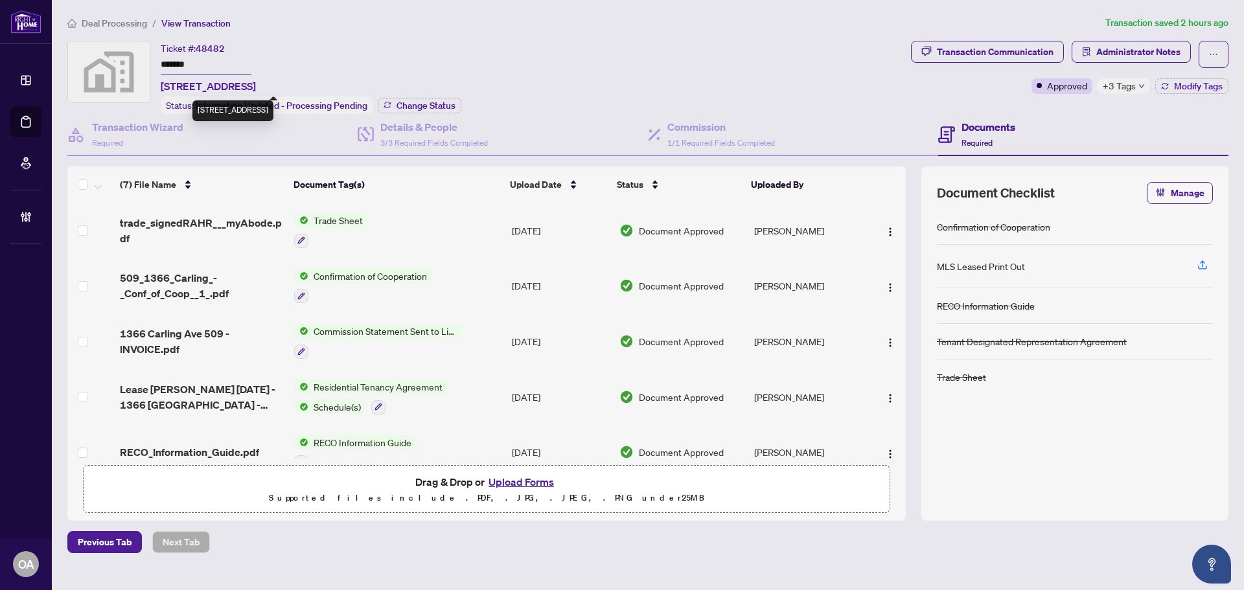
drag, startPoint x: 198, startPoint y: 86, endPoint x: 327, endPoint y: 87, distance: 128.9
click at [256, 87] on span "[STREET_ADDRESS]" at bounding box center [208, 86] width 95 height 16
click at [256, 86] on span "[STREET_ADDRESS]" at bounding box center [208, 86] width 95 height 16
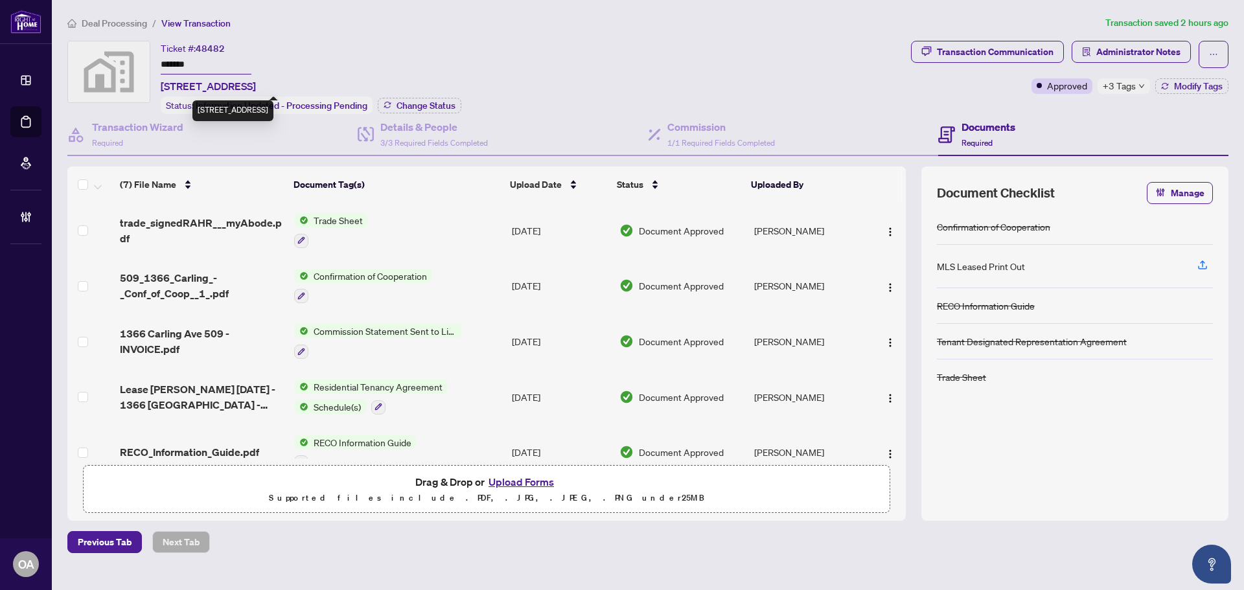
click at [256, 86] on span "[STREET_ADDRESS]" at bounding box center [208, 86] width 95 height 16
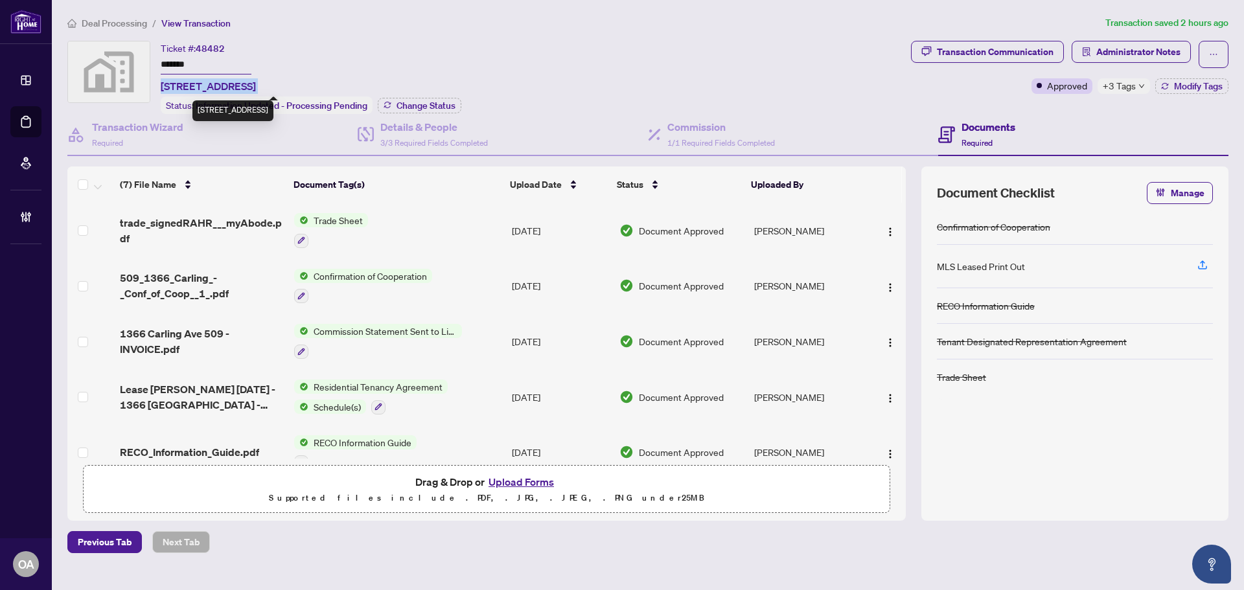
click at [256, 86] on span "[STREET_ADDRESS]" at bounding box center [208, 86] width 95 height 16
click at [399, 84] on div "Ticket #: 48482 ******* [STREET_ADDRESS] Status: Information Updated - Processi…" at bounding box center [311, 77] width 301 height 73
drag, startPoint x: 399, startPoint y: 84, endPoint x: 175, endPoint y: 84, distance: 224.2
click at [175, 84] on div "Ticket #: 48482 ******* [STREET_ADDRESS] Status: Information Updated - Processi…" at bounding box center [311, 77] width 301 height 73
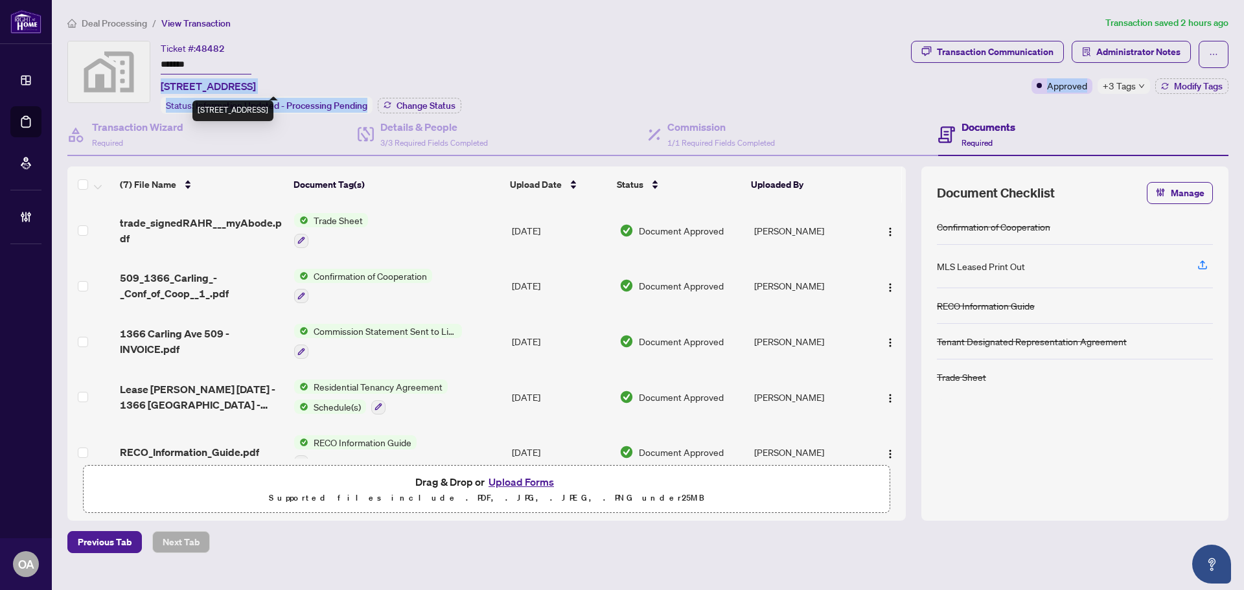
click at [175, 84] on span "[STREET_ADDRESS]" at bounding box center [208, 86] width 95 height 16
click at [236, 84] on span "[STREET_ADDRESS]" at bounding box center [208, 86] width 95 height 16
click at [242, 84] on span "[STREET_ADDRESS]" at bounding box center [208, 86] width 95 height 16
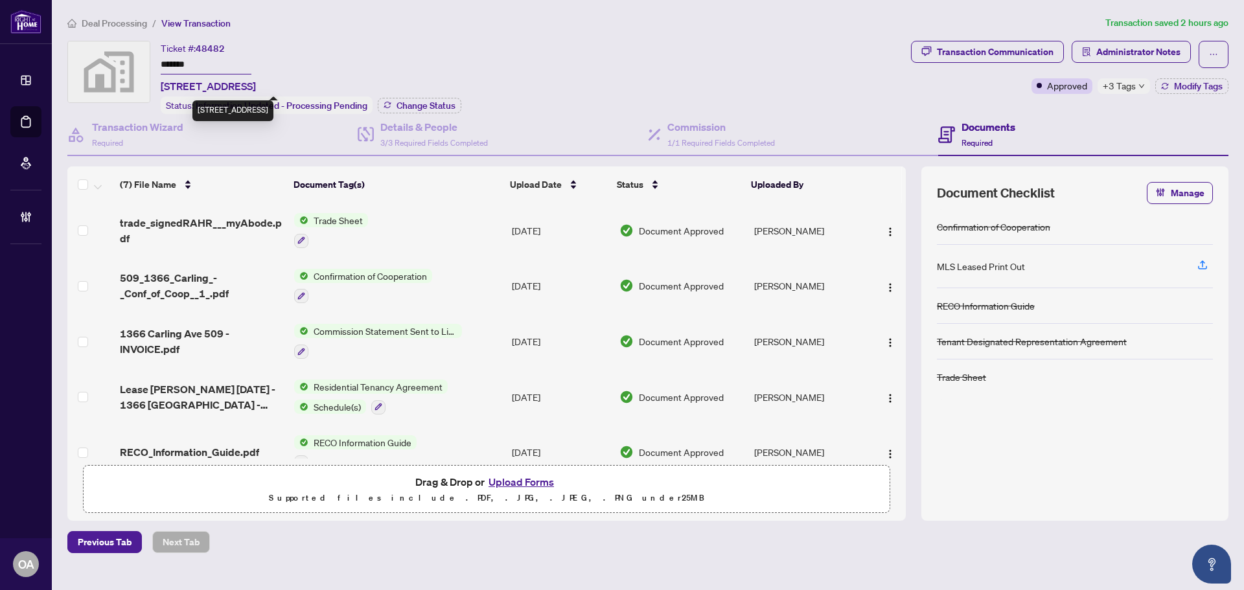
click at [418, 82] on div "Ticket #: 48482 ******* [STREET_ADDRESS] Status: Information Updated - Processi…" at bounding box center [311, 77] width 301 height 73
click at [1132, 85] on span "+3 Tags" at bounding box center [1119, 85] width 33 height 15
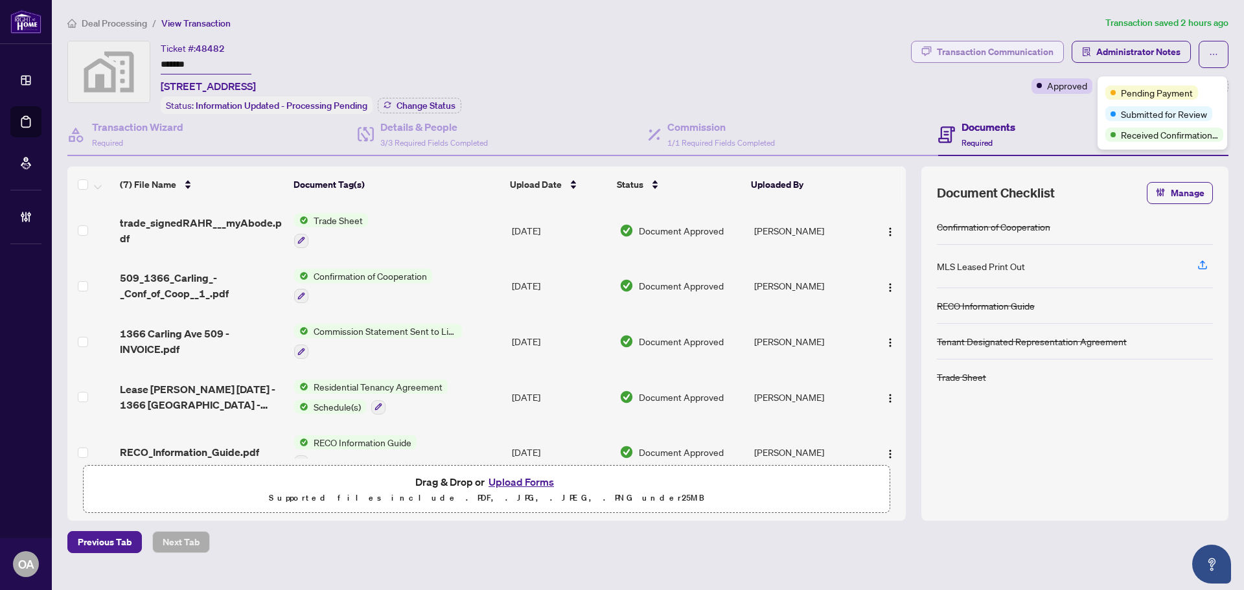
click at [1024, 45] on div "Transaction Communication" at bounding box center [995, 51] width 117 height 21
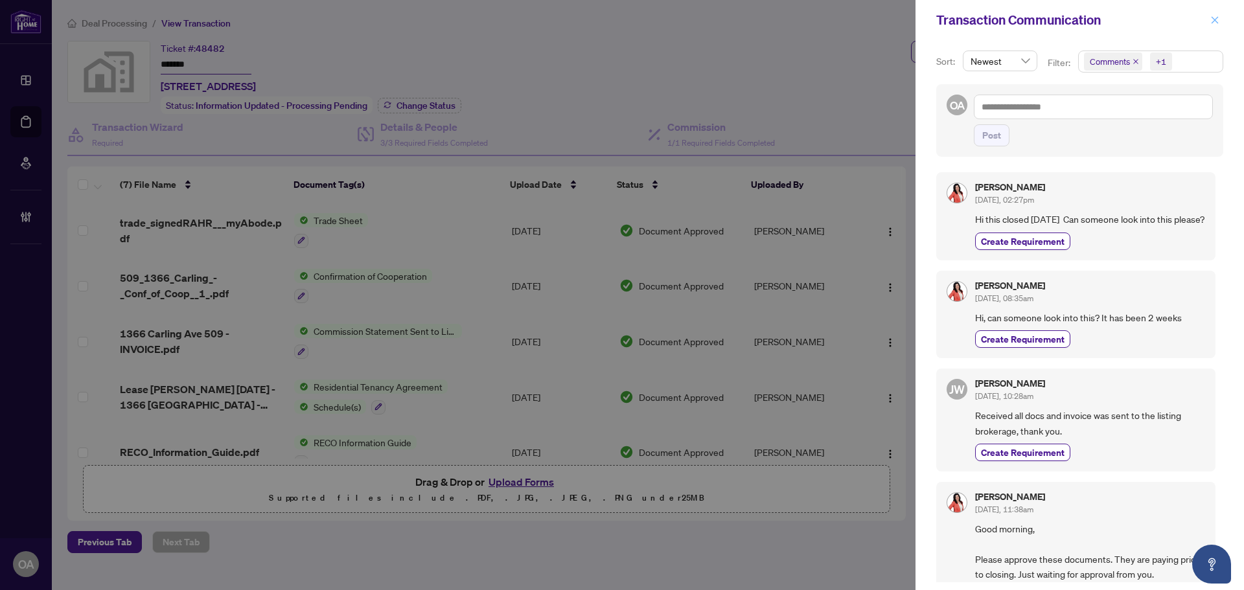
click at [1214, 23] on icon "close" at bounding box center [1214, 20] width 9 height 9
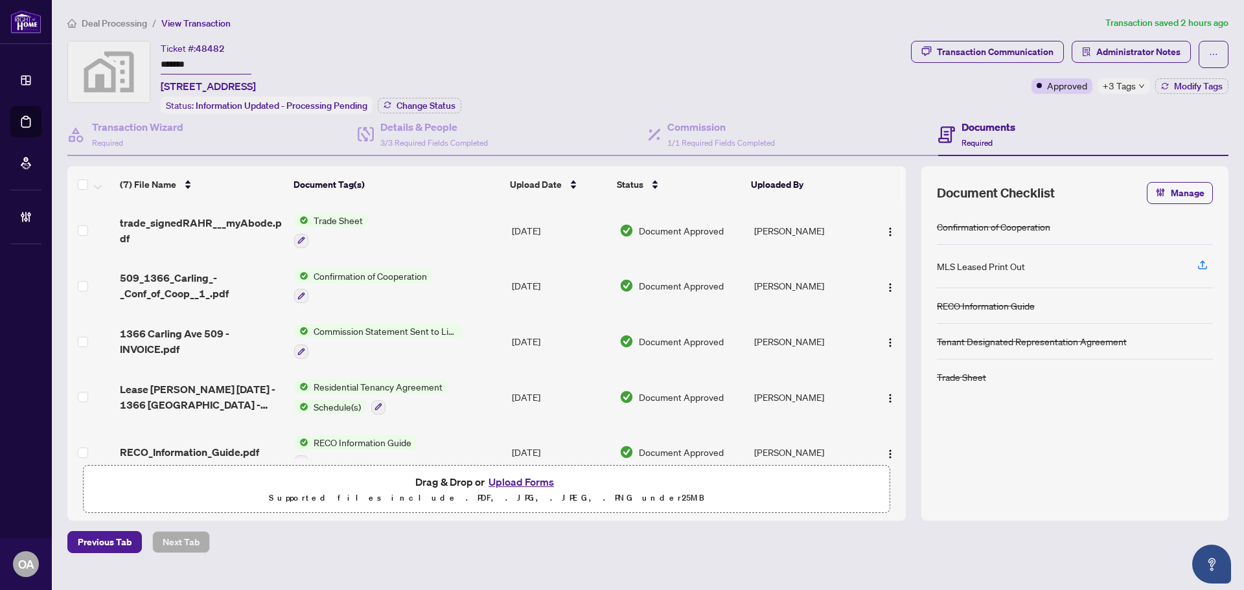
click at [1130, 62] on span "Administrator Notes" at bounding box center [1131, 54] width 119 height 27
click at [1129, 57] on span "Administrator Notes" at bounding box center [1138, 51] width 84 height 21
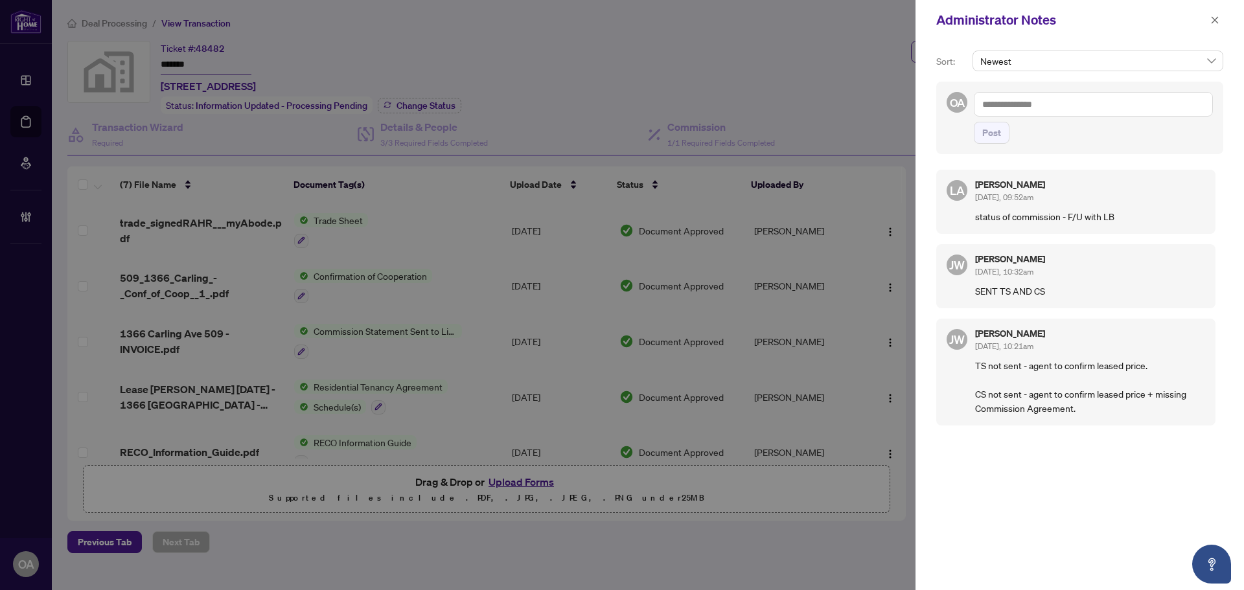
drag, startPoint x: 999, startPoint y: 220, endPoint x: 1027, endPoint y: 220, distance: 27.9
click at [1017, 220] on p "status of commission - F/U with LB" at bounding box center [1090, 216] width 230 height 14
click at [1068, 220] on p "status of commission - F/U with LB" at bounding box center [1090, 216] width 230 height 14
click at [1210, 19] on icon "close" at bounding box center [1214, 20] width 9 height 9
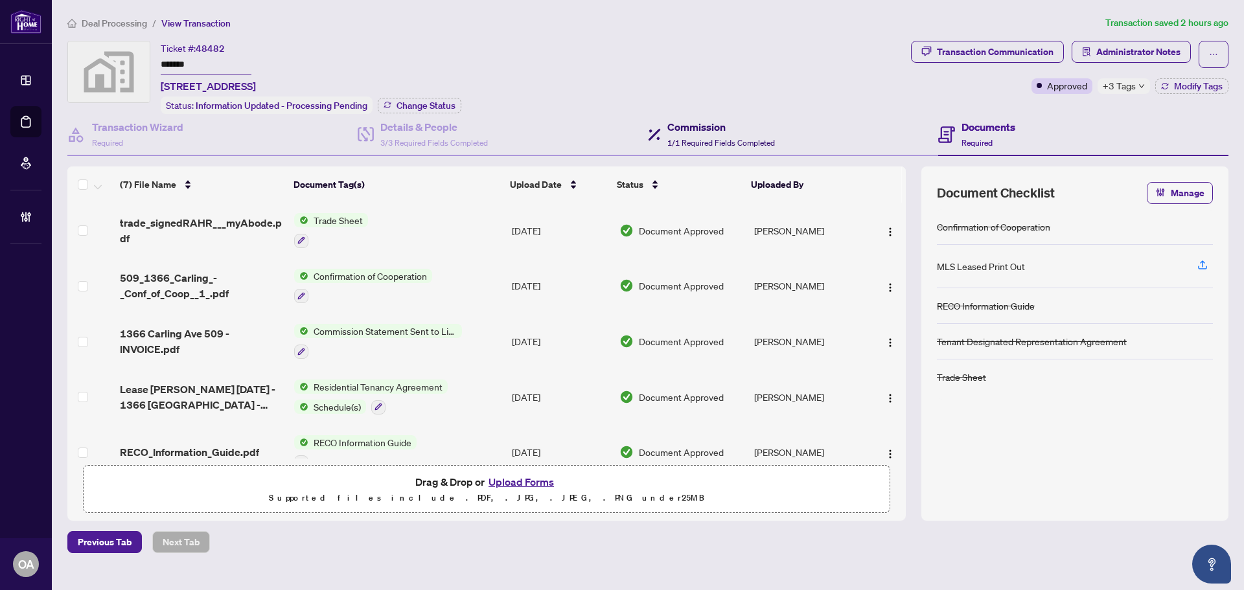
click at [706, 132] on h4 "Commission" at bounding box center [721, 127] width 108 height 16
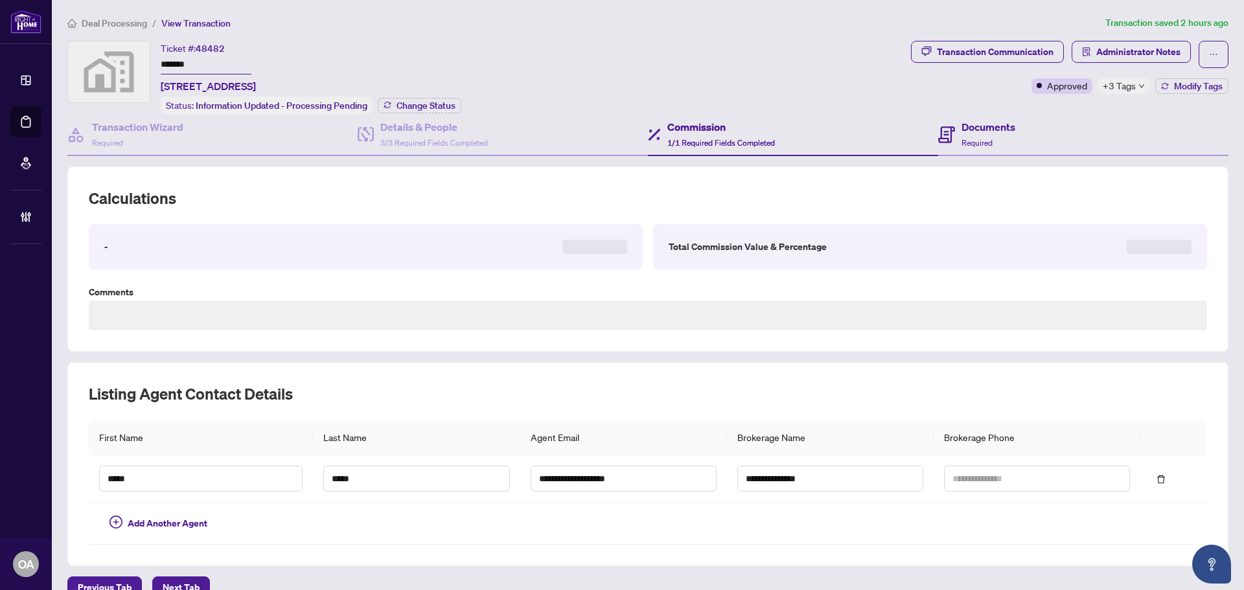
click at [1026, 127] on div "Documents Required" at bounding box center [1083, 135] width 290 height 42
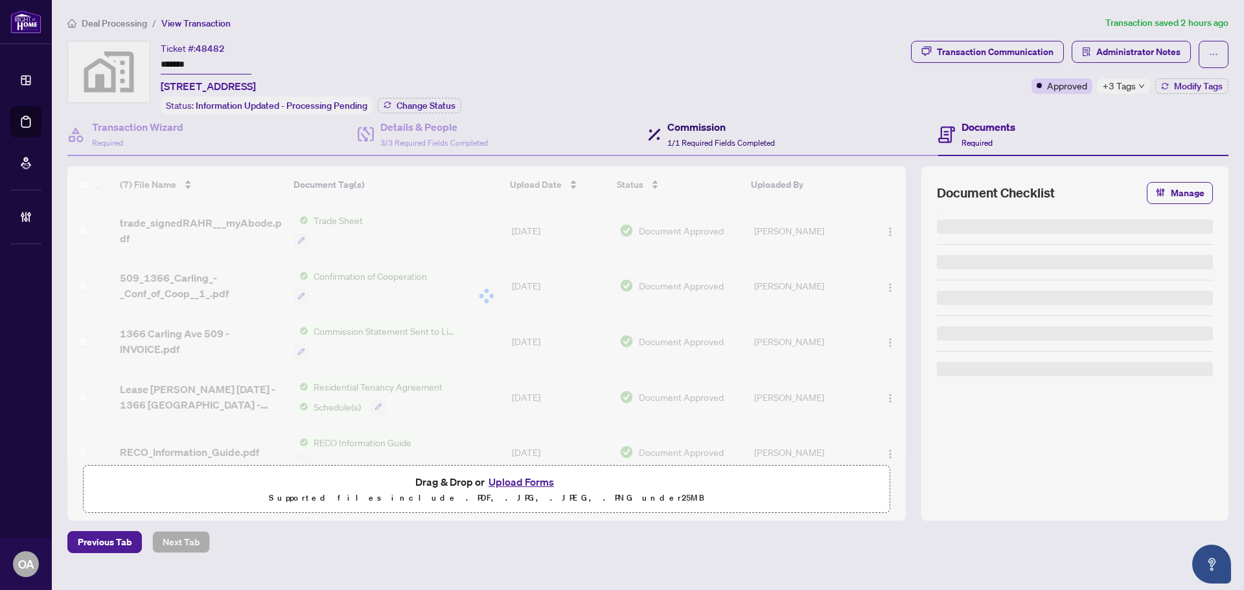
click at [724, 131] on h4 "Commission" at bounding box center [721, 127] width 108 height 16
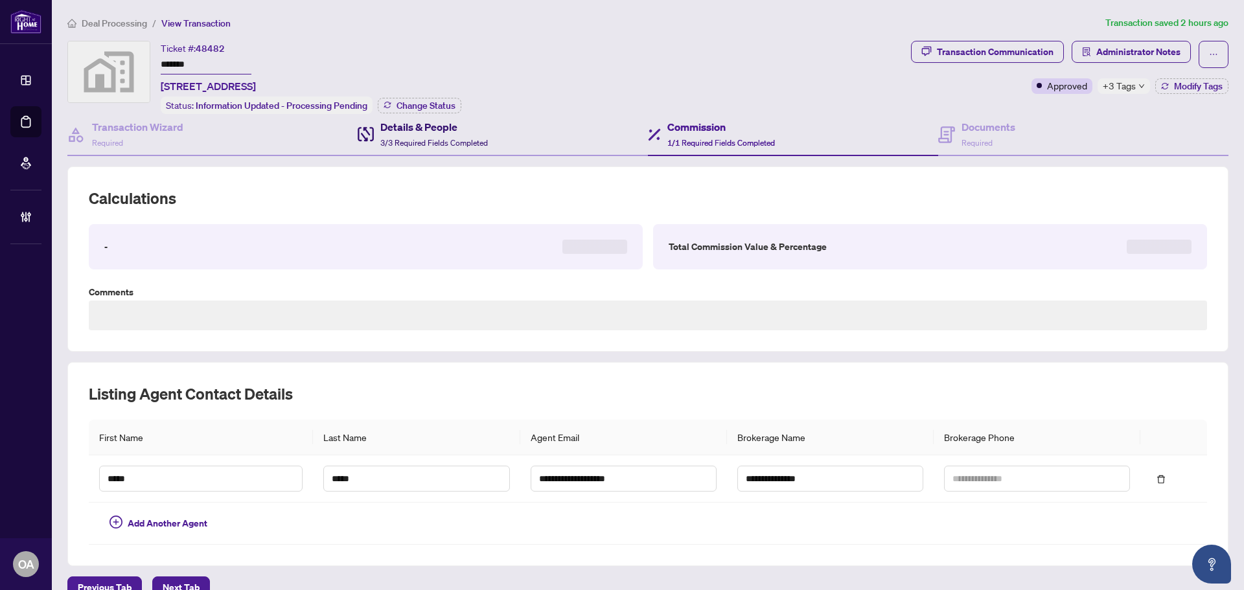
click at [454, 138] on span "3/3 Required Fields Completed" at bounding box center [434, 143] width 108 height 10
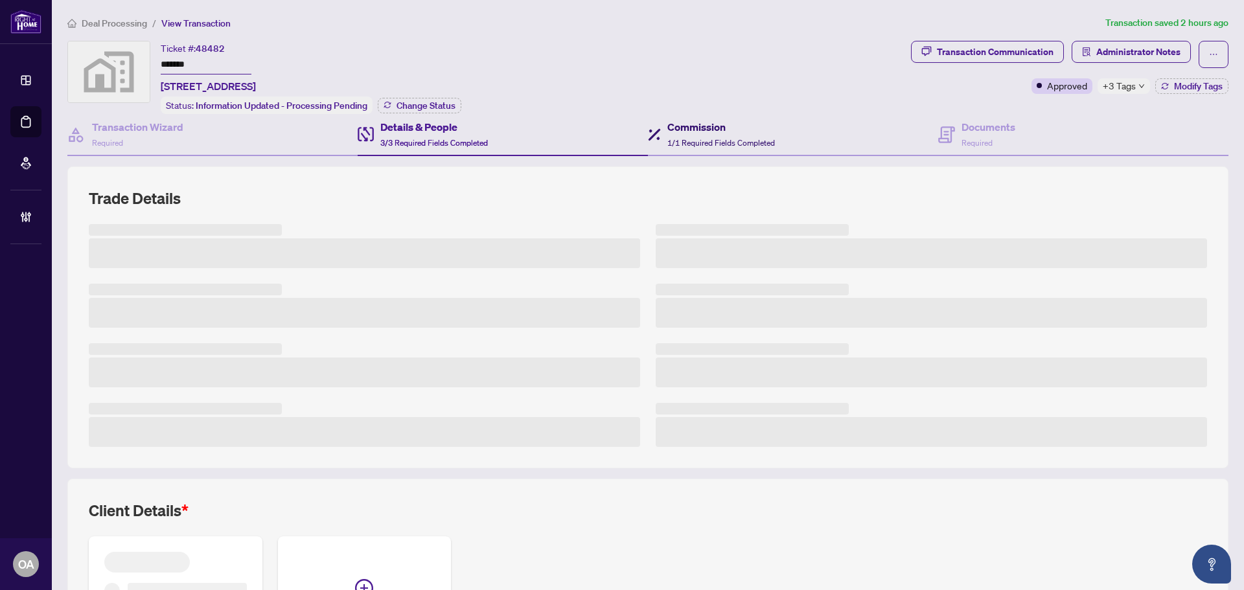
click at [667, 138] on span "1/1 Required Fields Completed" at bounding box center [721, 143] width 108 height 10
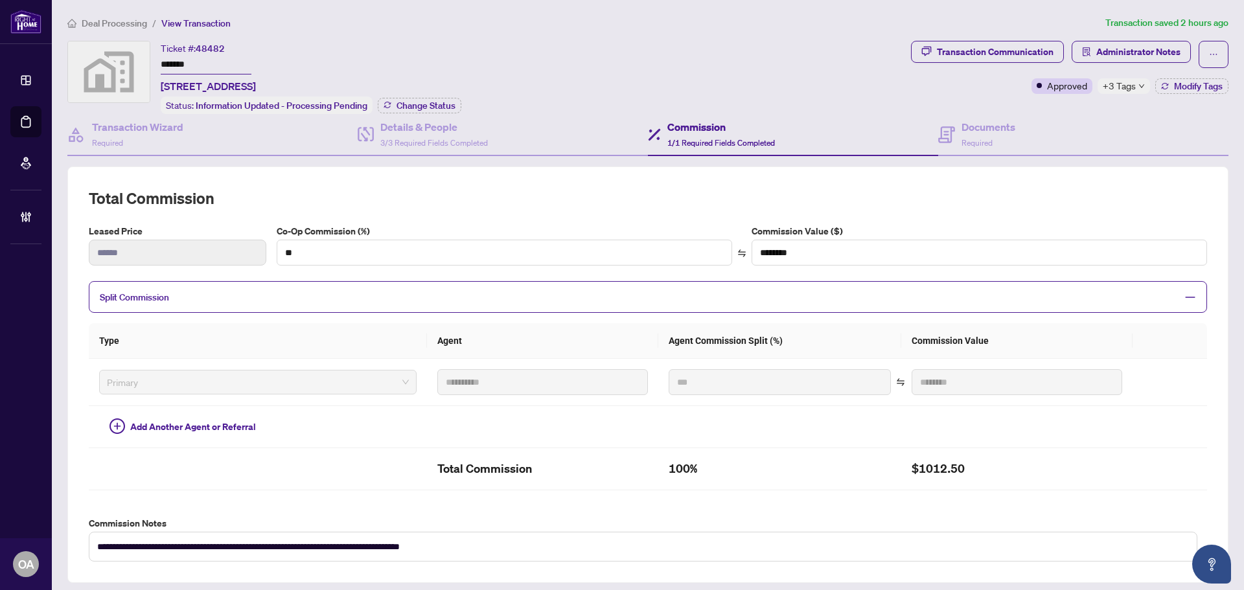
click at [917, 137] on div "Commission 1/1 Required Fields Completed" at bounding box center [793, 135] width 290 height 42
click at [993, 139] on div "Documents Required" at bounding box center [988, 134] width 54 height 30
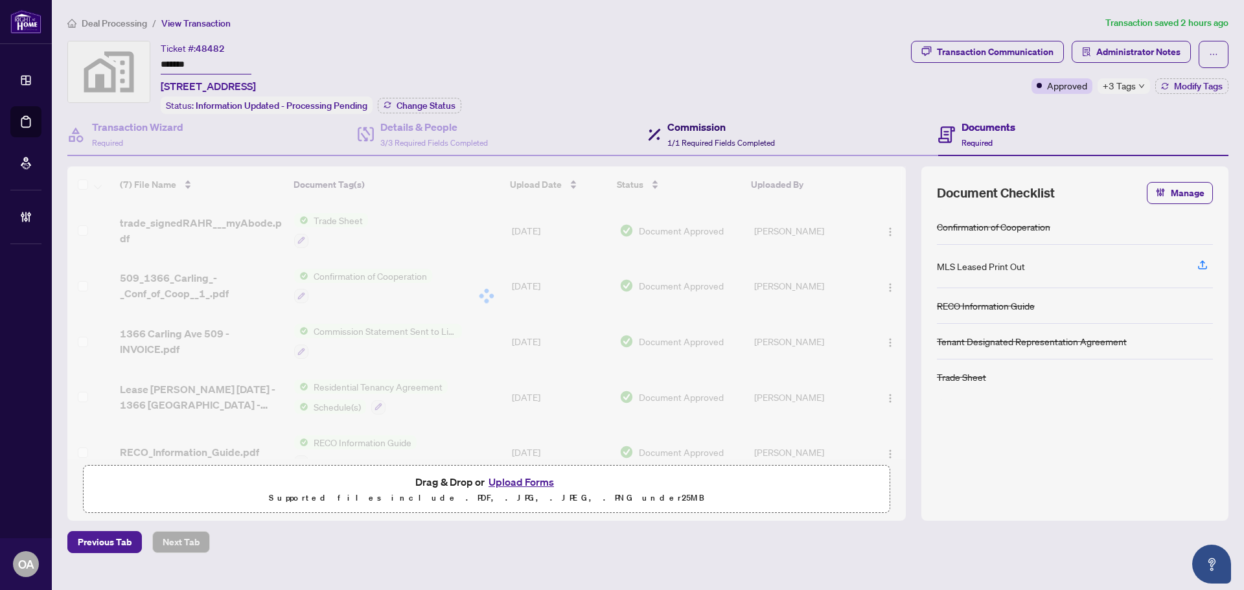
click at [658, 142] on span at bounding box center [654, 134] width 13 height 30
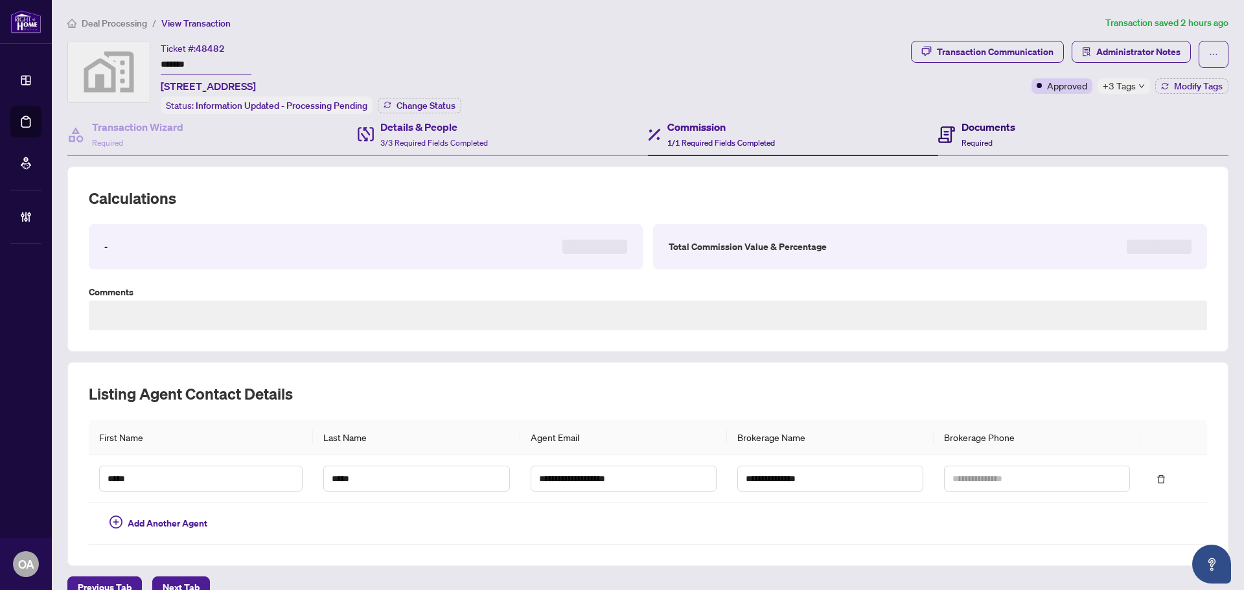
click at [941, 122] on span at bounding box center [946, 134] width 17 height 30
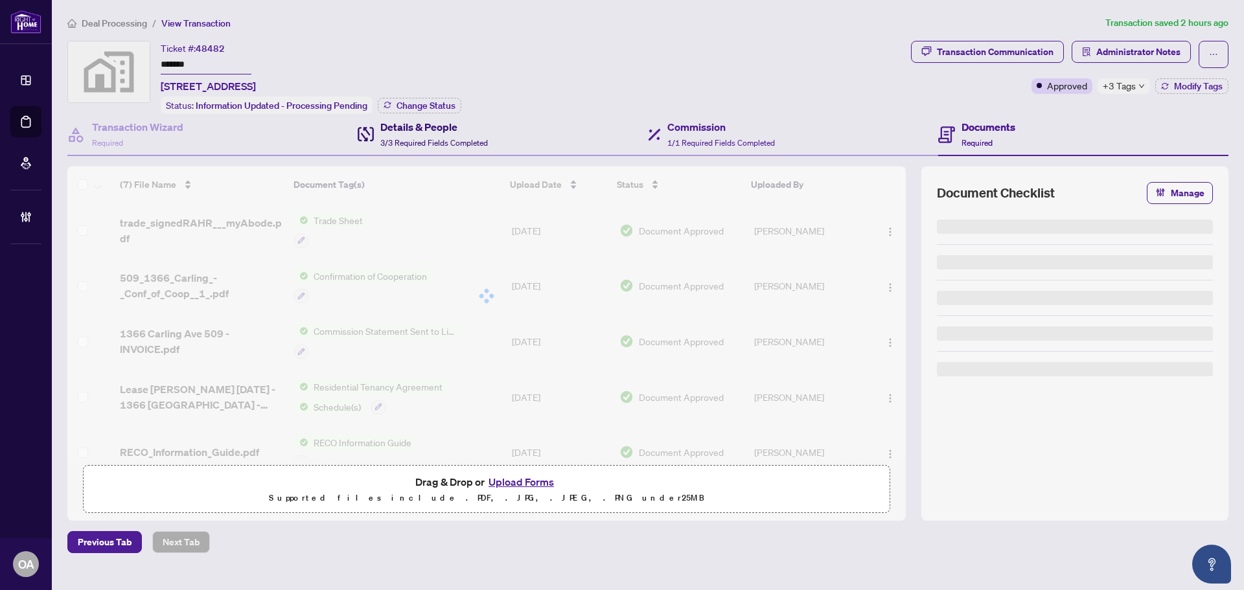
drag, startPoint x: 485, startPoint y: 128, endPoint x: 646, endPoint y: 129, distance: 161.3
click at [489, 129] on div "Details & People 3/3 Required Fields Completed" at bounding box center [503, 135] width 290 height 42
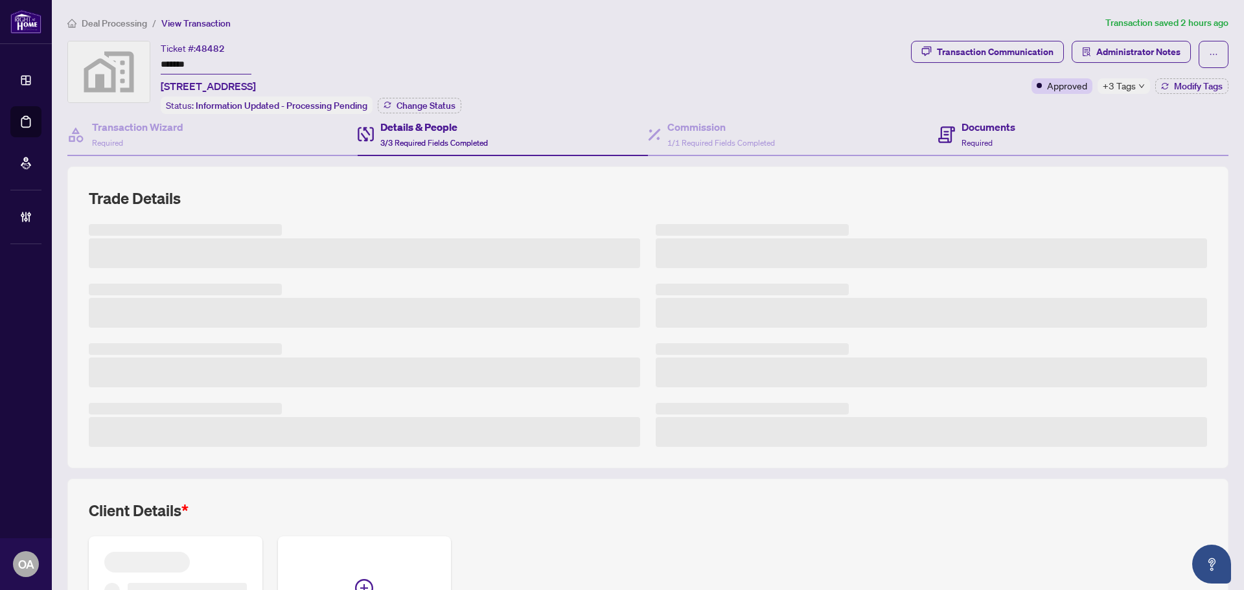
click at [1022, 133] on div "Documents Required" at bounding box center [1083, 135] width 290 height 42
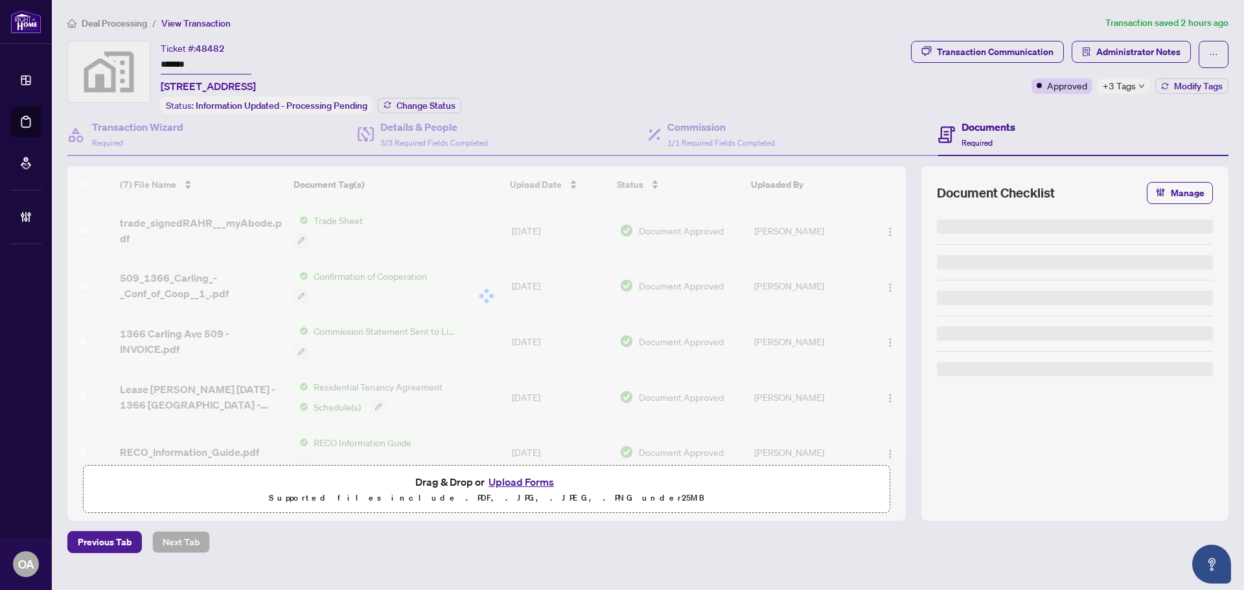
click at [952, 130] on icon at bounding box center [946, 134] width 17 height 17
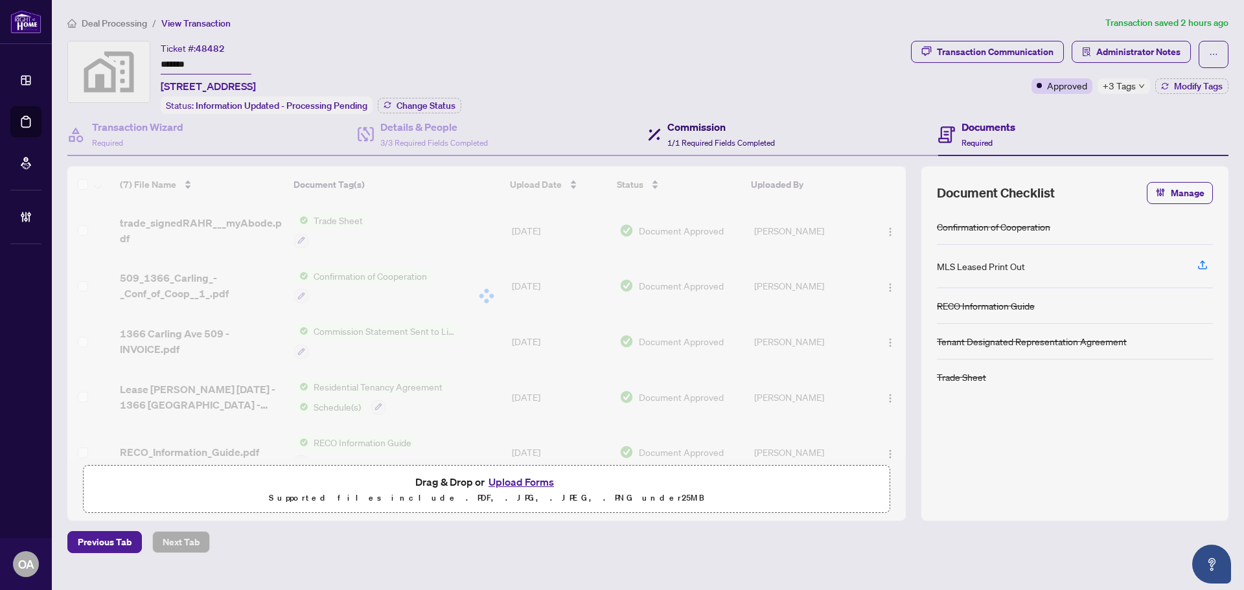
click at [660, 130] on icon at bounding box center [654, 134] width 13 height 13
click at [444, 131] on h4 "Details & People" at bounding box center [434, 127] width 108 height 16
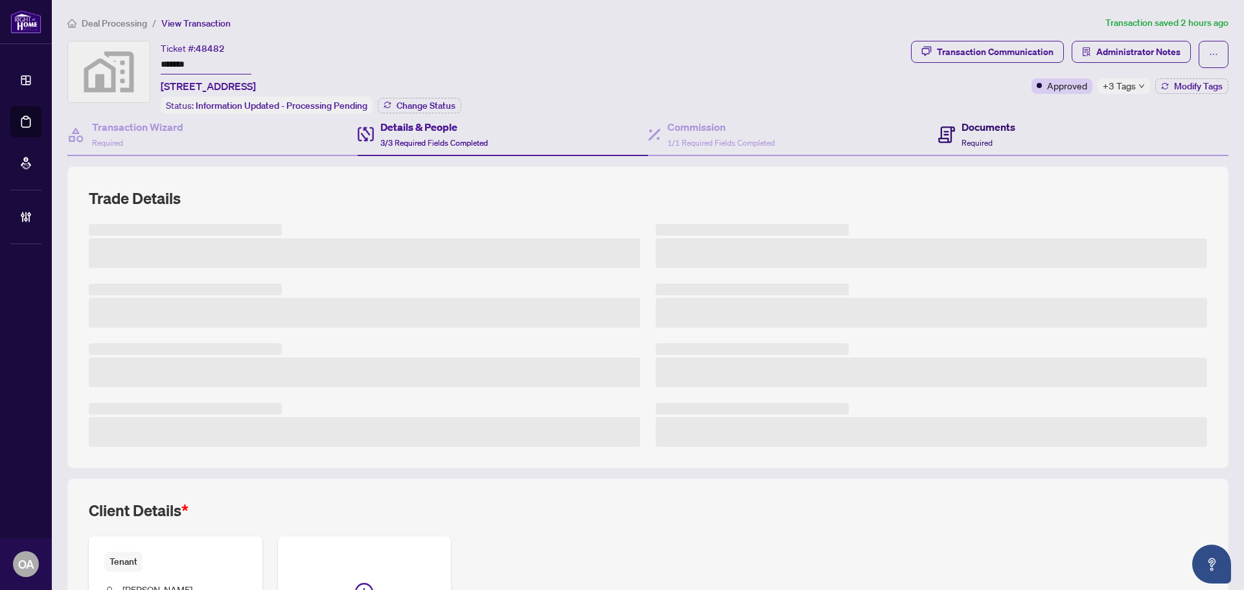
click at [971, 148] on div "Documents Required" at bounding box center [988, 134] width 54 height 30
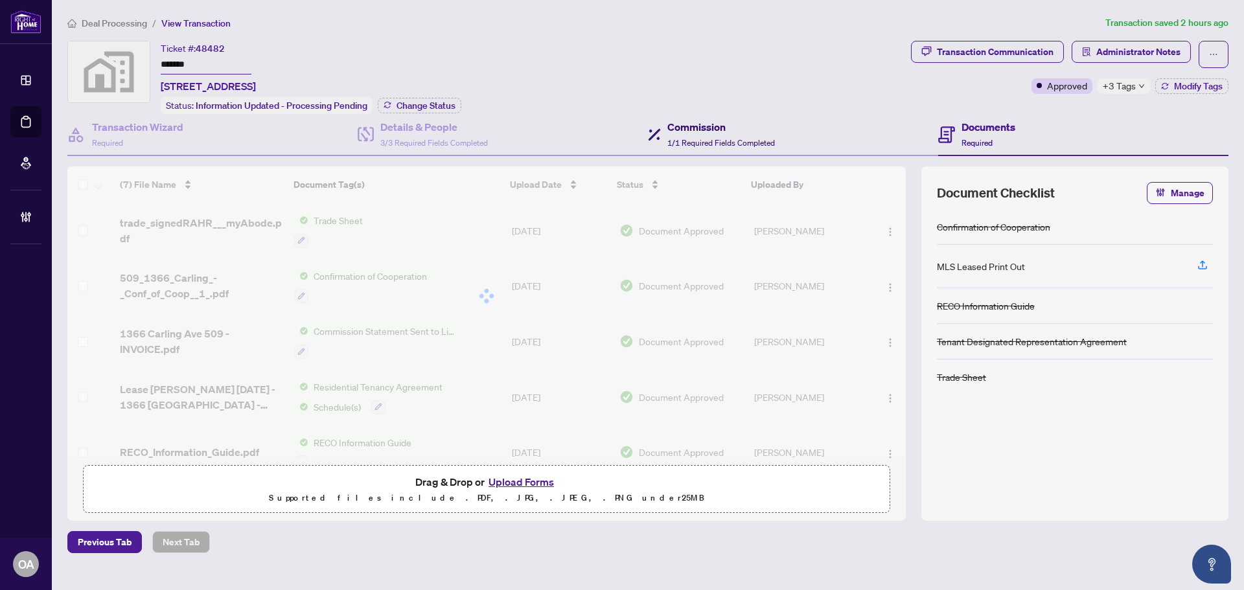
click at [720, 139] on span "1/1 Required Fields Completed" at bounding box center [721, 143] width 108 height 10
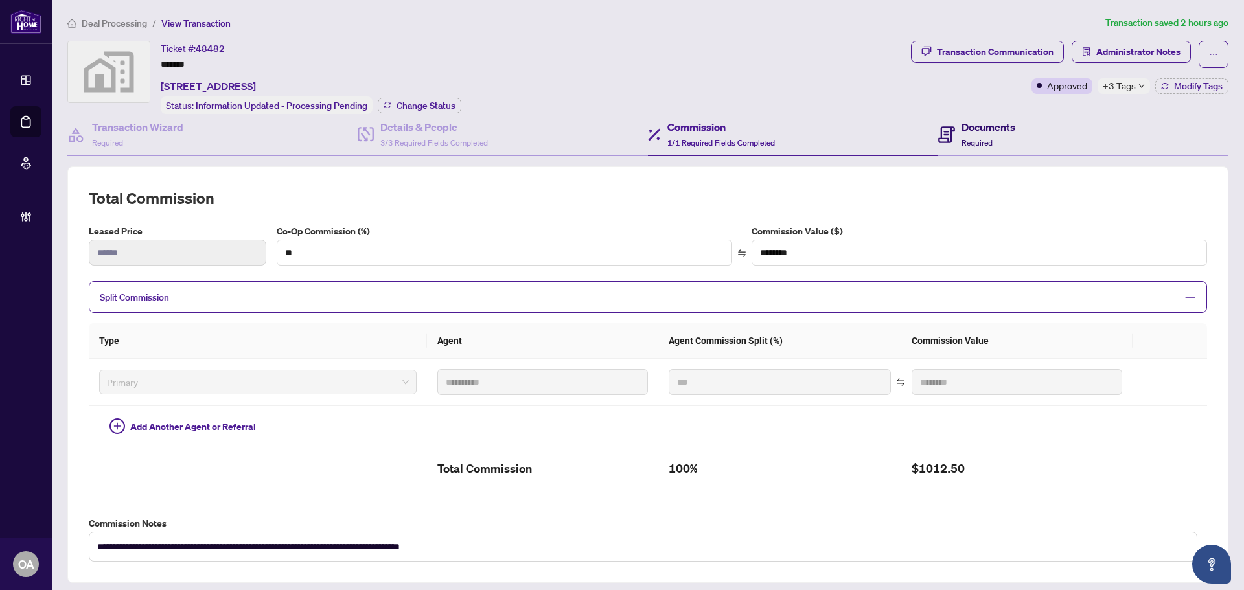
click at [953, 126] on div "Documents Required" at bounding box center [976, 134] width 77 height 30
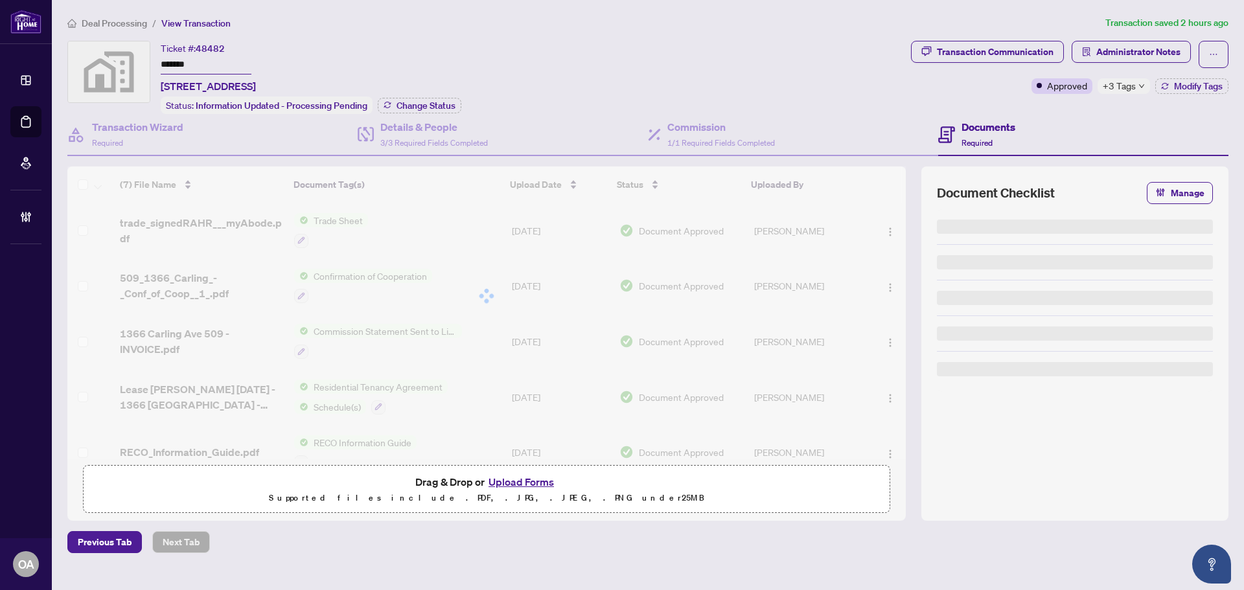
click at [1114, 87] on span "+3 Tags" at bounding box center [1119, 85] width 33 height 15
click at [965, 87] on div "Transaction Communication Administrator Notes Approved +3 Tags Modify Tags" at bounding box center [1069, 67] width 317 height 53
click at [1115, 87] on span "+3 Tags" at bounding box center [1119, 85] width 33 height 15
click at [1115, 87] on div "Pending Payment" at bounding box center [1151, 93] width 93 height 14
click at [1086, 74] on div "Transaction Communication Administrator Notes Approved +3 Tags Modify Tags" at bounding box center [1069, 67] width 317 height 53
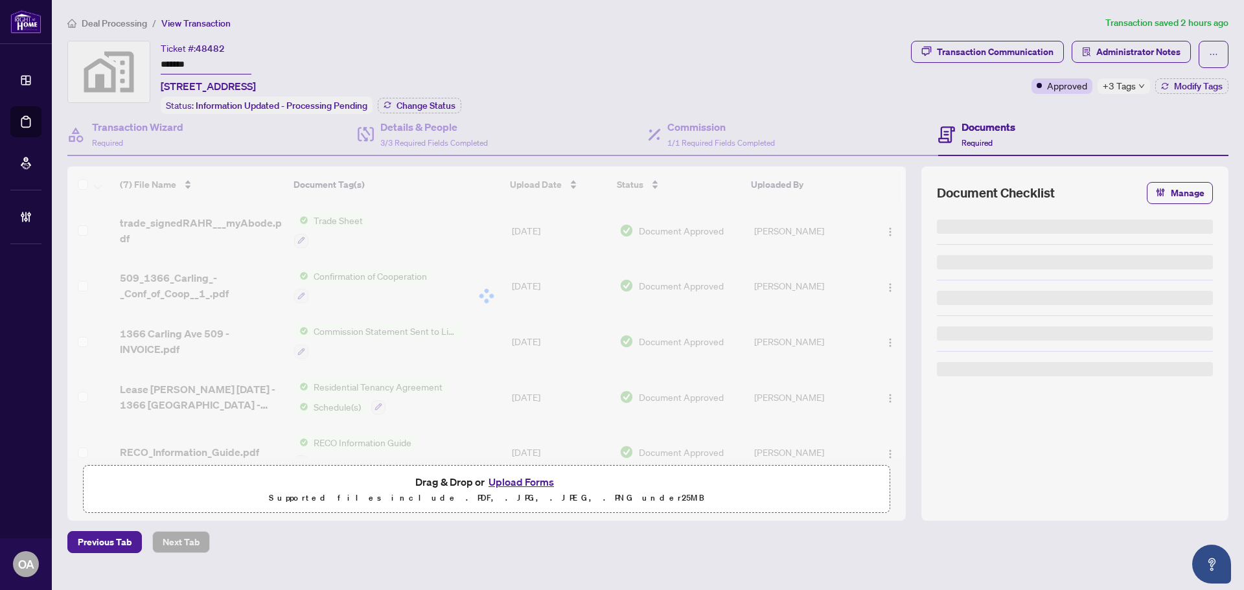
click at [1109, 80] on span "+3 Tags" at bounding box center [1119, 85] width 33 height 15
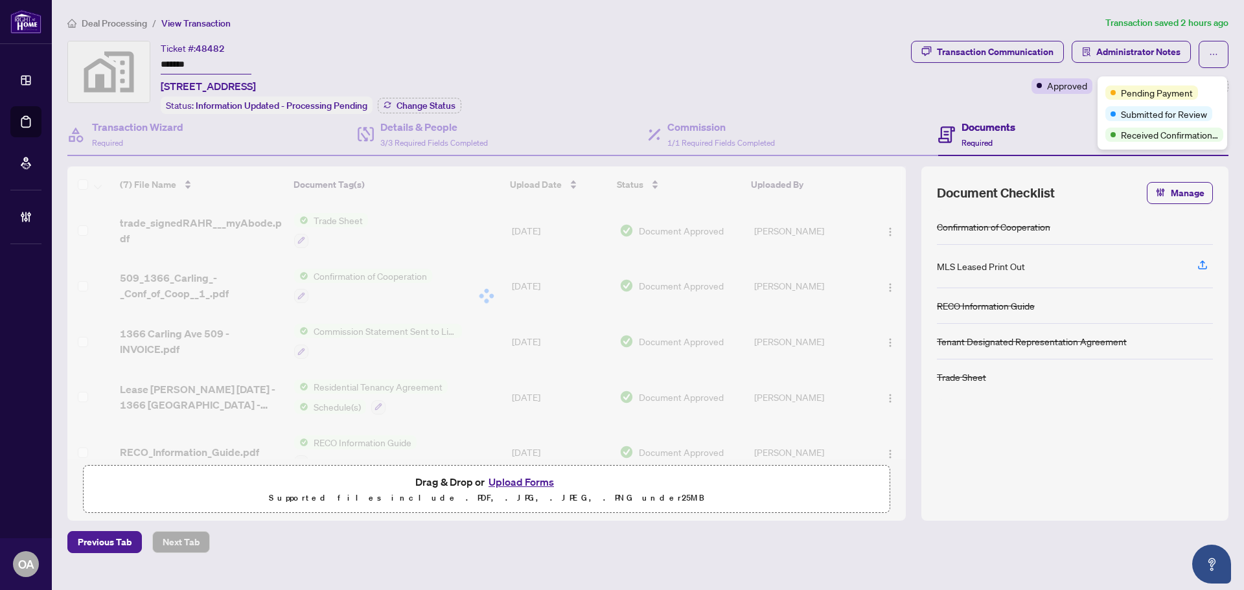
click at [1081, 75] on div "Transaction Communication Administrator Notes Approved +3 Tags Modify Tags" at bounding box center [1069, 67] width 317 height 53
click at [1126, 86] on span "+3 Tags" at bounding box center [1119, 85] width 33 height 15
click at [1088, 69] on div "Transaction Communication Administrator Notes Approved +3 Tags Modify Tags" at bounding box center [1069, 67] width 317 height 53
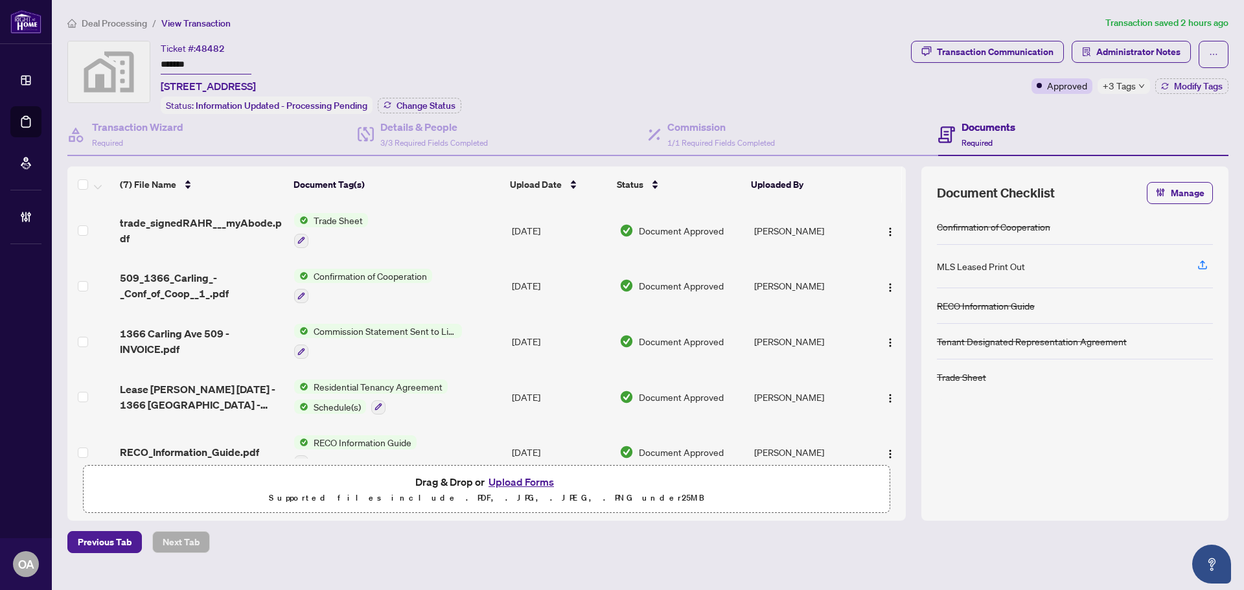
click at [1139, 87] on icon "down" at bounding box center [1141, 86] width 6 height 6
click at [1058, 148] on div "Documents Required" at bounding box center [1083, 135] width 290 height 42
click at [741, 126] on h4 "Commission" at bounding box center [721, 127] width 108 height 16
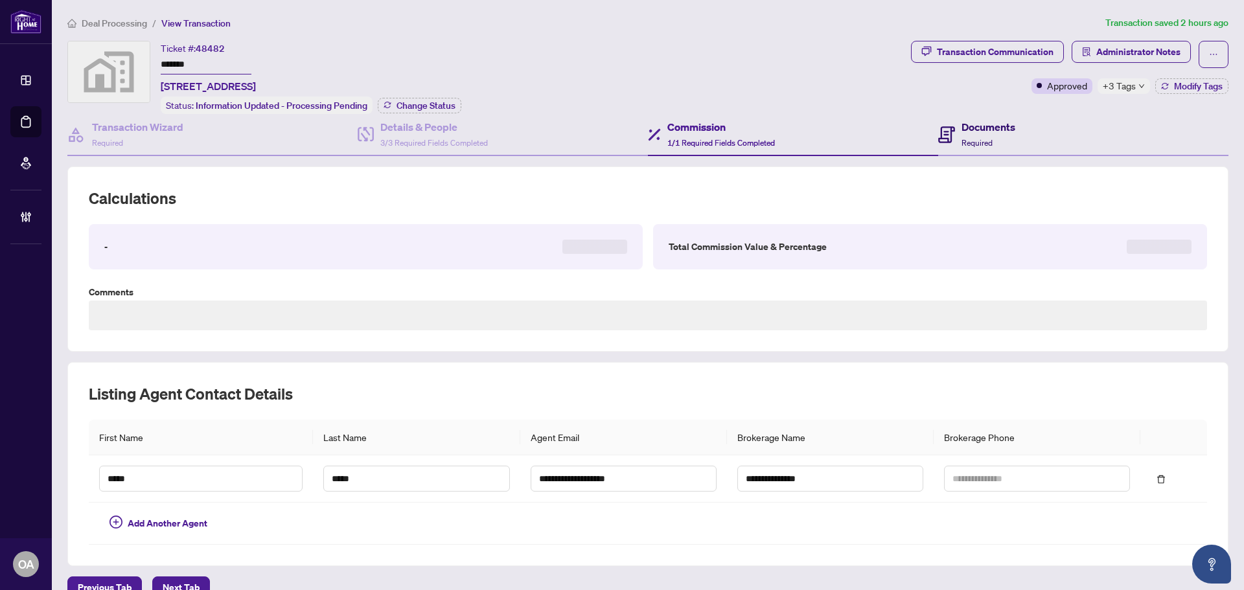
click at [961, 130] on h4 "Documents" at bounding box center [988, 127] width 54 height 16
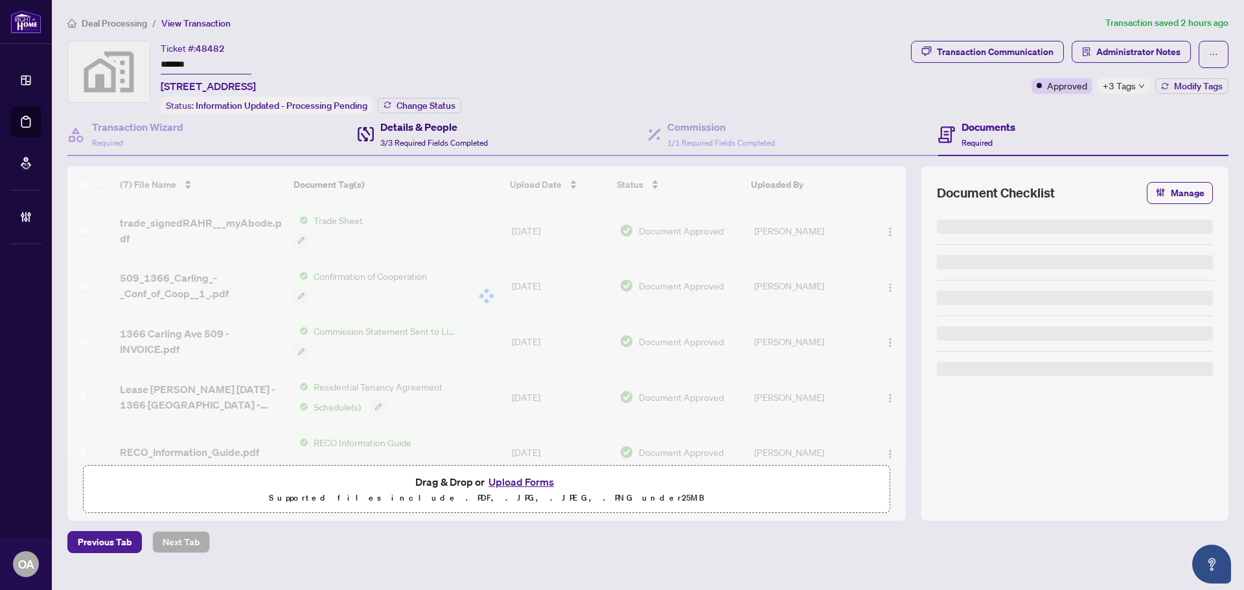
drag, startPoint x: 440, startPoint y: 138, endPoint x: 534, endPoint y: 138, distance: 93.9
click at [441, 138] on span "3/3 Required Fields Completed" at bounding box center [434, 143] width 108 height 10
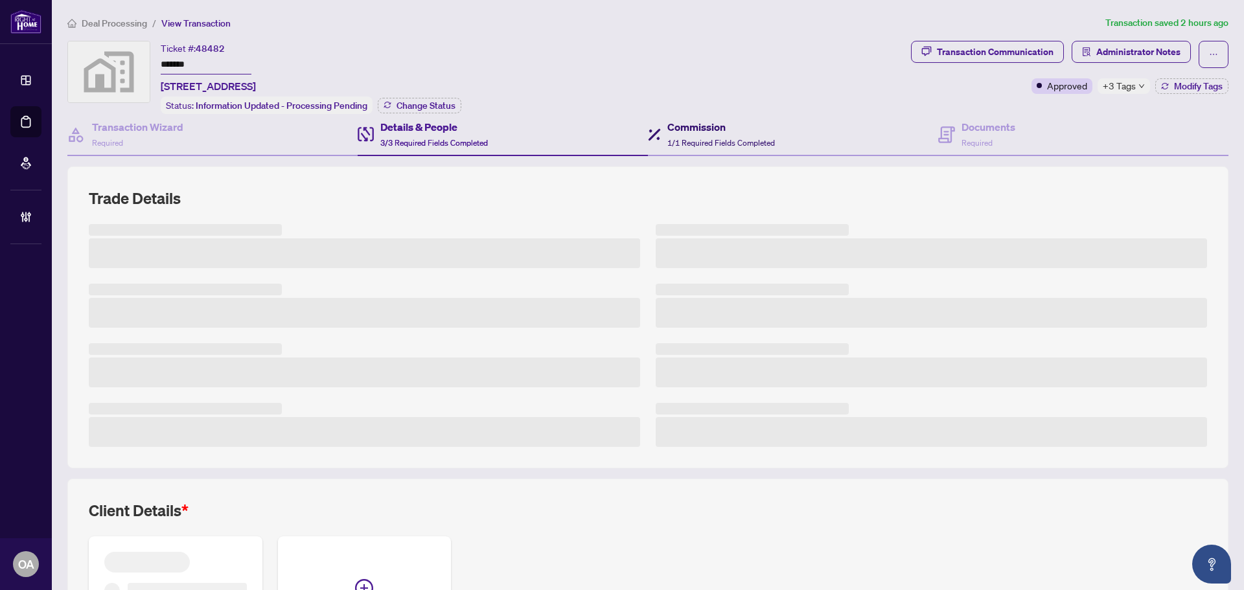
click at [667, 138] on span "1/1 Required Fields Completed" at bounding box center [721, 143] width 108 height 10
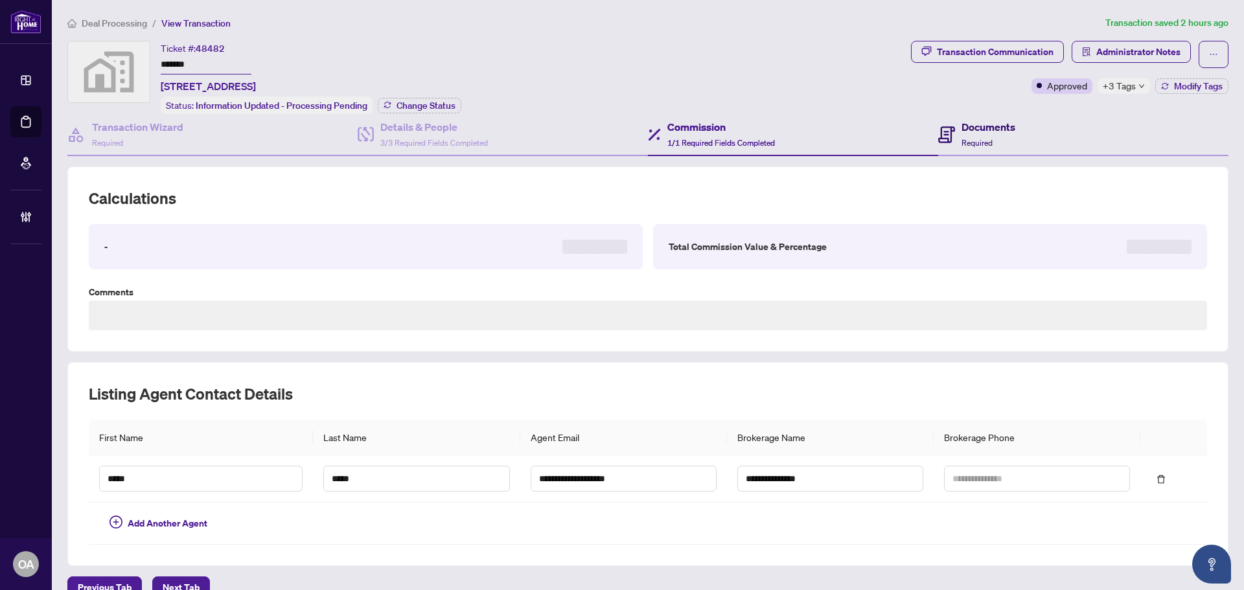
click at [938, 140] on icon at bounding box center [946, 134] width 17 height 17
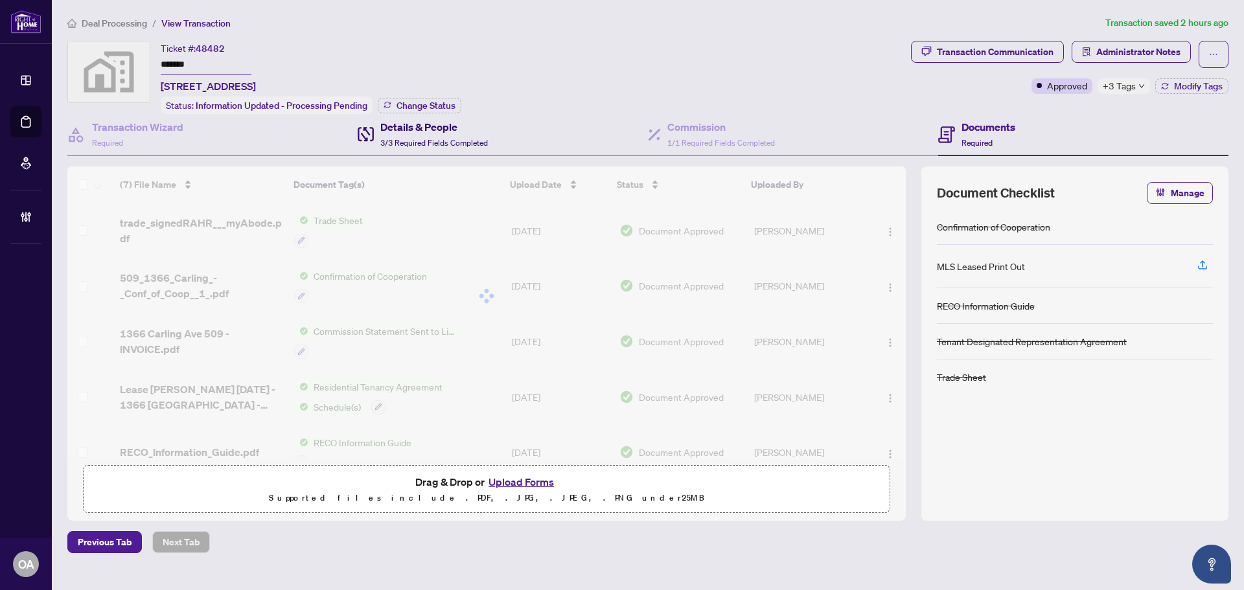
click at [443, 141] on span "3/3 Required Fields Completed" at bounding box center [434, 143] width 108 height 10
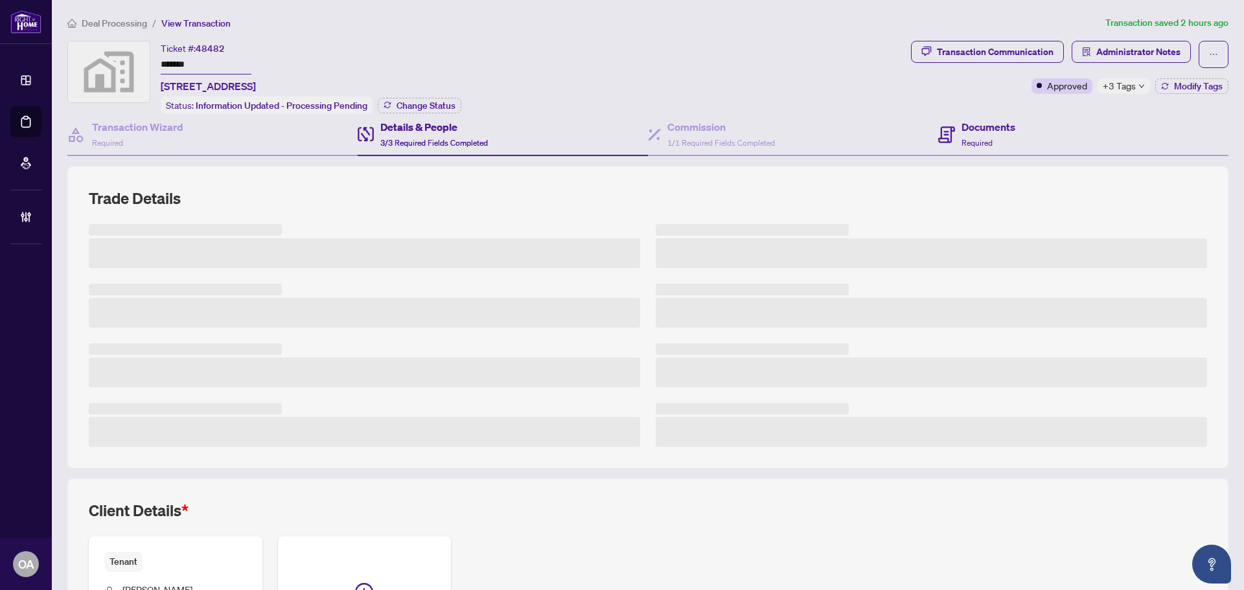
click at [1019, 137] on div "Documents Required" at bounding box center [1083, 135] width 290 height 42
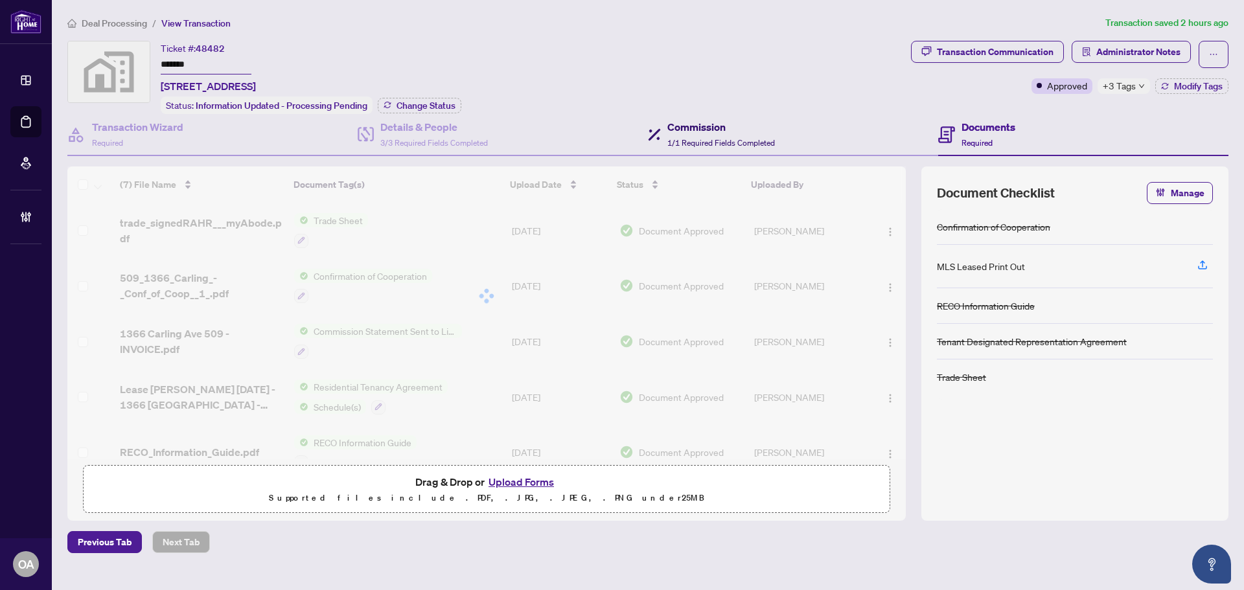
click at [757, 138] on span "1/1 Required Fields Completed" at bounding box center [721, 143] width 108 height 10
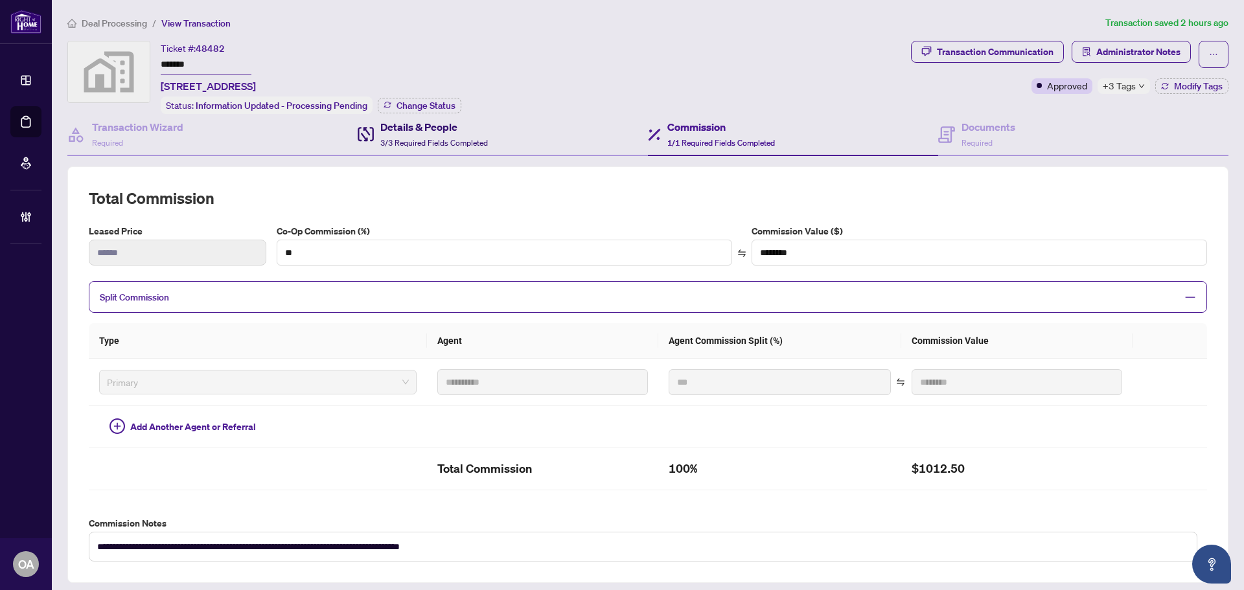
click at [462, 134] on div "Details & People 3/3 Required Fields Completed" at bounding box center [434, 134] width 108 height 30
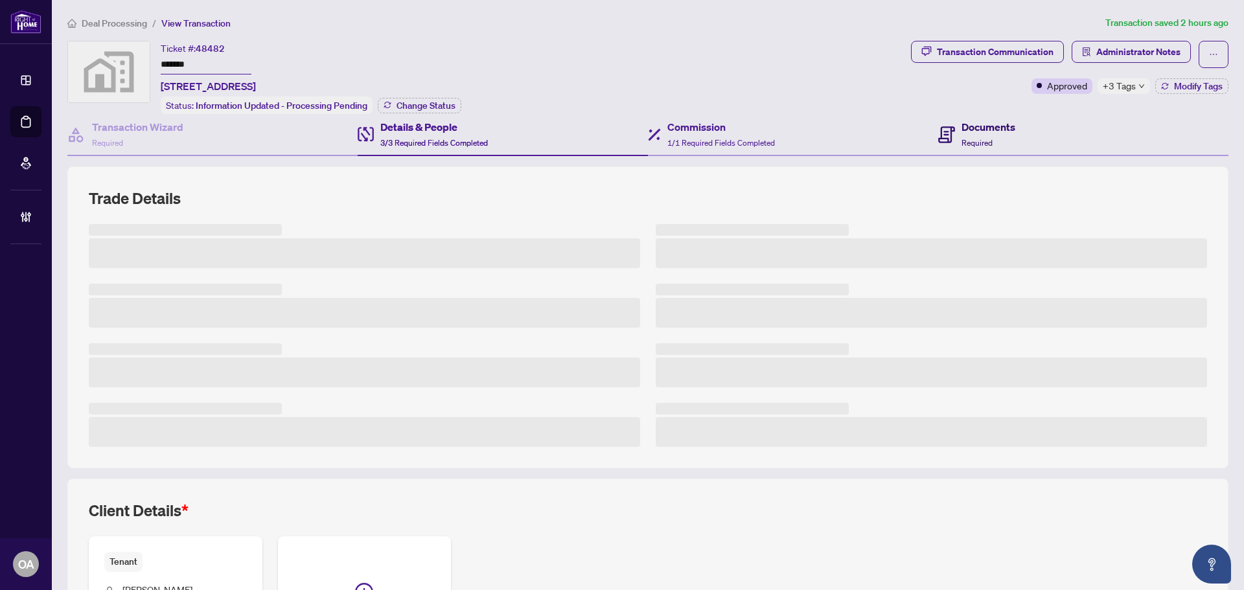
click at [978, 144] on span "Required" at bounding box center [976, 143] width 31 height 10
click at [765, 146] on div "Commission 1/1 Required Fields Completed" at bounding box center [721, 134] width 108 height 30
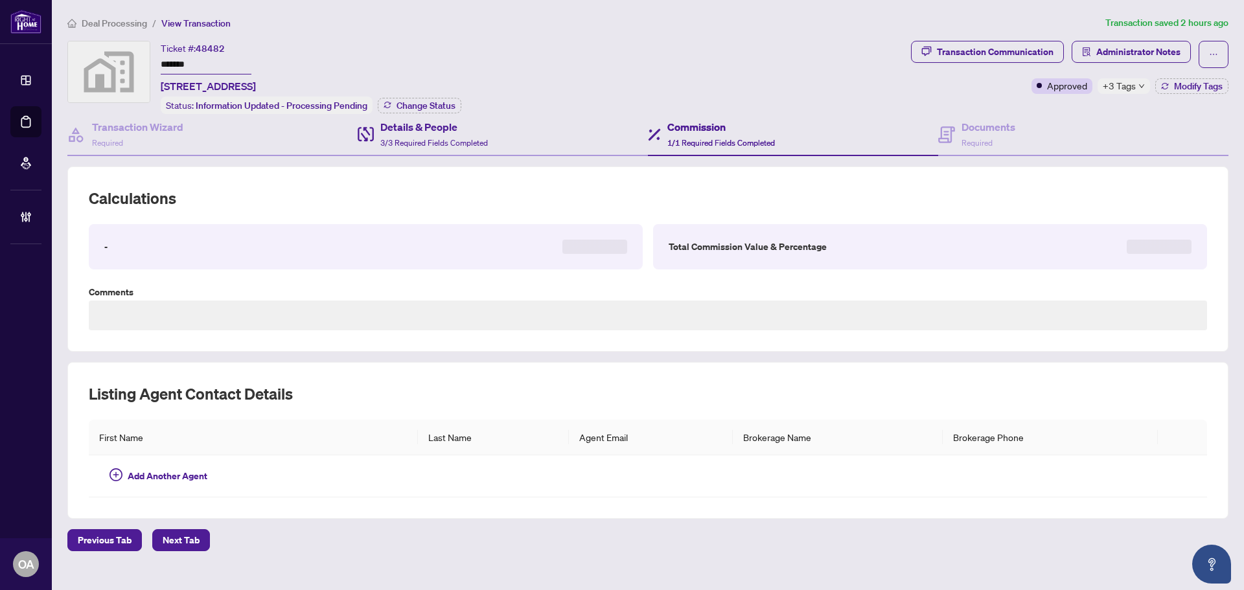
click at [511, 139] on div "Details & People 3/3 Required Fields Completed" at bounding box center [503, 135] width 290 height 42
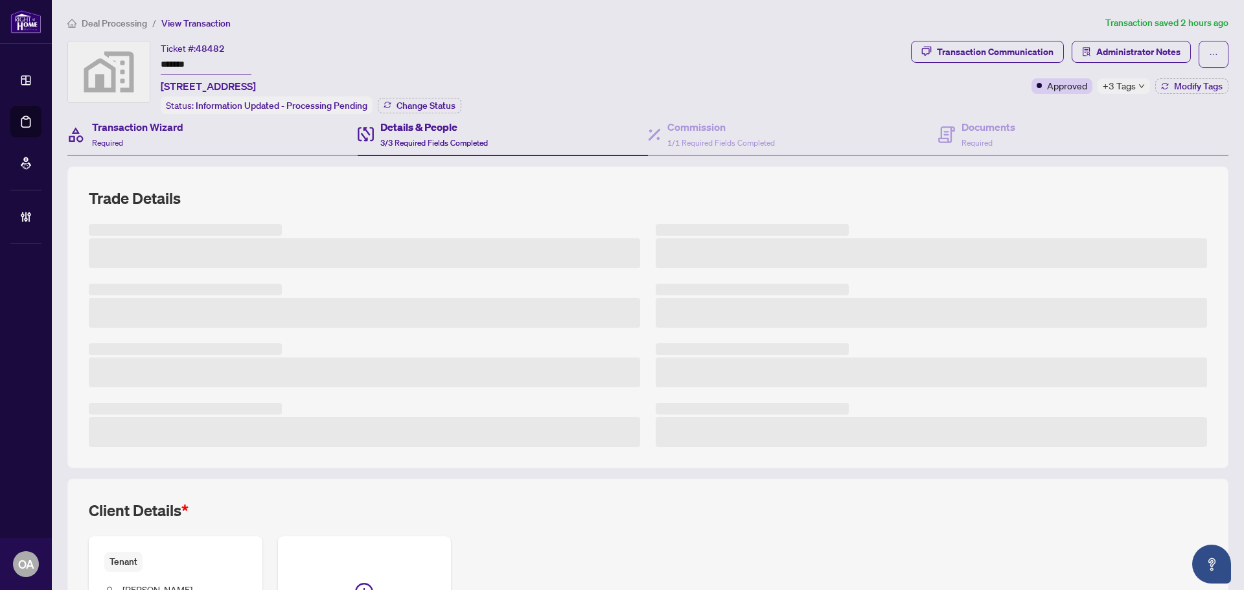
click at [261, 126] on div "Transaction Wizard Required" at bounding box center [212, 135] width 290 height 42
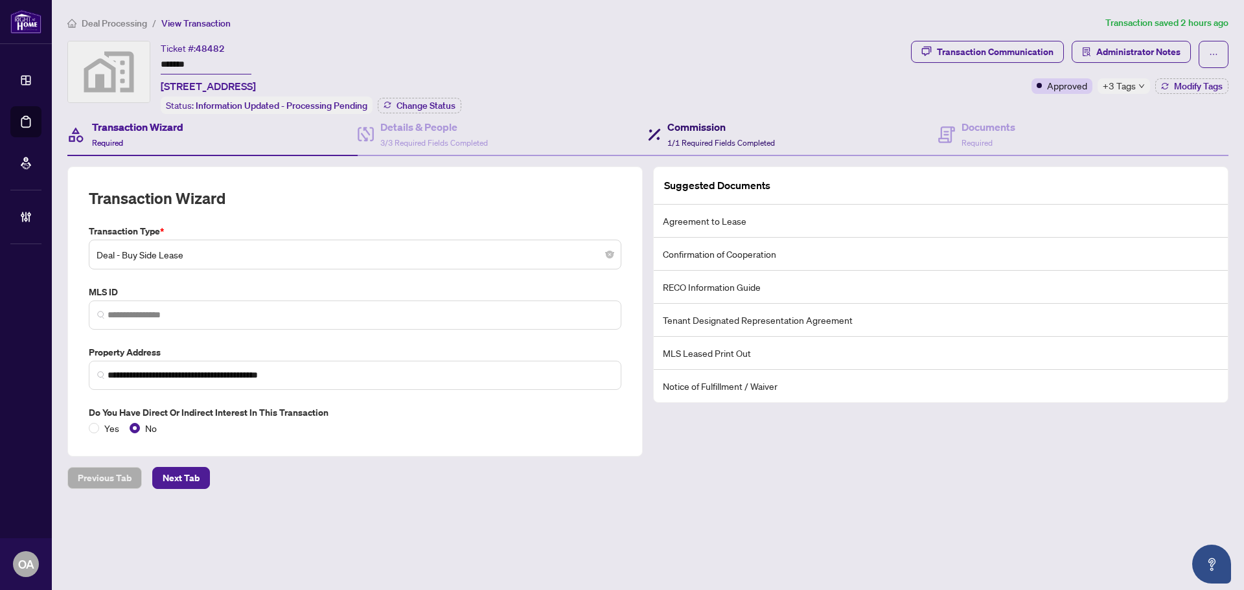
click at [705, 138] on span "1/1 Required Fields Completed" at bounding box center [721, 143] width 108 height 10
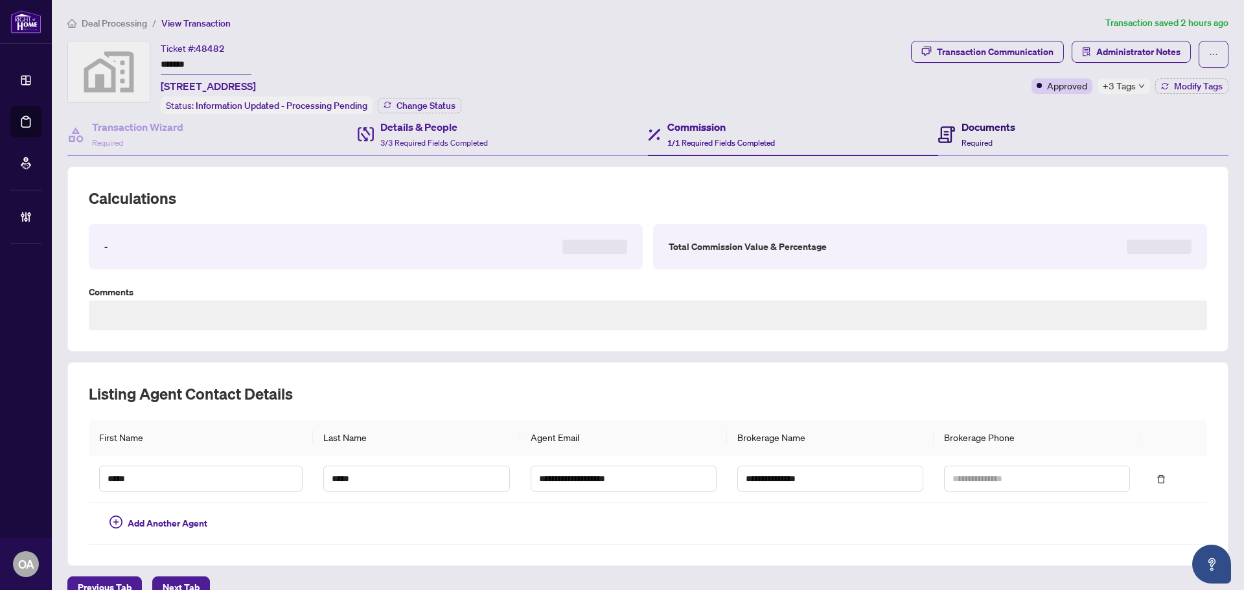
click at [944, 130] on icon at bounding box center [946, 134] width 17 height 17
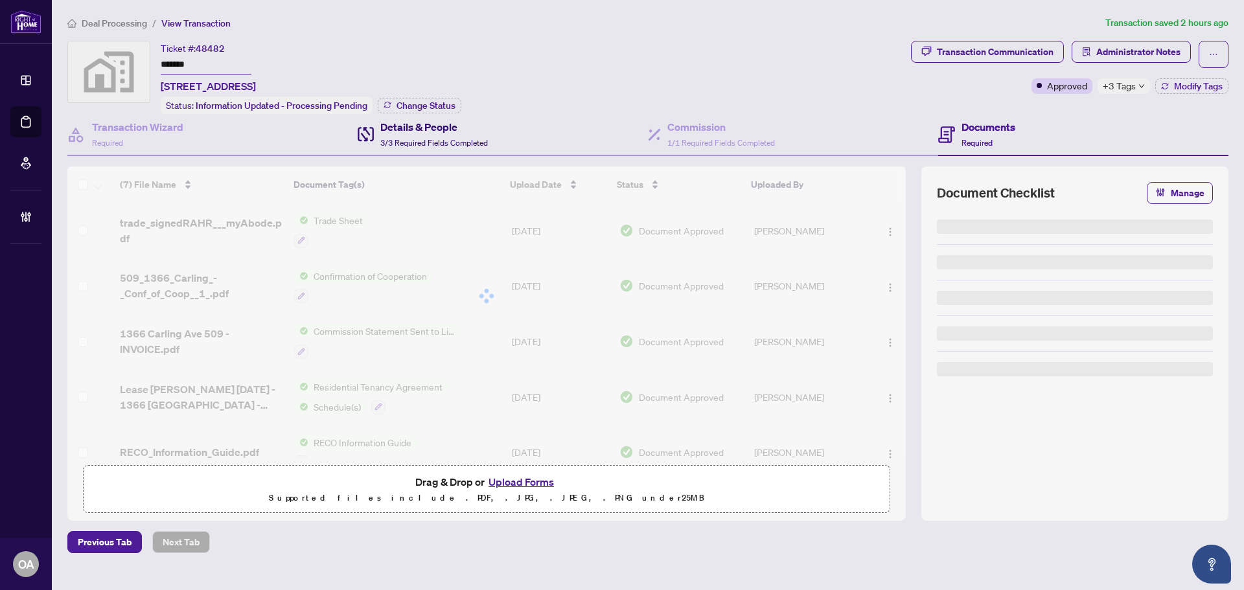
click at [429, 124] on h4 "Details & People" at bounding box center [434, 127] width 108 height 16
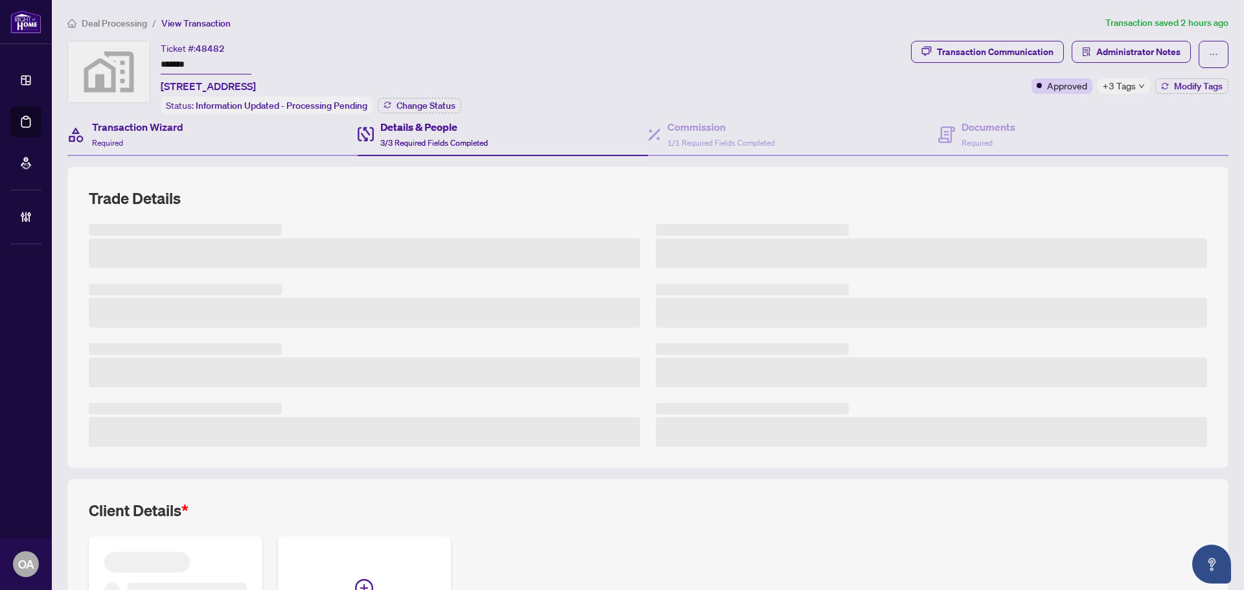
click at [218, 135] on div "Transaction Wizard Required" at bounding box center [212, 135] width 290 height 42
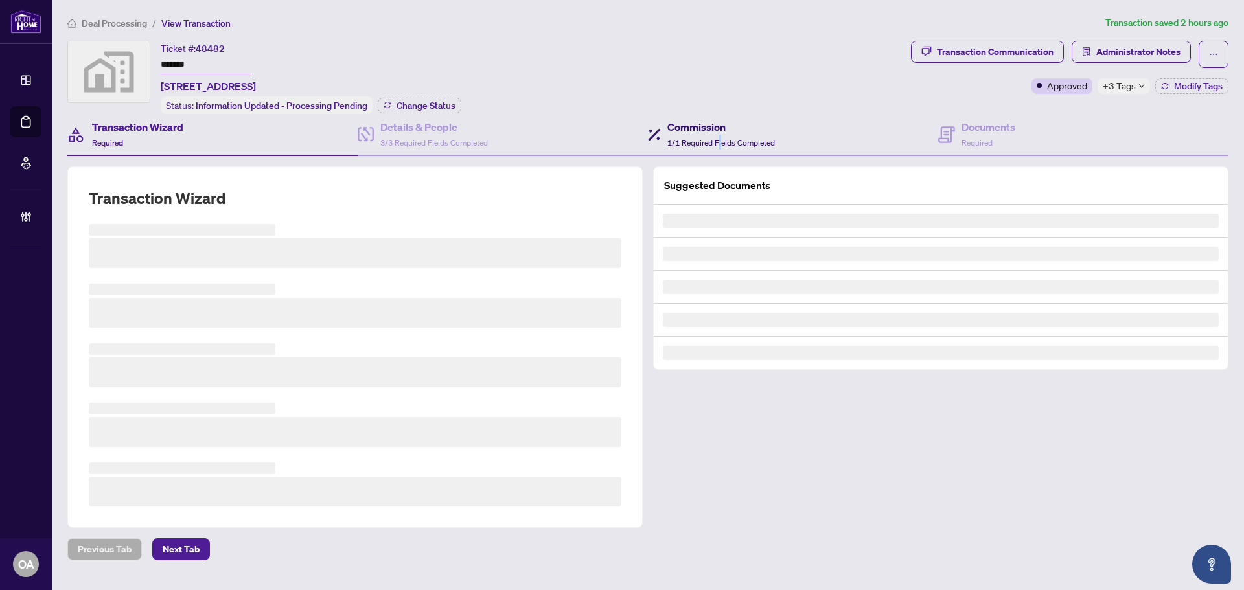
drag, startPoint x: 720, startPoint y: 135, endPoint x: 848, endPoint y: 136, distance: 128.3
click at [720, 135] on div "Commission 1/1 Required Fields Completed" at bounding box center [721, 134] width 108 height 30
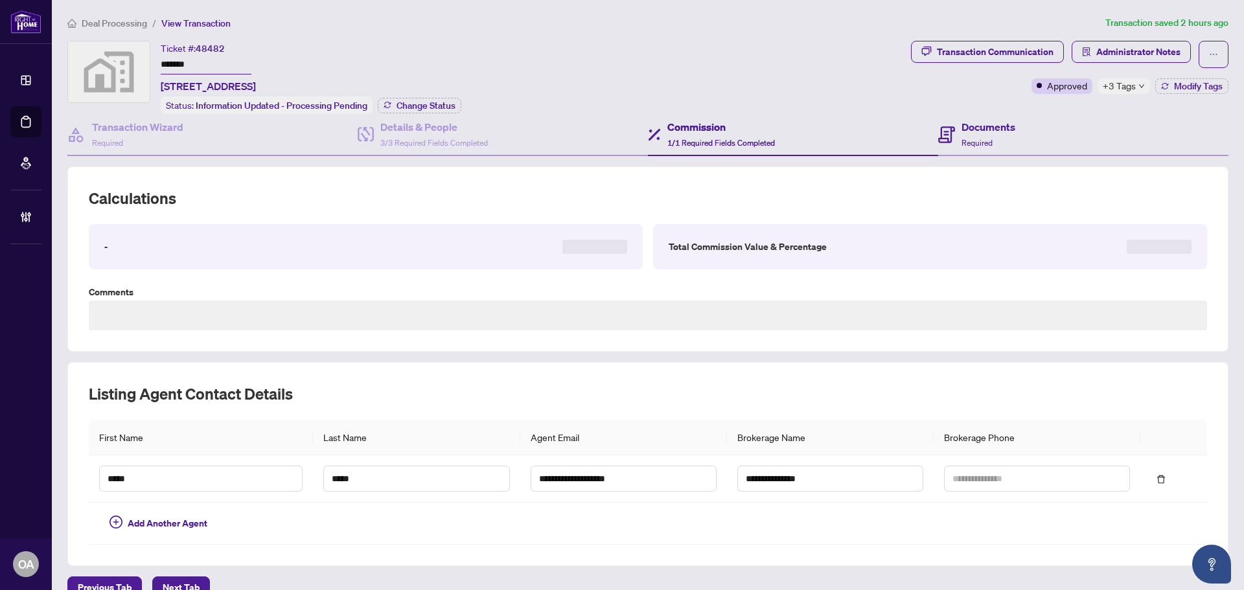
click at [1019, 137] on div "Documents Required" at bounding box center [1083, 135] width 290 height 42
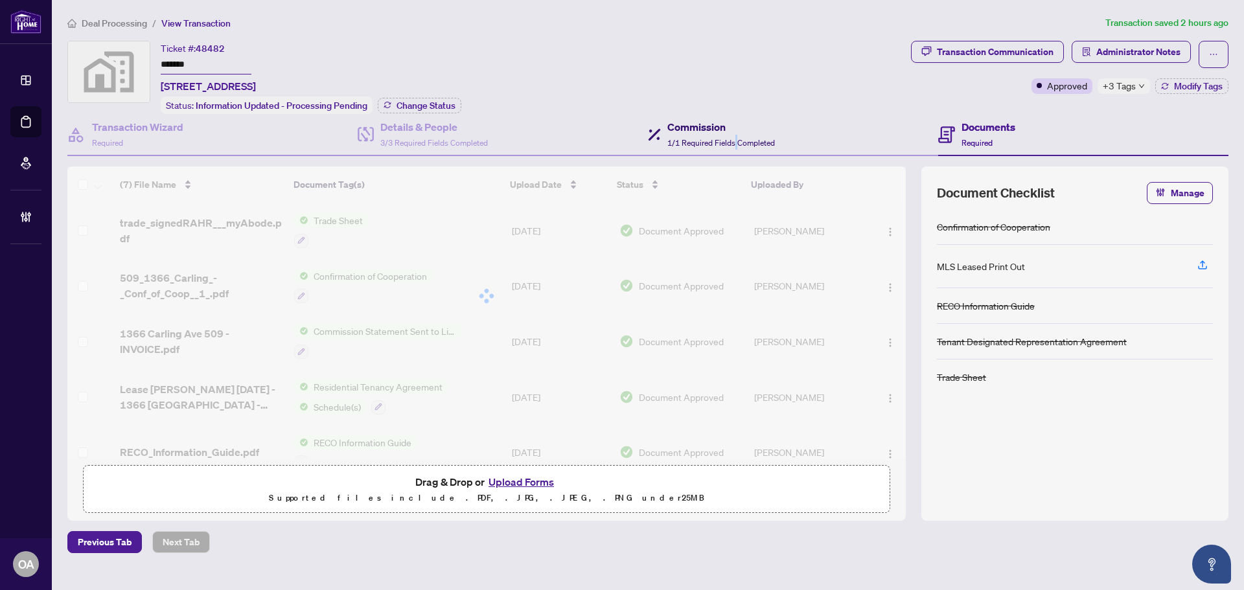
click at [736, 138] on span "1/1 Required Fields Completed" at bounding box center [721, 143] width 108 height 10
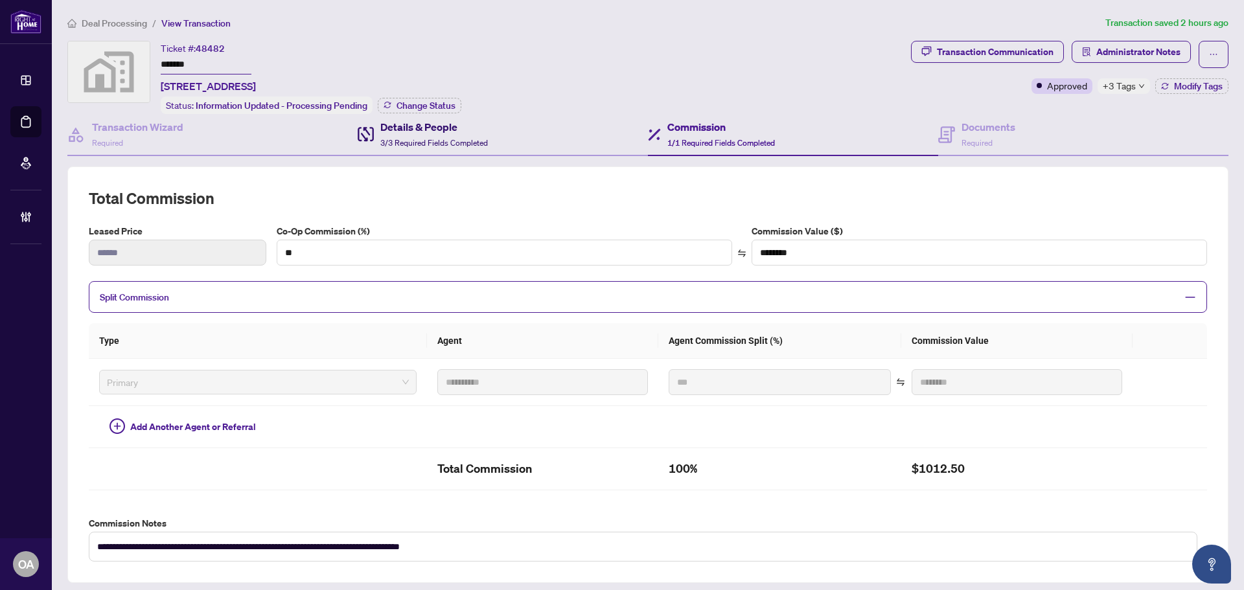
click at [454, 138] on span "3/3 Required Fields Completed" at bounding box center [434, 143] width 108 height 10
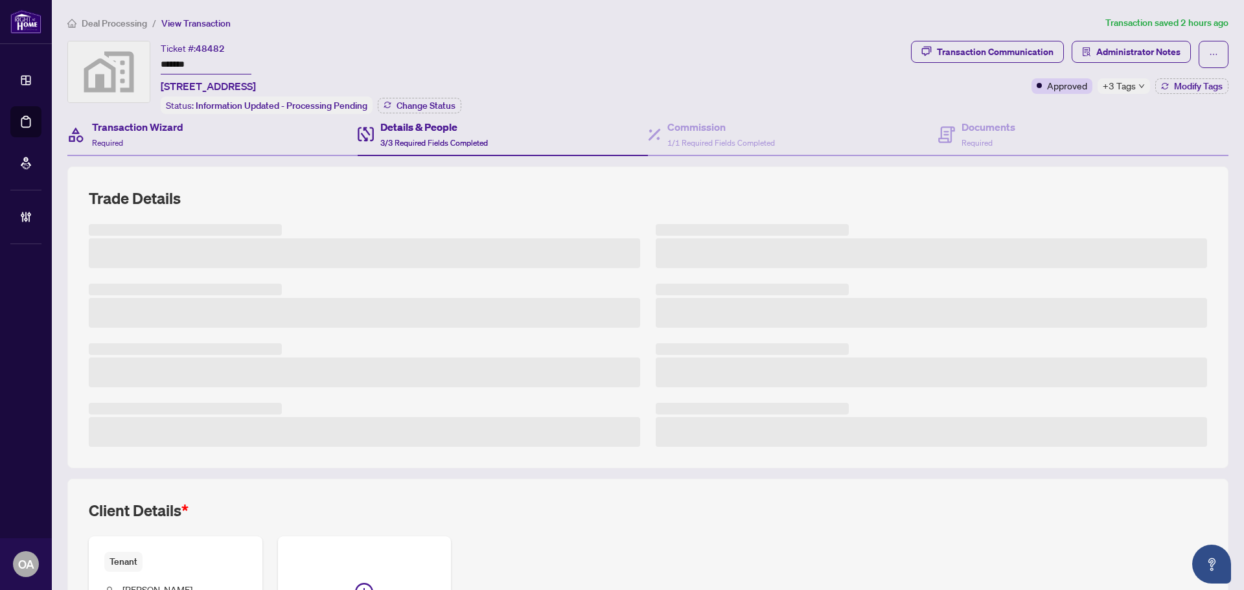
click at [197, 137] on div "Transaction Wizard Required" at bounding box center [212, 135] width 290 height 42
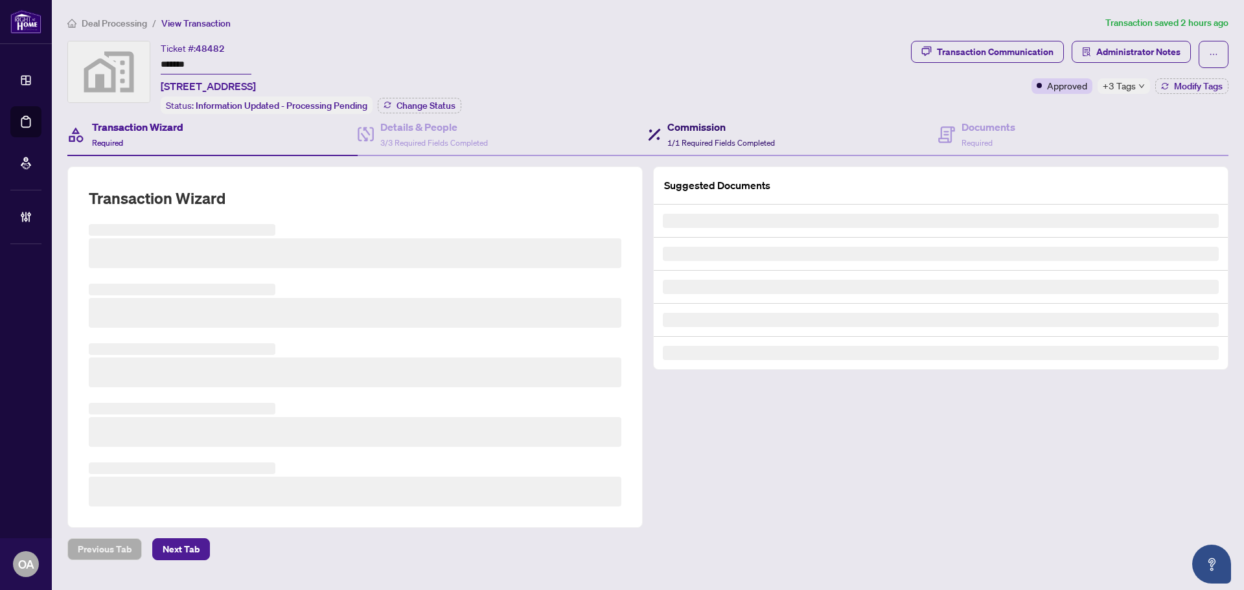
click at [685, 138] on span "1/1 Required Fields Completed" at bounding box center [721, 143] width 108 height 10
type textarea "**********"
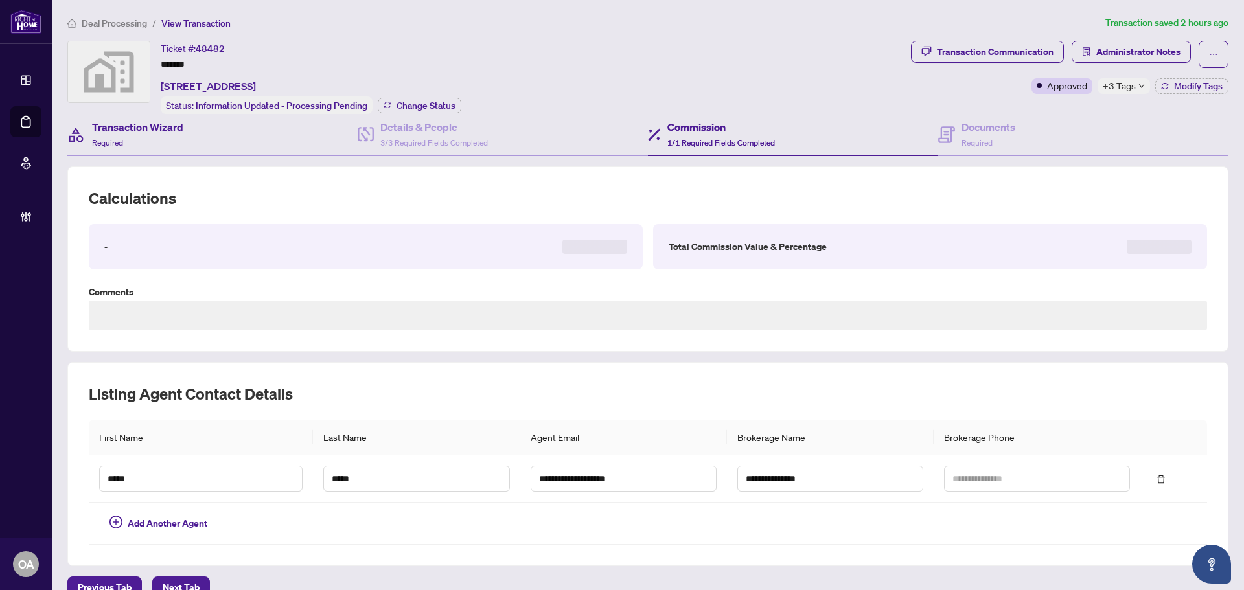
click at [347, 137] on div "Transaction Wizard Required" at bounding box center [212, 135] width 290 height 42
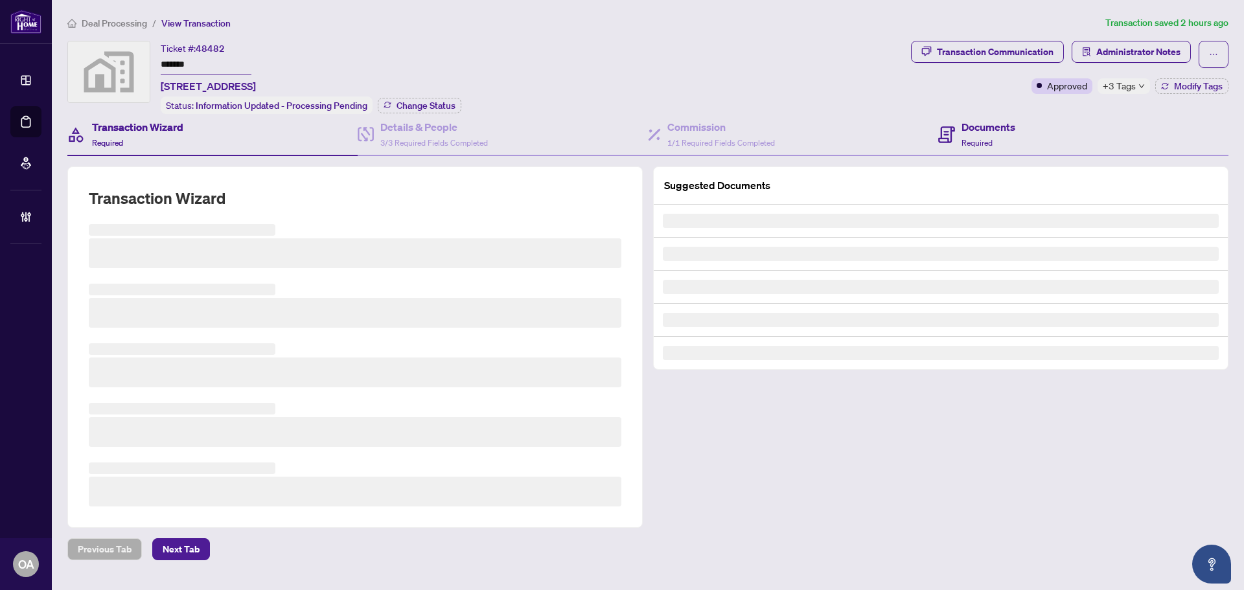
drag, startPoint x: 1053, startPoint y: 137, endPoint x: 737, endPoint y: 140, distance: 316.2
click at [1053, 138] on div "Documents Required" at bounding box center [1083, 135] width 290 height 42
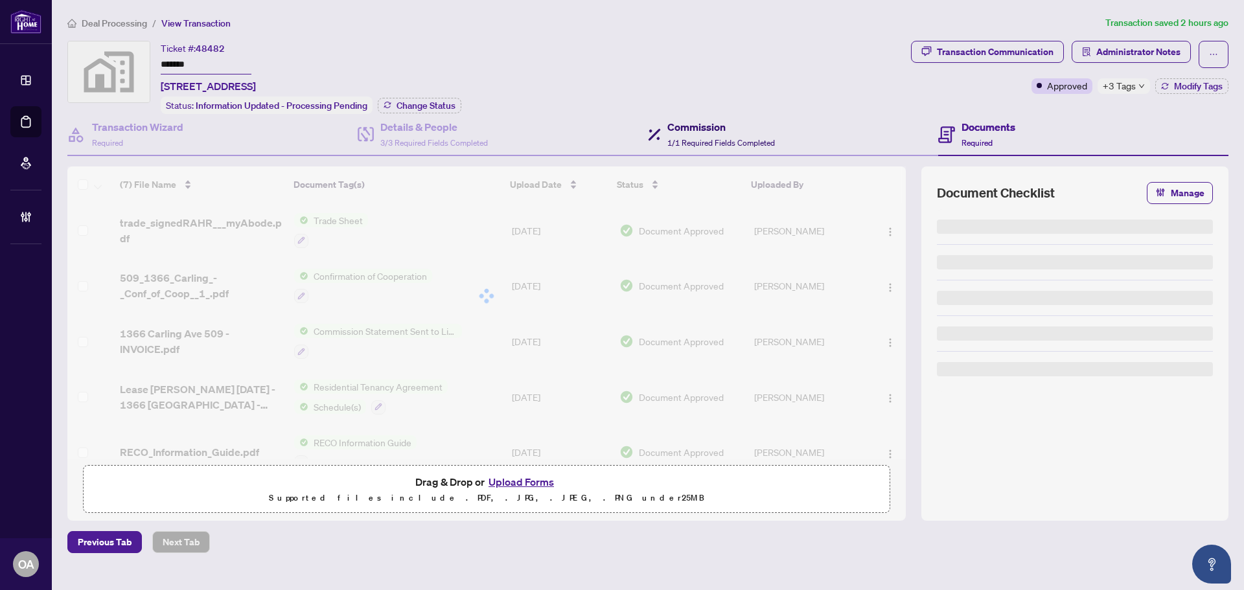
click at [689, 140] on span "1/1 Required Fields Completed" at bounding box center [721, 143] width 108 height 10
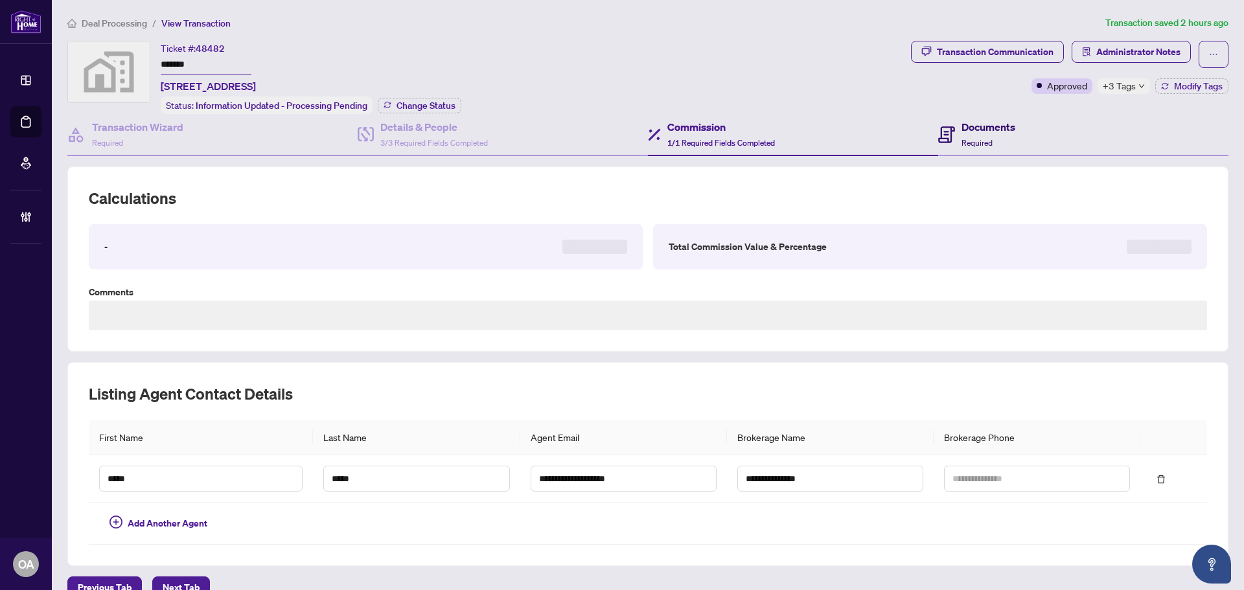
click at [945, 140] on icon at bounding box center [946, 134] width 17 height 17
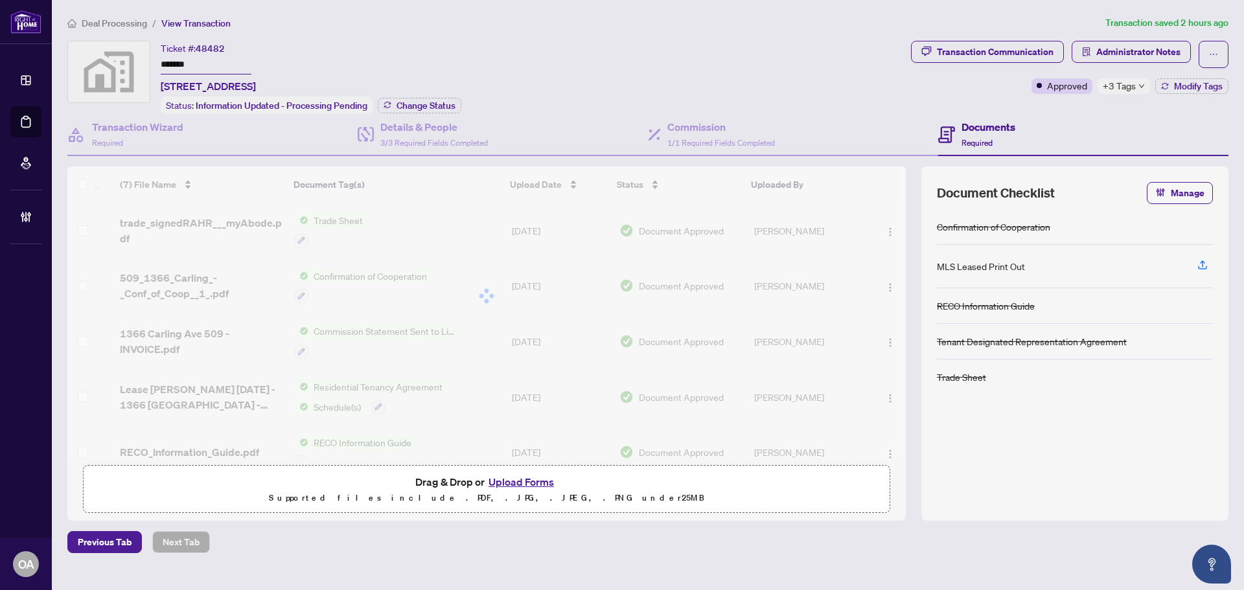
click at [799, 67] on div "Ticket #: 48482 ******* [STREET_ADDRESS] Status: Information Updated - Processi…" at bounding box center [486, 77] width 838 height 73
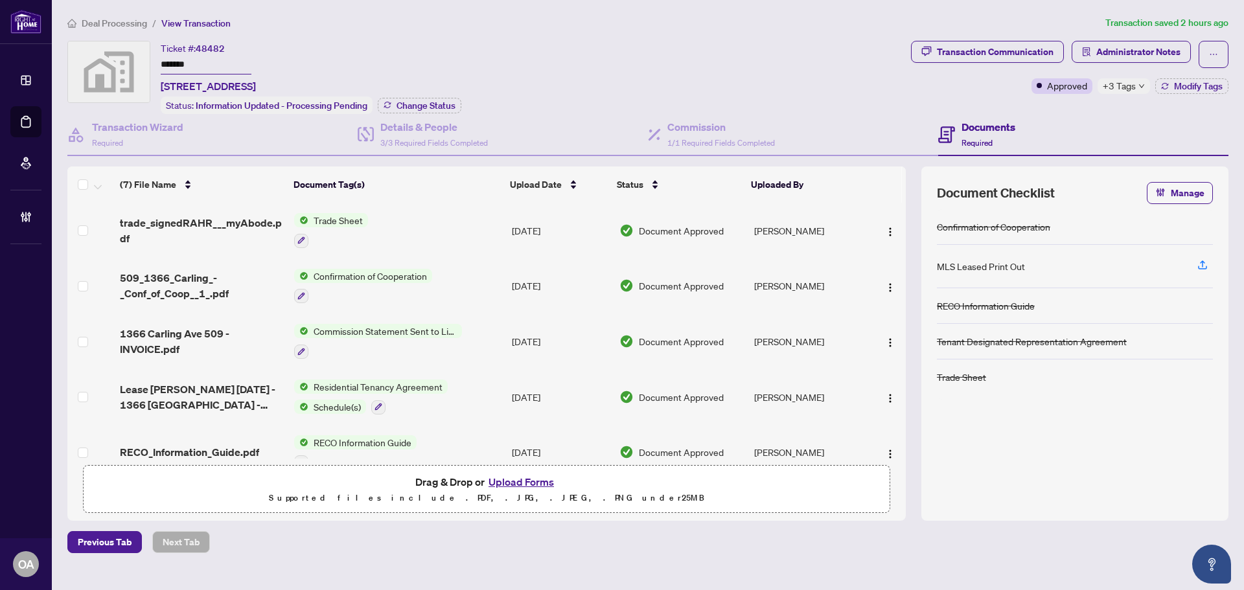
click at [89, 10] on main "Deal Processing / View Transaction Transaction saved 2 hours ago Ticket #: 4848…" at bounding box center [648, 295] width 1192 height 590
click at [0, 0] on link "Deal Processing" at bounding box center [0, 0] width 0 height 0
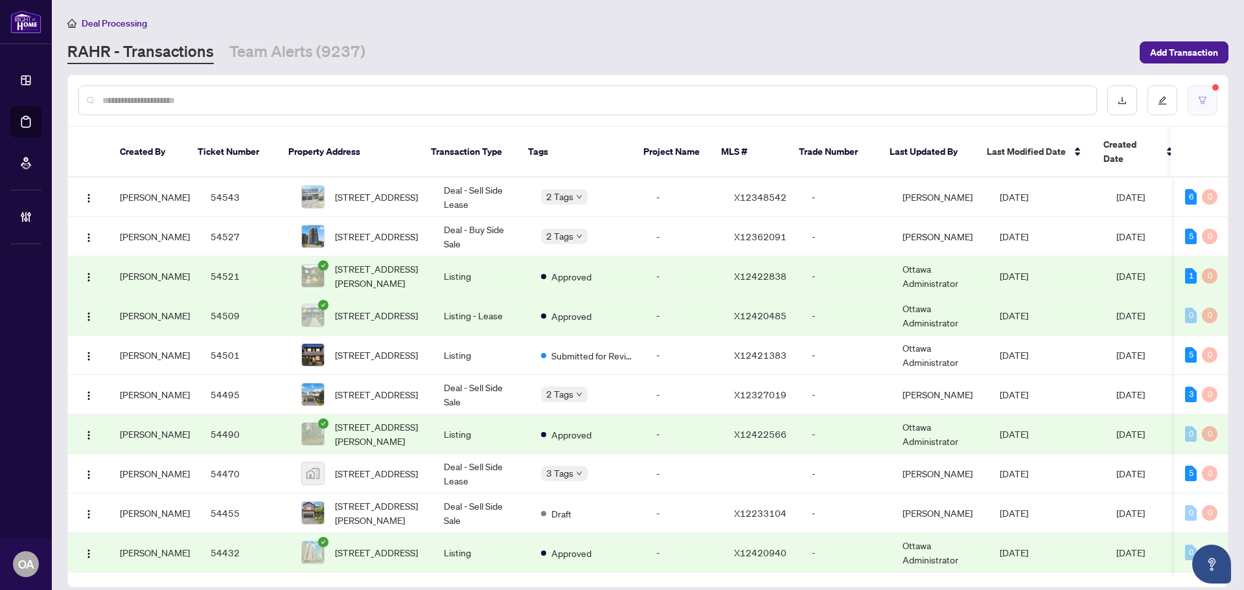
click at [1202, 96] on icon "filter" at bounding box center [1202, 100] width 9 height 9
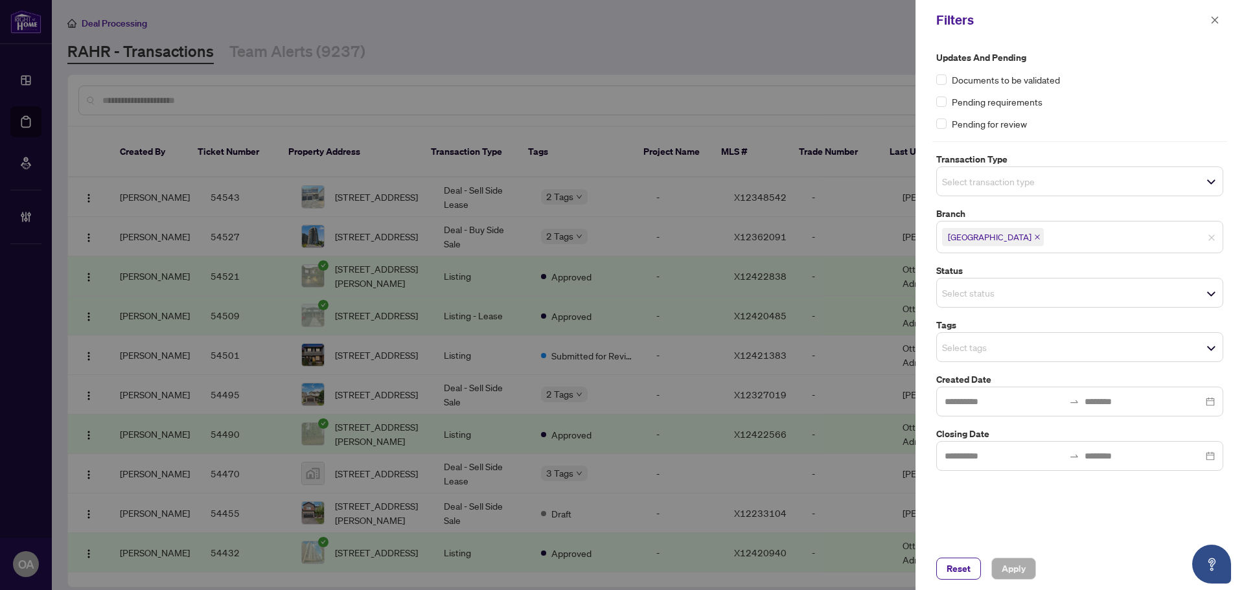
click at [1067, 177] on span "Select transaction type" at bounding box center [1080, 181] width 286 height 18
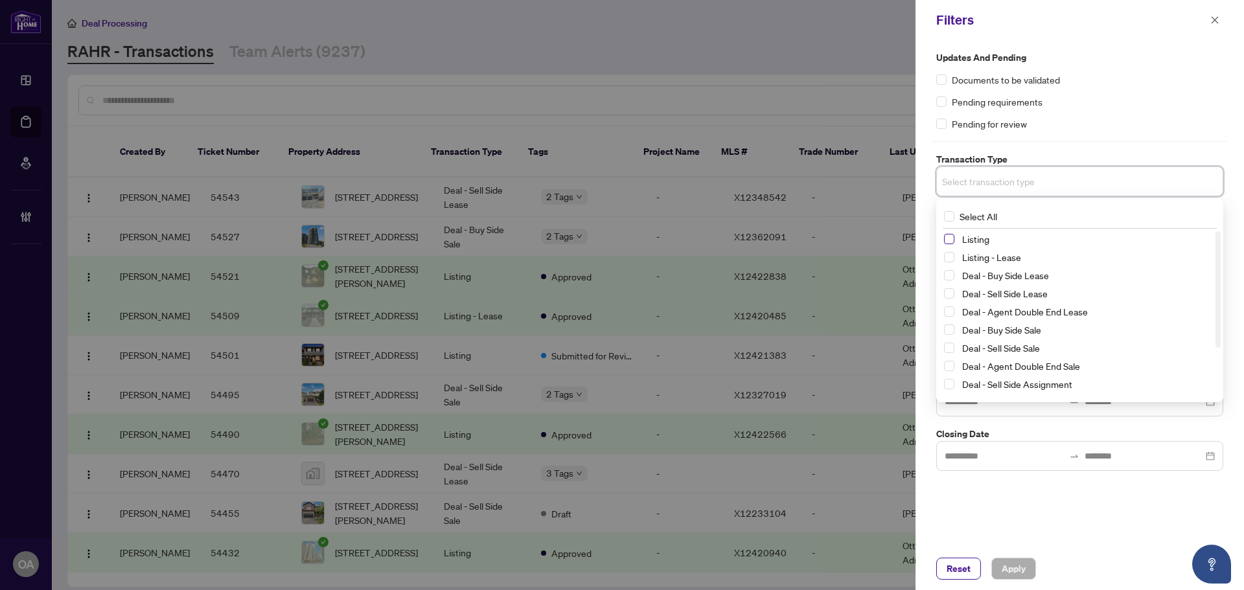
click at [947, 239] on span "Select Listing" at bounding box center [949, 239] width 10 height 10
click at [952, 255] on span "Select Listing - Lease" at bounding box center [949, 260] width 10 height 10
click at [1135, 103] on div "Pending requirements" at bounding box center [1079, 102] width 287 height 14
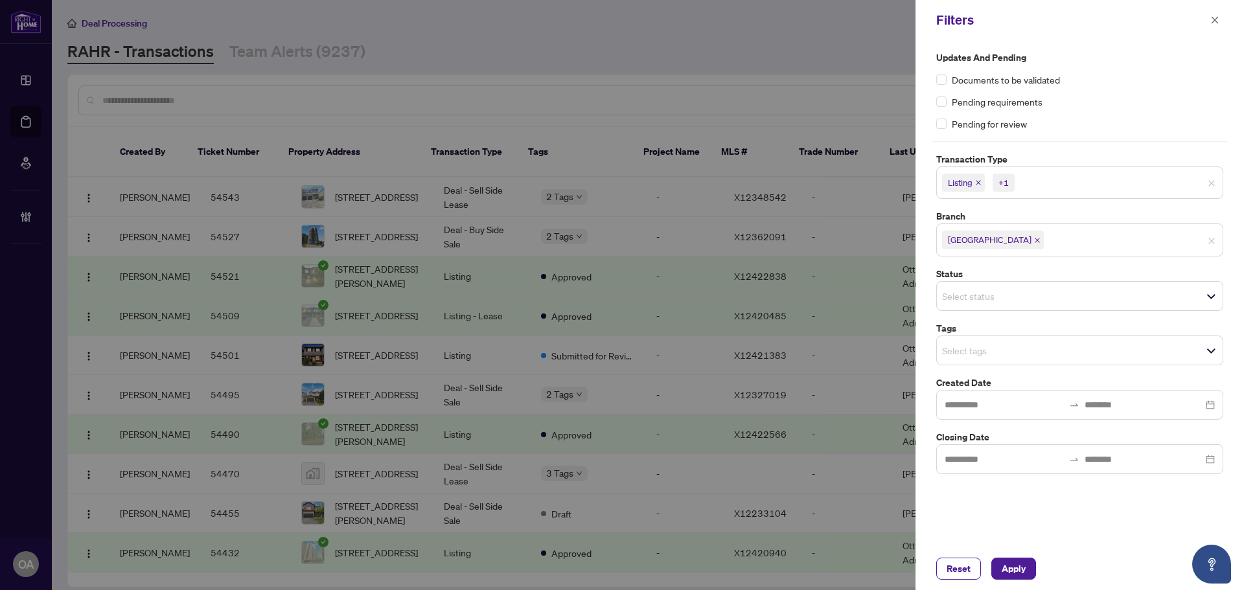
click at [997, 357] on input "search" at bounding box center [987, 351] width 91 height 16
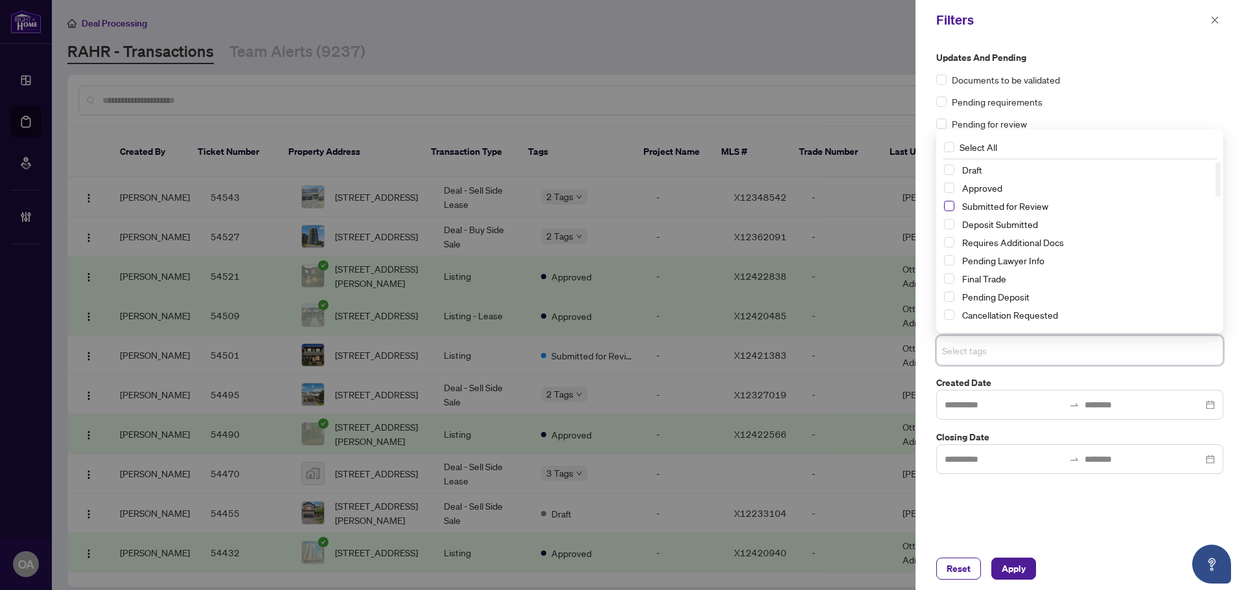
click at [949, 205] on span "Select Submitted for Review" at bounding box center [949, 206] width 10 height 10
click at [1027, 562] on button "Apply" at bounding box center [1013, 569] width 45 height 22
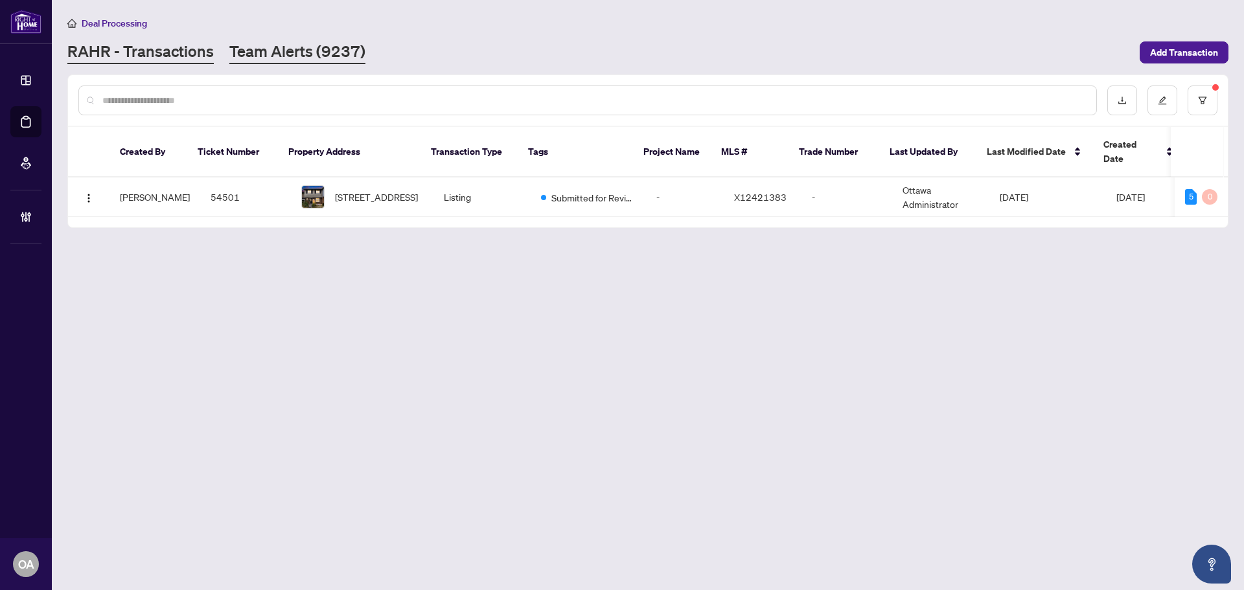
click at [286, 42] on link "Team Alerts (9237)" at bounding box center [297, 52] width 136 height 23
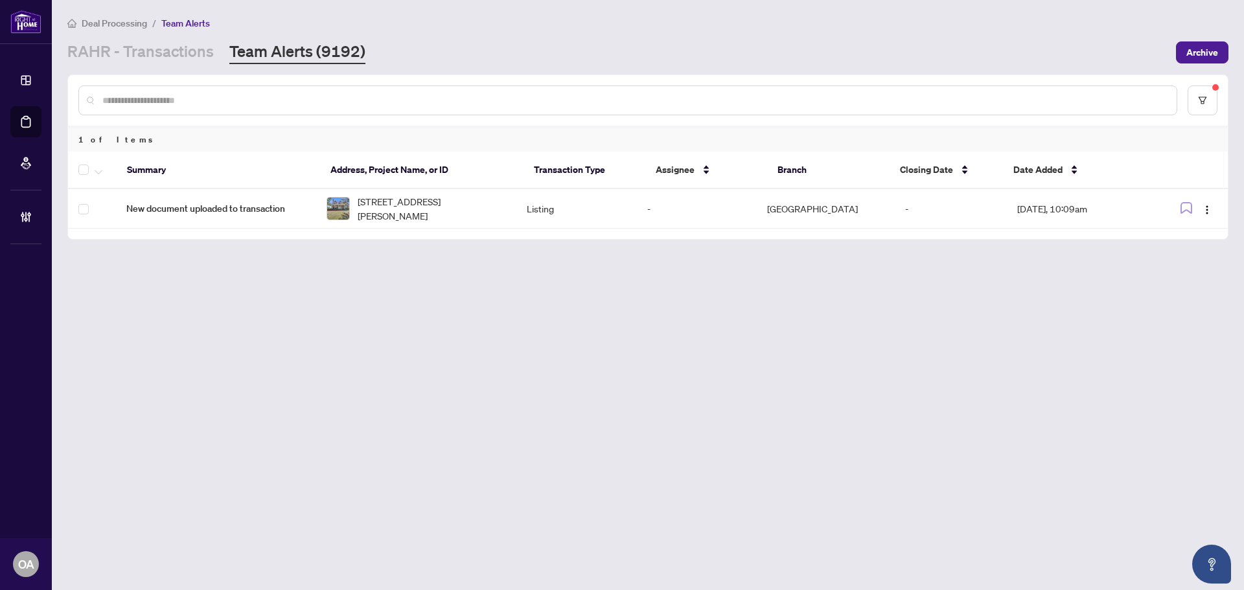
click at [137, 40] on div "Deal Processing / Team Alerts [PERSON_NAME] - Transactions Team Alerts (9192) A…" at bounding box center [647, 40] width 1161 height 49
click at [137, 54] on link "RAHR - Transactions" at bounding box center [140, 52] width 146 height 23
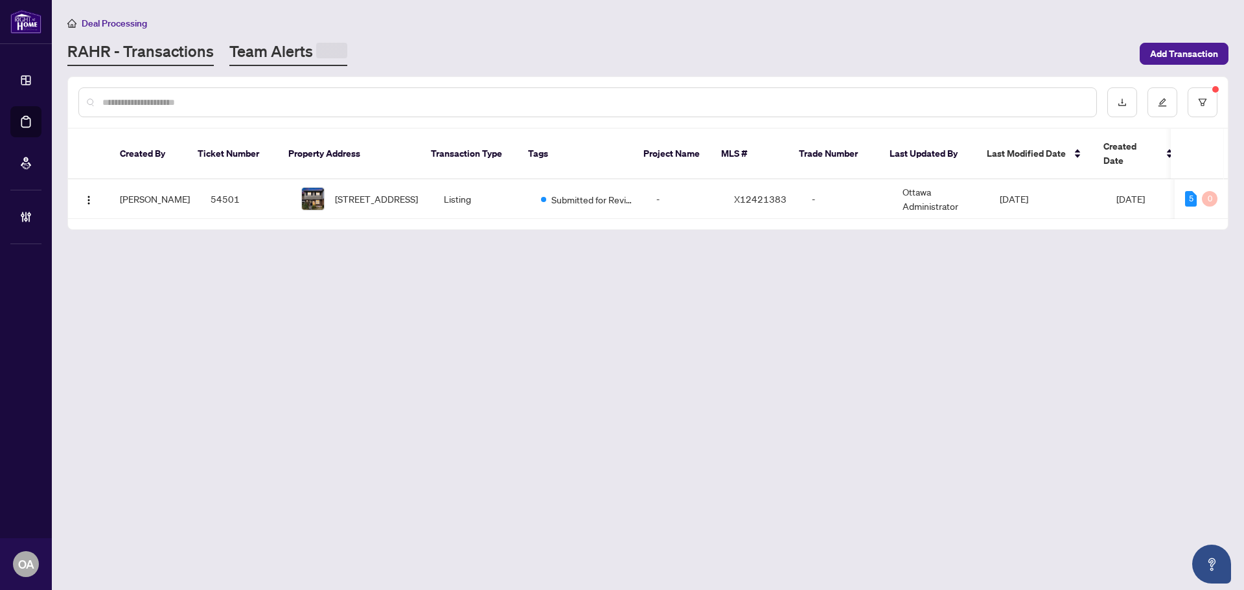
click at [275, 51] on link "Team Alerts" at bounding box center [288, 53] width 118 height 25
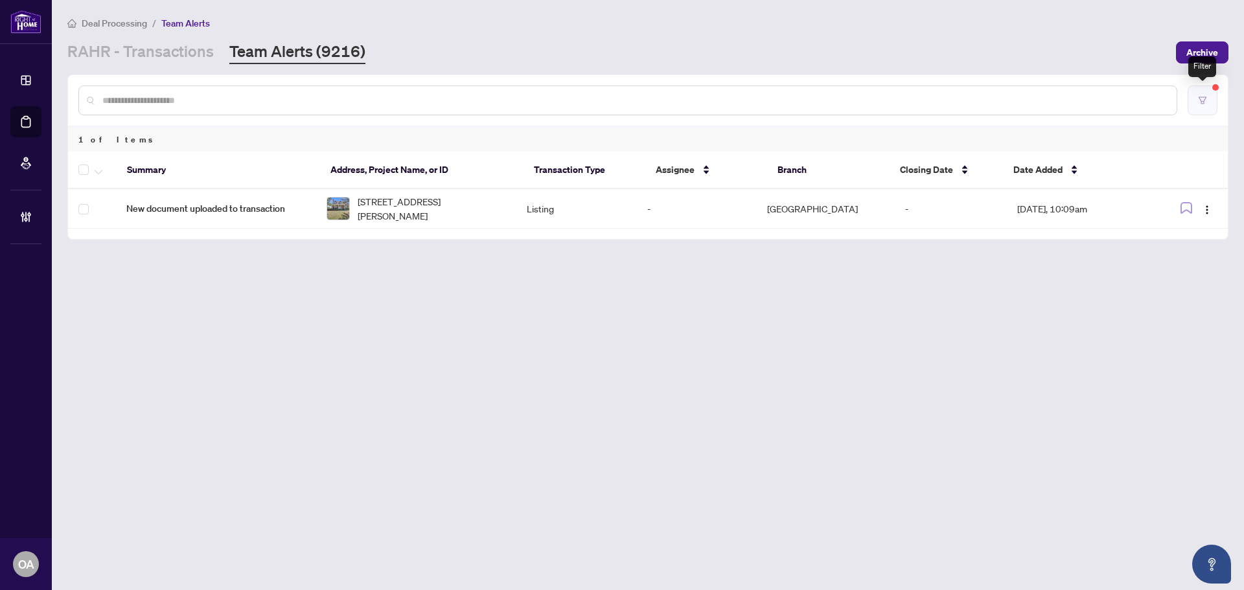
click at [1206, 102] on icon "filter" at bounding box center [1202, 100] width 9 height 9
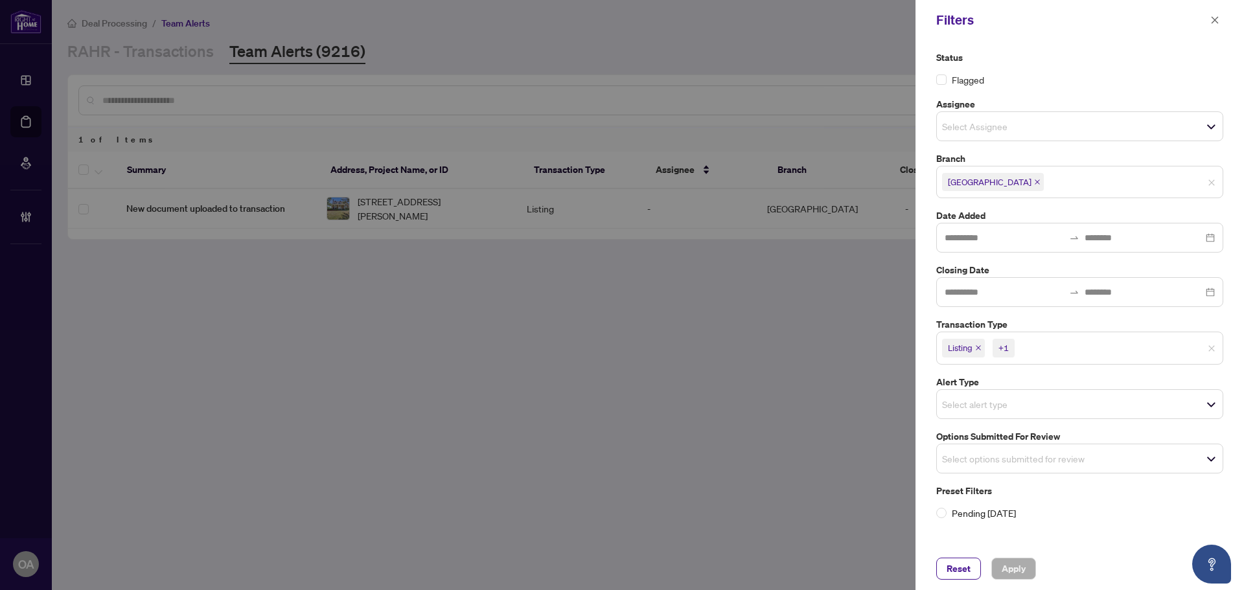
click at [645, 247] on div at bounding box center [622, 295] width 1244 height 590
click at [453, 226] on div at bounding box center [622, 295] width 1244 height 590
click at [1219, 22] on button "button" at bounding box center [1214, 20] width 17 height 16
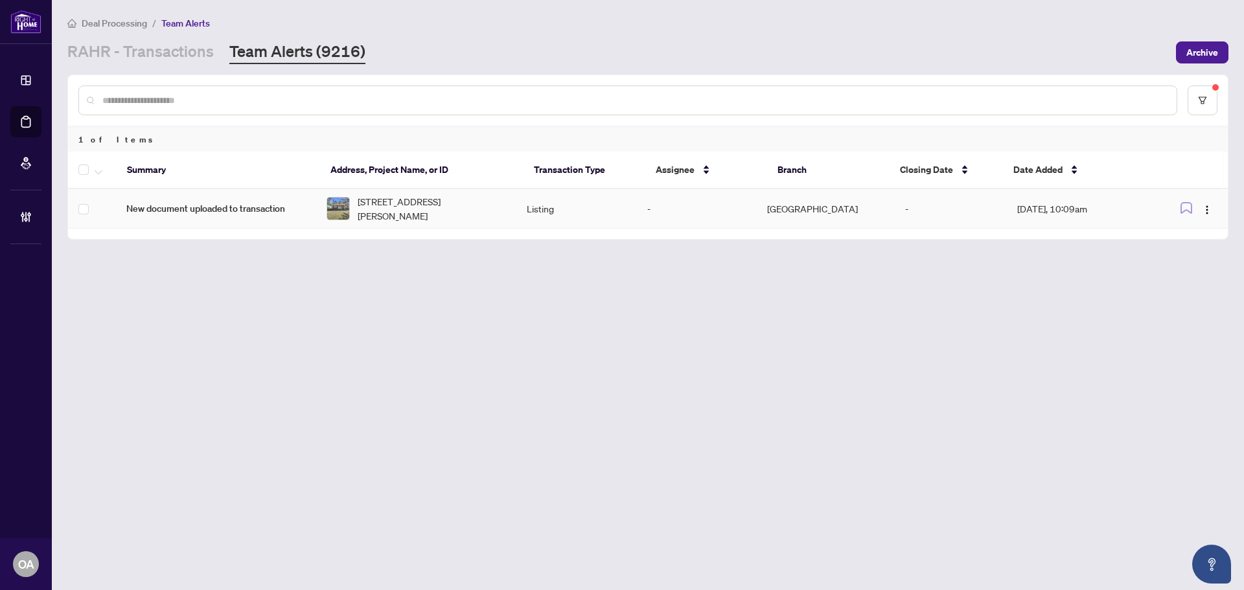
click at [398, 214] on span "[STREET_ADDRESS][PERSON_NAME]" at bounding box center [432, 208] width 148 height 29
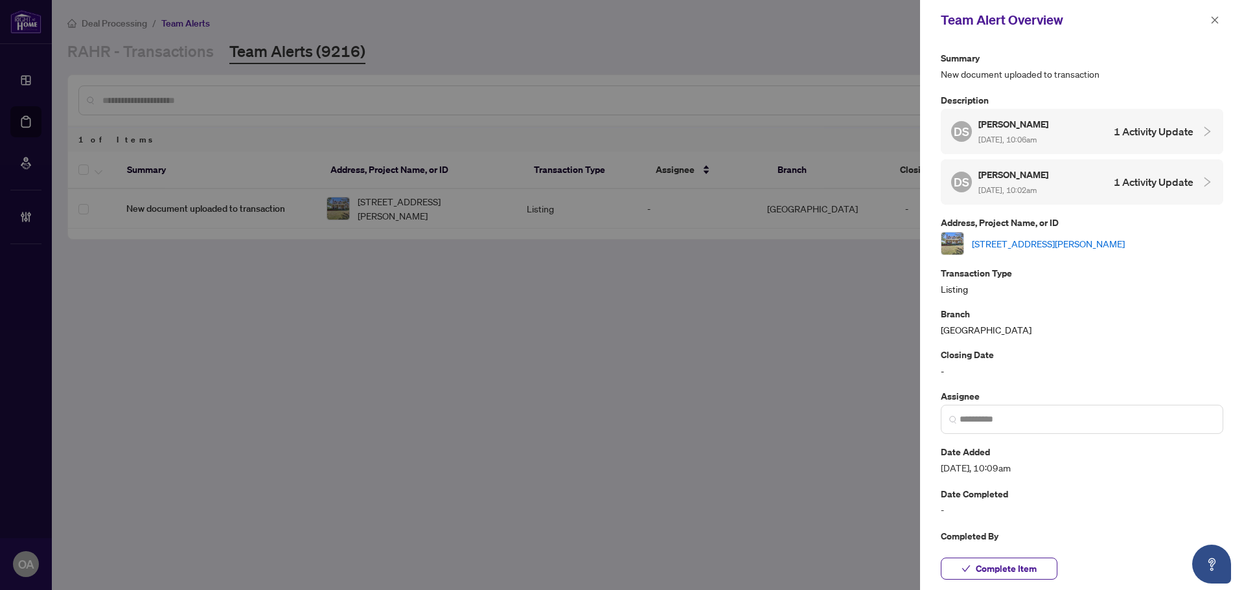
click at [1037, 241] on link "[STREET_ADDRESS][PERSON_NAME]" at bounding box center [1048, 243] width 153 height 14
click at [1217, 21] on icon "close" at bounding box center [1214, 20] width 9 height 9
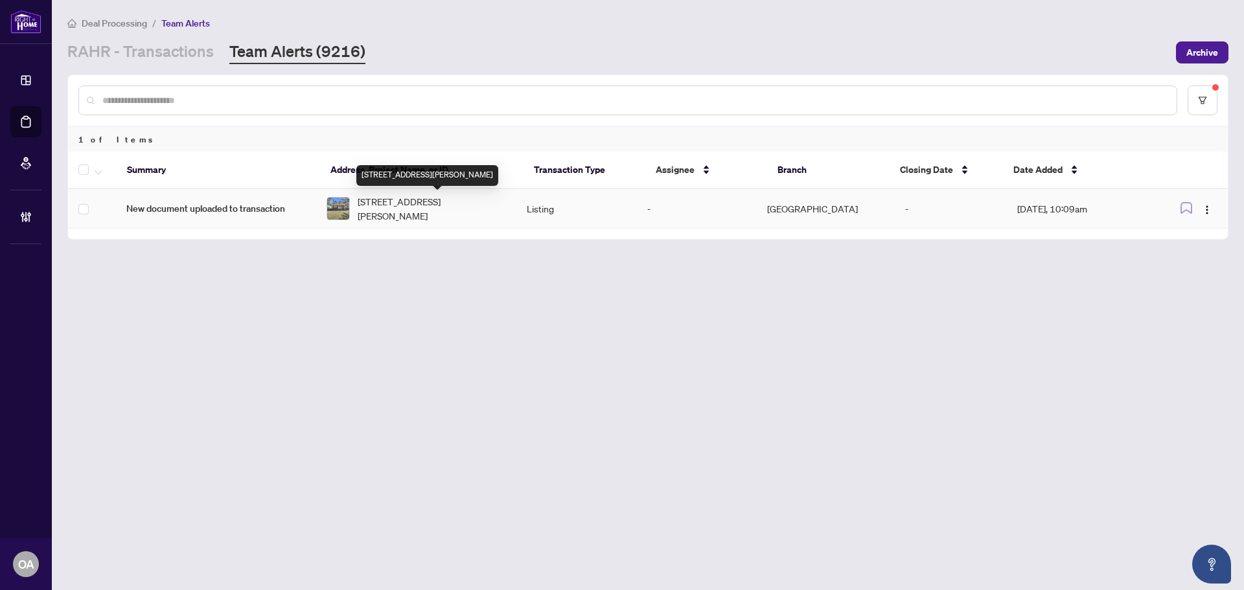
click at [396, 211] on span "[STREET_ADDRESS][PERSON_NAME]" at bounding box center [432, 208] width 148 height 29
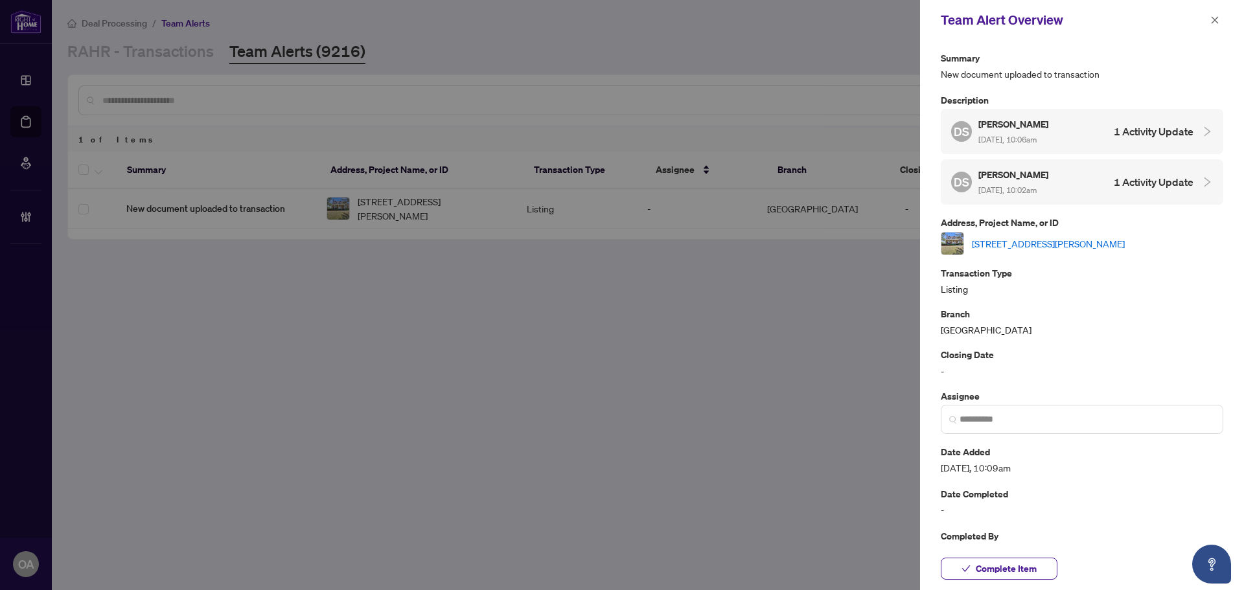
click at [1212, 20] on icon "close" at bounding box center [1214, 20] width 9 height 9
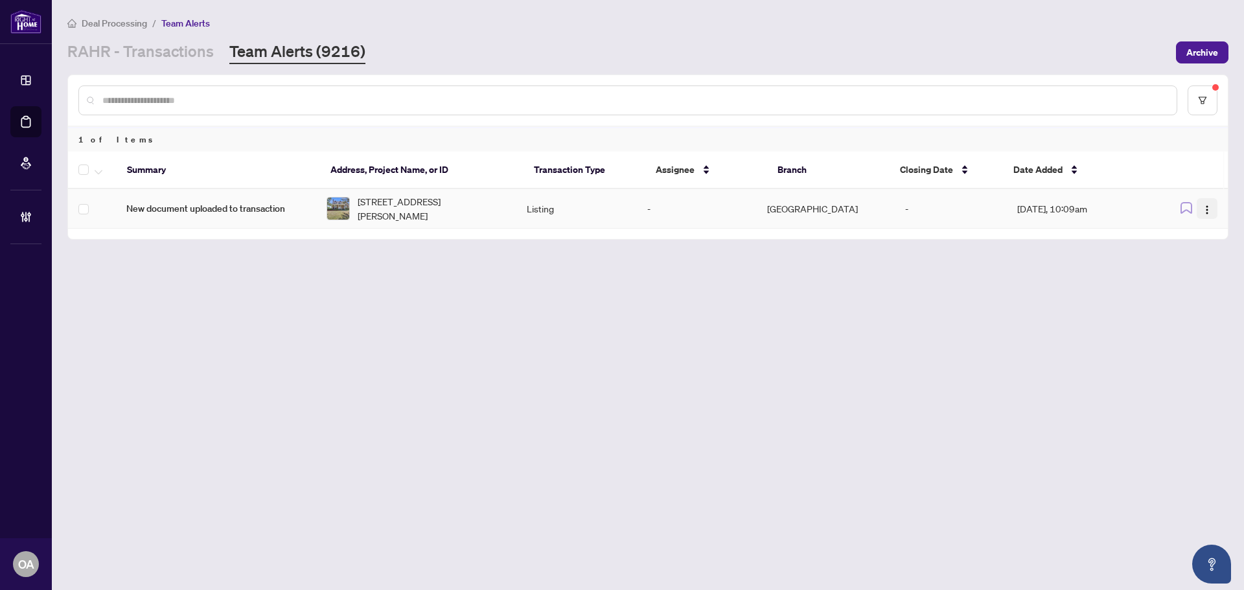
click at [1203, 206] on img "button" at bounding box center [1207, 210] width 10 height 10
click at [1196, 283] on li "Complete Item" at bounding box center [1177, 275] width 76 height 21
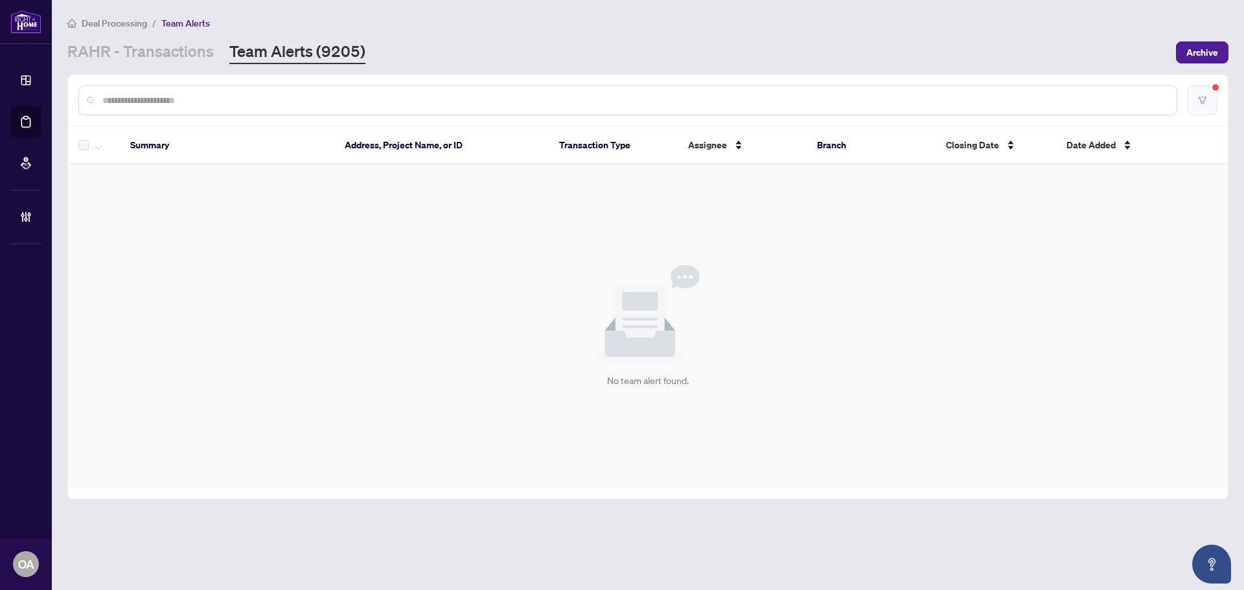
click at [1211, 93] on button "button" at bounding box center [1203, 101] width 30 height 30
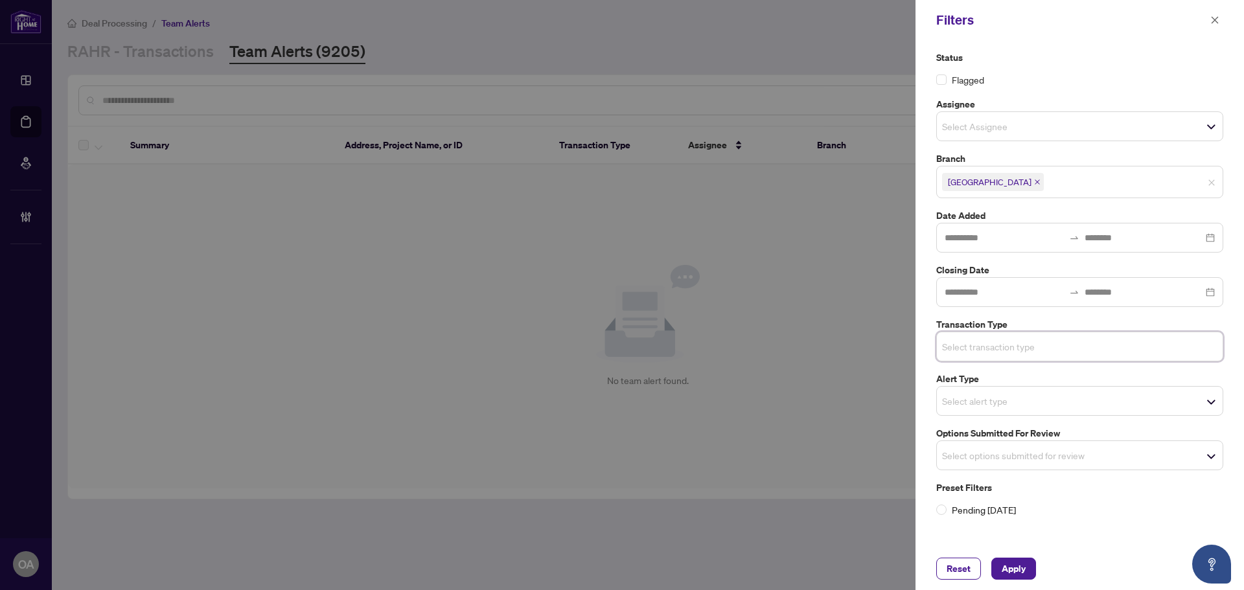
click at [1109, 459] on span "Select options submitted for review" at bounding box center [1080, 455] width 286 height 18
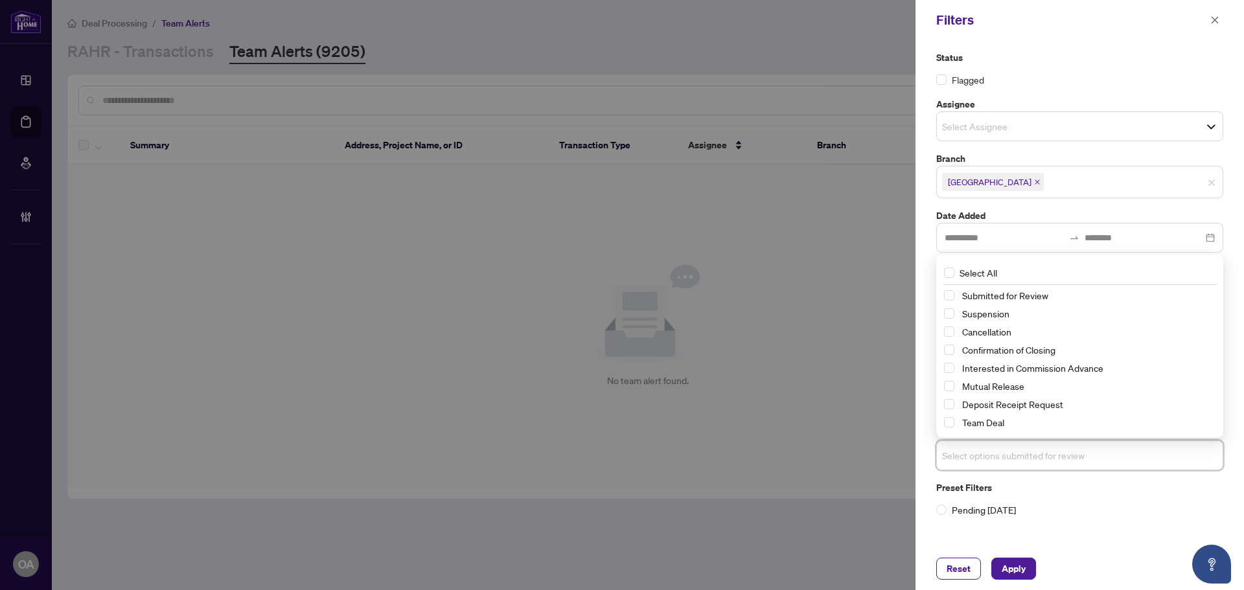
click at [955, 325] on div "Cancellation" at bounding box center [1079, 332] width 271 height 16
click at [951, 311] on span "Select Suspension" at bounding box center [949, 313] width 10 height 10
click at [951, 329] on span "Select Cancellation" at bounding box center [949, 332] width 10 height 10
click at [949, 387] on span "Select Mutual Release" at bounding box center [949, 387] width 10 height 10
click at [1010, 582] on div "Reset Apply" at bounding box center [1079, 568] width 328 height 43
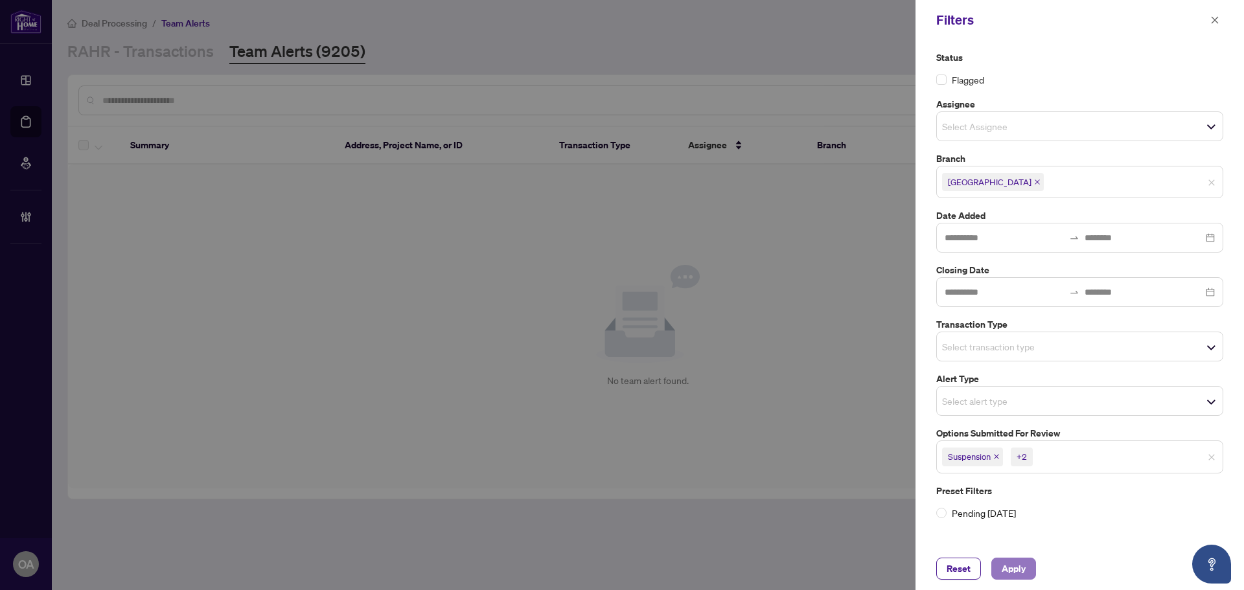
click at [1017, 577] on span "Apply" at bounding box center [1014, 568] width 24 height 21
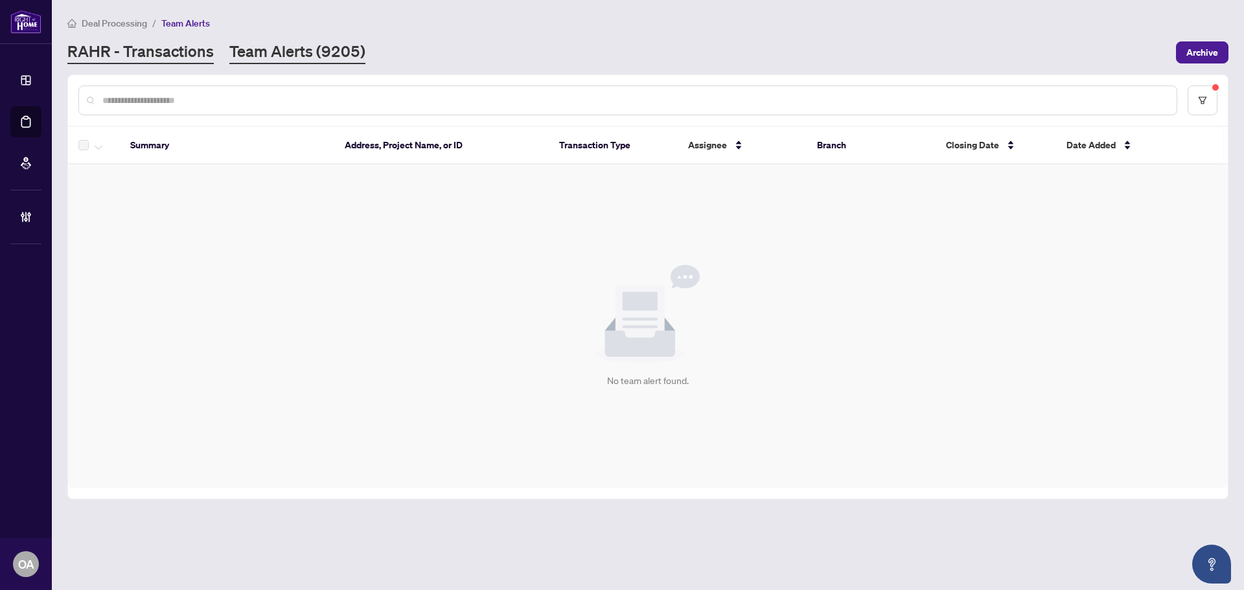
click at [177, 52] on link "RAHR - Transactions" at bounding box center [140, 52] width 146 height 23
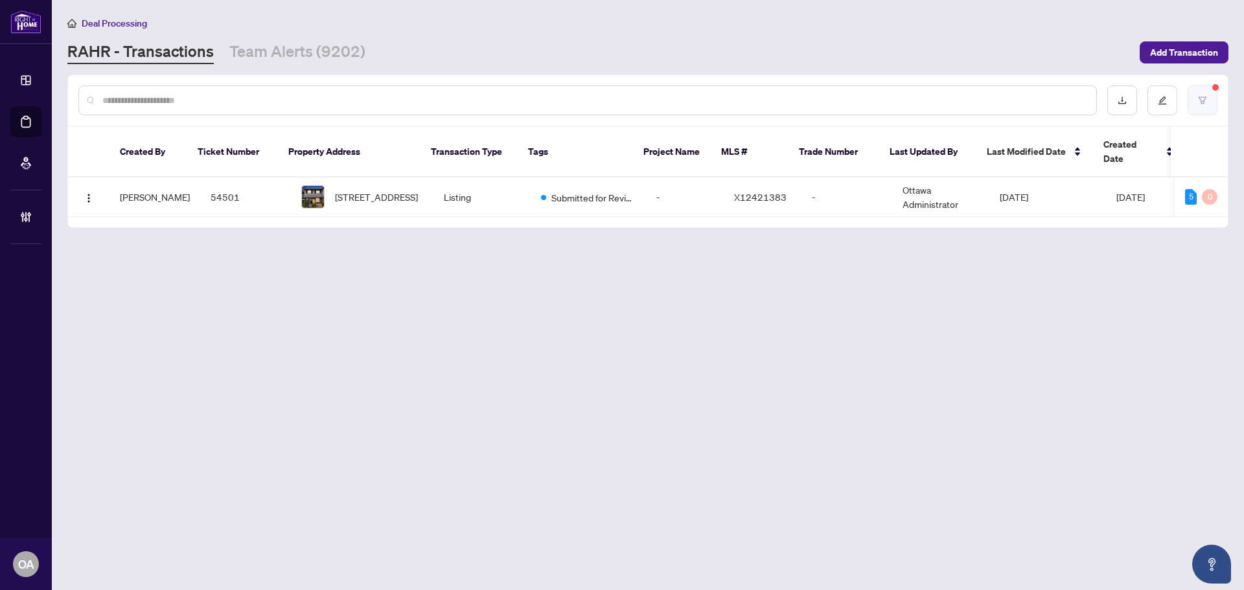
click at [1193, 100] on button "button" at bounding box center [1203, 101] width 30 height 30
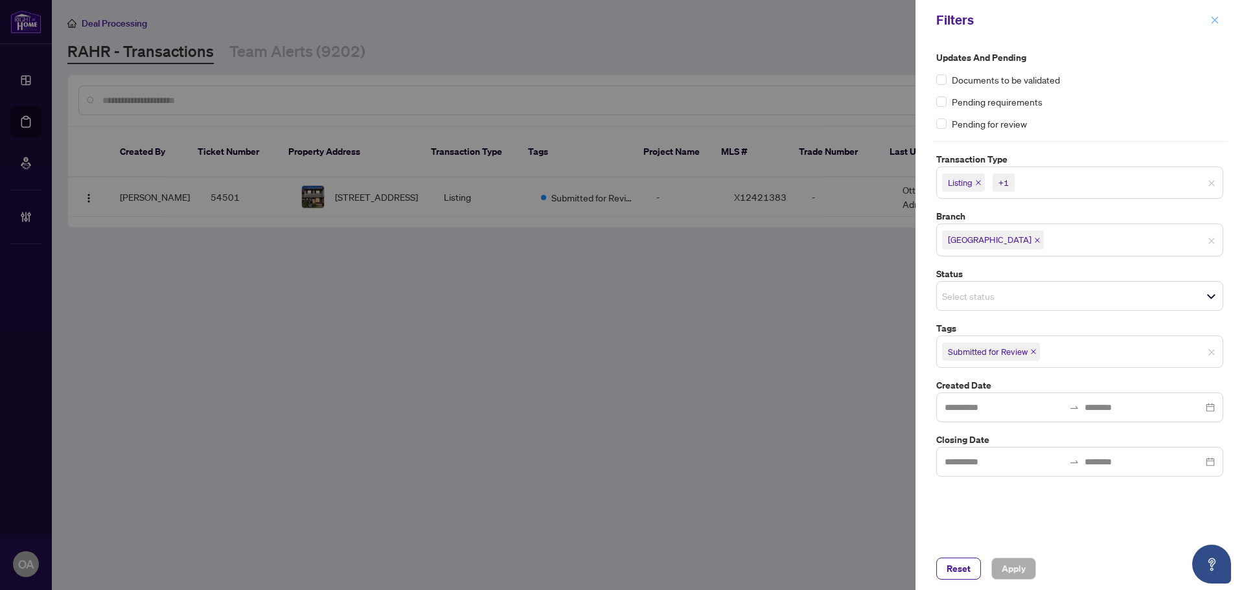
click at [1212, 17] on icon "close" at bounding box center [1215, 19] width 7 height 7
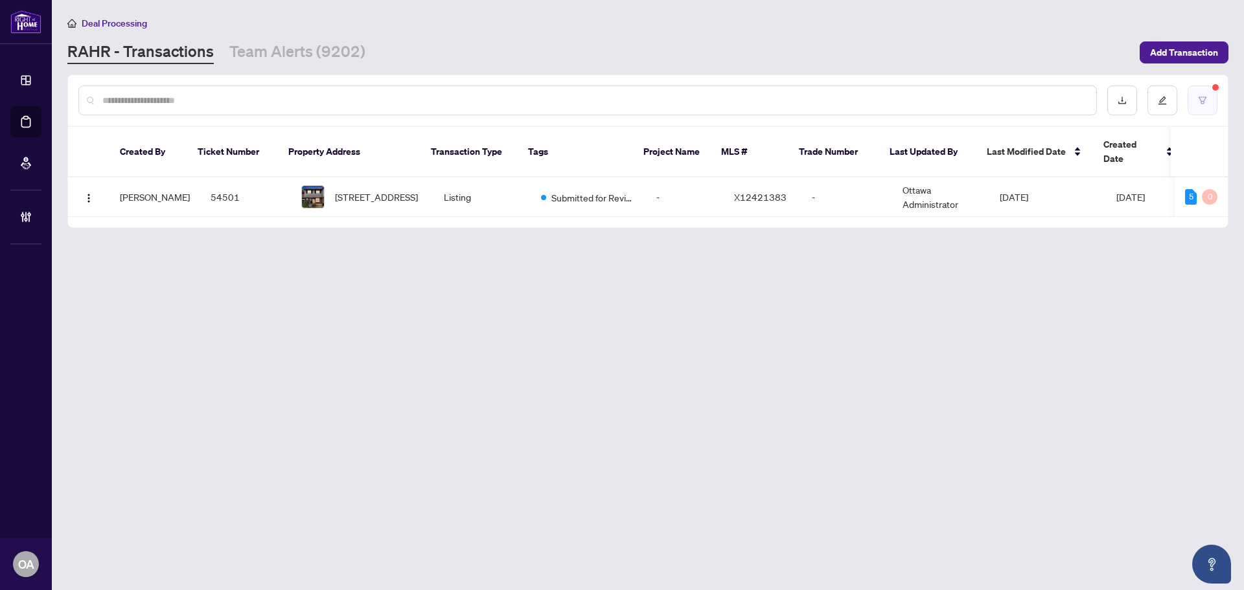
click at [1212, 97] on button "button" at bounding box center [1203, 101] width 30 height 30
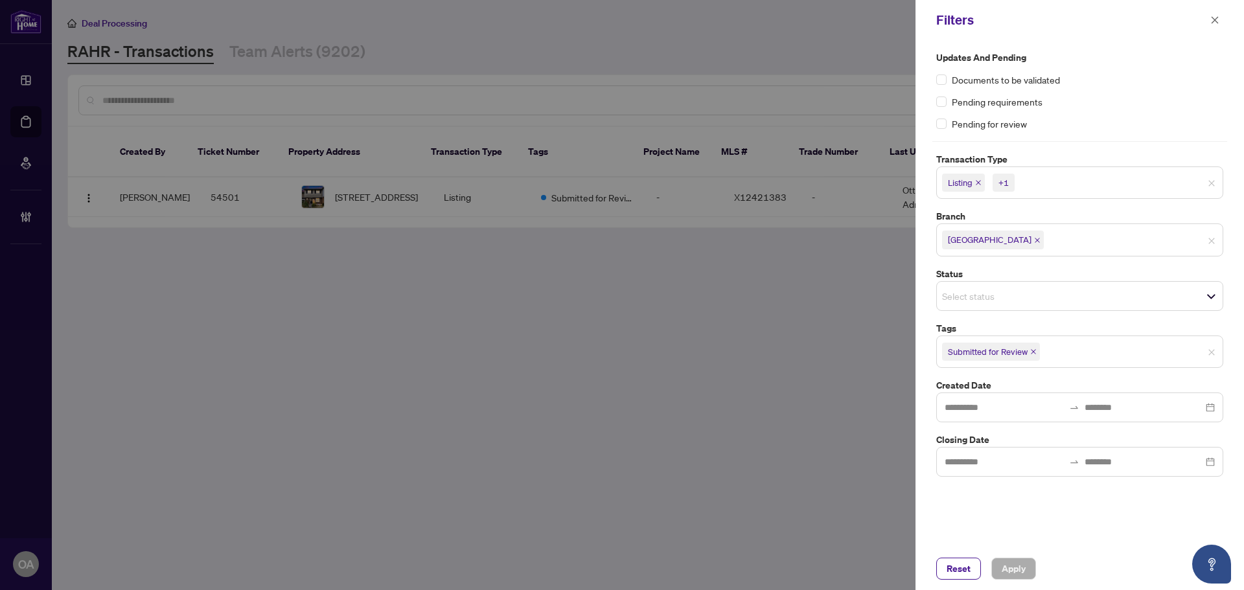
click at [1100, 350] on input "search" at bounding box center [1087, 352] width 91 height 16
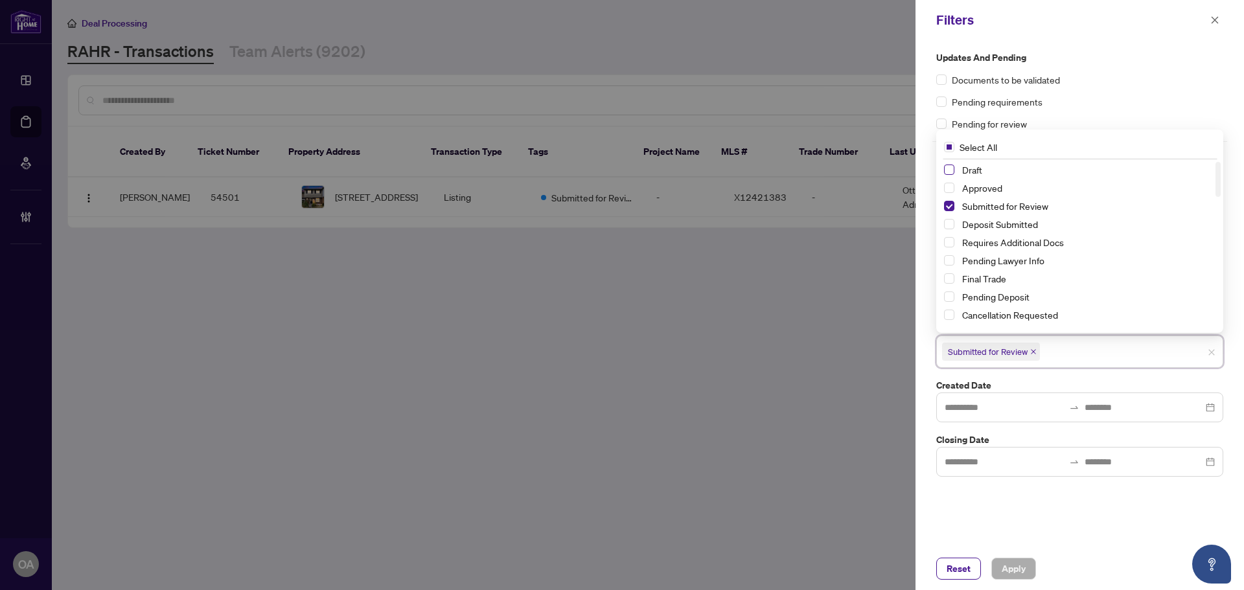
click at [948, 168] on span "Select Draft" at bounding box center [949, 170] width 10 height 10
click at [1018, 569] on span "Apply" at bounding box center [1014, 568] width 24 height 21
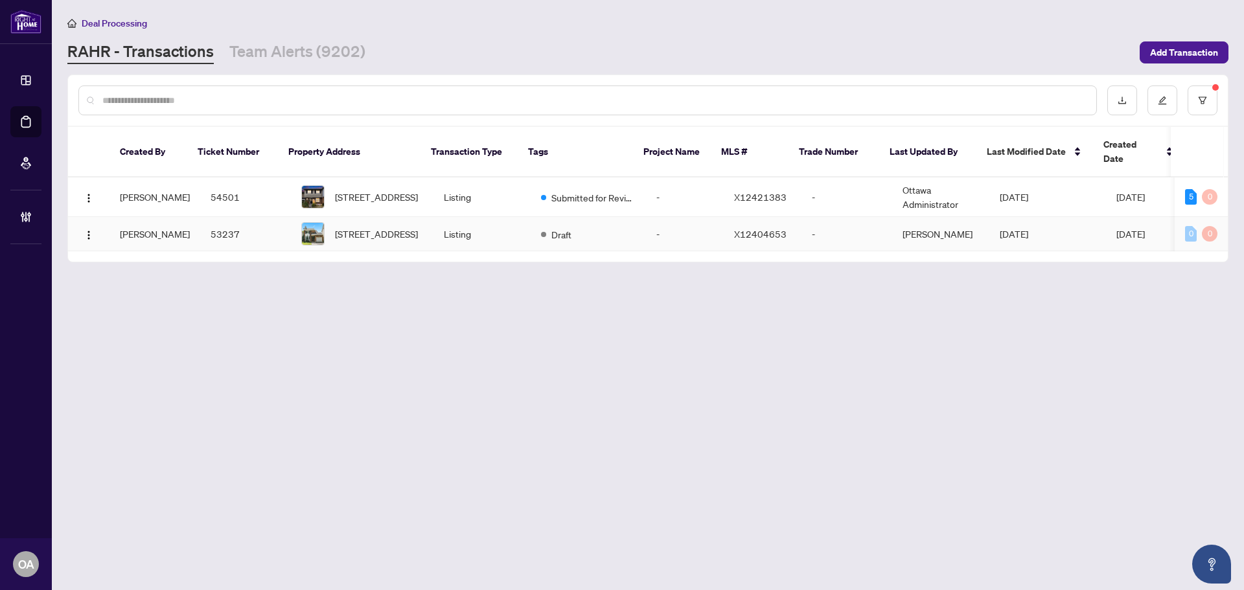
click at [570, 225] on td "Draft" at bounding box center [588, 234] width 115 height 34
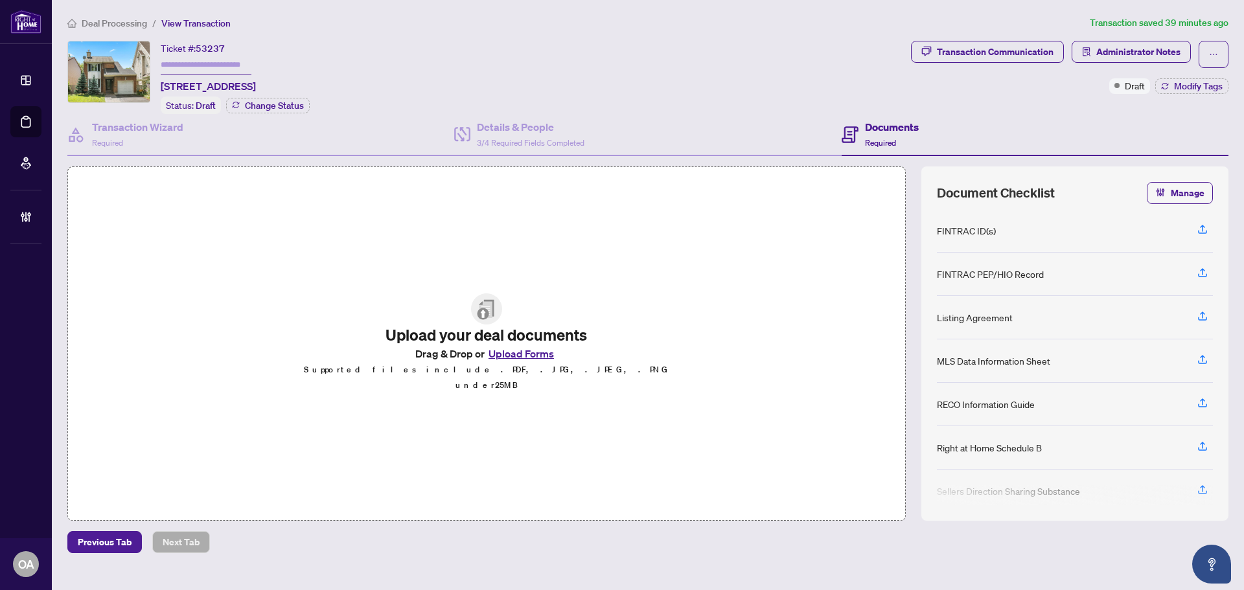
click at [323, 230] on div "Upload your deal documents Drag & Drop or Upload Forms Supported files include …" at bounding box center [486, 344] width 838 height 354
click at [146, 135] on div "Transaction Wizard Required" at bounding box center [137, 134] width 91 height 30
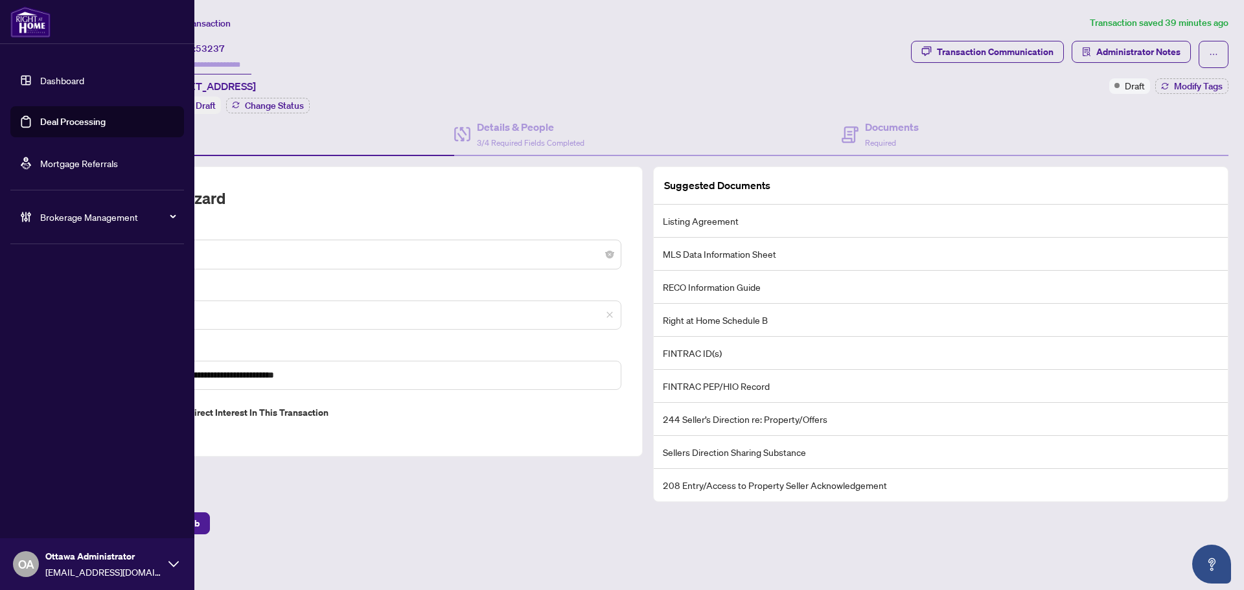
drag, startPoint x: 25, startPoint y: 130, endPoint x: 33, endPoint y: 130, distance: 7.8
click at [40, 128] on link "Deal Processing" at bounding box center [72, 122] width 65 height 12
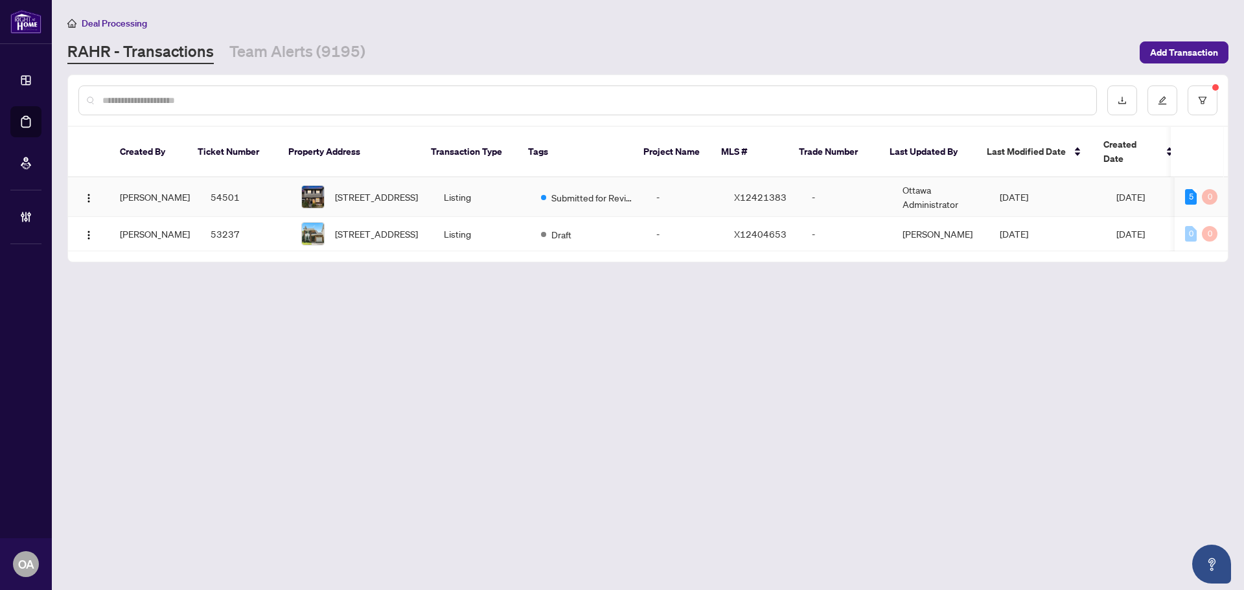
click at [468, 217] on td "Listing" at bounding box center [481, 234] width 97 height 34
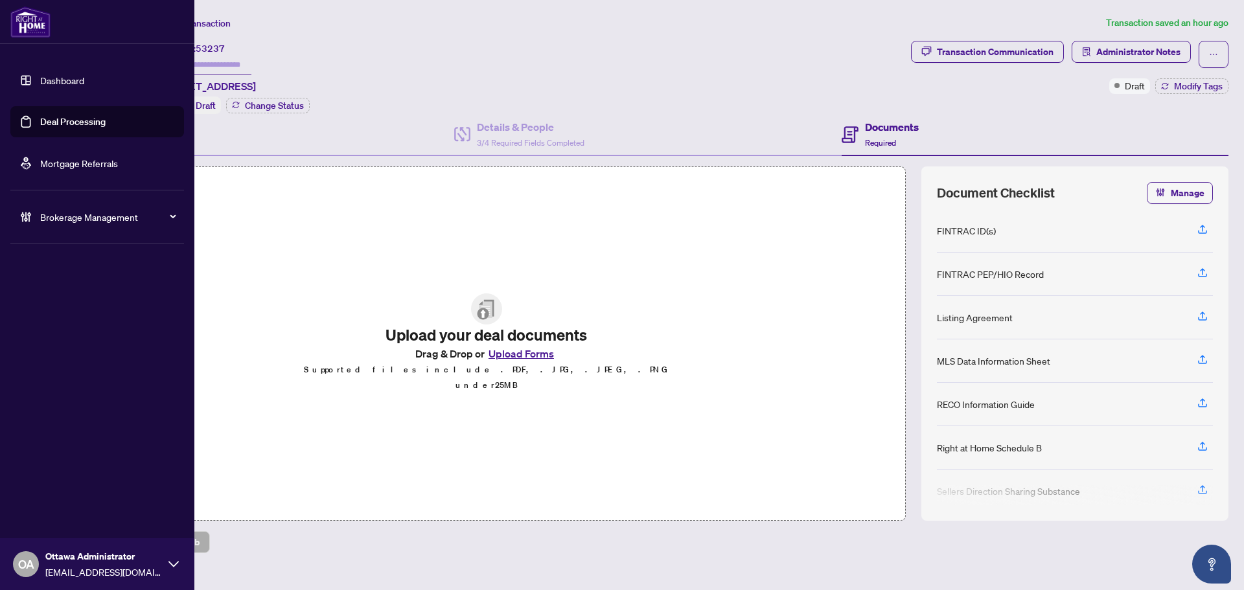
click at [47, 121] on link "Deal Processing" at bounding box center [72, 122] width 65 height 12
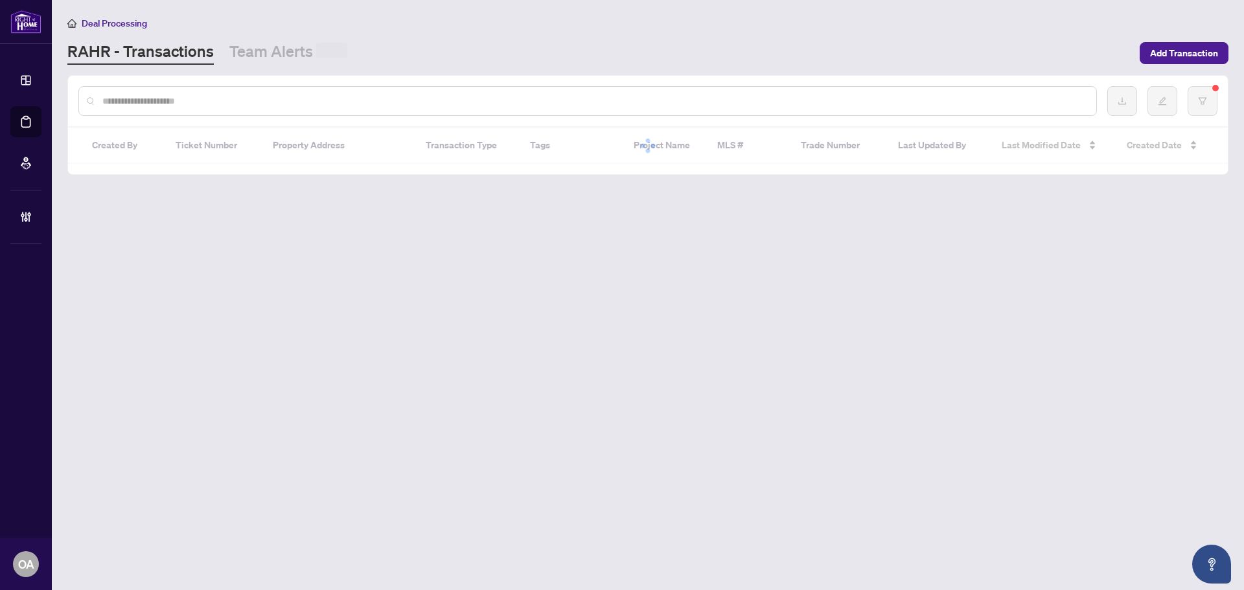
click at [256, 95] on input "text" at bounding box center [593, 101] width 983 height 14
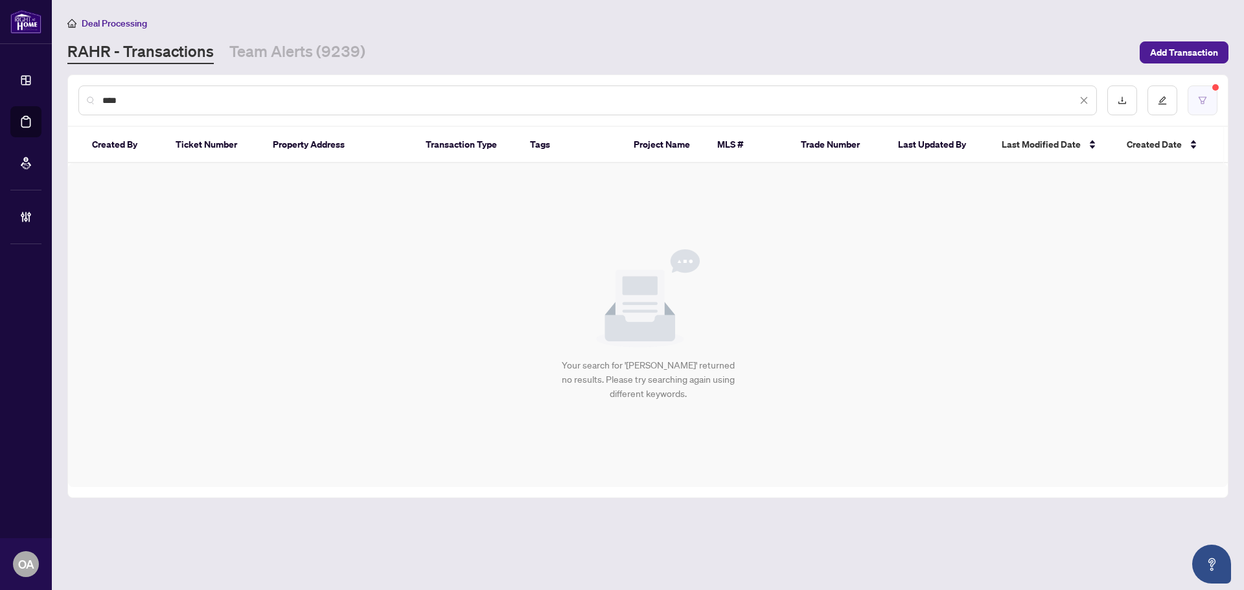
click at [1205, 100] on icon "filter" at bounding box center [1202, 100] width 9 height 9
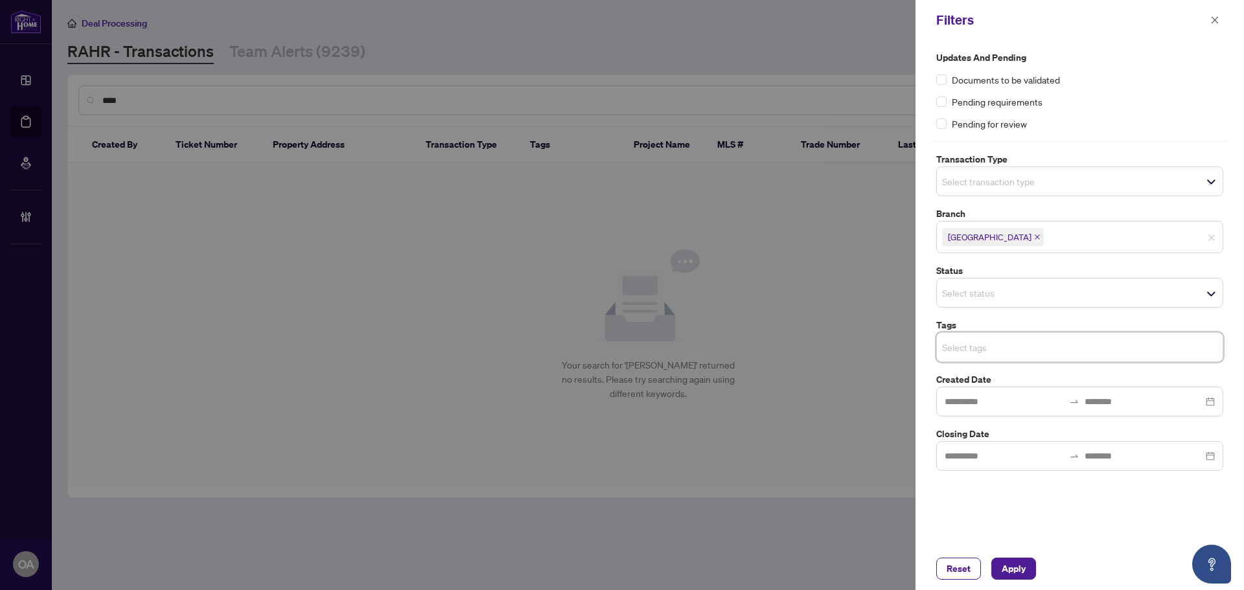
click at [1020, 581] on div "Reset Apply" at bounding box center [1079, 568] width 328 height 43
click at [1002, 569] on span "Apply" at bounding box center [1014, 568] width 24 height 21
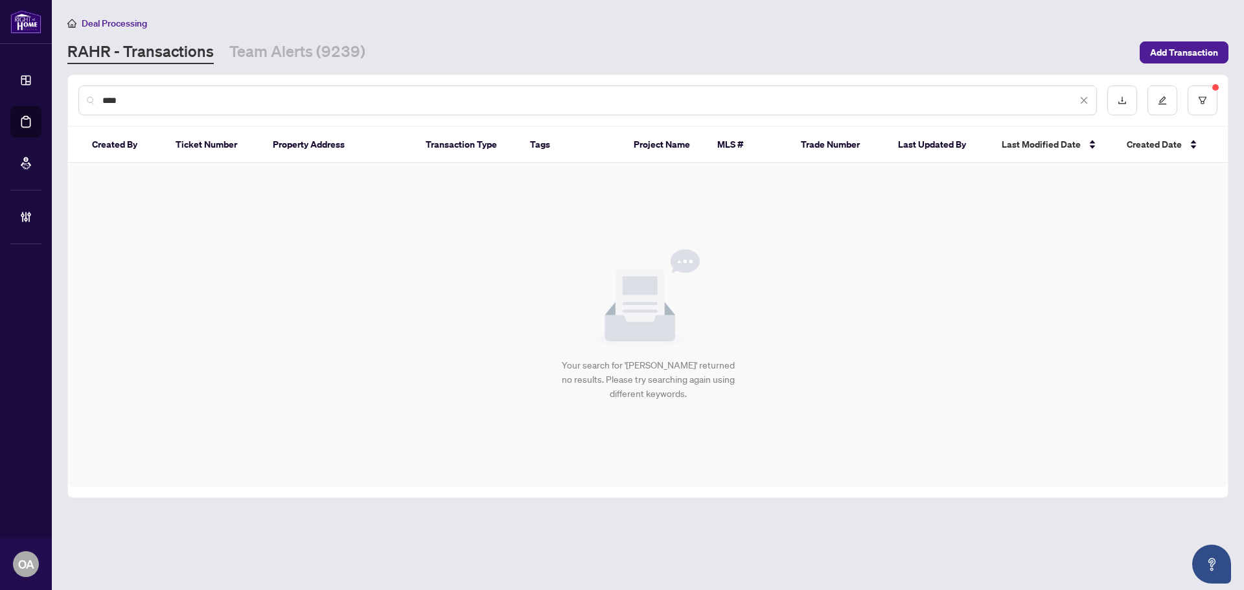
click at [238, 94] on input "****" at bounding box center [589, 100] width 974 height 14
drag, startPoint x: 244, startPoint y: 90, endPoint x: 1, endPoint y: 97, distance: 243.0
click at [35, 97] on div "Dashboard Deal Processing Mortgage Referrals Brokerage Management OA [GEOGRAPHI…" at bounding box center [622, 295] width 1244 height 590
click at [234, 98] on input "****" at bounding box center [589, 100] width 974 height 14
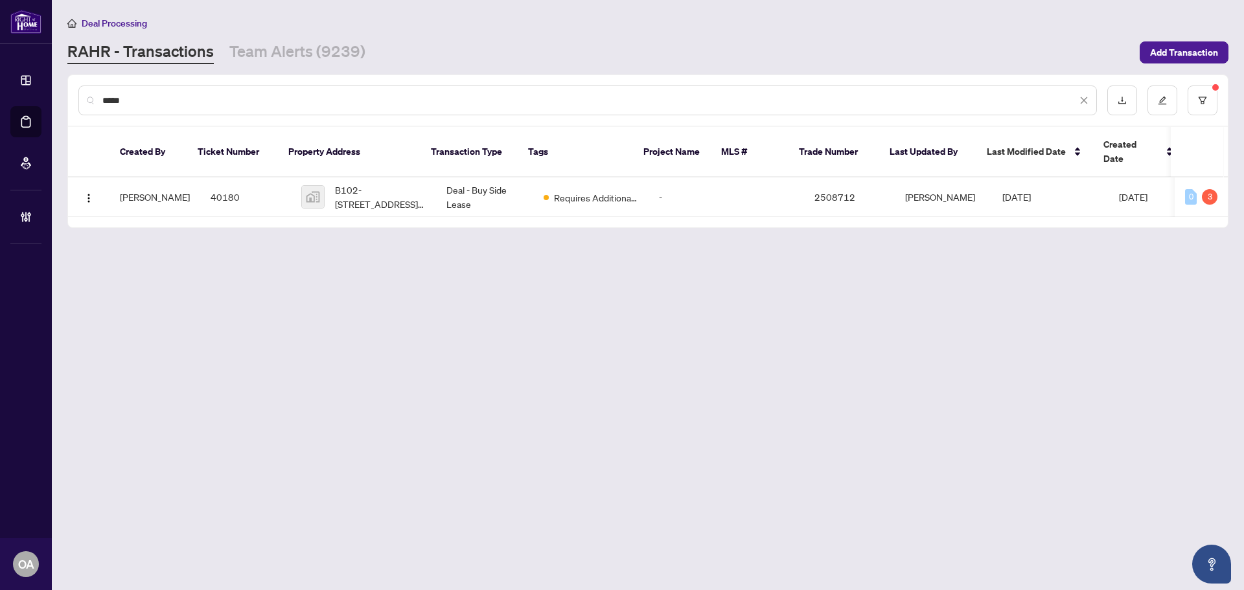
type input "*****"
click at [589, 264] on main "Deal Processing [PERSON_NAME] - Transactions Team Alerts (9239) Add Transaction…" at bounding box center [648, 295] width 1192 height 590
drag, startPoint x: 678, startPoint y: 285, endPoint x: 762, endPoint y: 236, distance: 97.6
click at [680, 285] on main "Deal Processing [PERSON_NAME] - Transactions Team Alerts (9239) Add Transaction…" at bounding box center [648, 295] width 1192 height 590
drag, startPoint x: 849, startPoint y: 239, endPoint x: 849, endPoint y: 247, distance: 7.8
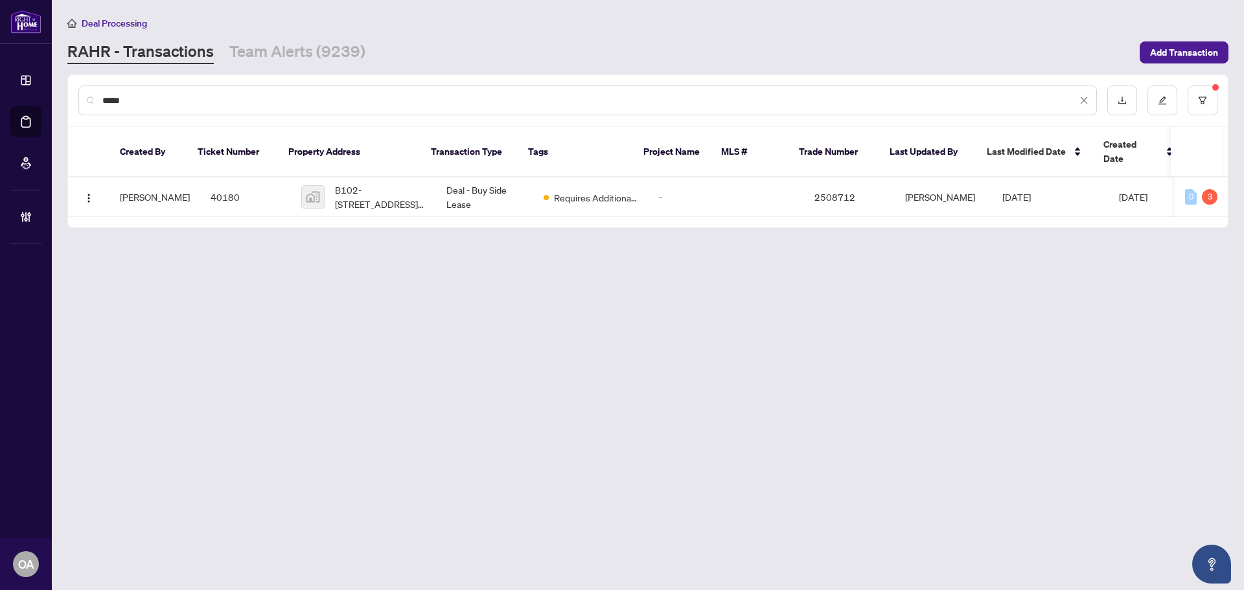
click at [849, 245] on main "Deal Processing [PERSON_NAME] - Transactions Team Alerts (9239) Add Transaction…" at bounding box center [648, 295] width 1192 height 590
click at [260, 58] on link "Team Alerts (9239)" at bounding box center [297, 52] width 136 height 23
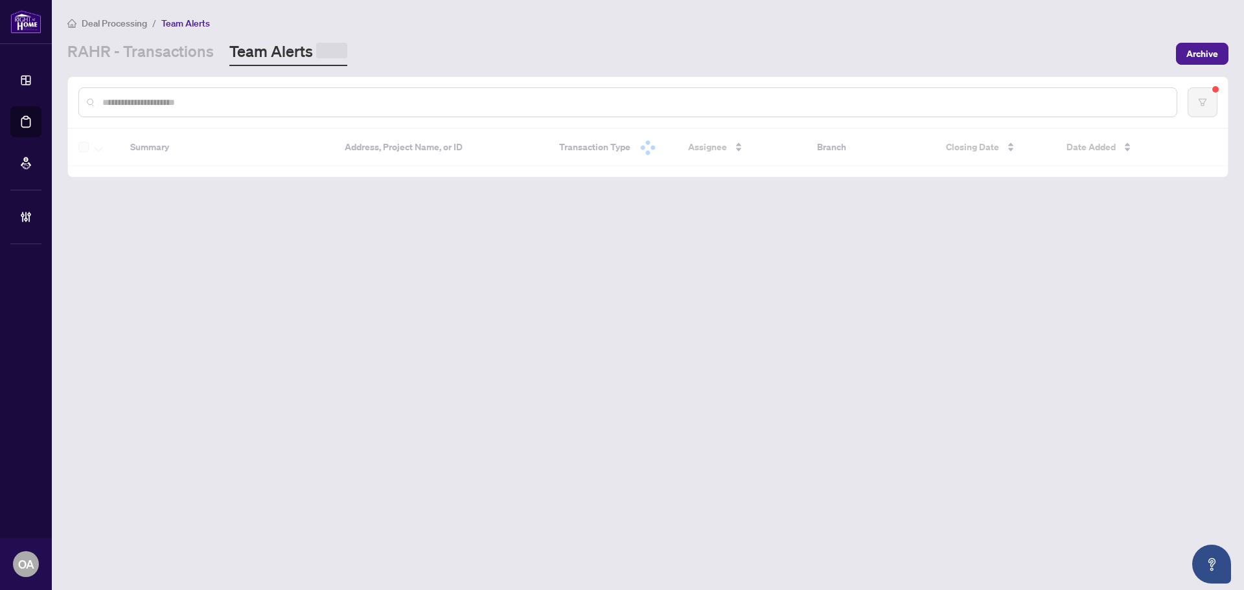
click at [161, 58] on link "RAHR - Transactions" at bounding box center [140, 53] width 146 height 25
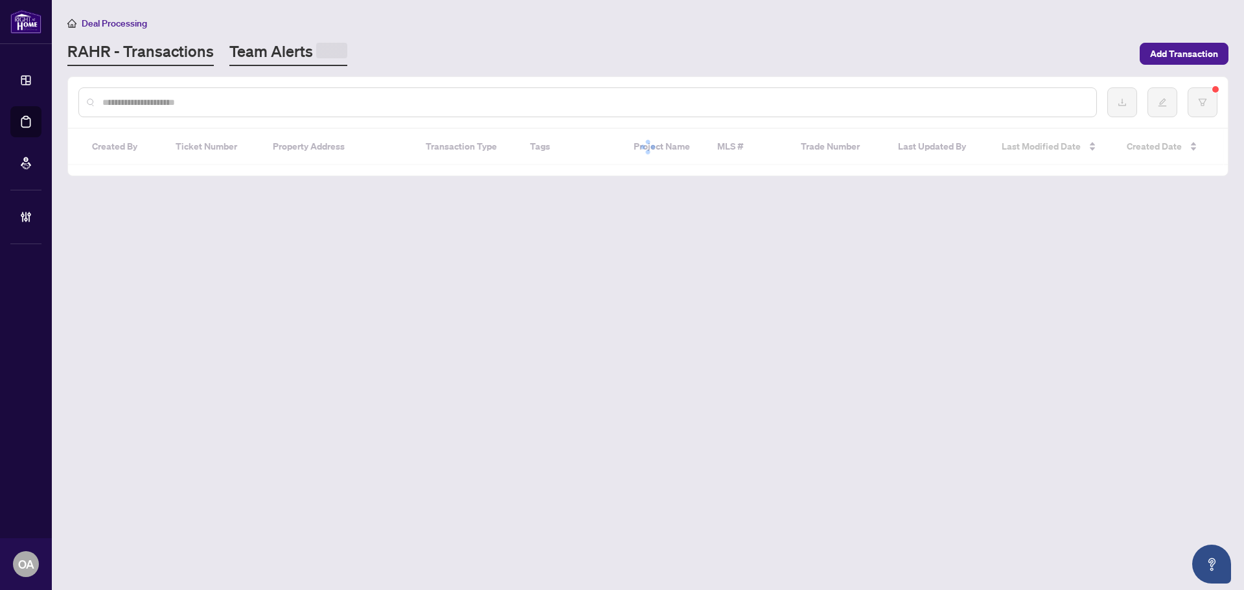
click at [264, 53] on link "Team Alerts" at bounding box center [288, 53] width 118 height 25
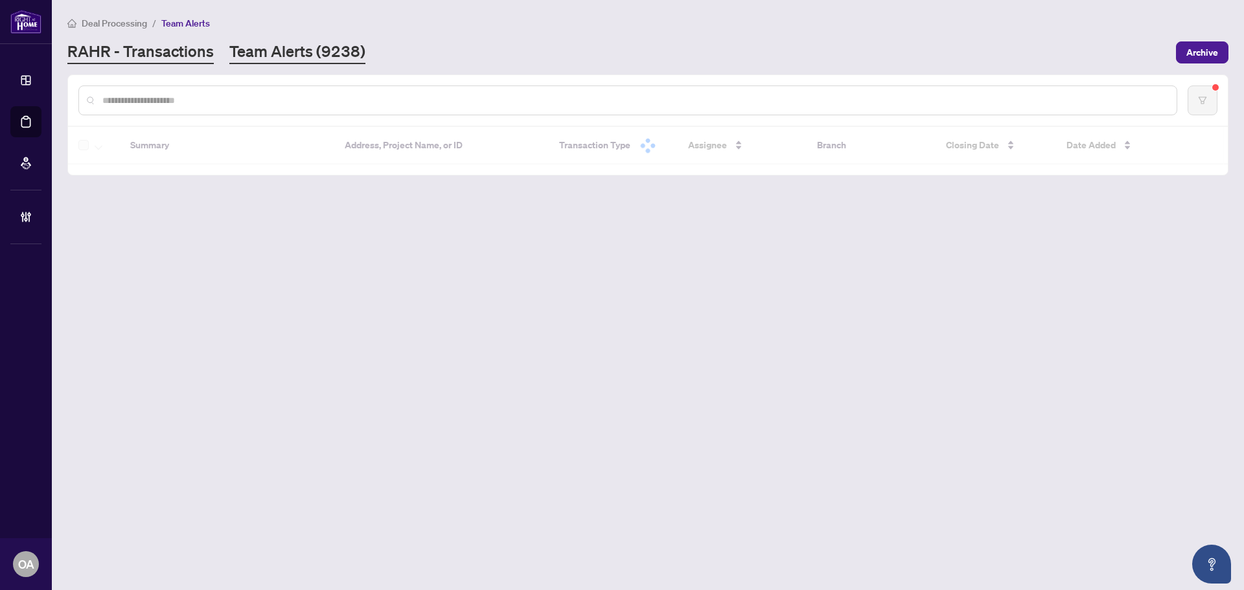
click at [194, 55] on link "RAHR - Transactions" at bounding box center [140, 52] width 146 height 23
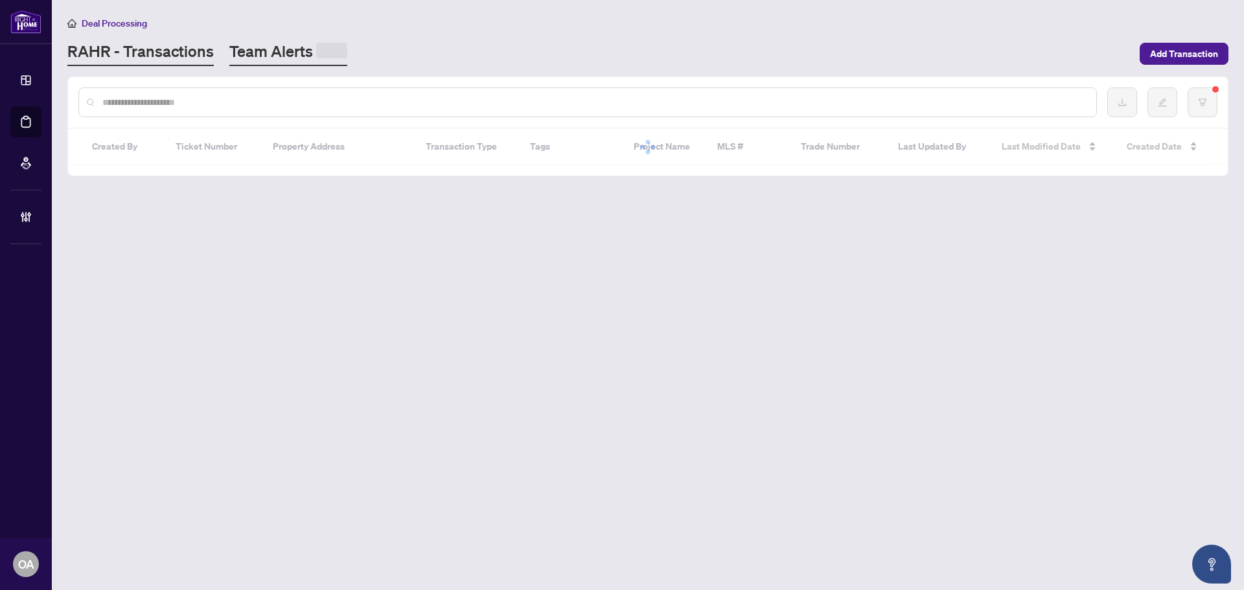
click at [281, 55] on link "Team Alerts" at bounding box center [288, 53] width 118 height 25
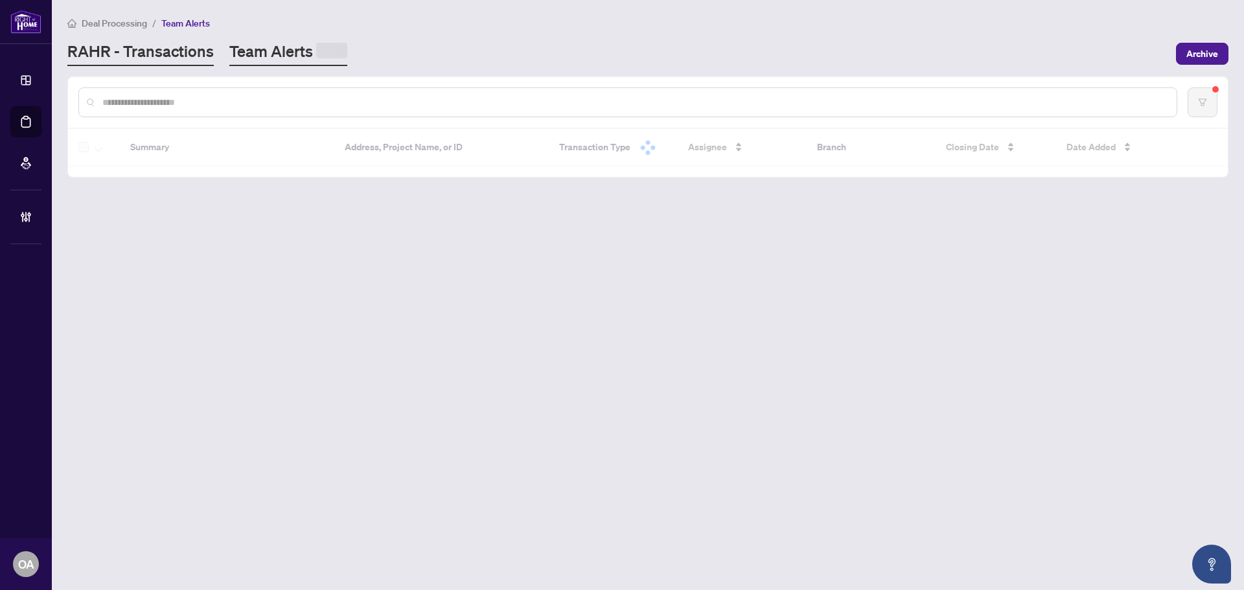
click at [172, 57] on link "RAHR - Transactions" at bounding box center [140, 53] width 146 height 25
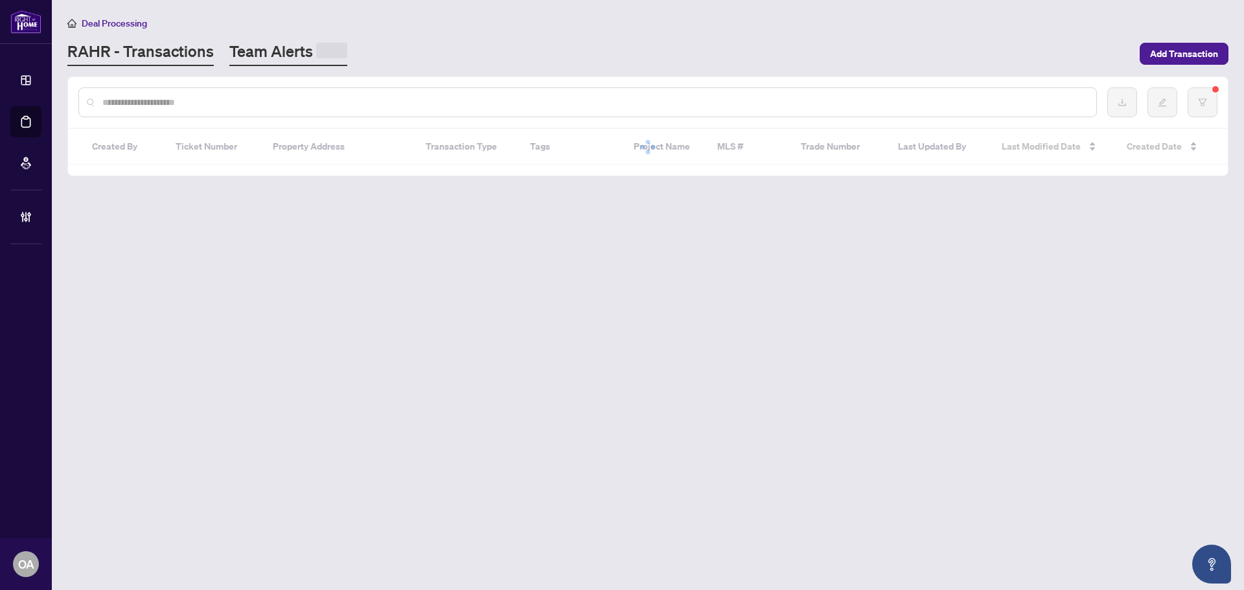
click at [277, 57] on link "Team Alerts" at bounding box center [288, 53] width 118 height 25
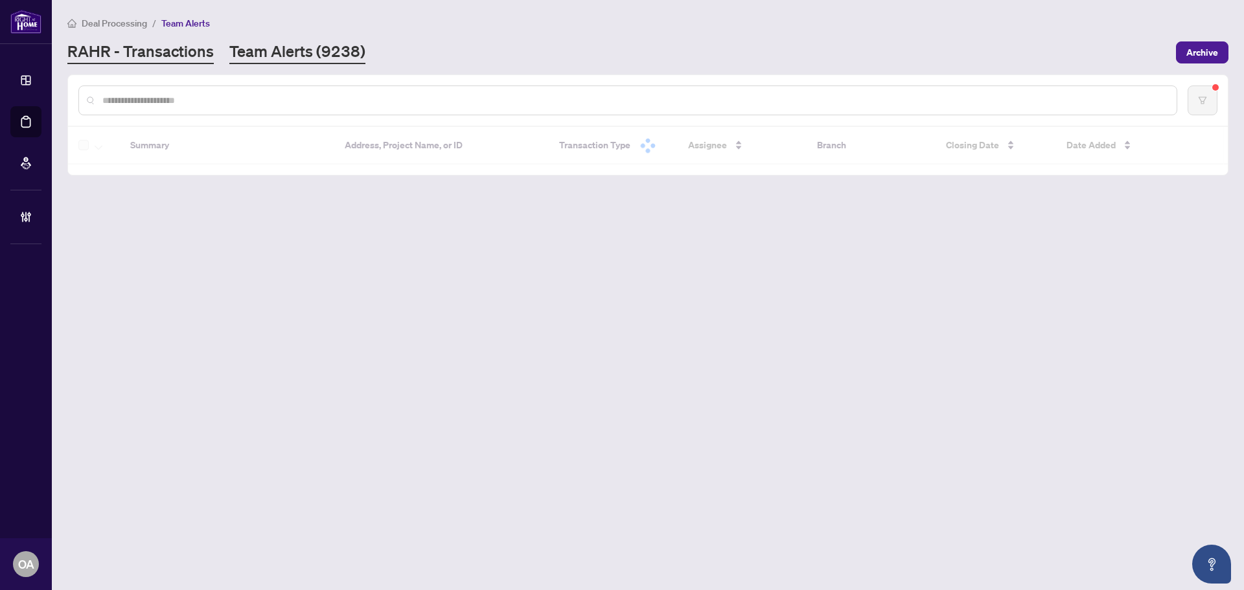
click at [186, 60] on link "RAHR - Transactions" at bounding box center [140, 52] width 146 height 23
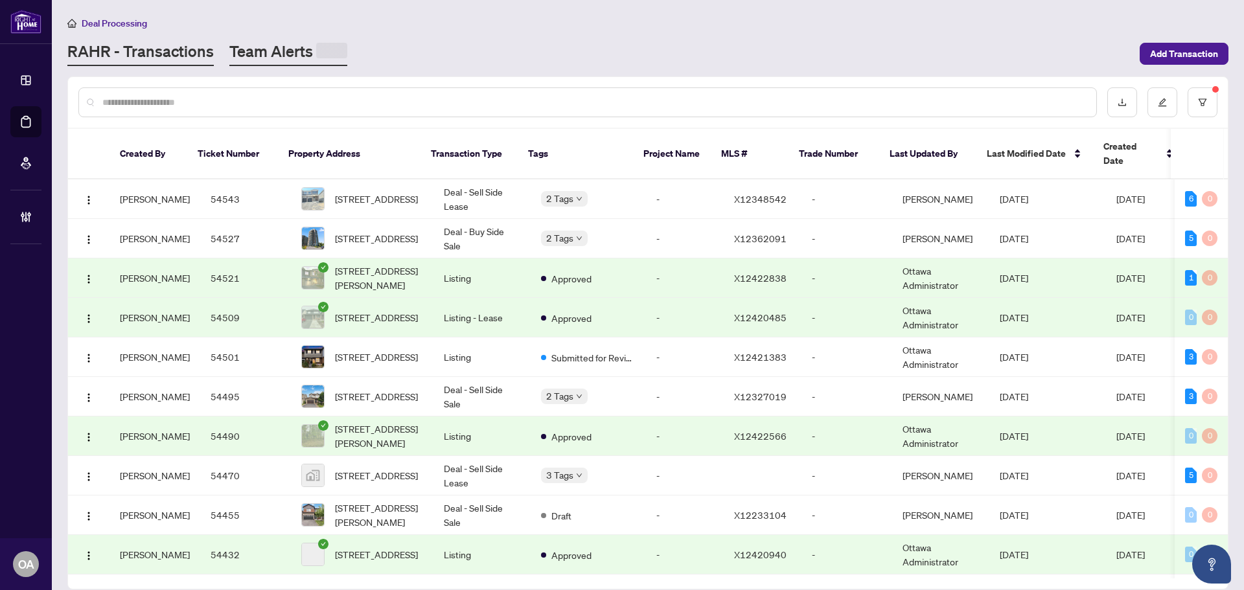
click at [288, 57] on link "Team Alerts" at bounding box center [288, 53] width 118 height 25
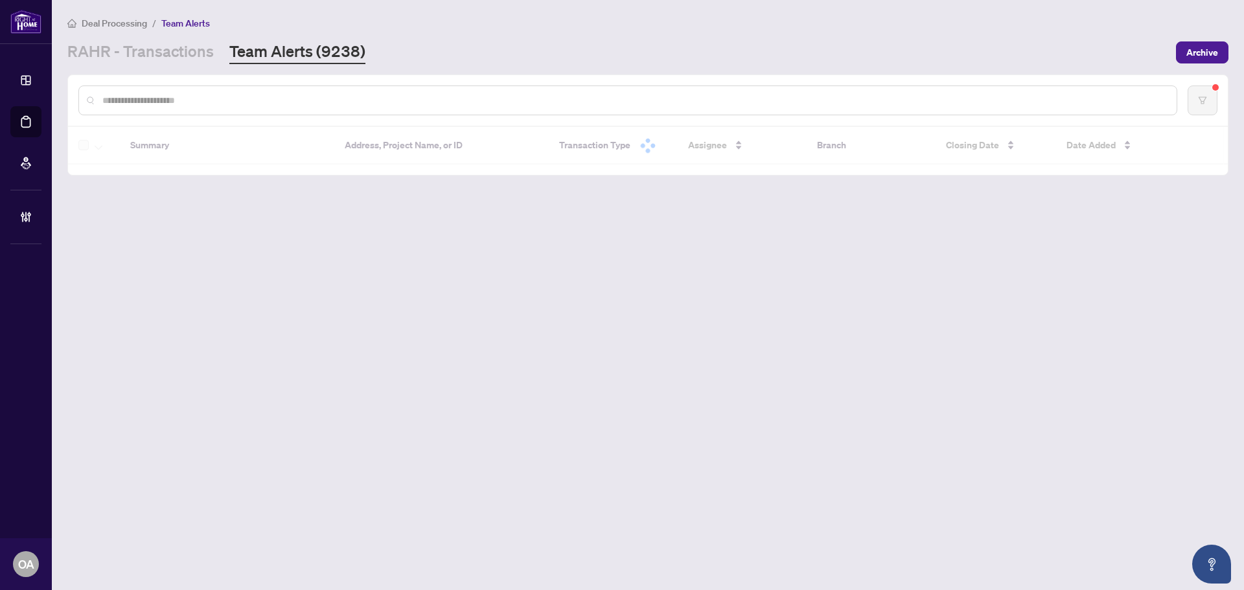
click at [155, 60] on link "RAHR - Transactions" at bounding box center [140, 52] width 146 height 23
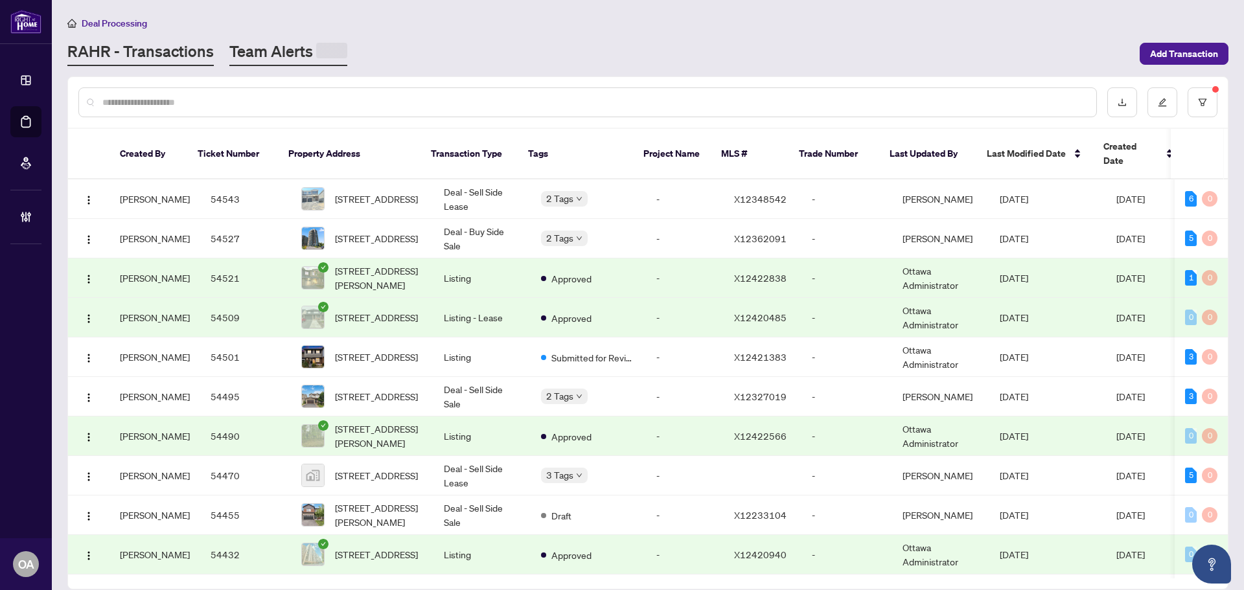
click at [303, 53] on link "Team Alerts" at bounding box center [288, 53] width 118 height 25
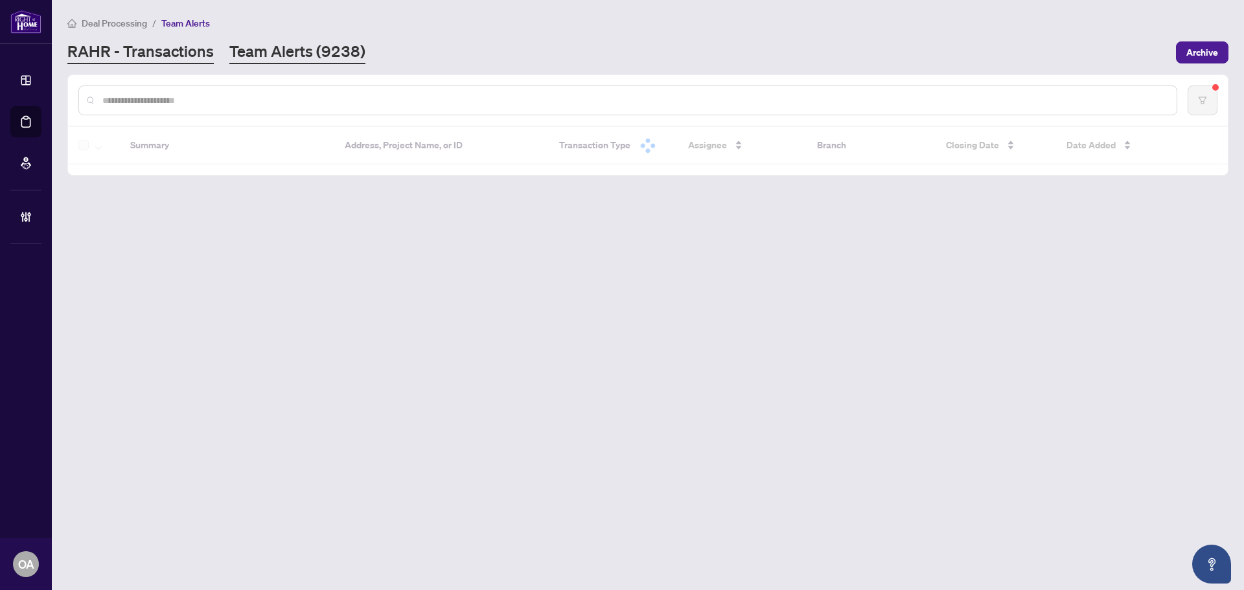
click at [196, 58] on link "RAHR - Transactions" at bounding box center [140, 52] width 146 height 23
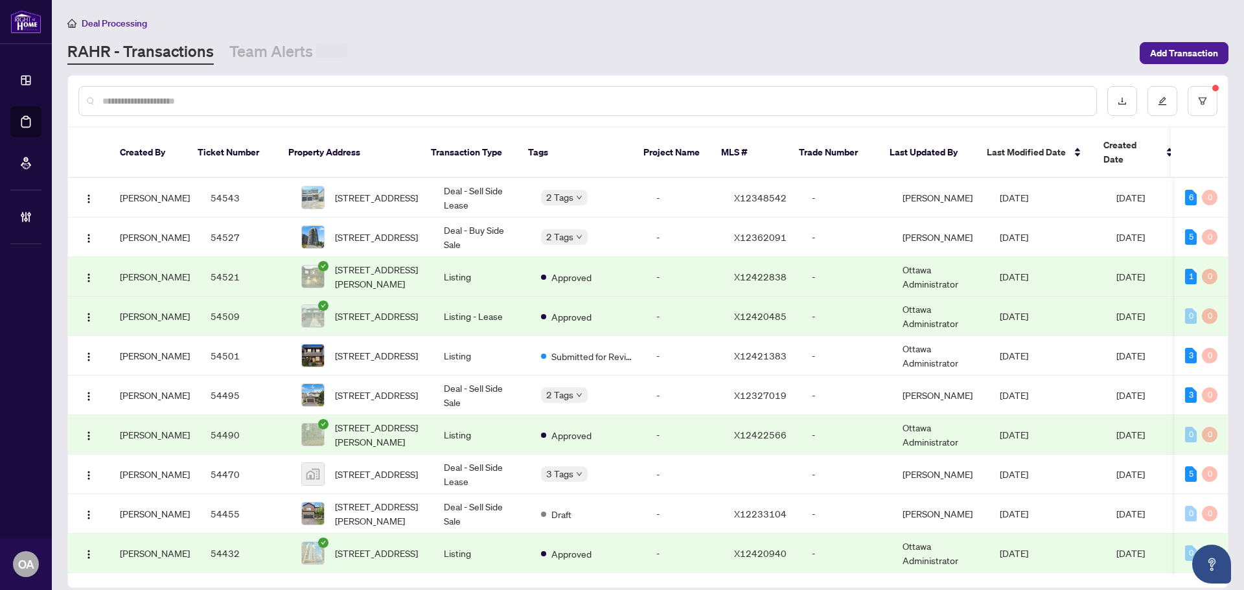
click at [276, 64] on main "Deal Processing RAHR - Transactions Team Alerts Add Transaction Created By Tick…" at bounding box center [648, 295] width 1192 height 590
click at [273, 56] on link "Team Alerts (9238)" at bounding box center [297, 52] width 136 height 23
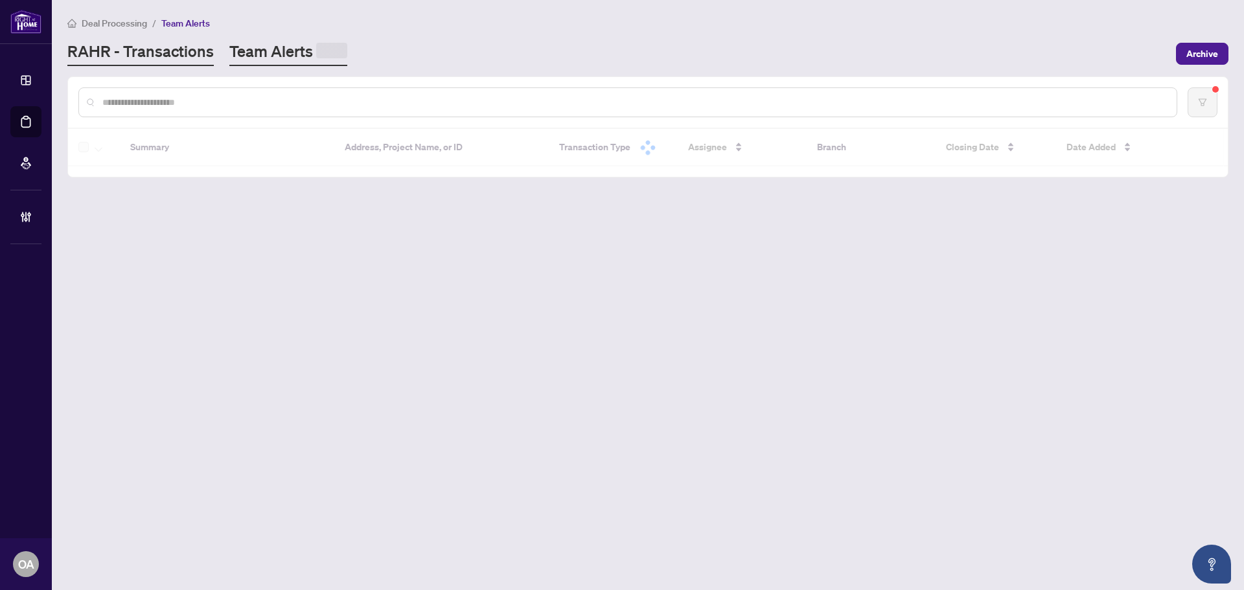
click at [159, 56] on link "RAHR - Transactions" at bounding box center [140, 53] width 146 height 25
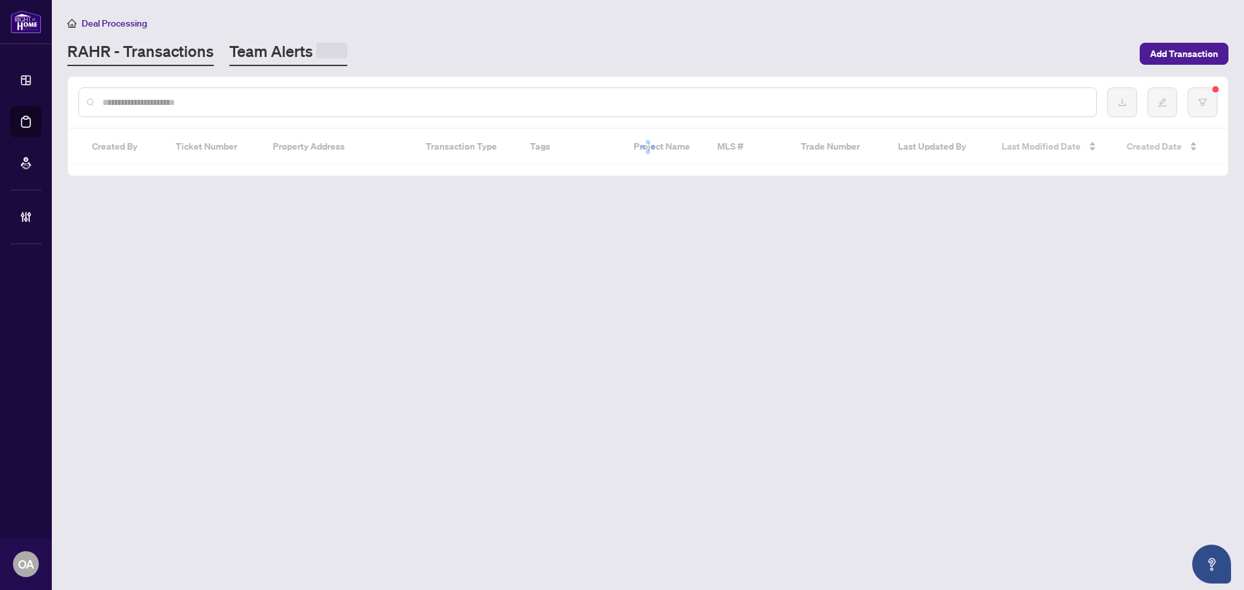
click at [260, 53] on link "Team Alerts" at bounding box center [288, 53] width 118 height 25
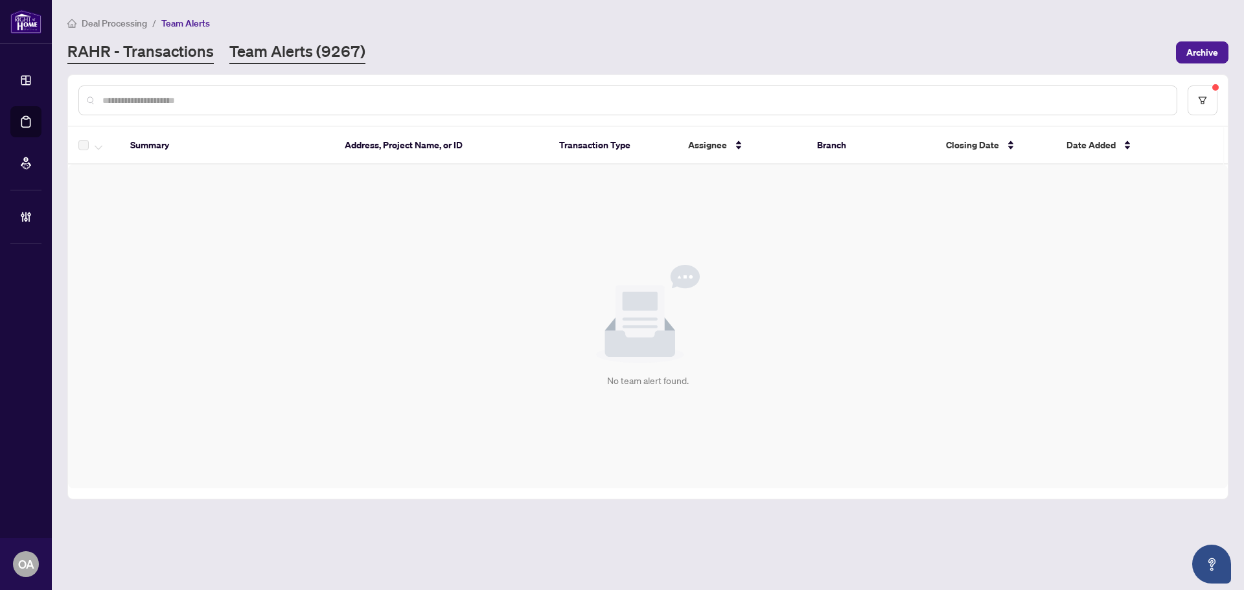
click at [191, 44] on link "RAHR - Transactions" at bounding box center [140, 52] width 146 height 23
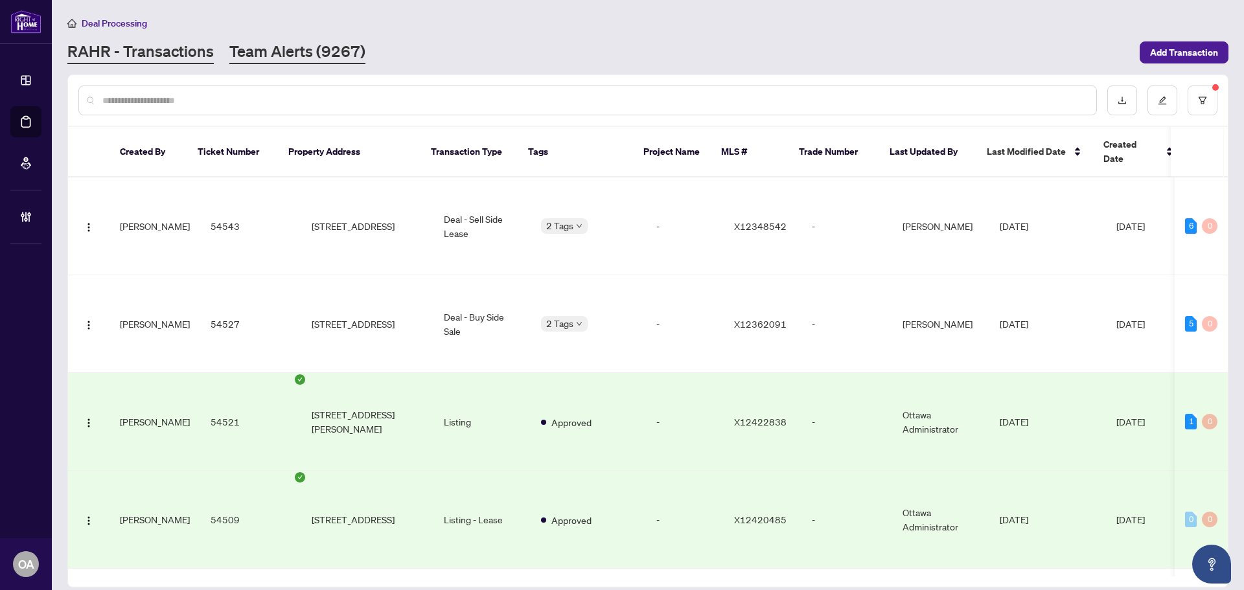
click at [271, 59] on link "Team Alerts (9267)" at bounding box center [297, 52] width 136 height 23
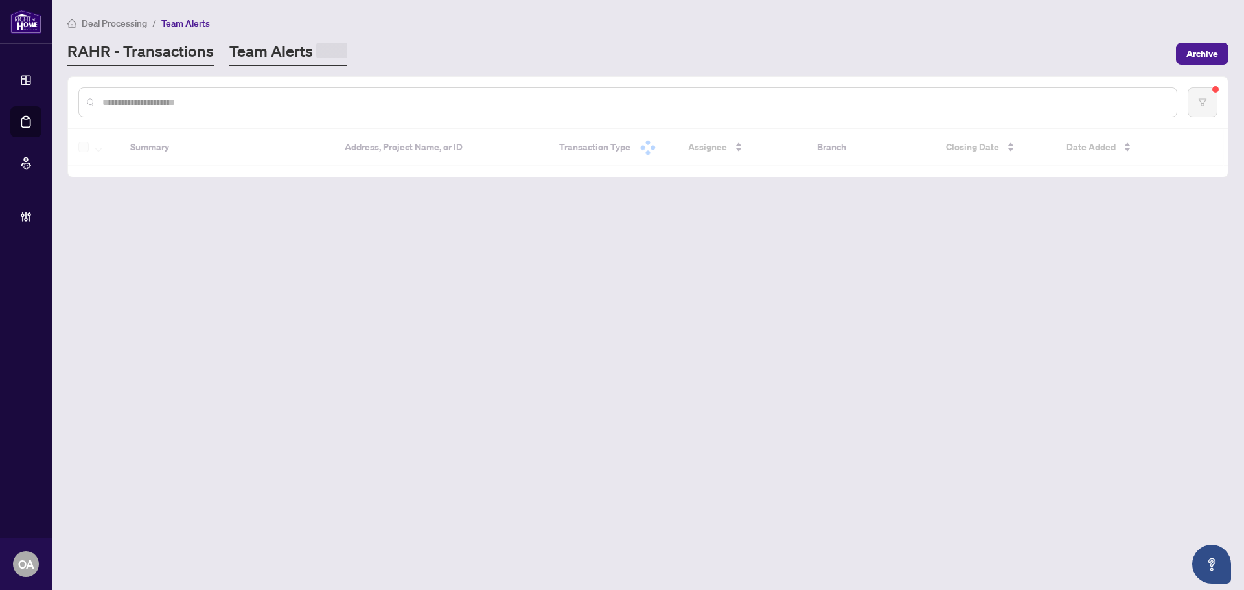
click at [185, 56] on link "RAHR - Transactions" at bounding box center [140, 53] width 146 height 25
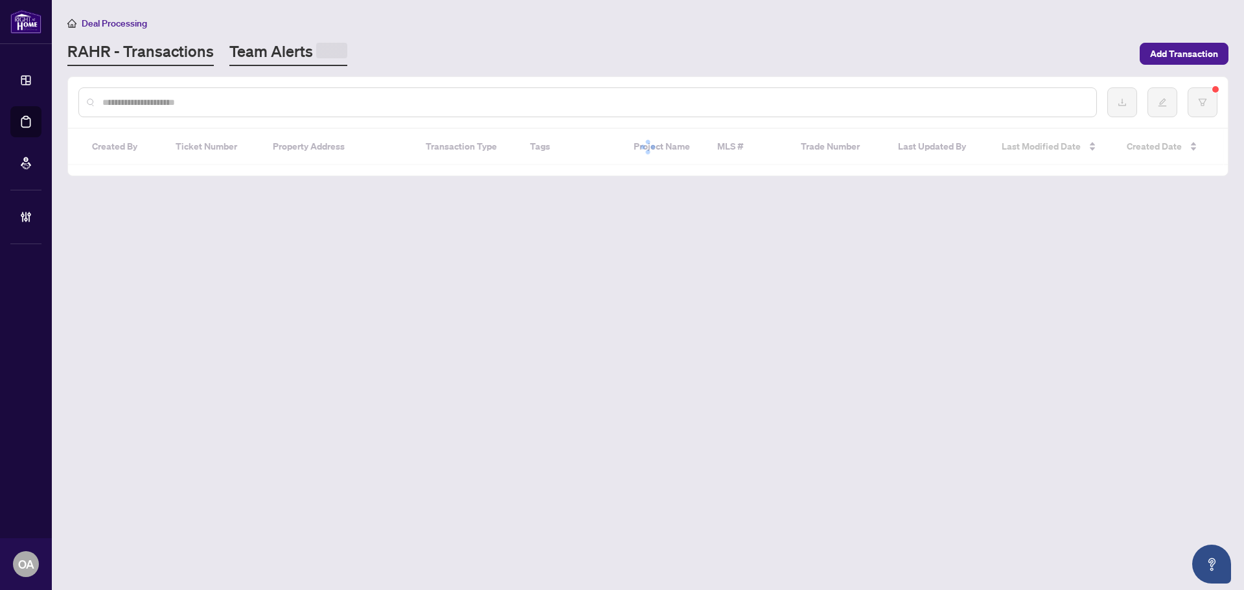
click at [303, 56] on link "Team Alerts" at bounding box center [288, 53] width 118 height 25
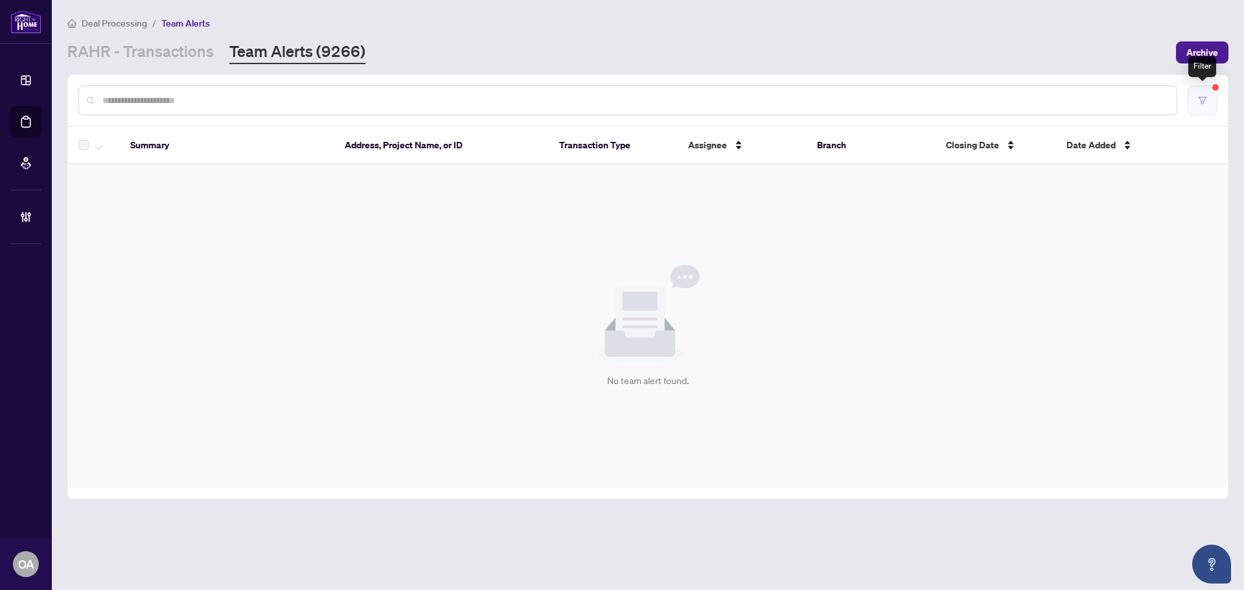
click at [1202, 101] on icon "filter" at bounding box center [1203, 100] width 8 height 7
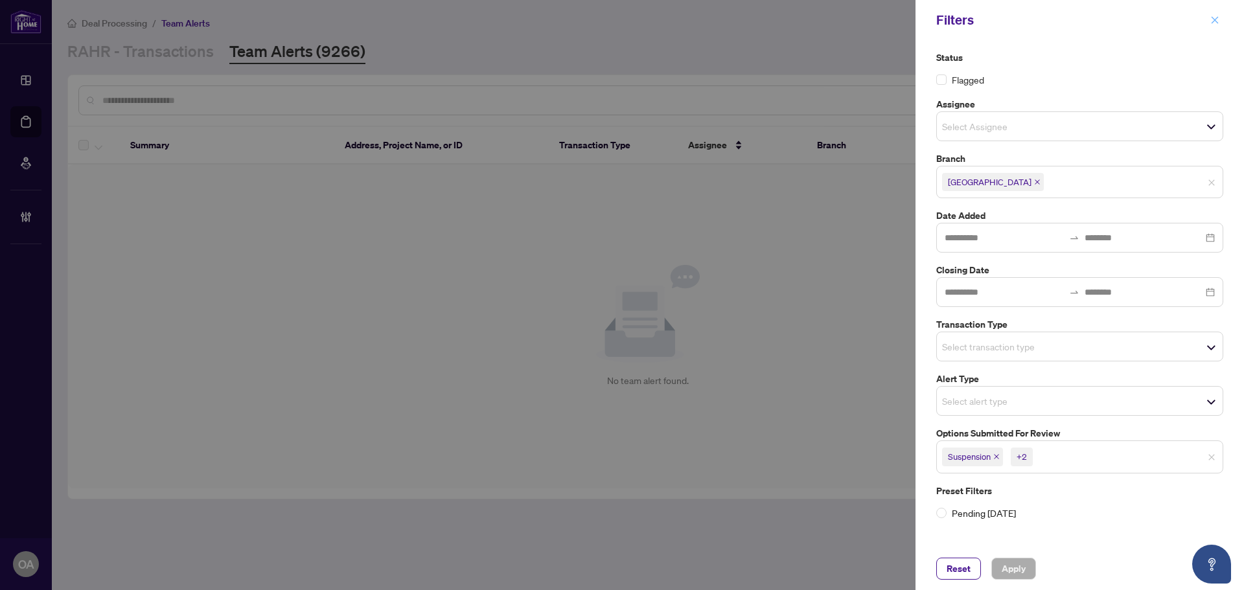
click at [1217, 13] on span "button" at bounding box center [1214, 20] width 9 height 21
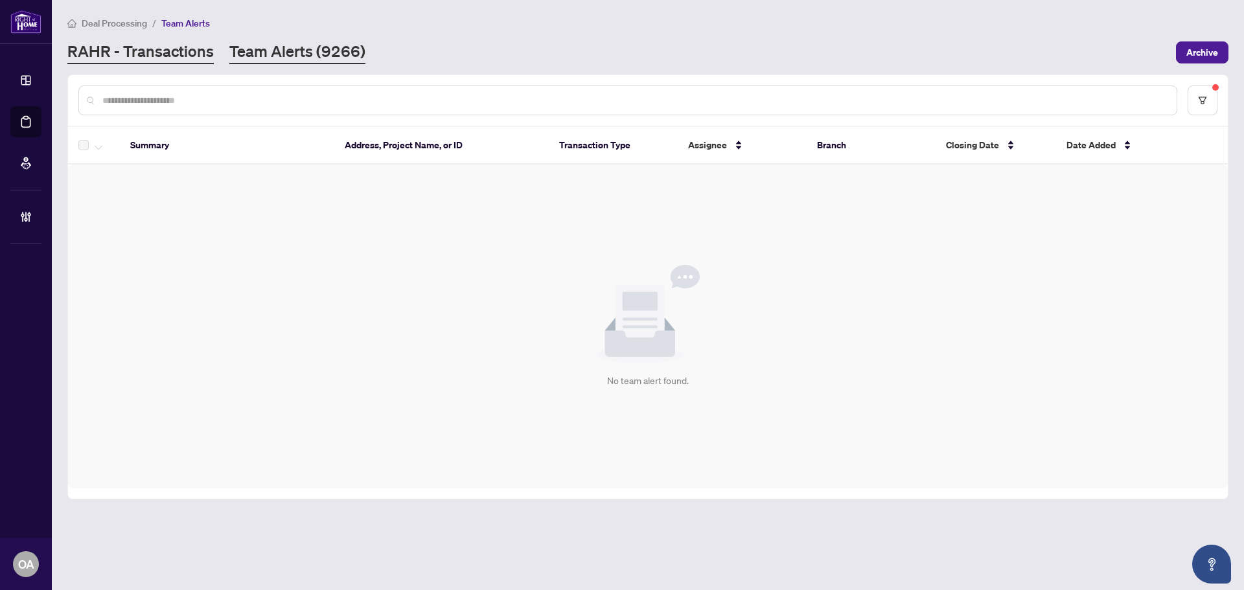
click at [168, 52] on link "RAHR - Transactions" at bounding box center [140, 52] width 146 height 23
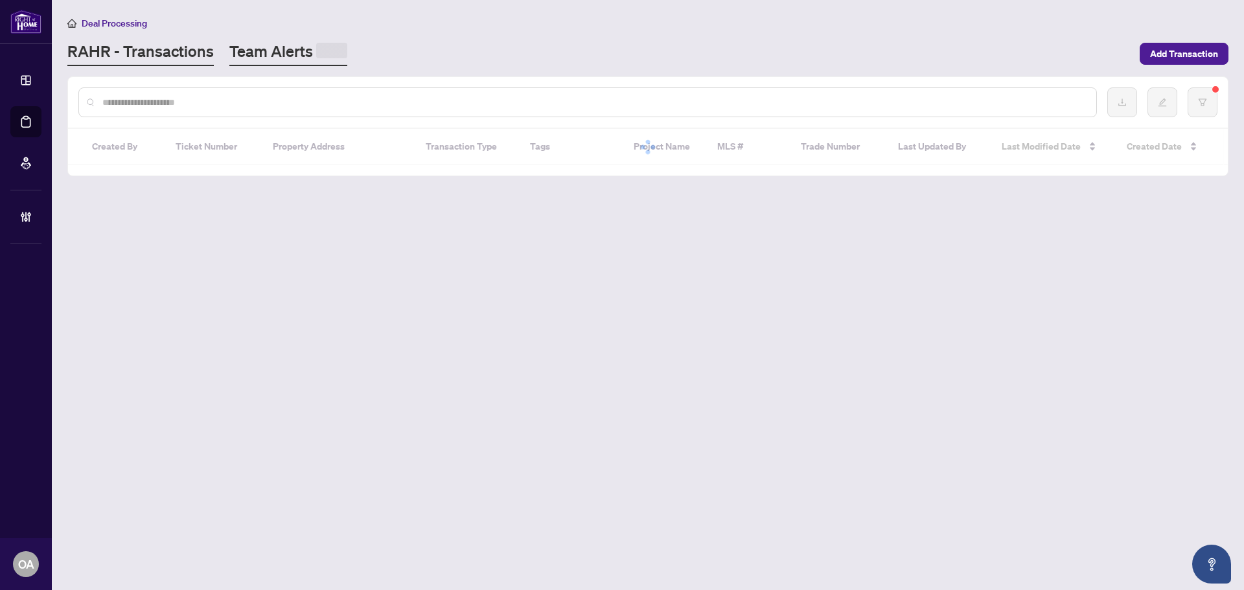
click at [299, 52] on link "Team Alerts" at bounding box center [288, 53] width 118 height 25
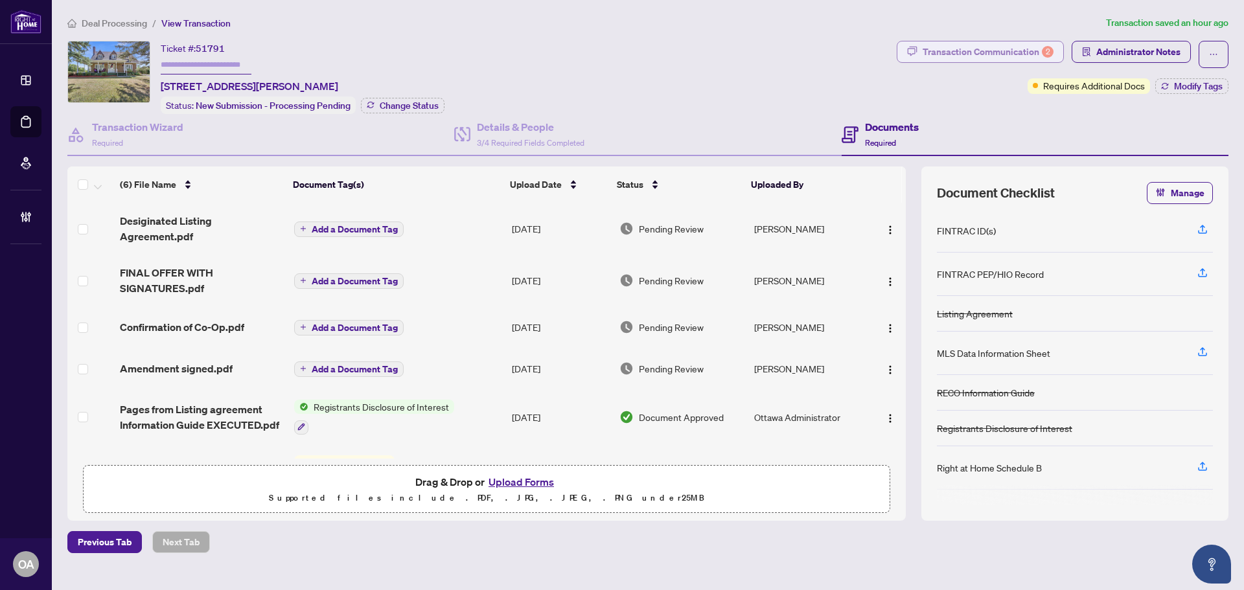
click at [963, 52] on div "Transaction Communication 2" at bounding box center [988, 51] width 131 height 21
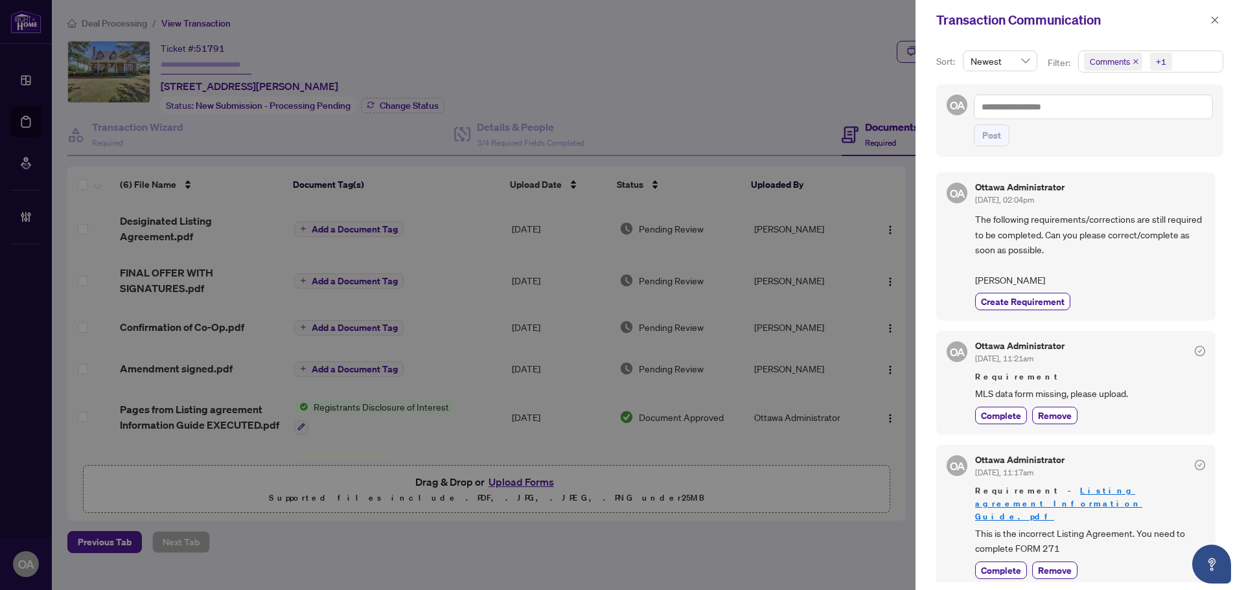
click at [1127, 62] on span "Comments" at bounding box center [1110, 61] width 40 height 13
click at [1132, 61] on icon "close" at bounding box center [1135, 61] width 6 height 6
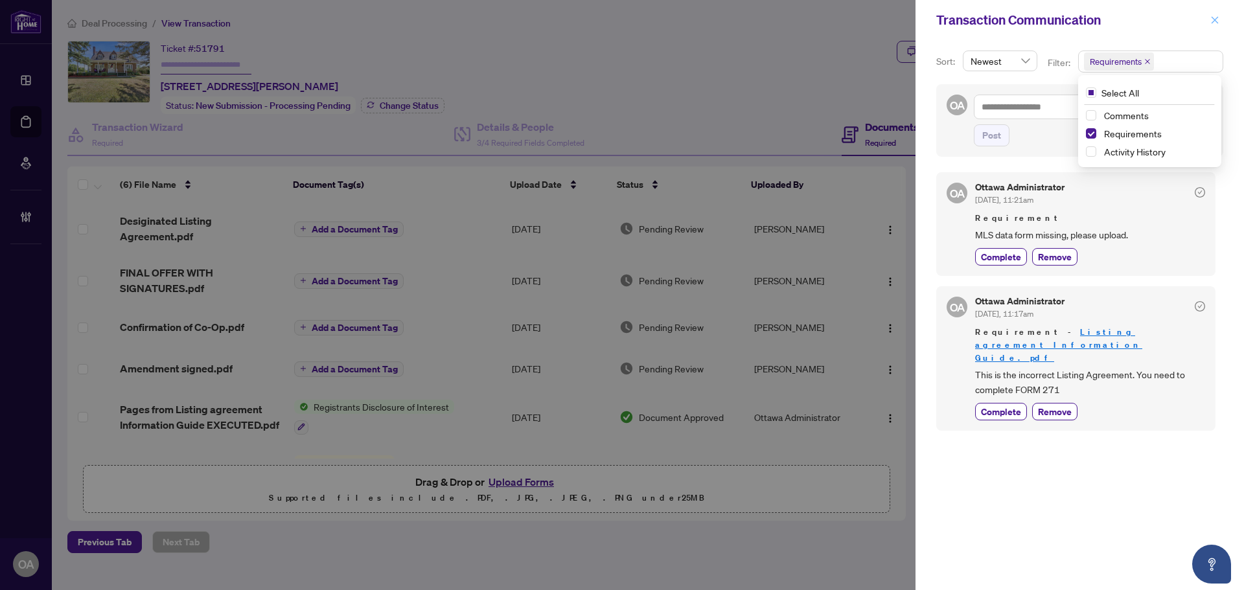
click at [1212, 18] on icon "close" at bounding box center [1215, 19] width 7 height 7
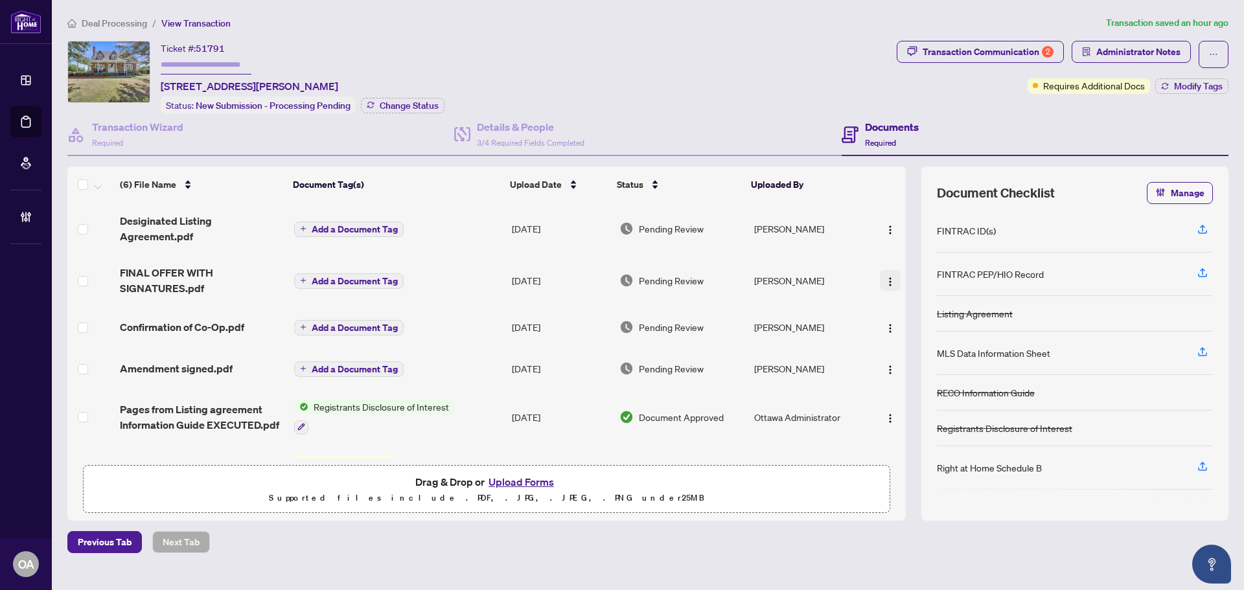
click at [885, 277] on img "button" at bounding box center [890, 282] width 10 height 10
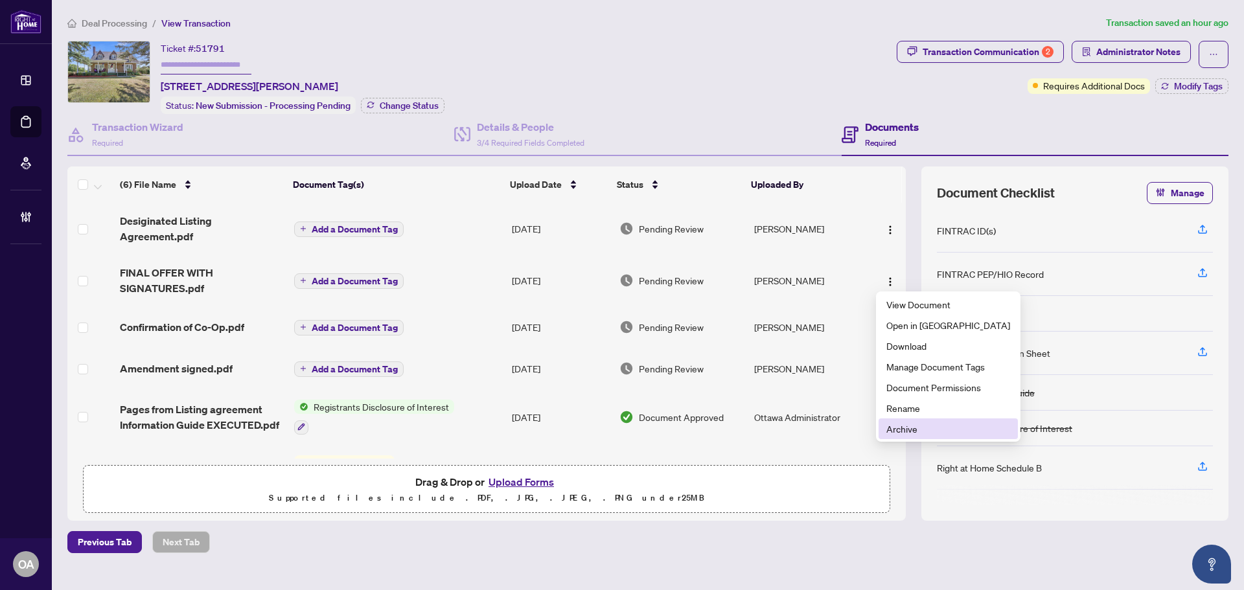
click at [904, 426] on span "Archive" at bounding box center [948, 429] width 124 height 14
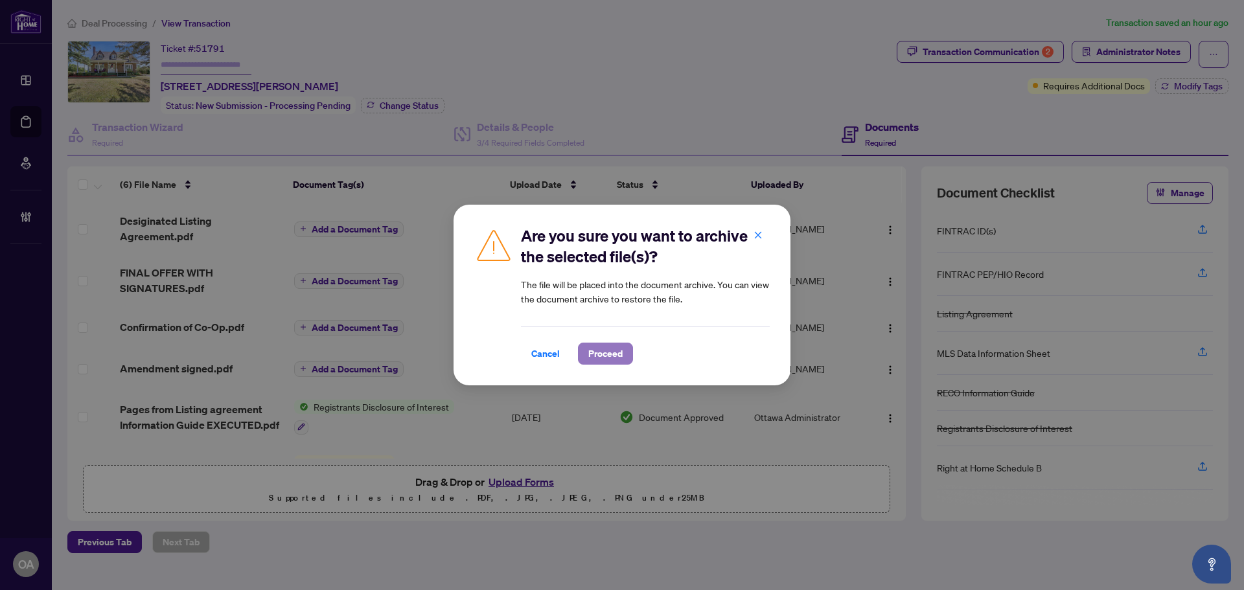
click at [602, 351] on span "Proceed" at bounding box center [605, 353] width 34 height 21
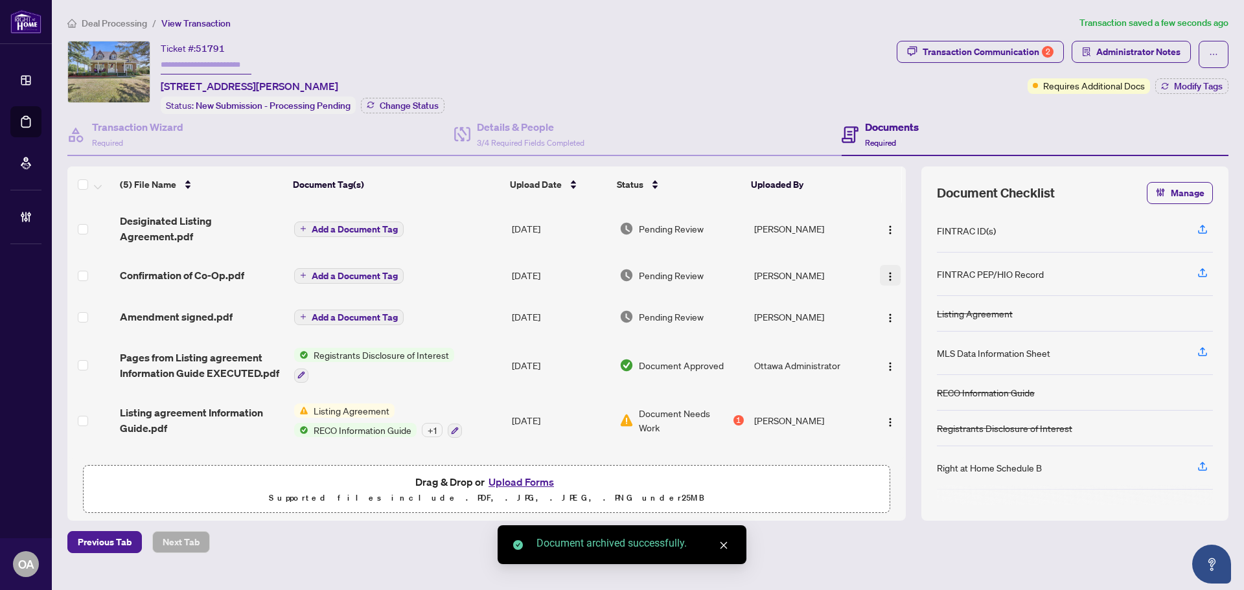
click at [886, 281] on button "button" at bounding box center [890, 275] width 21 height 21
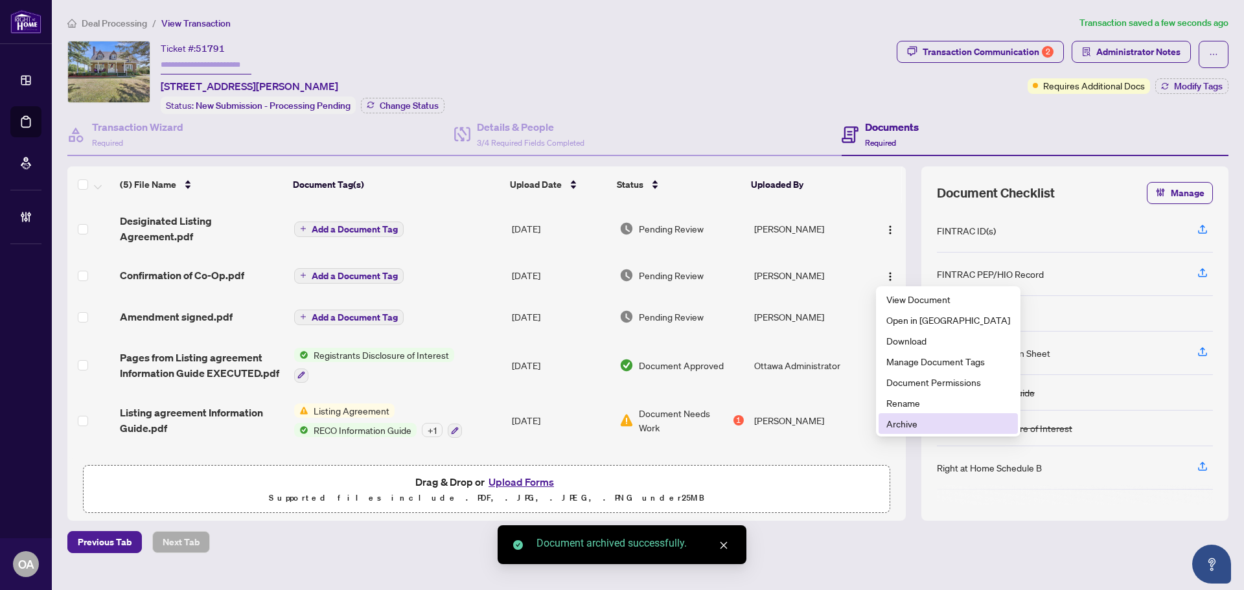
click at [896, 419] on span "Archive" at bounding box center [948, 424] width 124 height 14
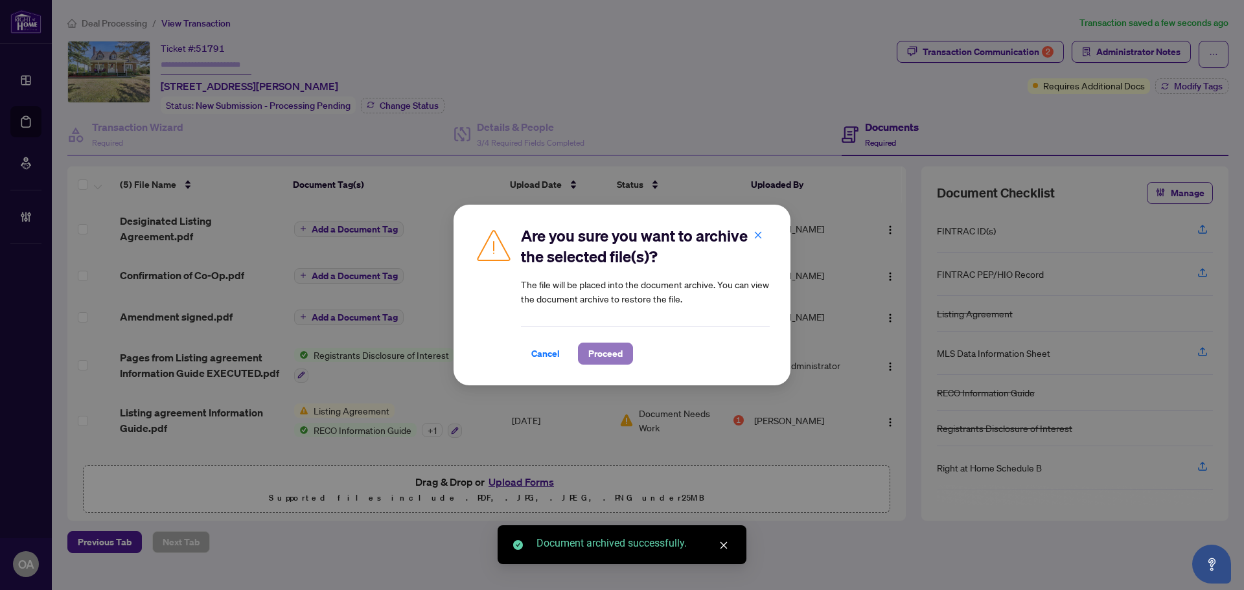
click at [593, 354] on span "Proceed" at bounding box center [605, 353] width 34 height 21
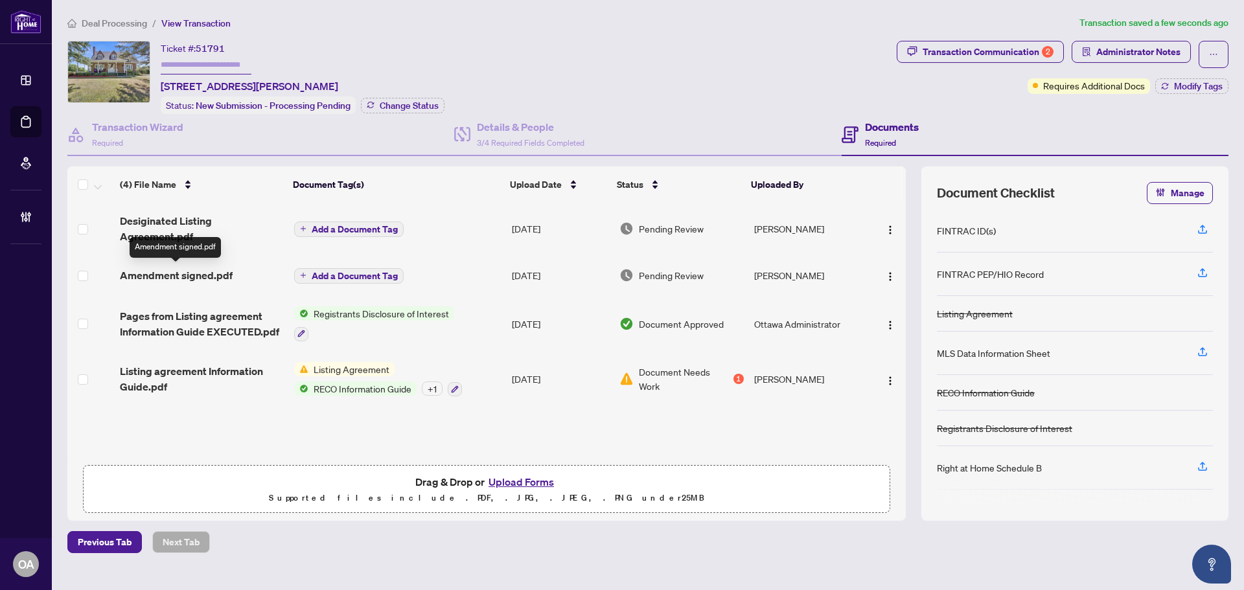
click at [208, 270] on span "Amendment signed.pdf" at bounding box center [176, 276] width 113 height 16
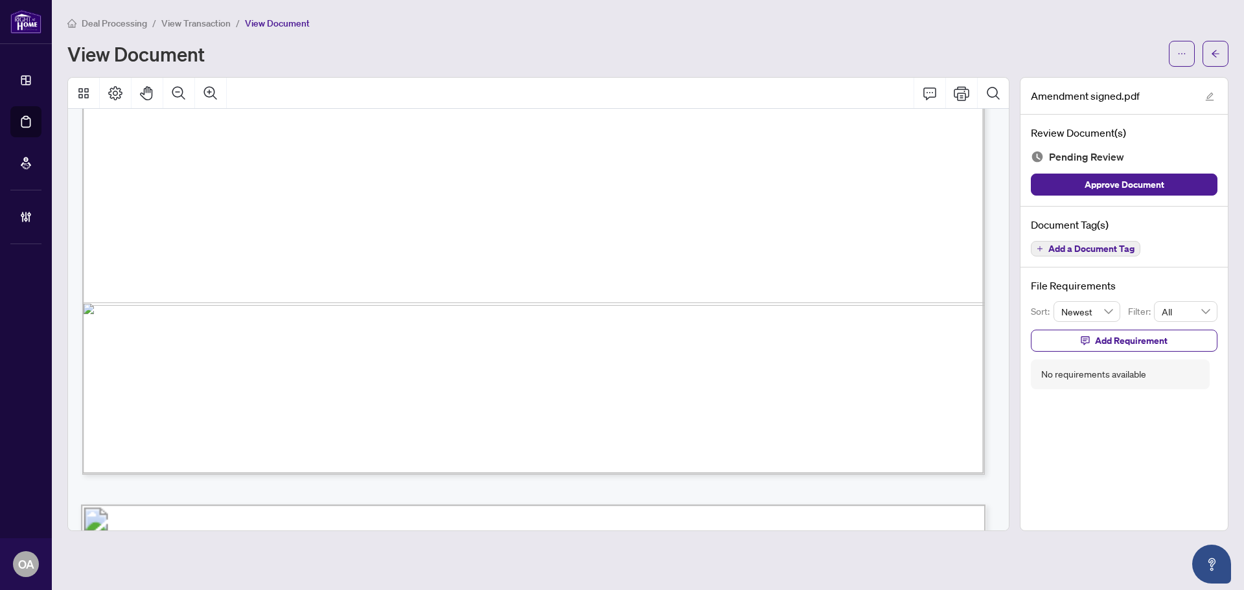
scroll to position [1037, 0]
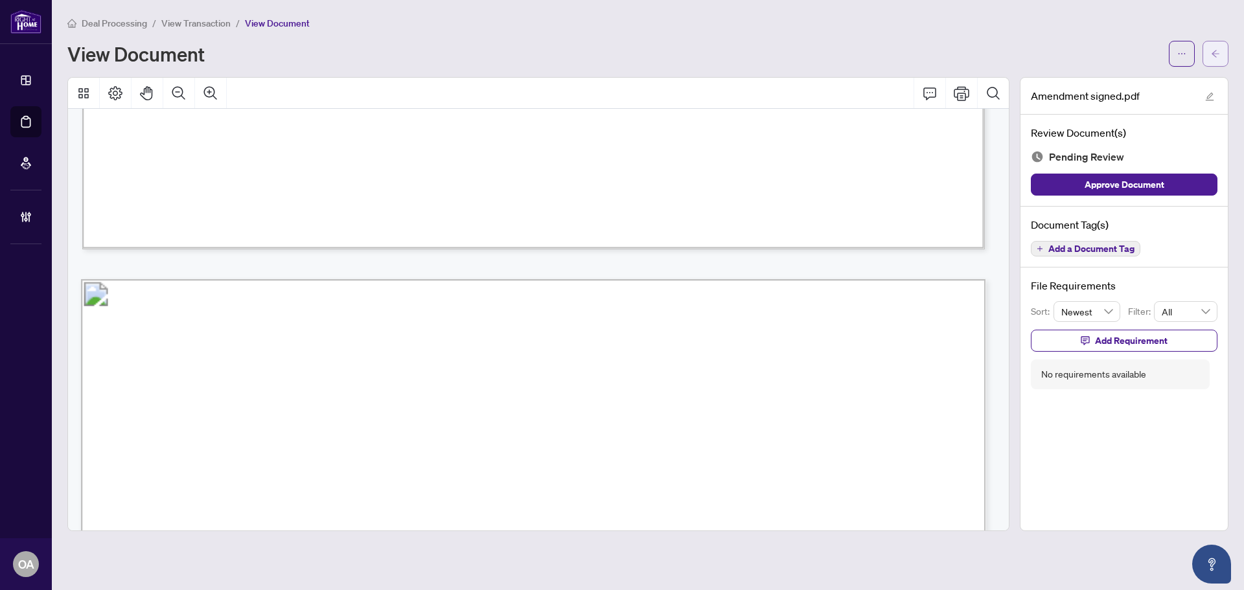
click at [1213, 44] on span "button" at bounding box center [1215, 53] width 9 height 21
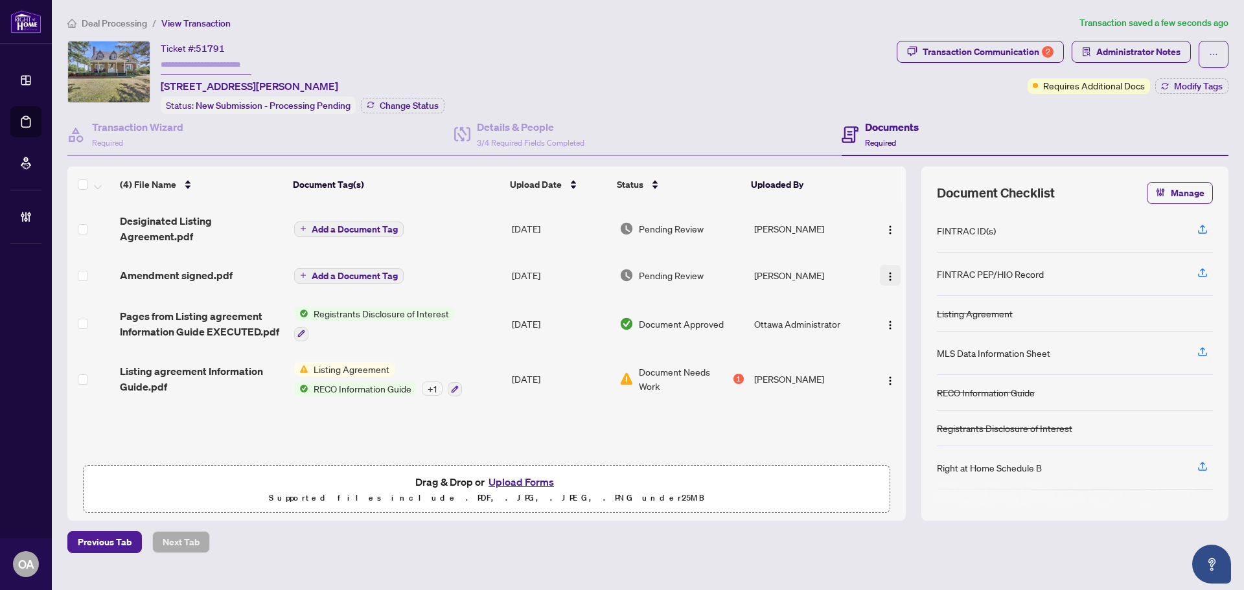
click at [885, 273] on img "button" at bounding box center [890, 276] width 10 height 10
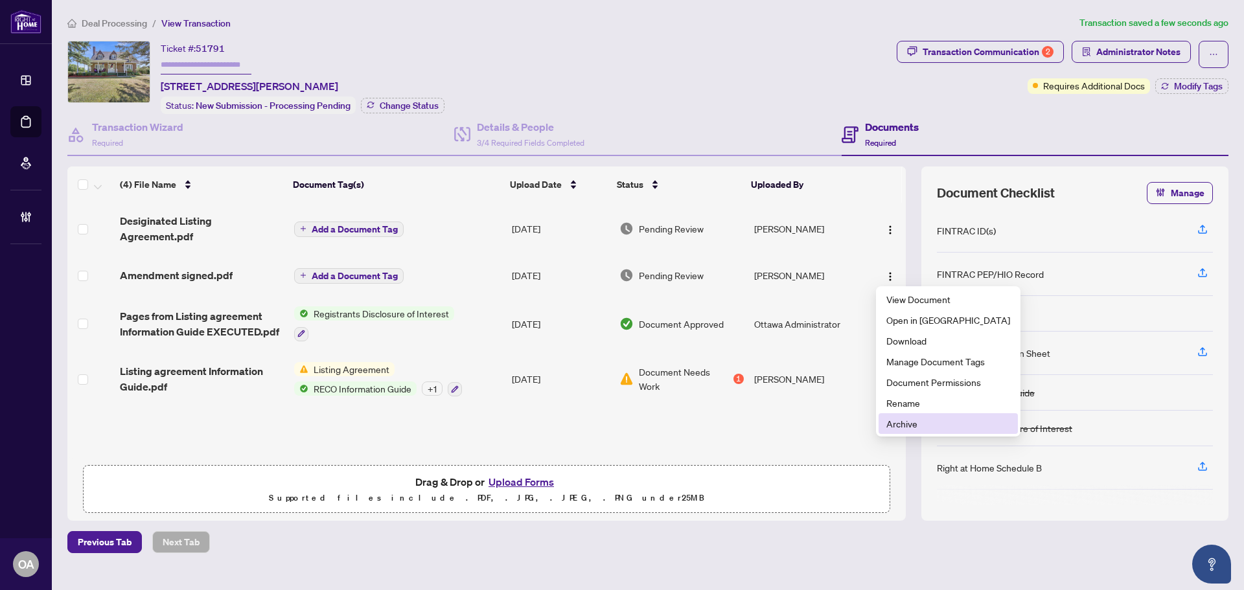
click at [901, 430] on span "Archive" at bounding box center [948, 424] width 124 height 14
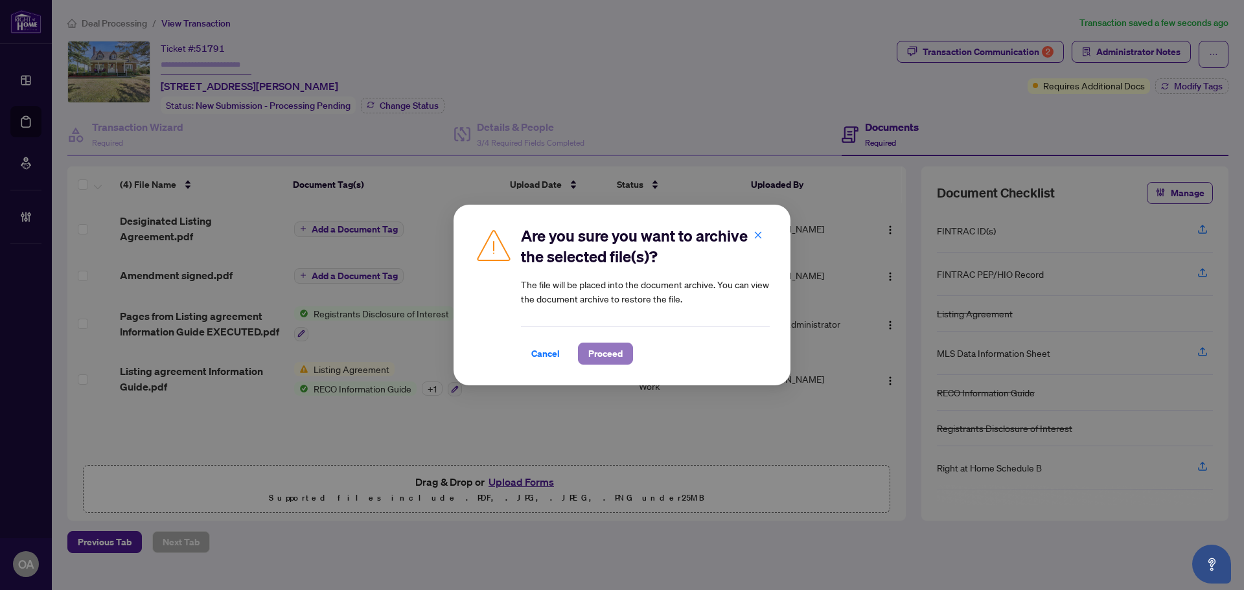
click at [612, 358] on span "Proceed" at bounding box center [605, 353] width 34 height 21
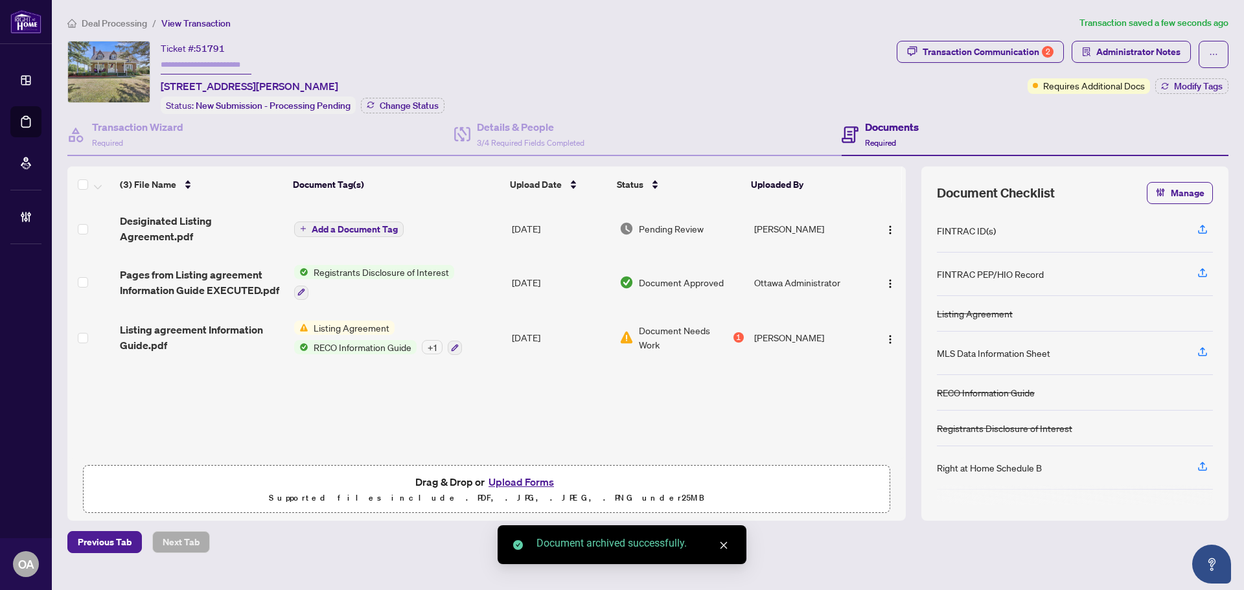
click at [171, 223] on span "Desiginated Listing Agreement.pdf" at bounding box center [202, 228] width 164 height 31
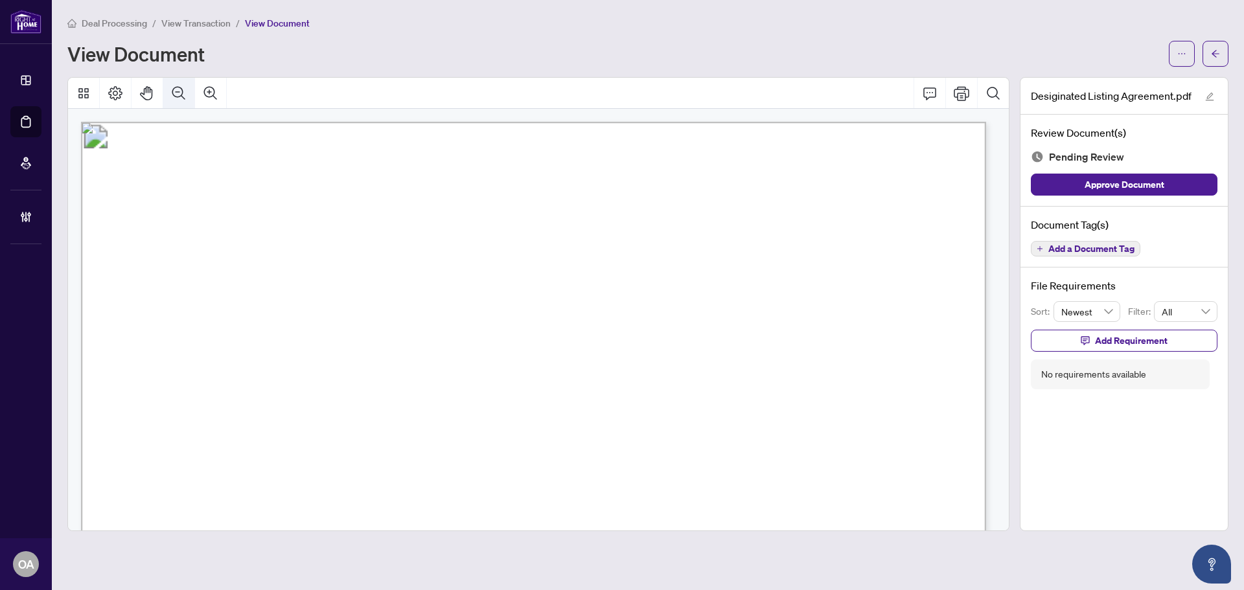
click at [183, 87] on icon "Zoom Out" at bounding box center [179, 94] width 16 height 16
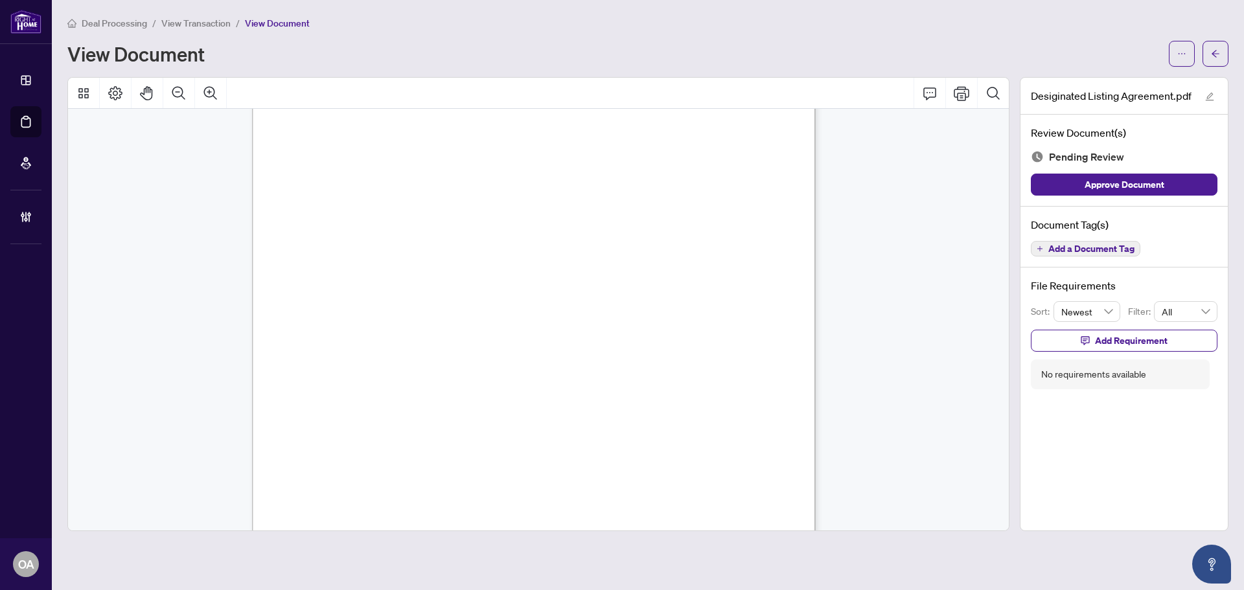
scroll to position [4244, 0]
click at [1098, 242] on button "Add a Document Tag" at bounding box center [1085, 249] width 109 height 16
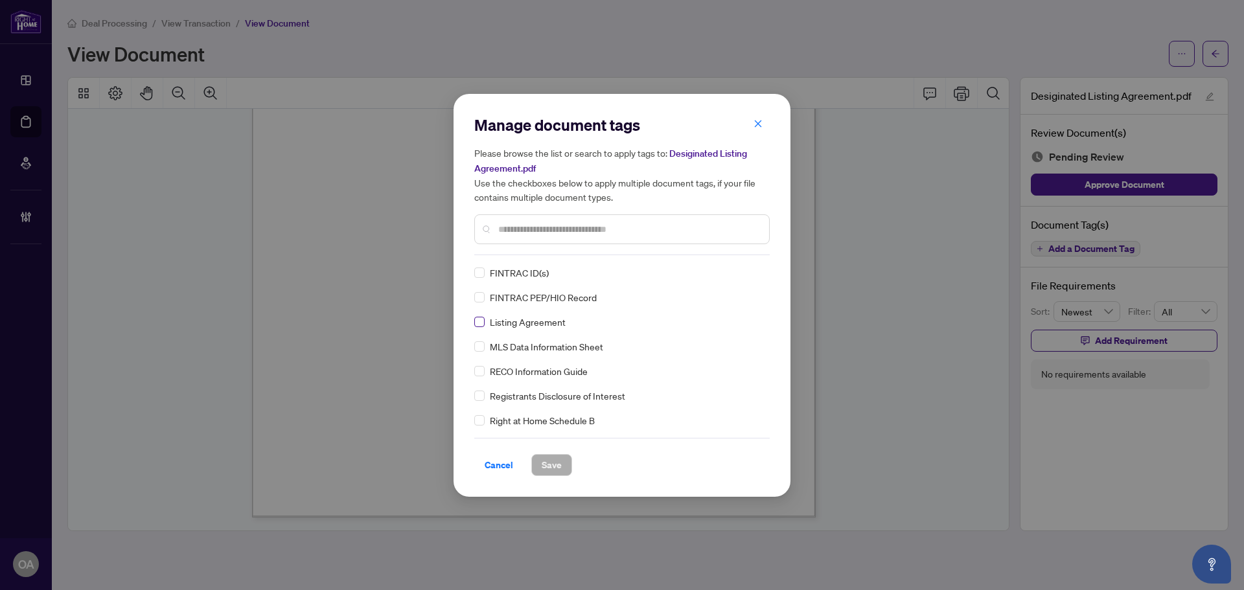
click at [479, 328] on label at bounding box center [479, 322] width 10 height 14
click at [742, 276] on img at bounding box center [743, 272] width 13 height 13
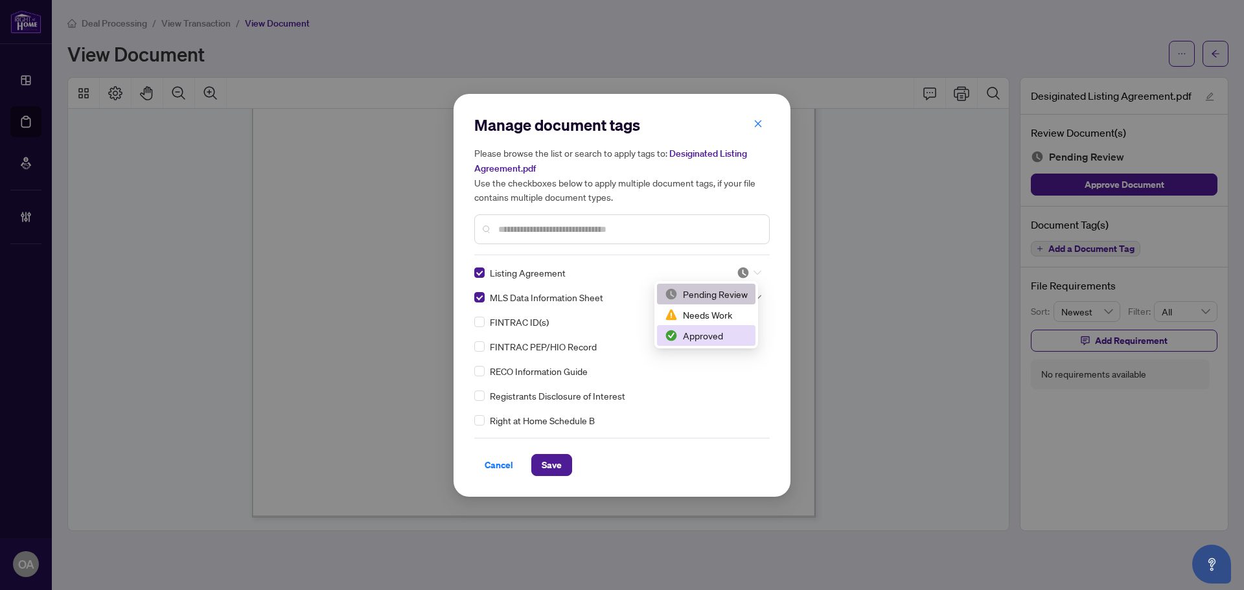
click at [731, 334] on div "Approved" at bounding box center [706, 335] width 83 height 14
click at [740, 296] on img at bounding box center [743, 297] width 13 height 13
drag, startPoint x: 728, startPoint y: 363, endPoint x: 703, endPoint y: 363, distance: 25.3
click at [728, 363] on div "Approved" at bounding box center [706, 360] width 83 height 14
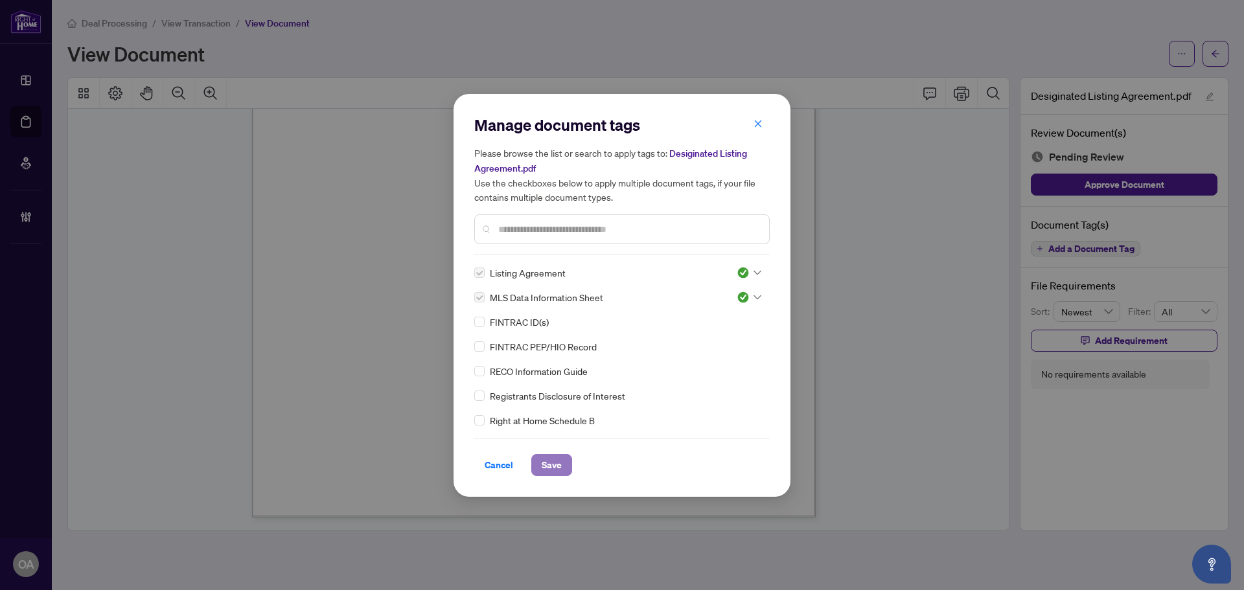
click at [548, 473] on span "Save" at bounding box center [552, 465] width 20 height 21
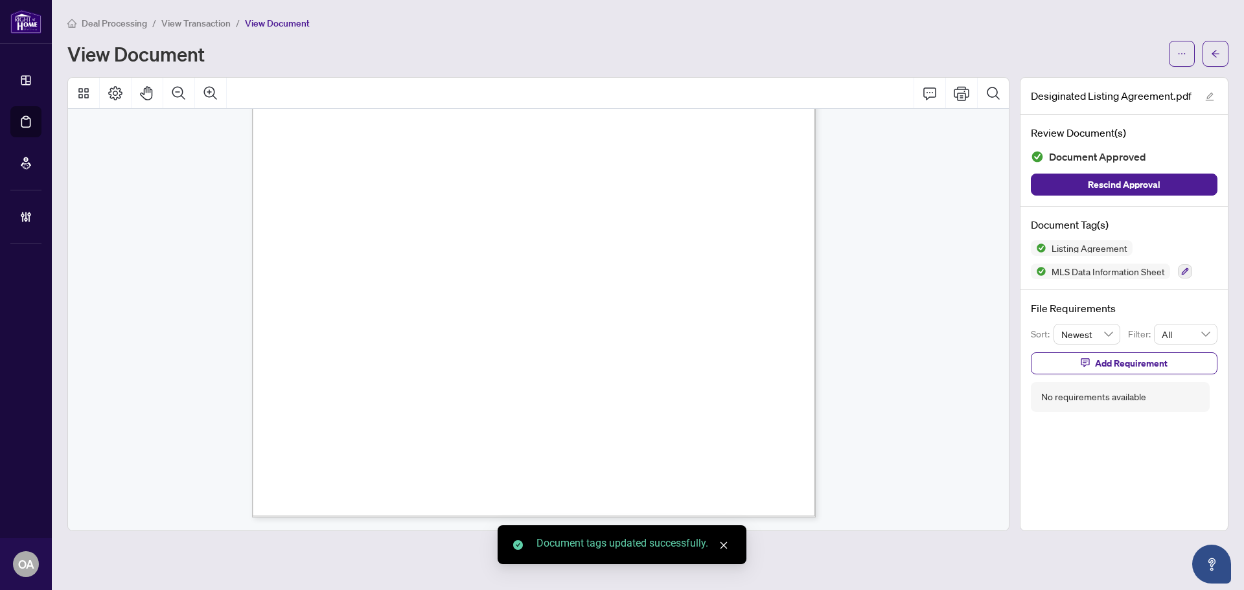
click at [1213, 52] on icon "arrow-left" at bounding box center [1216, 53] width 8 height 7
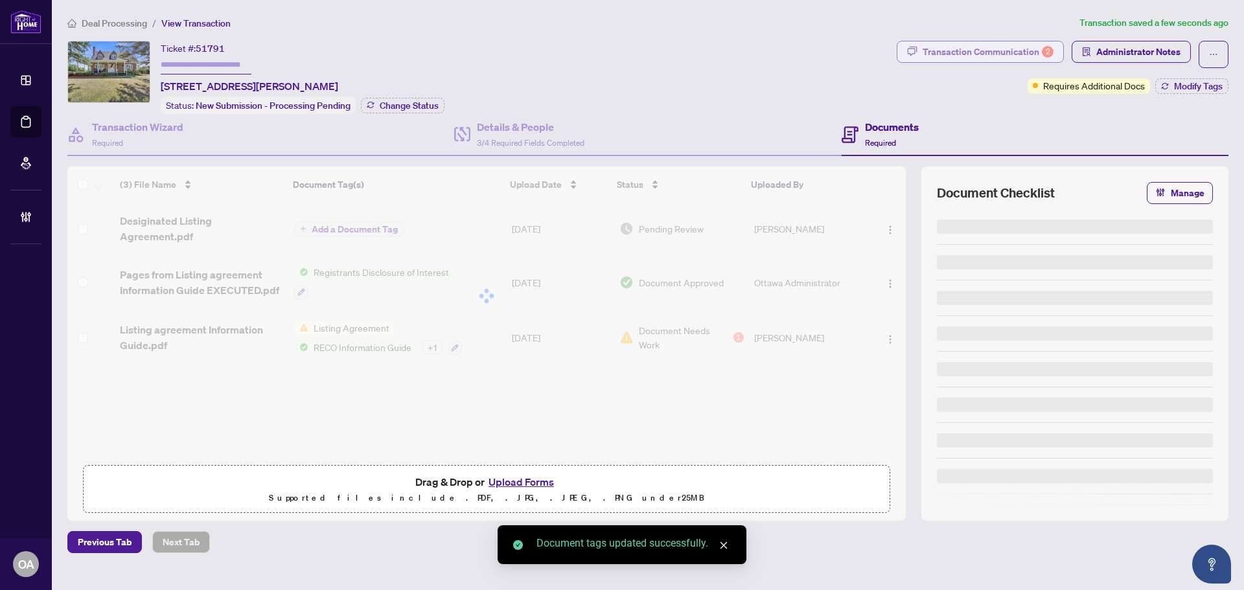
click at [1012, 53] on div "Transaction Communication 2" at bounding box center [988, 51] width 131 height 21
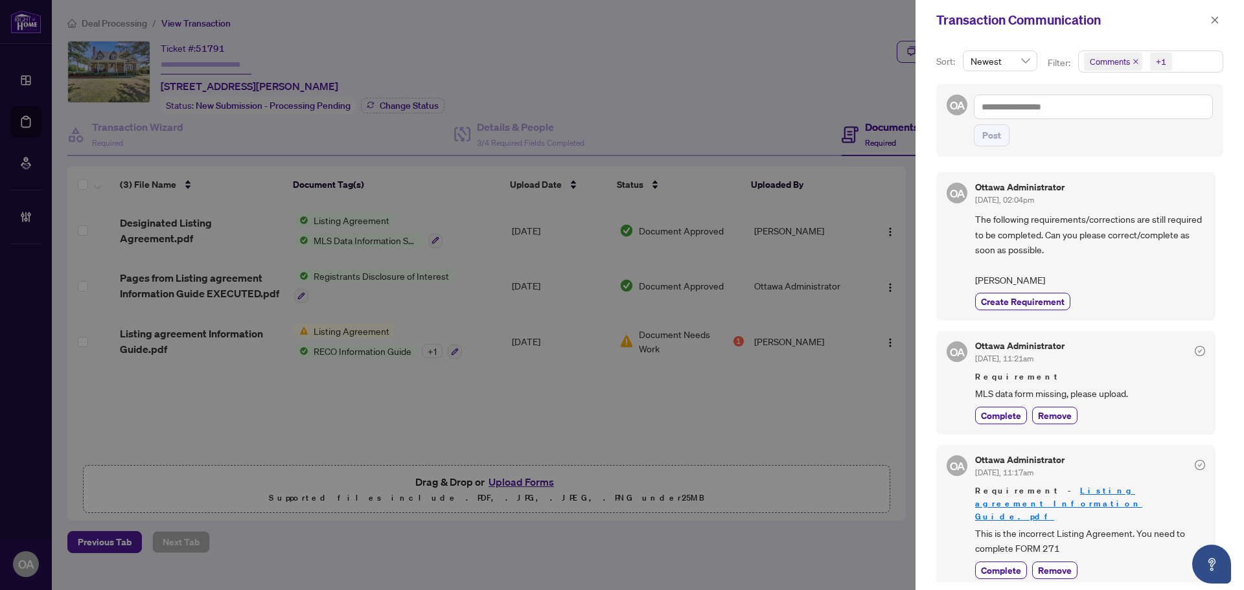
click at [1008, 422] on span "Complete" at bounding box center [1001, 416] width 40 height 14
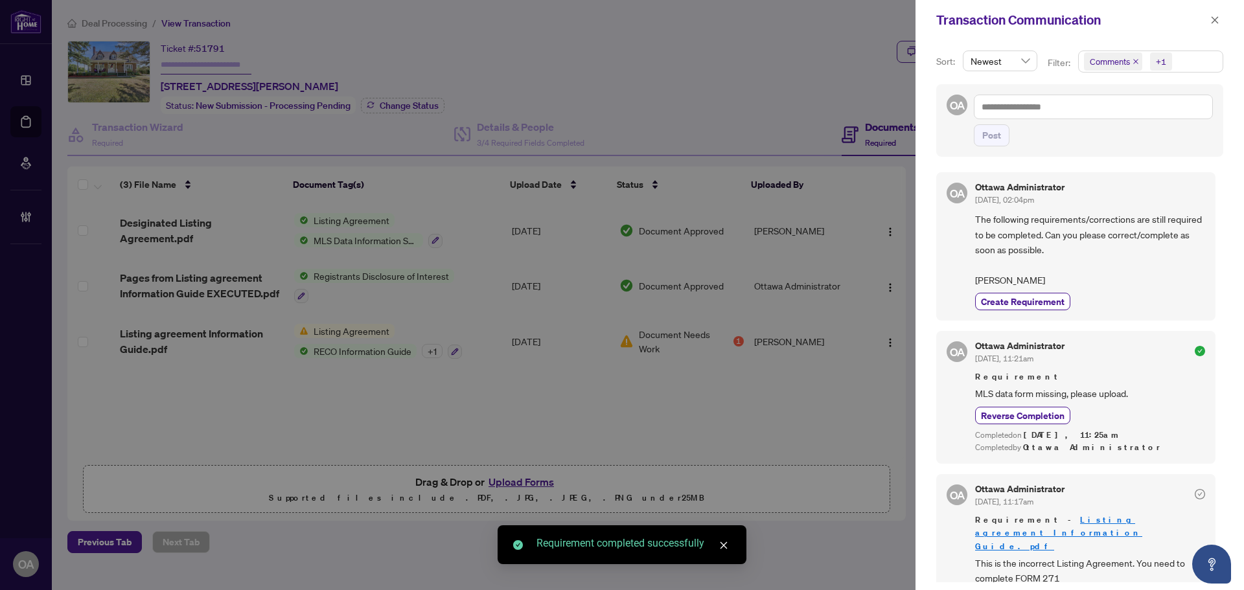
click at [1008, 590] on span "Complete" at bounding box center [1001, 600] width 40 height 14
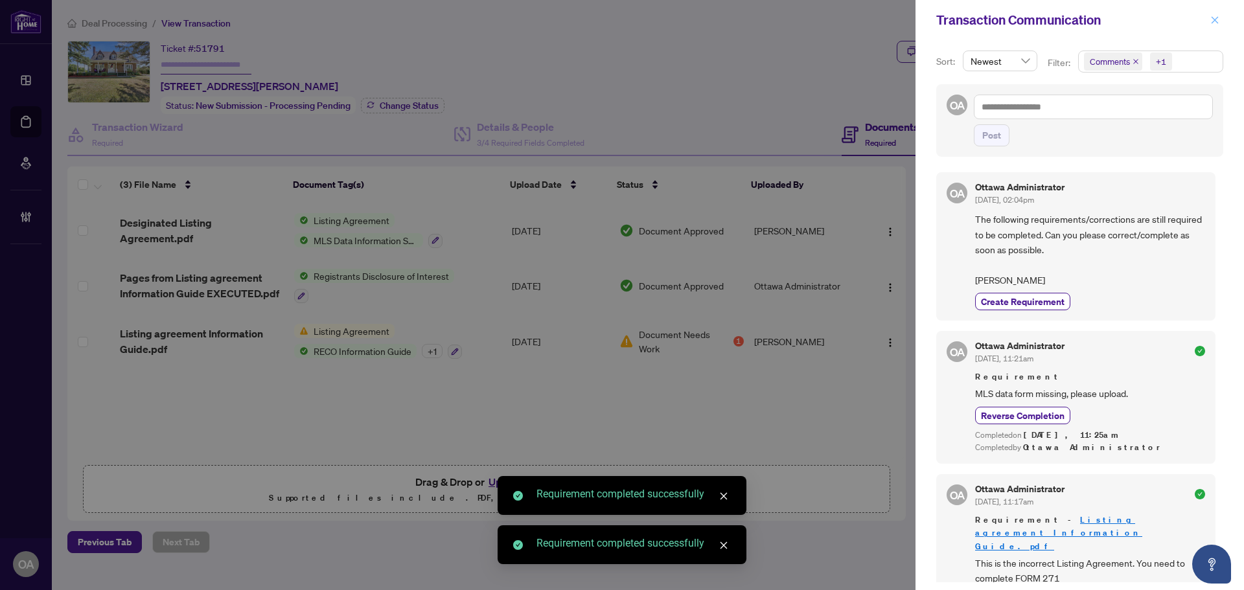
click at [1209, 16] on button "button" at bounding box center [1214, 20] width 17 height 16
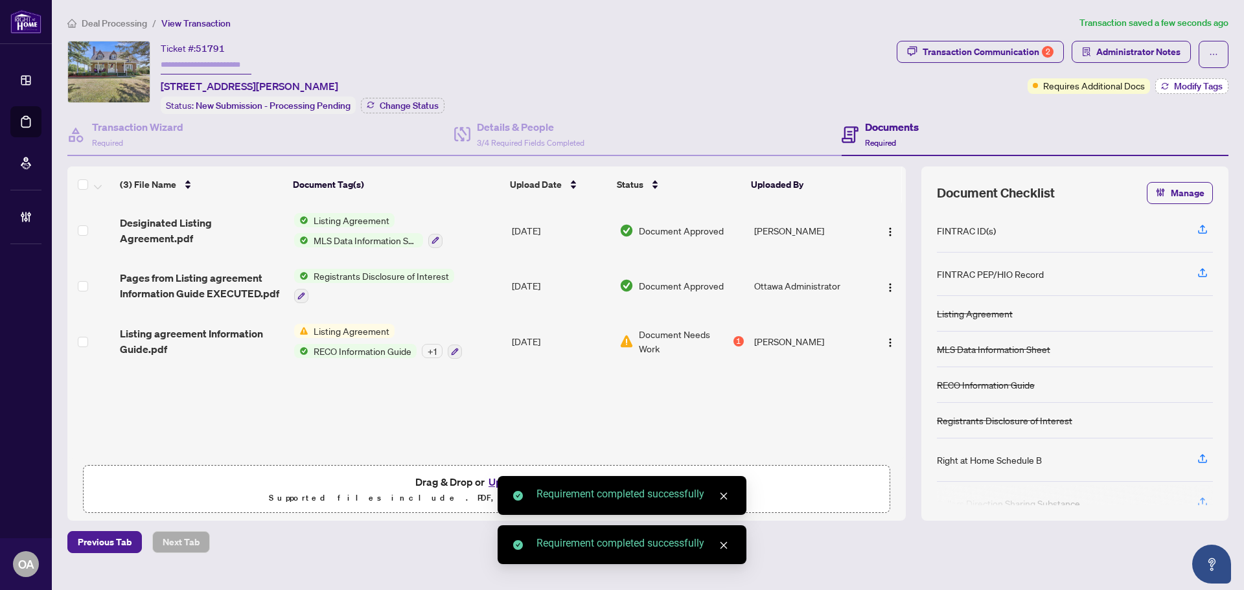
click at [1181, 82] on span "Modify Tags" at bounding box center [1198, 86] width 49 height 9
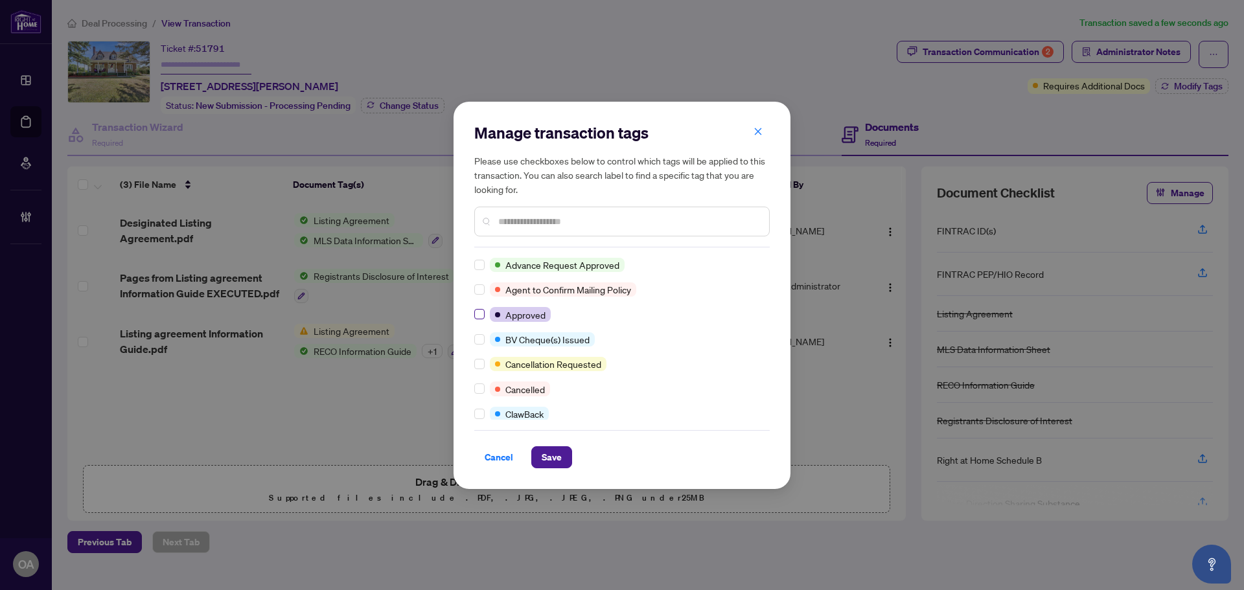
click at [478, 308] on label at bounding box center [479, 314] width 10 height 14
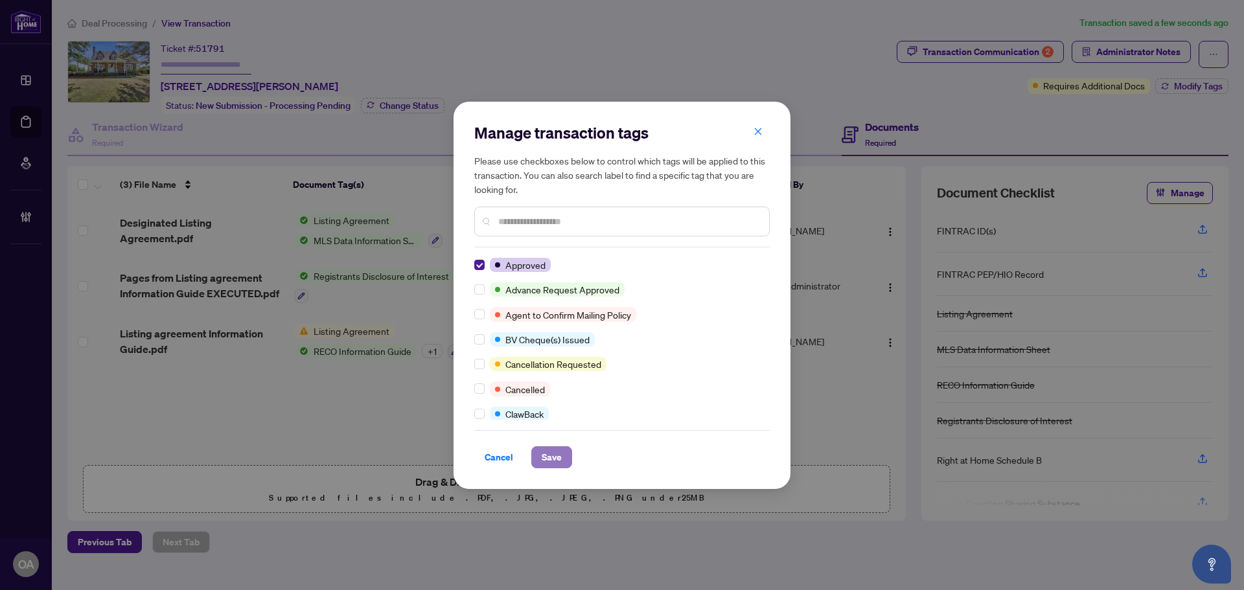
click at [563, 465] on button "Save" at bounding box center [551, 457] width 41 height 22
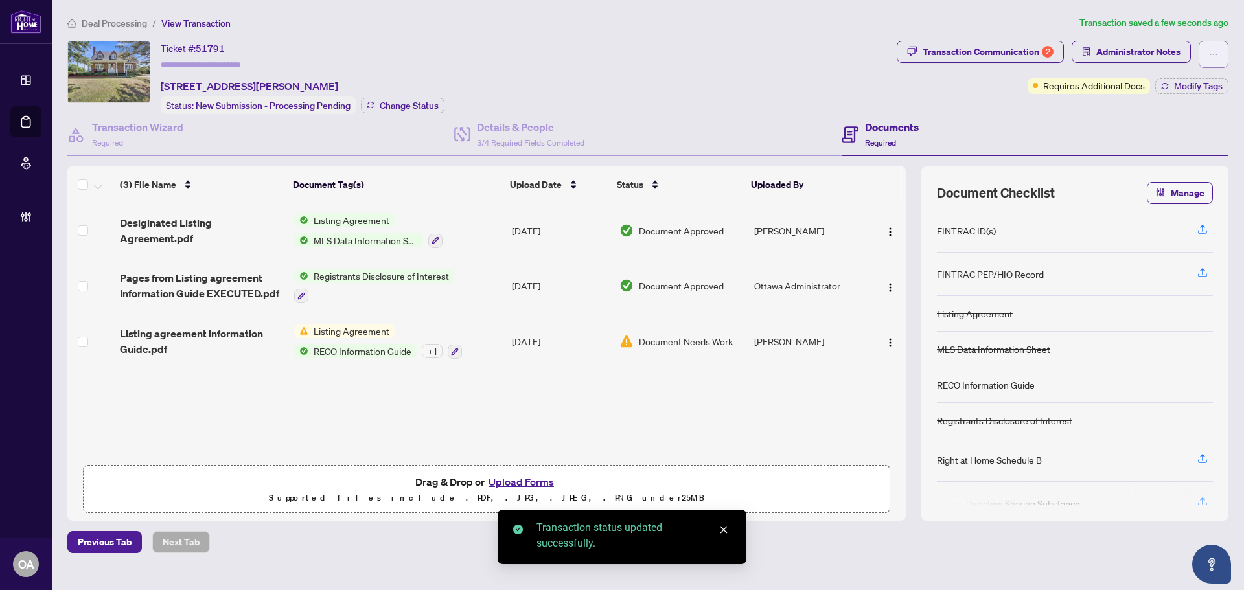
click at [1204, 52] on button "button" at bounding box center [1214, 54] width 30 height 27
click at [1181, 141] on span "Submit for Completion" at bounding box center [1168, 145] width 99 height 14
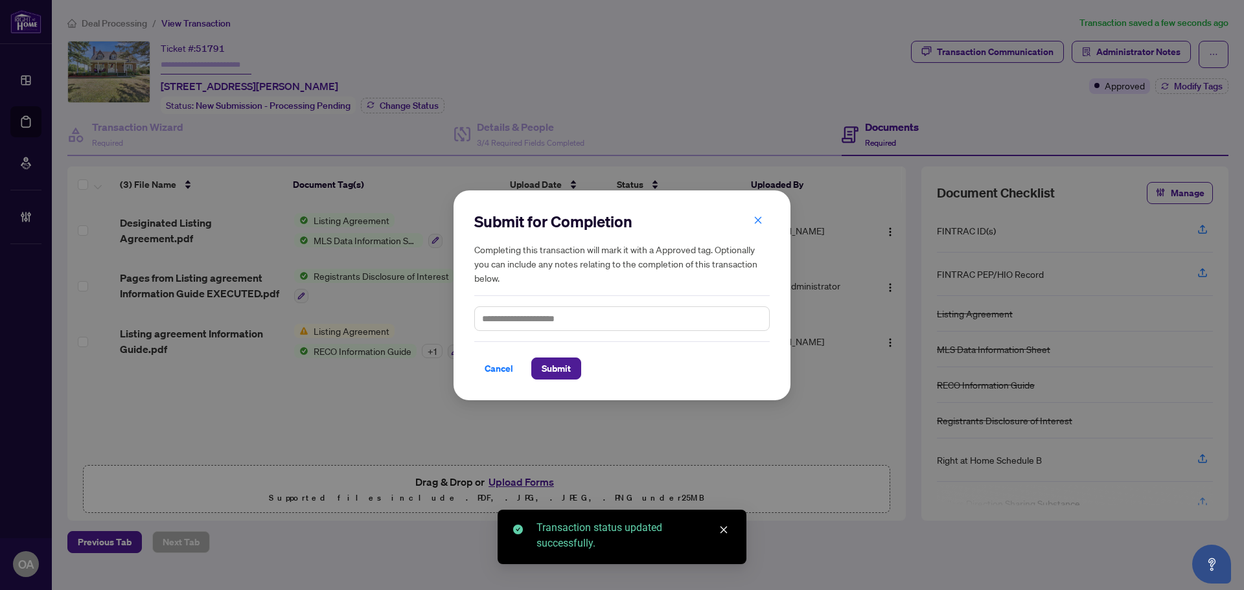
click at [599, 350] on div "Cancel Submit" at bounding box center [621, 360] width 295 height 38
click at [577, 371] on button "Submit" at bounding box center [556, 369] width 50 height 22
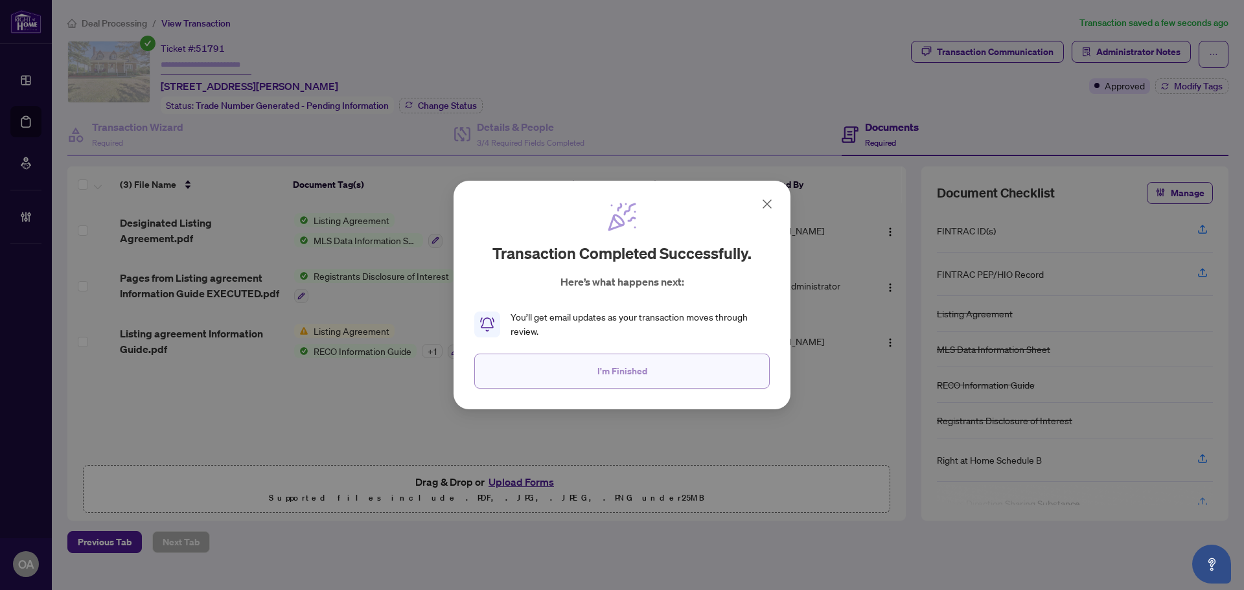
click at [662, 376] on button "I'm Finished" at bounding box center [621, 371] width 295 height 35
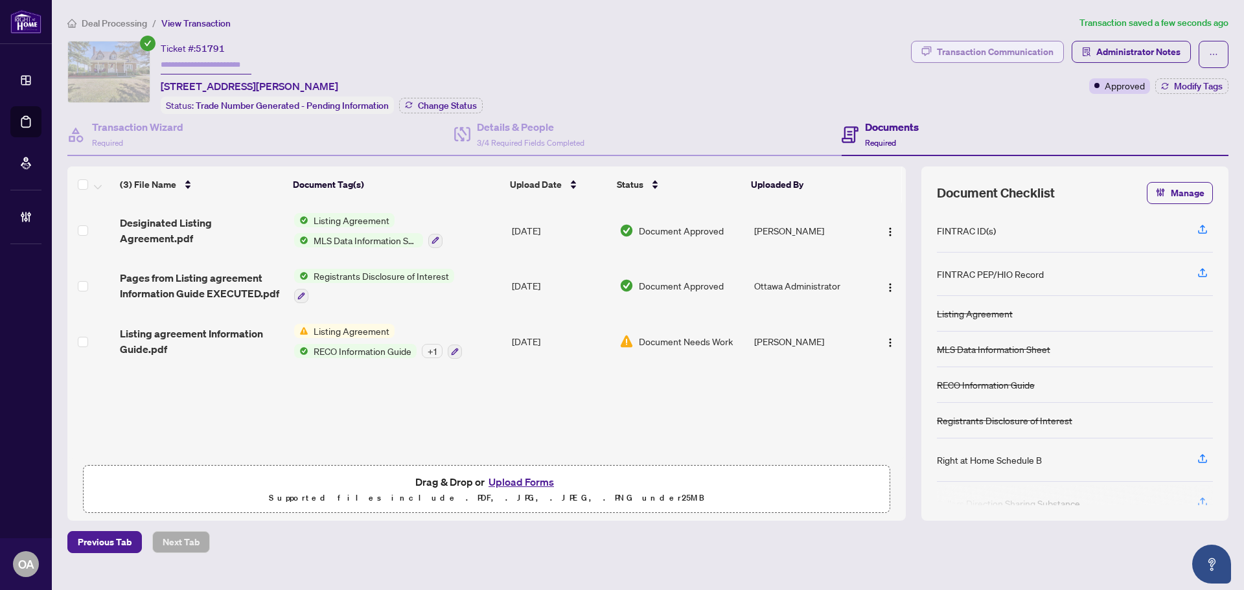
click at [944, 50] on div "Transaction Communication" at bounding box center [995, 51] width 117 height 21
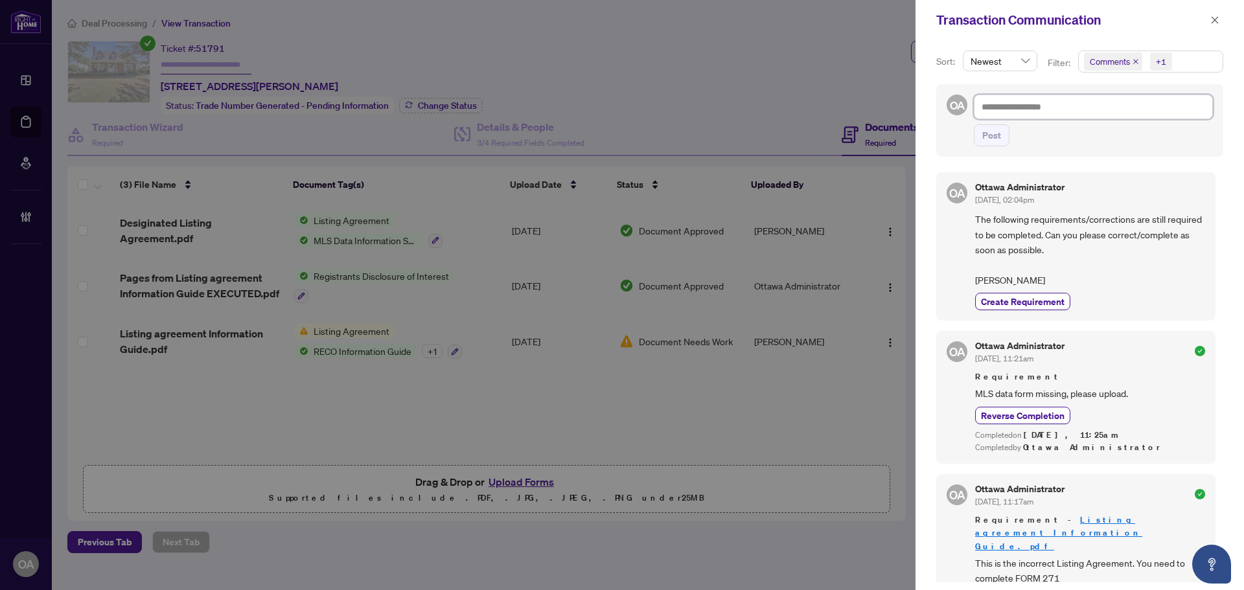
click at [1037, 109] on textarea at bounding box center [1093, 107] width 239 height 25
type textarea "*"
type textarea "**"
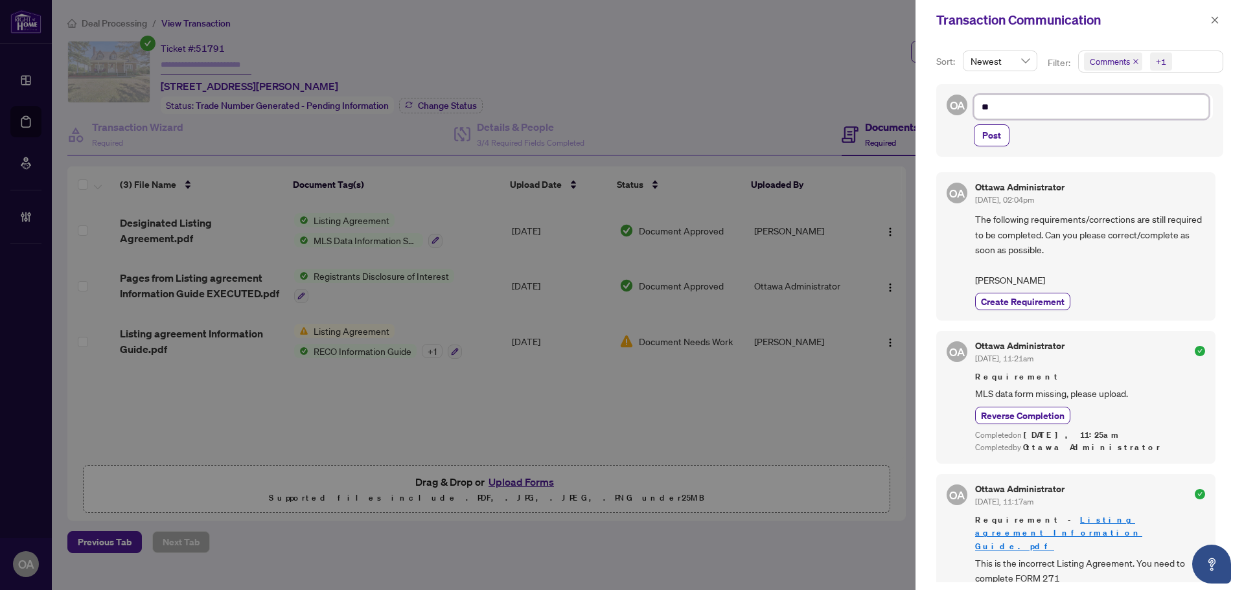
type textarea "***"
type textarea "****"
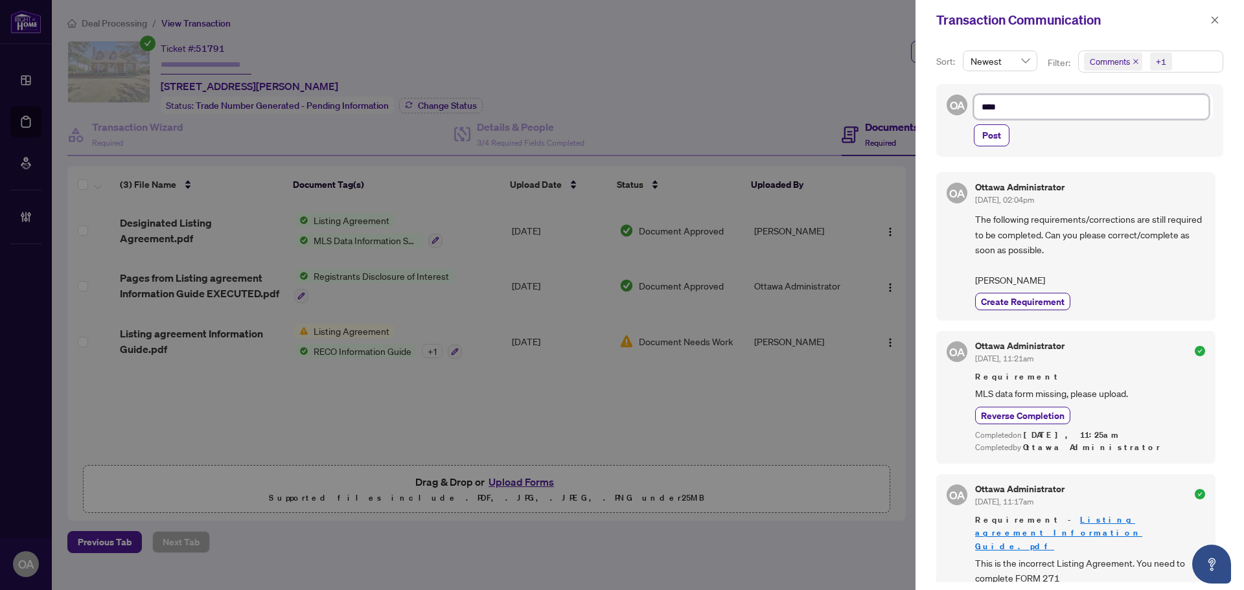
type textarea "****"
type textarea "***"
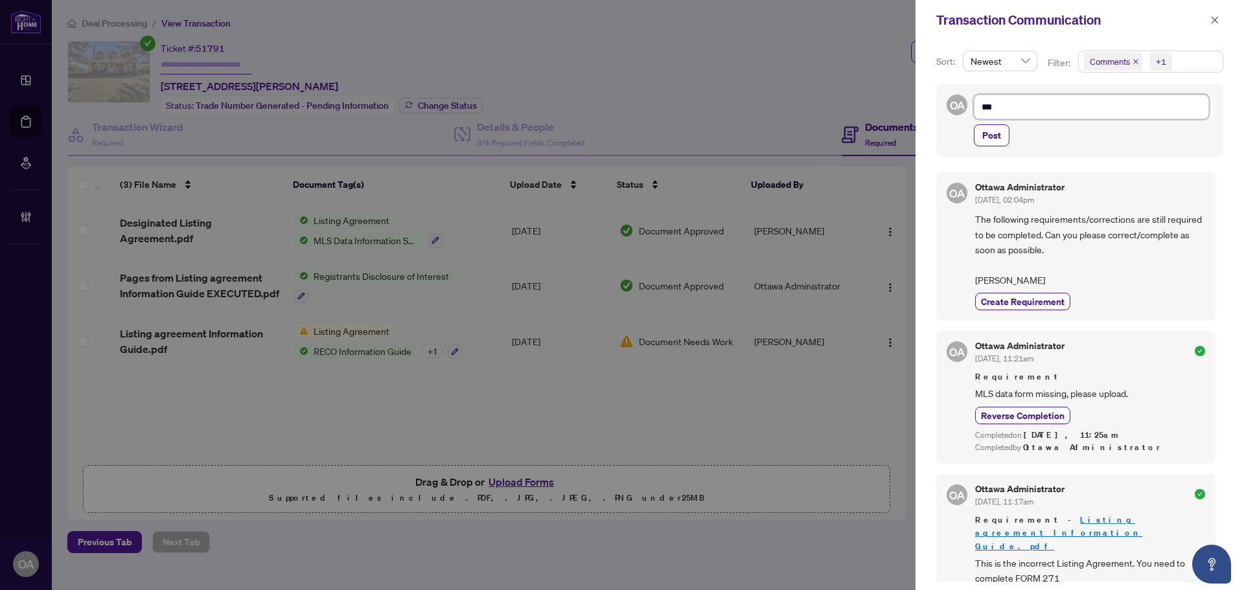
type textarea "****"
type textarea "*****"
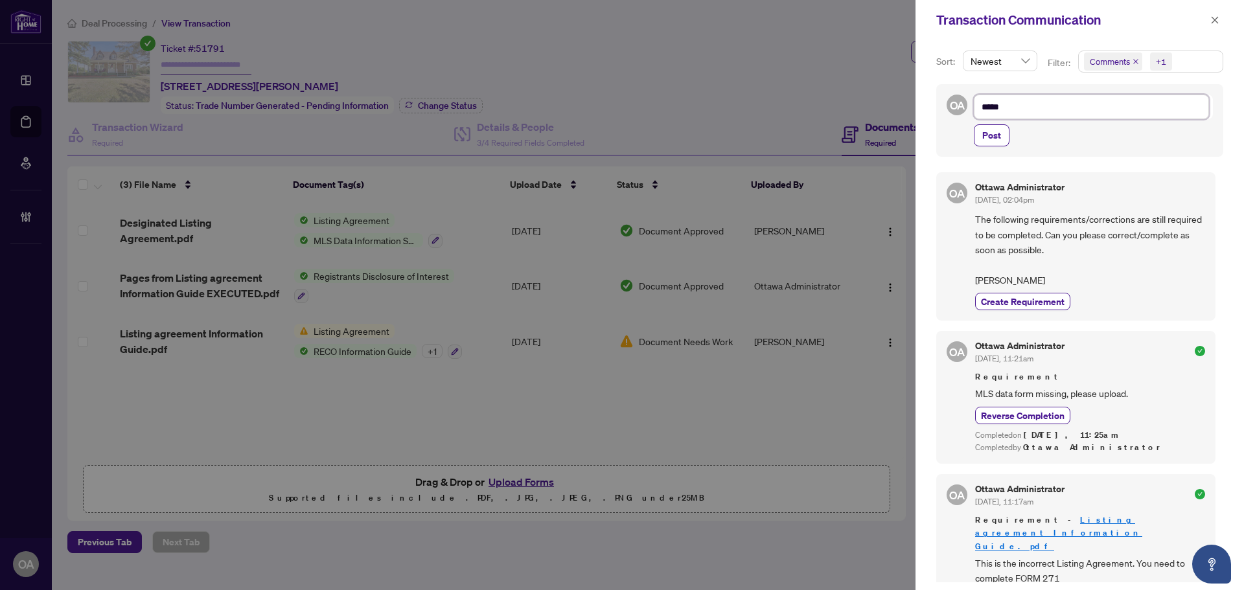
type textarea "*****"
type textarea "*******"
type textarea "********"
type textarea "*********"
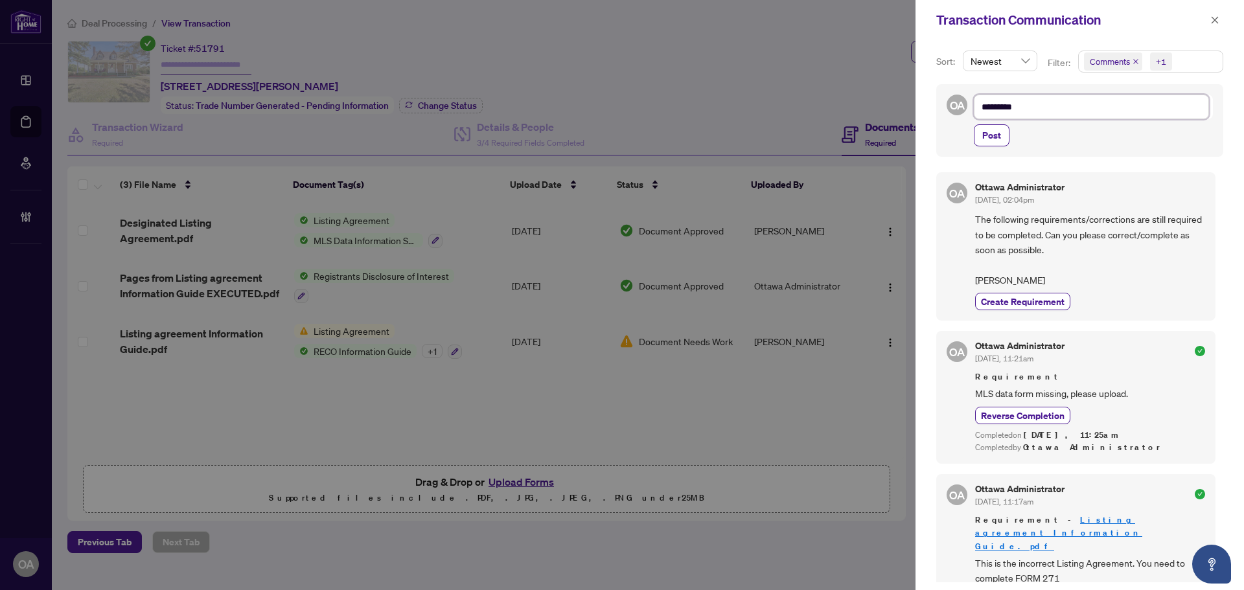
type textarea "**********"
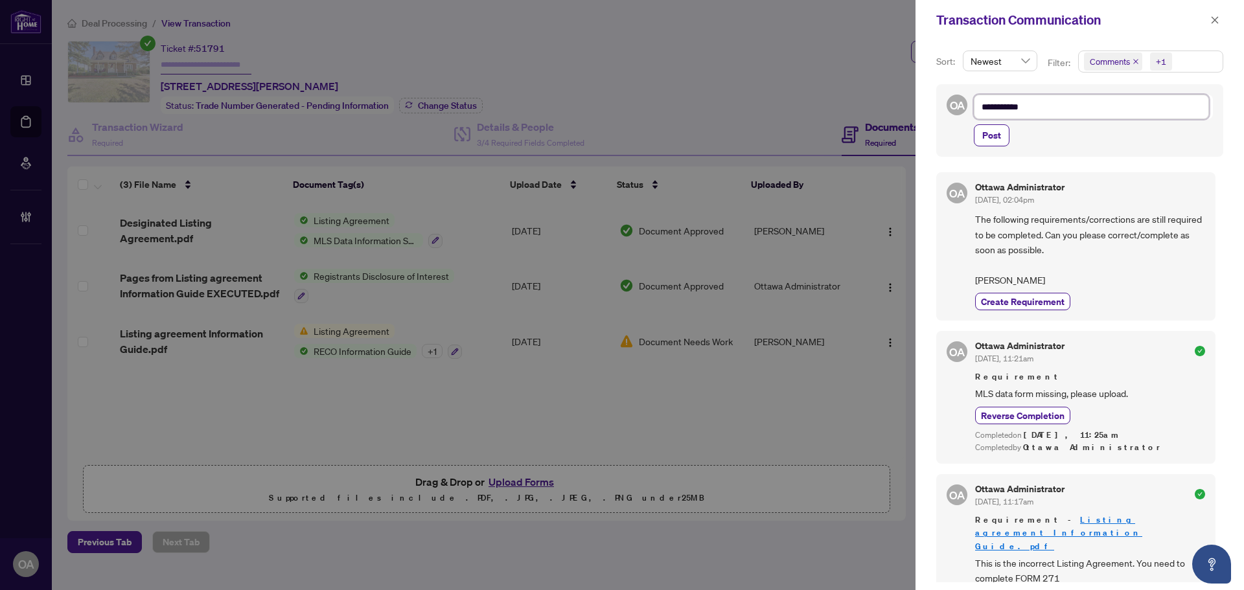
type textarea "**********"
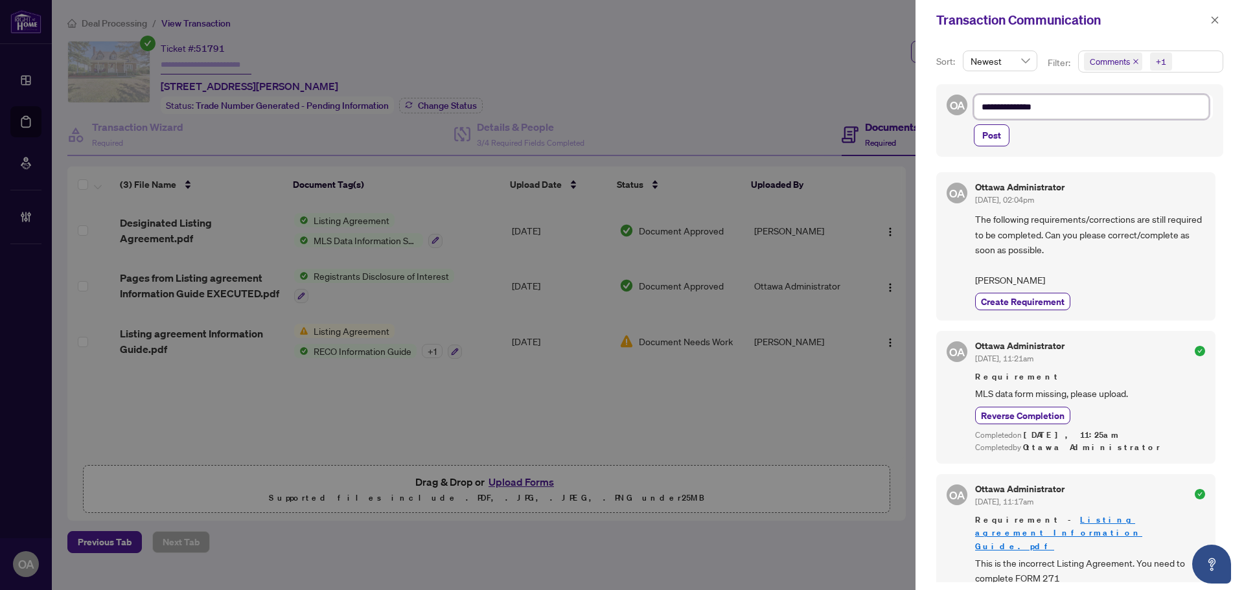
type textarea "**********"
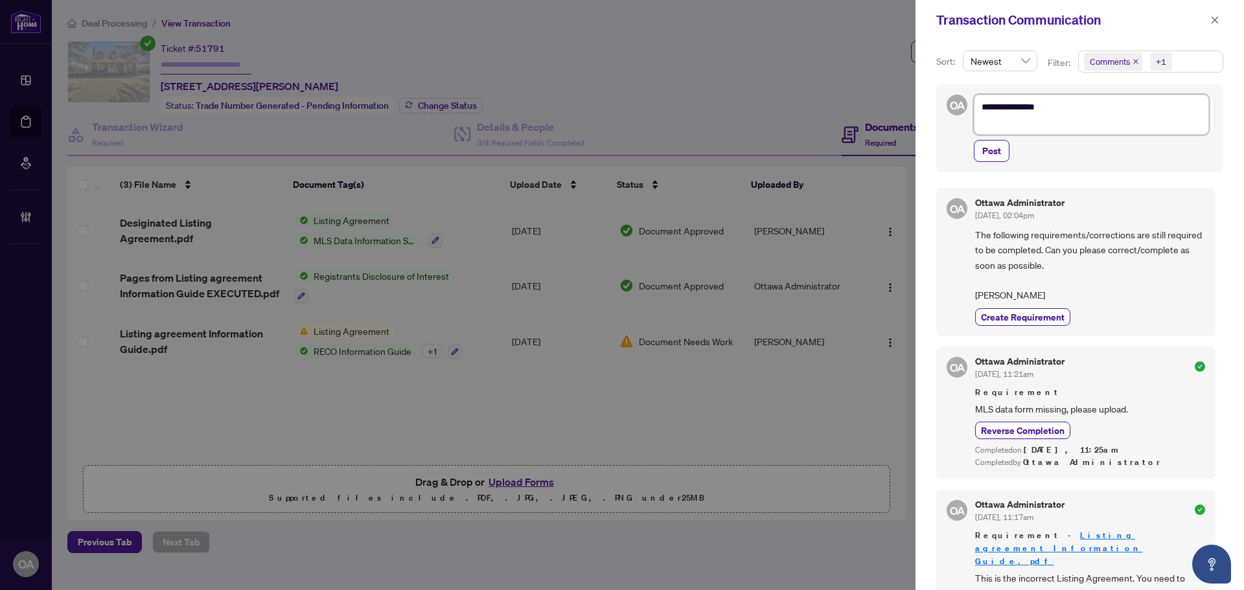
scroll to position [5, 0]
type textarea "**********"
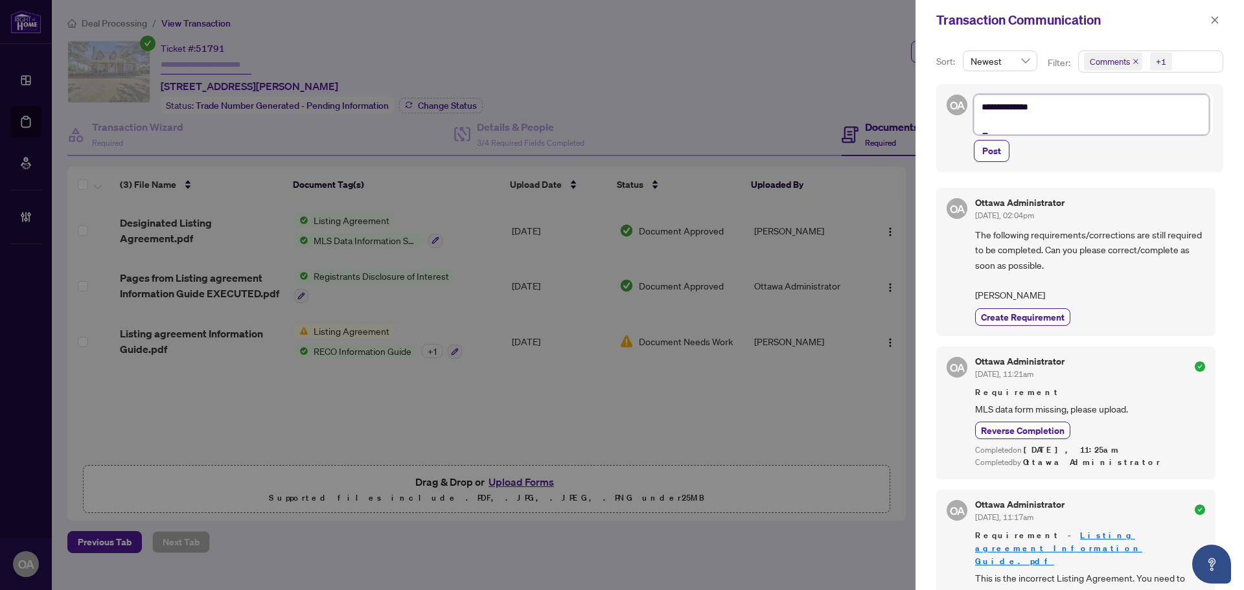
type textarea "**********"
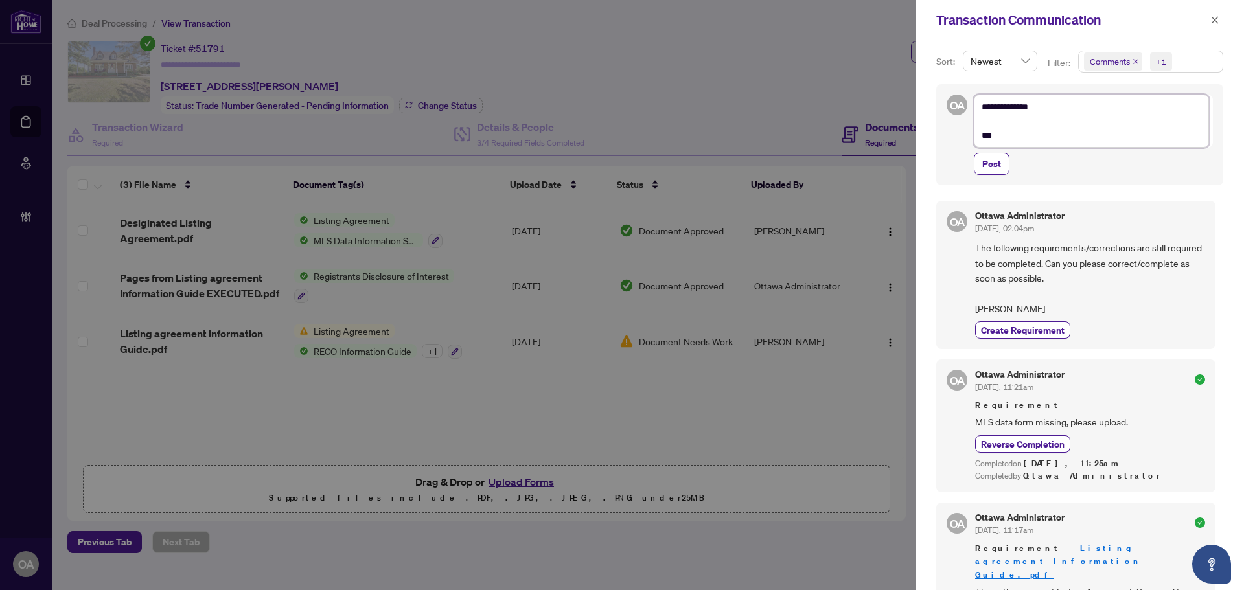
type textarea "**********"
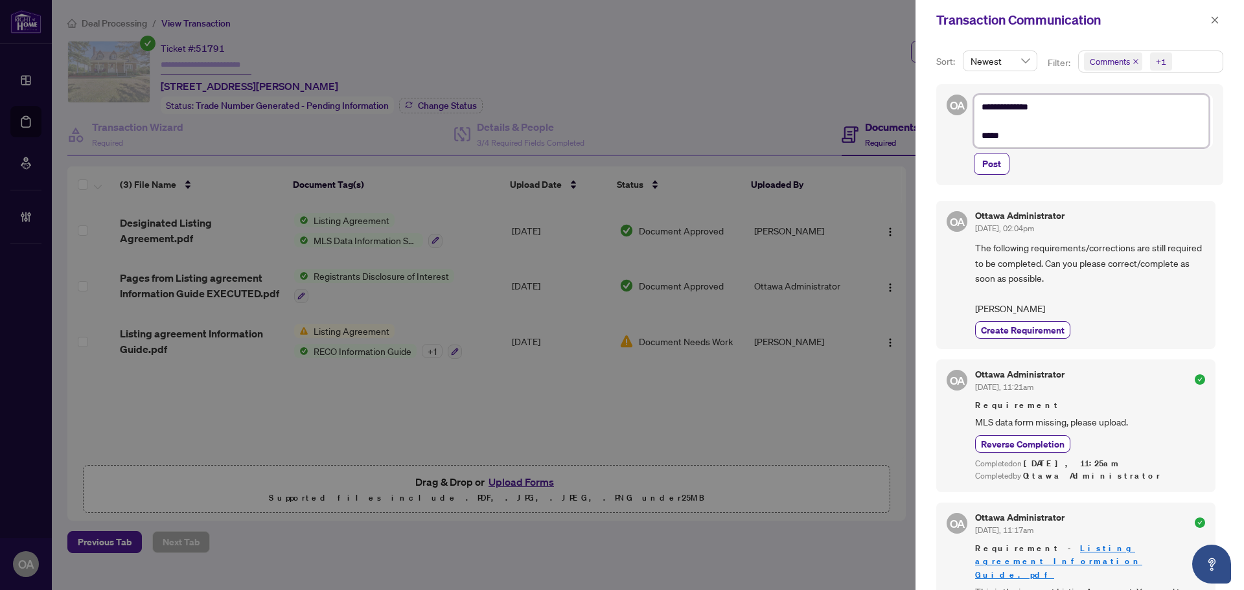
type textarea "**********"
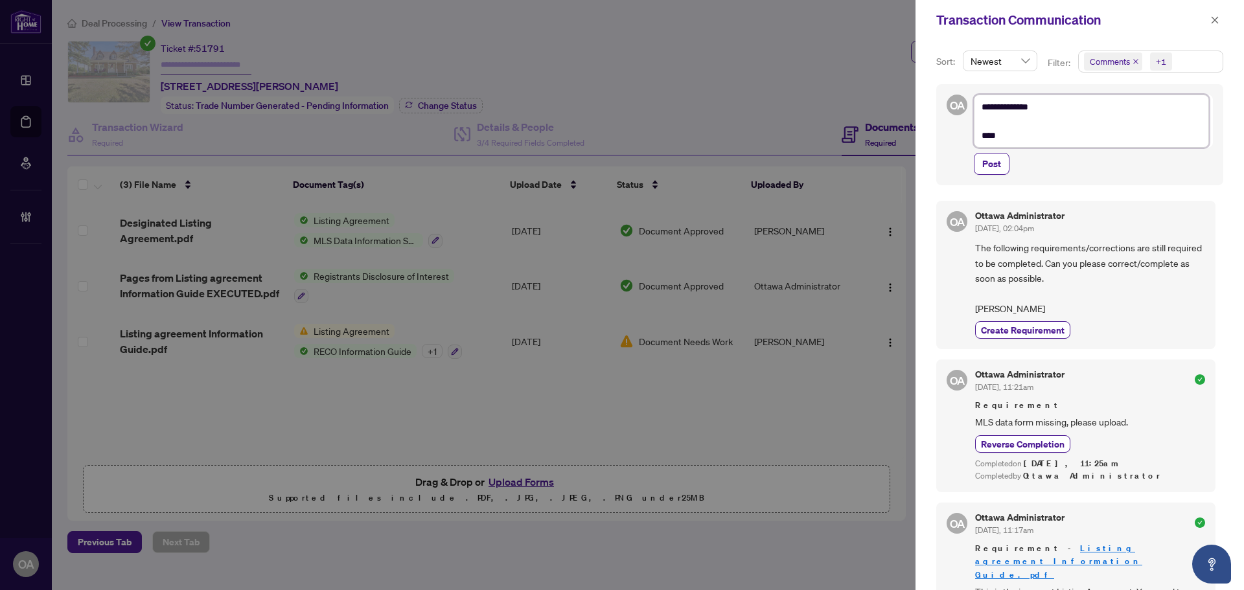
type textarea "**********"
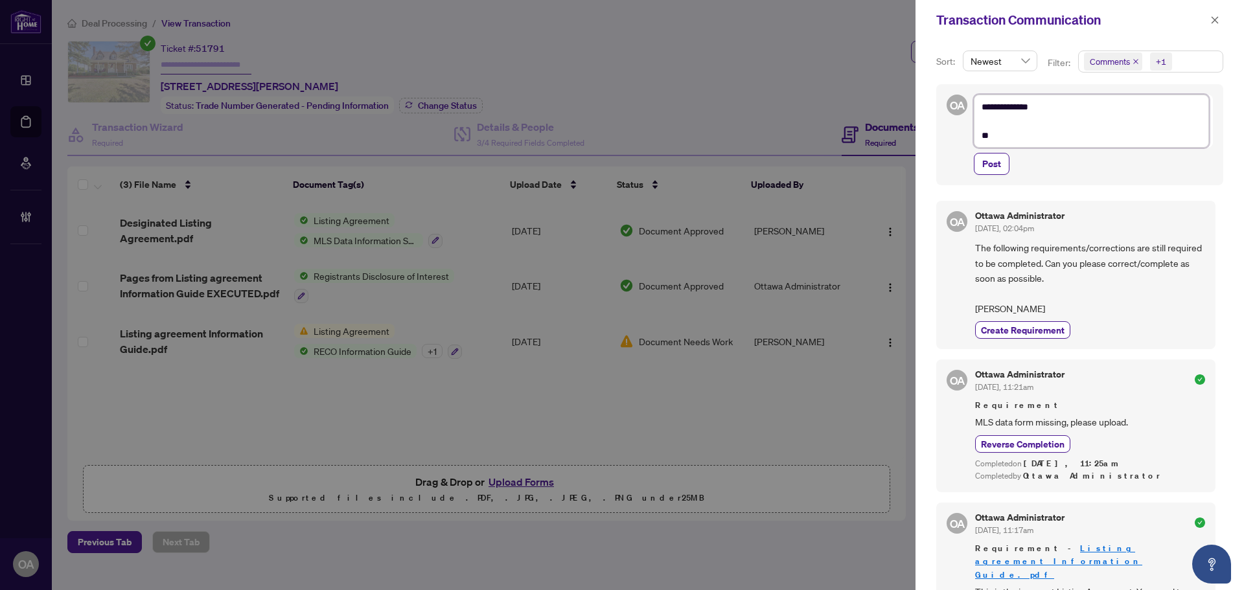
type textarea "**********"
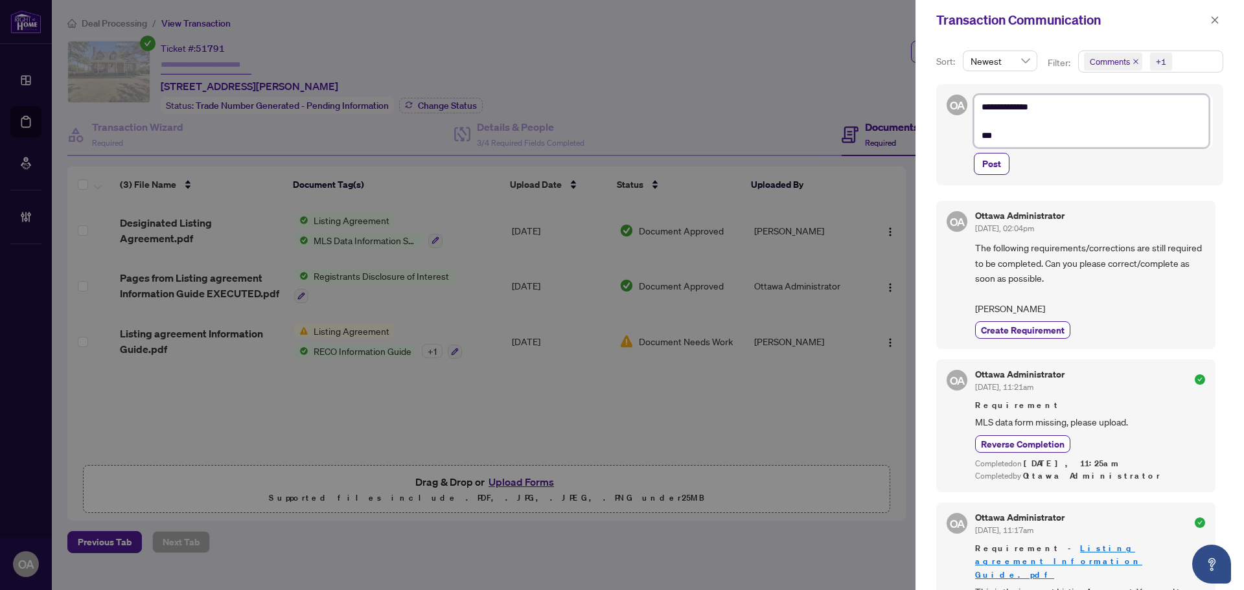
type textarea "**********"
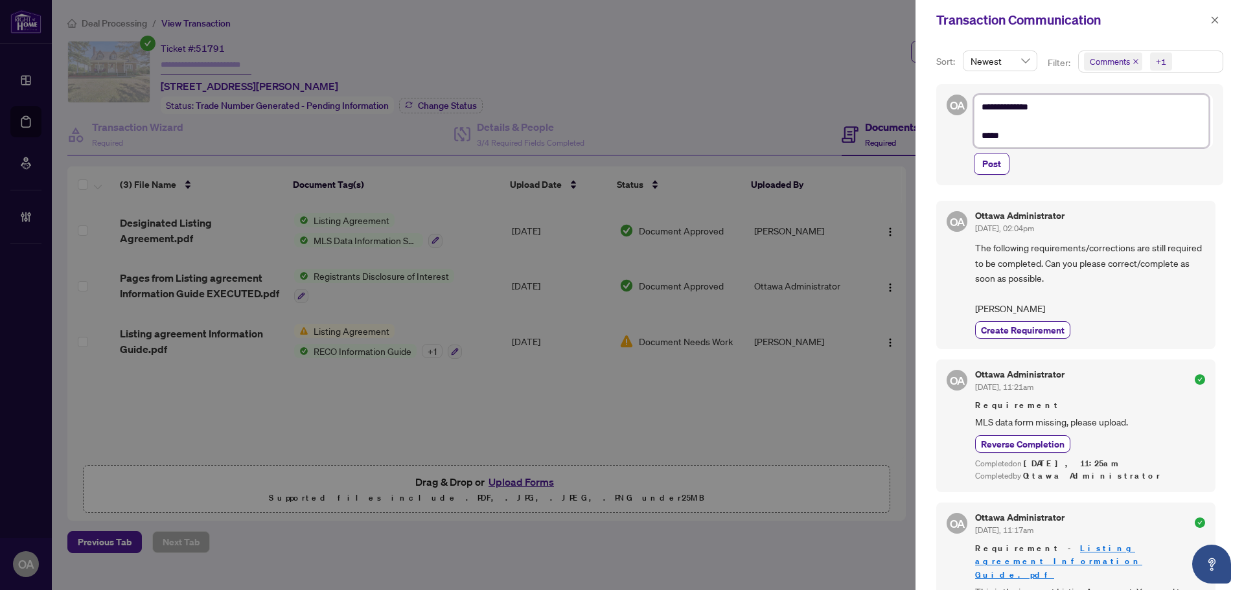
type textarea "**********"
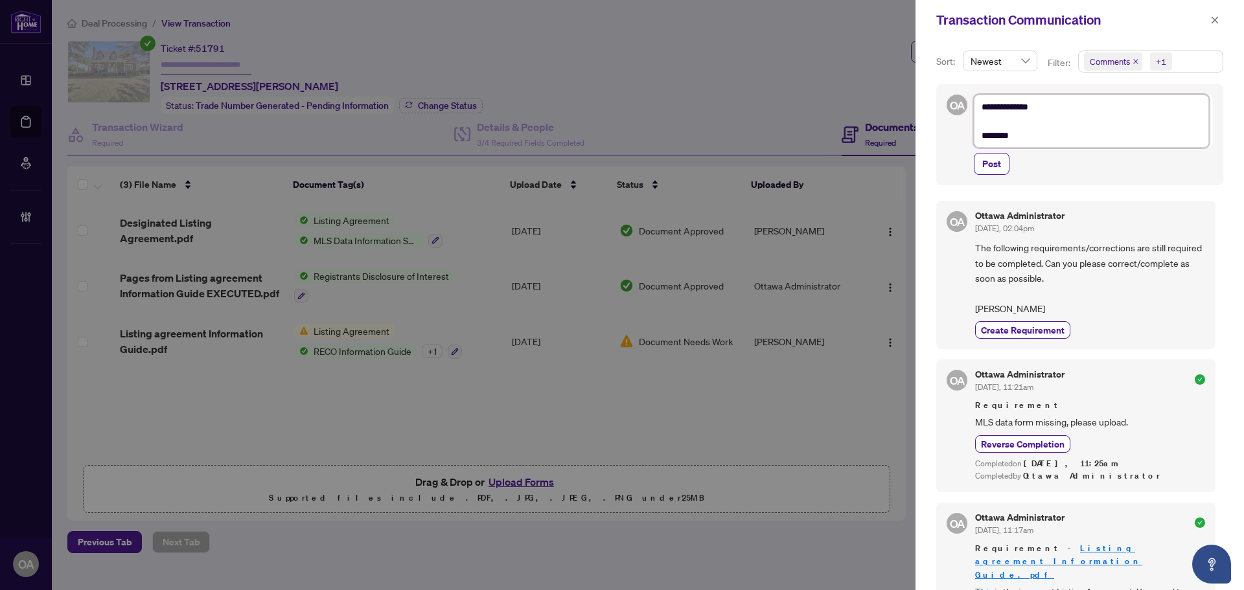
type textarea "**********"
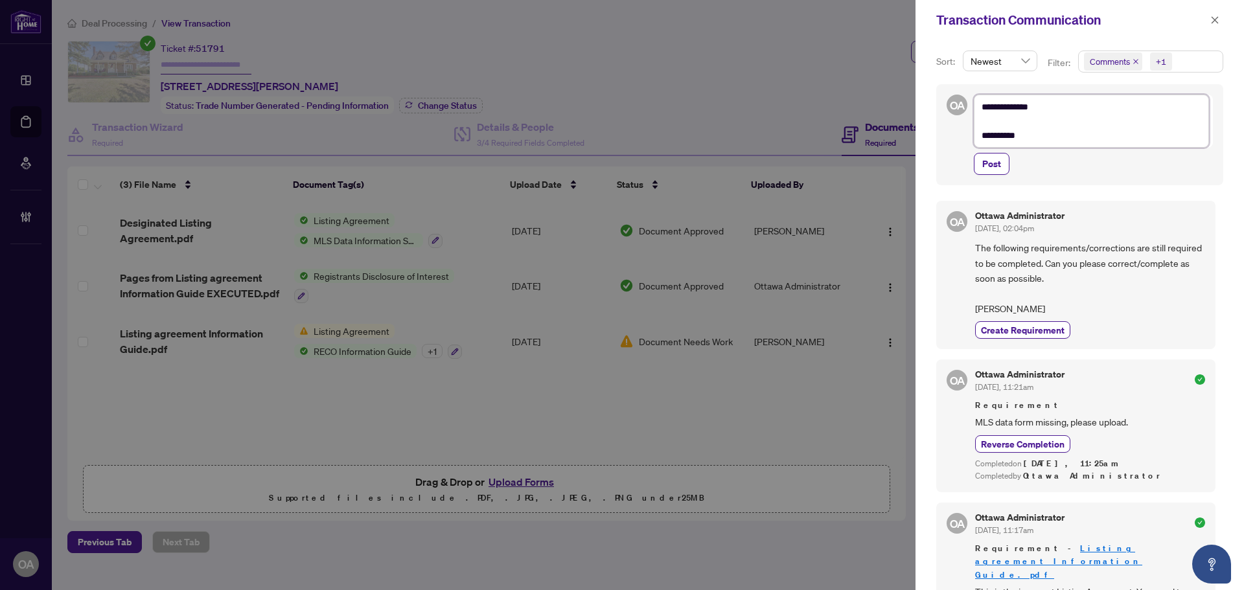
type textarea "**********"
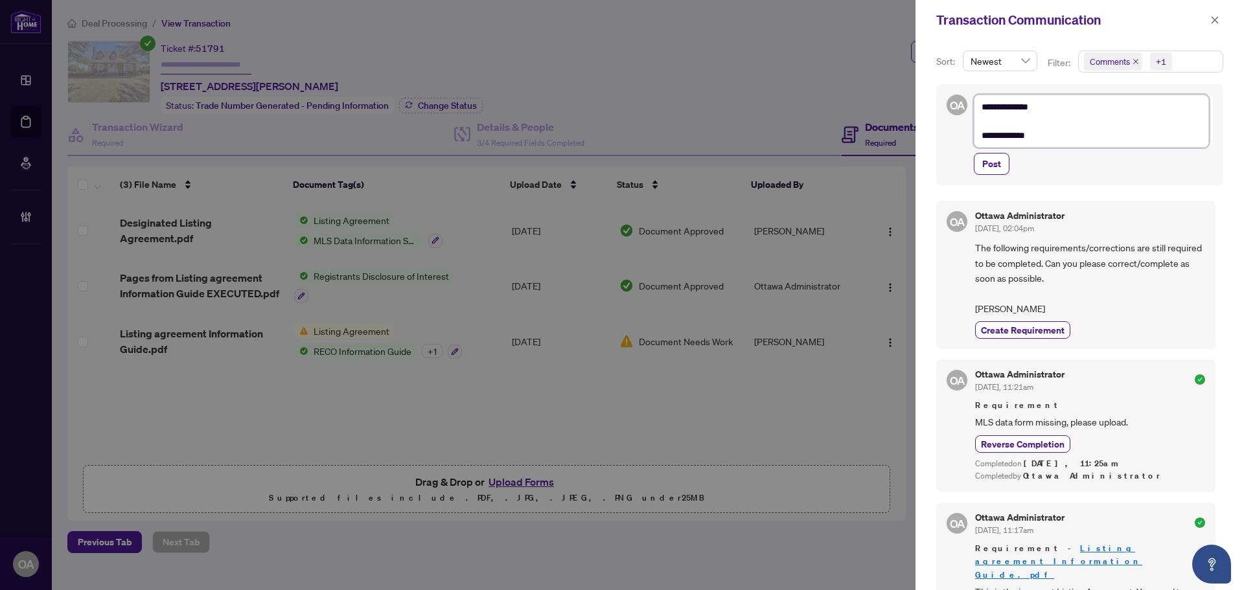
type textarea "**********"
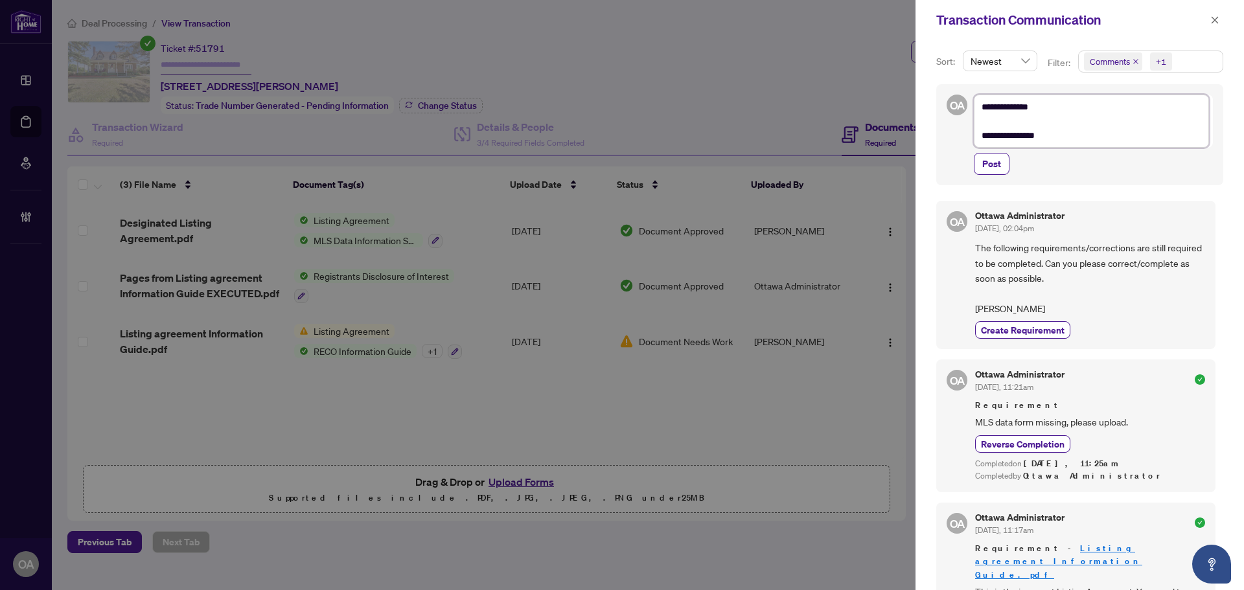
type textarea "**********"
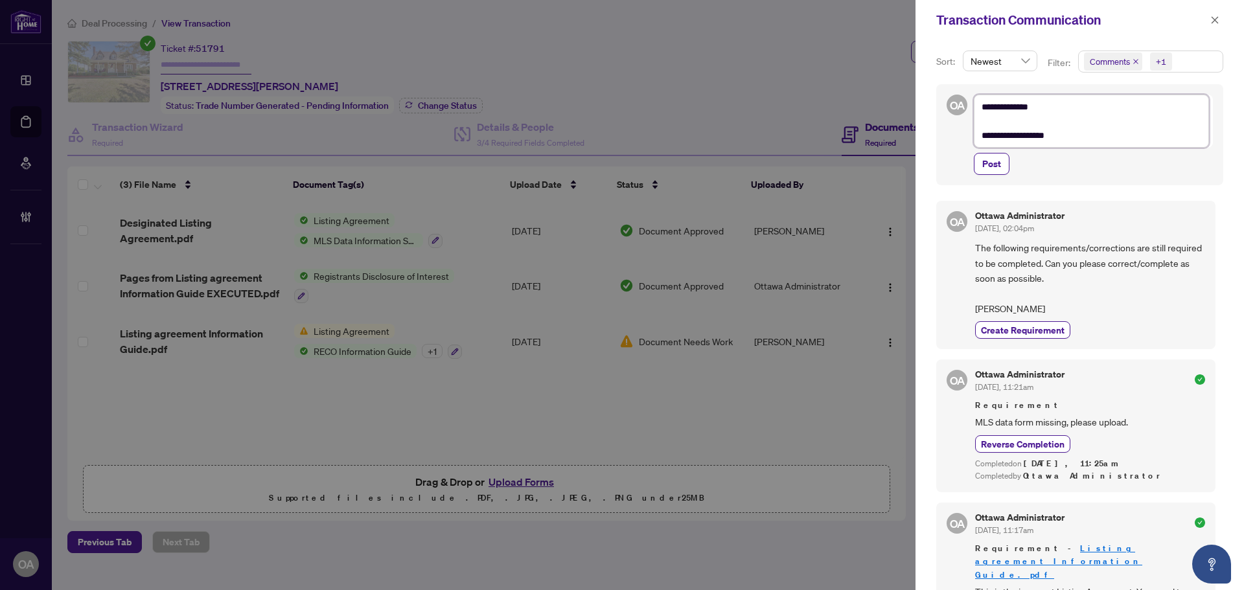
type textarea "**********"
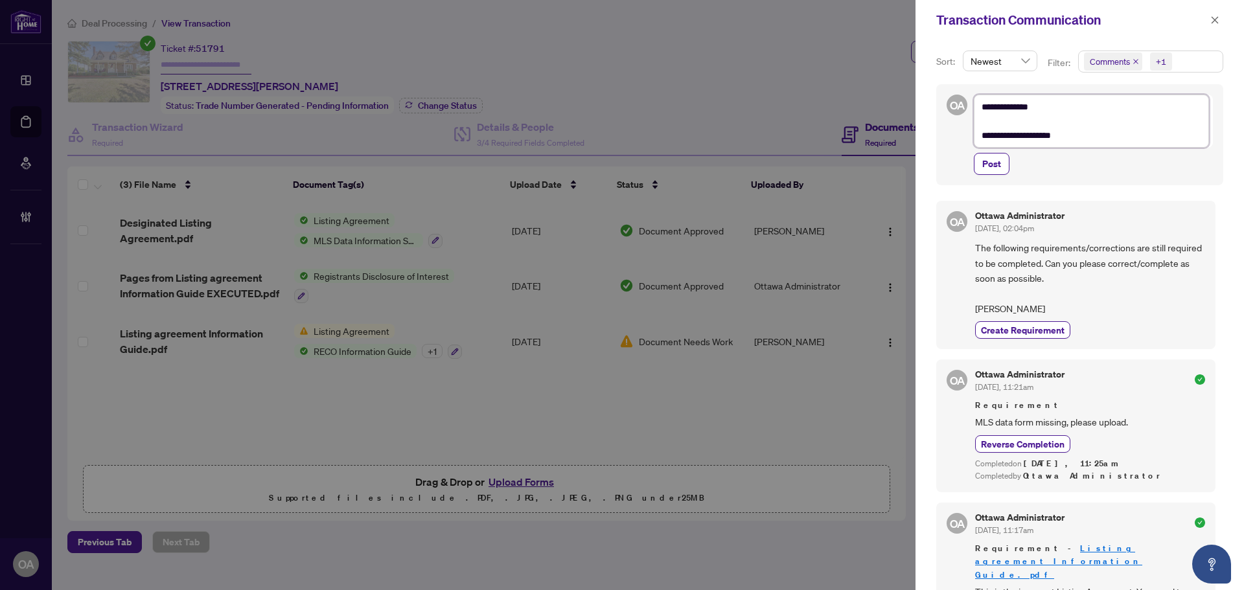
type textarea "**********"
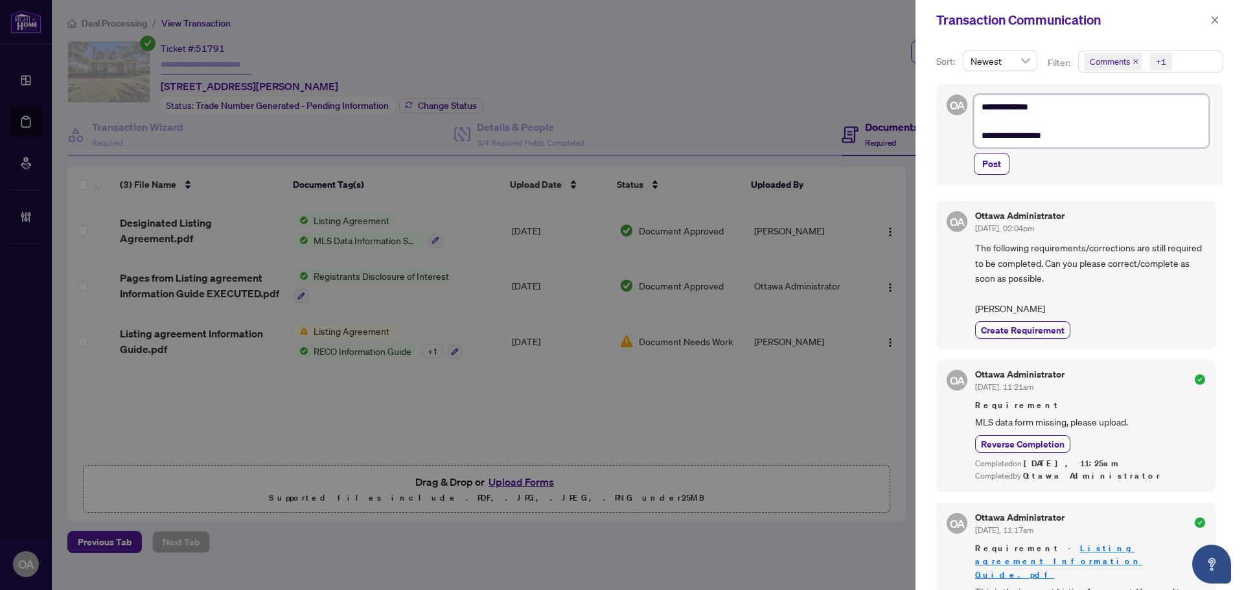
type textarea "**********"
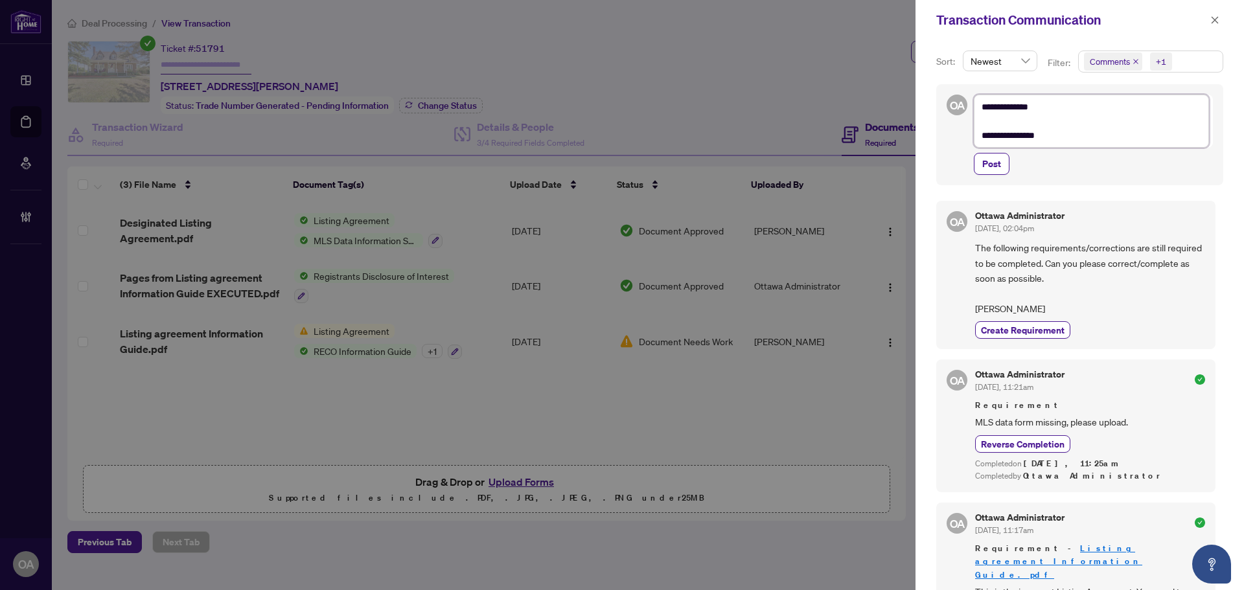
type textarea "**********"
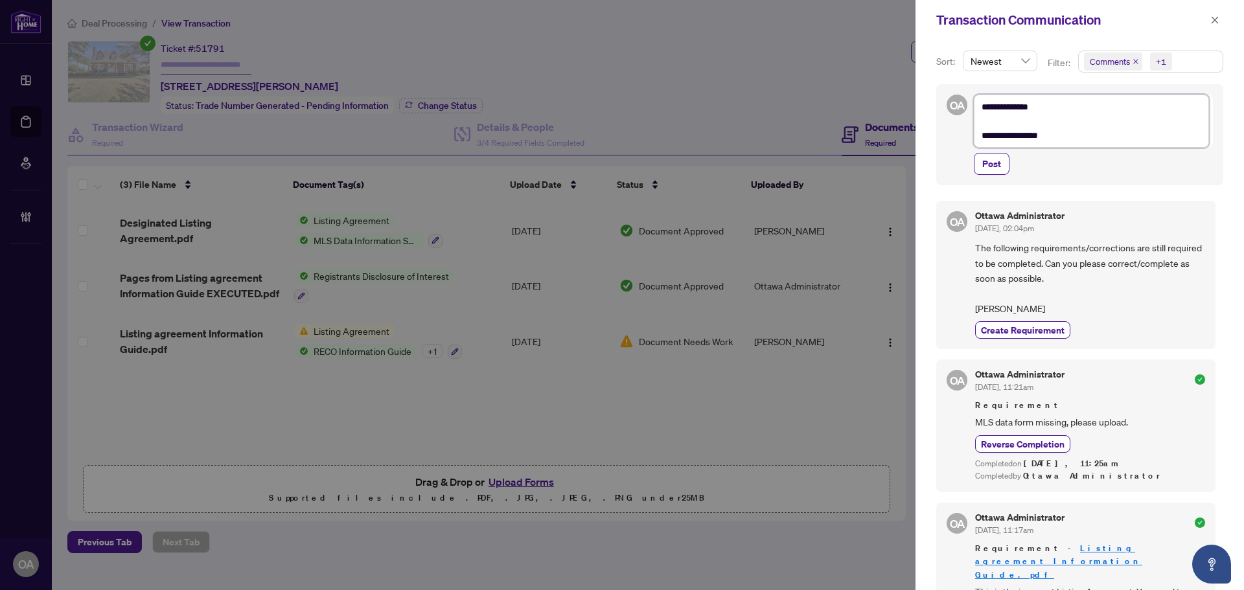
type textarea "**********"
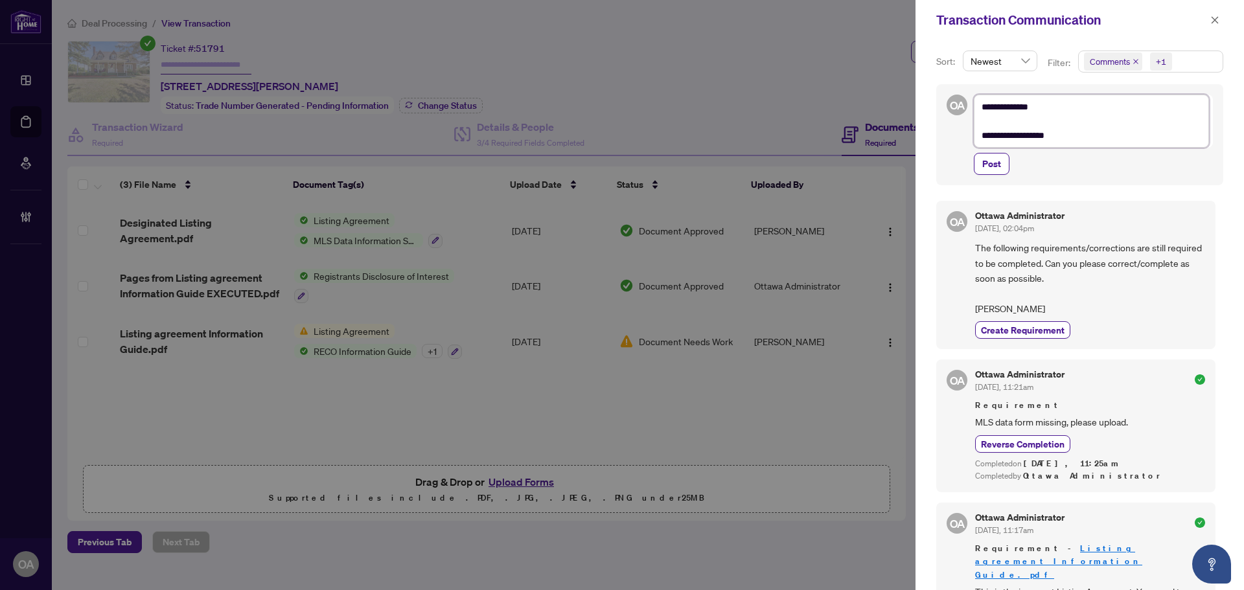
type textarea "**********"
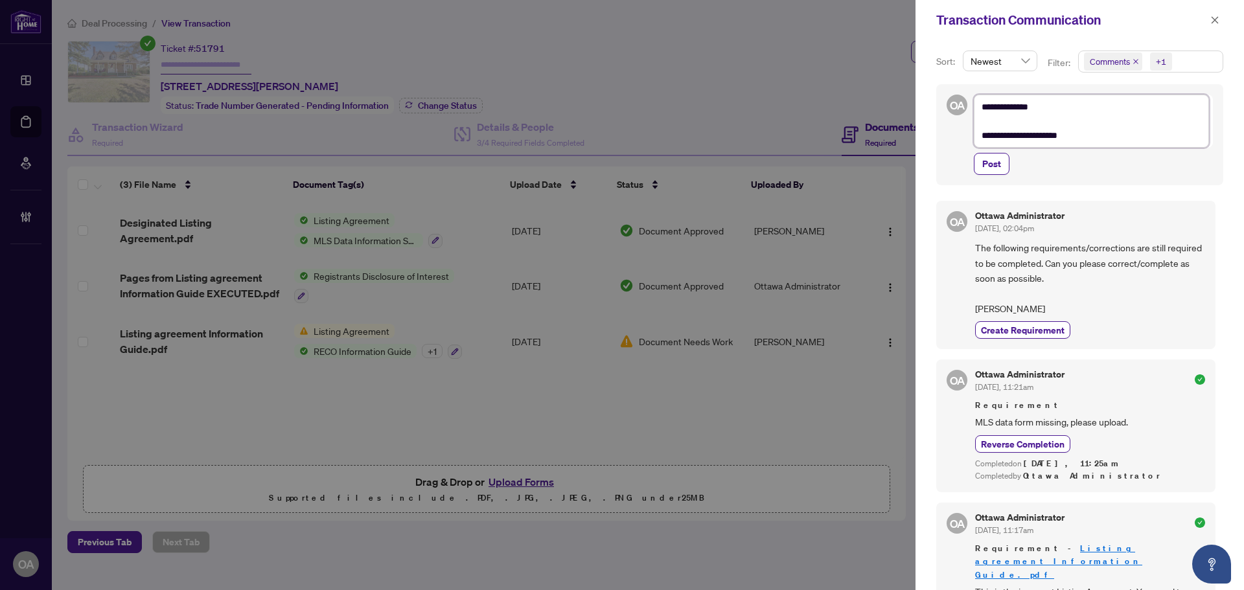
type textarea "**********"
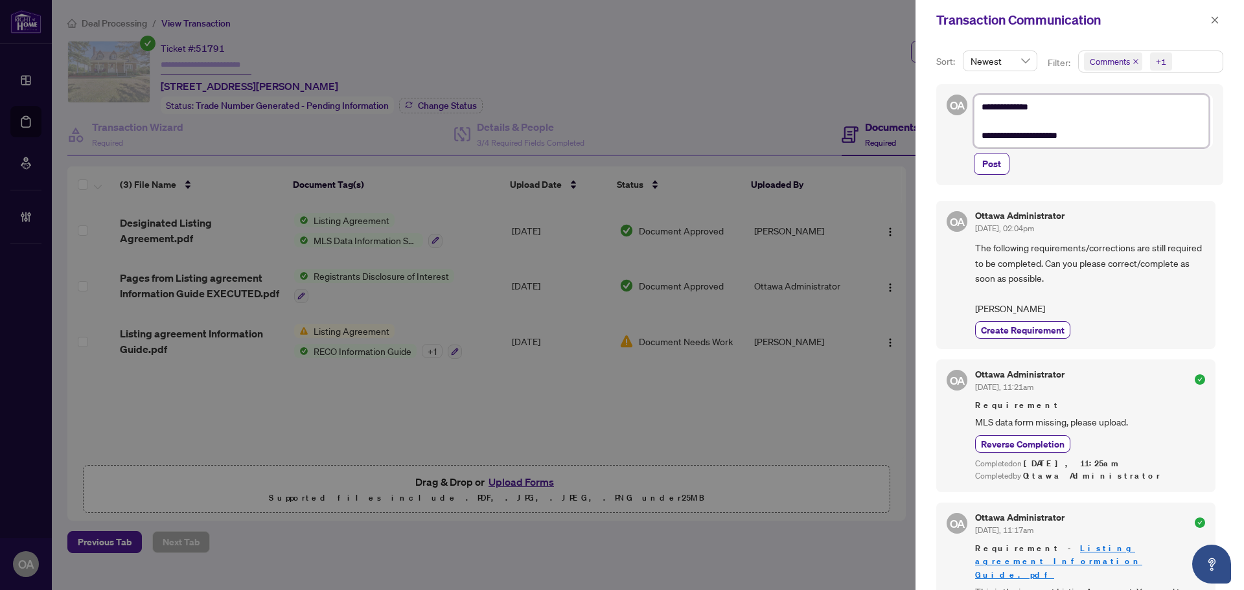
type textarea "**********"
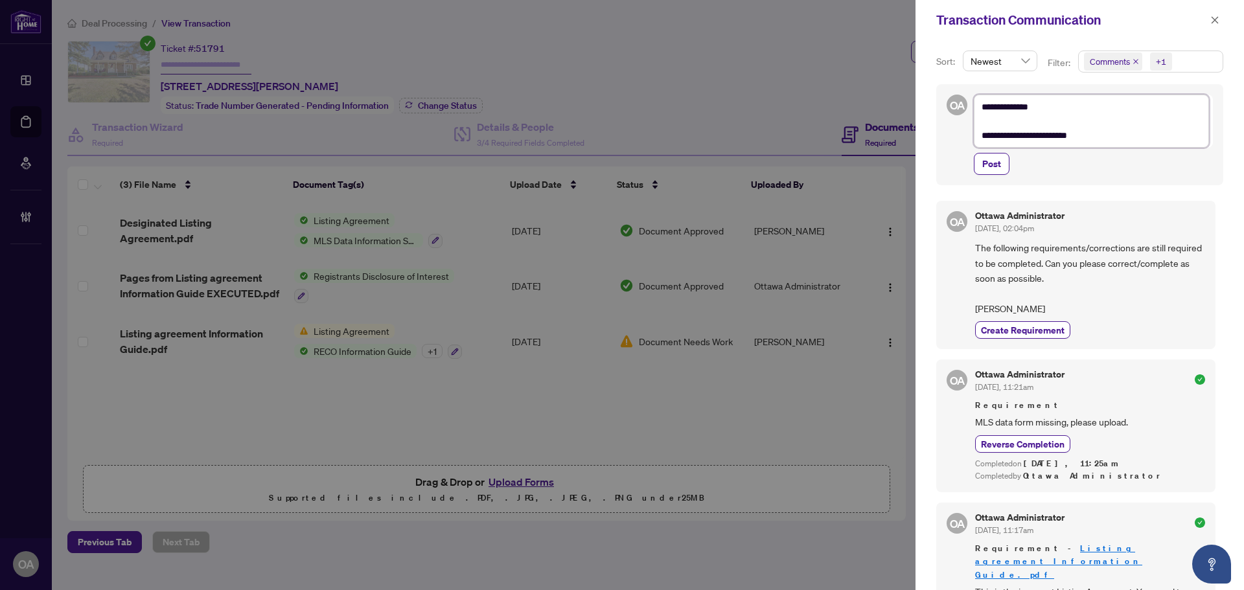
type textarea "**********"
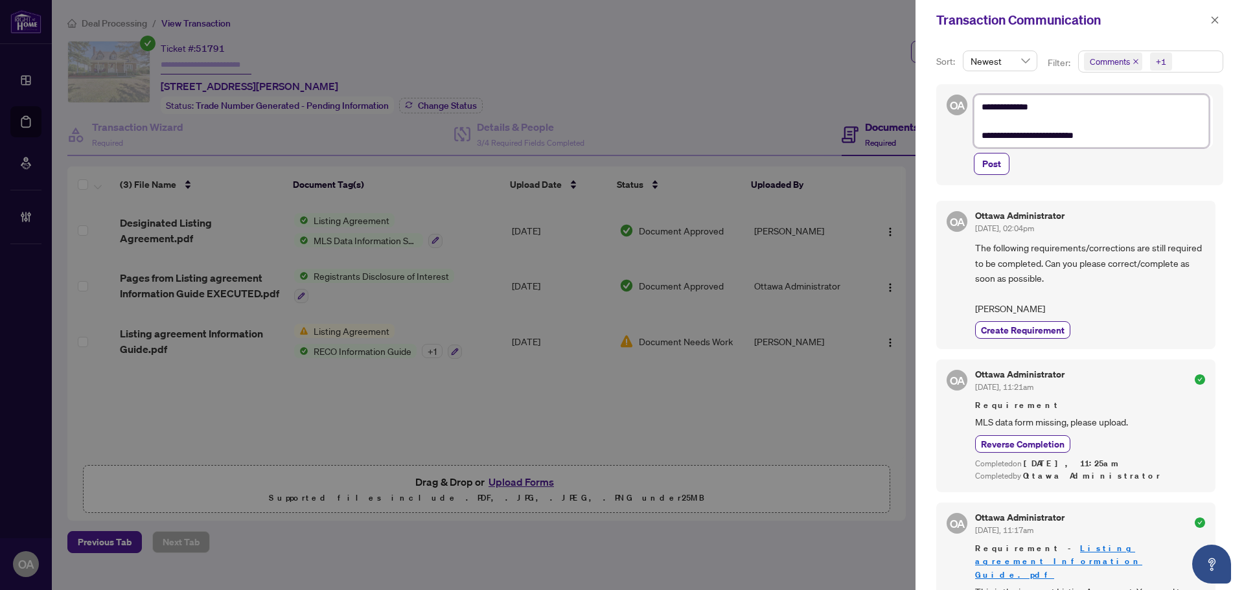
type textarea "**********"
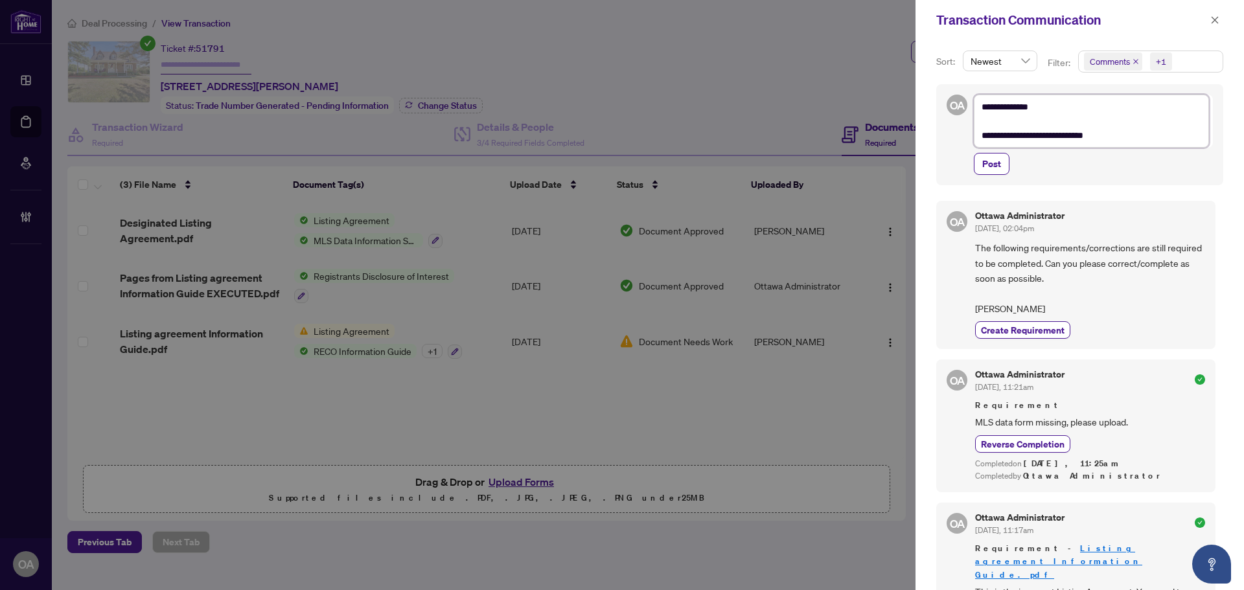
type textarea "**********"
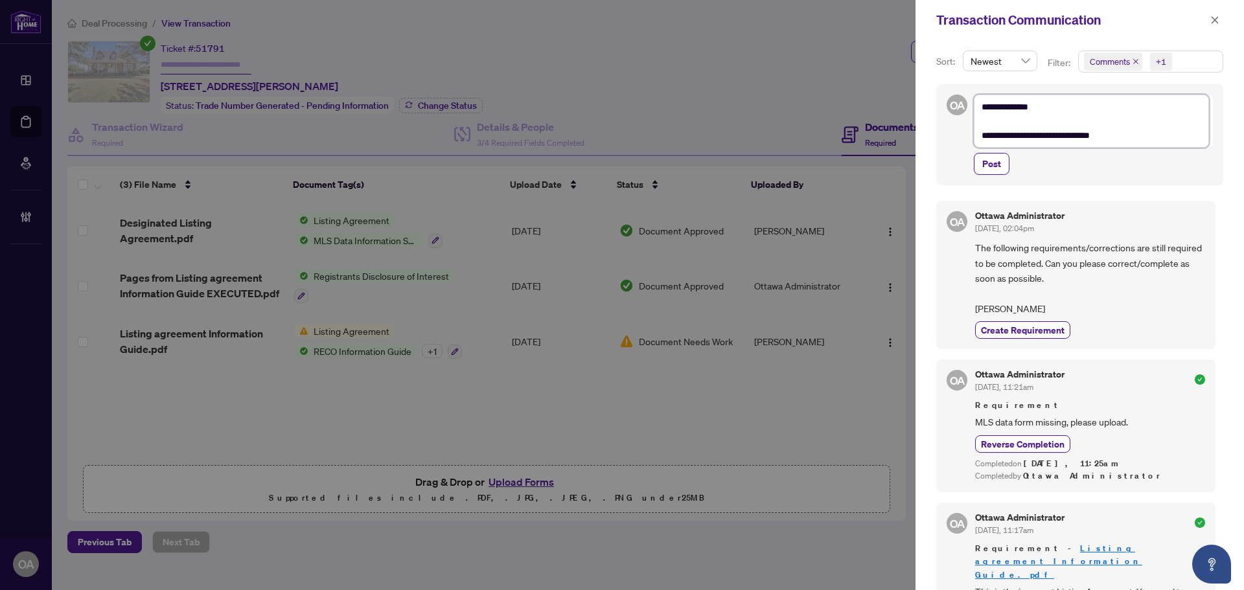
type textarea "**********"
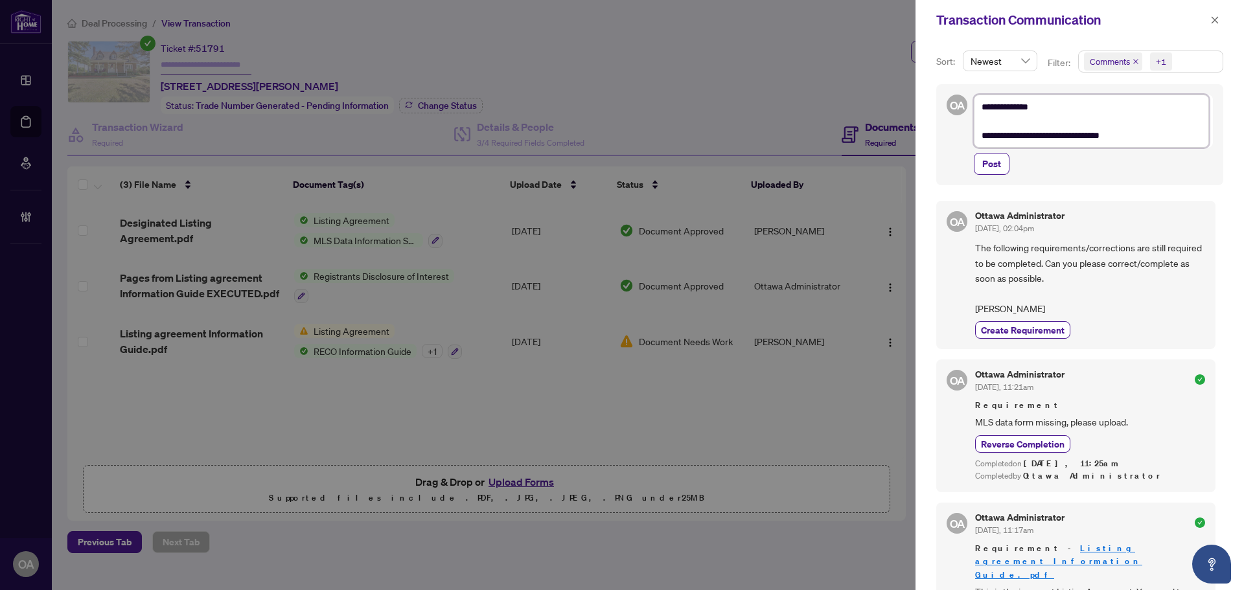
type textarea "**********"
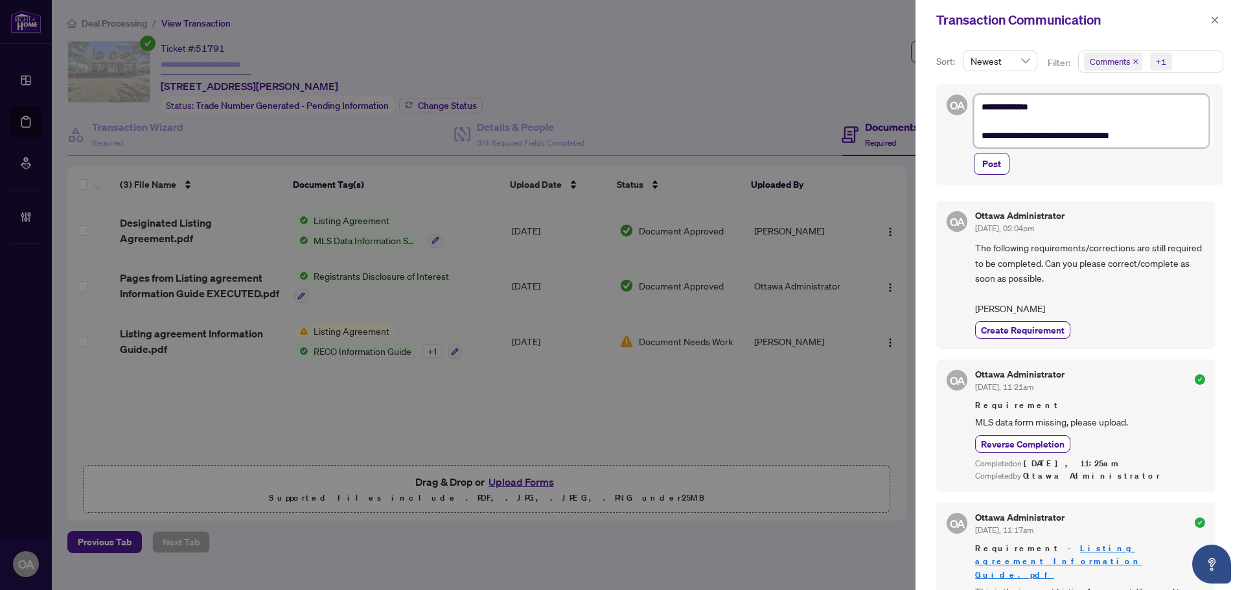
type textarea "**********"
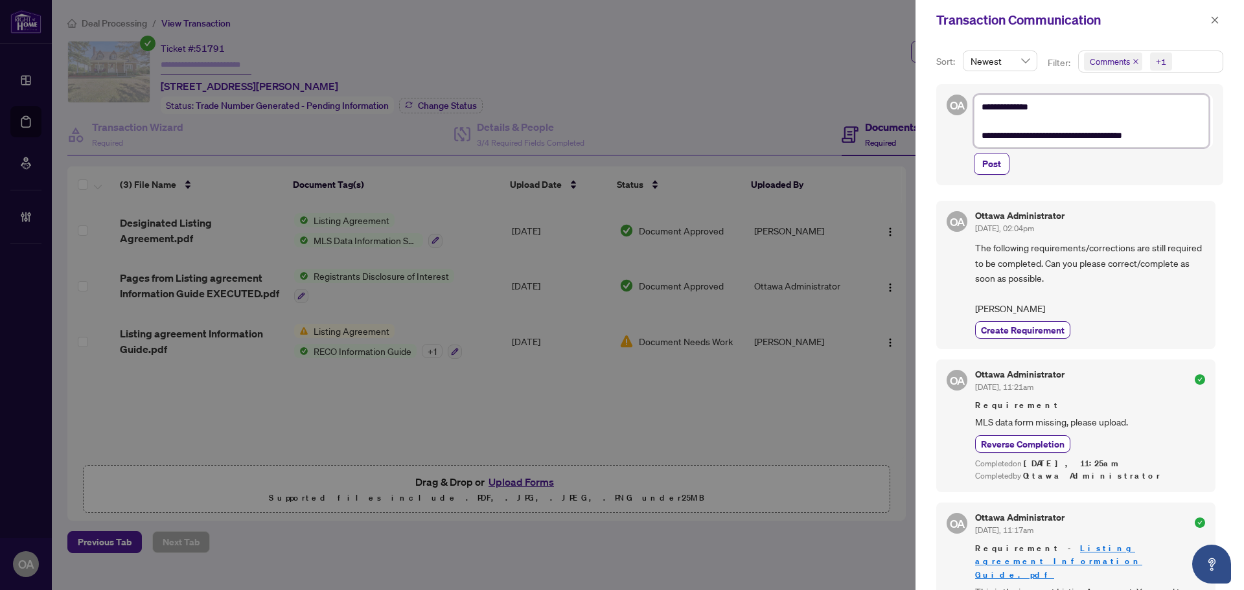
type textarea "**********"
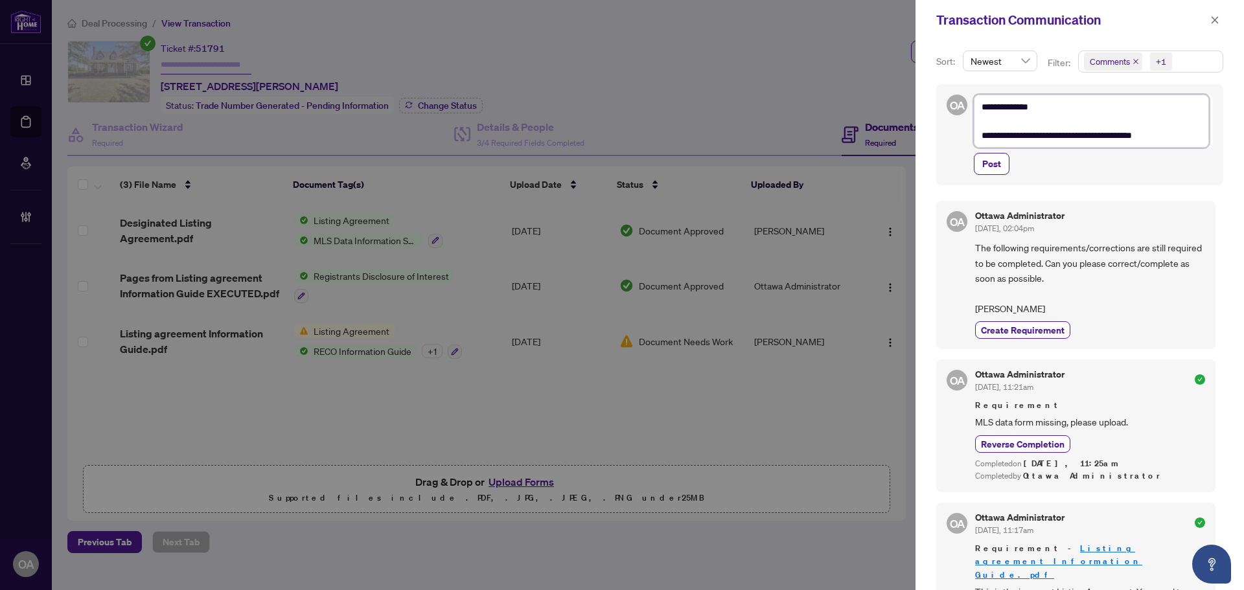
type textarea "**********"
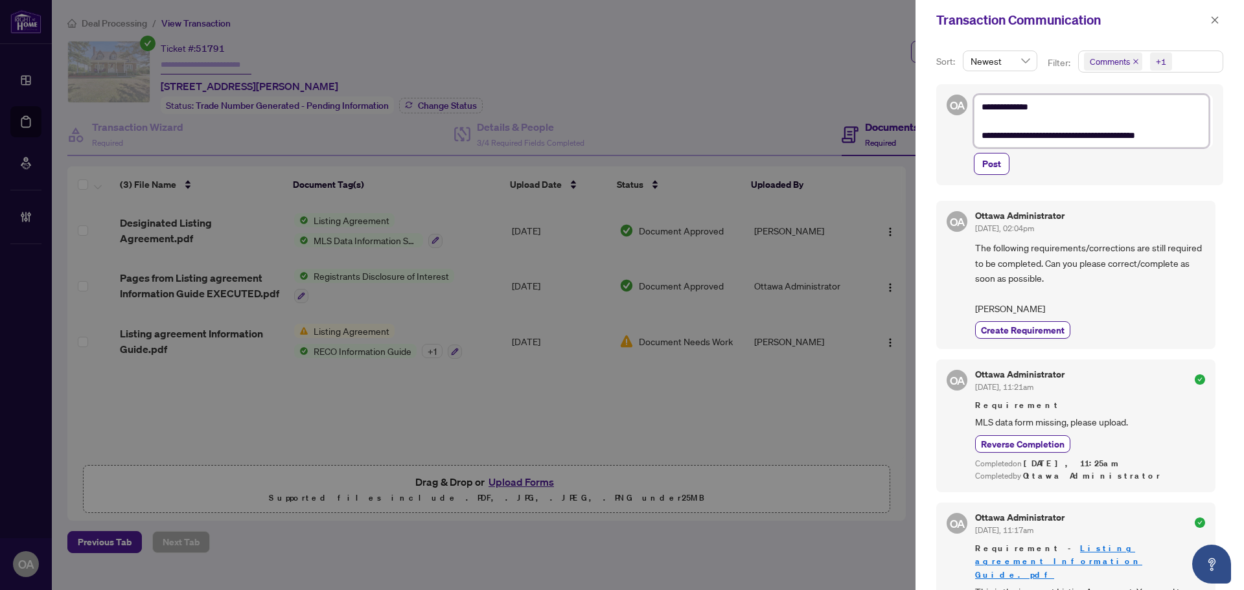
type textarea "**********"
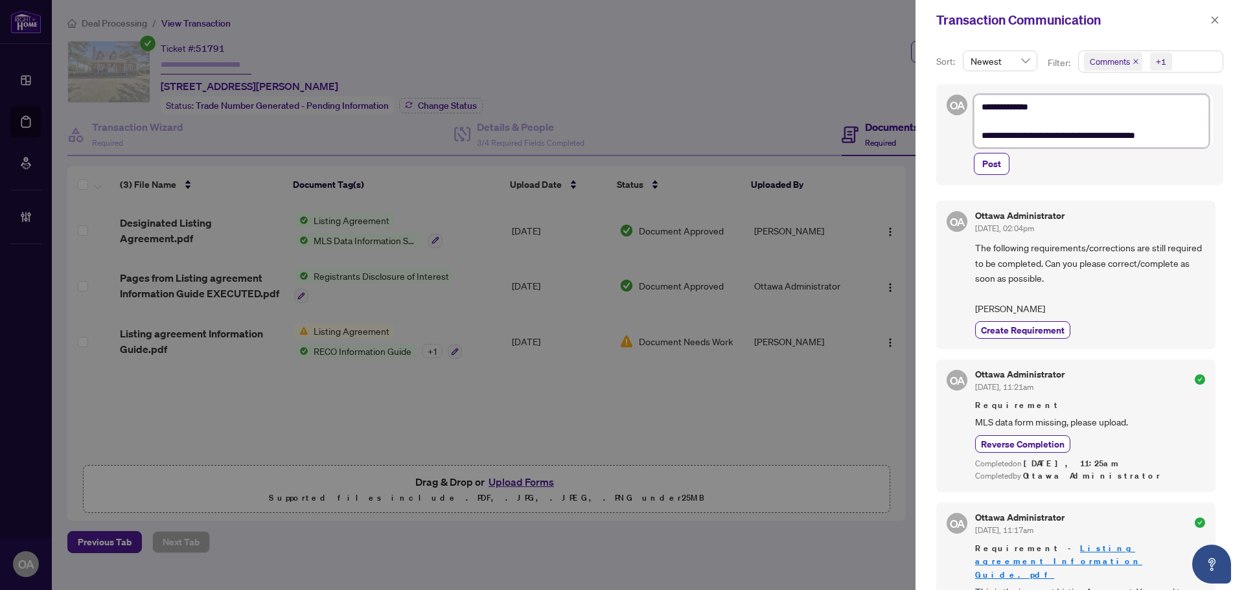
type textarea "**********"
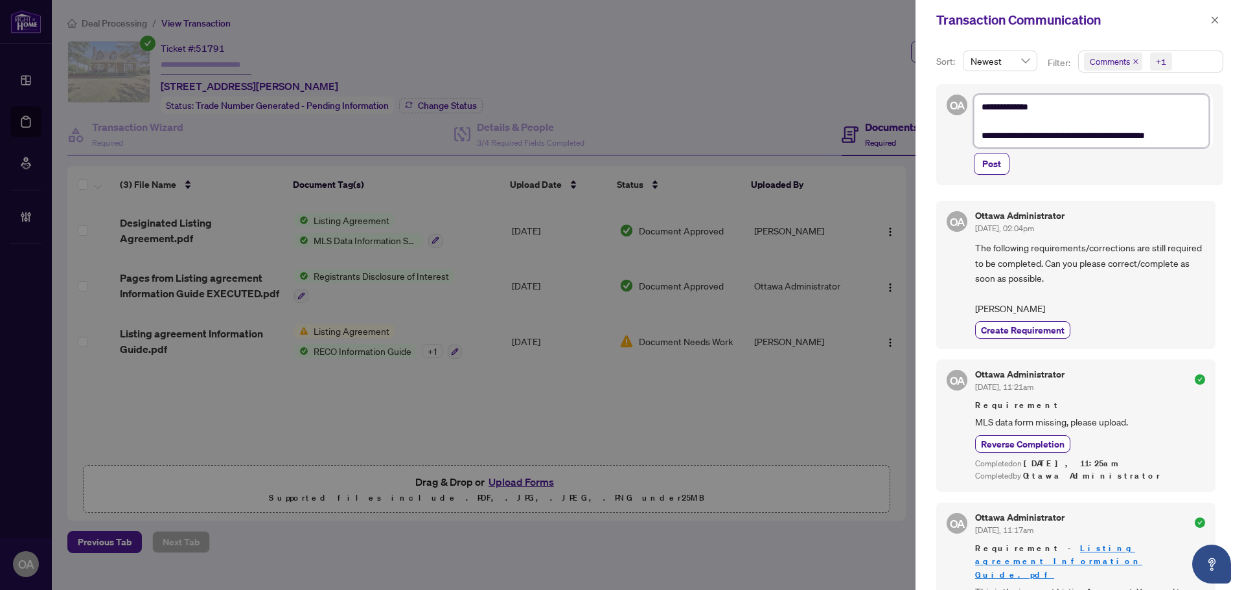
type textarea "**********"
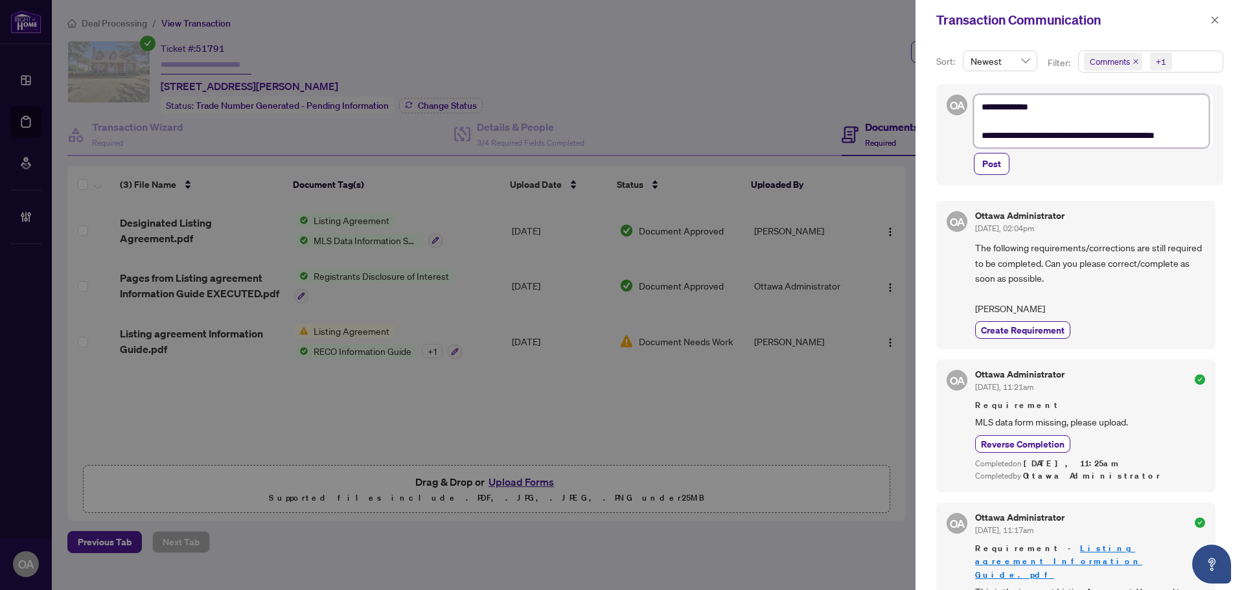
type textarea "**********"
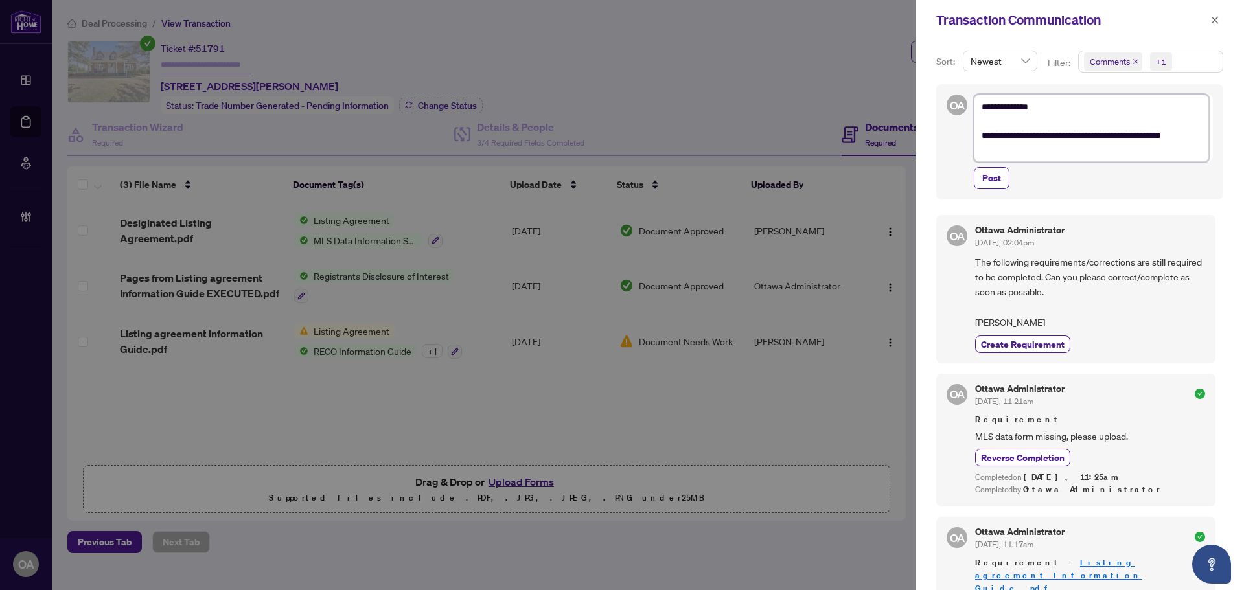
type textarea "**********"
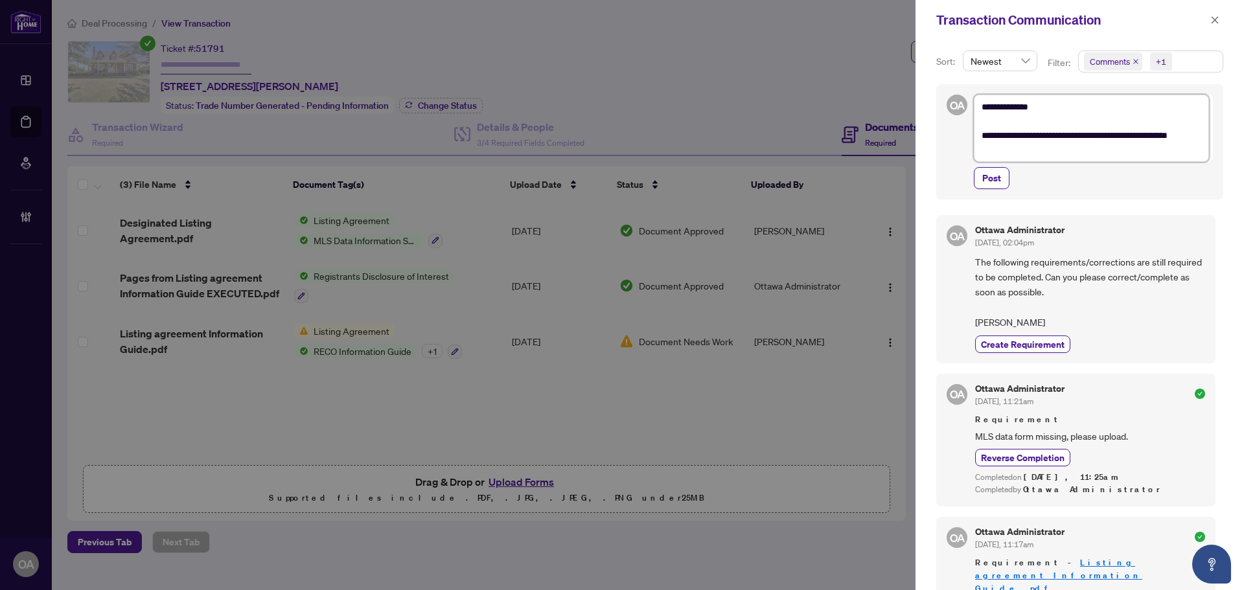
type textarea "**********"
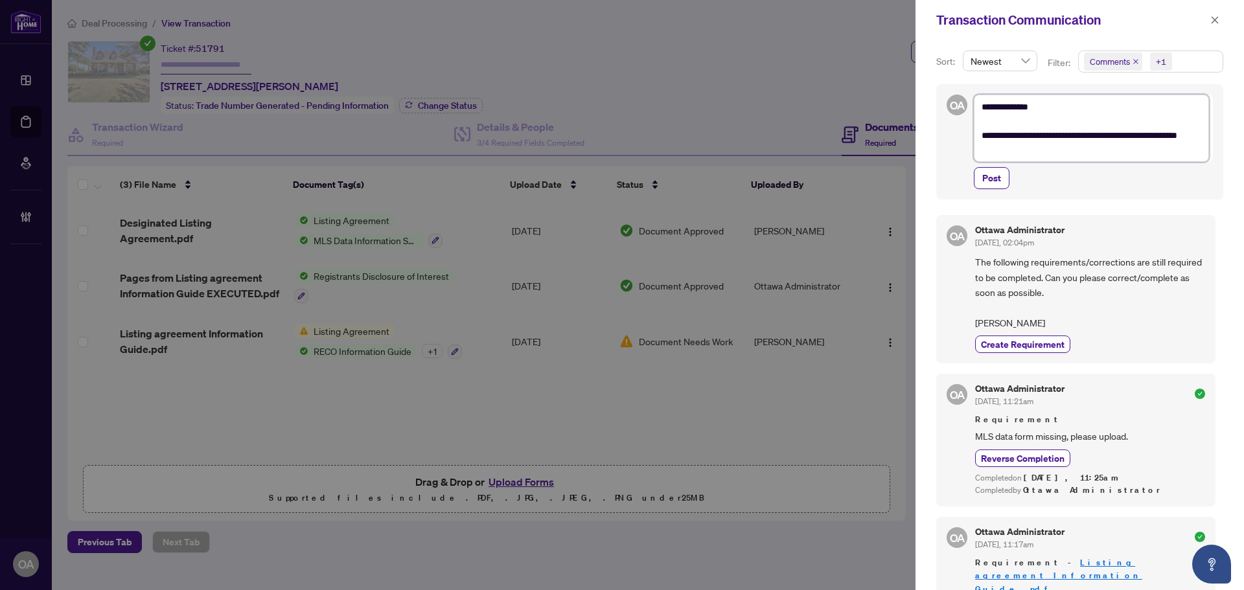
type textarea "**********"
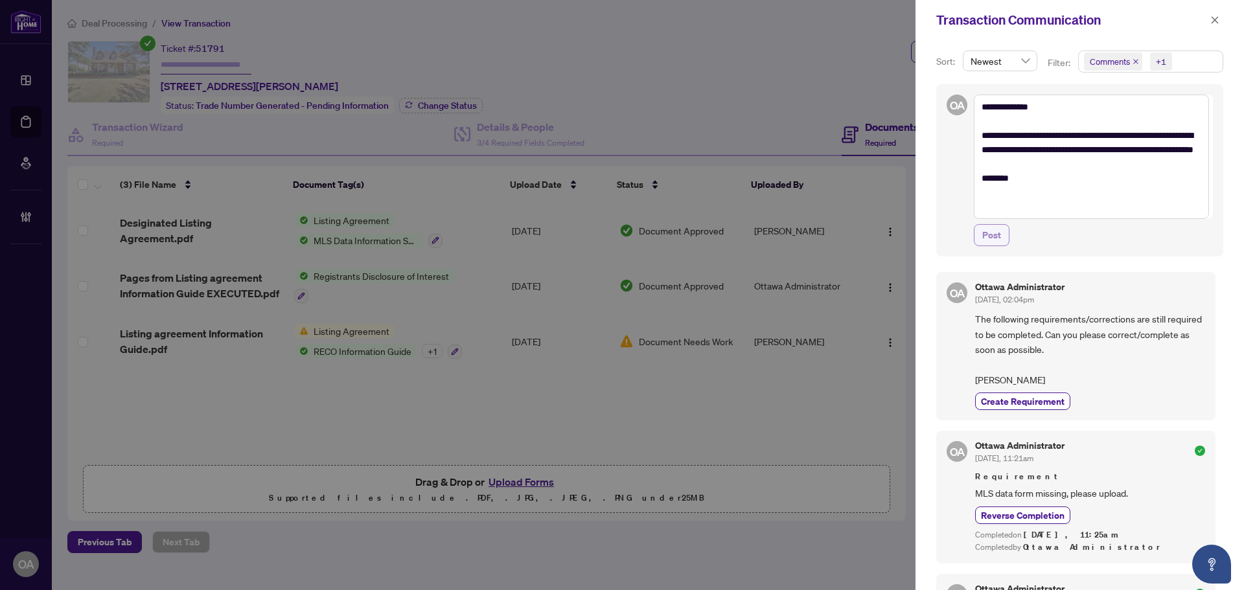
click at [987, 229] on span "Post" at bounding box center [991, 235] width 19 height 21
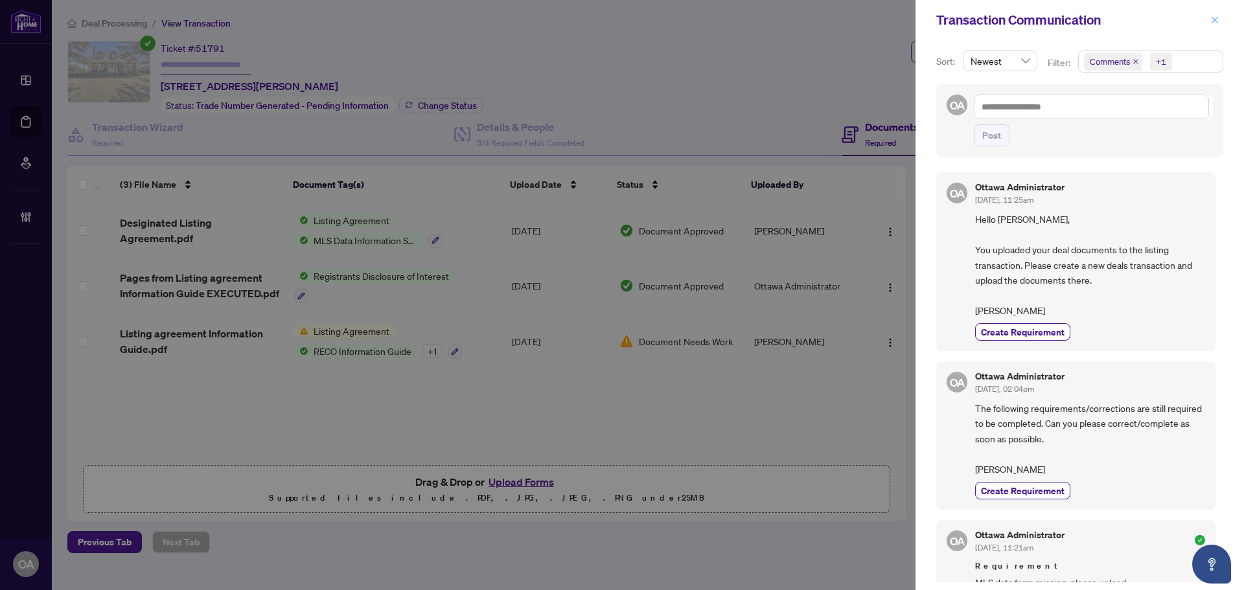
click at [1215, 12] on span "button" at bounding box center [1214, 20] width 9 height 21
